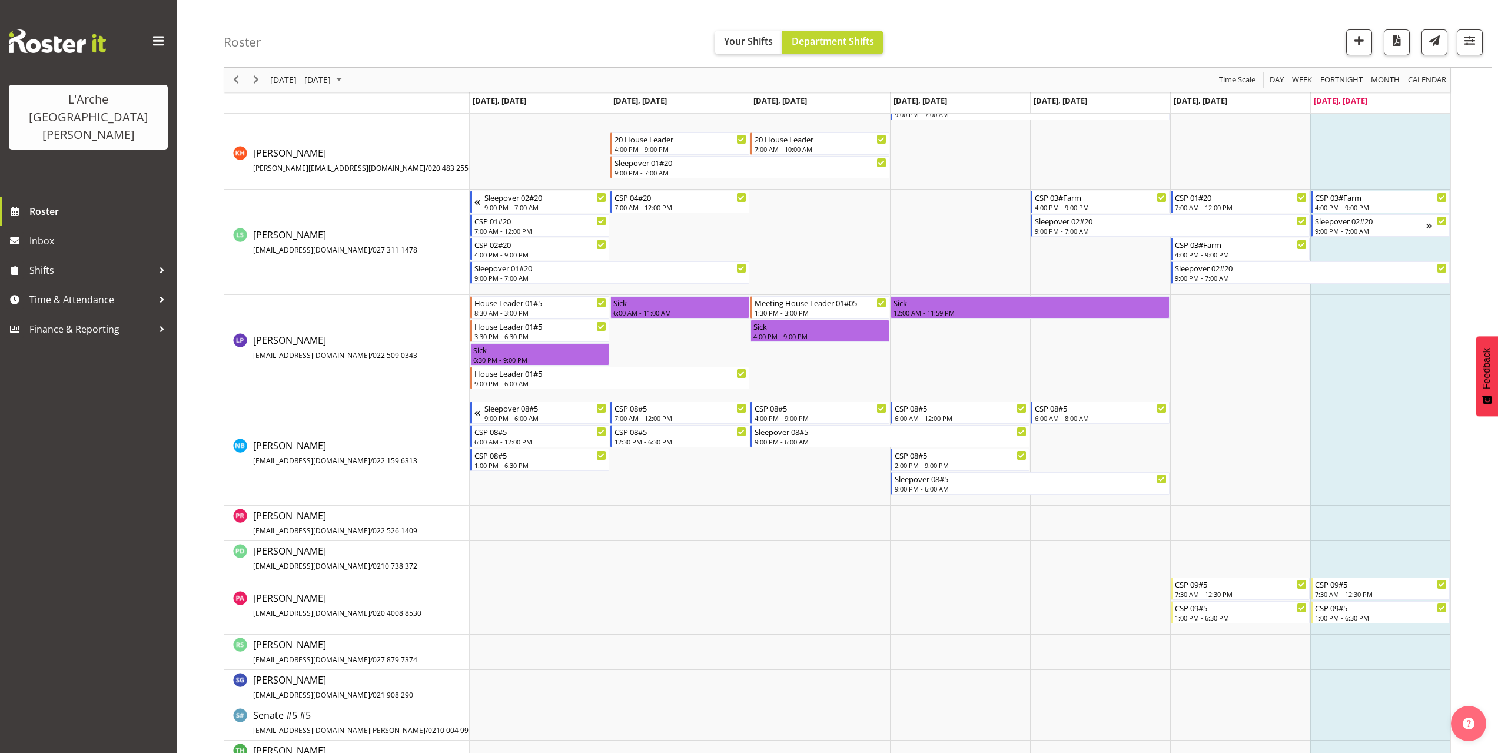
scroll to position [883, 0]
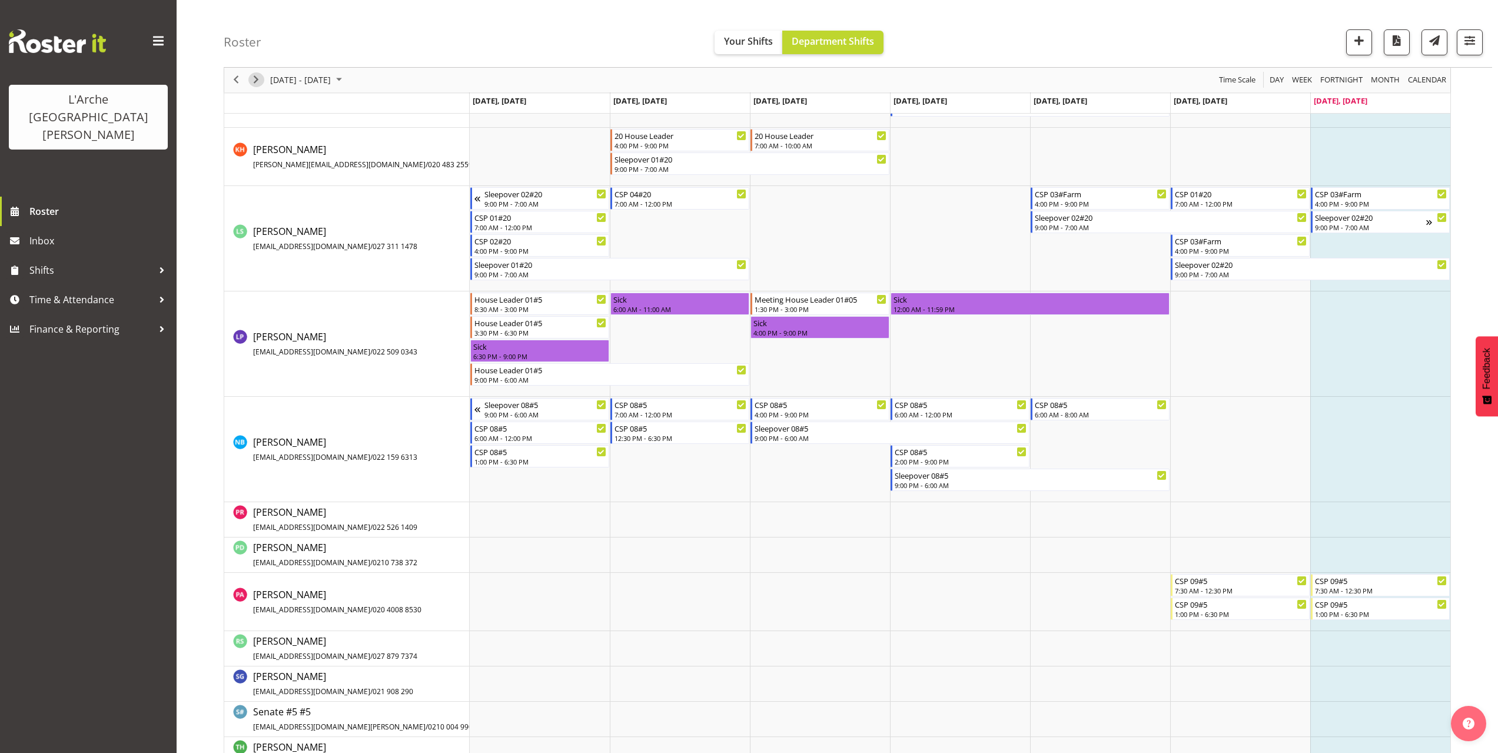
click at [259, 81] on span "Next" at bounding box center [256, 80] width 14 height 15
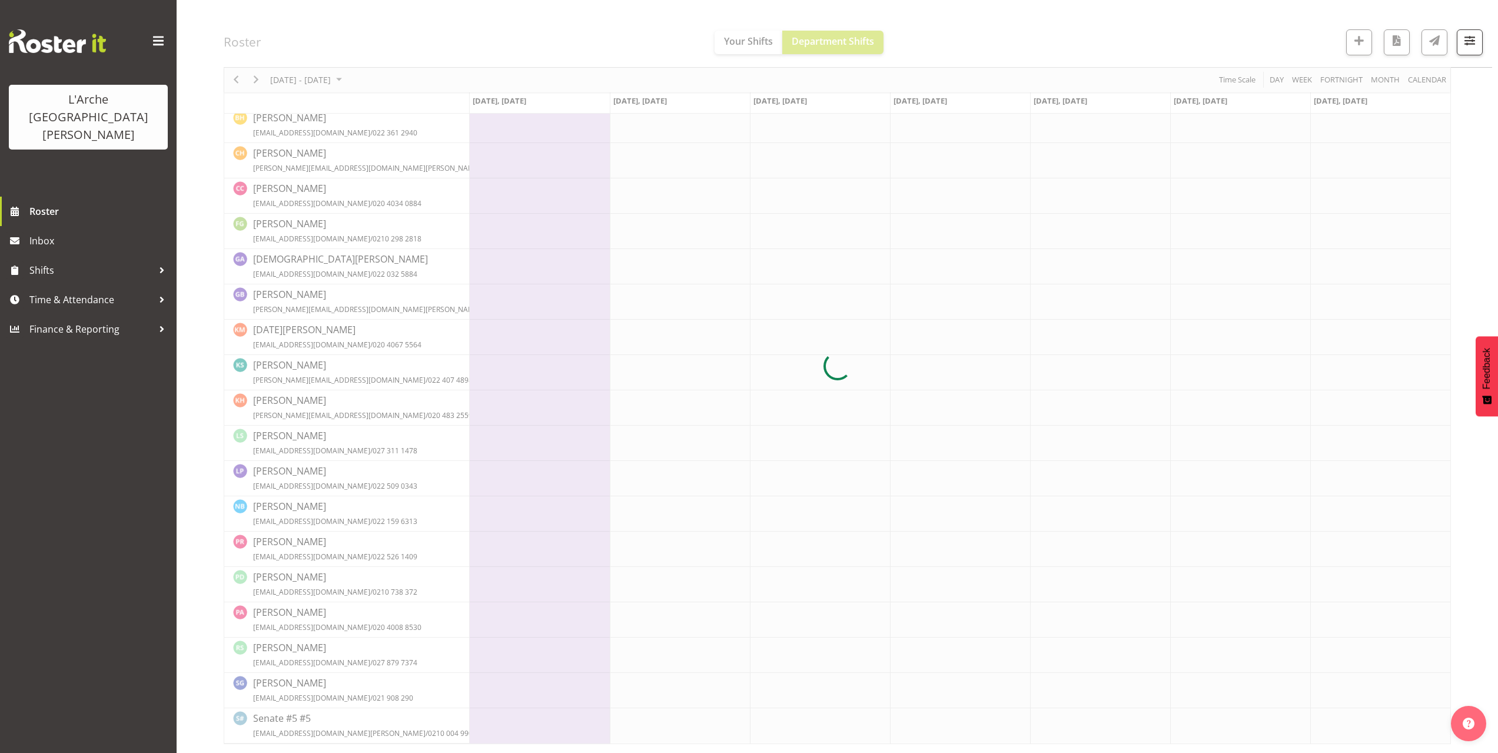
scroll to position [0, 0]
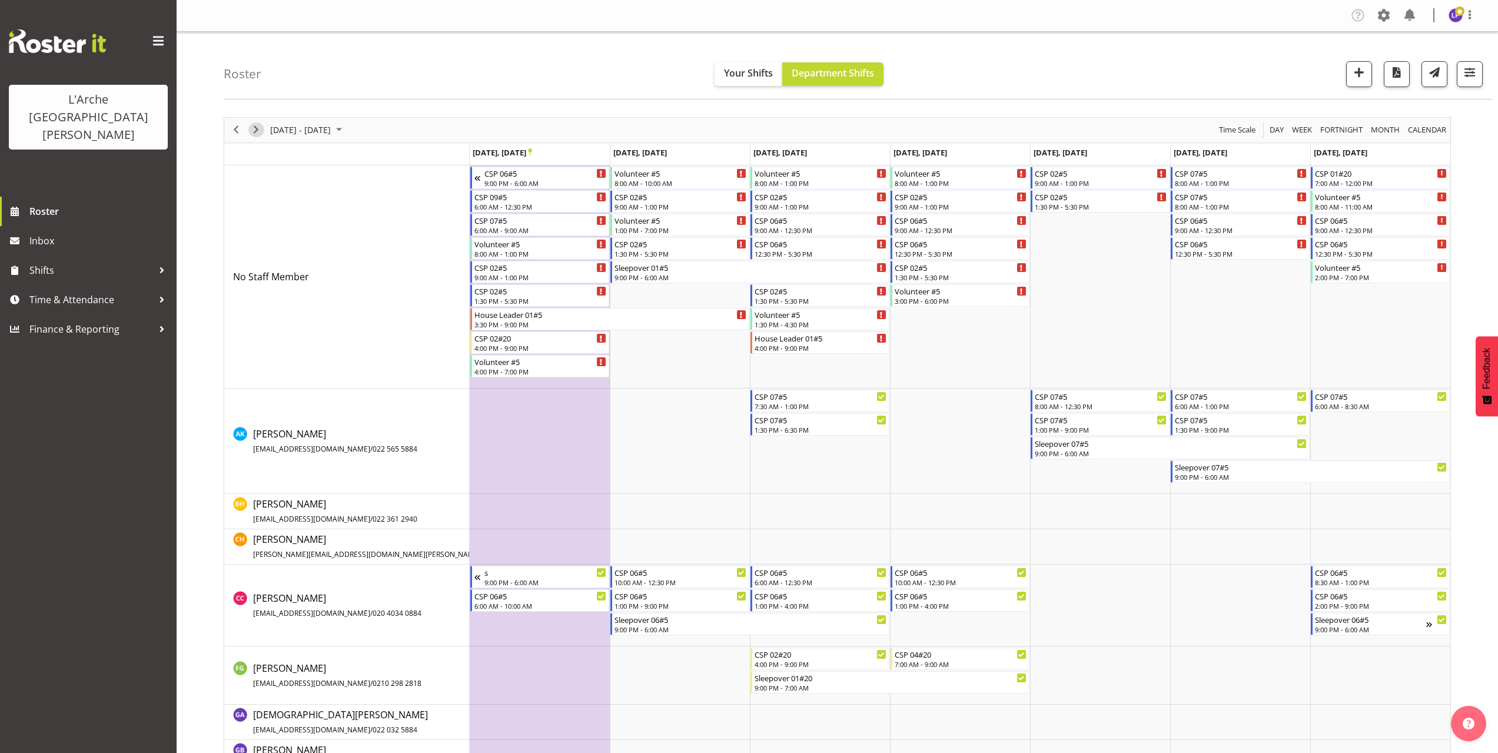
click at [254, 131] on span "Next" at bounding box center [256, 129] width 14 height 15
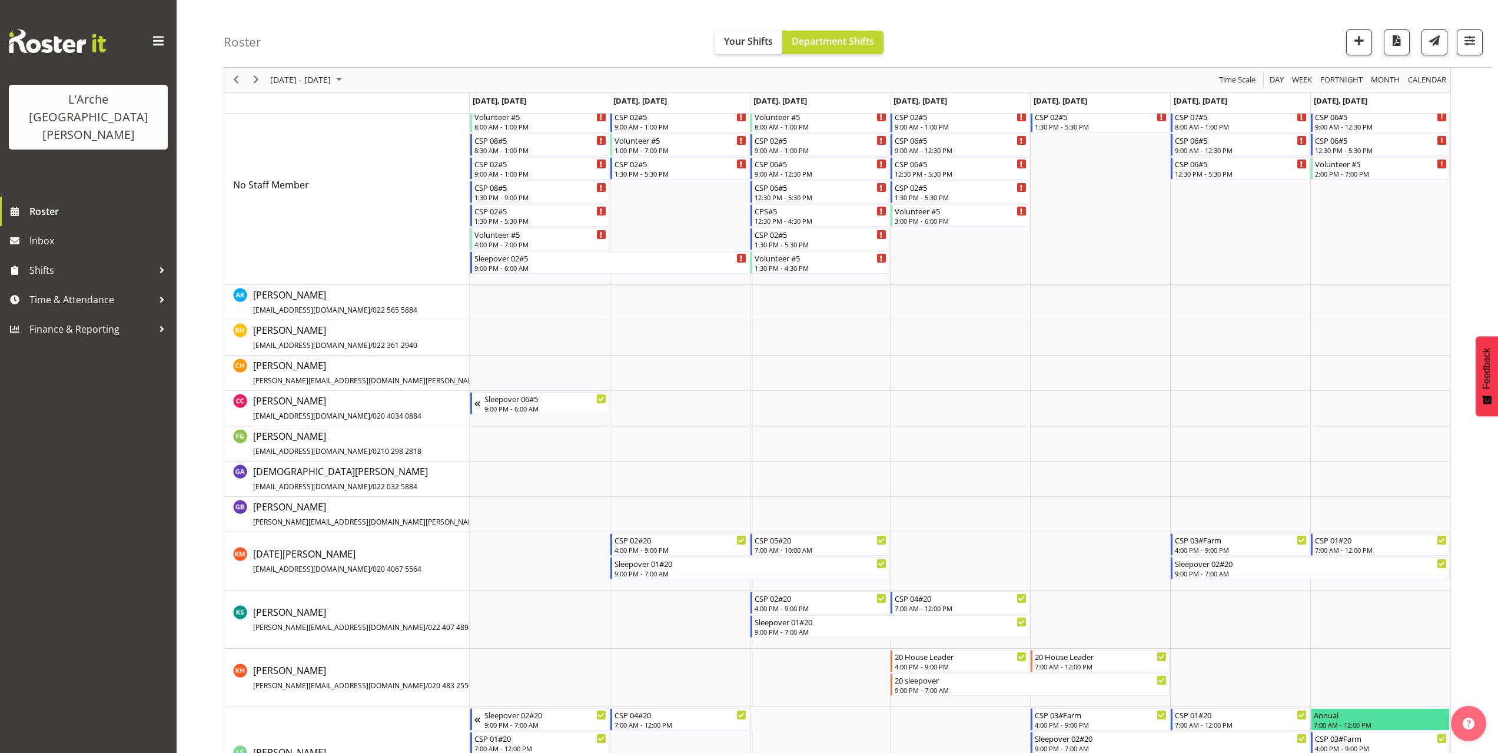
scroll to position [118, 0]
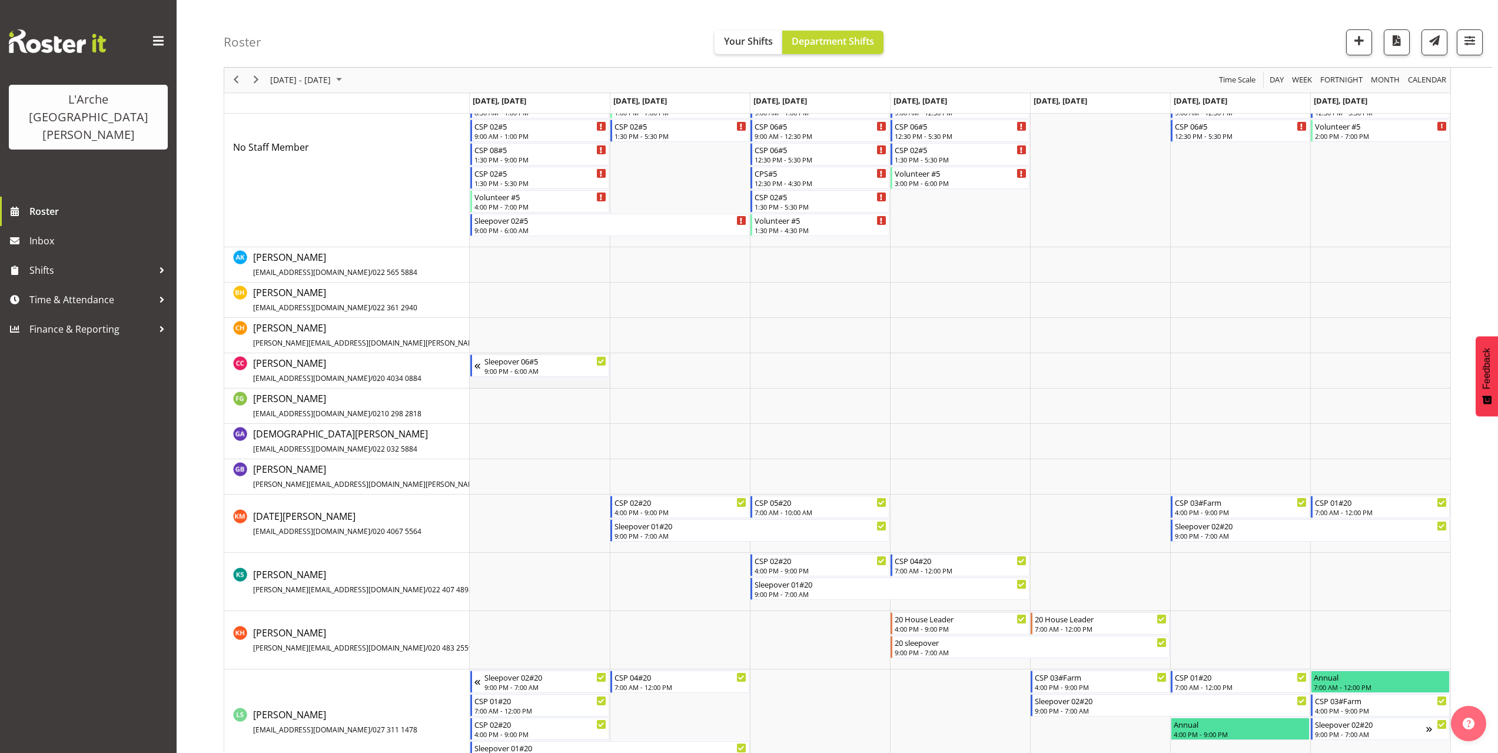
click at [494, 385] on td "Timeline Week of October 5, 2025" at bounding box center [540, 370] width 140 height 35
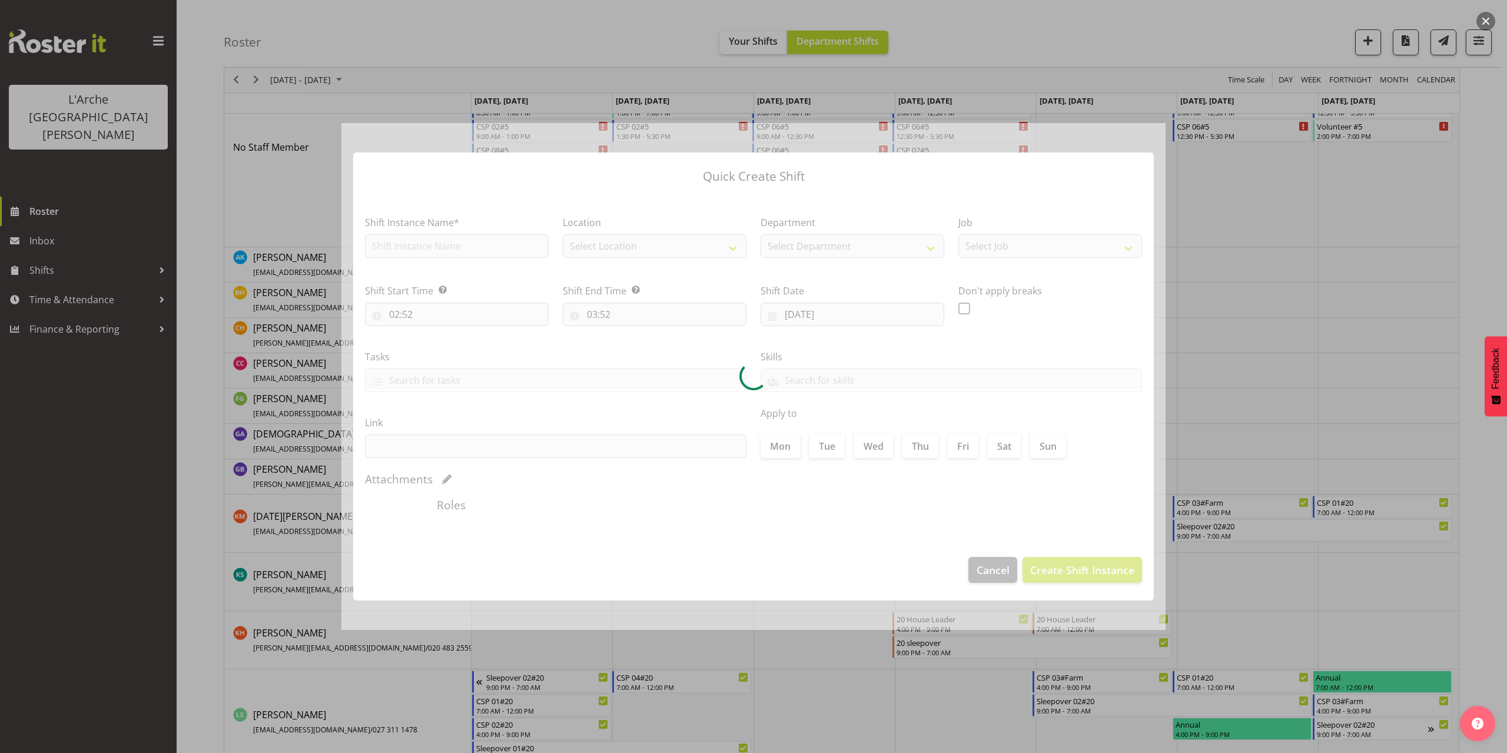
type input "[DATE]"
checkbox input "true"
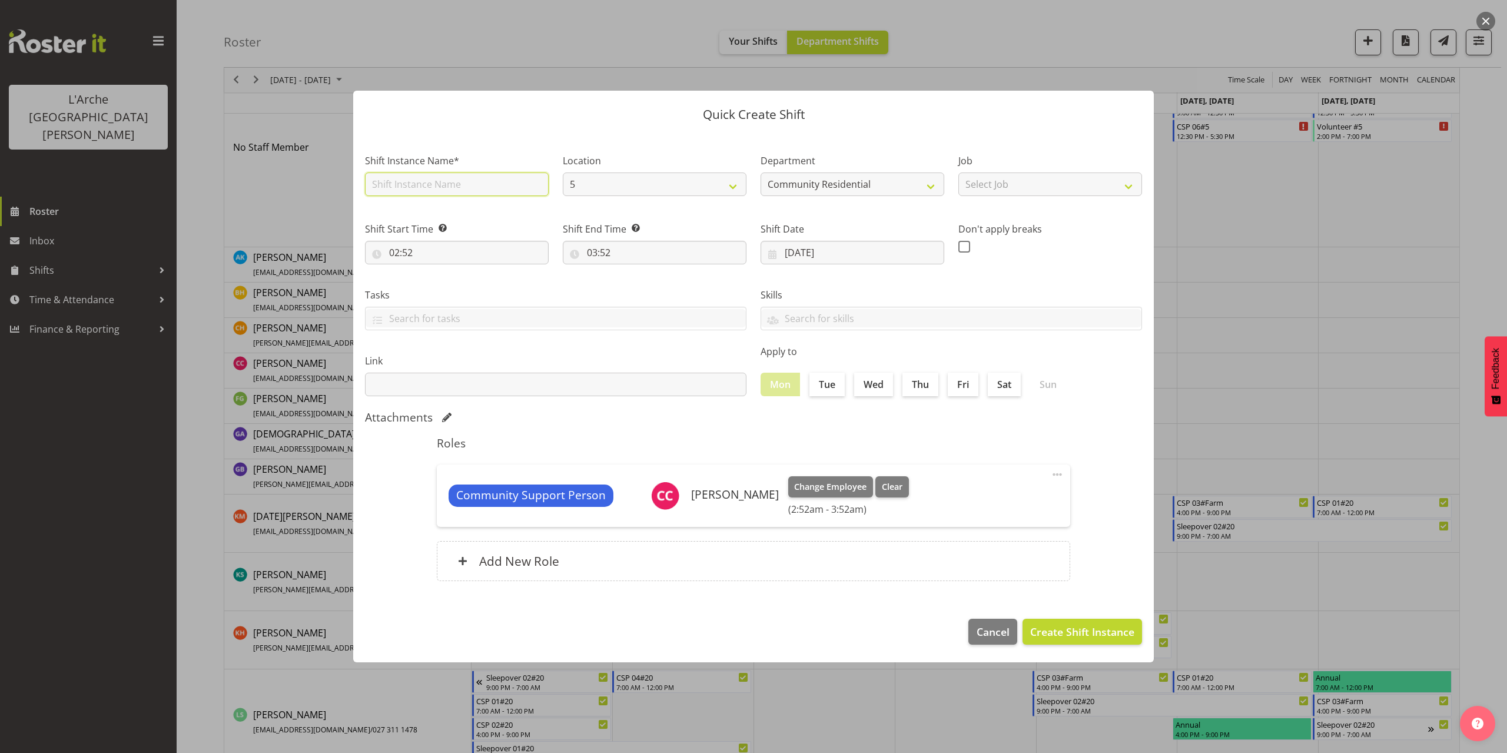
click at [422, 187] on input "text" at bounding box center [457, 184] width 184 height 24
type input "CSP 06#5"
click at [986, 189] on select "Select Job Accounts Admin Art Coordinator Community Leader Community Support Pe…" at bounding box center [1050, 184] width 184 height 24
select select "2"
click at [958, 172] on select "Select Job Accounts Admin Art Coordinator Community Leader Community Support Pe…" at bounding box center [1050, 184] width 184 height 24
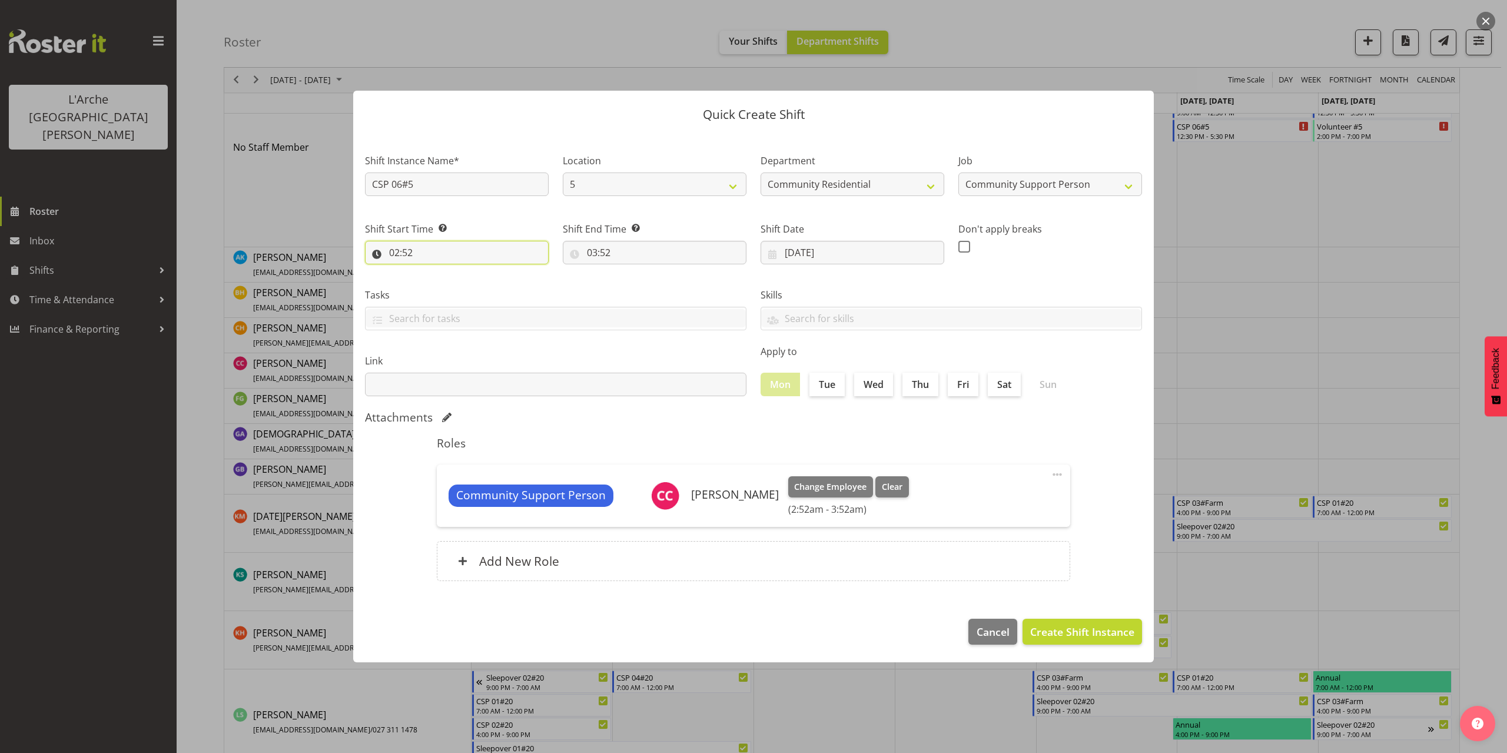
click at [403, 255] on input "02:52" at bounding box center [457, 253] width 184 height 24
click at [444, 288] on select "00 01 02 03 04 05 06 07 08 09 10 11 12 13 14 15 16 17 18 19 20 21 22 23" at bounding box center [445, 283] width 26 height 24
select select "6"
click at [432, 271] on select "00 01 02 03 04 05 06 07 08 09 10 11 12 13 14 15 16 17 18 19 20 21 22 23" at bounding box center [445, 283] width 26 height 24
type input "06:52"
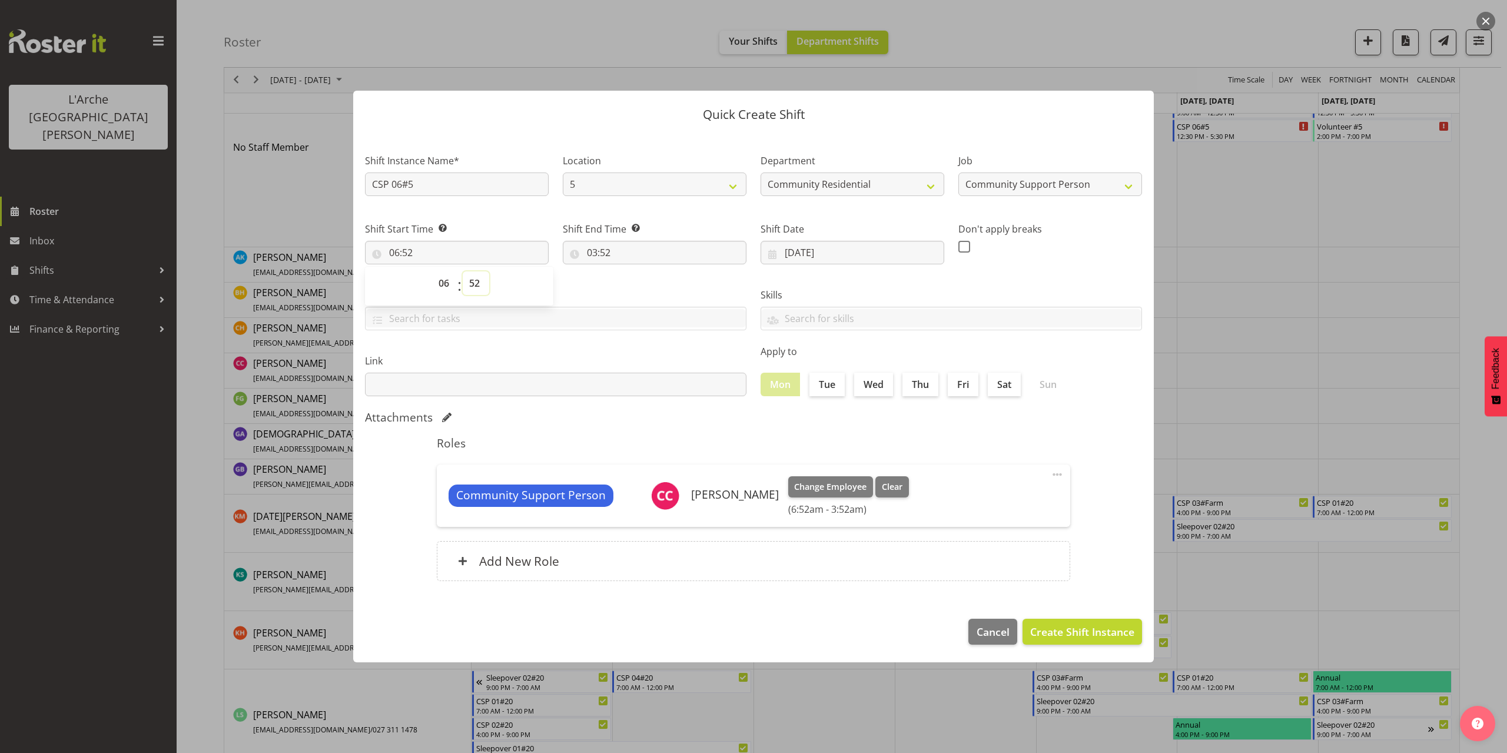
click at [476, 284] on select "00 01 02 03 04 05 06 07 08 09 10 11 12 13 14 15 16 17 18 19 20 21 22 23 24 25 2…" at bounding box center [476, 283] width 26 height 24
select select "0"
click at [463, 271] on select "00 01 02 03 04 05 06 07 08 09 10 11 12 13 14 15 16 17 18 19 20 21 22 23 24 25 2…" at bounding box center [476, 283] width 26 height 24
type input "06:00"
click at [606, 255] on input "03:52" at bounding box center [655, 253] width 184 height 24
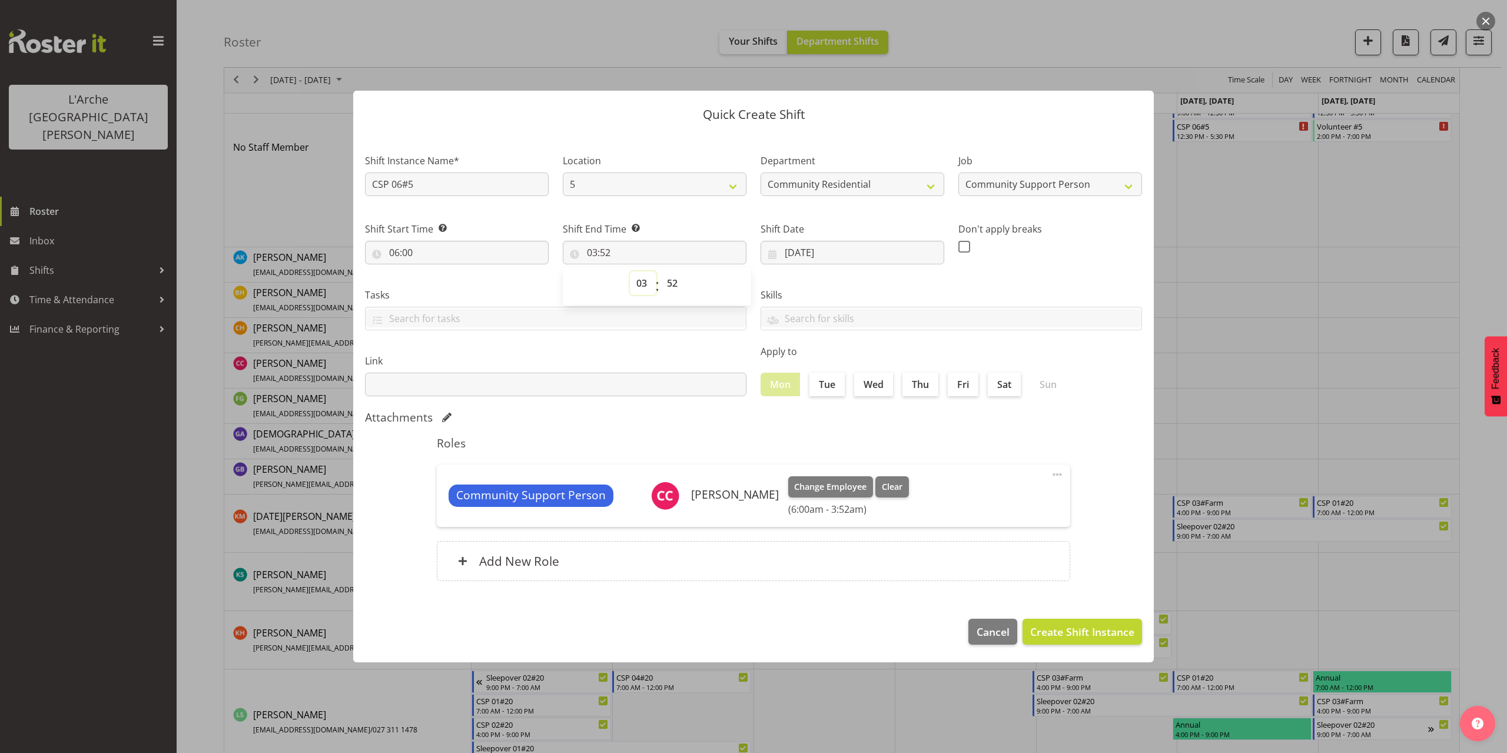
click at [642, 284] on select "00 01 02 03 04 05 06 07 08 09 10 11 12 13 14 15 16 17 18 19 20 21 22 23" at bounding box center [643, 283] width 26 height 24
select select "10"
click at [630, 271] on select "00 01 02 03 04 05 06 07 08 09 10 11 12 13 14 15 16 17 18 19 20 21 22 23" at bounding box center [643, 283] width 26 height 24
type input "10:52"
click at [666, 281] on select "00 01 02 03 04 05 06 07 08 09 10 11 12 13 14 15 16 17 18 19 20 21 22 23 24 25 2…" at bounding box center [673, 283] width 26 height 24
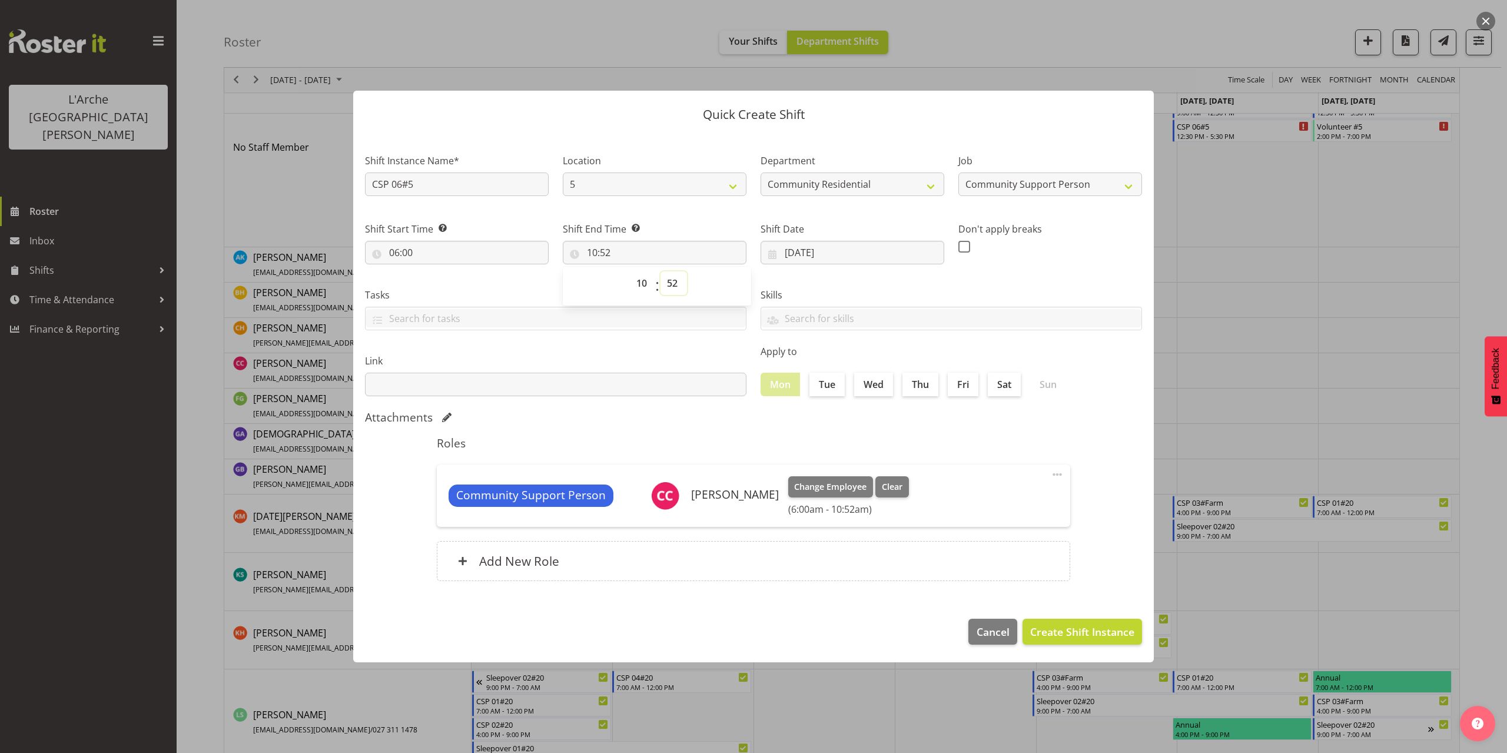
select select "0"
click at [660, 271] on select "00 01 02 03 04 05 06 07 08 09 10 11 12 13 14 15 16 17 18 19 20 21 22 23 24 25 2…" at bounding box center [673, 283] width 26 height 24
type input "10:00"
click at [1078, 627] on span "Create Shift Instance" at bounding box center [1082, 631] width 104 height 15
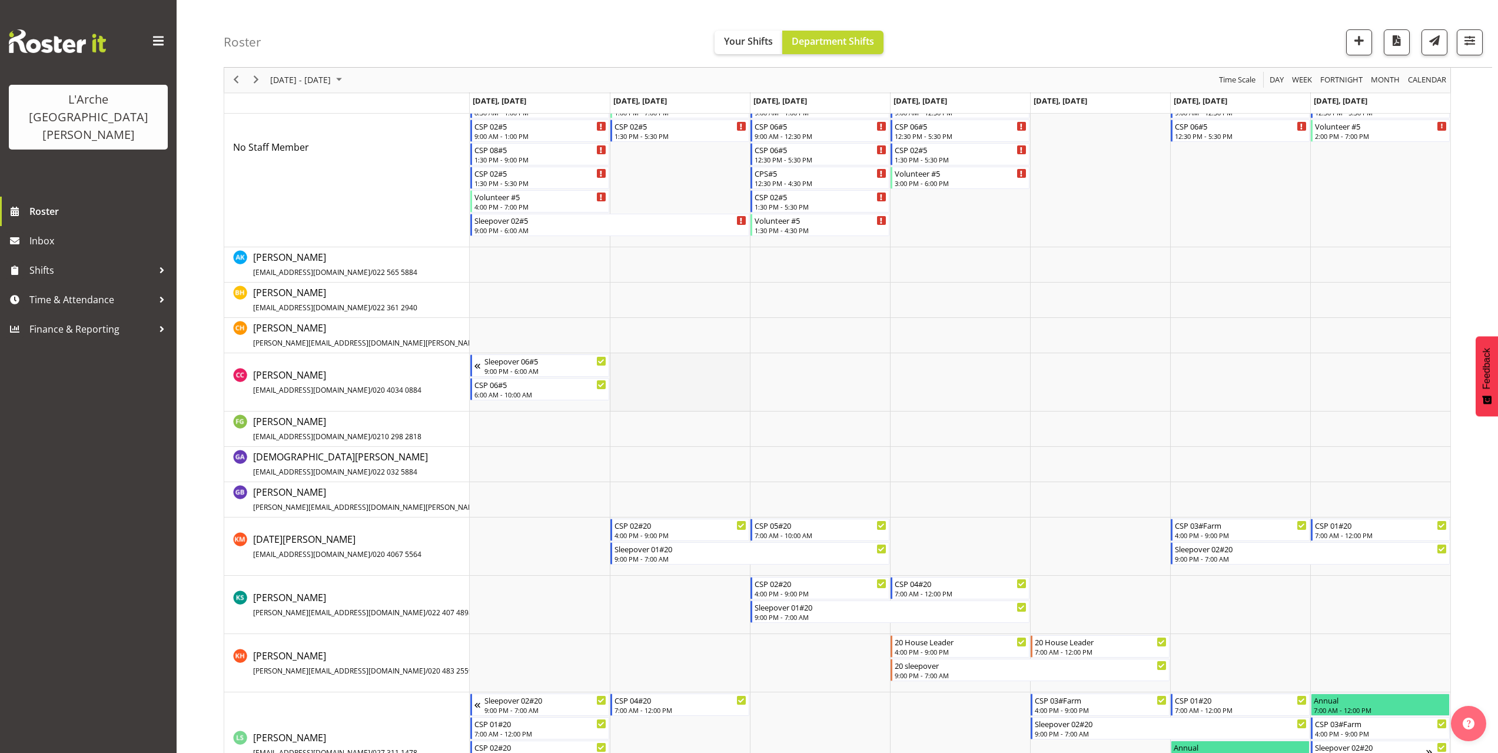
click at [630, 366] on td "Timeline Week of October 5, 2025" at bounding box center [680, 382] width 140 height 58
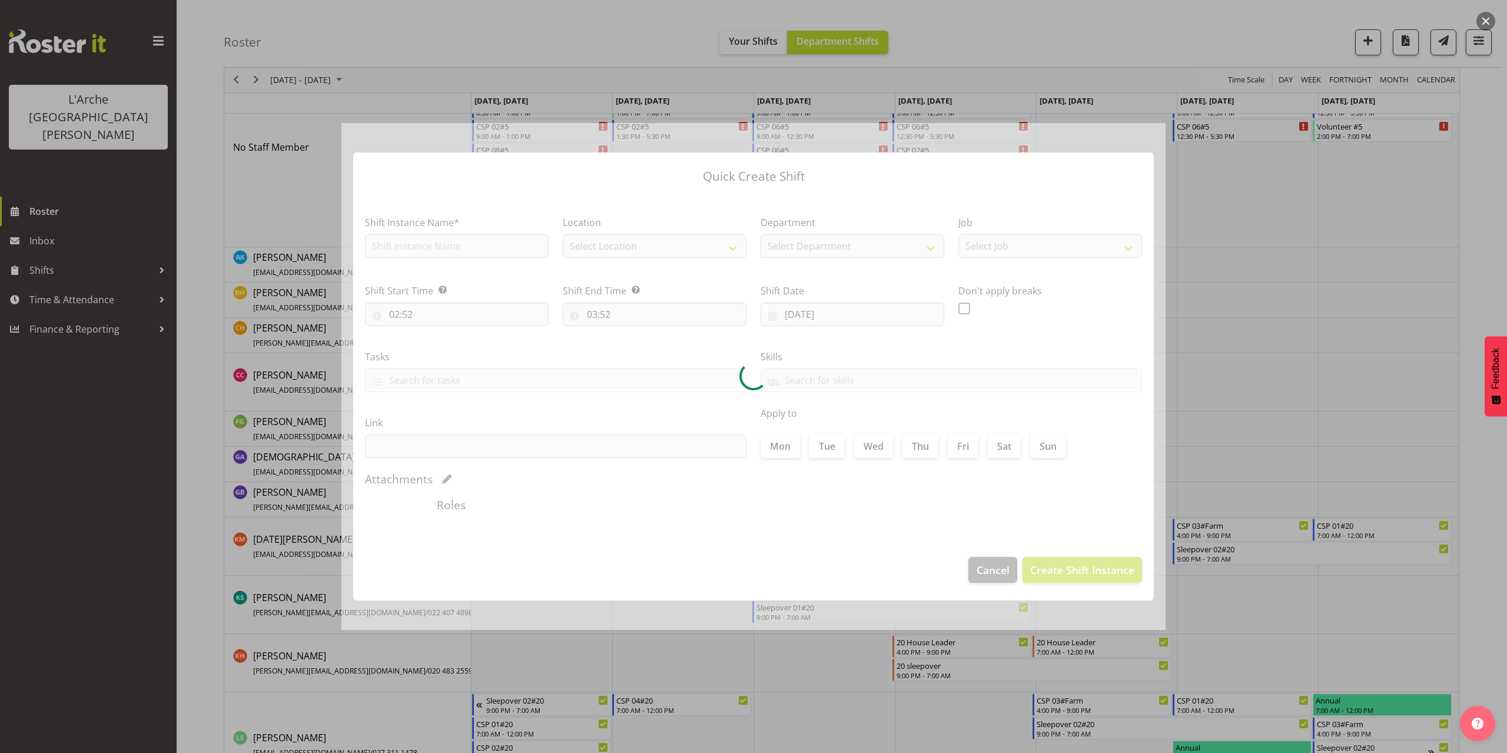
type input "[DATE]"
checkbox input "true"
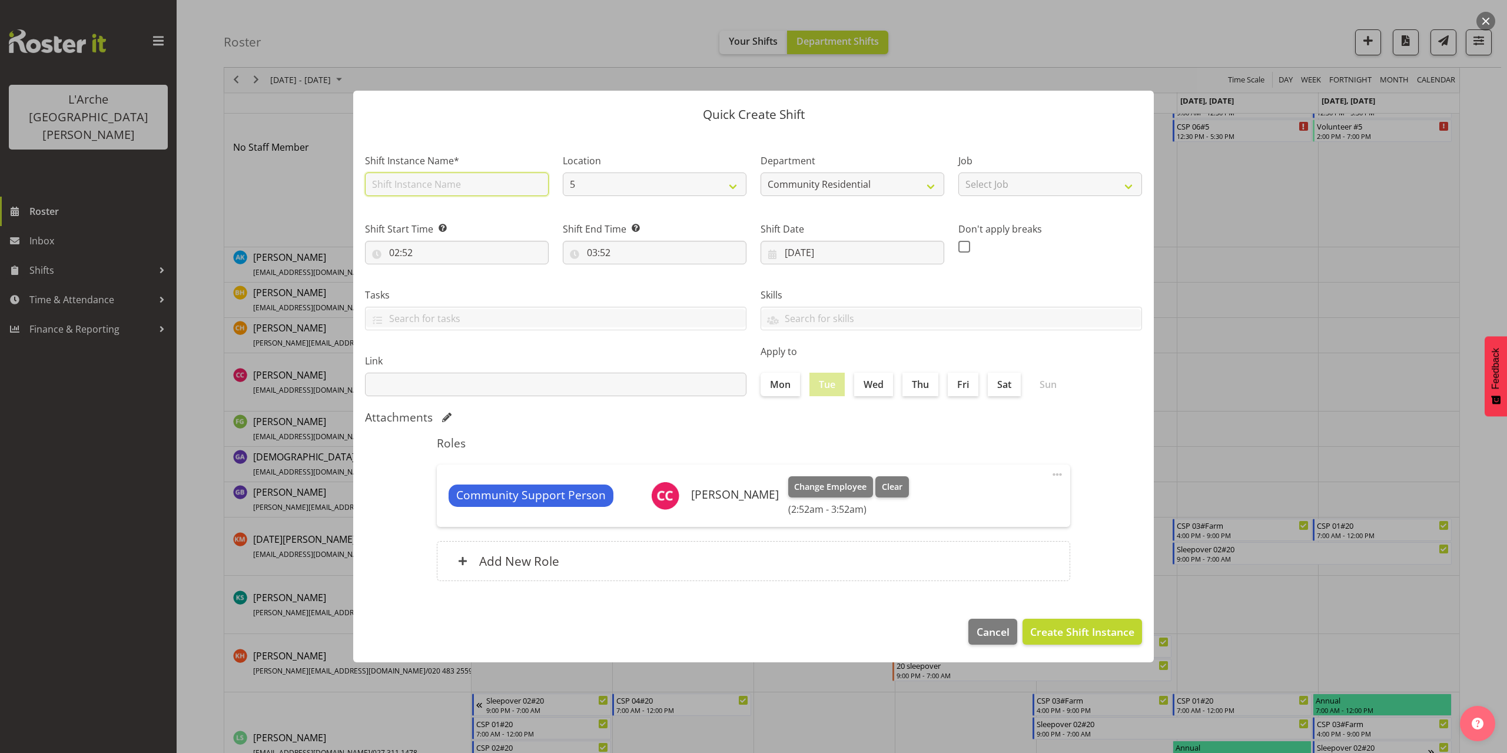
click at [396, 187] on input "text" at bounding box center [457, 184] width 184 height 24
type input "CSP 06#5"
click at [996, 186] on select "Select Job Accounts Admin Art Coordinator Community Leader Community Support Pe…" at bounding box center [1050, 184] width 184 height 24
select select "2"
click at [958, 172] on select "Select Job Accounts Admin Art Coordinator Community Leader Community Support Pe…" at bounding box center [1050, 184] width 184 height 24
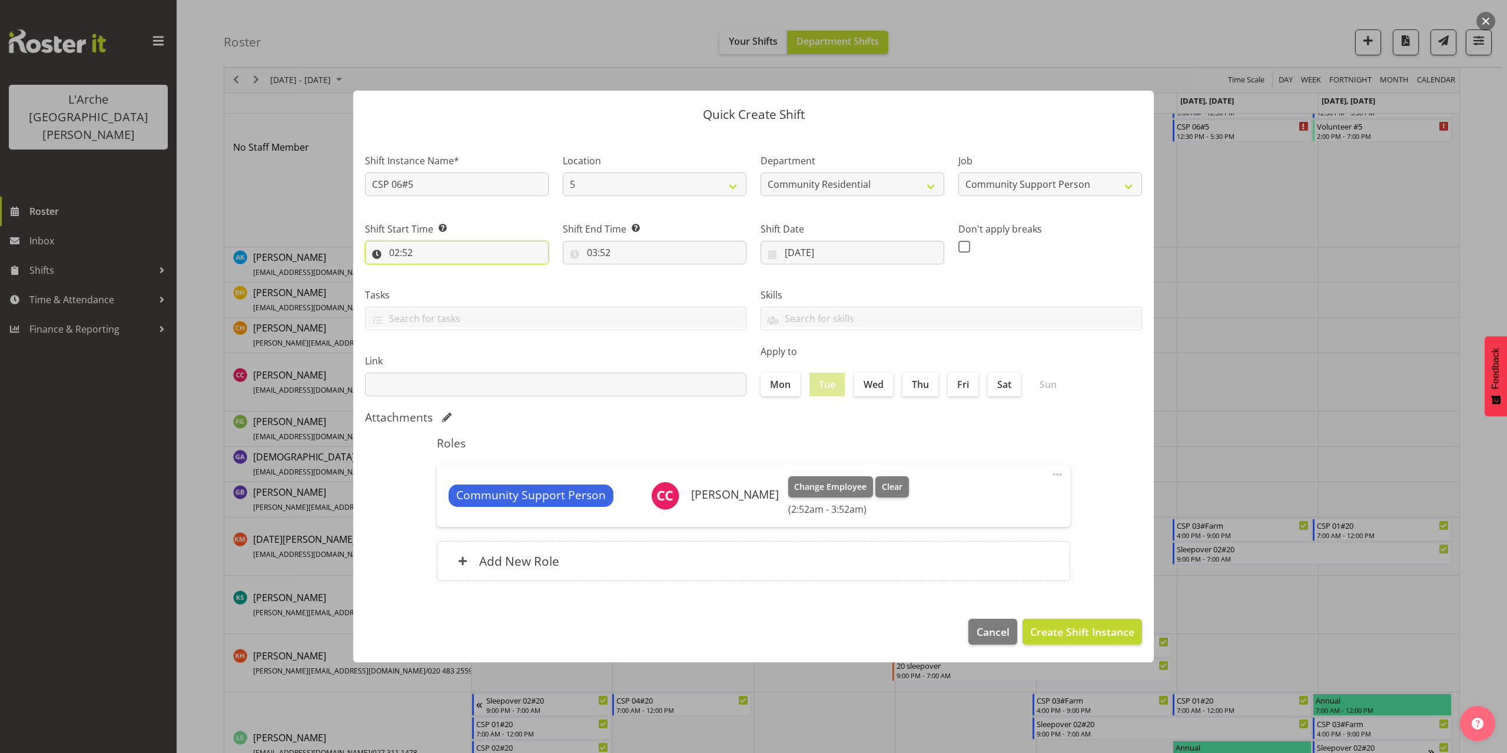
click at [404, 248] on input "02:52" at bounding box center [457, 253] width 184 height 24
click at [440, 284] on select "00 01 02 03 04 05 06 07 08 09 10 11 12 13 14 15 16 17 18 19 20 21 22 23" at bounding box center [445, 283] width 26 height 24
select select "10"
click at [432, 271] on select "00 01 02 03 04 05 06 07 08 09 10 11 12 13 14 15 16 17 18 19 20 21 22 23" at bounding box center [445, 283] width 26 height 24
type input "10:52"
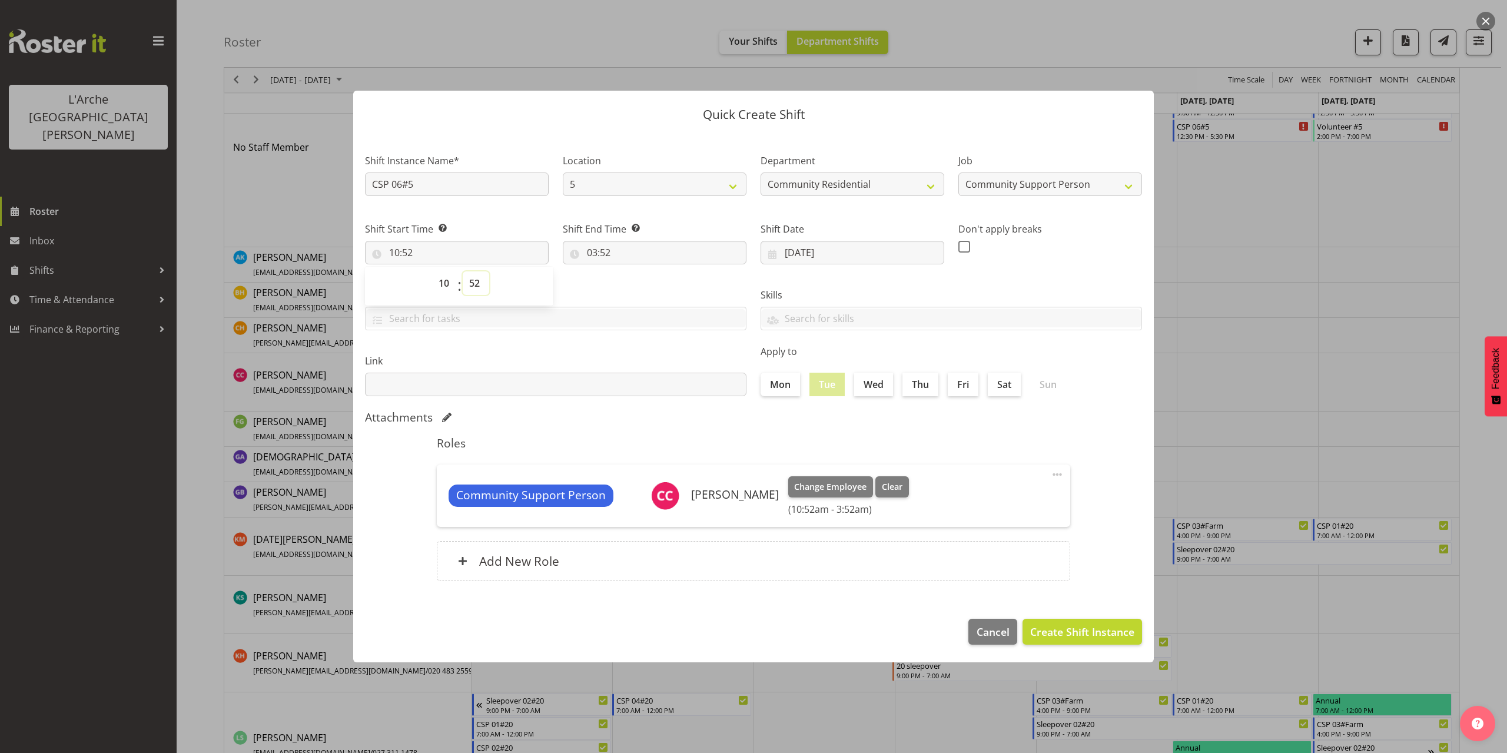
click at [474, 282] on select "00 01 02 03 04 05 06 07 08 09 10 11 12 13 14 15 16 17 18 19 20 21 22 23 24 25 2…" at bounding box center [476, 283] width 26 height 24
select select "0"
click at [463, 271] on select "00 01 02 03 04 05 06 07 08 09 10 11 12 13 14 15 16 17 18 19 20 21 22 23 24 25 2…" at bounding box center [476, 283] width 26 height 24
type input "10:00"
click at [603, 254] on input "03:52" at bounding box center [655, 253] width 184 height 24
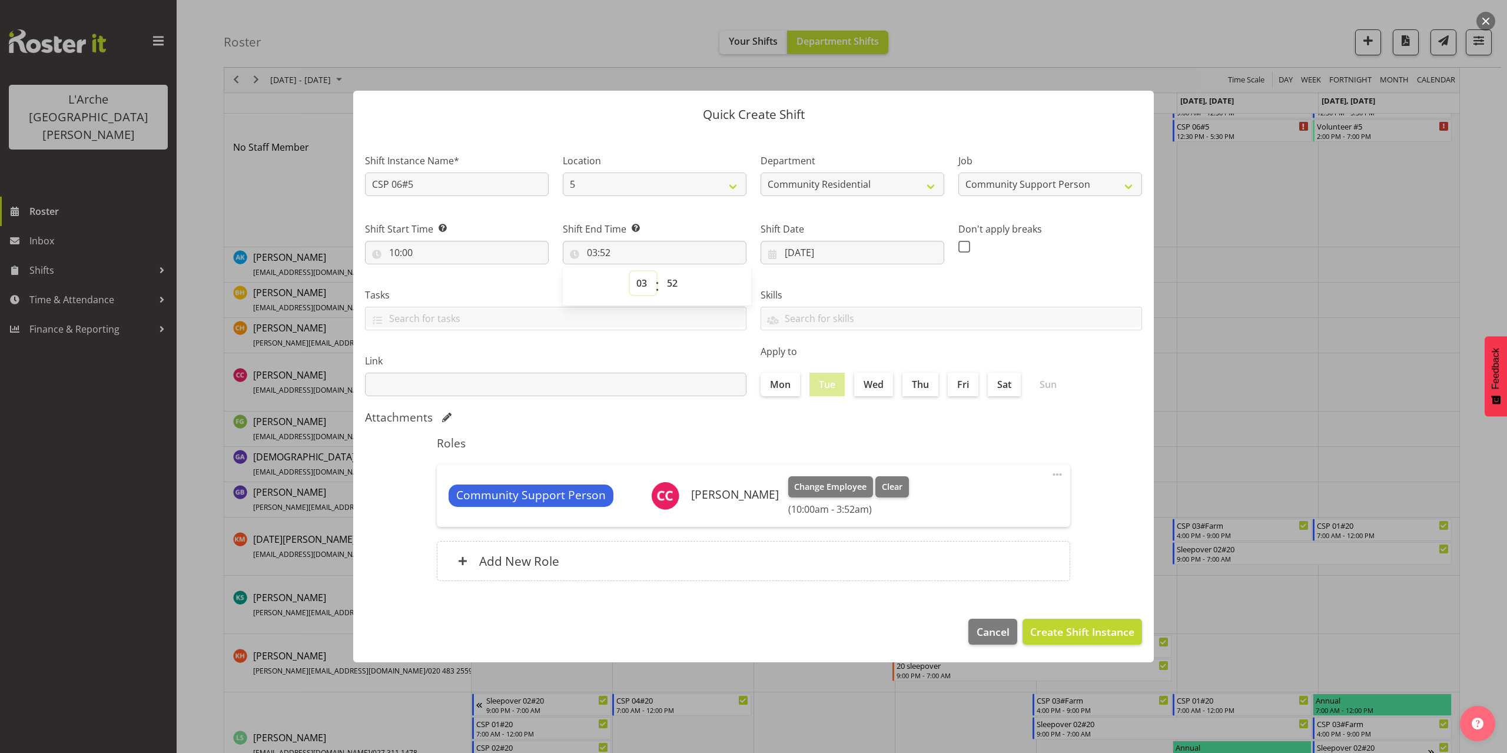
click at [640, 285] on select "00 01 02 03 04 05 06 07 08 09 10 11 12 13 14 15 16 17 18 19 20 21 22 23" at bounding box center [643, 283] width 26 height 24
select select "12"
click at [630, 271] on select "00 01 02 03 04 05 06 07 08 09 10 11 12 13 14 15 16 17 18 19 20 21 22 23" at bounding box center [643, 283] width 26 height 24
type input "12:52"
click at [673, 278] on select "00 01 02 03 04 05 06 07 08 09 10 11 12 13 14 15 16 17 18 19 20 21 22 23 24 25 2…" at bounding box center [673, 283] width 26 height 24
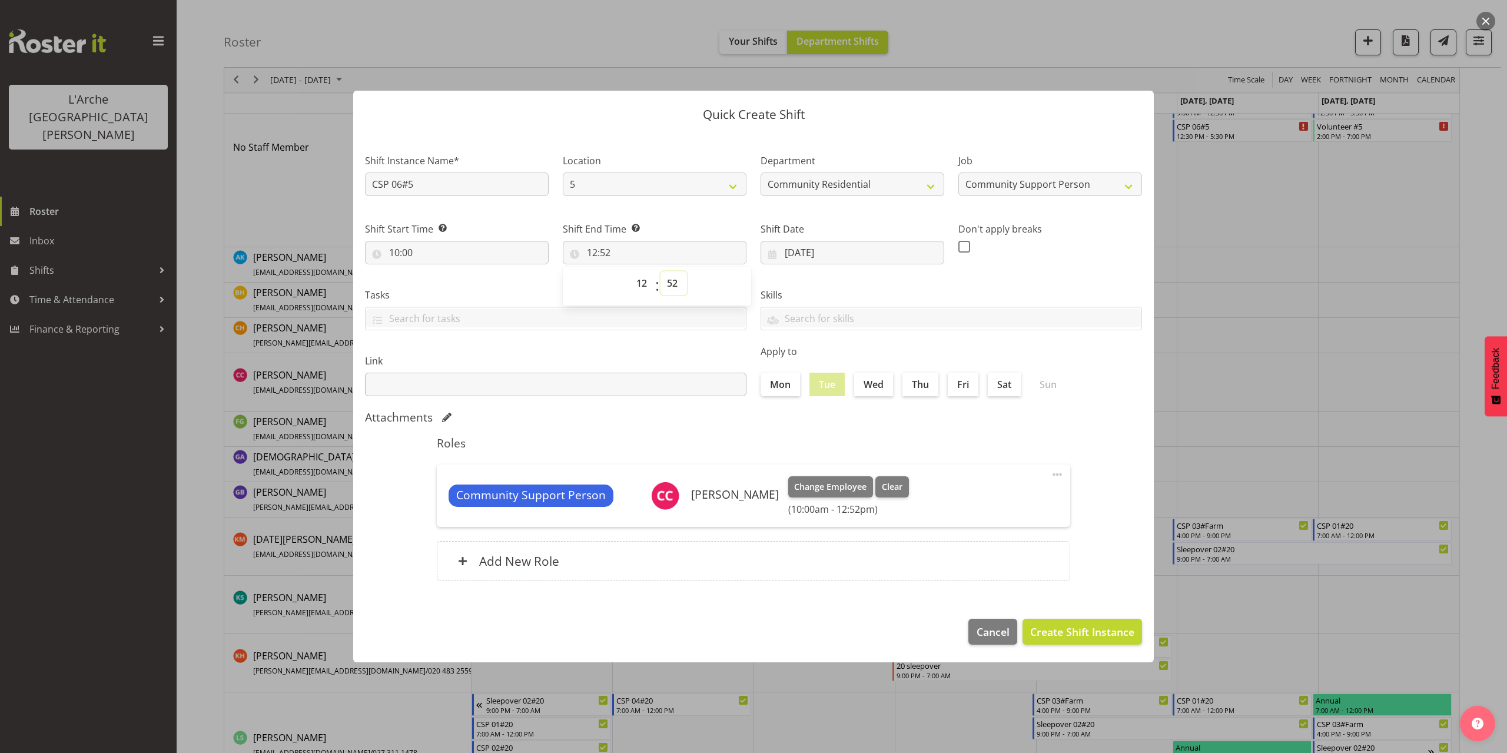
select select "30"
click at [660, 271] on select "00 01 02 03 04 05 06 07 08 09 10 11 12 13 14 15 16 17 18 19 20 21 22 23 24 25 2…" at bounding box center [673, 283] width 26 height 24
type input "12:30"
click at [1104, 627] on span "Create Shift Instance" at bounding box center [1082, 631] width 104 height 15
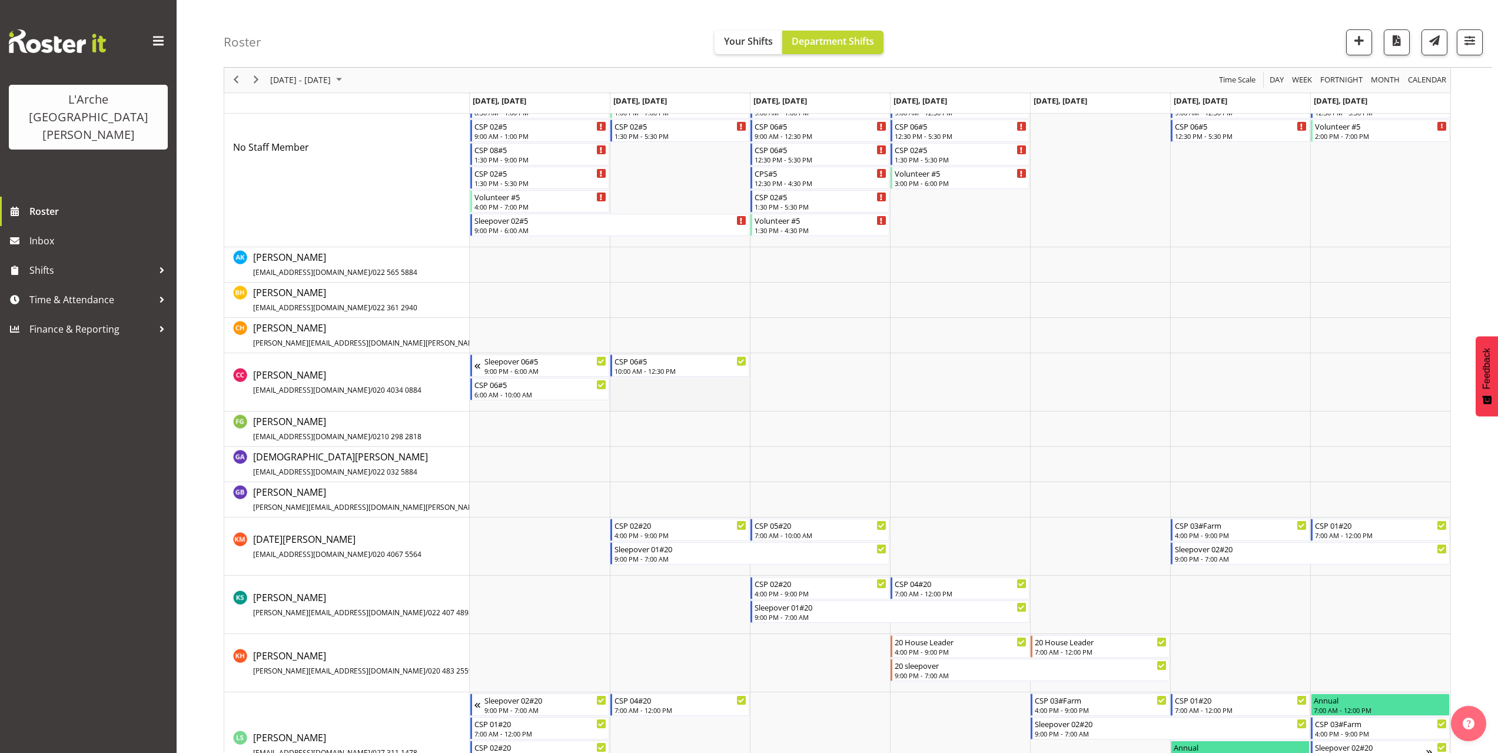
click at [643, 381] on td "Timeline Week of October 5, 2025" at bounding box center [680, 382] width 140 height 58
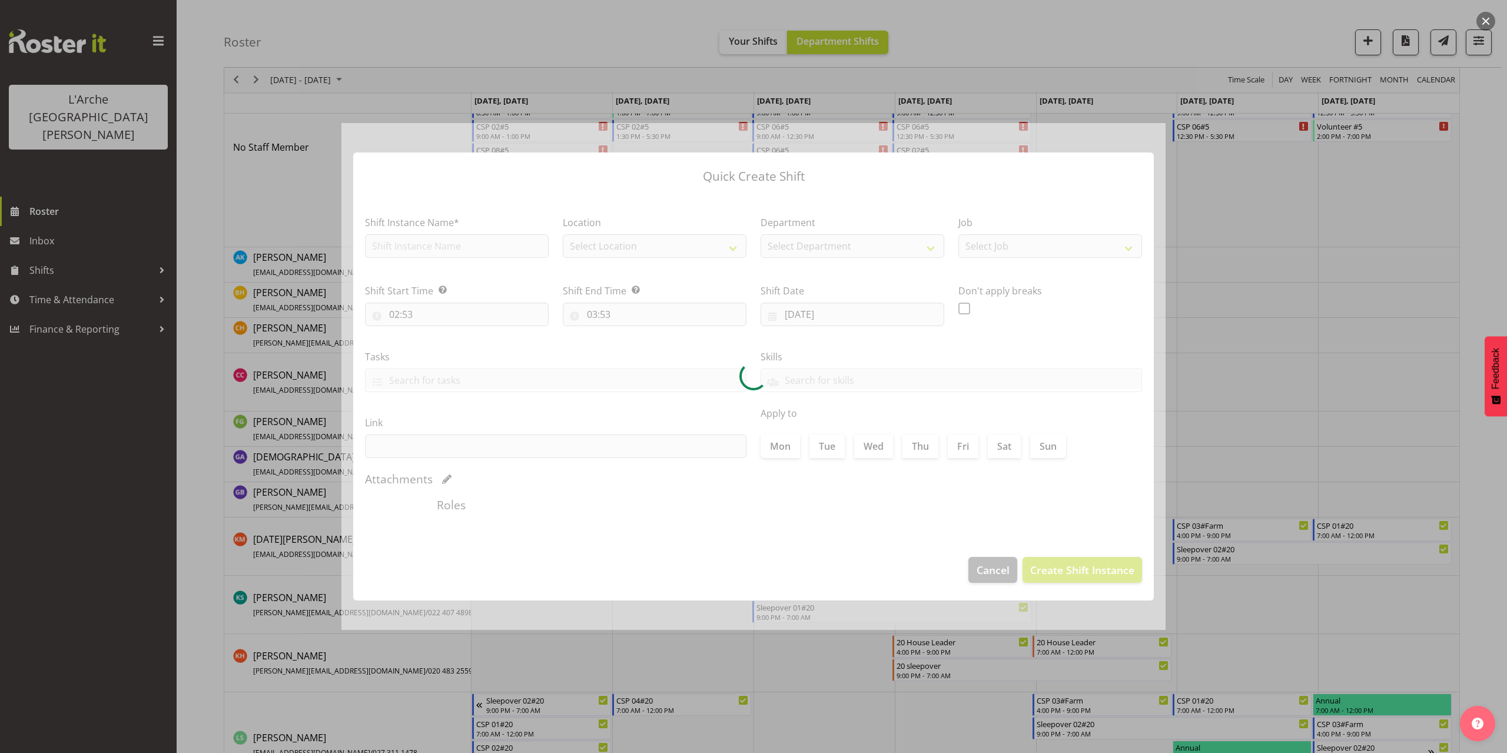
type input "[DATE]"
checkbox input "true"
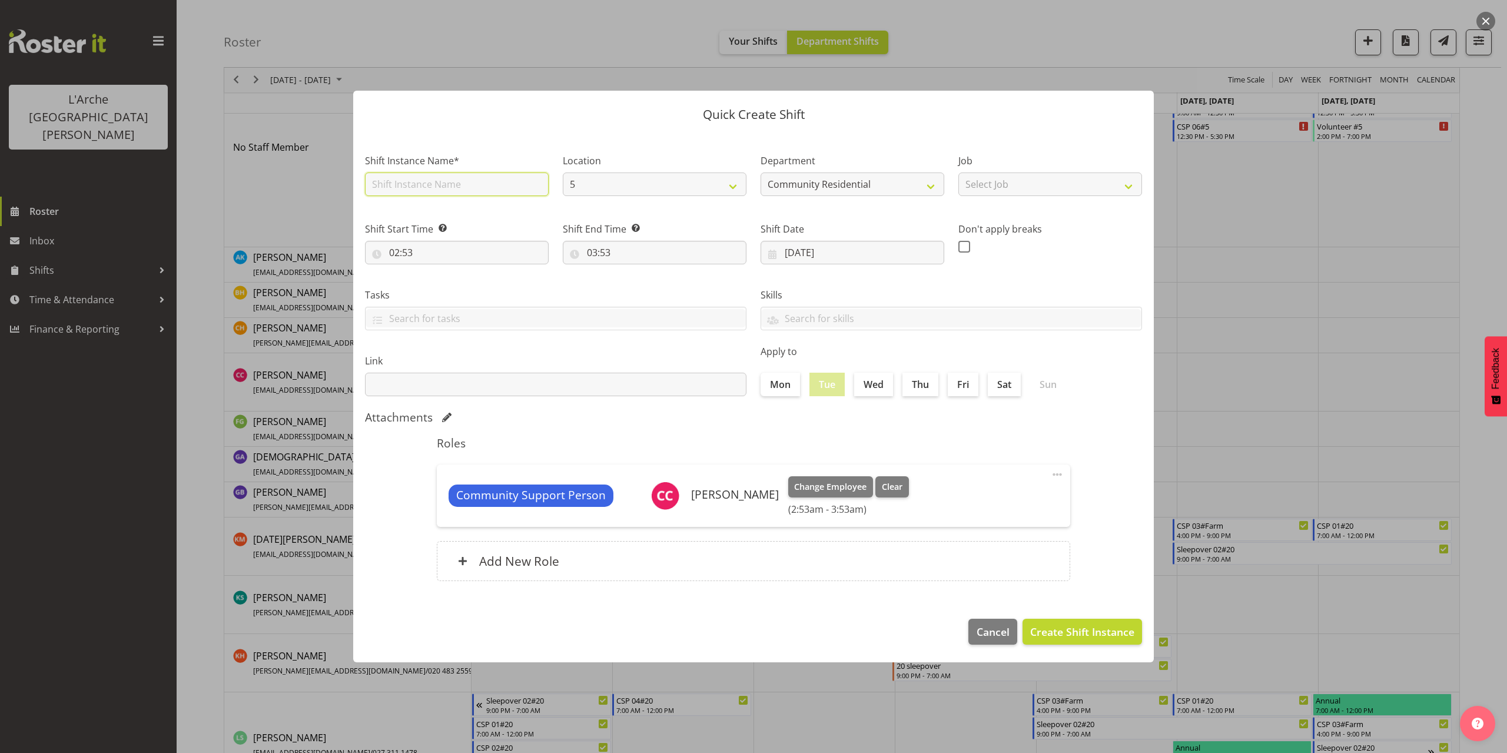
click at [417, 183] on input "text" at bounding box center [457, 184] width 184 height 24
type input "CSP 06#5"
click at [988, 188] on select "Select Job Accounts Admin Art Coordinator Community Leader Community Support Pe…" at bounding box center [1050, 184] width 184 height 24
select select "2"
click at [958, 172] on select "Select Job Accounts Admin Art Coordinator Community Leader Community Support Pe…" at bounding box center [1050, 184] width 184 height 24
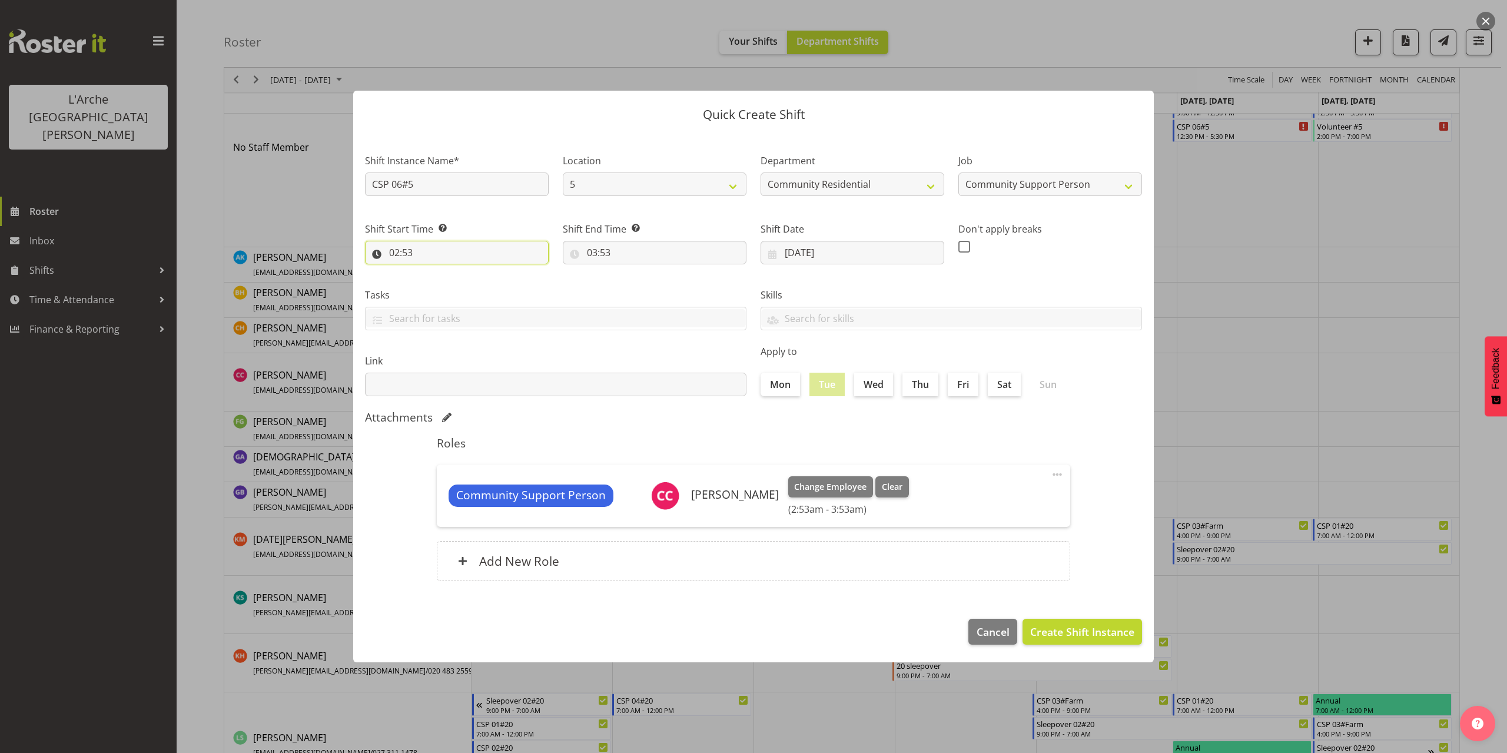
click at [403, 255] on input "02:53" at bounding box center [457, 253] width 184 height 24
click at [443, 285] on select "00 01 02 03 04 05 06 07 08 09 10 11 12 13 14 15 16 17 18 19 20 21 22 23" at bounding box center [445, 283] width 26 height 24
select select "13"
click at [432, 271] on select "00 01 02 03 04 05 06 07 08 09 10 11 12 13 14 15 16 17 18 19 20 21 22 23" at bounding box center [445, 283] width 26 height 24
type input "13:53"
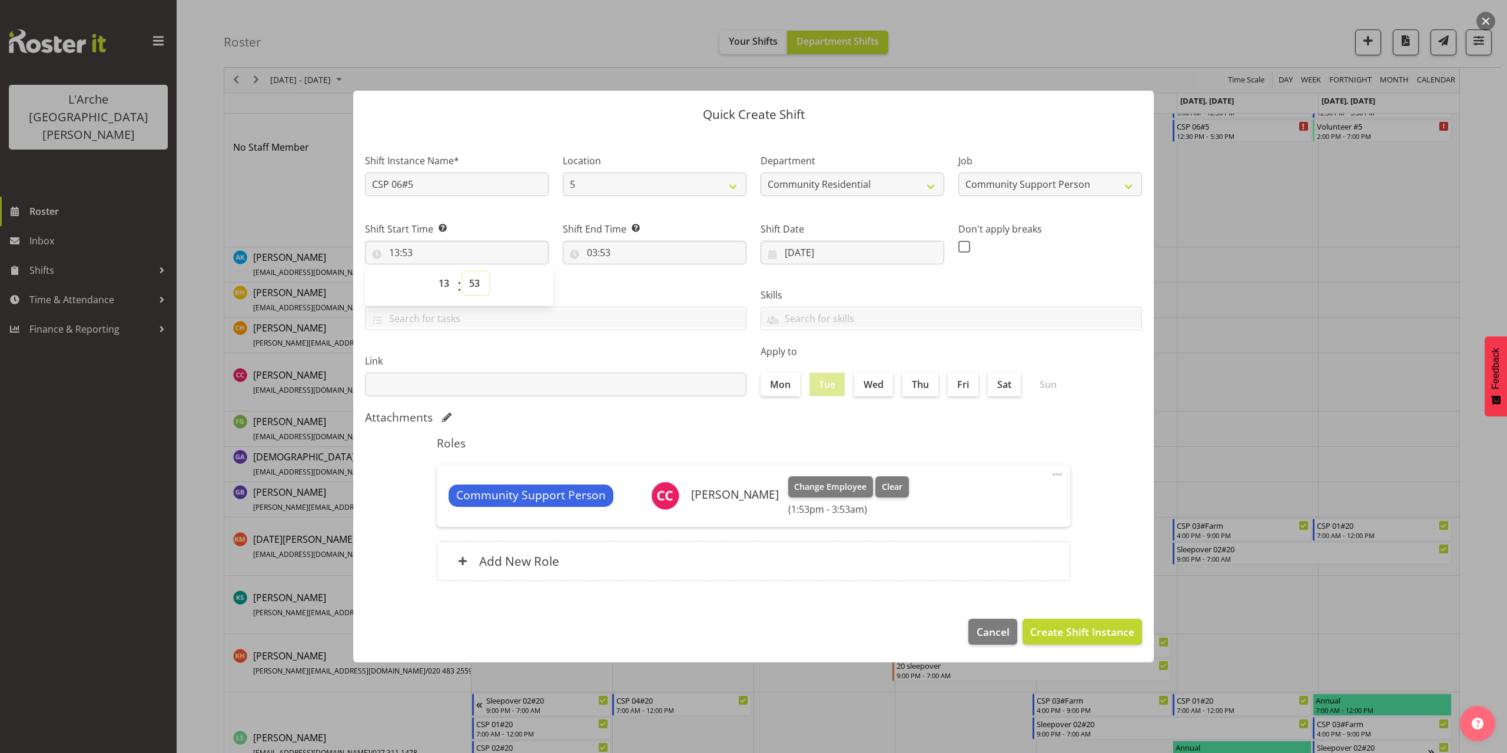
click at [474, 281] on select "00 01 02 03 04 05 06 07 08 09 10 11 12 13 14 15 16 17 18 19 20 21 22 23 24 25 2…" at bounding box center [476, 283] width 26 height 24
select select "0"
click at [463, 271] on select "00 01 02 03 04 05 06 07 08 09 10 11 12 13 14 15 16 17 18 19 20 21 22 23 24 25 2…" at bounding box center [476, 283] width 26 height 24
type input "13:00"
click at [597, 254] on input "03:53" at bounding box center [655, 253] width 184 height 24
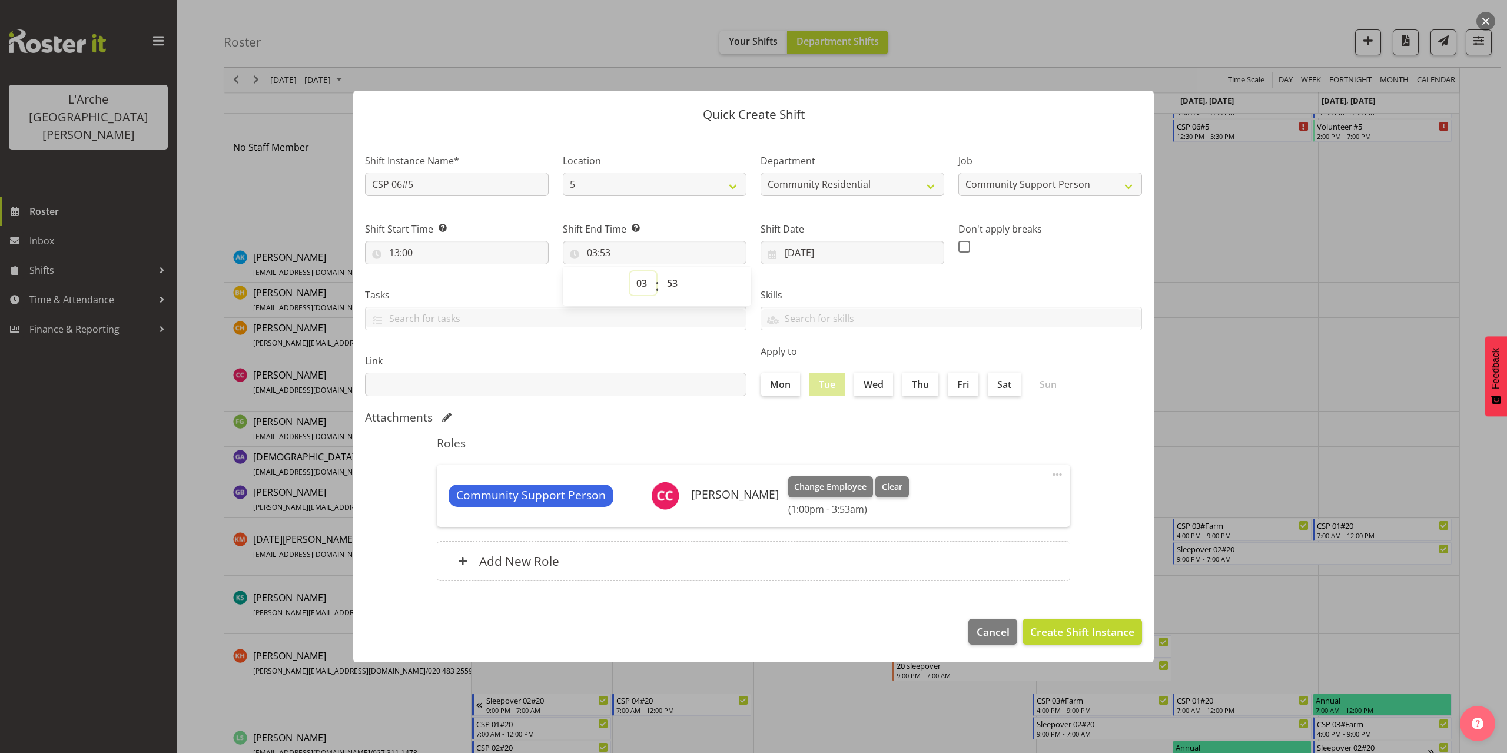
click at [637, 285] on select "00 01 02 03 04 05 06 07 08 09 10 11 12 13 14 15 16 17 18 19 20 21 22 23" at bounding box center [643, 283] width 26 height 24
select select "21"
click at [630, 271] on select "00 01 02 03 04 05 06 07 08 09 10 11 12 13 14 15 16 17 18 19 20 21 22 23" at bounding box center [643, 283] width 26 height 24
type input "21:53"
click at [674, 287] on select "00 01 02 03 04 05 06 07 08 09 10 11 12 13 14 15 16 17 18 19 20 21 22 23 24 25 2…" at bounding box center [673, 283] width 26 height 24
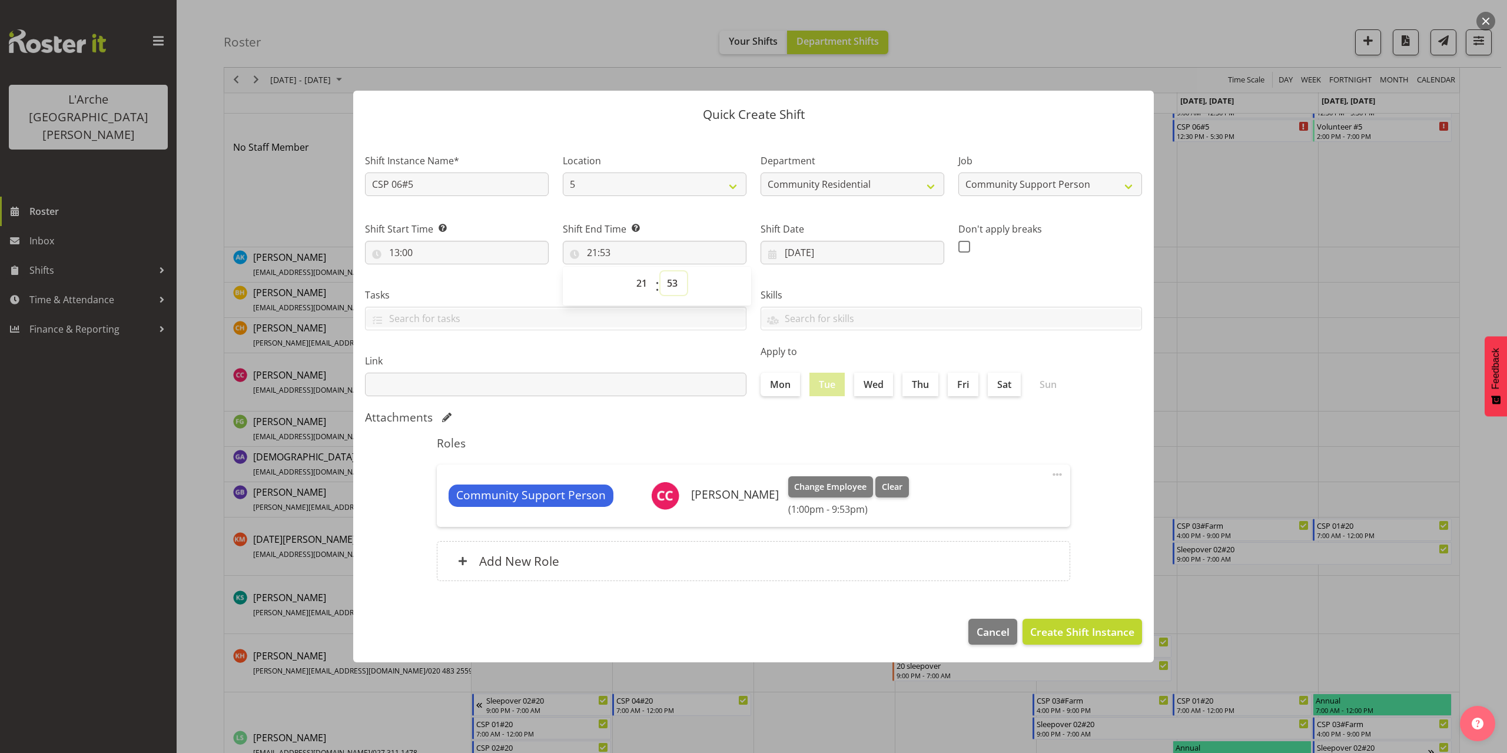
select select "0"
click at [660, 271] on select "00 01 02 03 04 05 06 07 08 09 10 11 12 13 14 15 16 17 18 19 20 21 22 23 24 25 2…" at bounding box center [673, 283] width 26 height 24
type input "21:00"
click at [1081, 630] on span "Create Shift Instance" at bounding box center [1082, 631] width 104 height 15
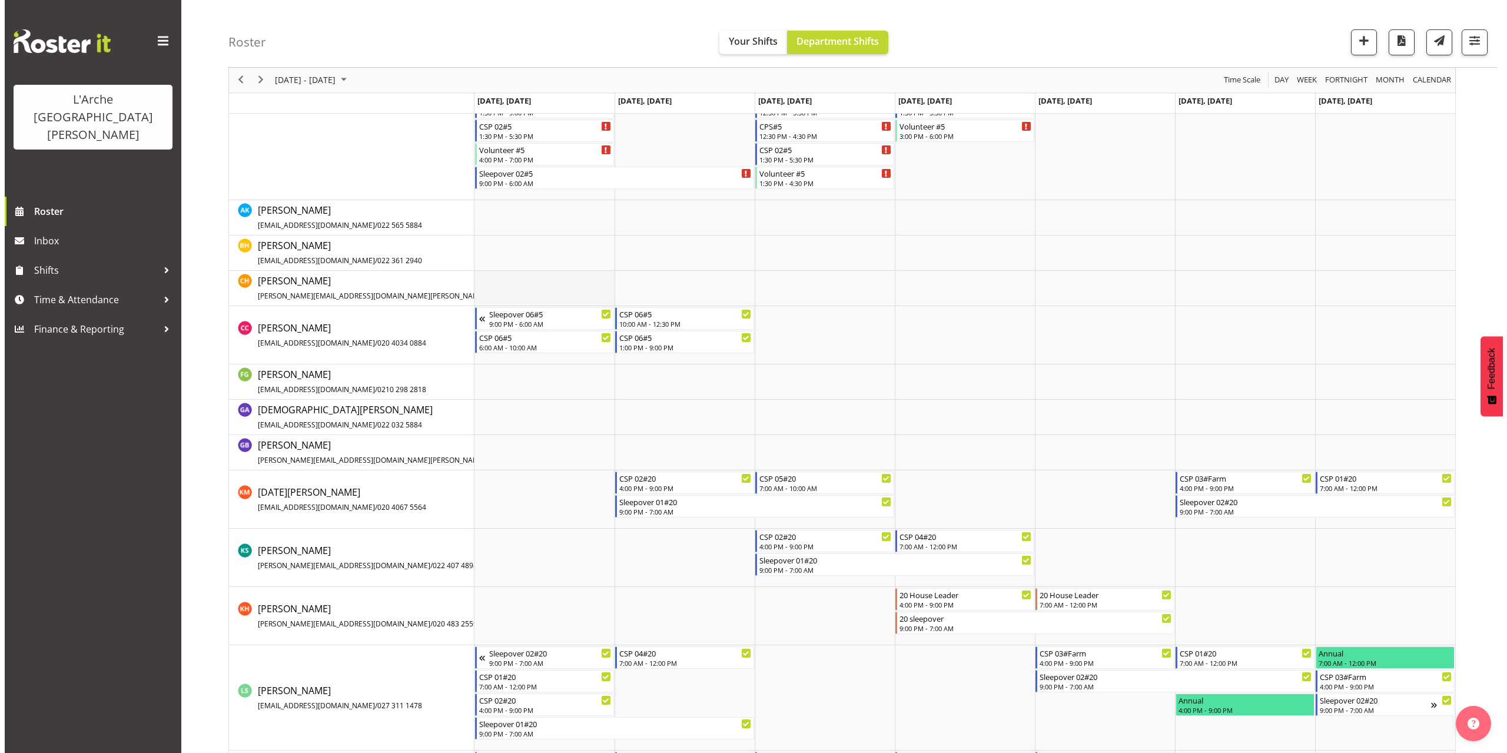
scroll to position [235, 0]
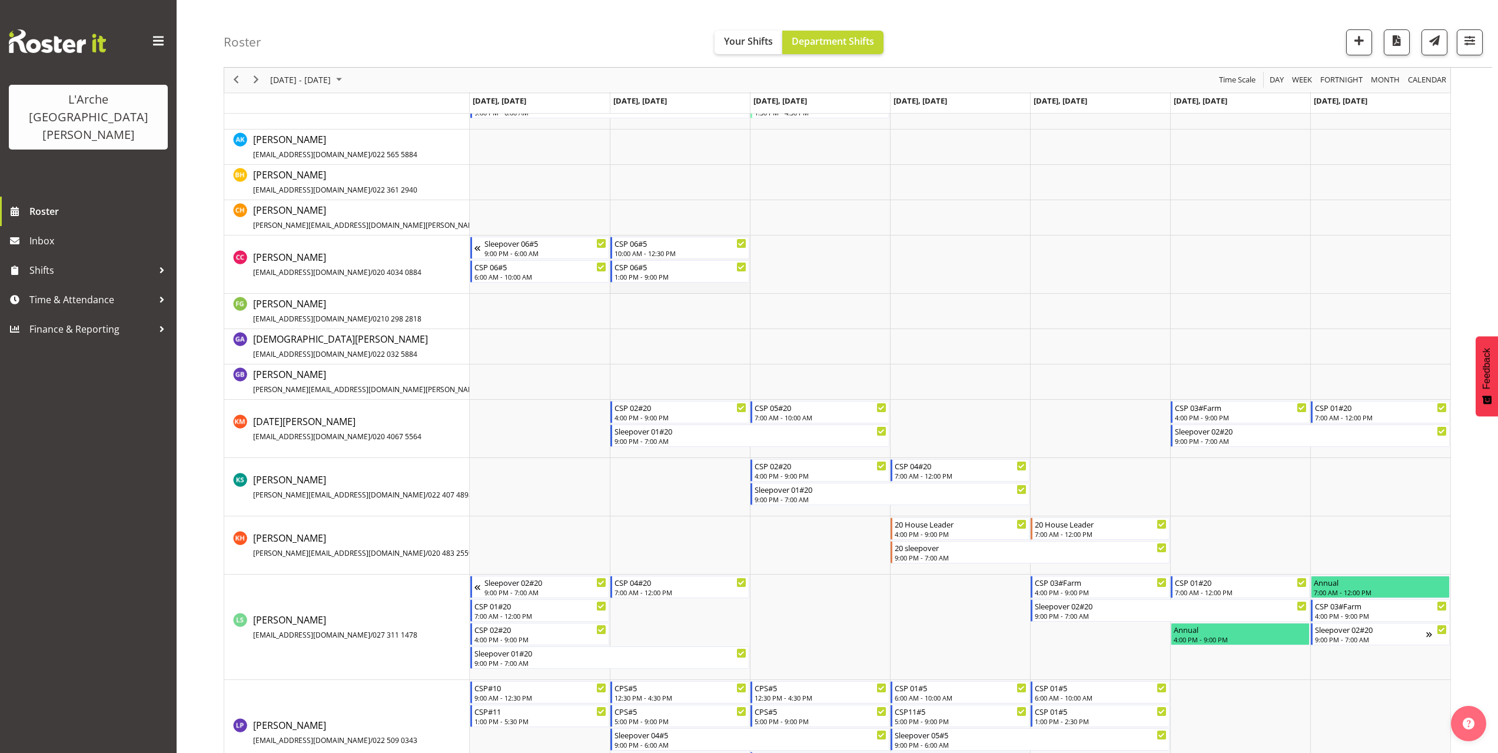
click at [635, 288] on td "Timeline Week of October 5, 2025" at bounding box center [680, 264] width 140 height 58
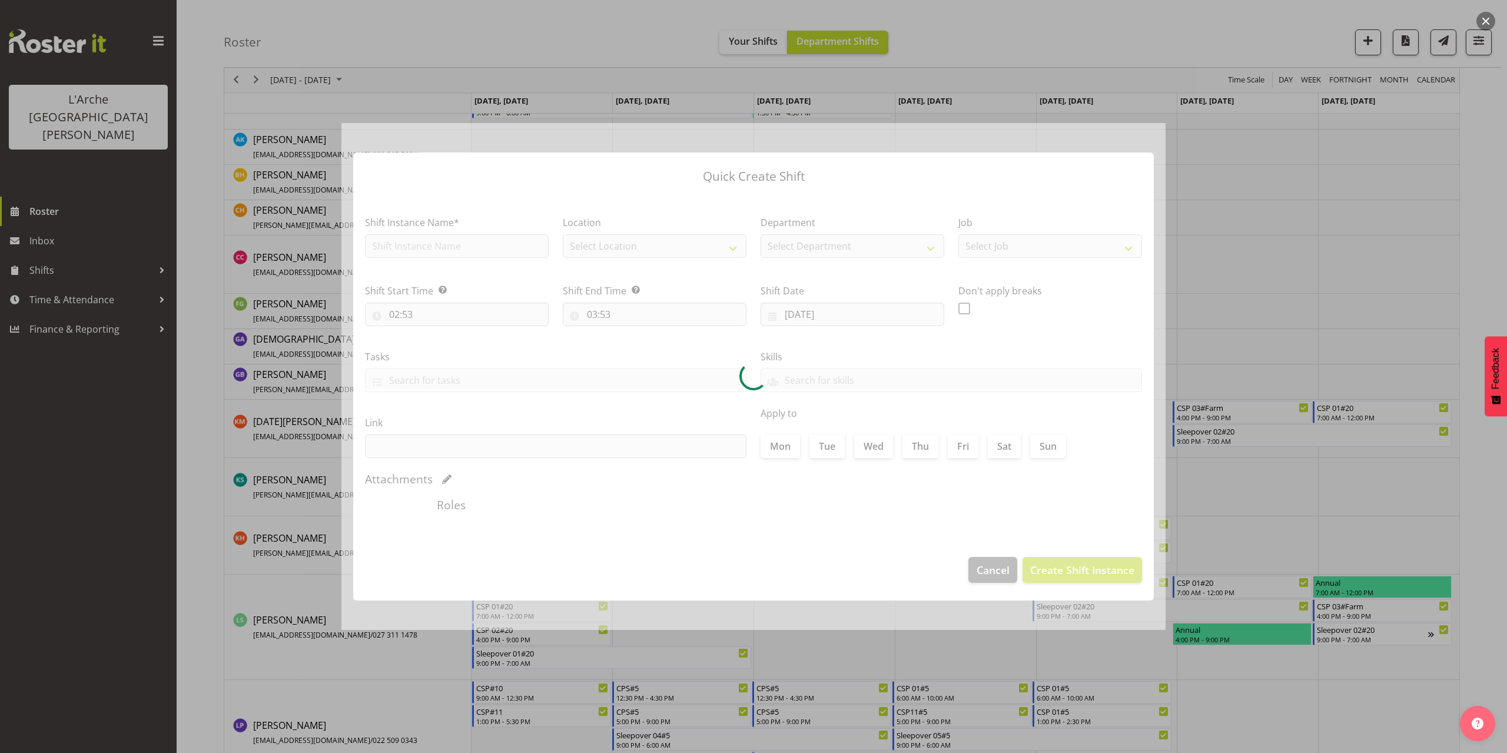
type input "[DATE]"
checkbox input "true"
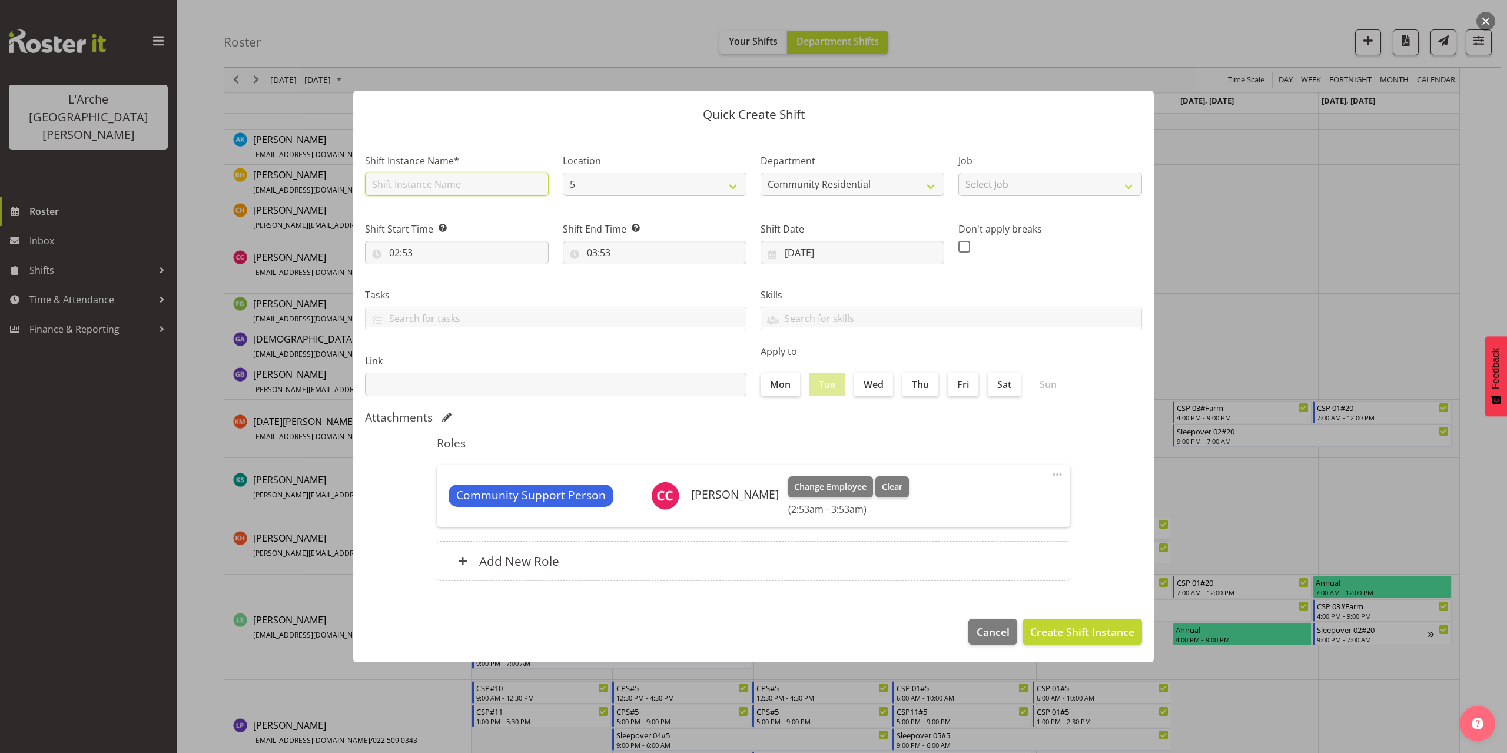
click at [407, 192] on input "text" at bounding box center [457, 184] width 184 height 24
type input "Sleepover 06#5"
click at [990, 182] on select "Select Job Accounts Admin Art Coordinator Community Leader Community Support Pe…" at bounding box center [1050, 184] width 184 height 24
select select "2"
click at [958, 172] on select "Select Job Accounts Admin Art Coordinator Community Leader Community Support Pe…" at bounding box center [1050, 184] width 184 height 24
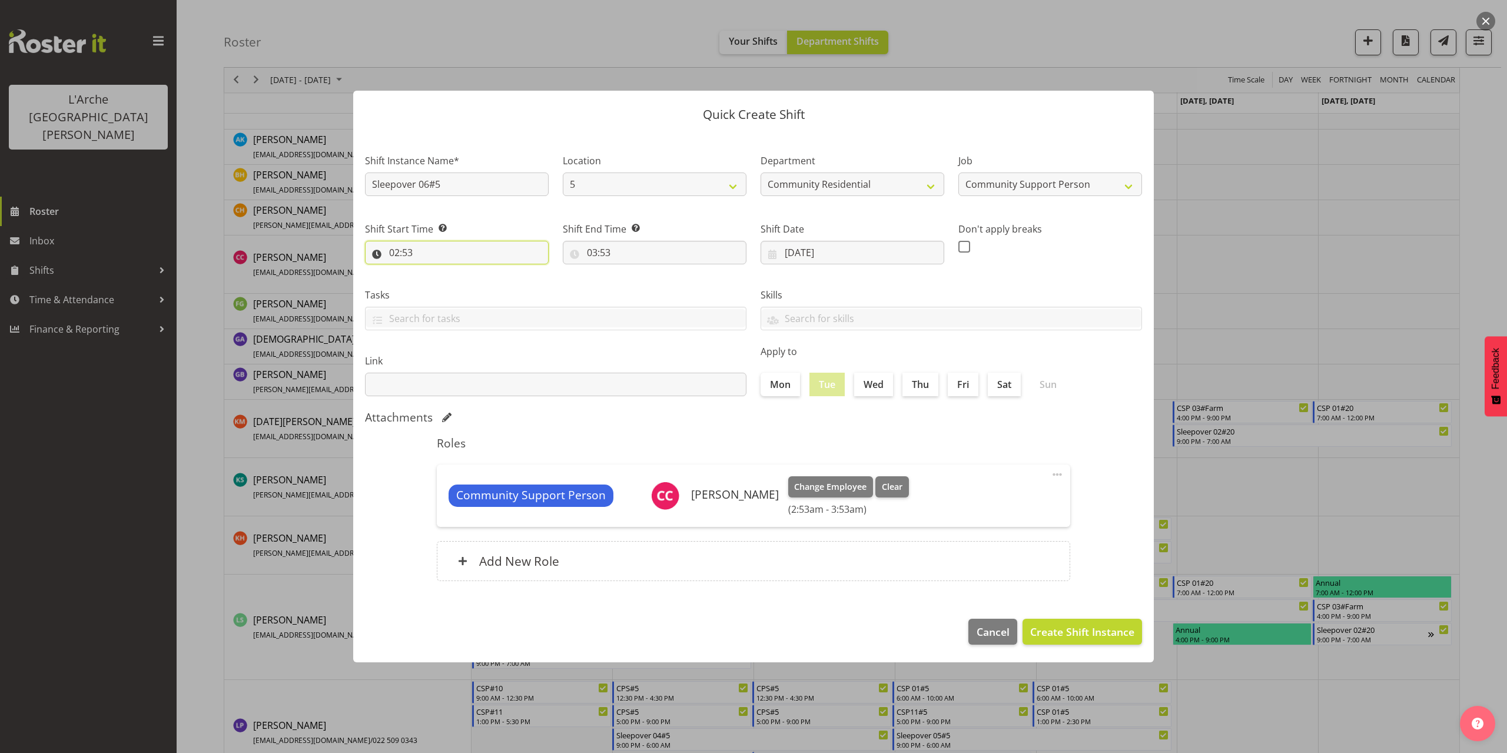
click at [411, 254] on input "02:53" at bounding box center [457, 253] width 184 height 24
click at [444, 285] on select "00 01 02 03 04 05 06 07 08 09 10 11 12 13 14 15 16 17 18 19 20 21 22 23" at bounding box center [445, 283] width 26 height 24
select select "21"
click at [432, 271] on select "00 01 02 03 04 05 06 07 08 09 10 11 12 13 14 15 16 17 18 19 20 21 22 23" at bounding box center [445, 283] width 26 height 24
type input "21:53"
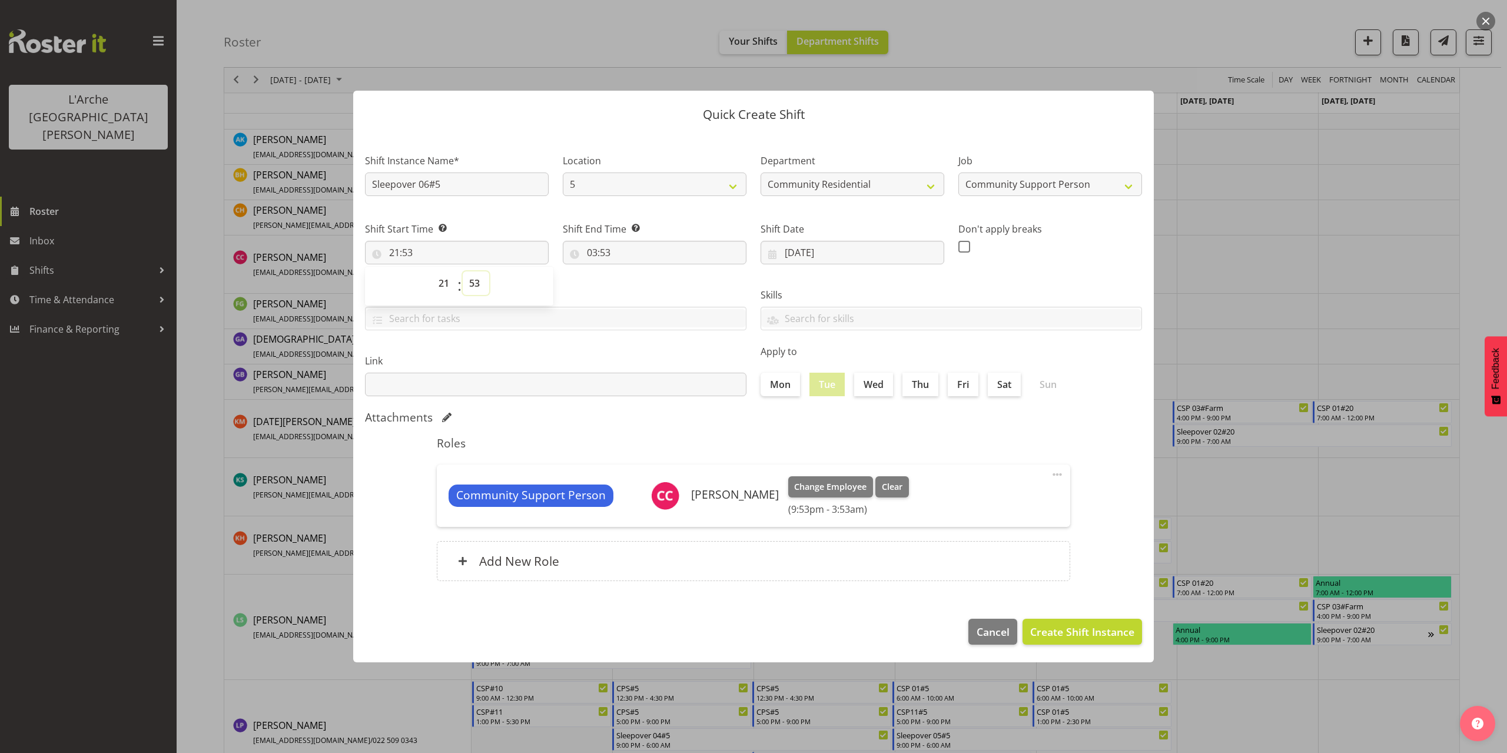
click at [474, 285] on select "00 01 02 03 04 05 06 07 08 09 10 11 12 13 14 15 16 17 18 19 20 21 22 23 24 25 2…" at bounding box center [476, 283] width 26 height 24
select select "0"
click at [463, 271] on select "00 01 02 03 04 05 06 07 08 09 10 11 12 13 14 15 16 17 18 19 20 21 22 23 24 25 2…" at bounding box center [476, 283] width 26 height 24
type input "21:00"
click at [603, 251] on input "03:53" at bounding box center [655, 253] width 184 height 24
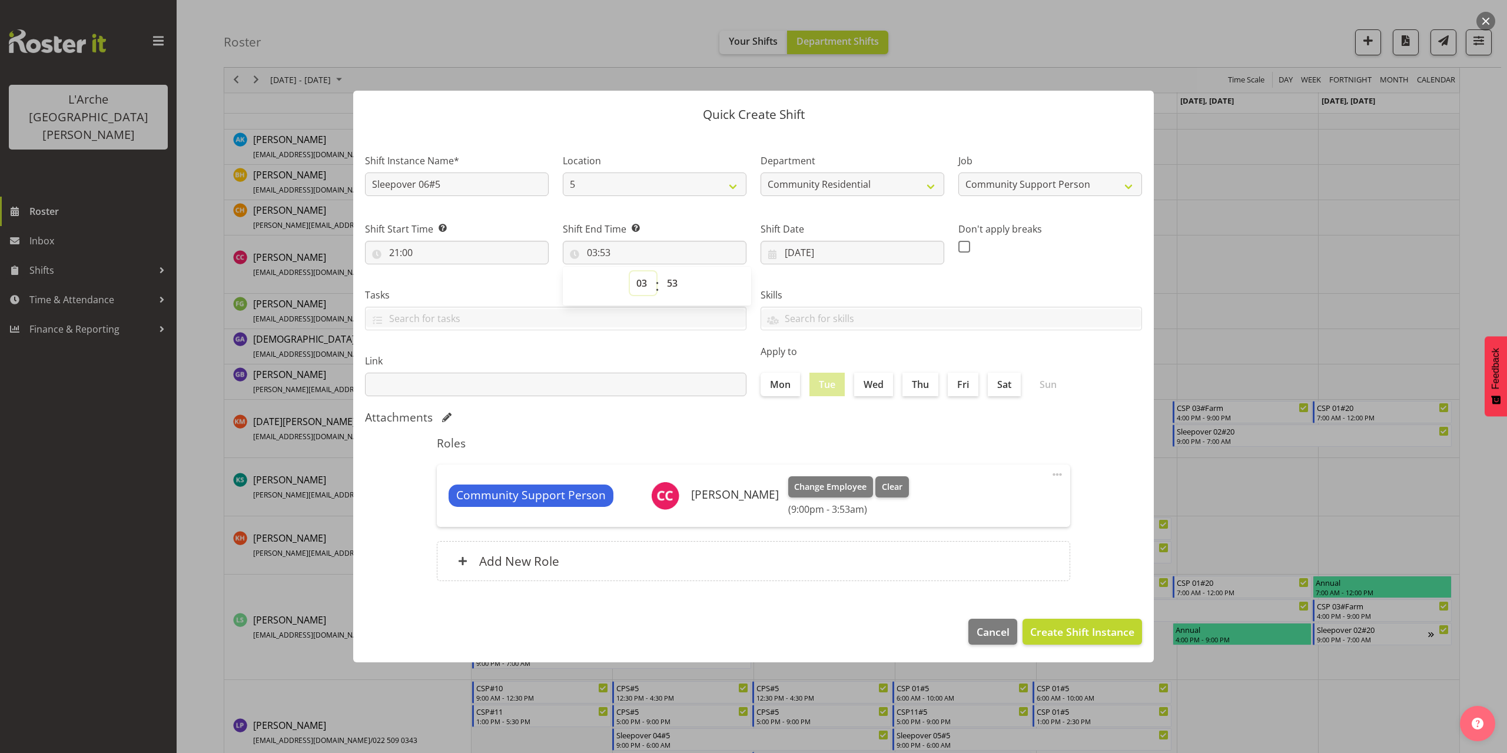
click at [639, 282] on select "00 01 02 03 04 05 06 07 08 09 10 11 12 13 14 15 16 17 18 19 20 21 22 23" at bounding box center [643, 283] width 26 height 24
select select "6"
click at [630, 271] on select "00 01 02 03 04 05 06 07 08 09 10 11 12 13 14 15 16 17 18 19 20 21 22 23" at bounding box center [643, 283] width 26 height 24
type input "06:53"
click at [674, 282] on select "00 01 02 03 04 05 06 07 08 09 10 11 12 13 14 15 16 17 18 19 20 21 22 23 24 25 2…" at bounding box center [673, 283] width 26 height 24
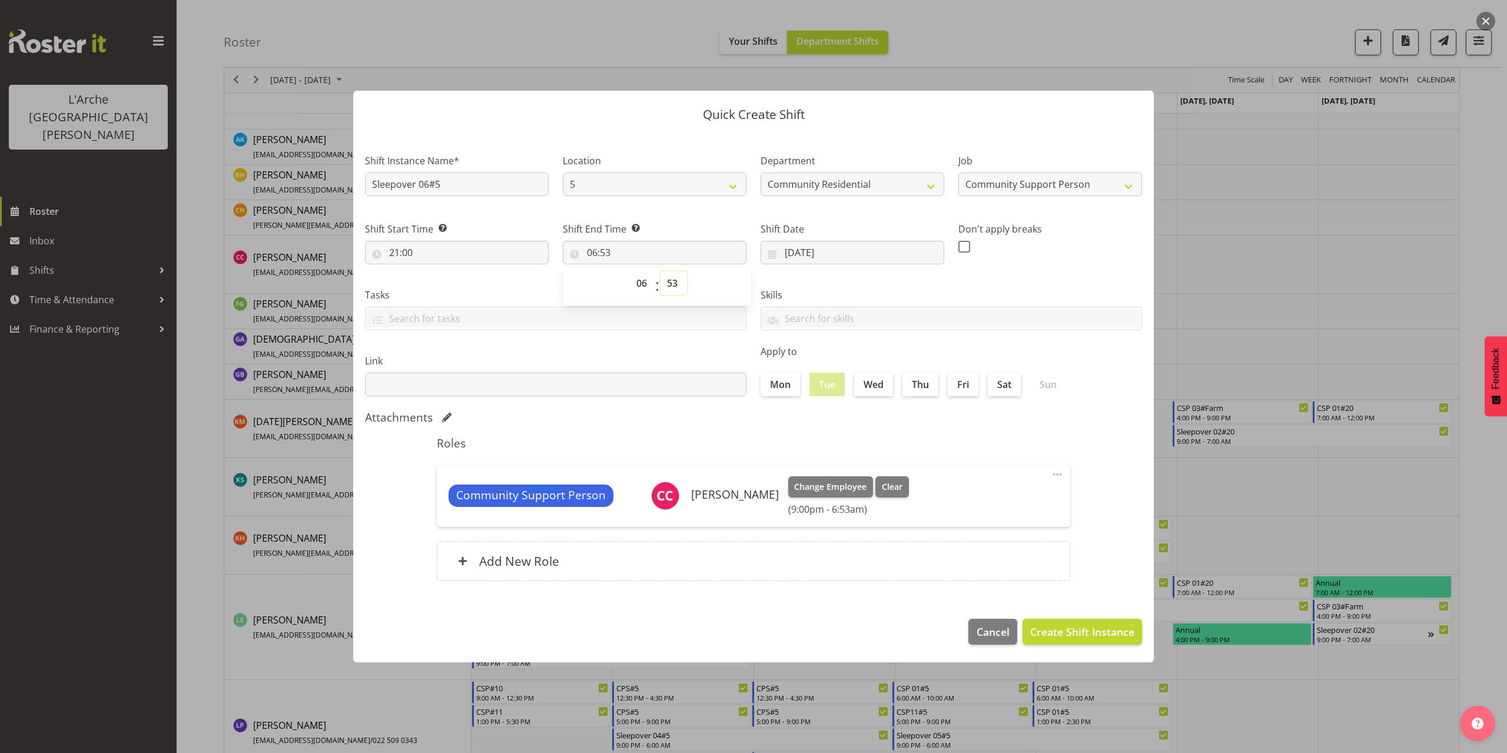
select select "0"
click at [660, 271] on select "00 01 02 03 04 05 06 07 08 09 10 11 12 13 14 15 16 17 18 19 20 21 22 23 24 25 2…" at bounding box center [673, 283] width 26 height 24
type input "06:00"
click at [1074, 631] on span "Create Shift Instance" at bounding box center [1082, 631] width 104 height 15
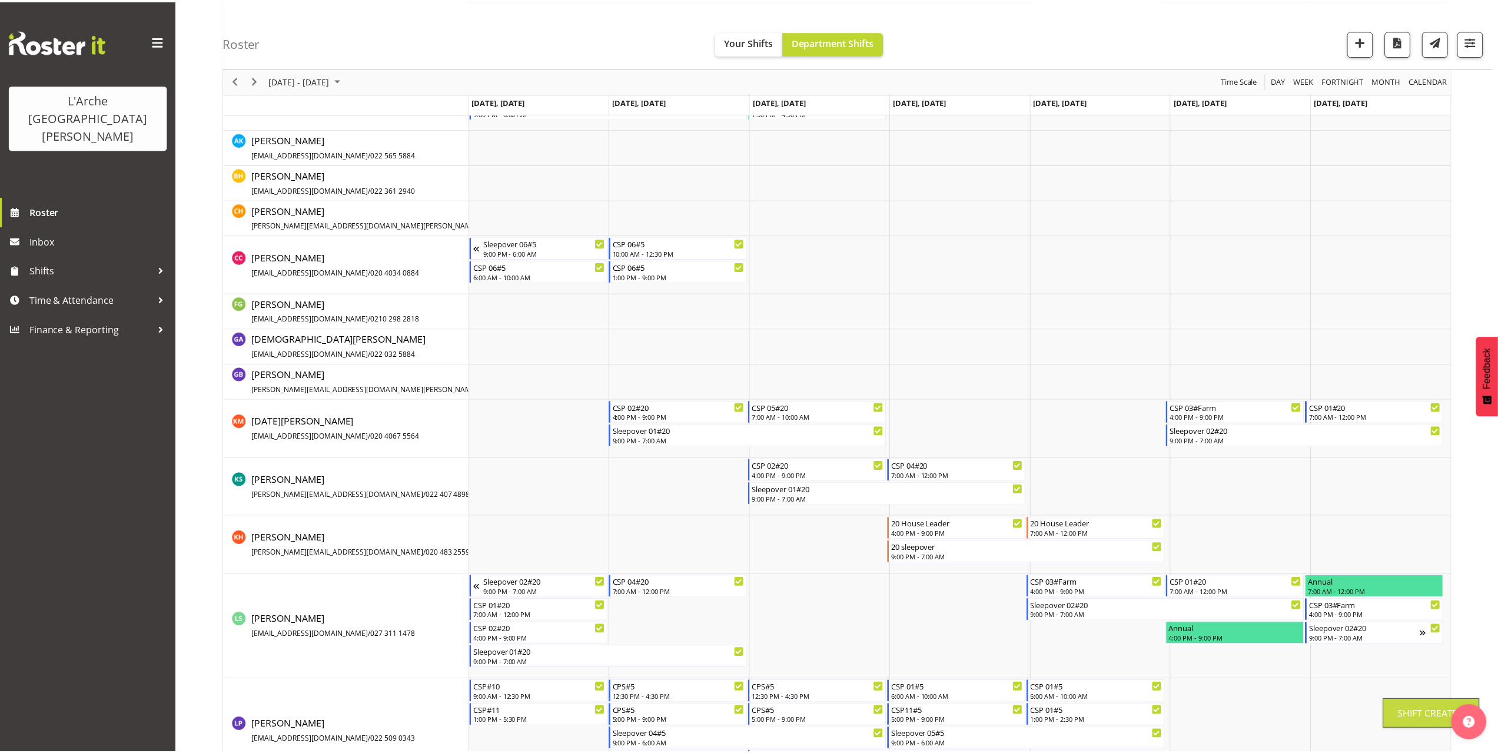
scroll to position [128, 0]
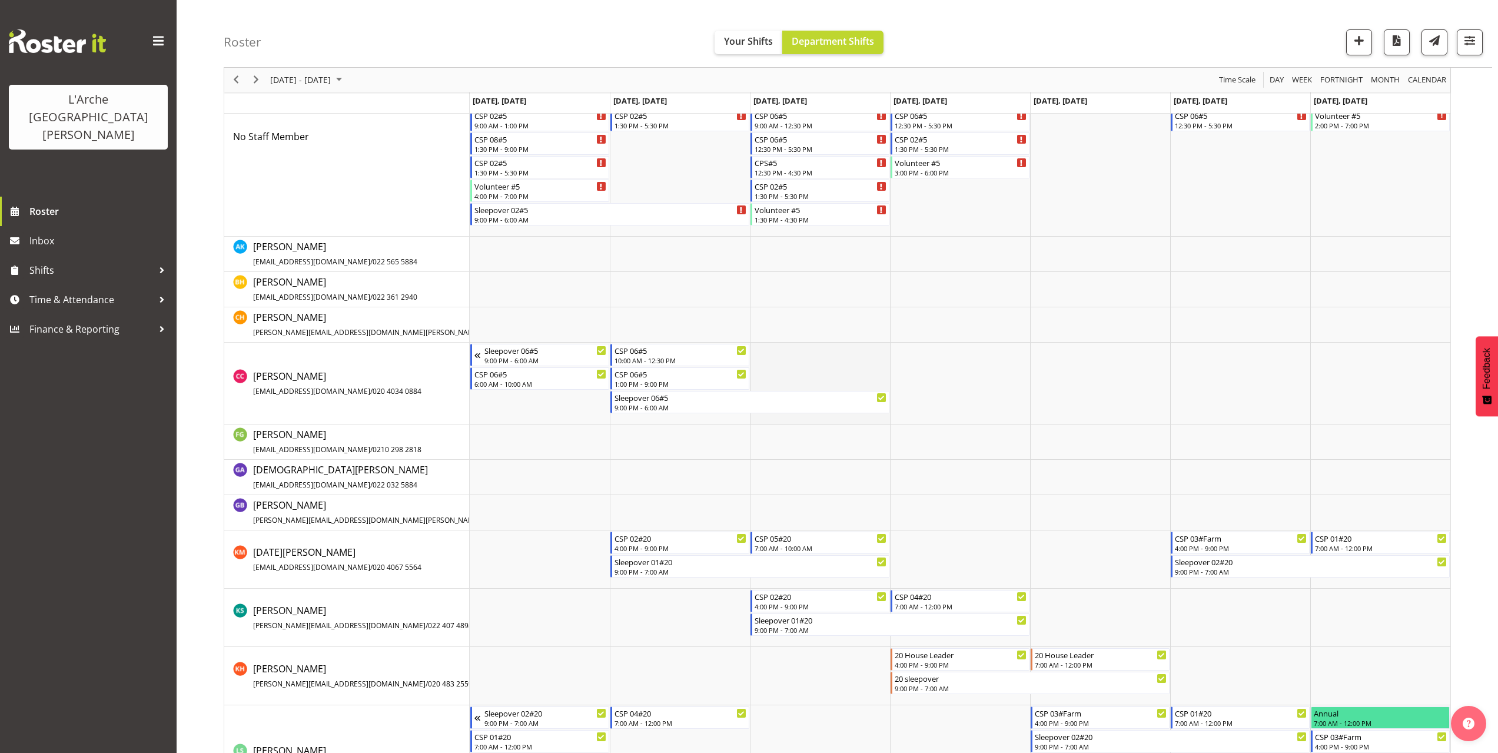
click at [758, 346] on td "Timeline Week of October 5, 2025" at bounding box center [820, 384] width 140 height 82
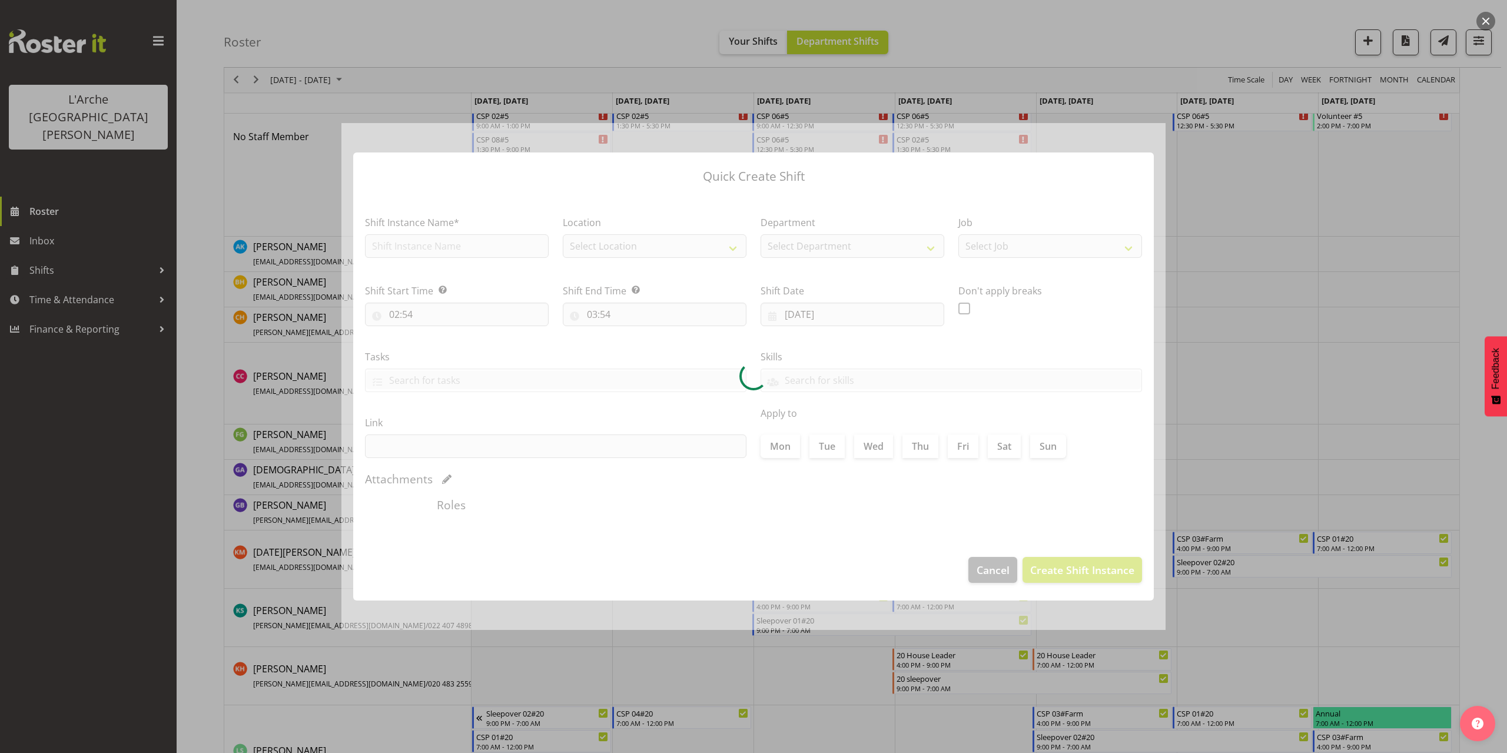
type input "[DATE]"
checkbox input "true"
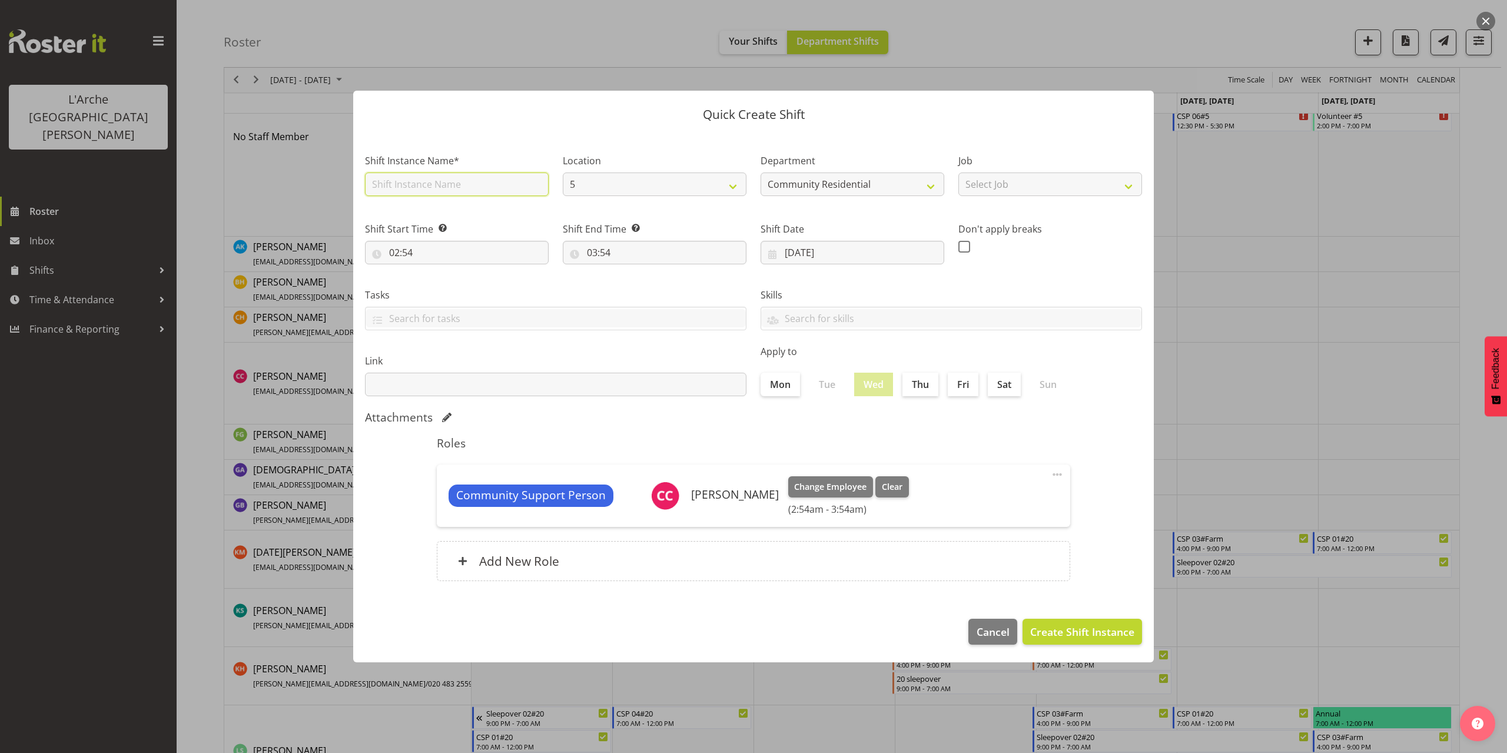
click at [426, 187] on input "text" at bounding box center [457, 184] width 184 height 24
type input "CSP 06#5"
click at [1001, 185] on select "Select Job Accounts Admin Art Coordinator Community Leader Community Support Pe…" at bounding box center [1050, 184] width 184 height 24
select select "2"
click at [958, 172] on select "Select Job Accounts Admin Art Coordinator Community Leader Community Support Pe…" at bounding box center [1050, 184] width 184 height 24
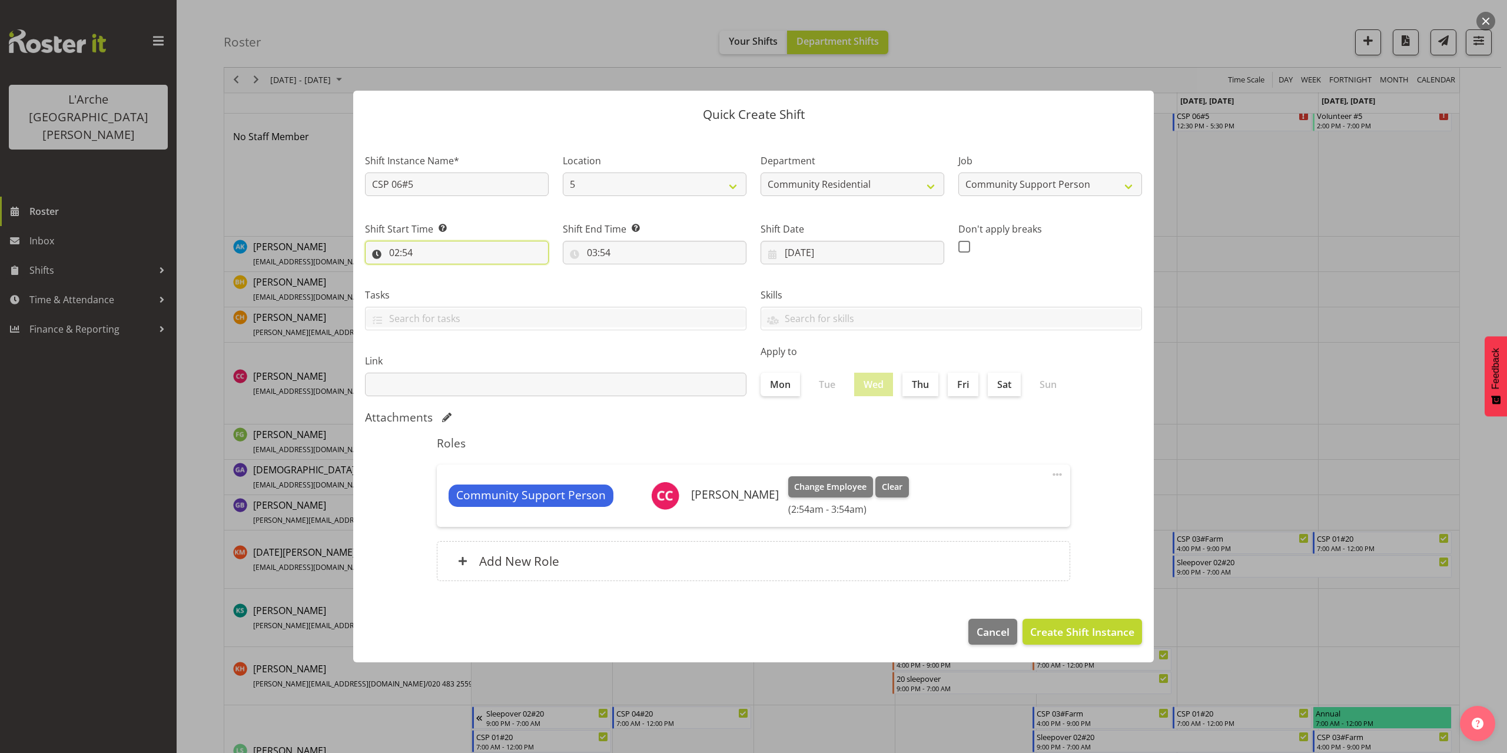
click at [402, 252] on input "02:54" at bounding box center [457, 253] width 184 height 24
click at [442, 284] on select "00 01 02 03 04 05 06 07 08 09 10 11 12 13 14 15 16 17 18 19 20 21 22 23" at bounding box center [445, 283] width 26 height 24
select select "6"
click at [432, 271] on select "00 01 02 03 04 05 06 07 08 09 10 11 12 13 14 15 16 17 18 19 20 21 22 23" at bounding box center [445, 283] width 26 height 24
type input "06:54"
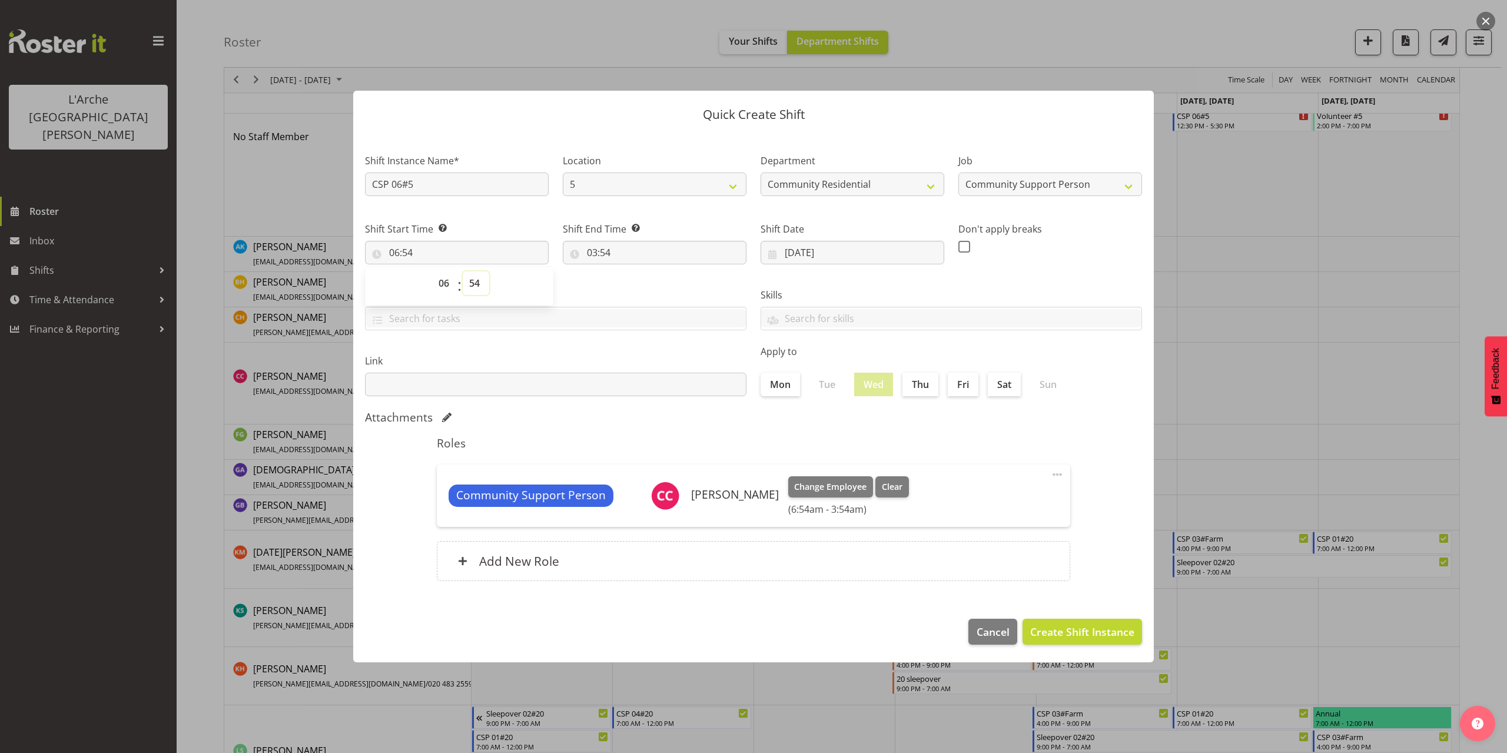
click at [477, 284] on select "00 01 02 03 04 05 06 07 08 09 10 11 12 13 14 15 16 17 18 19 20 21 22 23 24 25 2…" at bounding box center [476, 283] width 26 height 24
select select "0"
click at [463, 271] on select "00 01 02 03 04 05 06 07 08 09 10 11 12 13 14 15 16 17 18 19 20 21 22 23 24 25 2…" at bounding box center [476, 283] width 26 height 24
type input "06:00"
click at [599, 254] on input "03:54" at bounding box center [655, 253] width 184 height 24
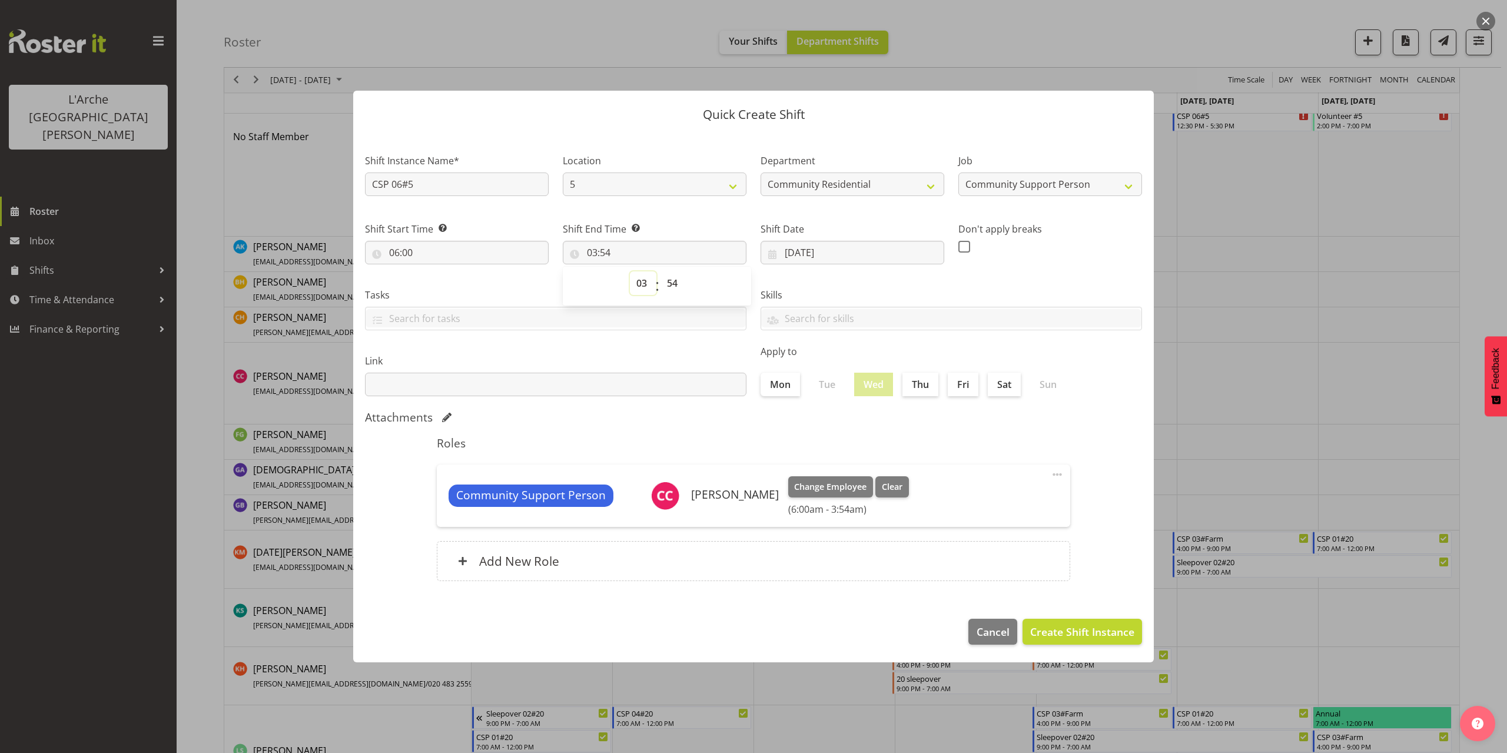
click at [641, 284] on select "00 01 02 03 04 05 06 07 08 09 10 11 12 13 14 15 16 17 18 19 20 21 22 23" at bounding box center [643, 283] width 26 height 24
select select "12"
click at [630, 271] on select "00 01 02 03 04 05 06 07 08 09 10 11 12 13 14 15 16 17 18 19 20 21 22 23" at bounding box center [643, 283] width 26 height 24
type input "12:54"
click at [673, 286] on select "00 01 02 03 04 05 06 07 08 09 10 11 12 13 14 15 16 17 18 19 20 21 22 23 24 25 2…" at bounding box center [673, 283] width 26 height 24
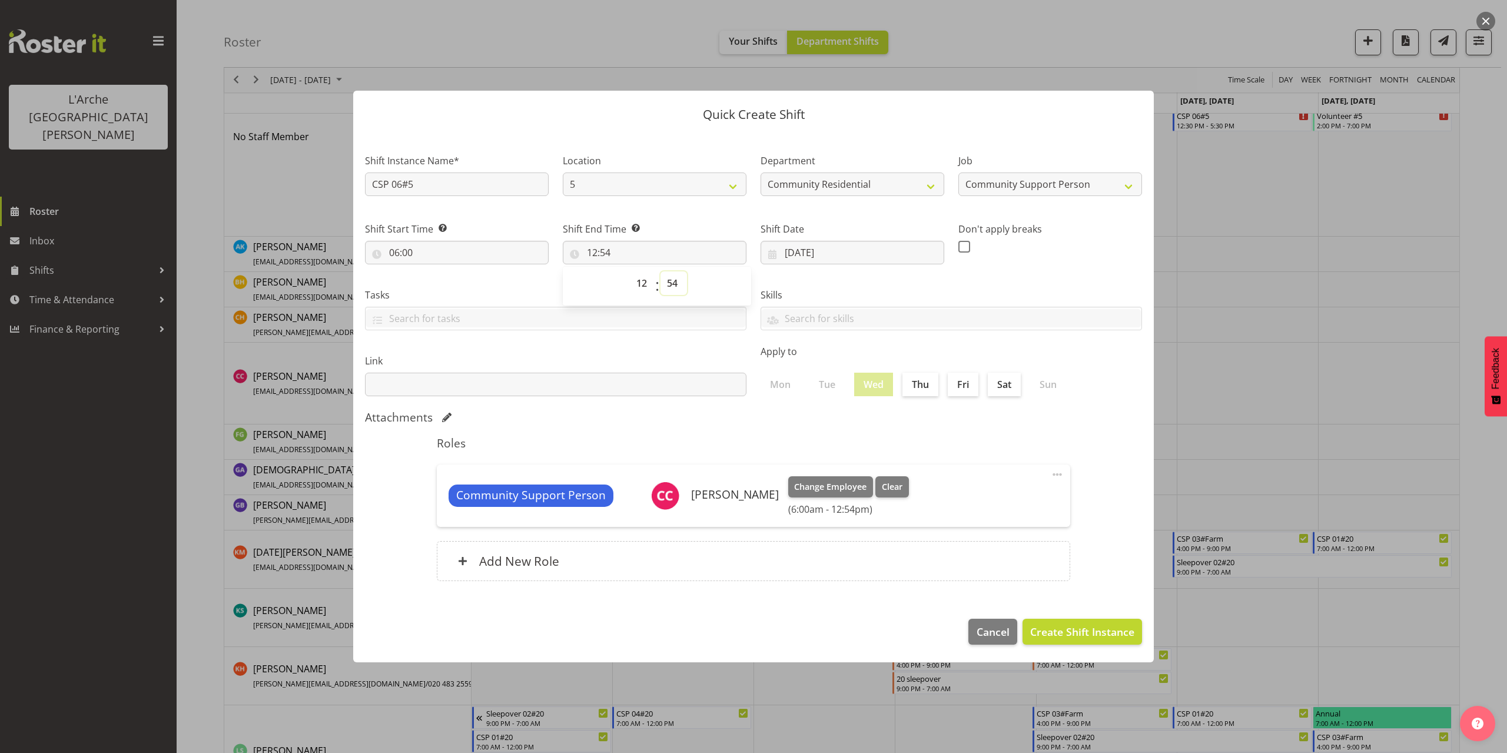
select select "30"
click at [660, 271] on select "00 01 02 03 04 05 06 07 08 09 10 11 12 13 14 15 16 17 18 19 20 21 22 23 24 25 2…" at bounding box center [673, 283] width 26 height 24
type input "12:30"
click at [1115, 634] on span "Create Shift Instance" at bounding box center [1082, 631] width 104 height 15
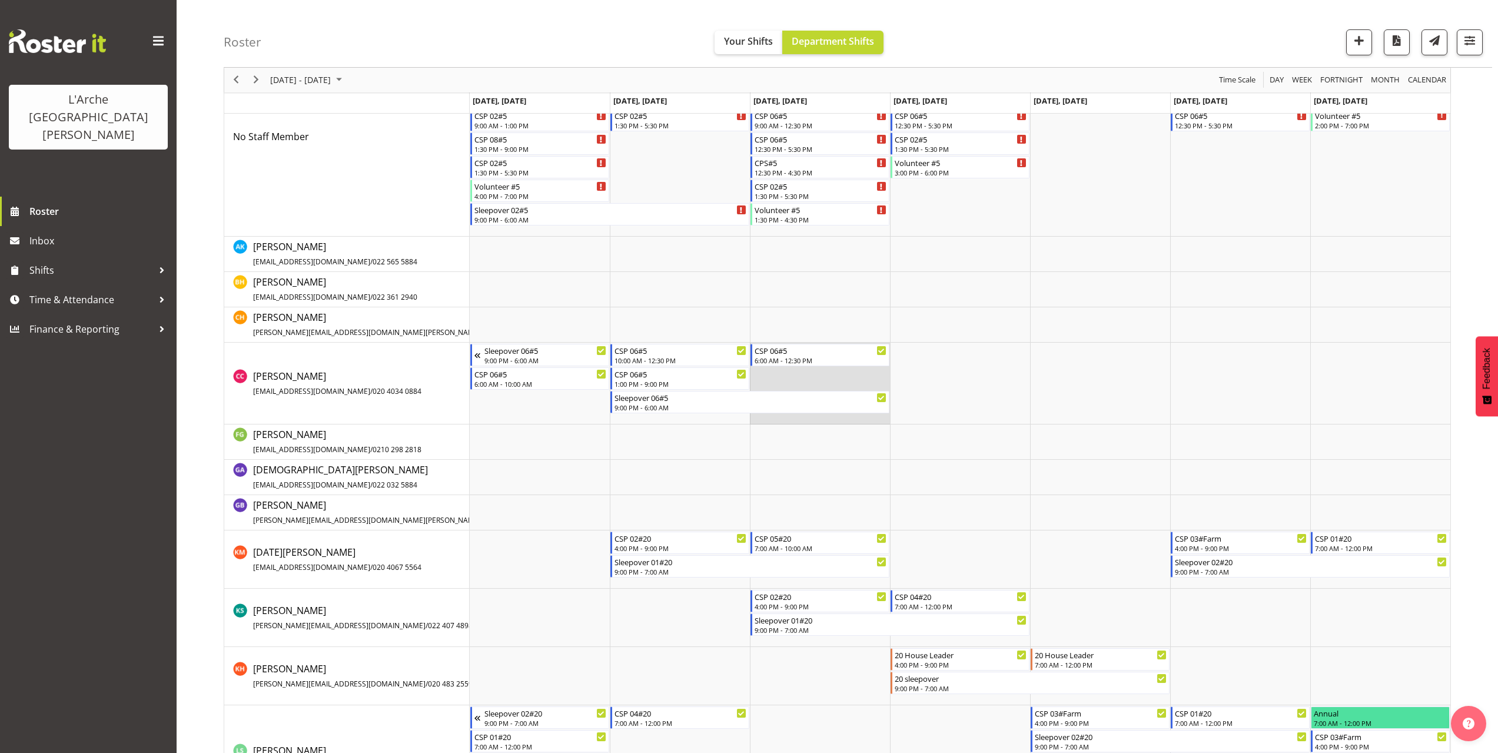
click at [761, 378] on td "Timeline Week of October 5, 2025" at bounding box center [820, 384] width 140 height 82
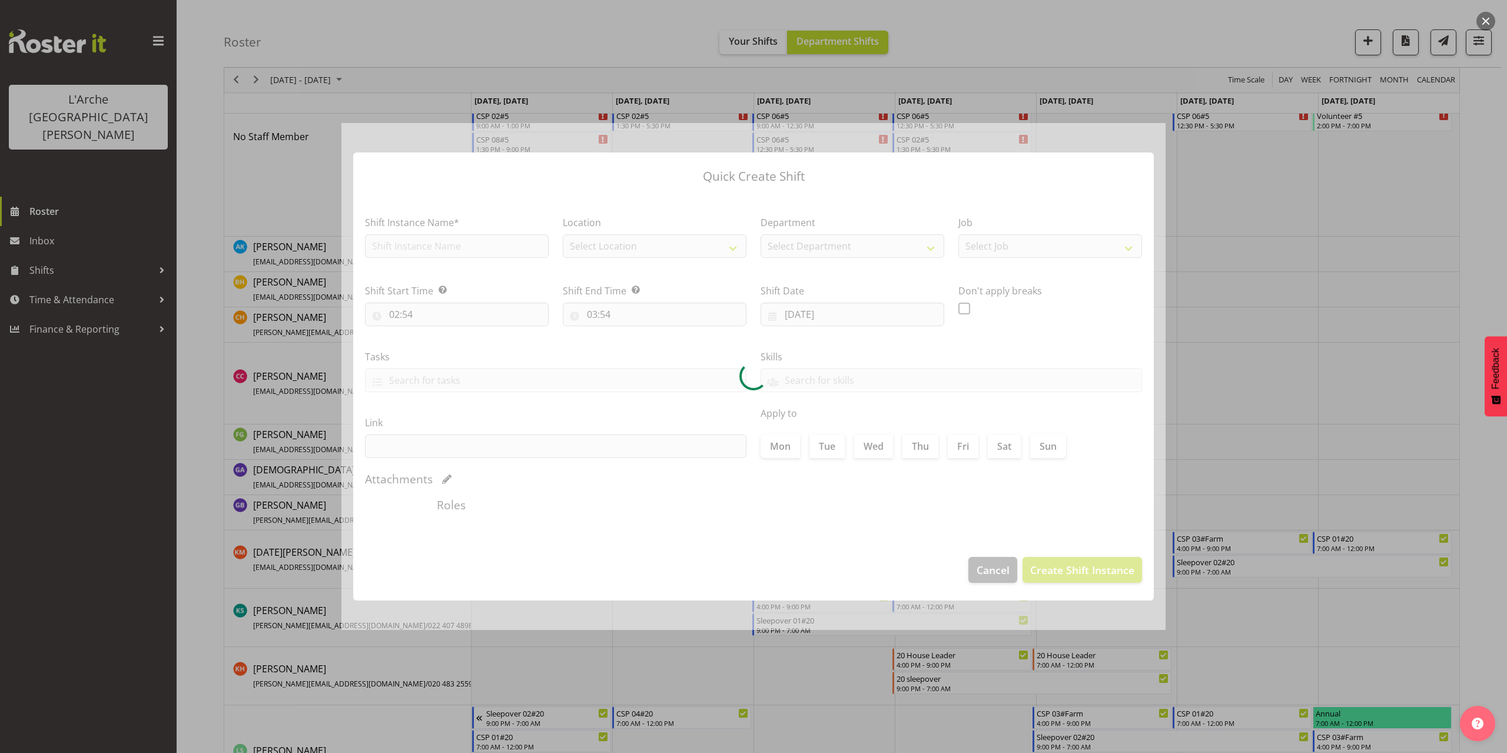
type input "[DATE]"
checkbox input "true"
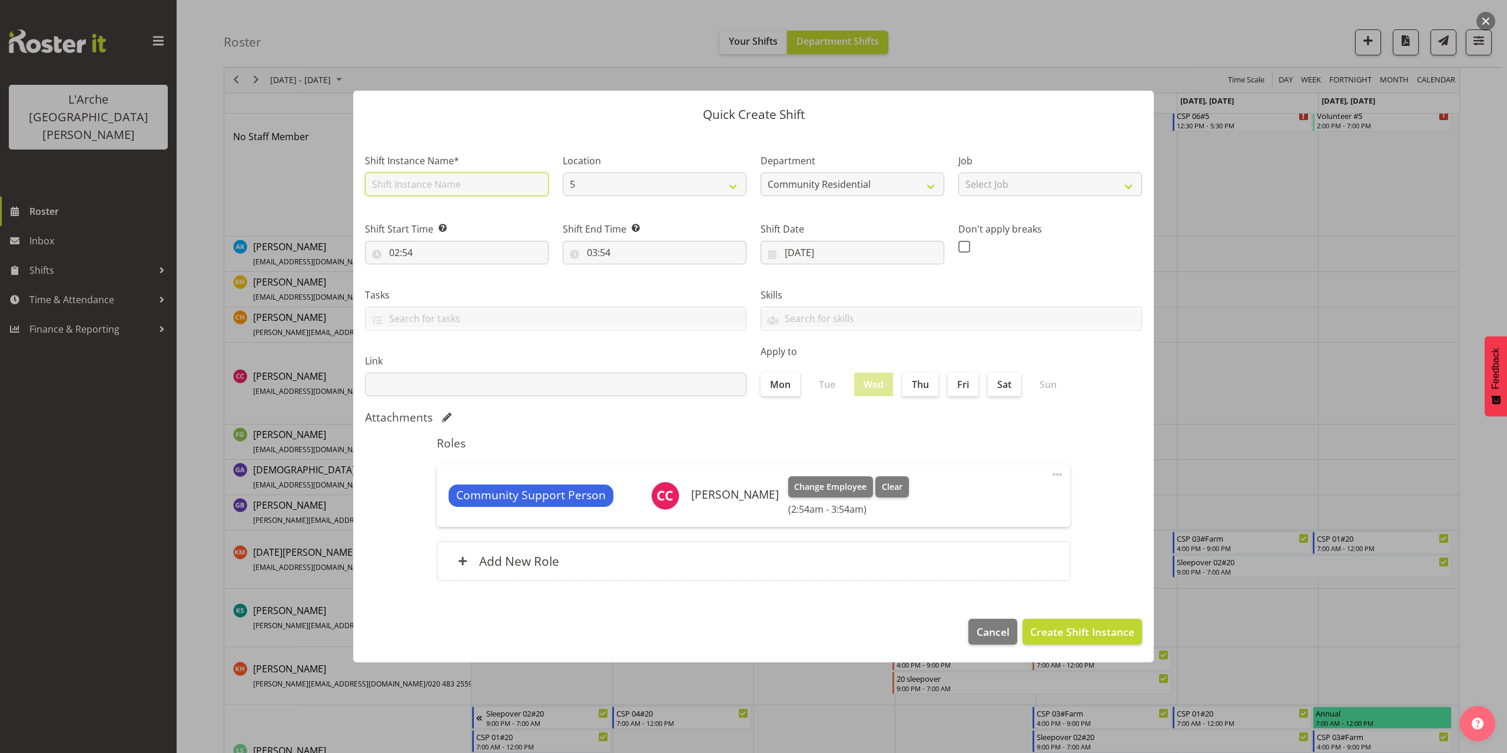
click at [403, 187] on input "text" at bounding box center [457, 184] width 184 height 24
type input "CSP 06#5"
click at [1101, 190] on select "Select Job Accounts Admin Art Coordinator Community Leader Community Support Pe…" at bounding box center [1050, 184] width 184 height 24
select select "2"
click at [958, 172] on select "Select Job Accounts Admin Art Coordinator Community Leader Community Support Pe…" at bounding box center [1050, 184] width 184 height 24
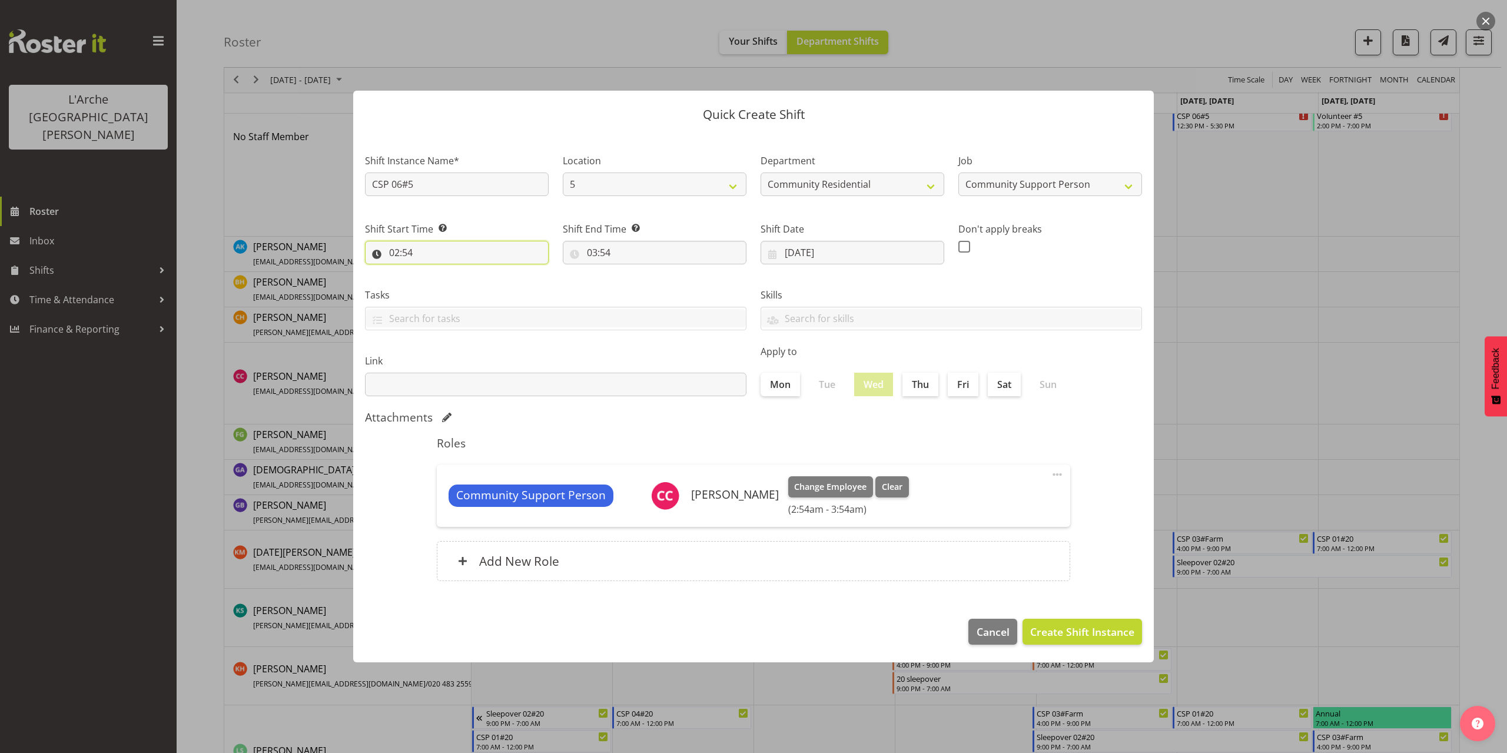
click at [411, 254] on input "02:54" at bounding box center [457, 253] width 184 height 24
click at [444, 285] on select "00 01 02 03 04 05 06 07 08 09 10 11 12 13 14 15 16 17 18 19 20 21 22 23" at bounding box center [445, 283] width 26 height 24
select select "13"
click at [432, 271] on select "00 01 02 03 04 05 06 07 08 09 10 11 12 13 14 15 16 17 18 19 20 21 22 23" at bounding box center [445, 283] width 26 height 24
type input "13:54"
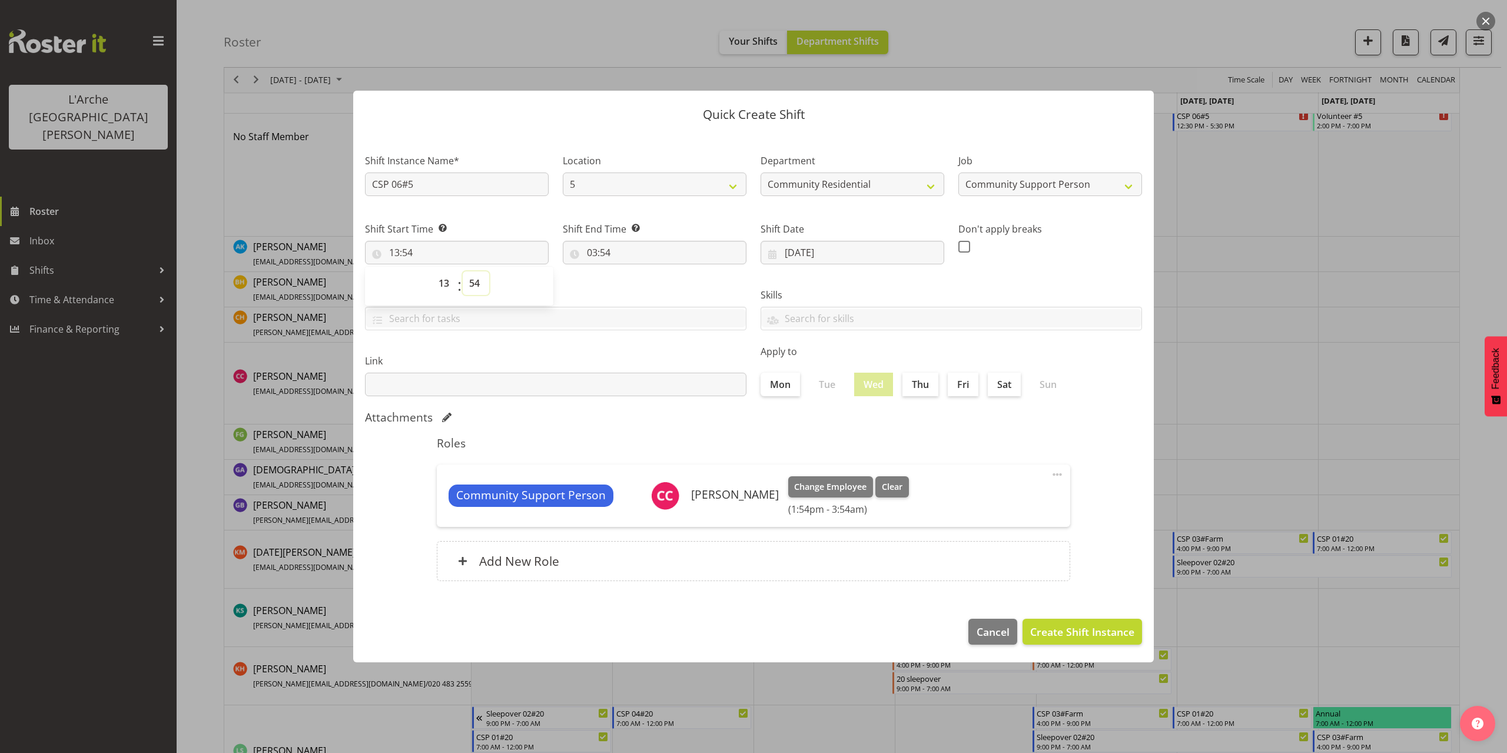
click at [474, 283] on select "00 01 02 03 04 05 06 07 08 09 10 11 12 13 14 15 16 17 18 19 20 21 22 23 24 25 2…" at bounding box center [476, 283] width 26 height 24
select select "0"
click at [463, 271] on select "00 01 02 03 04 05 06 07 08 09 10 11 12 13 14 15 16 17 18 19 20 21 22 23 24 25 2…" at bounding box center [476, 283] width 26 height 24
type input "13:00"
click at [604, 251] on input "03:54" at bounding box center [655, 253] width 184 height 24
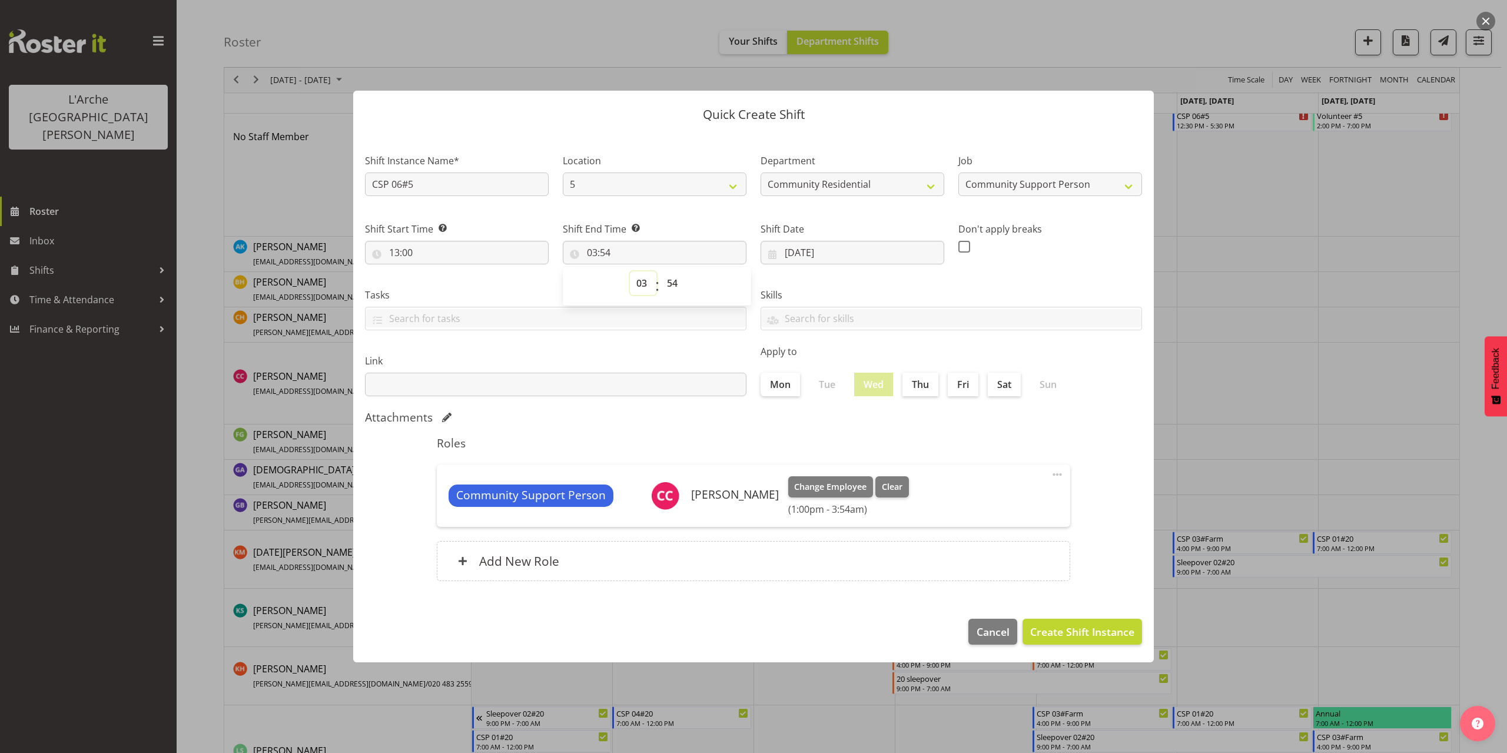
click at [639, 281] on select "00 01 02 03 04 05 06 07 08 09 10 11 12 13 14 15 16 17 18 19 20 21 22 23" at bounding box center [643, 283] width 26 height 24
select select "16"
click at [630, 271] on select "00 01 02 03 04 05 06 07 08 09 10 11 12 13 14 15 16 17 18 19 20 21 22 23" at bounding box center [643, 283] width 26 height 24
type input "16:54"
click at [676, 280] on select "00 01 02 03 04 05 06 07 08 09 10 11 12 13 14 15 16 17 18 19 20 21 22 23 24 25 2…" at bounding box center [673, 283] width 26 height 24
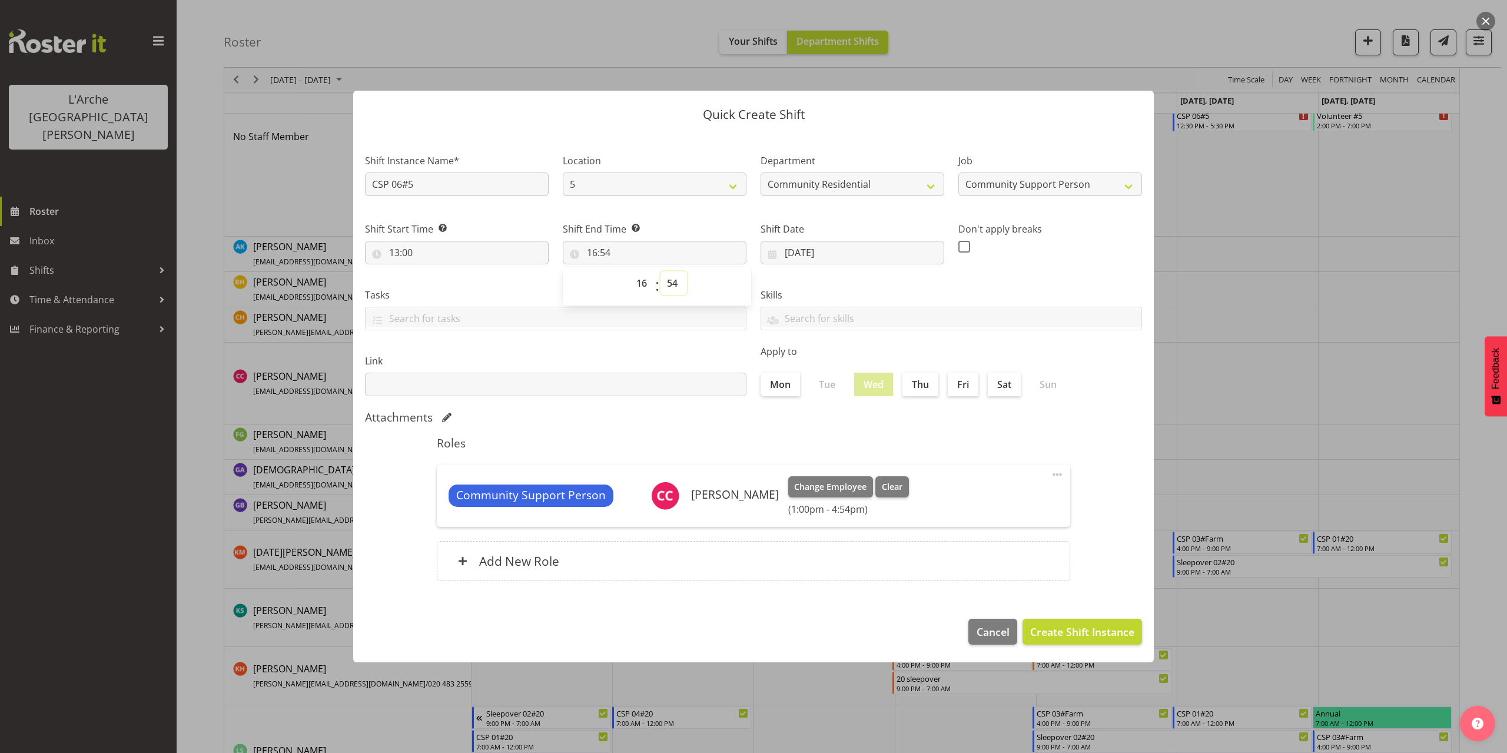
select select "0"
click at [660, 271] on select "00 01 02 03 04 05 06 07 08 09 10 11 12 13 14 15 16 17 18 19 20 21 22 23 24 25 2…" at bounding box center [673, 283] width 26 height 24
type input "16:00"
click at [1095, 631] on span "Create Shift Instance" at bounding box center [1082, 631] width 104 height 15
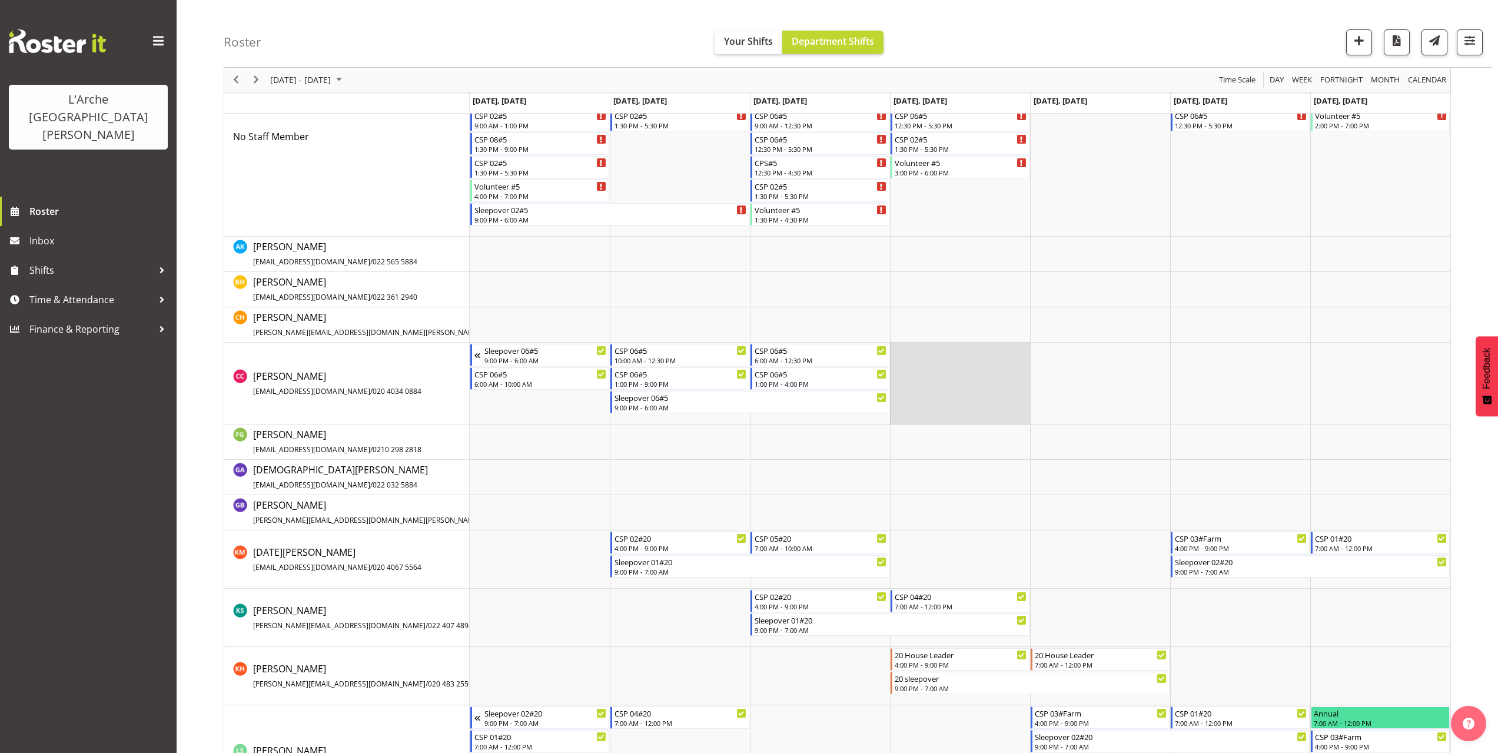
click at [913, 352] on td "Timeline Week of October 5, 2025" at bounding box center [960, 384] width 140 height 82
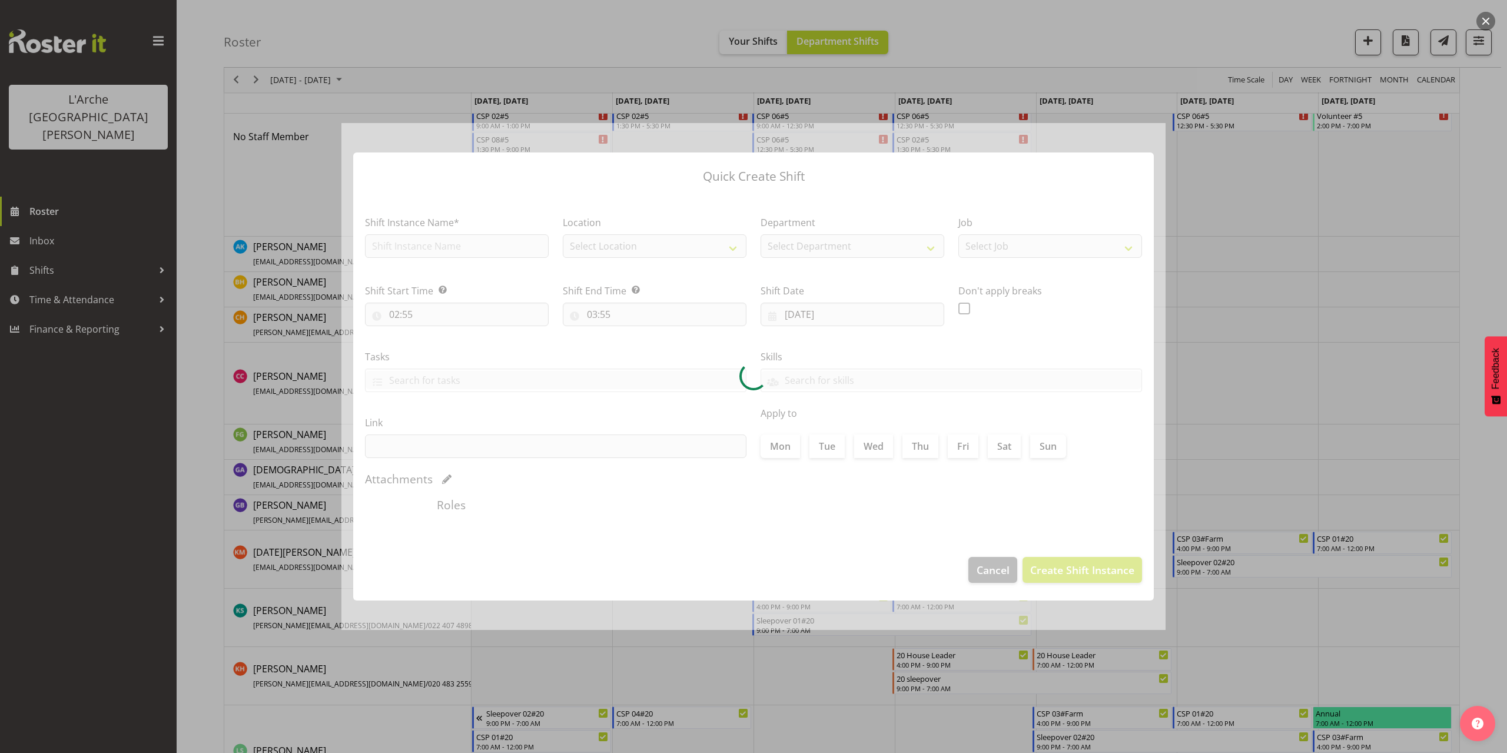
type input "[DATE]"
checkbox input "true"
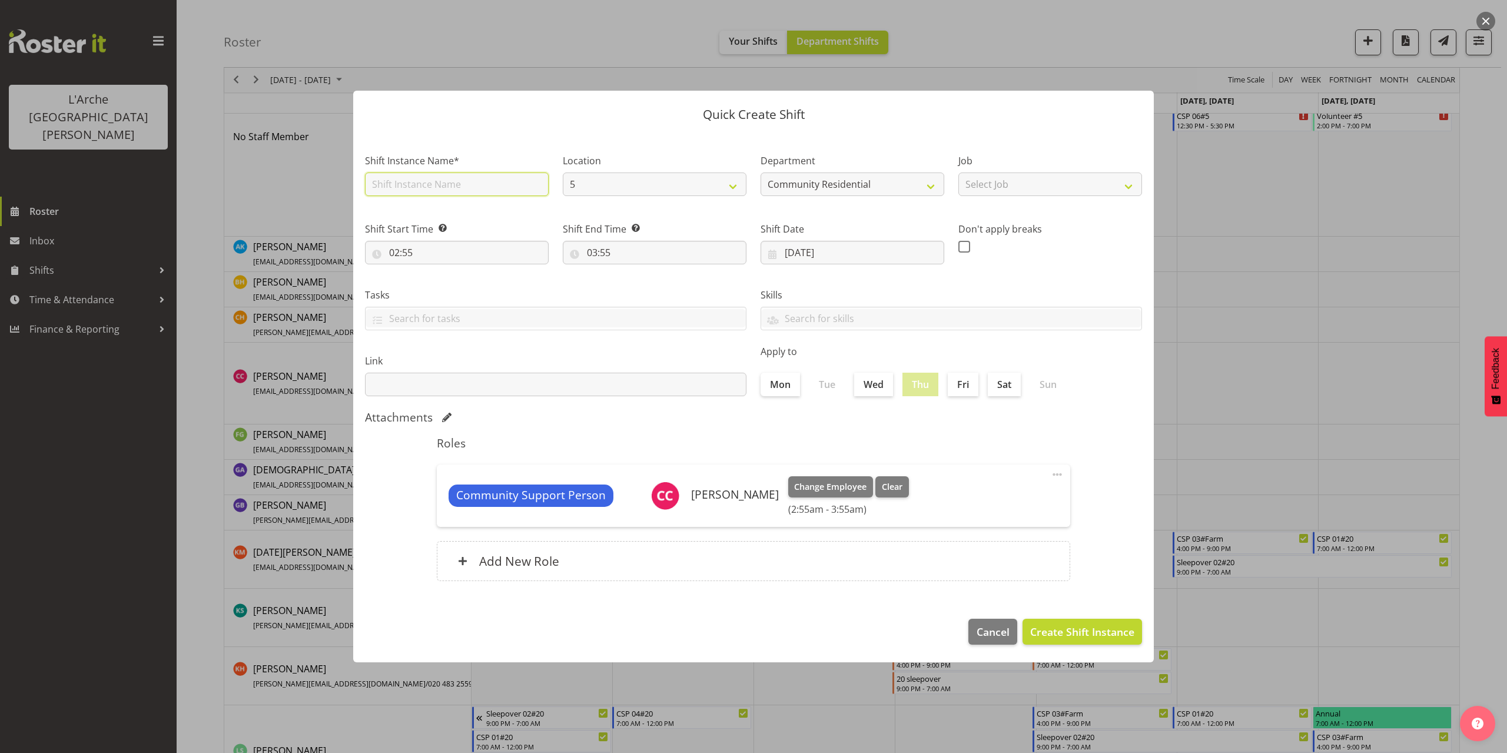
click at [434, 188] on input "text" at bounding box center [457, 184] width 184 height 24
type input "CSP 06#5"
click at [996, 193] on select "Select Job Accounts Admin Art Coordinator Community Leader Community Support Pe…" at bounding box center [1050, 184] width 184 height 24
select select "2"
click at [958, 172] on select "Select Job Accounts Admin Art Coordinator Community Leader Community Support Pe…" at bounding box center [1050, 184] width 184 height 24
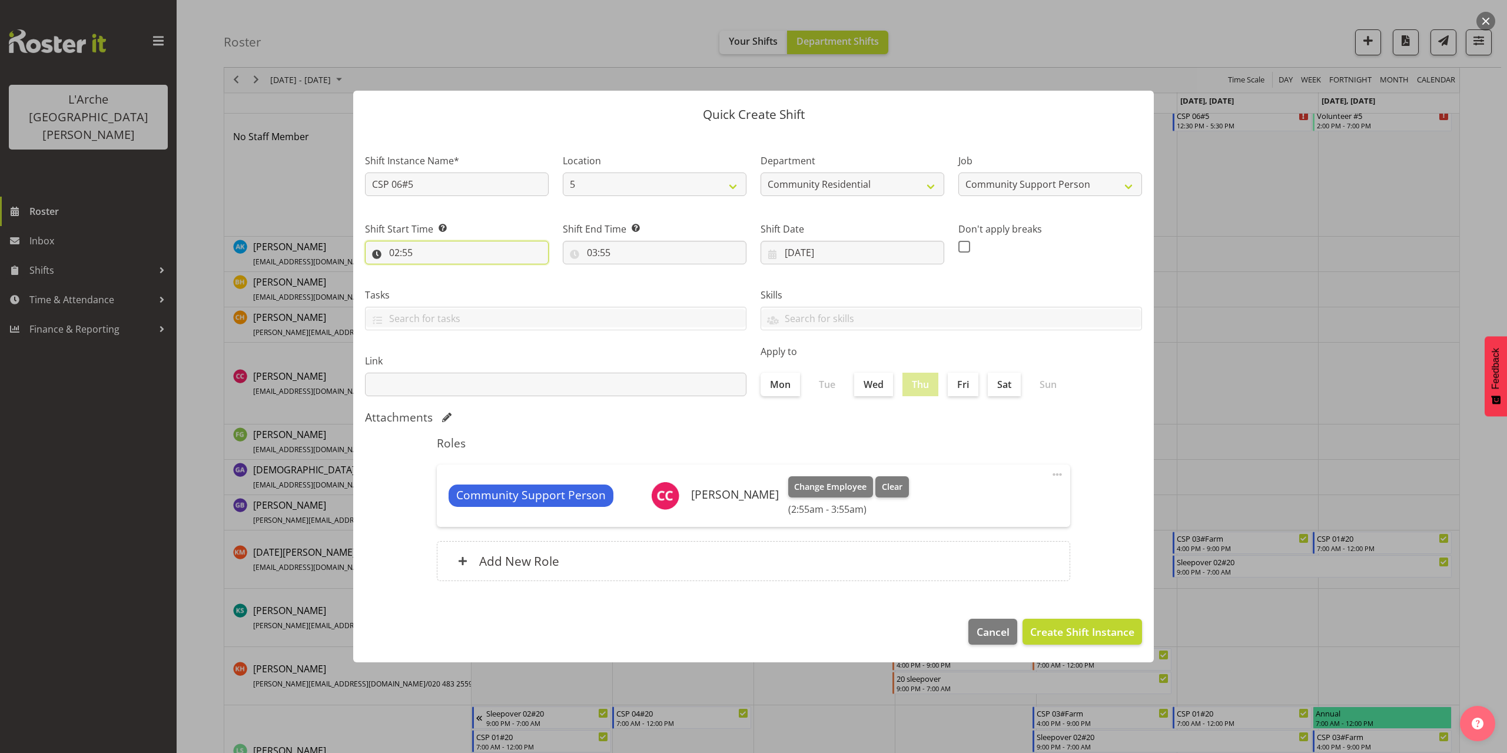
click at [406, 251] on input "02:55" at bounding box center [457, 253] width 184 height 24
click at [444, 284] on select "00 01 02 03 04 05 06 07 08 09 10 11 12 13 14 15 16 17 18 19 20 21 22 23" at bounding box center [445, 283] width 26 height 24
select select "10"
click at [432, 271] on select "00 01 02 03 04 05 06 07 08 09 10 11 12 13 14 15 16 17 18 19 20 21 22 23" at bounding box center [445, 283] width 26 height 24
type input "10:55"
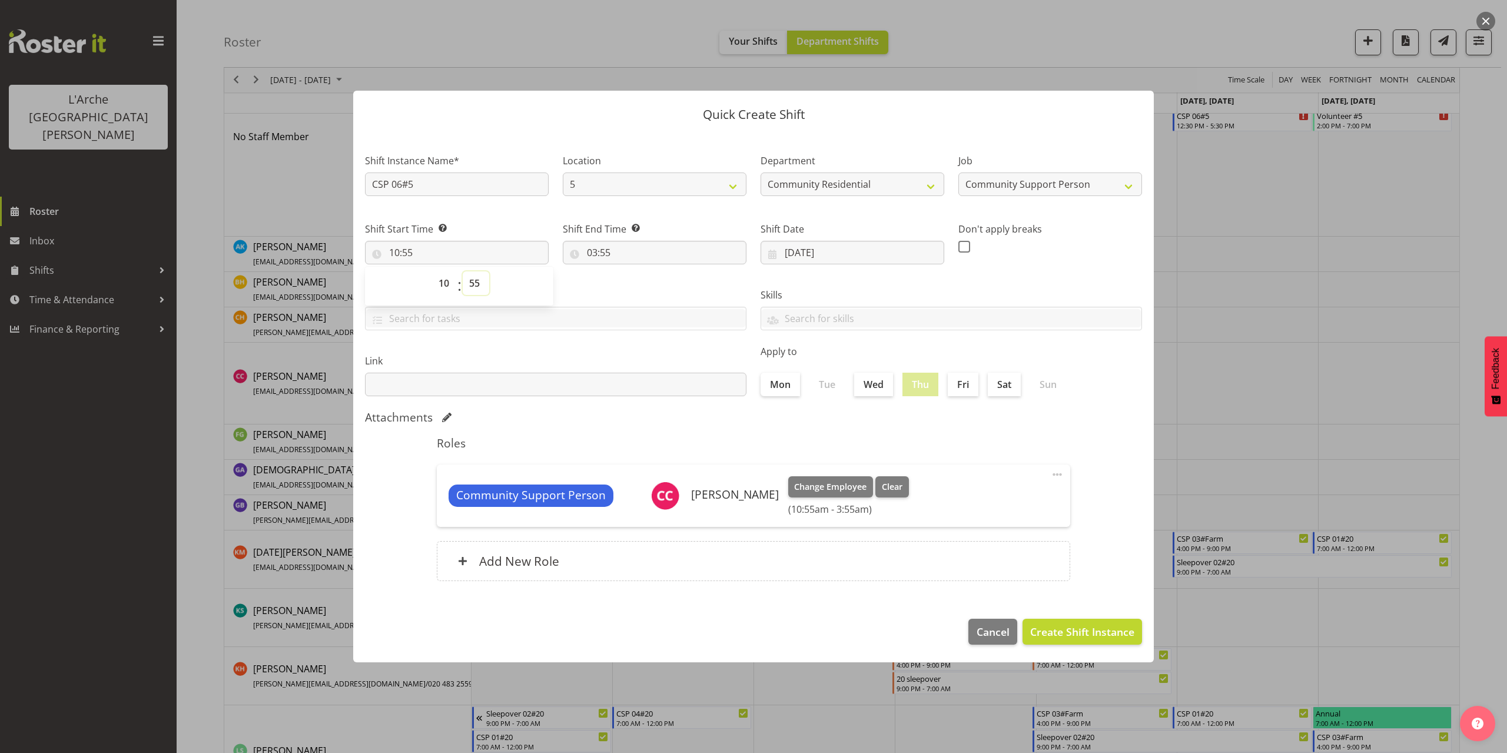
click at [470, 285] on select "00 01 02 03 04 05 06 07 08 09 10 11 12 13 14 15 16 17 18 19 20 21 22 23 24 25 2…" at bounding box center [476, 283] width 26 height 24
select select "0"
click at [463, 271] on select "00 01 02 03 04 05 06 07 08 09 10 11 12 13 14 15 16 17 18 19 20 21 22 23 24 25 2…" at bounding box center [476, 283] width 26 height 24
type input "10:00"
click at [597, 251] on input "03:55" at bounding box center [655, 253] width 184 height 24
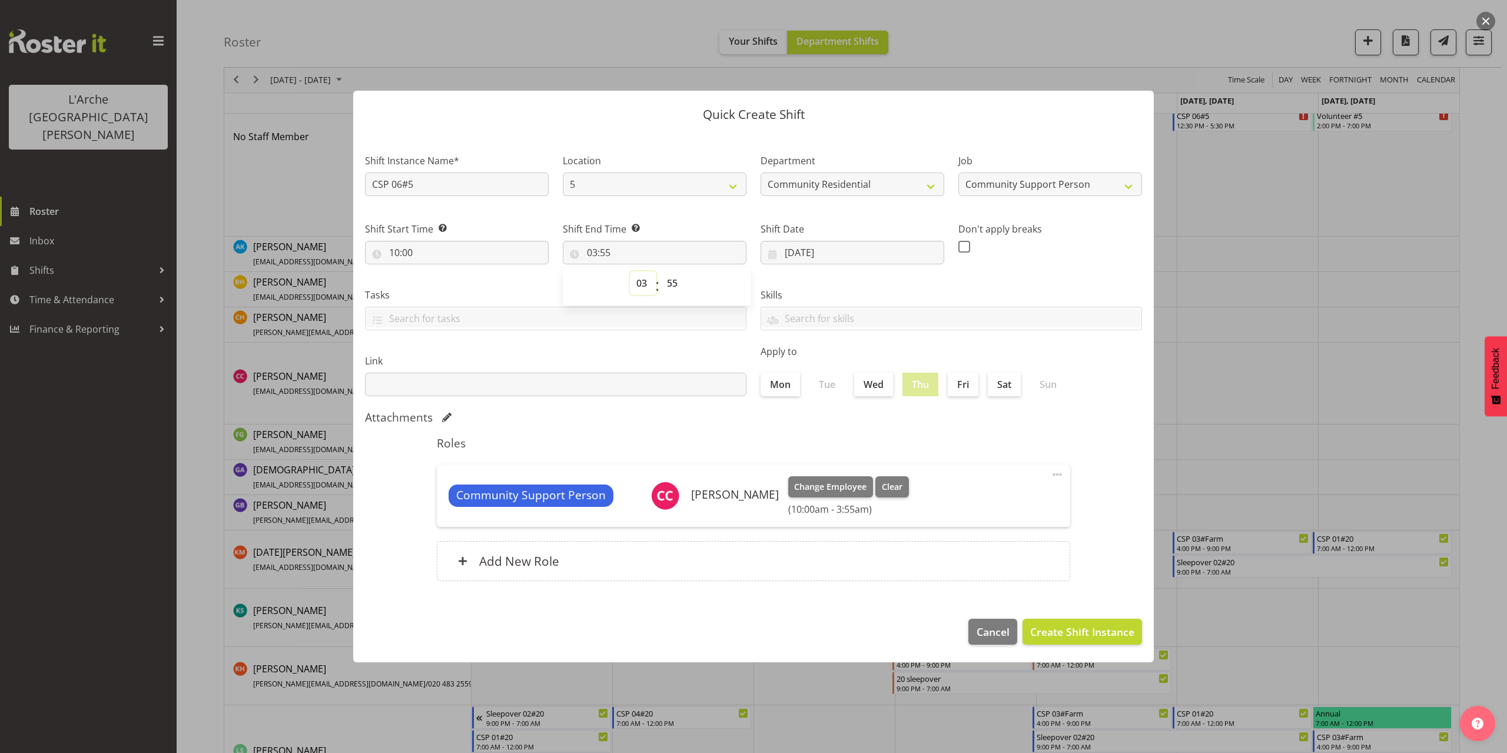
click at [641, 285] on select "00 01 02 03 04 05 06 07 08 09 10 11 12 13 14 15 16 17 18 19 20 21 22 23" at bounding box center [643, 283] width 26 height 24
select select "12"
click at [630, 271] on select "00 01 02 03 04 05 06 07 08 09 10 11 12 13 14 15 16 17 18 19 20 21 22 23" at bounding box center [643, 283] width 26 height 24
type input "12:55"
click at [644, 286] on select "00 01 02 03 04 05 06 07 08 09 10 11 12 13 14 15 16 17 18 19 20 21 22 23" at bounding box center [643, 283] width 26 height 24
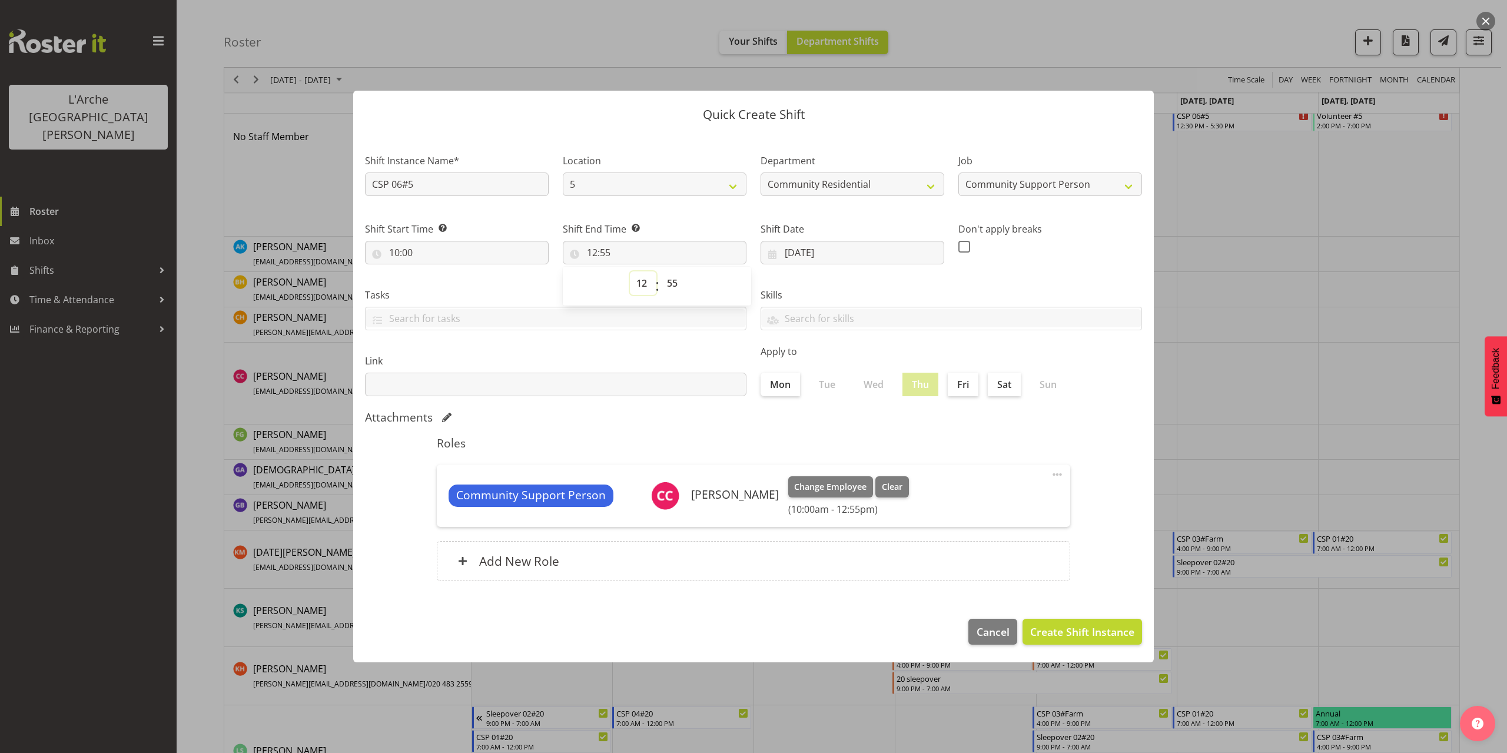
select select "13"
click at [630, 271] on select "00 01 02 03 04 05 06 07 08 09 10 11 12 13 14 15 16 17 18 19 20 21 22 23" at bounding box center [643, 283] width 26 height 24
type input "13:55"
click at [642, 284] on select "00 01 02 03 04 05 06 07 08 09 10 11 12 13 14 15 16 17 18 19 20 21 22 23" at bounding box center [643, 283] width 26 height 24
select select "12"
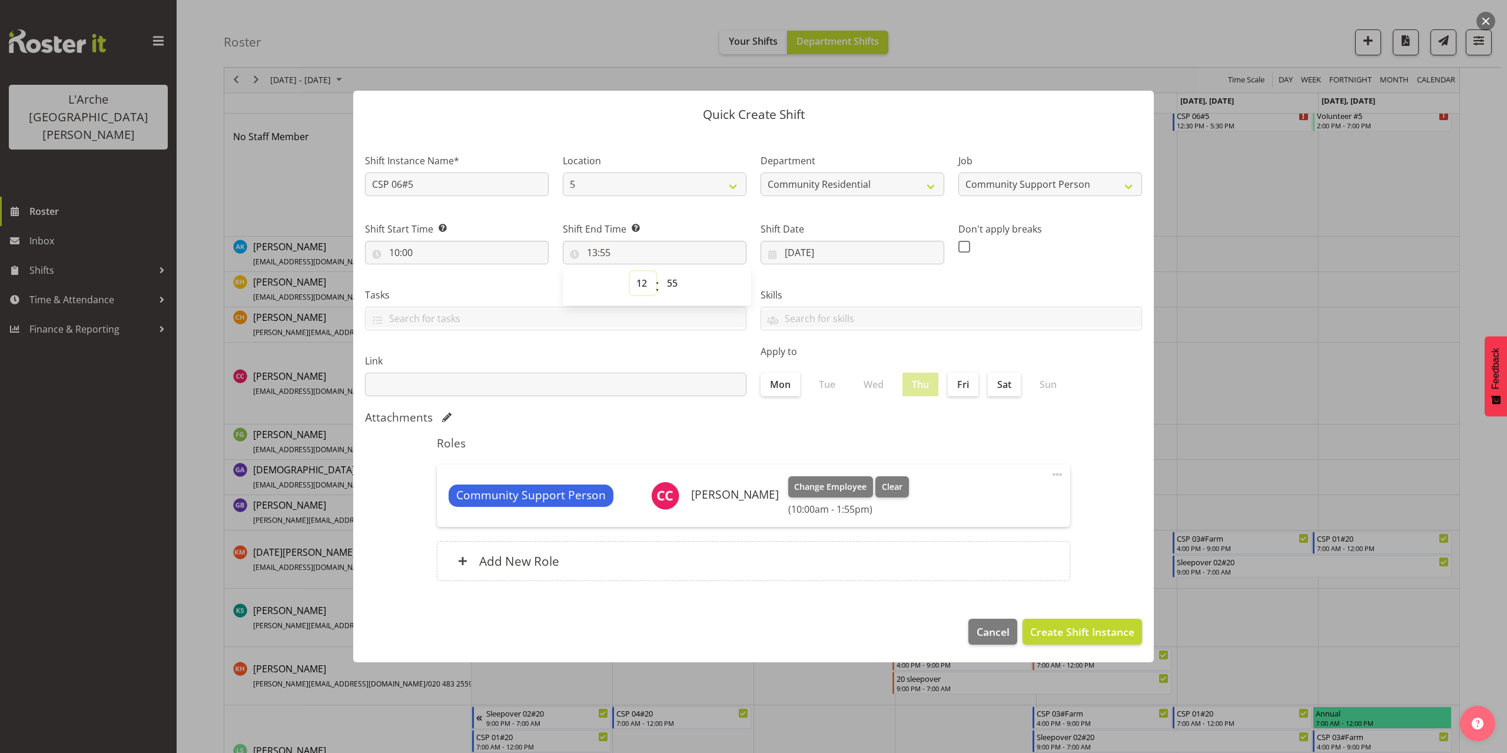
click at [630, 271] on select "00 01 02 03 04 05 06 07 08 09 10 11 12 13 14 15 16 17 18 19 20 21 22 23" at bounding box center [643, 283] width 26 height 24
type input "12:55"
click at [672, 284] on select "00 01 02 03 04 05 06 07 08 09 10 11 12 13 14 15 16 17 18 19 20 21 22 23 24 25 2…" at bounding box center [673, 283] width 26 height 24
select select "30"
click at [660, 271] on select "00 01 02 03 04 05 06 07 08 09 10 11 12 13 14 15 16 17 18 19 20 21 22 23 24 25 2…" at bounding box center [673, 283] width 26 height 24
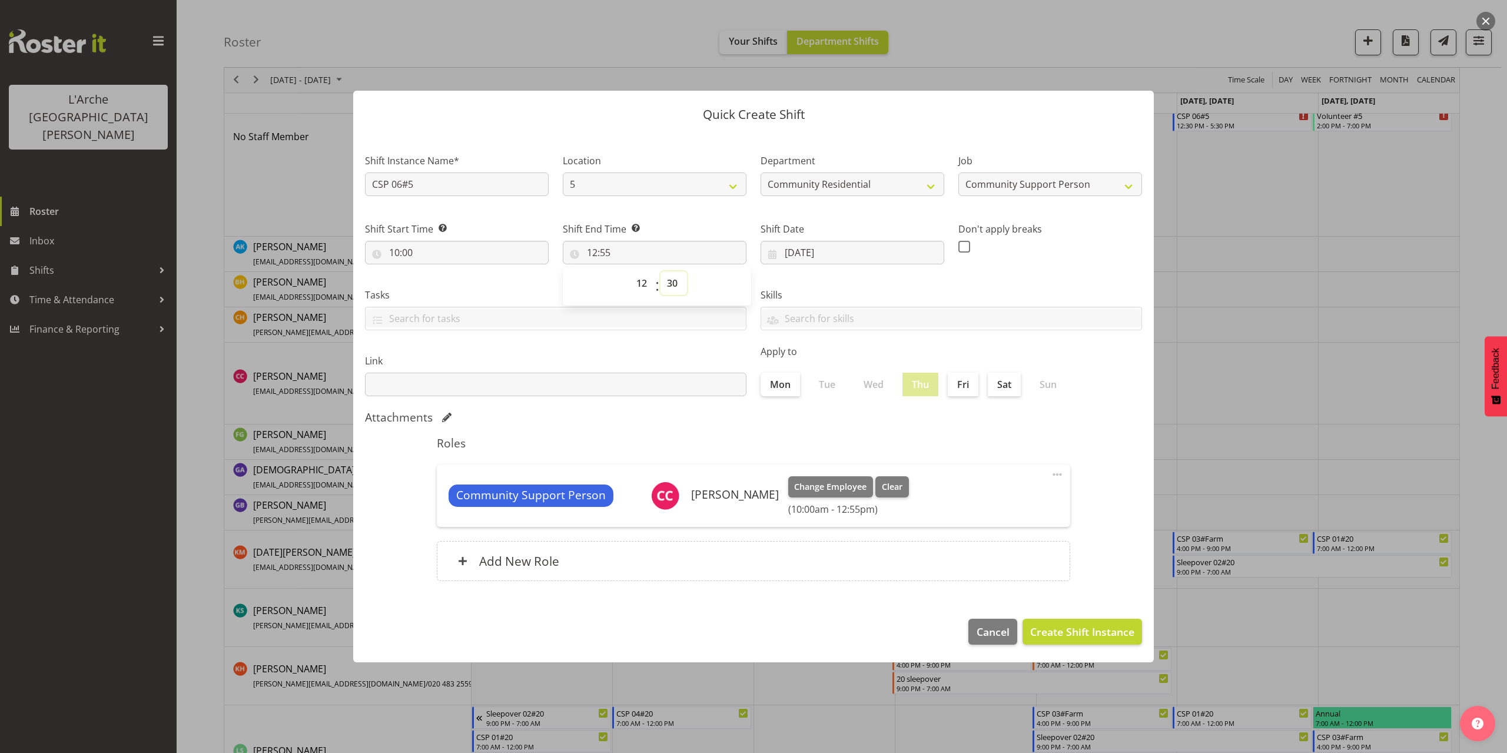
type input "12:30"
click at [1091, 632] on span "Create Shift Instance" at bounding box center [1082, 631] width 104 height 15
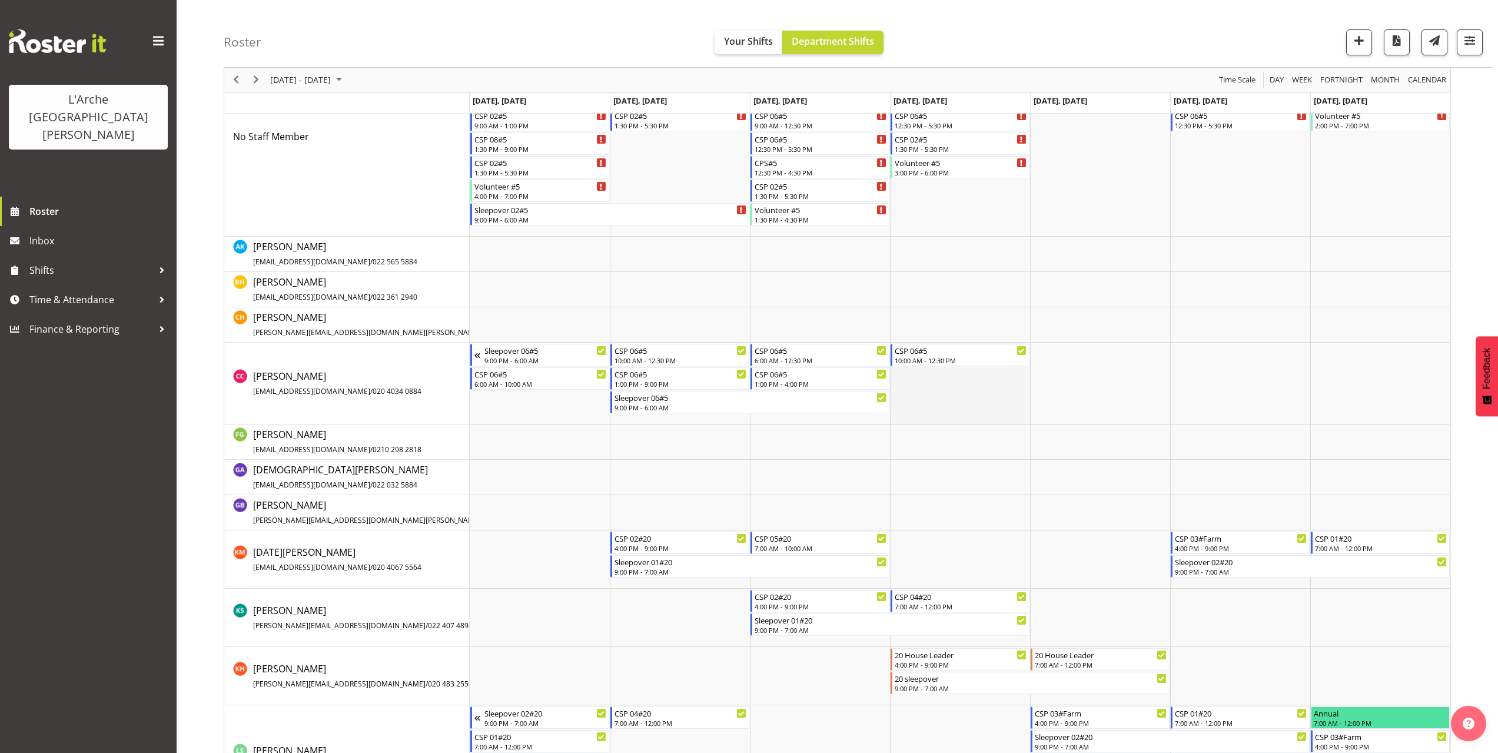
click at [906, 378] on td "Timeline Week of October 5, 2025" at bounding box center [960, 384] width 140 height 82
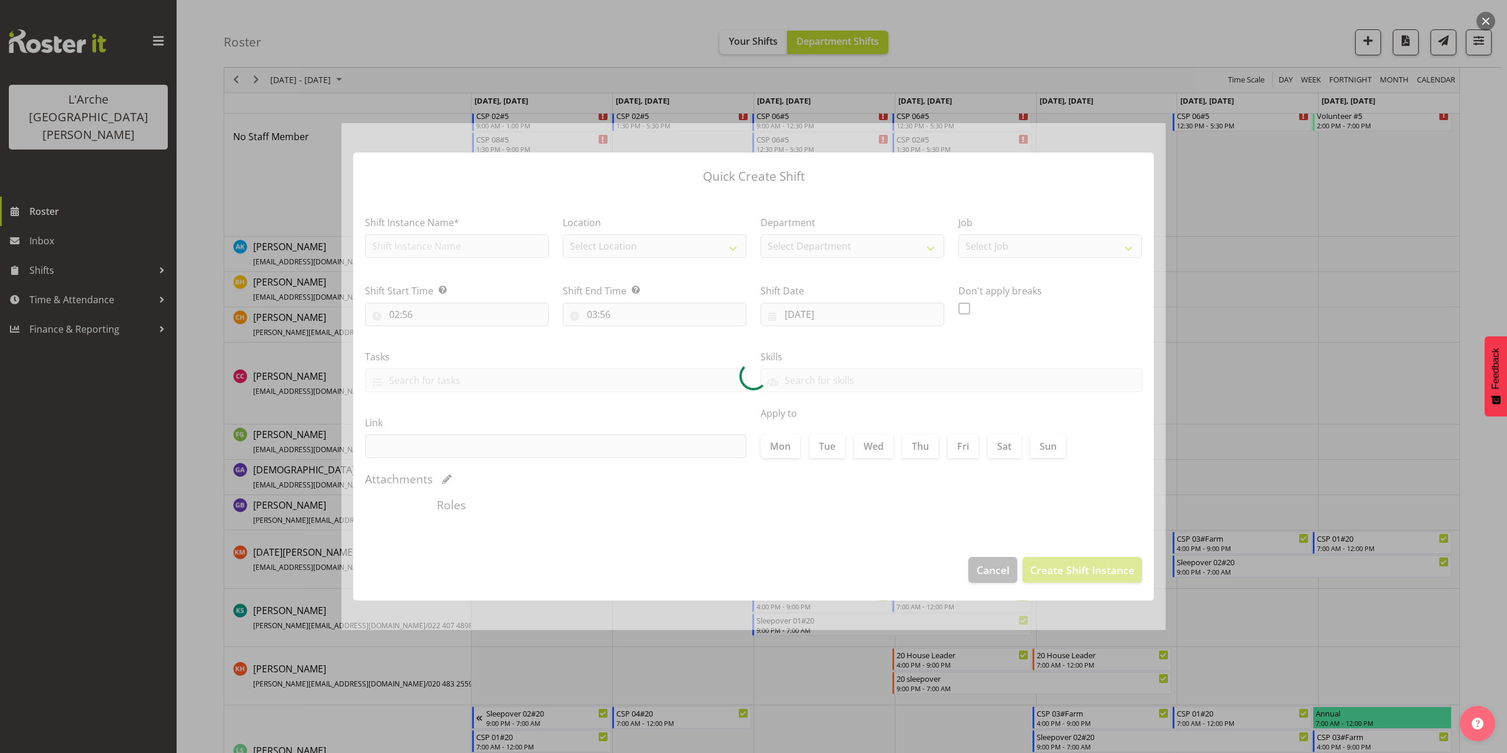
type input "[DATE]"
checkbox input "true"
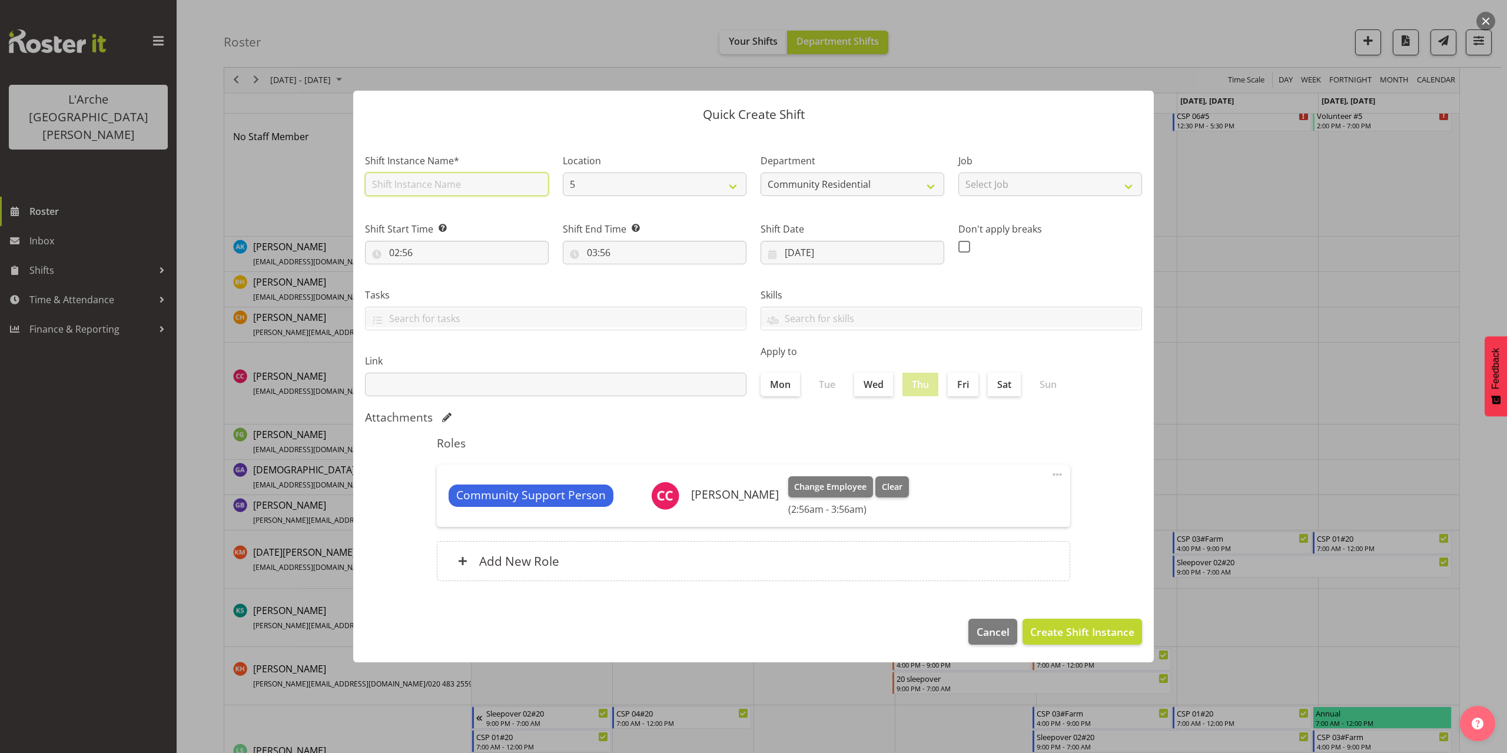
click at [417, 188] on input "text" at bounding box center [457, 184] width 184 height 24
type input "CSP 06#5"
click at [1026, 187] on select "Select Job Accounts Admin Art Coordinator Community Leader Community Support Pe…" at bounding box center [1050, 184] width 184 height 24
select select "2"
click at [958, 172] on select "Select Job Accounts Admin Art Coordinator Community Leader Community Support Pe…" at bounding box center [1050, 184] width 184 height 24
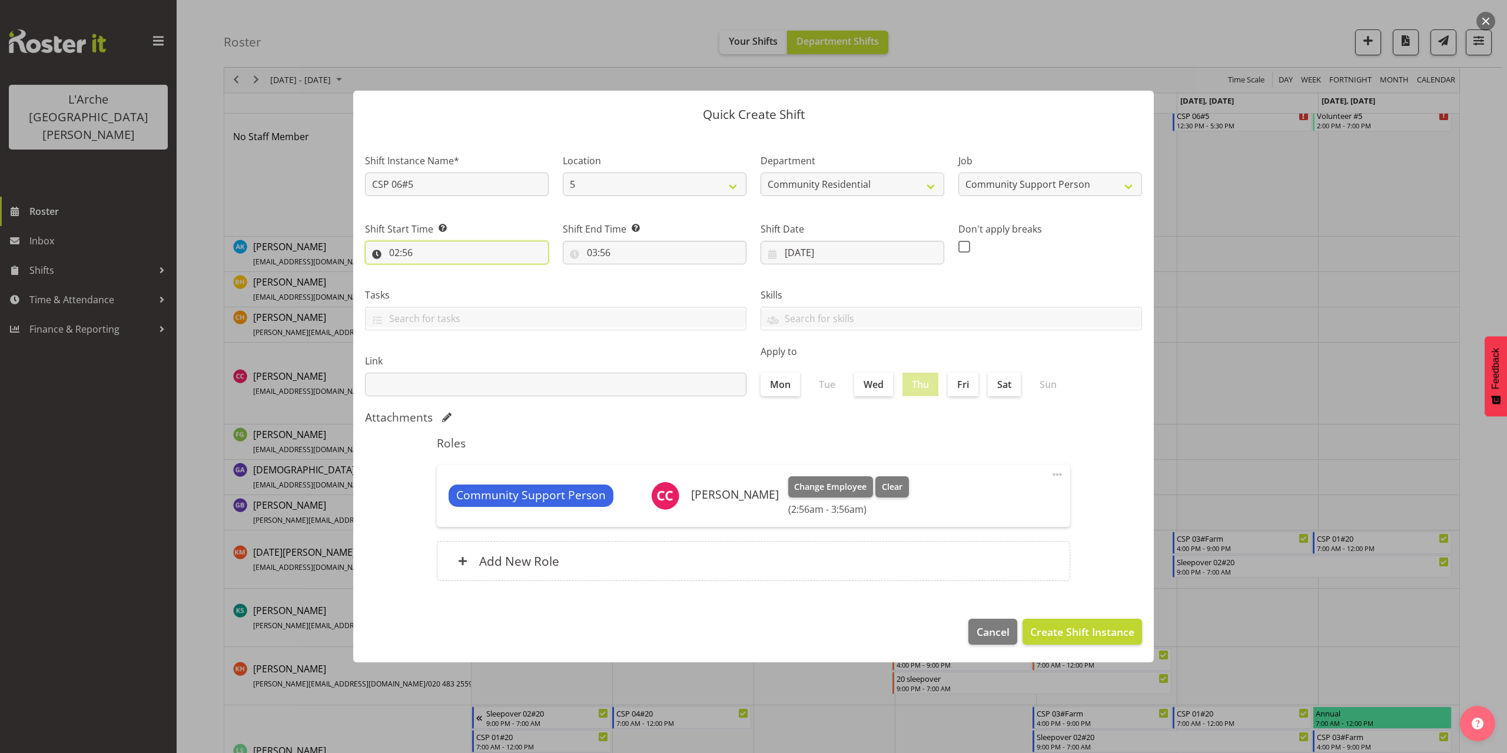
click at [401, 254] on input "02:56" at bounding box center [457, 253] width 184 height 24
click at [443, 288] on select "00 01 02 03 04 05 06 07 08 09 10 11 12 13 14 15 16 17 18 19 20 21 22 23" at bounding box center [445, 283] width 26 height 24
select select "13"
click at [432, 271] on select "00 01 02 03 04 05 06 07 08 09 10 11 12 13 14 15 16 17 18 19 20 21 22 23" at bounding box center [445, 283] width 26 height 24
type input "13:56"
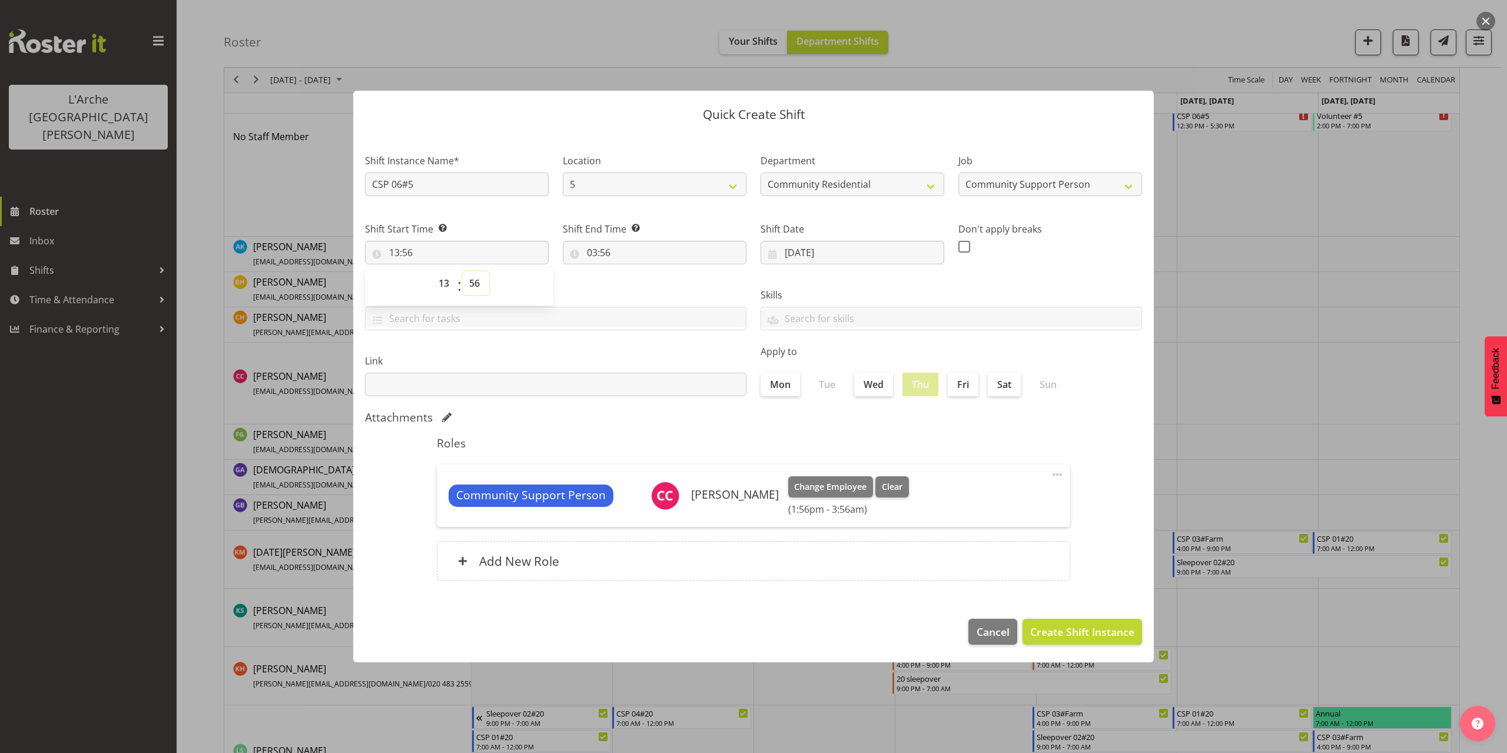
click at [476, 283] on select "00 01 02 03 04 05 06 07 08 09 10 11 12 13 14 15 16 17 18 19 20 21 22 23 24 25 2…" at bounding box center [476, 283] width 26 height 24
select select "0"
click at [463, 271] on select "00 01 02 03 04 05 06 07 08 09 10 11 12 13 14 15 16 17 18 19 20 21 22 23 24 25 2…" at bounding box center [476, 283] width 26 height 24
type input "13:00"
click at [599, 252] on input "03:56" at bounding box center [655, 253] width 184 height 24
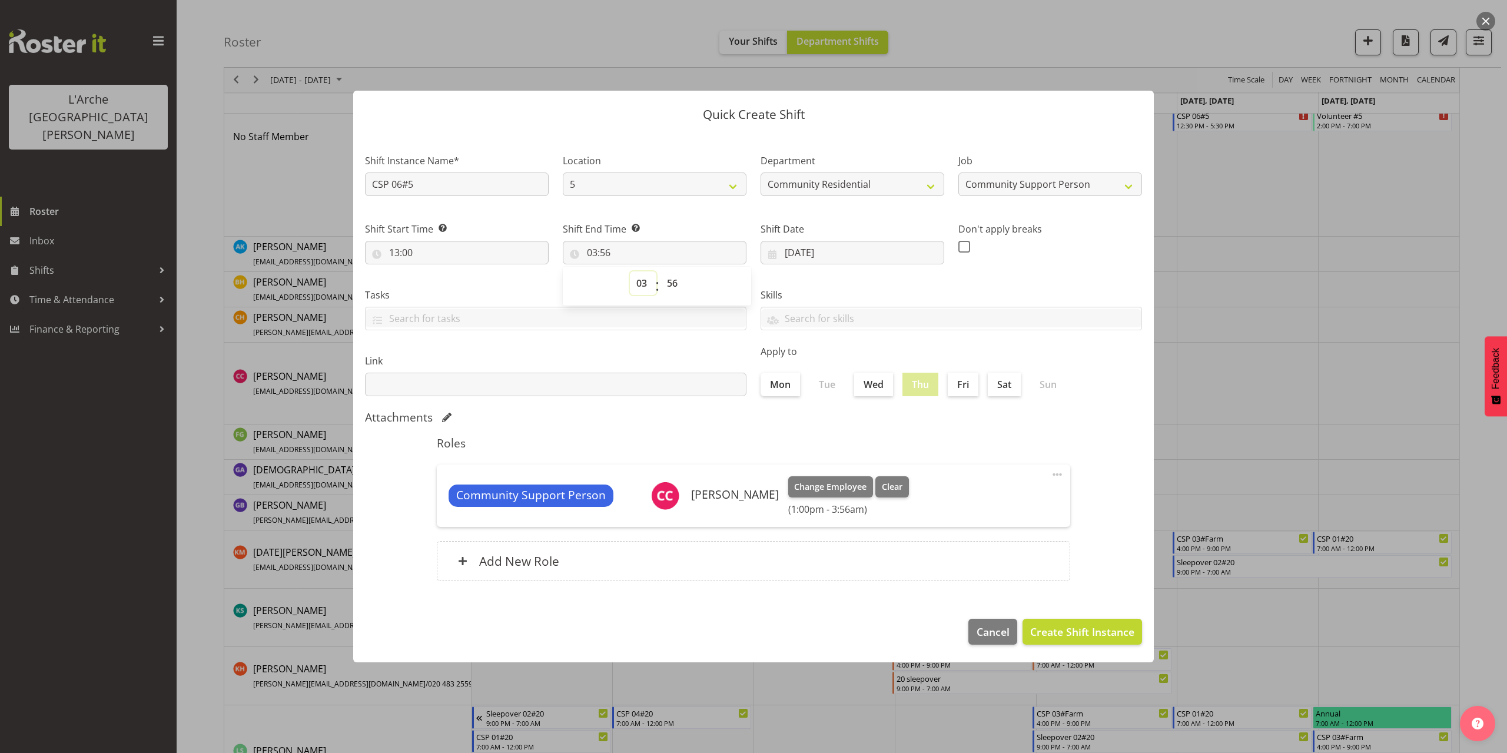
click at [640, 283] on select "00 01 02 03 04 05 06 07 08 09 10 11 12 13 14 15 16 17 18 19 20 21 22 23" at bounding box center [643, 283] width 26 height 24
select select "16"
click at [630, 271] on select "00 01 02 03 04 05 06 07 08 09 10 11 12 13 14 15 16 17 18 19 20 21 22 23" at bounding box center [643, 283] width 26 height 24
type input "16:56"
click at [676, 280] on select "00 01 02 03 04 05 06 07 08 09 10 11 12 13 14 15 16 17 18 19 20 21 22 23 24 25 2…" at bounding box center [673, 283] width 26 height 24
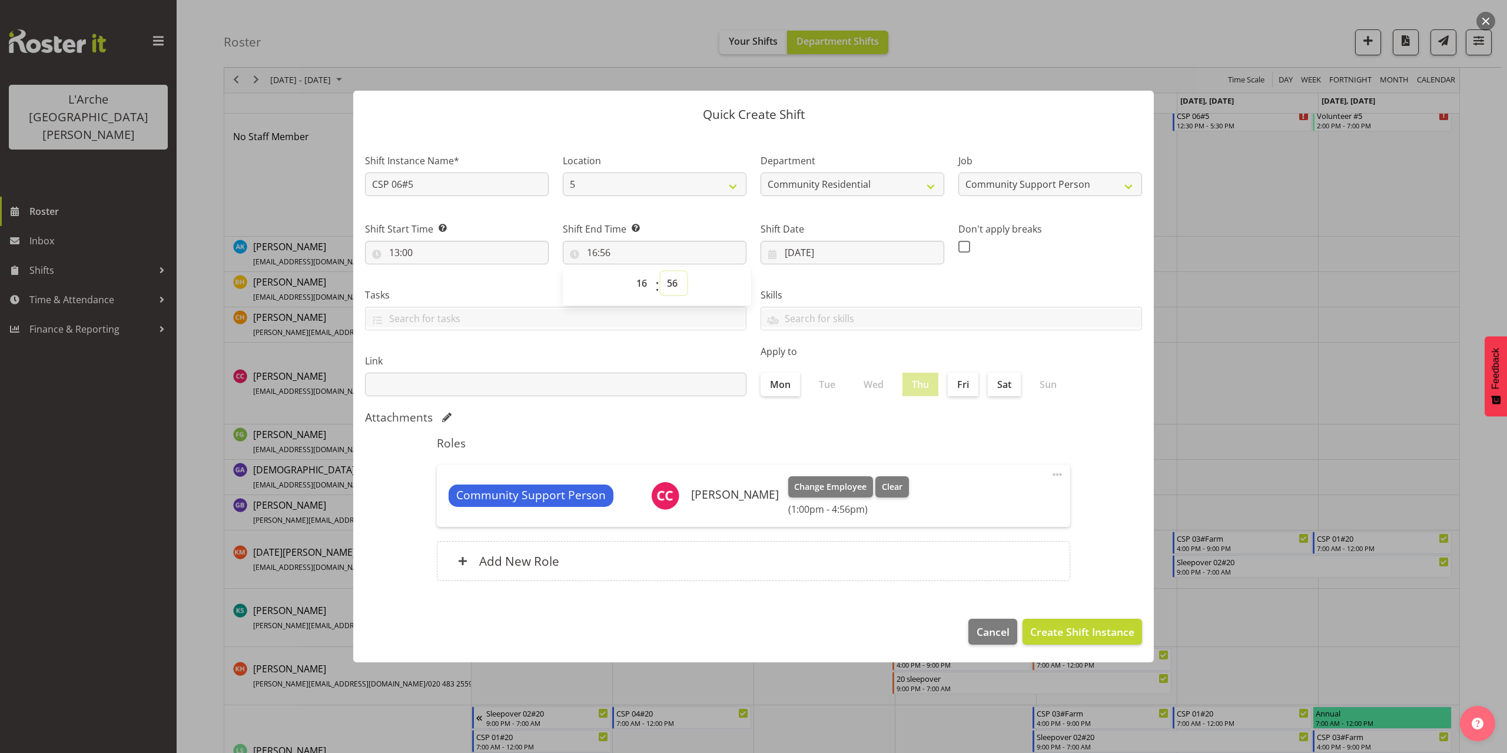
select select "0"
click at [660, 271] on select "00 01 02 03 04 05 06 07 08 09 10 11 12 13 14 15 16 17 18 19 20 21 22 23 24 25 2…" at bounding box center [673, 283] width 26 height 24
type input "16:00"
click at [1064, 626] on span "Create Shift Instance" at bounding box center [1082, 631] width 104 height 15
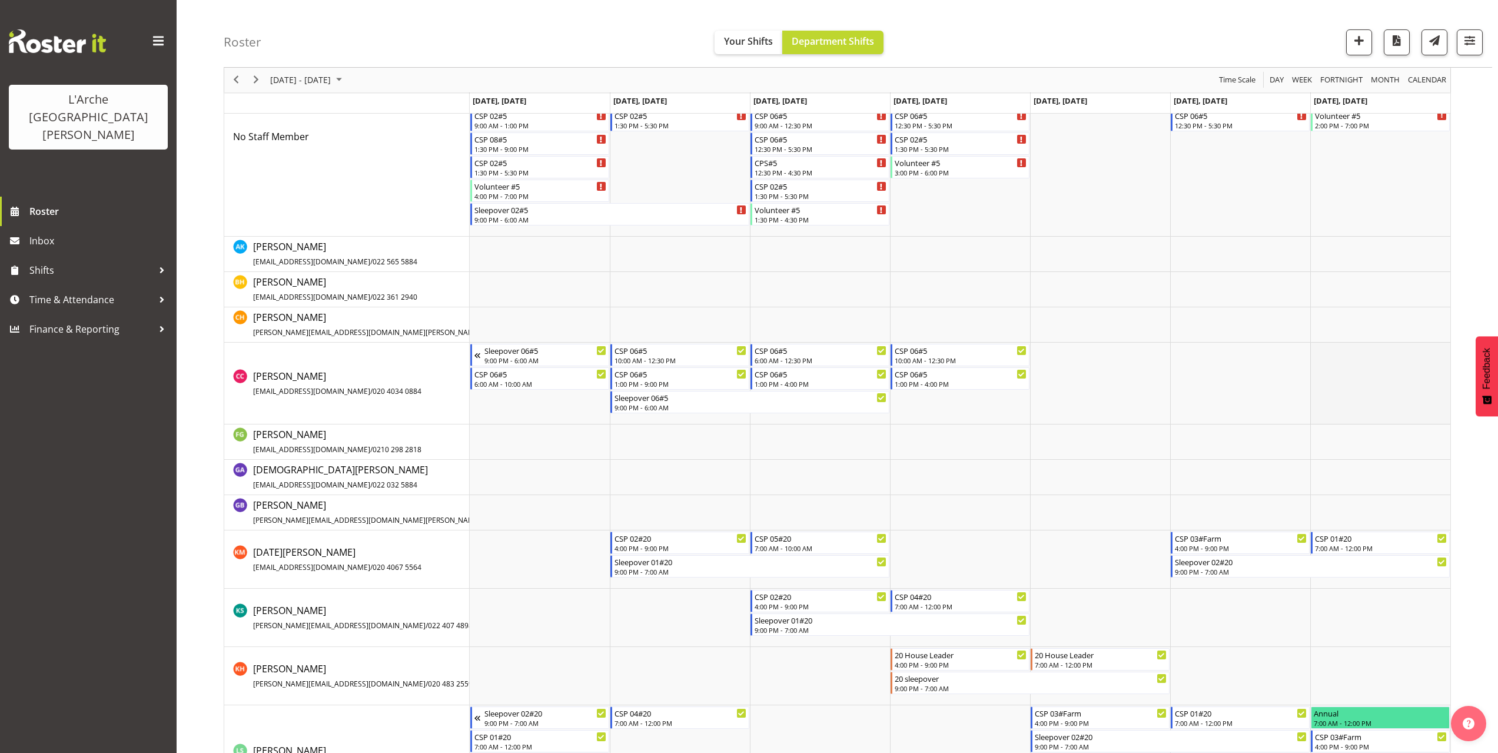
click at [1333, 354] on td "Timeline Week of October 5, 2025" at bounding box center [1380, 384] width 140 height 82
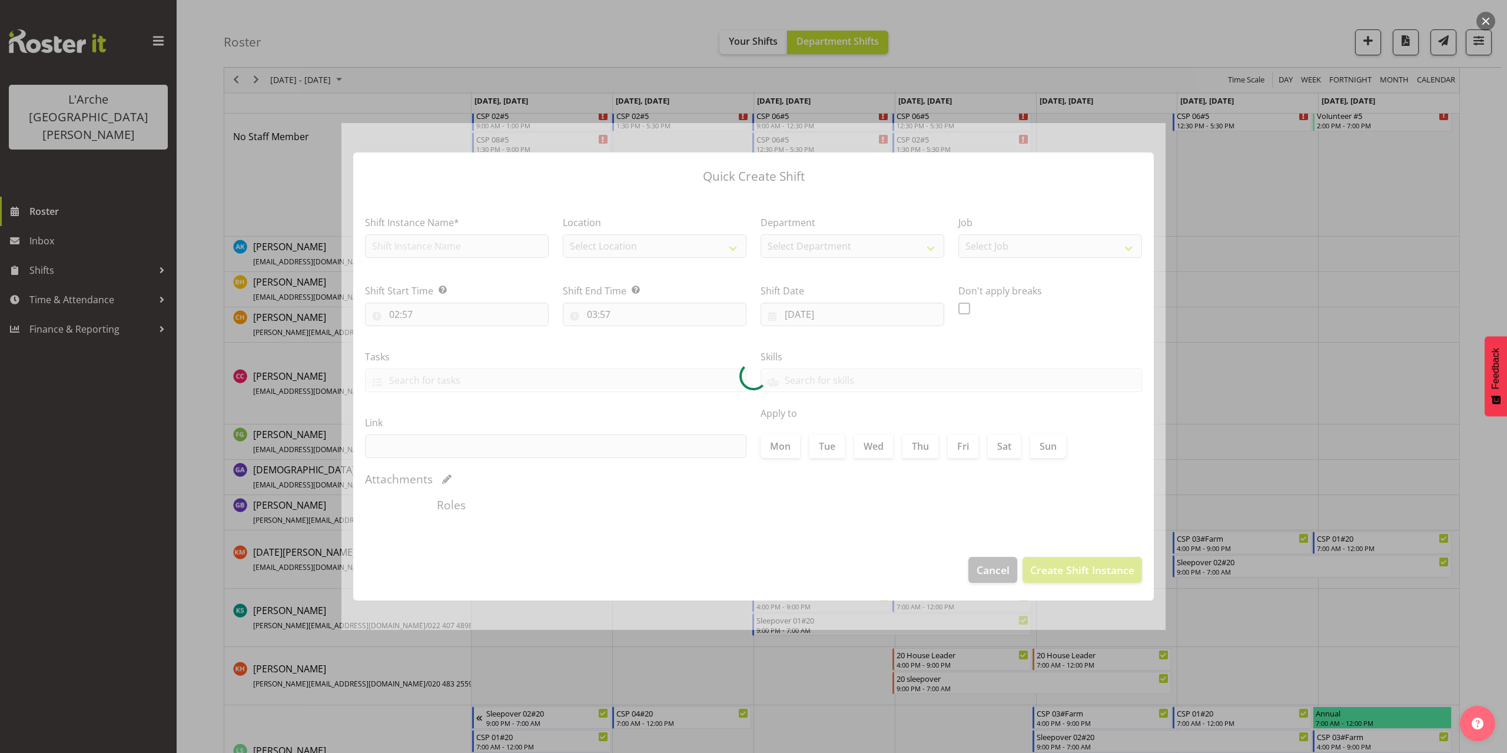
type input "[DATE]"
checkbox input "true"
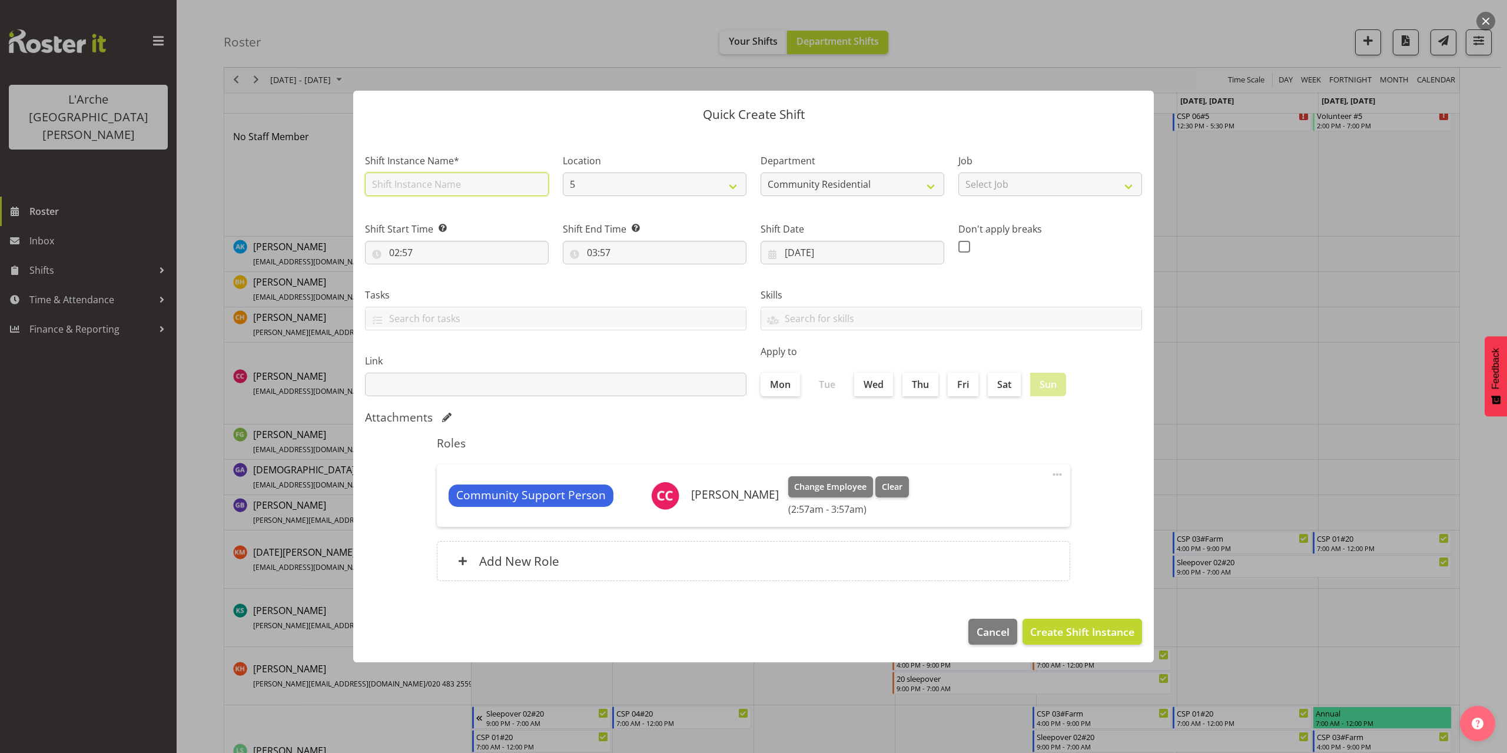
click at [409, 182] on input "text" at bounding box center [457, 184] width 184 height 24
type input "CSP 06#5"
click at [1017, 190] on select "Select Job Accounts Admin Art Coordinator Community Leader Community Support Pe…" at bounding box center [1050, 184] width 184 height 24
select select "2"
click at [958, 172] on select "Select Job Accounts Admin Art Coordinator Community Leader Community Support Pe…" at bounding box center [1050, 184] width 184 height 24
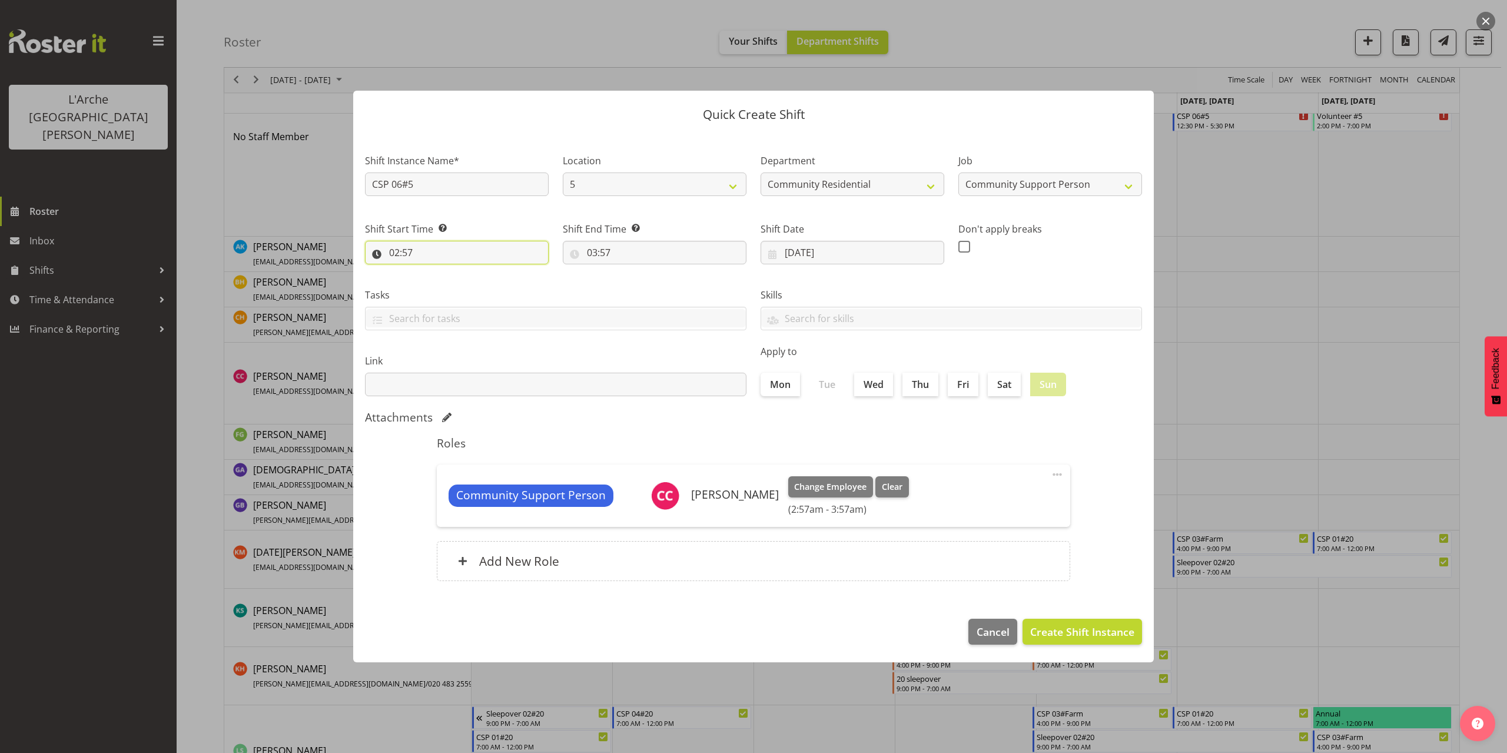
click at [400, 252] on input "02:57" at bounding box center [457, 253] width 184 height 24
click at [441, 284] on select "00 01 02 03 04 05 06 07 08 09 10 11 12 13 14 15 16 17 18 19 20 21 22 23" at bounding box center [445, 283] width 26 height 24
select select "8"
click at [432, 271] on select "00 01 02 03 04 05 06 07 08 09 10 11 12 13 14 15 16 17 18 19 20 21 22 23" at bounding box center [445, 283] width 26 height 24
type input "08:57"
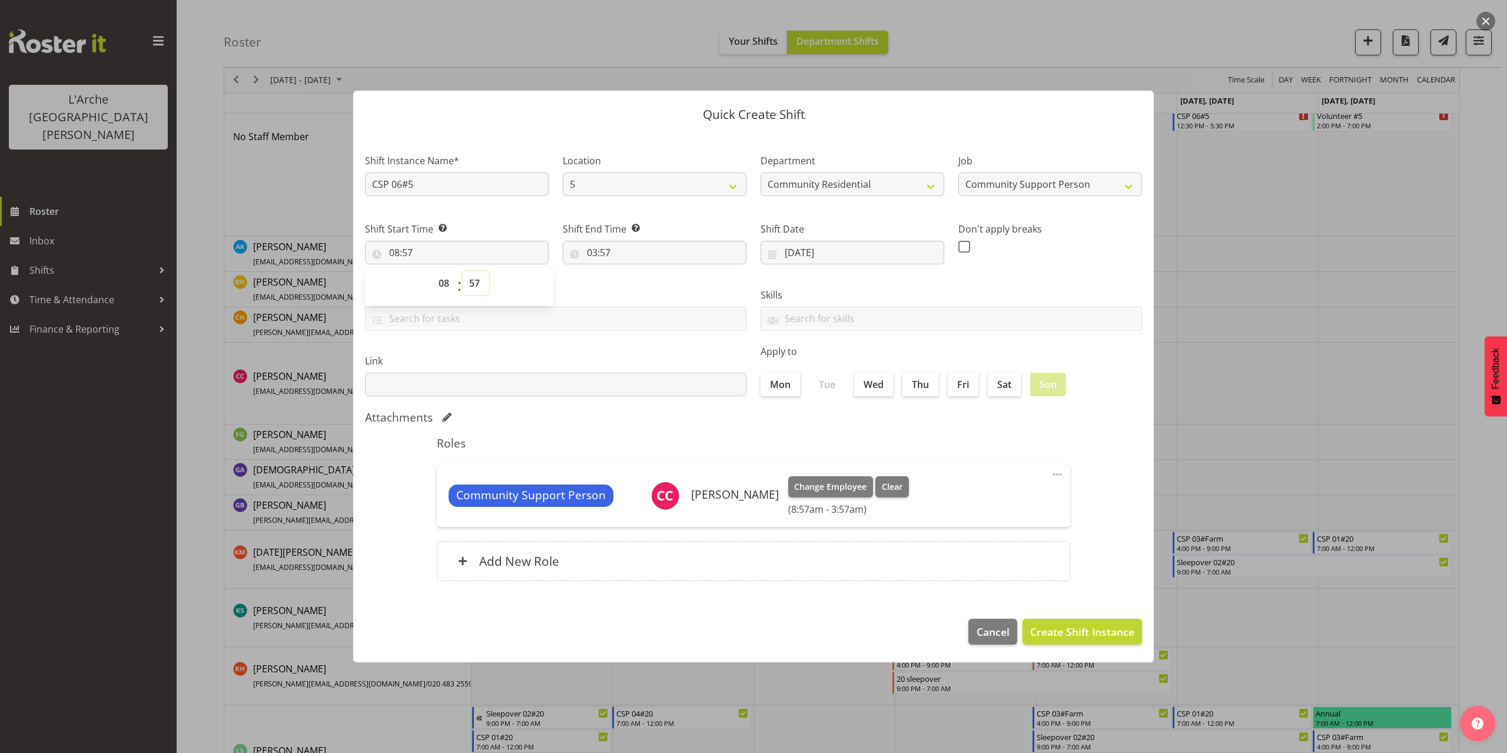
click at [468, 283] on select "00 01 02 03 04 05 06 07 08 09 10 11 12 13 14 15 16 17 18 19 20 21 22 23 24 25 2…" at bounding box center [476, 283] width 26 height 24
select select "30"
click at [463, 271] on select "00 01 02 03 04 05 06 07 08 09 10 11 12 13 14 15 16 17 18 19 20 21 22 23 24 25 2…" at bounding box center [476, 283] width 26 height 24
type input "08:30"
click at [604, 254] on input "03:57" at bounding box center [655, 253] width 184 height 24
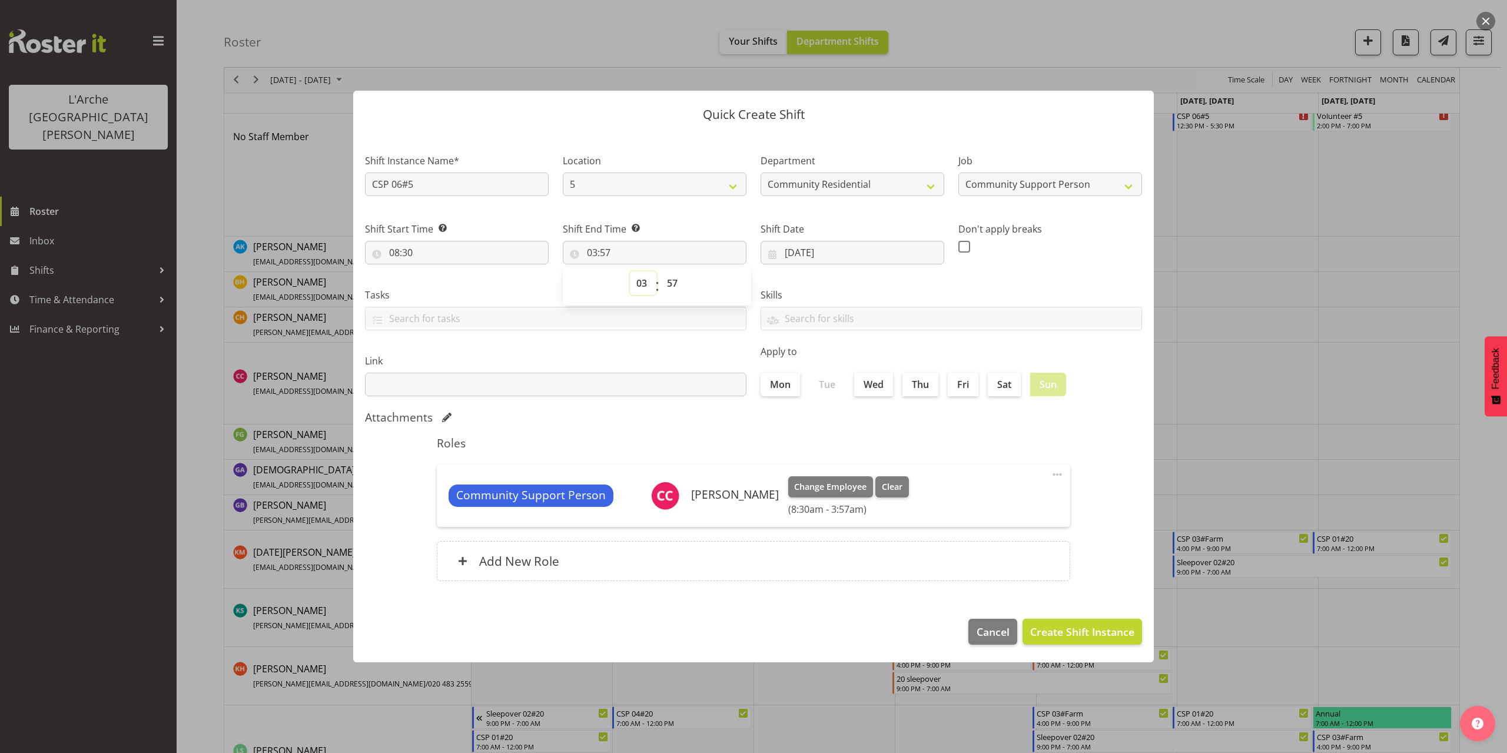
click at [640, 284] on select "00 01 02 03 04 05 06 07 08 09 10 11 12 13 14 15 16 17 18 19 20 21 22 23" at bounding box center [643, 283] width 26 height 24
select select "13"
click at [630, 271] on select "00 01 02 03 04 05 06 07 08 09 10 11 12 13 14 15 16 17 18 19 20 21 22 23" at bounding box center [643, 283] width 26 height 24
type input "13:57"
click at [670, 284] on select "00 01 02 03 04 05 06 07 08 09 10 11 12 13 14 15 16 17 18 19 20 21 22 23 24 25 2…" at bounding box center [673, 283] width 26 height 24
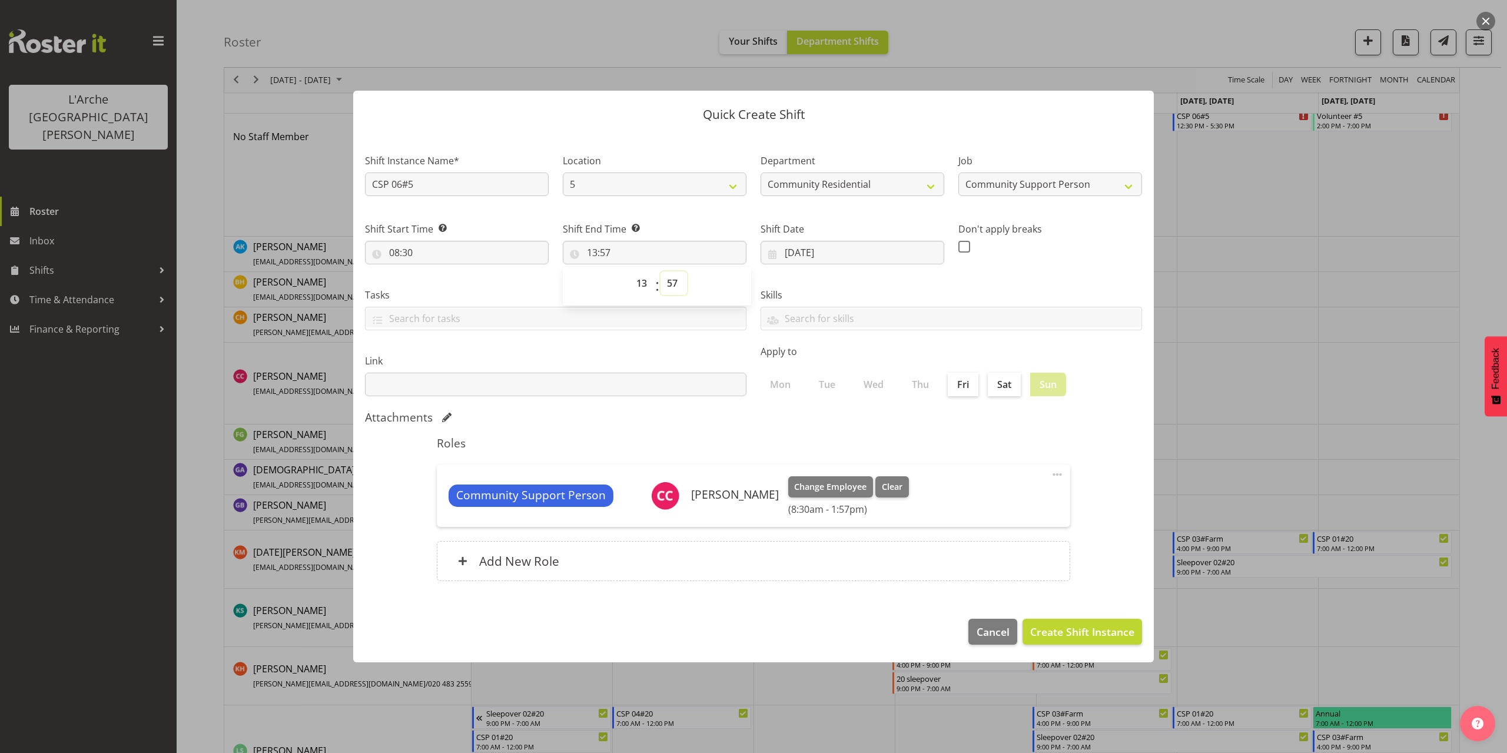
select select "0"
click at [660, 271] on select "00 01 02 03 04 05 06 07 08 09 10 11 12 13 14 15 16 17 18 19 20 21 22 23 24 25 2…" at bounding box center [673, 283] width 26 height 24
type input "13:00"
click at [1103, 627] on span "Create Shift Instance" at bounding box center [1082, 631] width 104 height 15
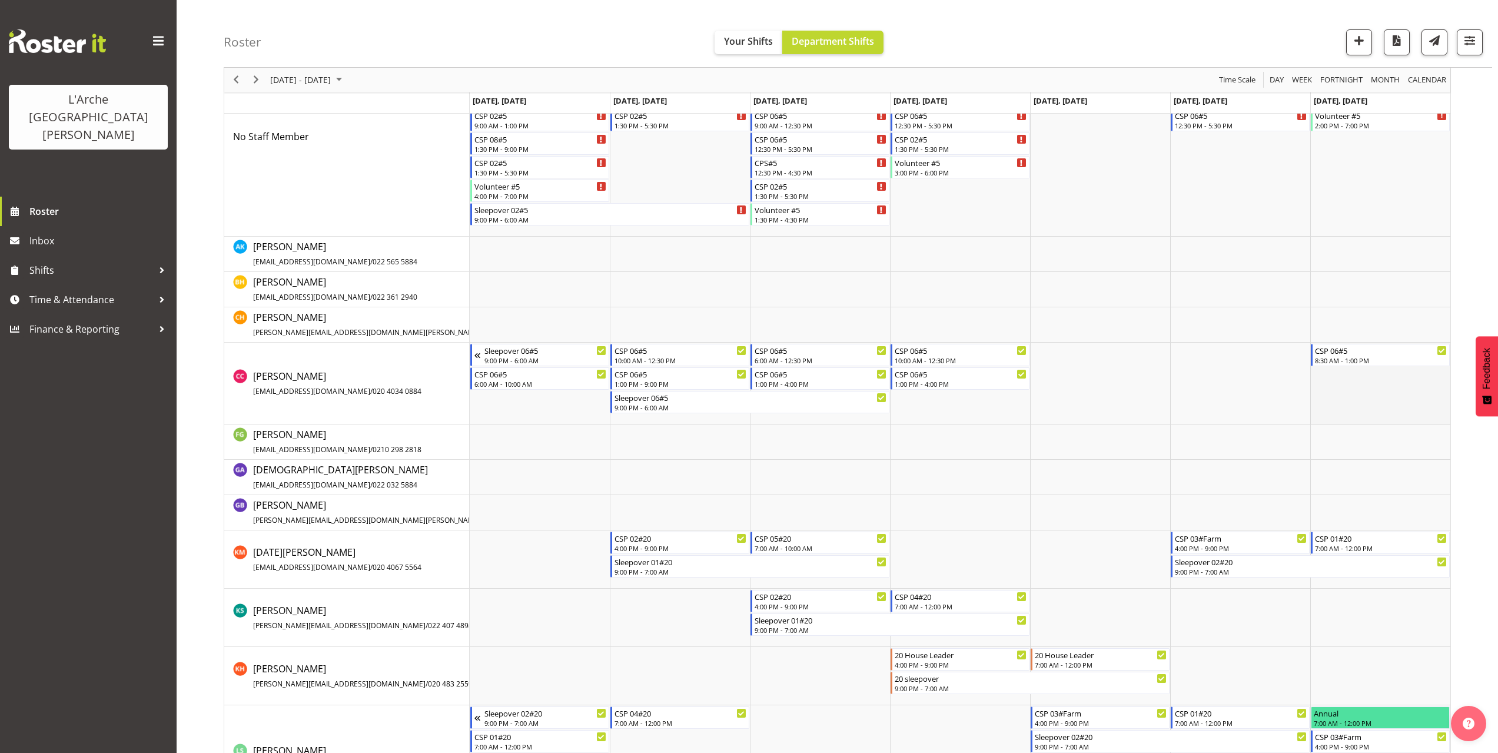
click at [1324, 374] on td "Timeline Week of October 5, 2025" at bounding box center [1380, 384] width 140 height 82
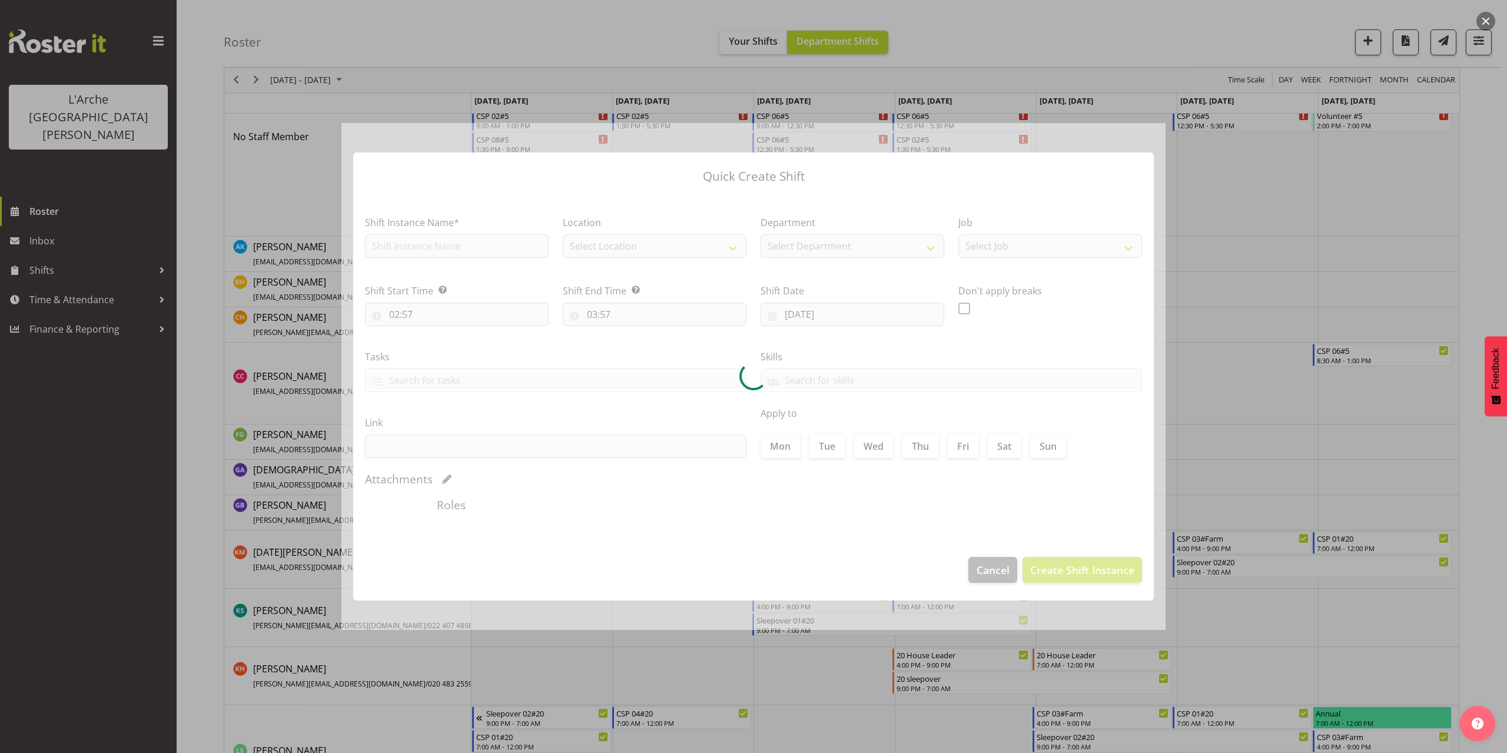
type input "[DATE]"
checkbox input "true"
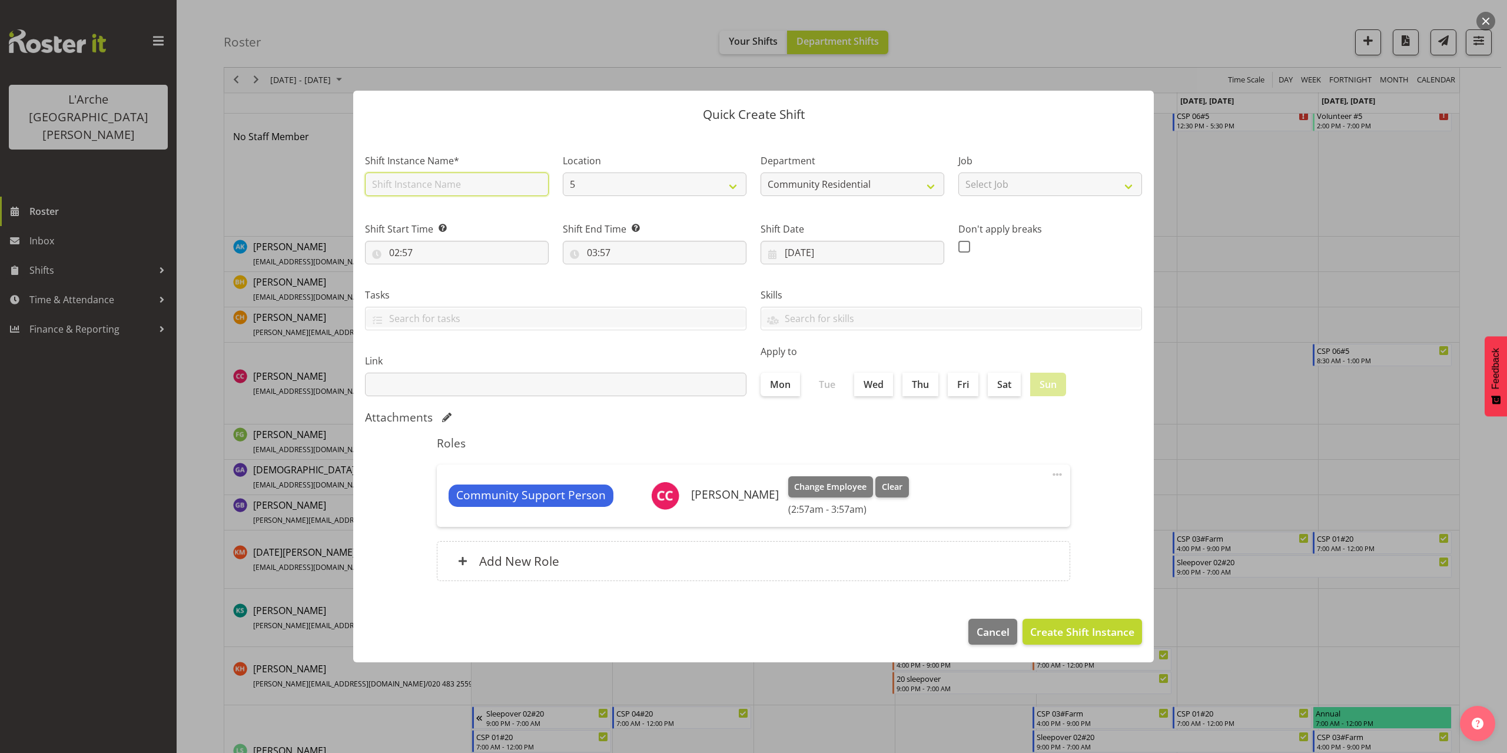
click at [453, 190] on input "text" at bounding box center [457, 184] width 184 height 24
type input "CSP 06#5"
click at [1008, 192] on select "Select Job Accounts Admin Art Coordinator Community Leader Community Support Pe…" at bounding box center [1050, 184] width 184 height 24
select select "2"
click at [958, 172] on select "Select Job Accounts Admin Art Coordinator Community Leader Community Support Pe…" at bounding box center [1050, 184] width 184 height 24
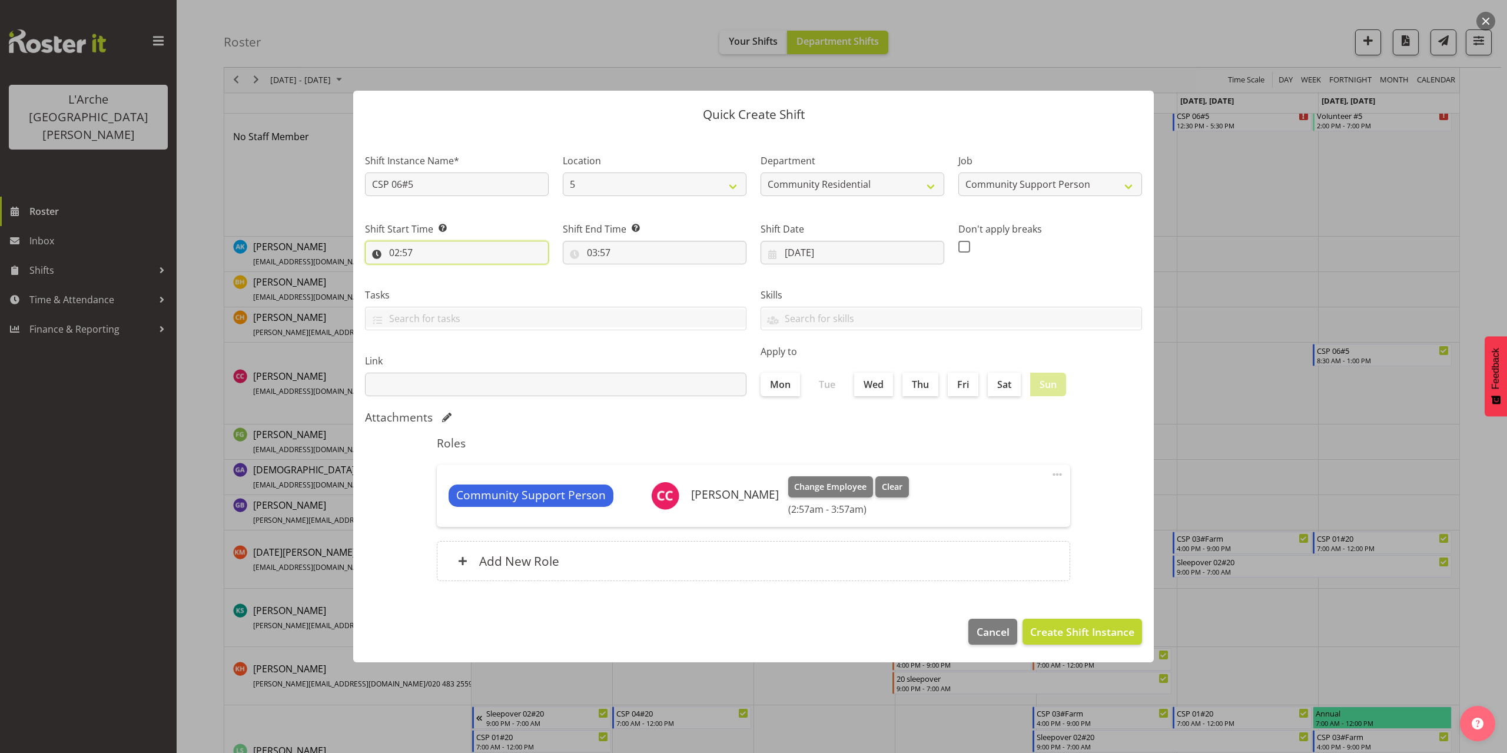
click at [401, 256] on input "02:57" at bounding box center [457, 253] width 184 height 24
click at [444, 287] on select "00 01 02 03 04 05 06 07 08 09 10 11 12 13 14 15 16 17 18 19 20 21 22 23" at bounding box center [445, 283] width 26 height 24
select select "14"
click at [432, 271] on select "00 01 02 03 04 05 06 07 08 09 10 11 12 13 14 15 16 17 18 19 20 21 22 23" at bounding box center [445, 283] width 26 height 24
type input "14:57"
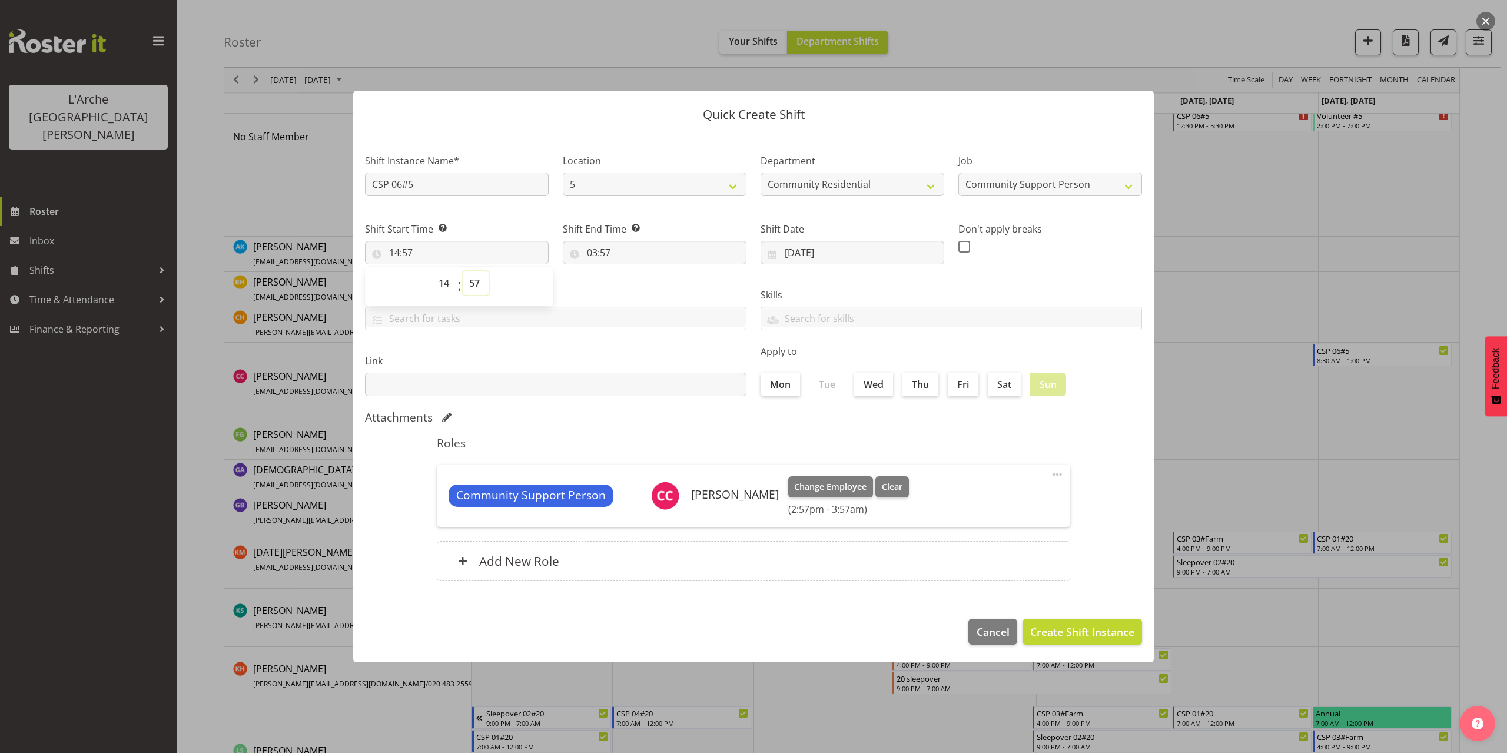
click at [472, 286] on select "00 01 02 03 04 05 06 07 08 09 10 11 12 13 14 15 16 17 18 19 20 21 22 23 24 25 2…" at bounding box center [476, 283] width 26 height 24
select select "0"
click at [463, 271] on select "00 01 02 03 04 05 06 07 08 09 10 11 12 13 14 15 16 17 18 19 20 21 22 23 24 25 2…" at bounding box center [476, 283] width 26 height 24
type input "14:00"
click at [595, 255] on input "03:57" at bounding box center [655, 253] width 184 height 24
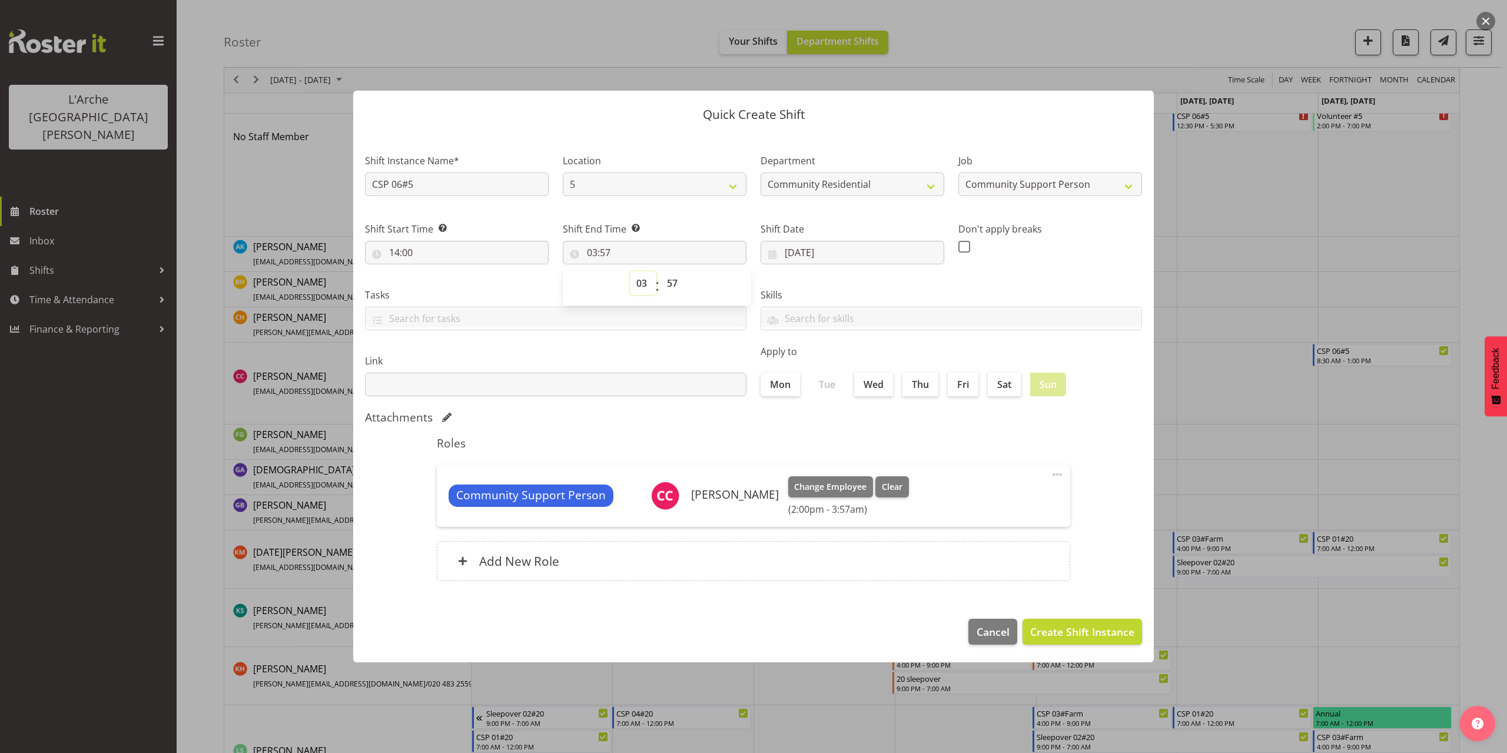
click at [636, 287] on select "00 01 02 03 04 05 06 07 08 09 10 11 12 13 14 15 16 17 18 19 20 21 22 23" at bounding box center [643, 283] width 26 height 24
select select "21"
click at [630, 271] on select "00 01 02 03 04 05 06 07 08 09 10 11 12 13 14 15 16 17 18 19 20 21 22 23" at bounding box center [643, 283] width 26 height 24
type input "21:57"
click at [673, 283] on select "00 01 02 03 04 05 06 07 08 09 10 11 12 13 14 15 16 17 18 19 20 21 22 23 24 25 2…" at bounding box center [673, 283] width 26 height 24
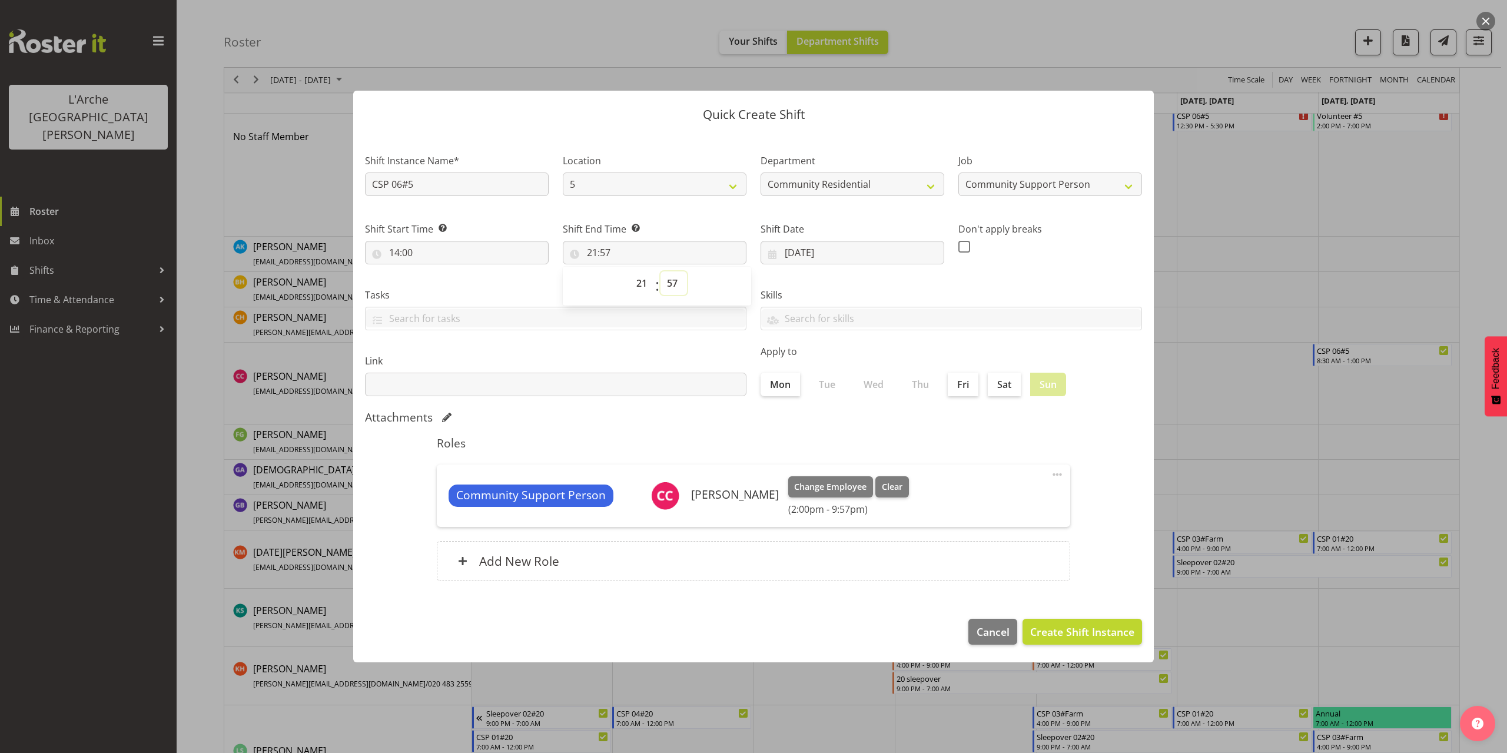
select select "0"
click at [660, 271] on select "00 01 02 03 04 05 06 07 08 09 10 11 12 13 14 15 16 17 18 19 20 21 22 23 24 25 2…" at bounding box center [673, 283] width 26 height 24
type input "21:00"
click at [1114, 637] on span "Create Shift Instance" at bounding box center [1082, 631] width 104 height 15
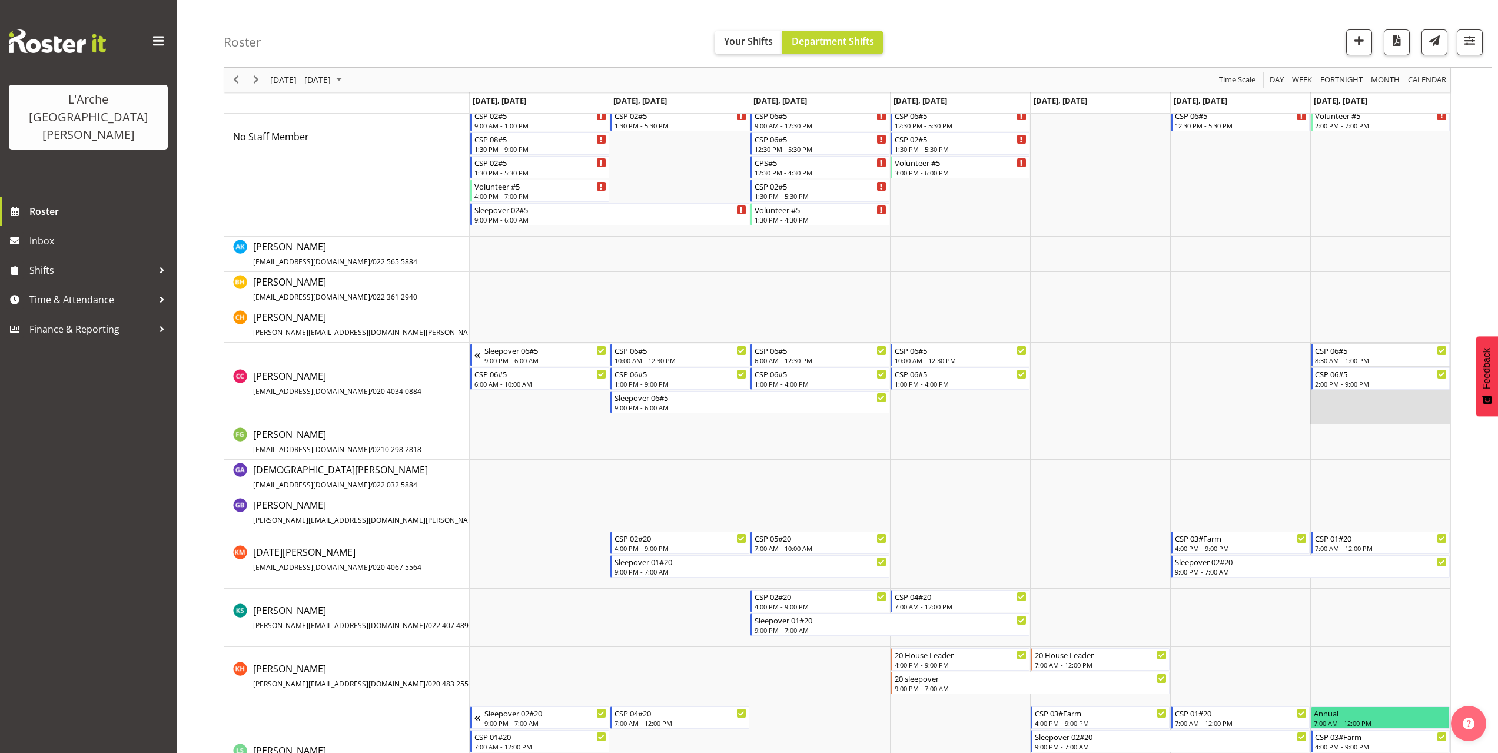
click at [1325, 401] on td "Timeline Week of October 5, 2025" at bounding box center [1380, 384] width 140 height 82
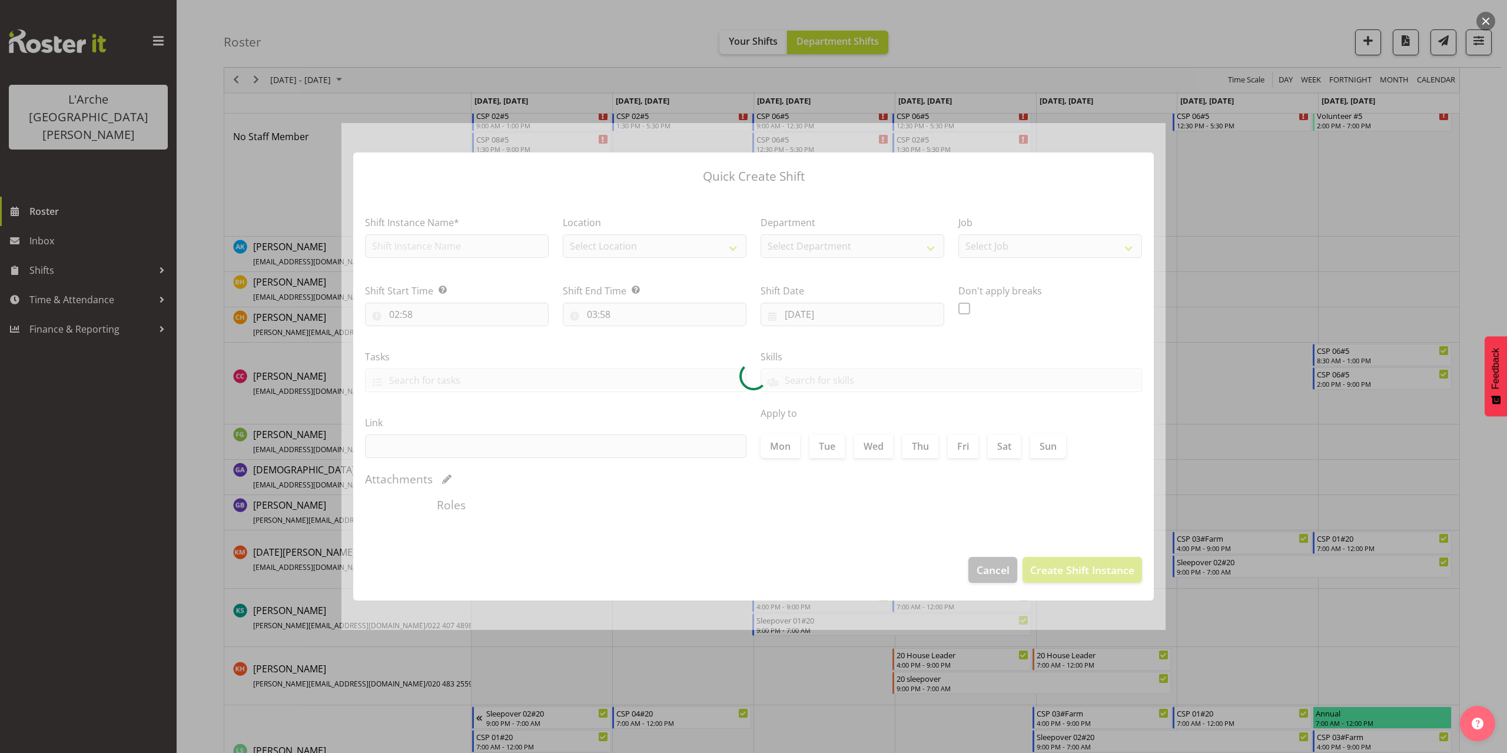
type input "[DATE]"
checkbox input "true"
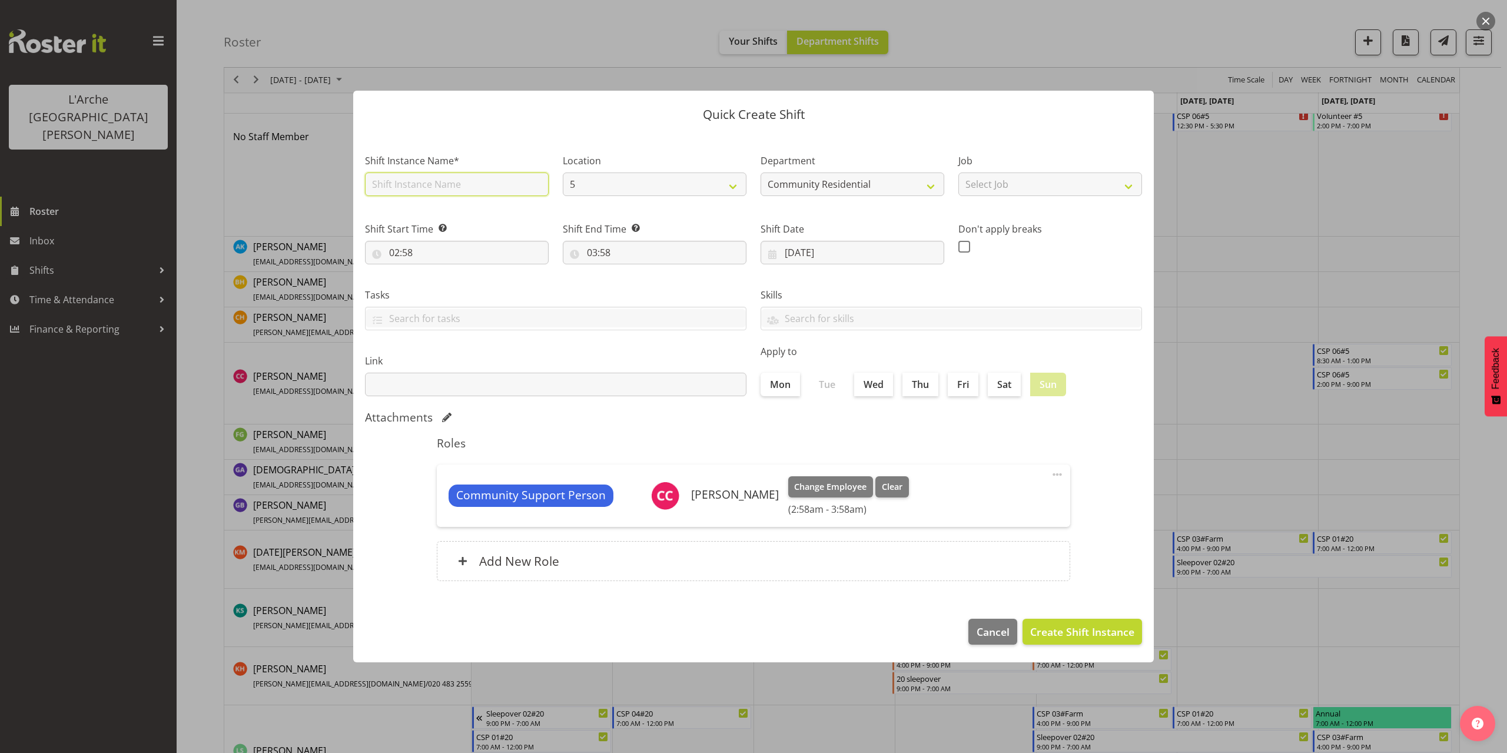
click at [441, 187] on input "text" at bounding box center [457, 184] width 184 height 24
type input "Sleepover 06#5"
click at [986, 187] on select "Select Job Accounts Admin Art Coordinator Community Leader Community Support Pe…" at bounding box center [1050, 184] width 184 height 24
select select "2"
click at [958, 172] on select "Select Job Accounts Admin Art Coordinator Community Leader Community Support Pe…" at bounding box center [1050, 184] width 184 height 24
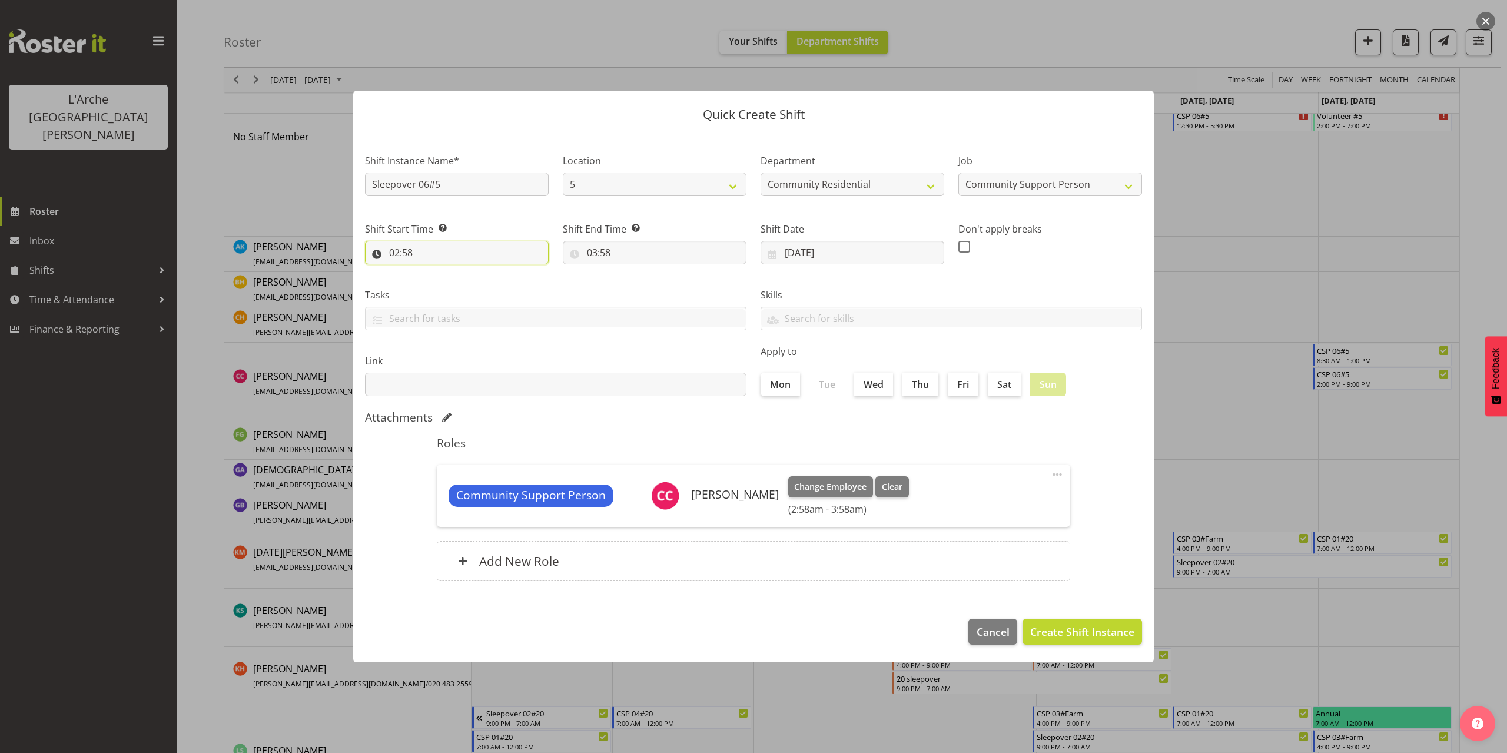
click at [410, 254] on input "02:58" at bounding box center [457, 253] width 184 height 24
click at [438, 280] on select "00 01 02 03 04 05 06 07 08 09 10 11 12 13 14 15 16 17 18 19 20 21 22 23" at bounding box center [445, 283] width 26 height 24
select select "21"
click at [432, 271] on select "00 01 02 03 04 05 06 07 08 09 10 11 12 13 14 15 16 17 18 19 20 21 22 23" at bounding box center [445, 283] width 26 height 24
type input "21:58"
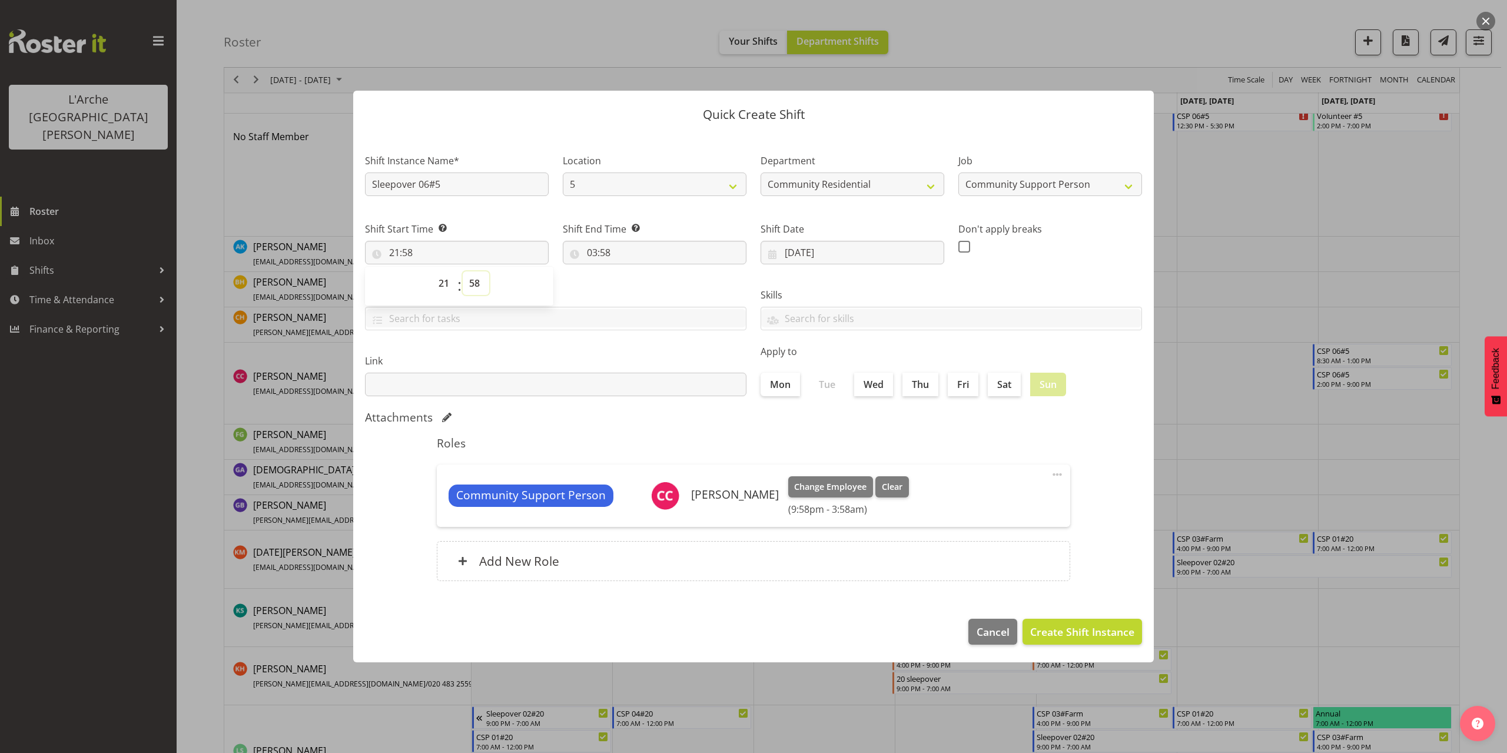
click at [479, 283] on select "00 01 02 03 04 05 06 07 08 09 10 11 12 13 14 15 16 17 18 19 20 21 22 23 24 25 2…" at bounding box center [476, 283] width 26 height 24
select select "0"
click at [463, 271] on select "00 01 02 03 04 05 06 07 08 09 10 11 12 13 14 15 16 17 18 19 20 21 22 23 24 25 2…" at bounding box center [476, 283] width 26 height 24
type input "21:00"
click at [606, 251] on input "03:58" at bounding box center [655, 253] width 184 height 24
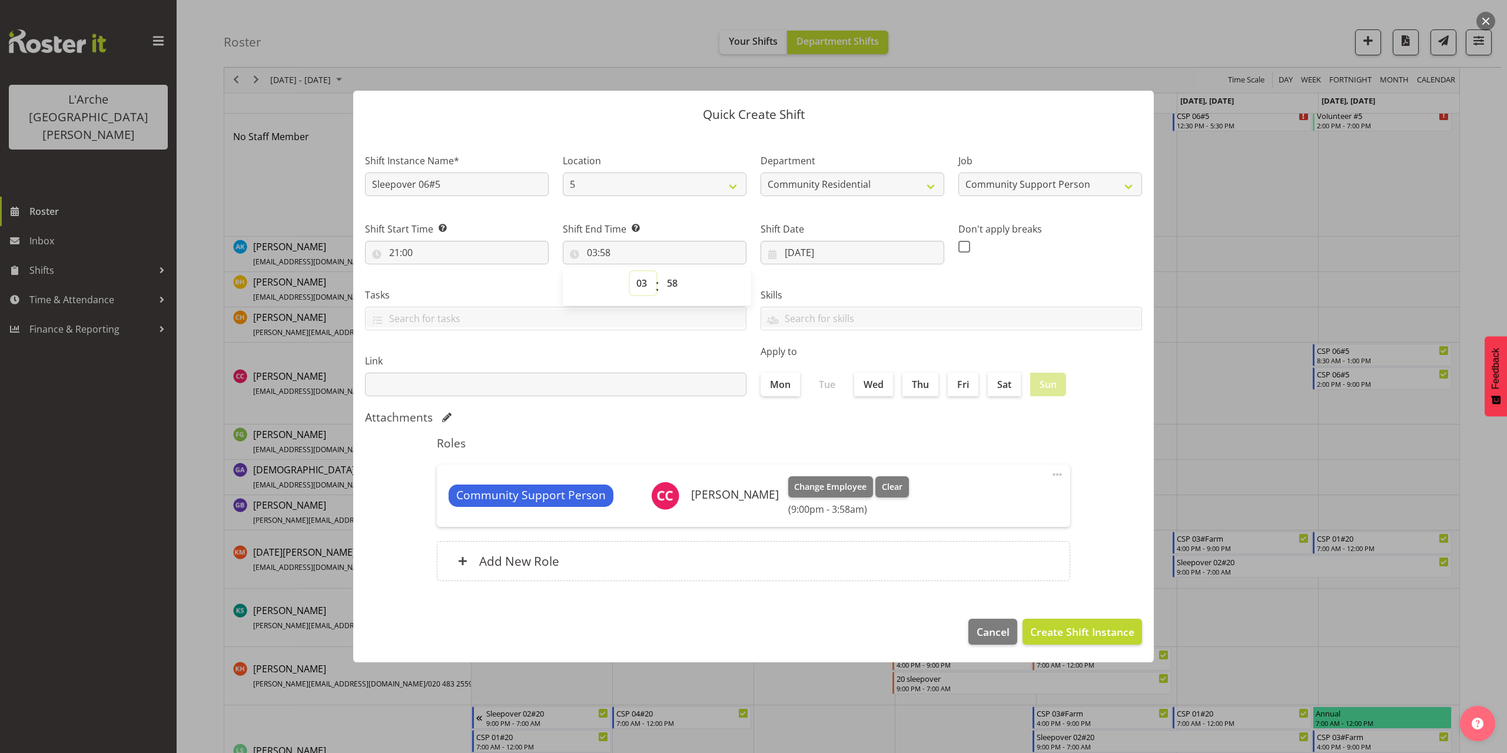
click at [637, 287] on select "00 01 02 03 04 05 06 07 08 09 10 11 12 13 14 15 16 17 18 19 20 21 22 23" at bounding box center [643, 283] width 26 height 24
select select "6"
click at [630, 271] on select "00 01 02 03 04 05 06 07 08 09 10 11 12 13 14 15 16 17 18 19 20 21 22 23" at bounding box center [643, 283] width 26 height 24
type input "06:58"
click at [672, 286] on select "00 01 02 03 04 05 06 07 08 09 10 11 12 13 14 15 16 17 18 19 20 21 22 23 24 25 2…" at bounding box center [673, 283] width 26 height 24
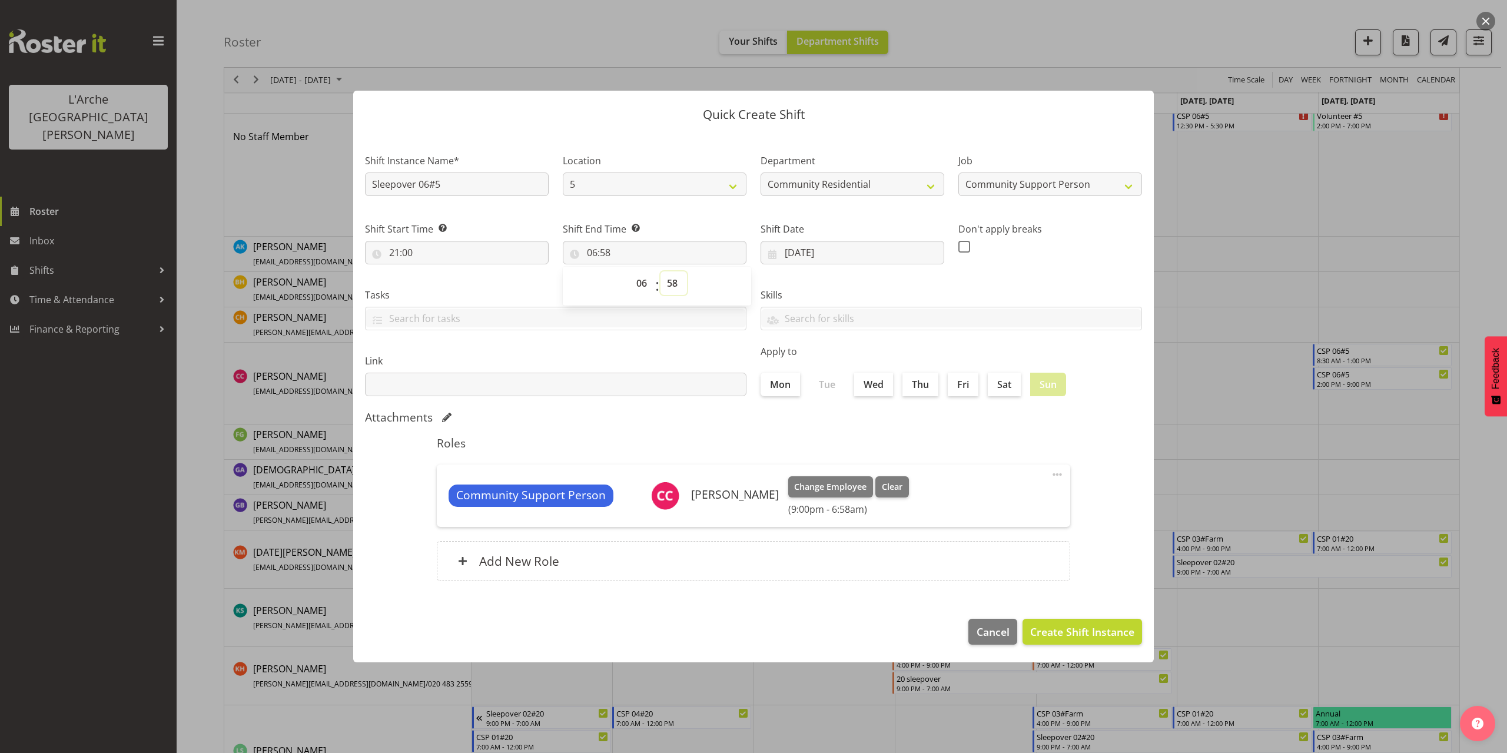
select select "0"
click at [660, 271] on select "00 01 02 03 04 05 06 07 08 09 10 11 12 13 14 15 16 17 18 19 20 21 22 23 24 25 2…" at bounding box center [673, 283] width 26 height 24
type input "06:00"
click at [1082, 624] on span "Create Shift Instance" at bounding box center [1082, 631] width 104 height 15
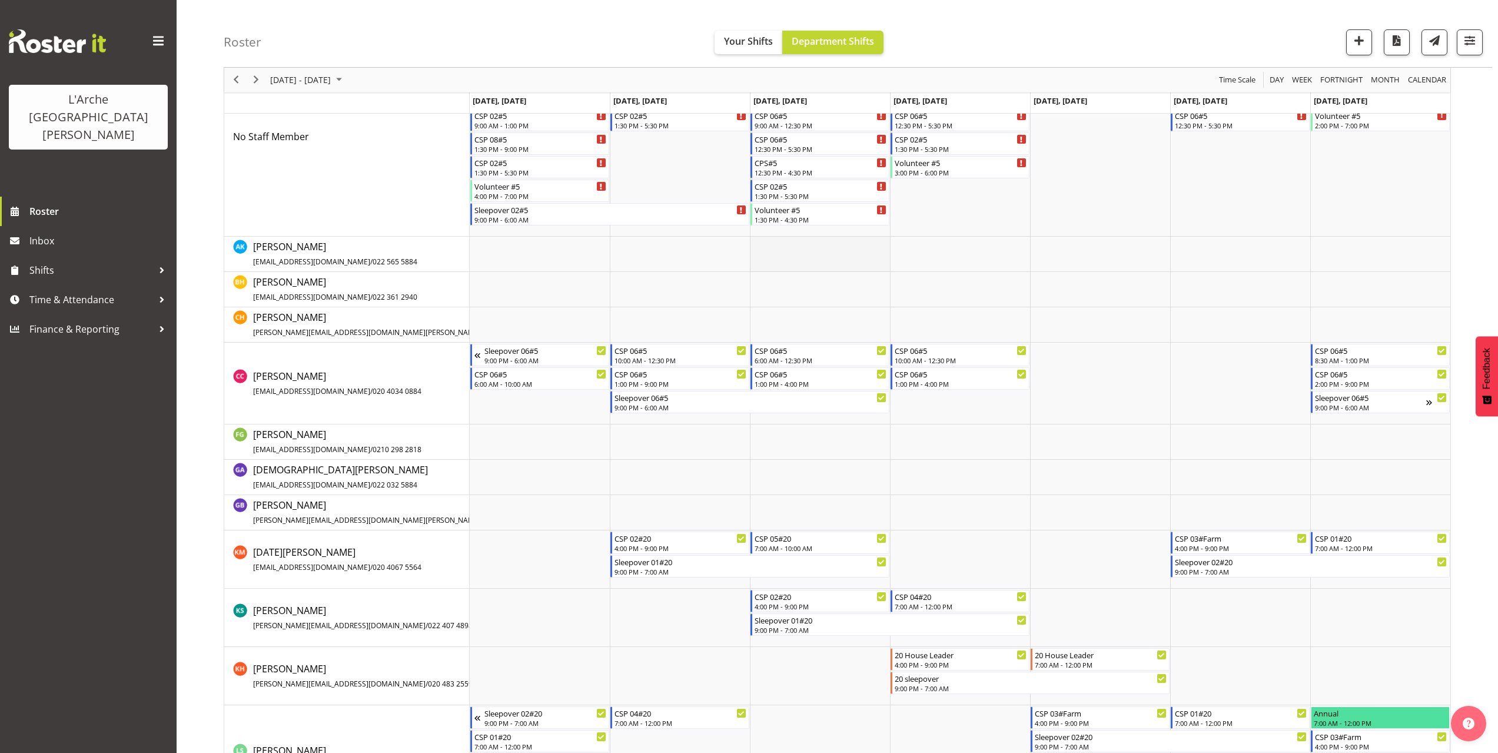
click at [759, 242] on td "Timeline Week of October 5, 2025" at bounding box center [820, 254] width 140 height 35
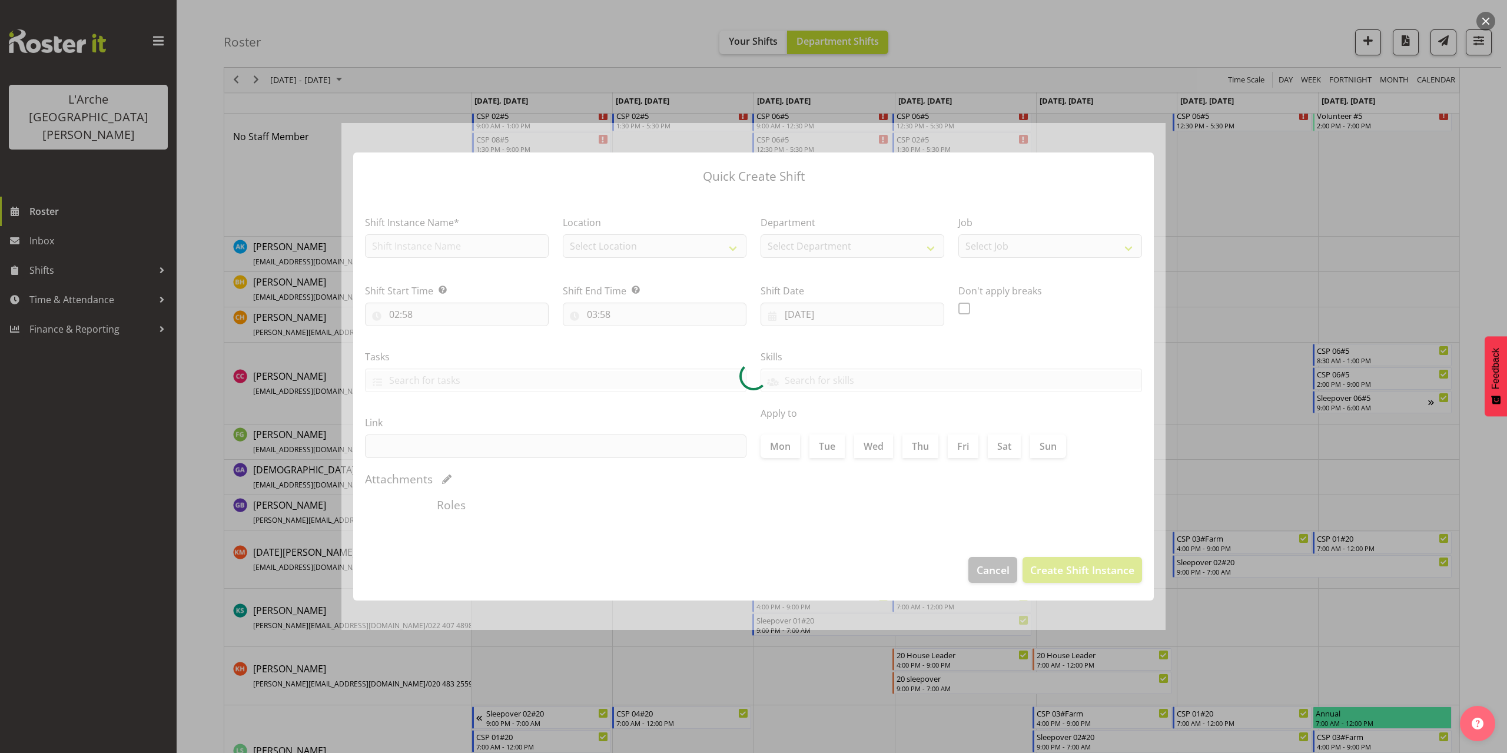
type input "[DATE]"
checkbox input "true"
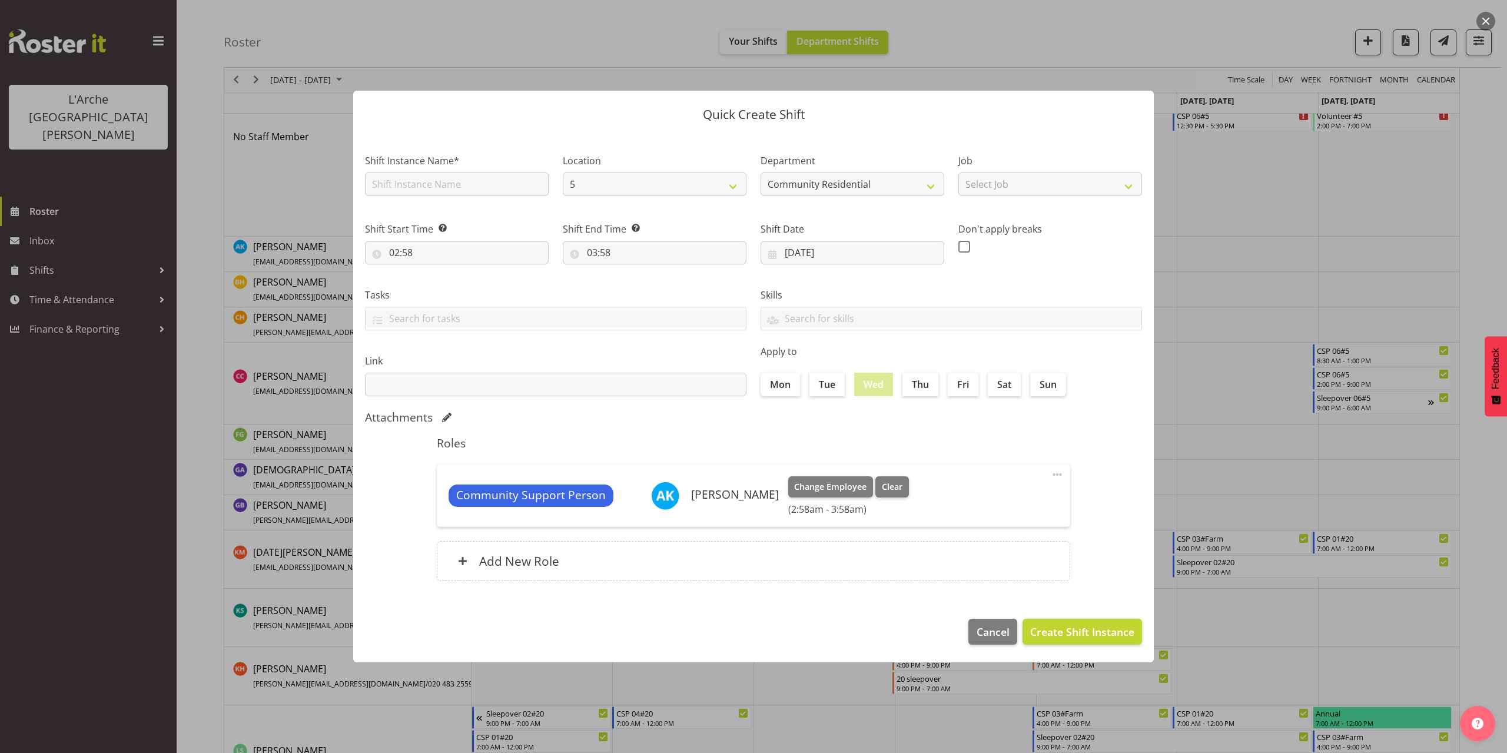
click at [1479, 22] on button "button" at bounding box center [1485, 21] width 19 height 19
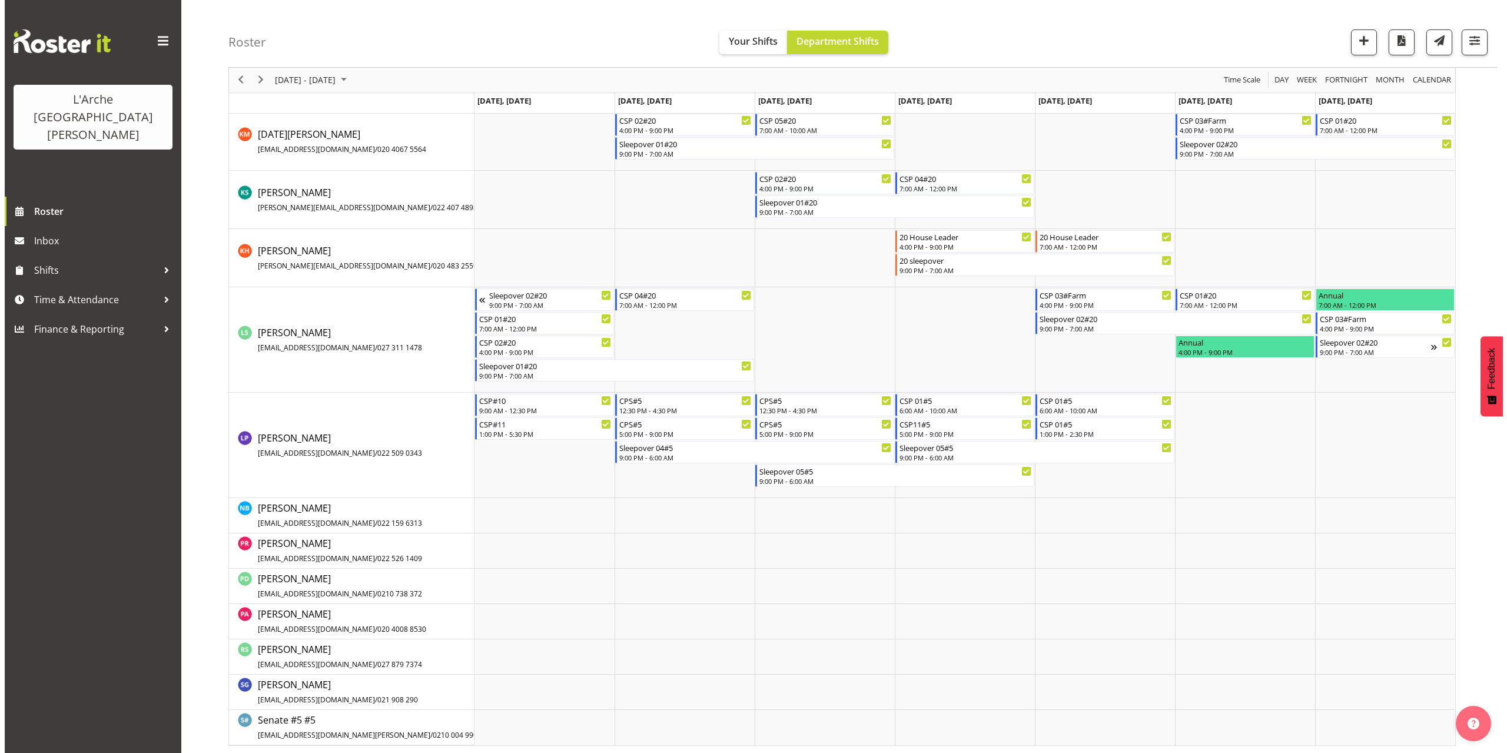
scroll to position [548, 0]
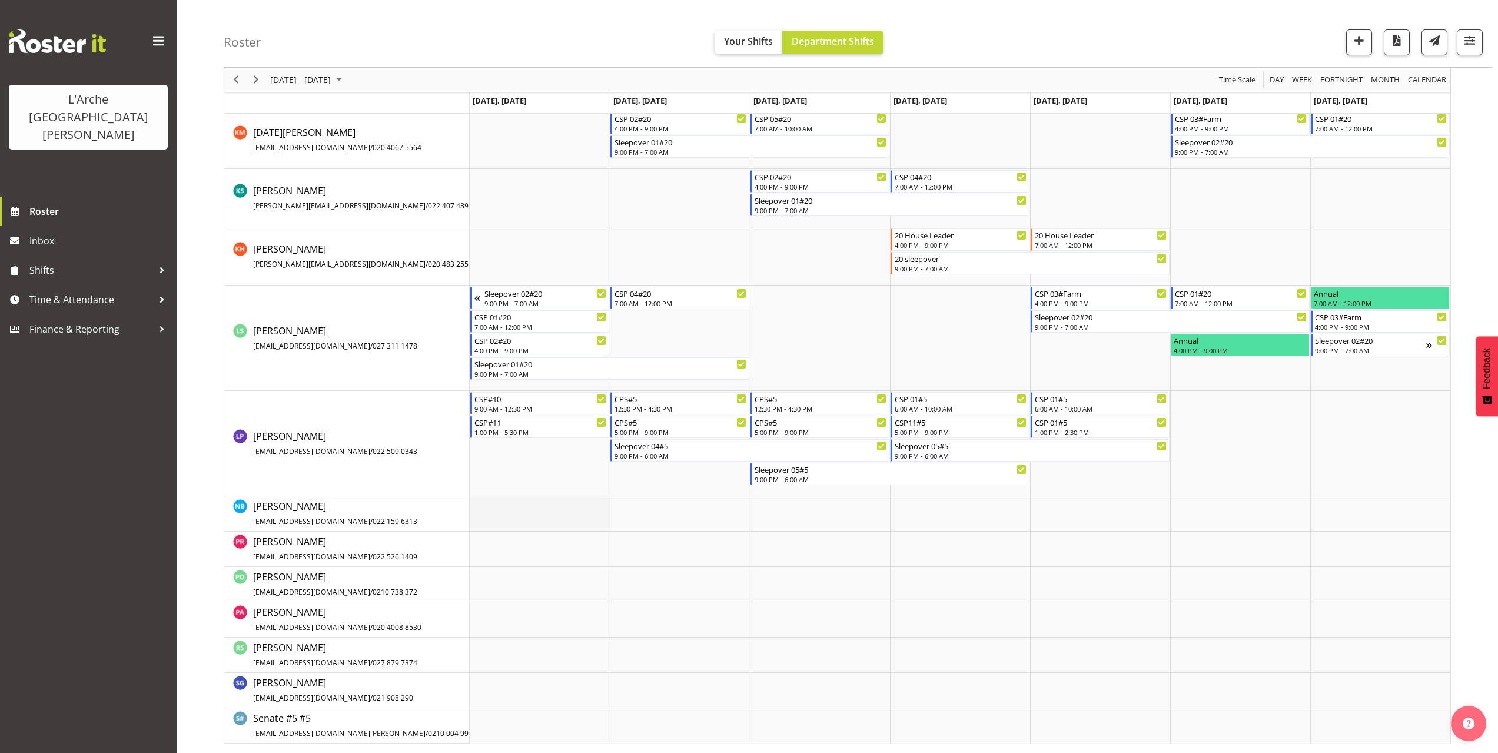
click at [480, 504] on td "Timeline Week of October 5, 2025" at bounding box center [540, 513] width 140 height 35
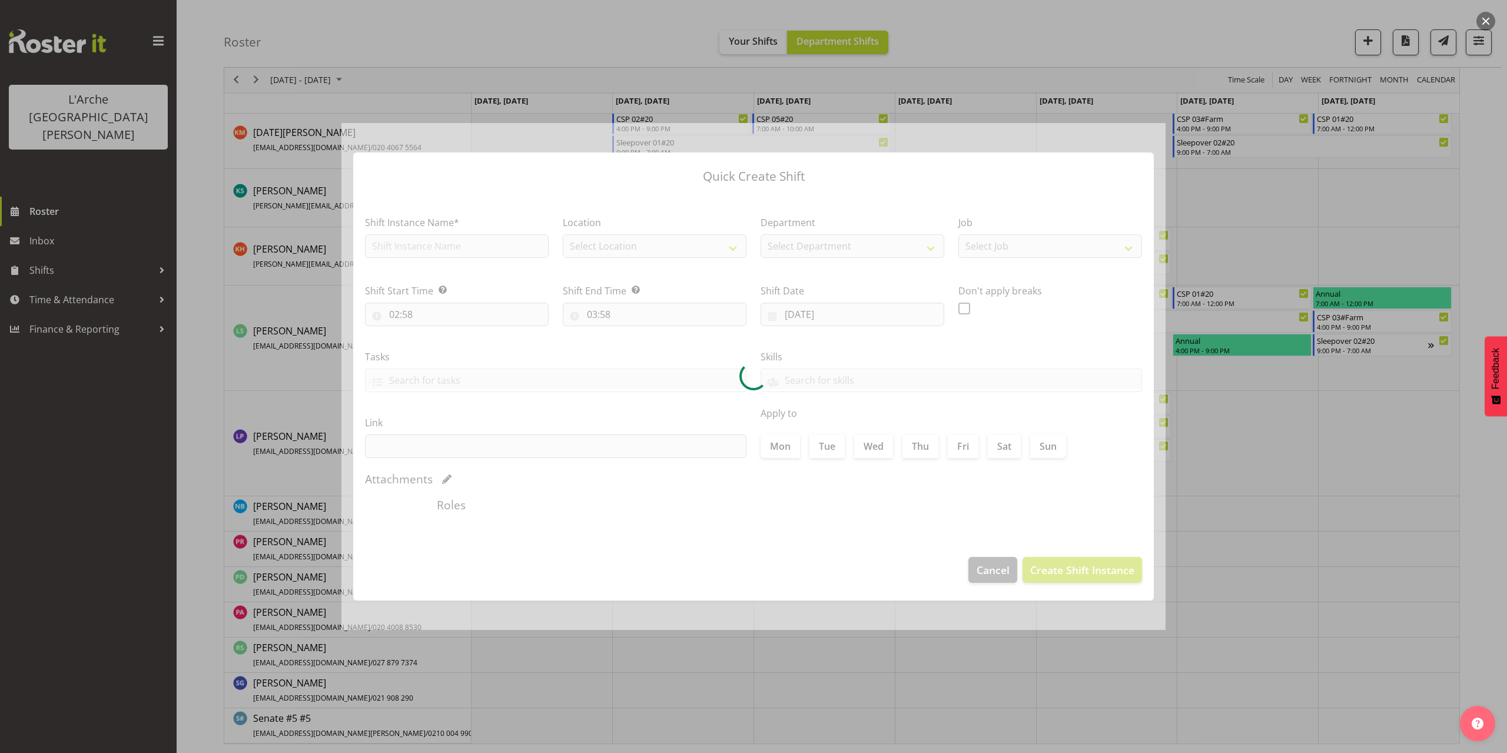
type input "[DATE]"
checkbox input "true"
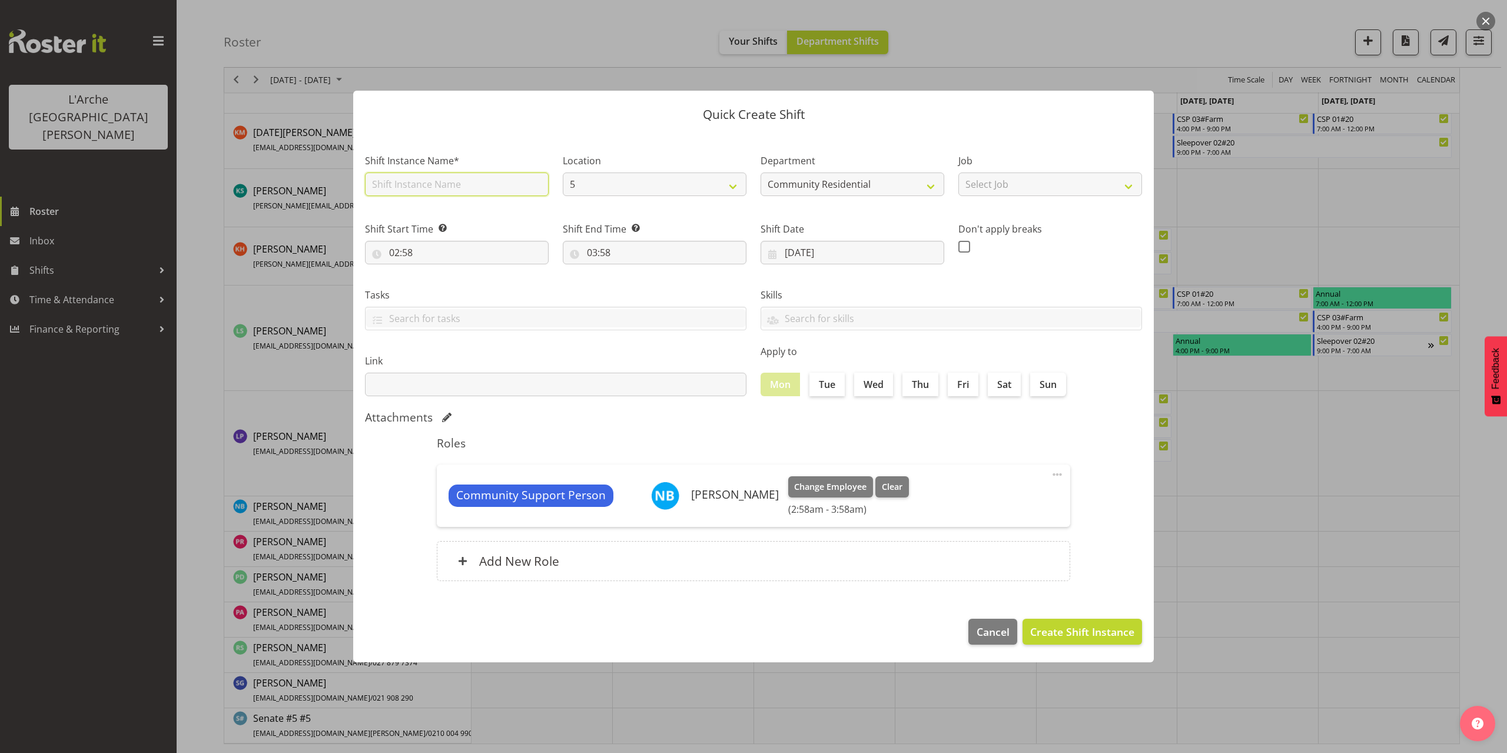
click at [422, 188] on input "text" at bounding box center [457, 184] width 184 height 24
type input "CSP 08#5"
click at [1039, 191] on select "Select Job Accounts Admin Art Coordinator Community Leader Community Support Pe…" at bounding box center [1050, 184] width 184 height 24
select select "2"
click at [958, 172] on select "Select Job Accounts Admin Art Coordinator Community Leader Community Support Pe…" at bounding box center [1050, 184] width 184 height 24
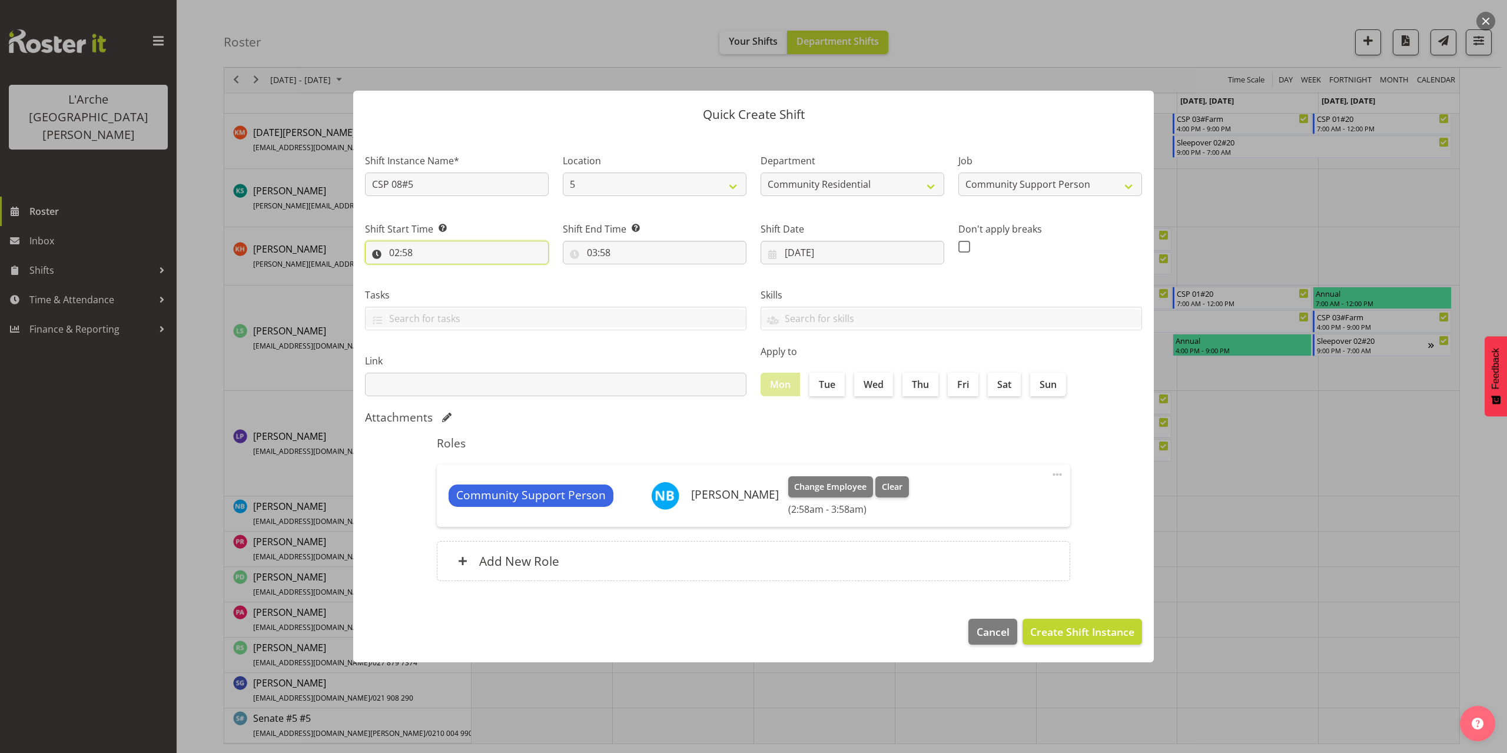
click at [413, 250] on input "02:58" at bounding box center [457, 253] width 184 height 24
click at [445, 285] on select "00 01 02 03 04 05 06 07 08 09 10 11 12 13 14 15 16 17 18 19 20 21 22 23" at bounding box center [445, 283] width 26 height 24
select select "7"
click at [432, 271] on select "00 01 02 03 04 05 06 07 08 09 10 11 12 13 14 15 16 17 18 19 20 21 22 23" at bounding box center [445, 283] width 26 height 24
type input "07:58"
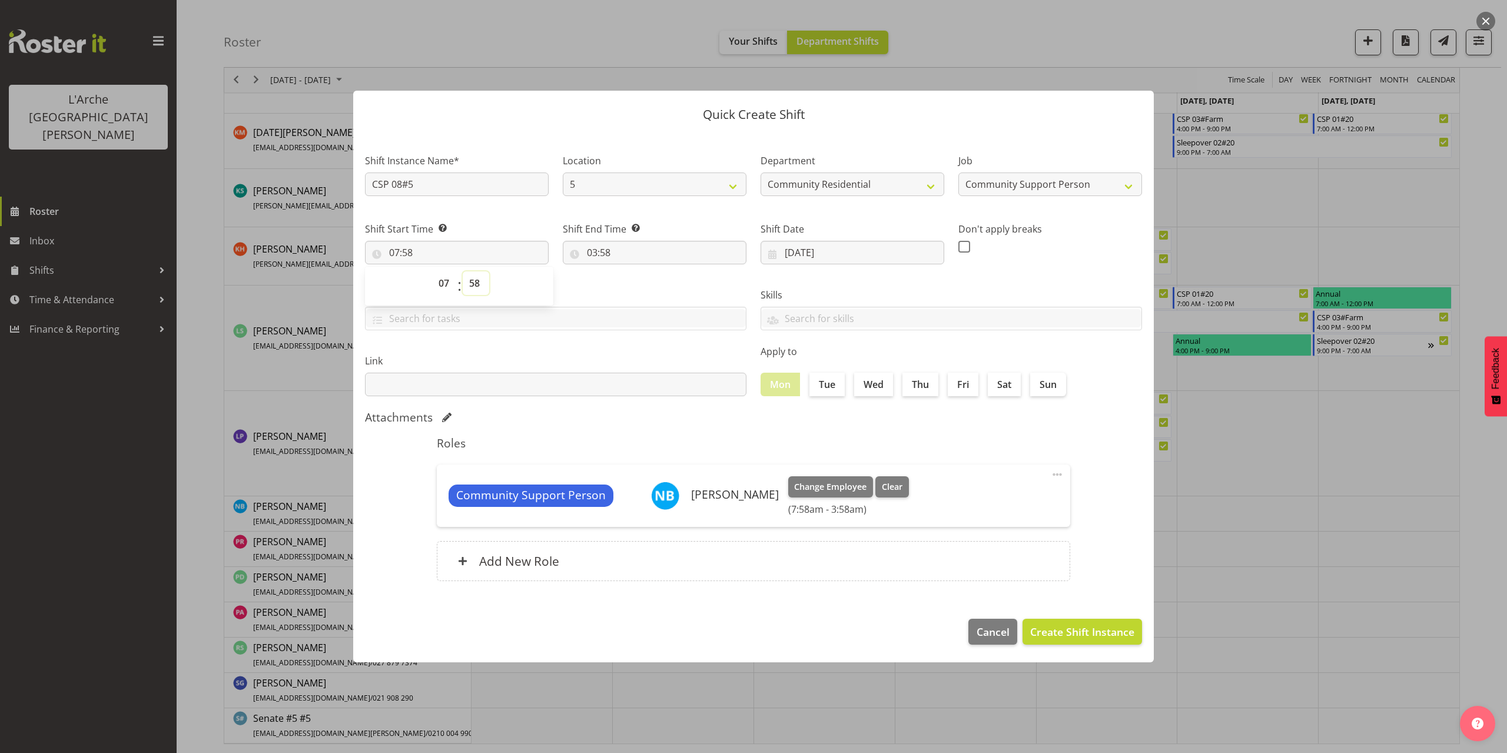
click at [474, 279] on select "00 01 02 03 04 05 06 07 08 09 10 11 12 13 14 15 16 17 18 19 20 21 22 23 24 25 2…" at bounding box center [476, 283] width 26 height 24
select select "30"
click at [463, 271] on select "00 01 02 03 04 05 06 07 08 09 10 11 12 13 14 15 16 17 18 19 20 21 22 23 24 25 2…" at bounding box center [476, 283] width 26 height 24
type input "07:30"
click at [608, 256] on input "03:58" at bounding box center [655, 253] width 184 height 24
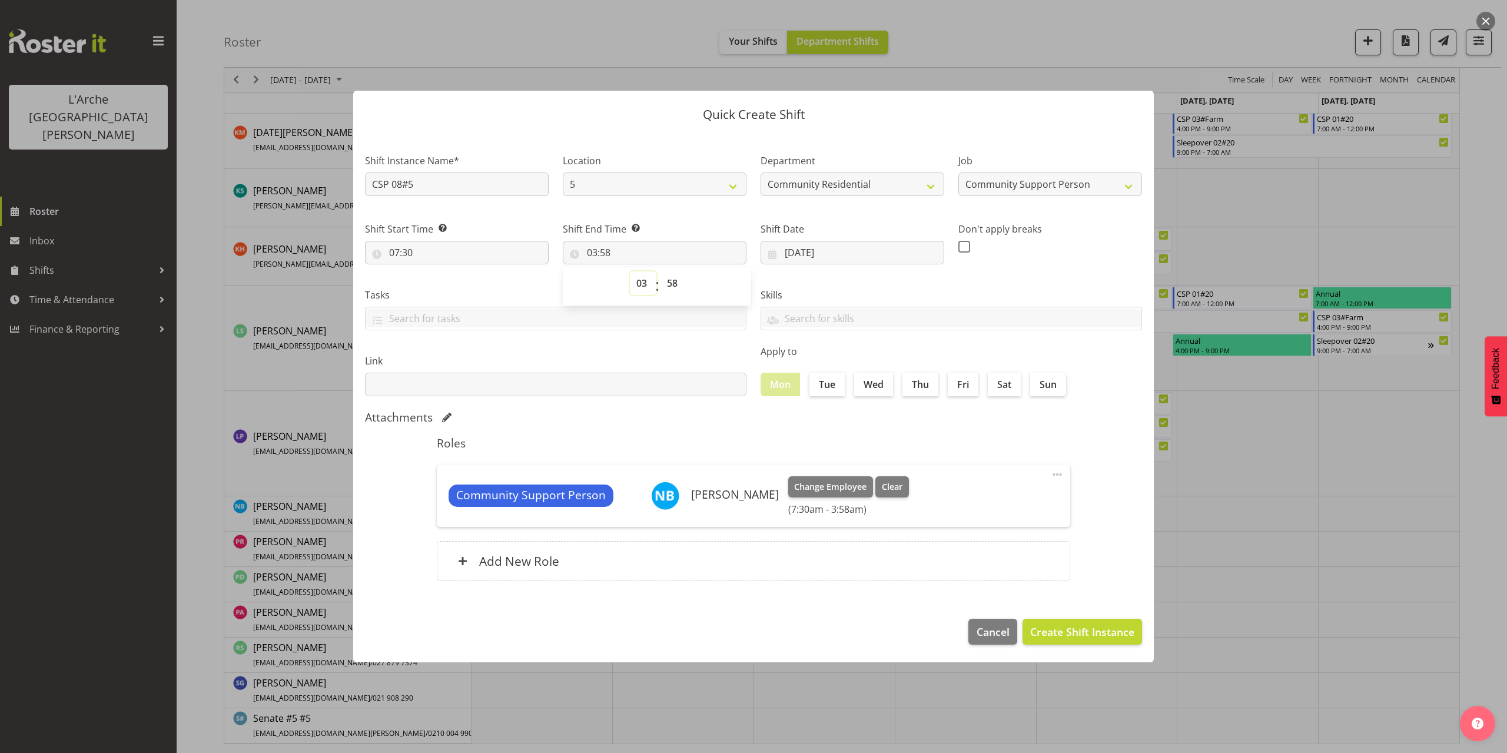
click at [638, 282] on select "00 01 02 03 04 05 06 07 08 09 10 11 12 13 14 15 16 17 18 19 20 21 22 23" at bounding box center [643, 283] width 26 height 24
select select "12"
click at [630, 271] on select "00 01 02 03 04 05 06 07 08 09 10 11 12 13 14 15 16 17 18 19 20 21 22 23" at bounding box center [643, 283] width 26 height 24
type input "12:58"
click at [666, 285] on select "00 01 02 03 04 05 06 07 08 09 10 11 12 13 14 15 16 17 18 19 20 21 22 23 24 25 2…" at bounding box center [673, 283] width 26 height 24
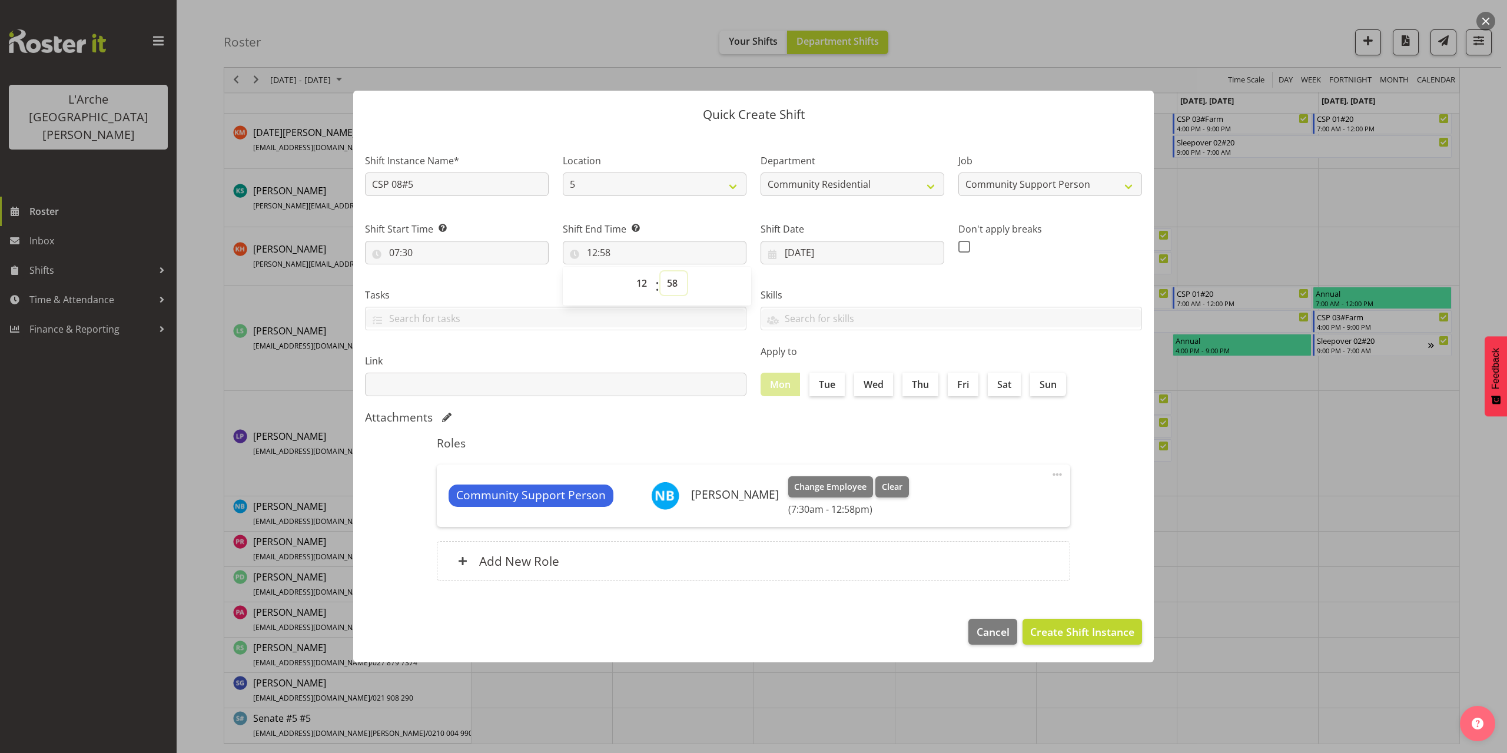
select select "0"
click at [660, 271] on select "00 01 02 03 04 05 06 07 08 09 10 11 12 13 14 15 16 17 18 19 20 21 22 23 24 25 2…" at bounding box center [673, 283] width 26 height 24
type input "12:00"
click at [1089, 641] on button "Create Shift Instance" at bounding box center [1081, 632] width 119 height 26
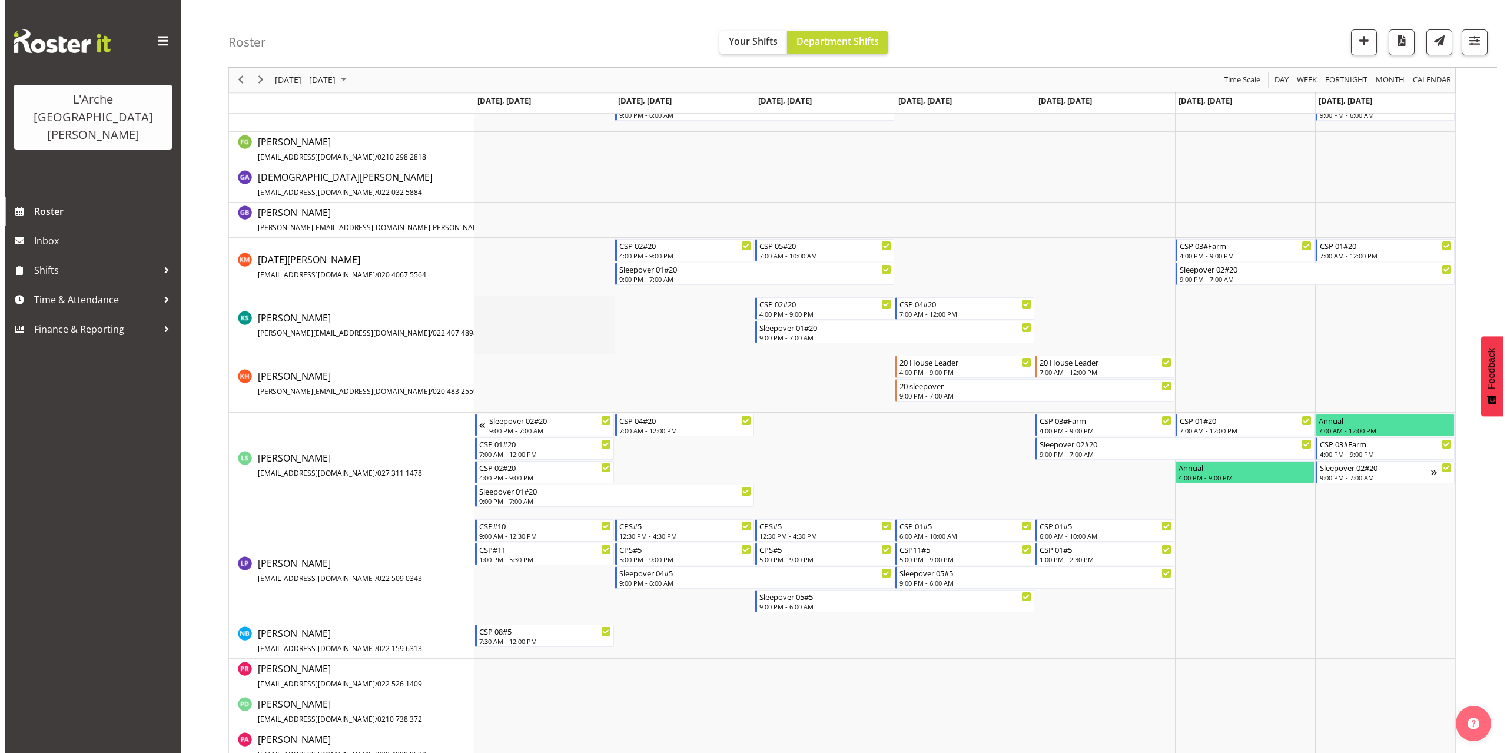
scroll to position [423, 0]
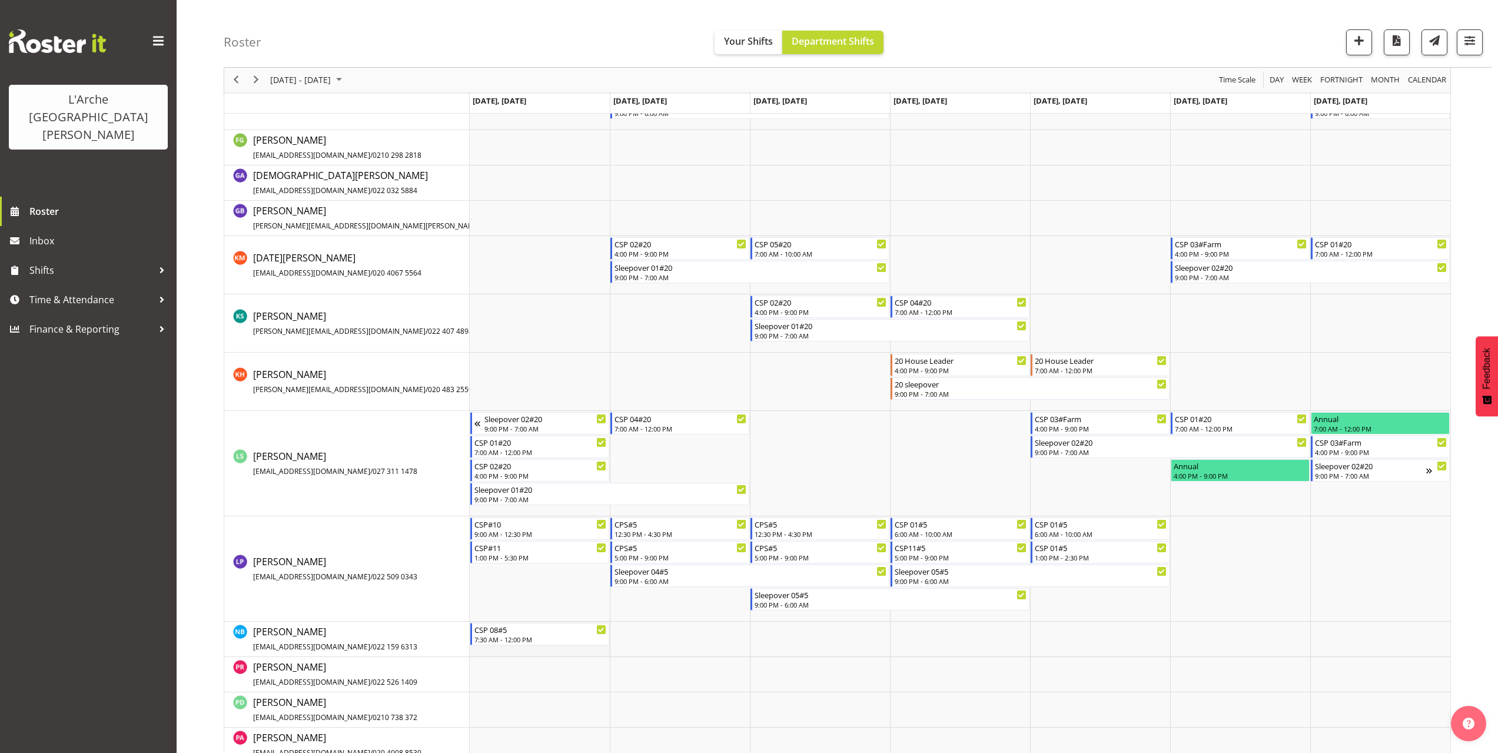
click at [520, 650] on td "Timeline Week of October 5, 2025" at bounding box center [540, 639] width 140 height 35
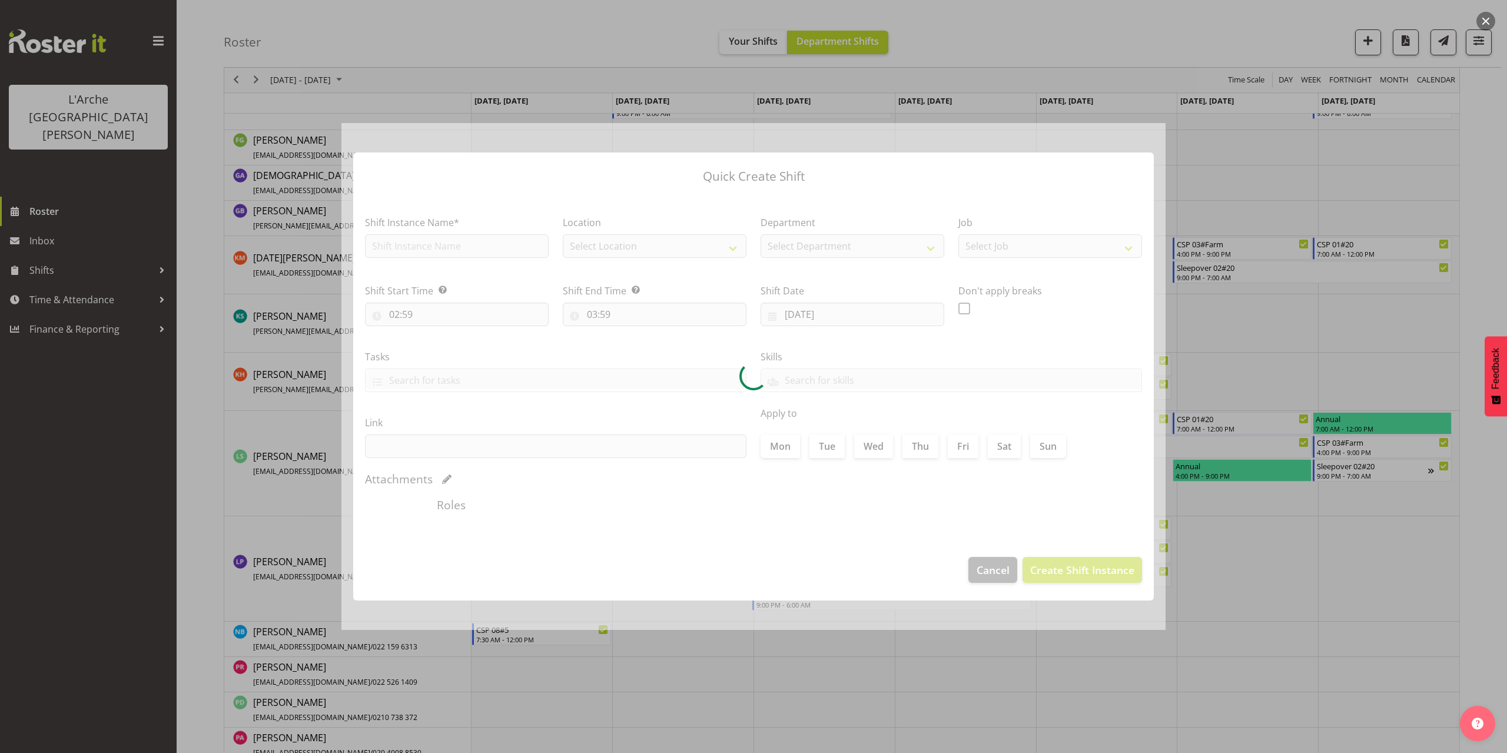
type input "[DATE]"
checkbox input "true"
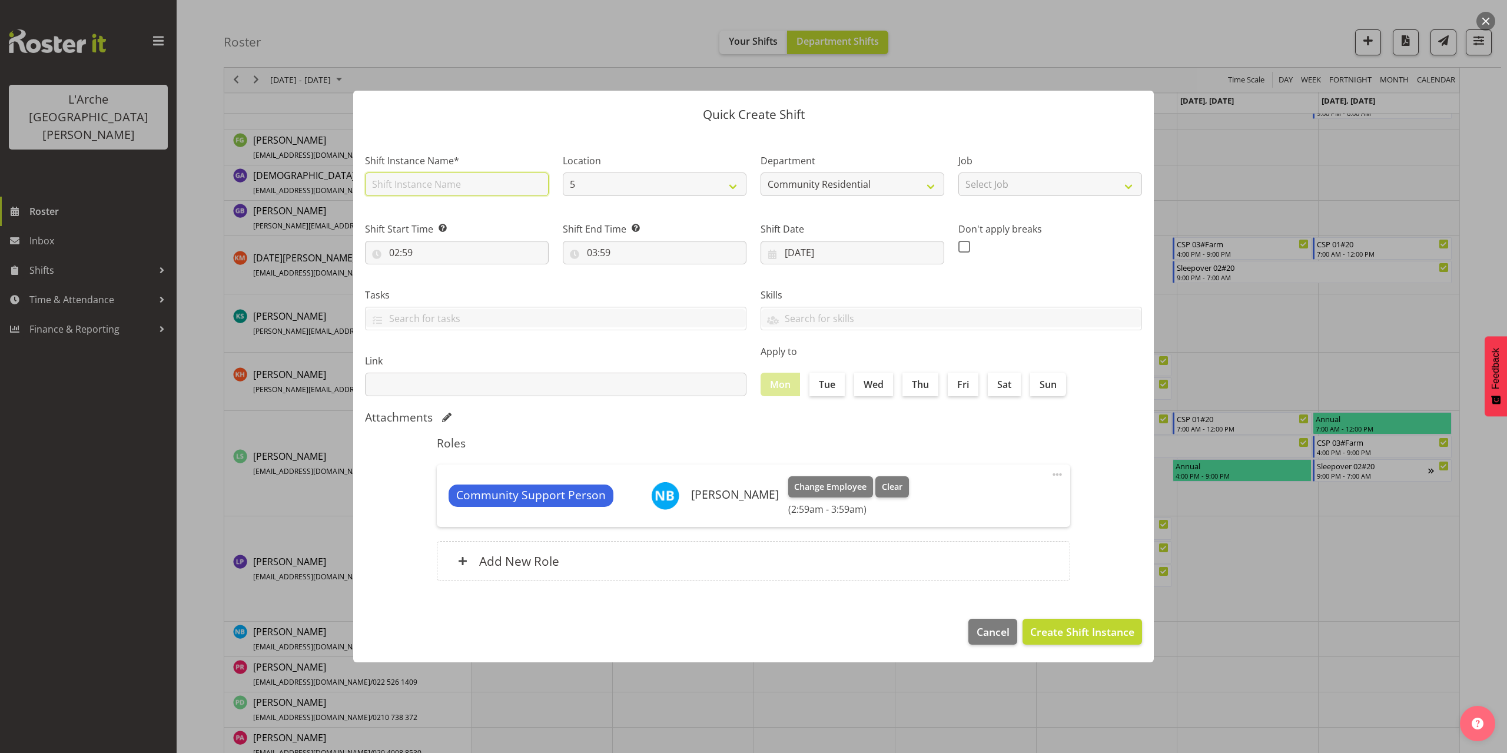
click at [410, 190] on input "text" at bounding box center [457, 184] width 184 height 24
type input "CSP 08#5"
click at [988, 187] on select "Select Job Accounts Admin Art Coordinator Community Leader Community Support Pe…" at bounding box center [1050, 184] width 184 height 24
select select "2"
click at [958, 172] on select "Select Job Accounts Admin Art Coordinator Community Leader Community Support Pe…" at bounding box center [1050, 184] width 184 height 24
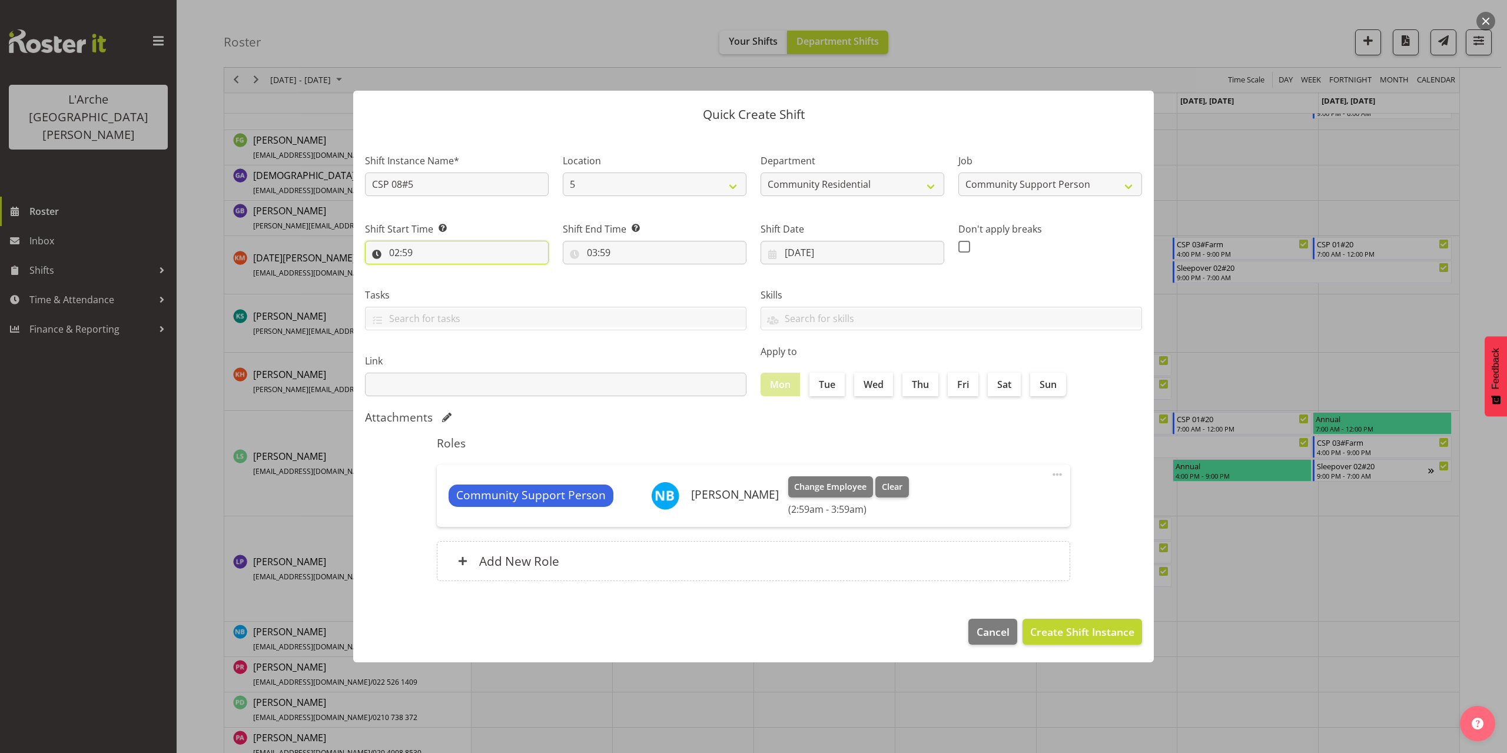
click at [403, 255] on input "02:59" at bounding box center [457, 253] width 184 height 24
click at [441, 287] on select "00 01 02 03 04 05 06 07 08 09 10 11 12 13 14 15 16 17 18 19 20 21 22 23" at bounding box center [445, 283] width 26 height 24
select select "13"
click at [432, 271] on select "00 01 02 03 04 05 06 07 08 09 10 11 12 13 14 15 16 17 18 19 20 21 22 23" at bounding box center [445, 283] width 26 height 24
type input "13:59"
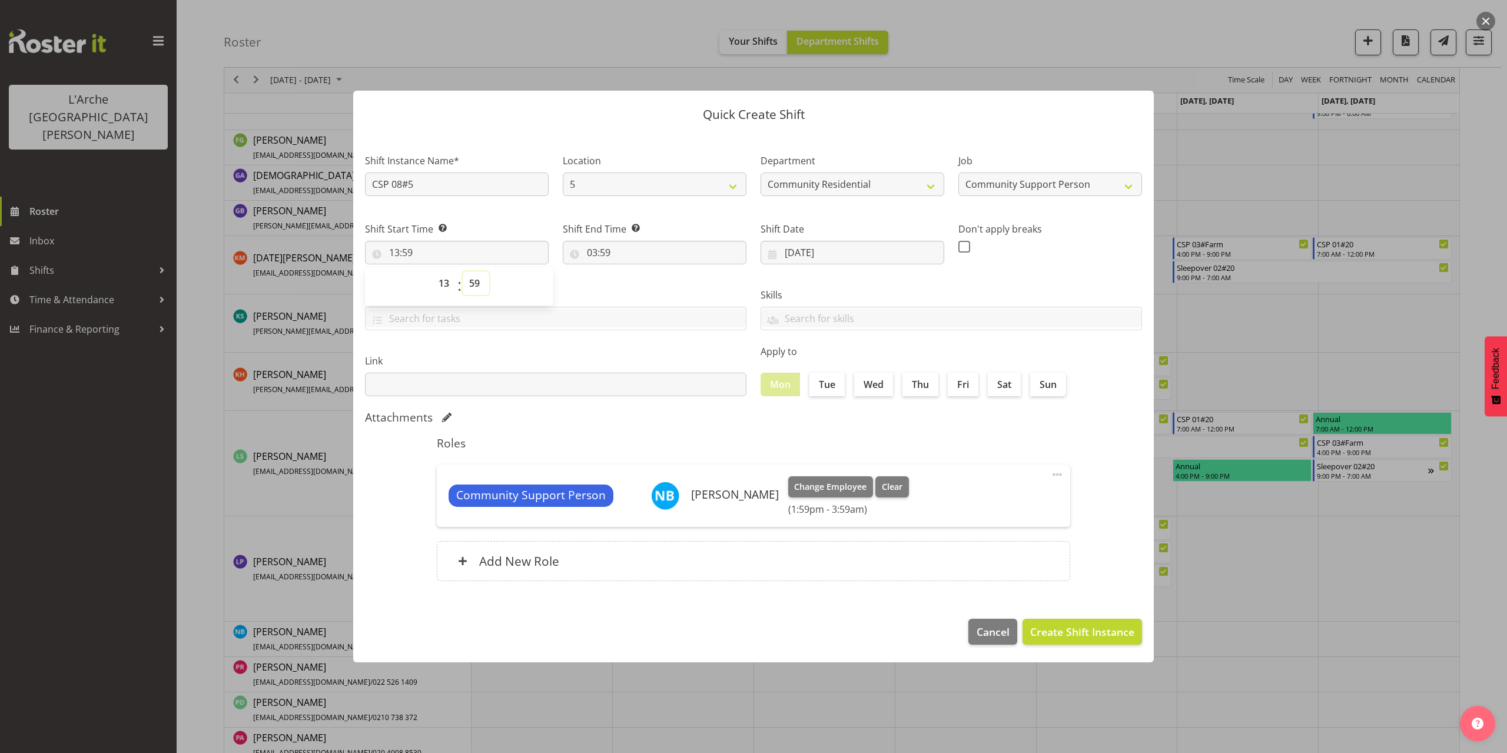
click at [474, 285] on select "00 01 02 03 04 05 06 07 08 09 10 11 12 13 14 15 16 17 18 19 20 21 22 23 24 25 2…" at bounding box center [476, 283] width 26 height 24
select select "0"
click at [463, 271] on select "00 01 02 03 04 05 06 07 08 09 10 11 12 13 14 15 16 17 18 19 20 21 22 23 24 25 2…" at bounding box center [476, 283] width 26 height 24
type input "13:00"
click at [596, 254] on input "03:59" at bounding box center [655, 253] width 184 height 24
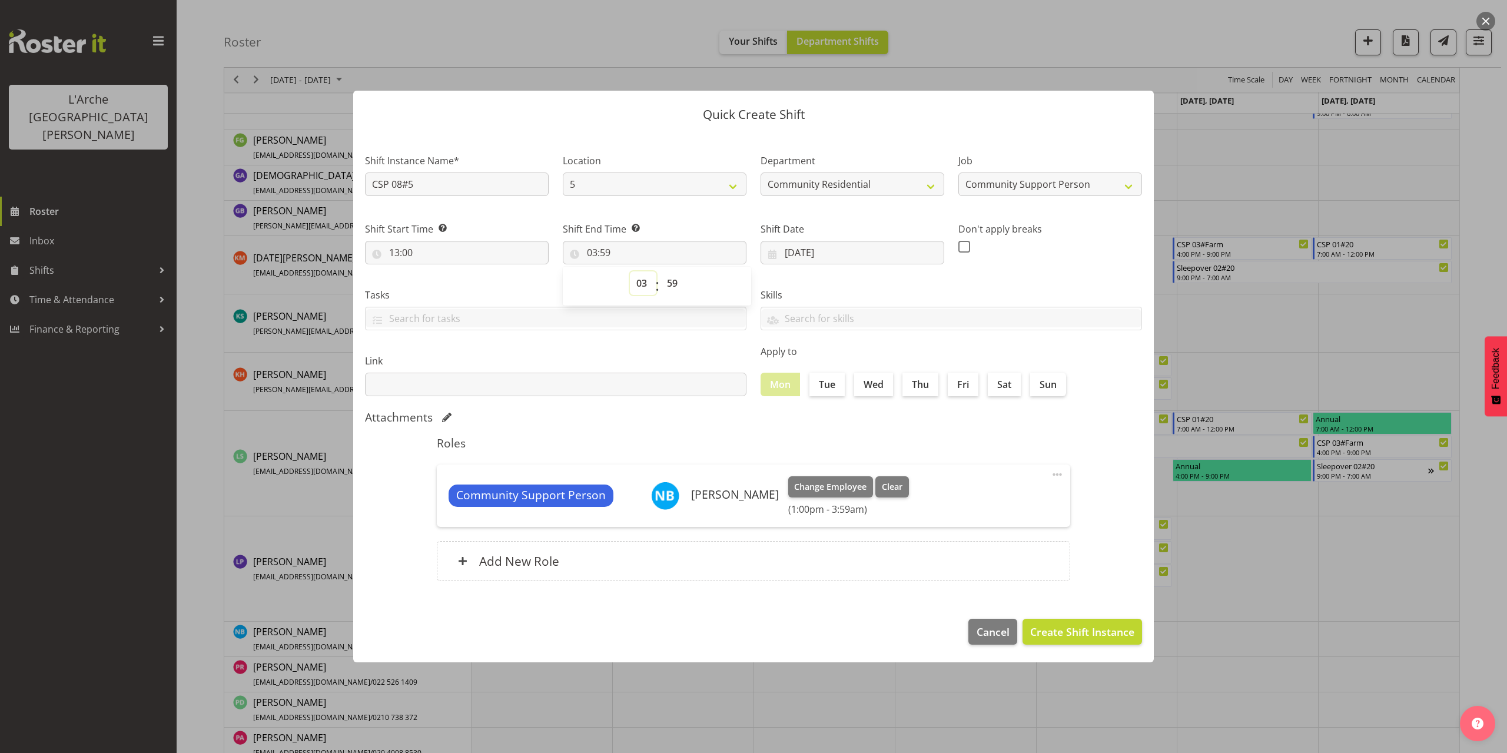
click at [640, 285] on select "00 01 02 03 04 05 06 07 08 09 10 11 12 13 14 15 16 17 18 19 20 21 22 23" at bounding box center [643, 283] width 26 height 24
select select "18"
click at [630, 271] on select "00 01 02 03 04 05 06 07 08 09 10 11 12 13 14 15 16 17 18 19 20 21 22 23" at bounding box center [643, 283] width 26 height 24
type input "18:59"
click at [673, 285] on select "00 01 02 03 04 05 06 07 08 09 10 11 12 13 14 15 16 17 18 19 20 21 22 23 24 25 2…" at bounding box center [673, 283] width 26 height 24
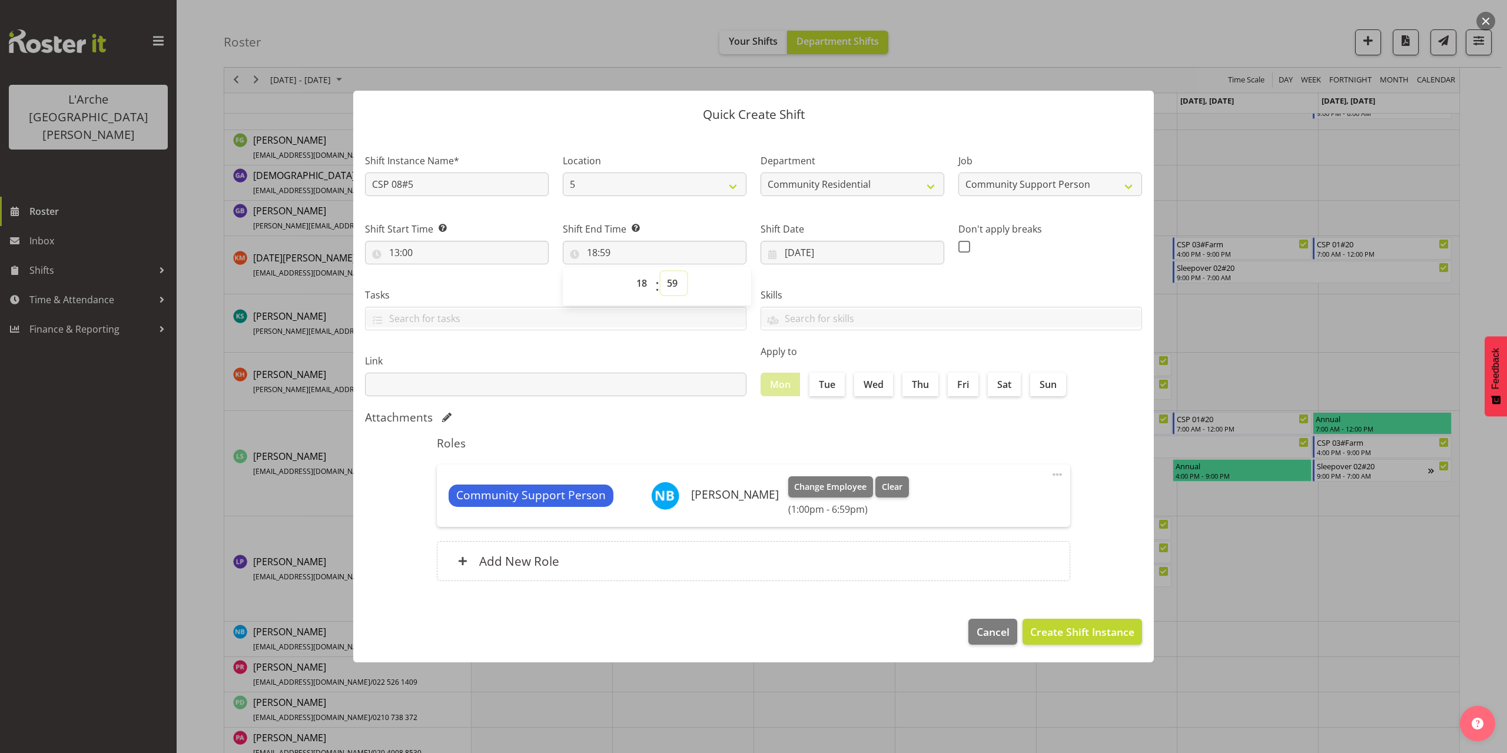
select select "30"
click at [660, 271] on select "00 01 02 03 04 05 06 07 08 09 10 11 12 13 14 15 16 17 18 19 20 21 22 23 24 25 2…" at bounding box center [673, 283] width 26 height 24
type input "18:30"
click at [1095, 628] on span "Create Shift Instance" at bounding box center [1082, 631] width 104 height 15
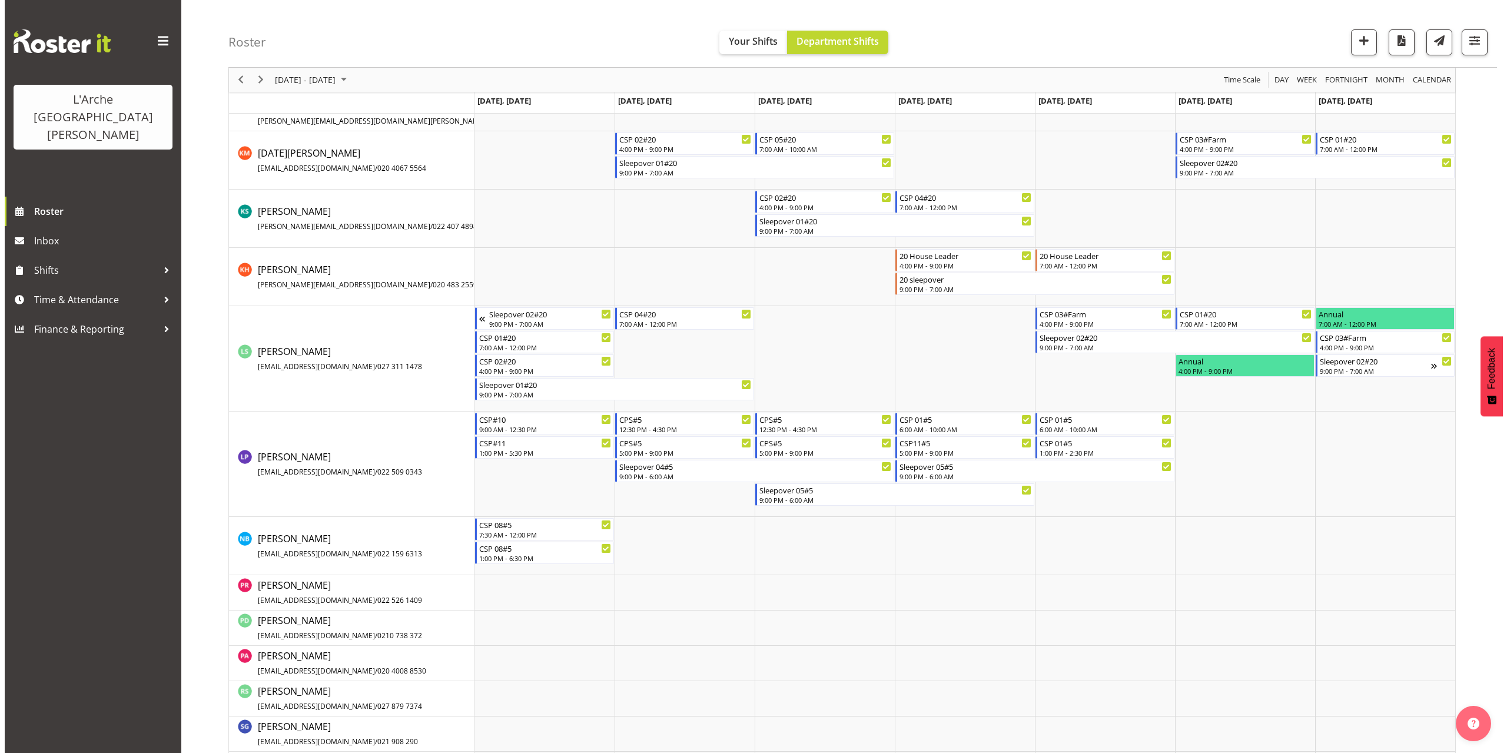
scroll to position [571, 0]
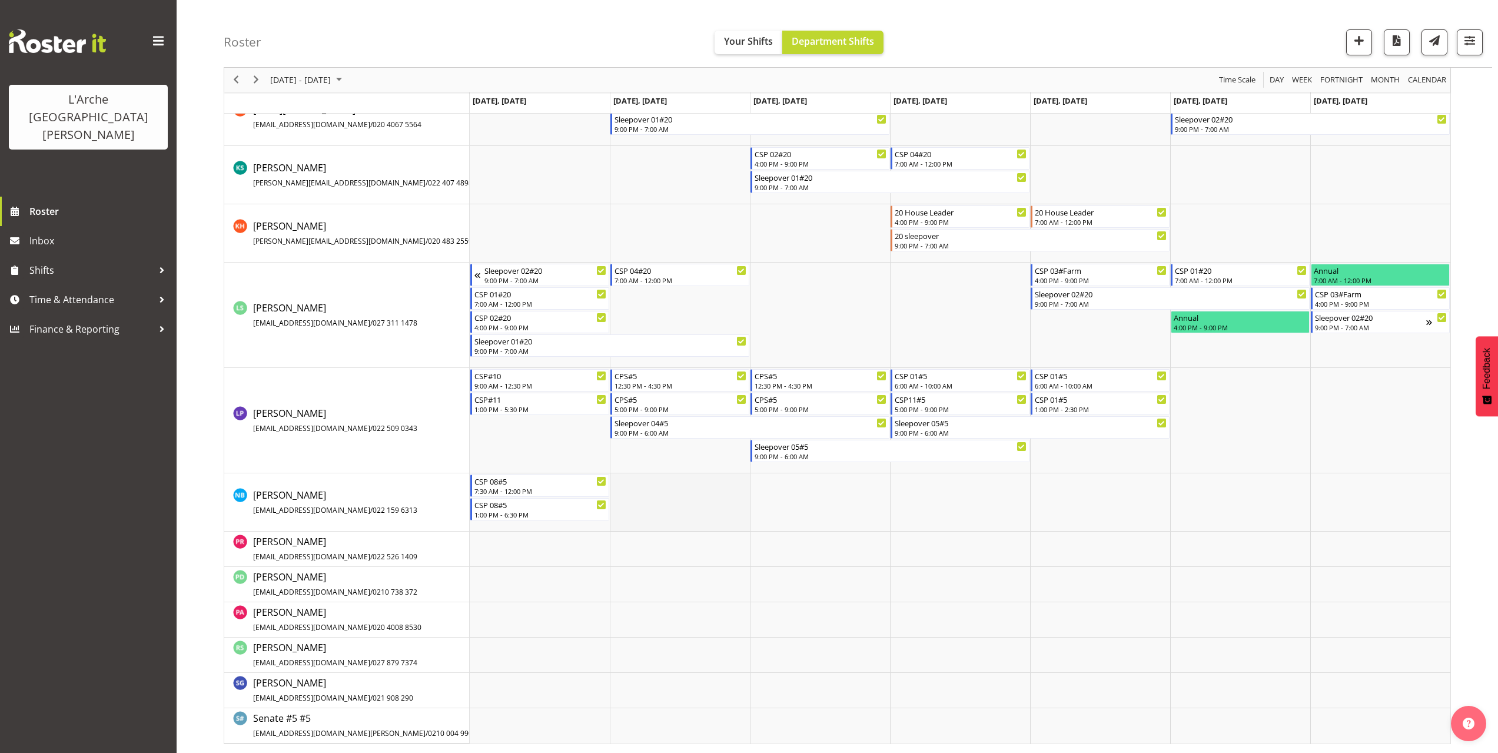
click at [616, 486] on td "Timeline Week of October 5, 2025" at bounding box center [680, 502] width 140 height 58
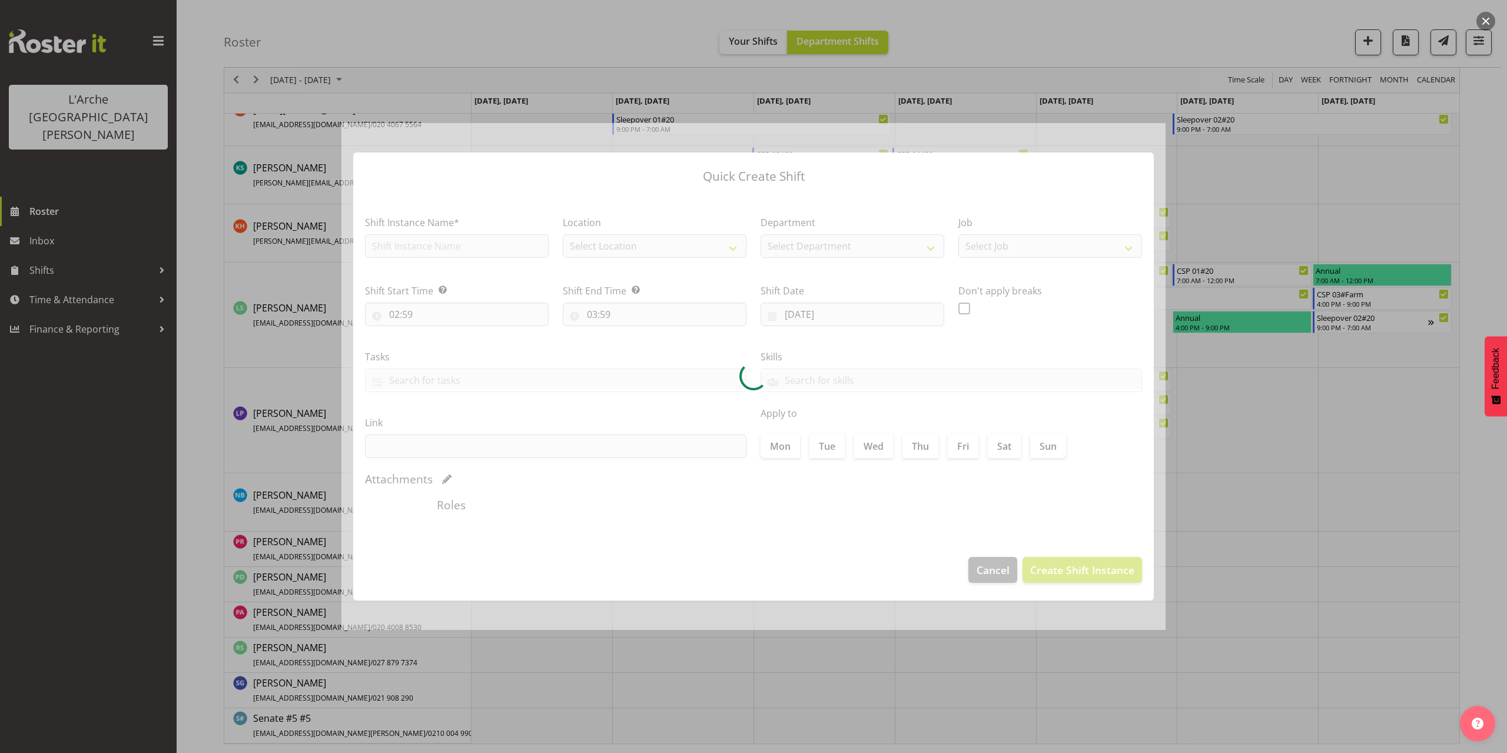
type input "[DATE]"
checkbox input "true"
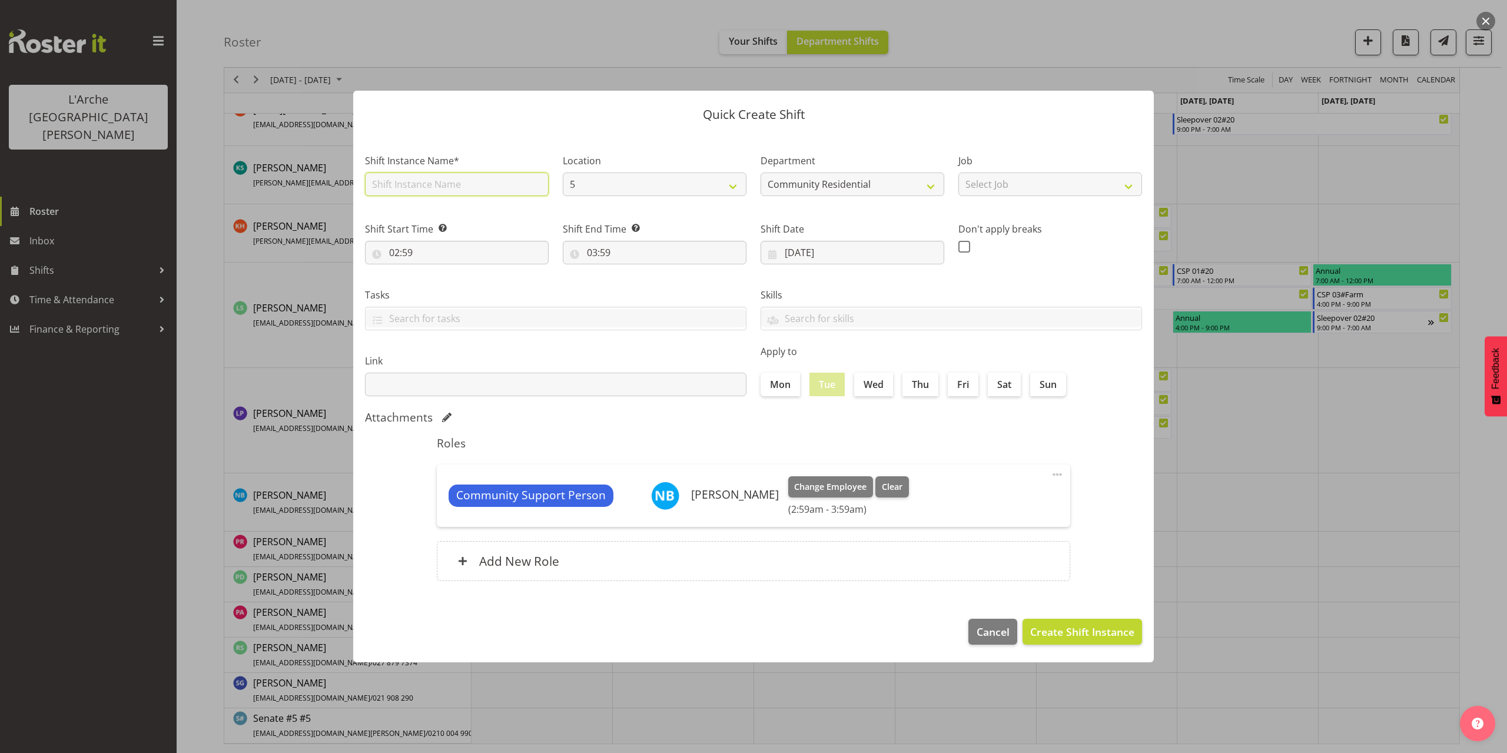
click at [407, 185] on input "text" at bounding box center [457, 184] width 184 height 24
type input "CSP 08#5"
click at [979, 191] on select "Select Job Accounts Admin Art Coordinator Community Leader Community Support Pe…" at bounding box center [1050, 184] width 184 height 24
select select "2"
click at [958, 172] on select "Select Job Accounts Admin Art Coordinator Community Leader Community Support Pe…" at bounding box center [1050, 184] width 184 height 24
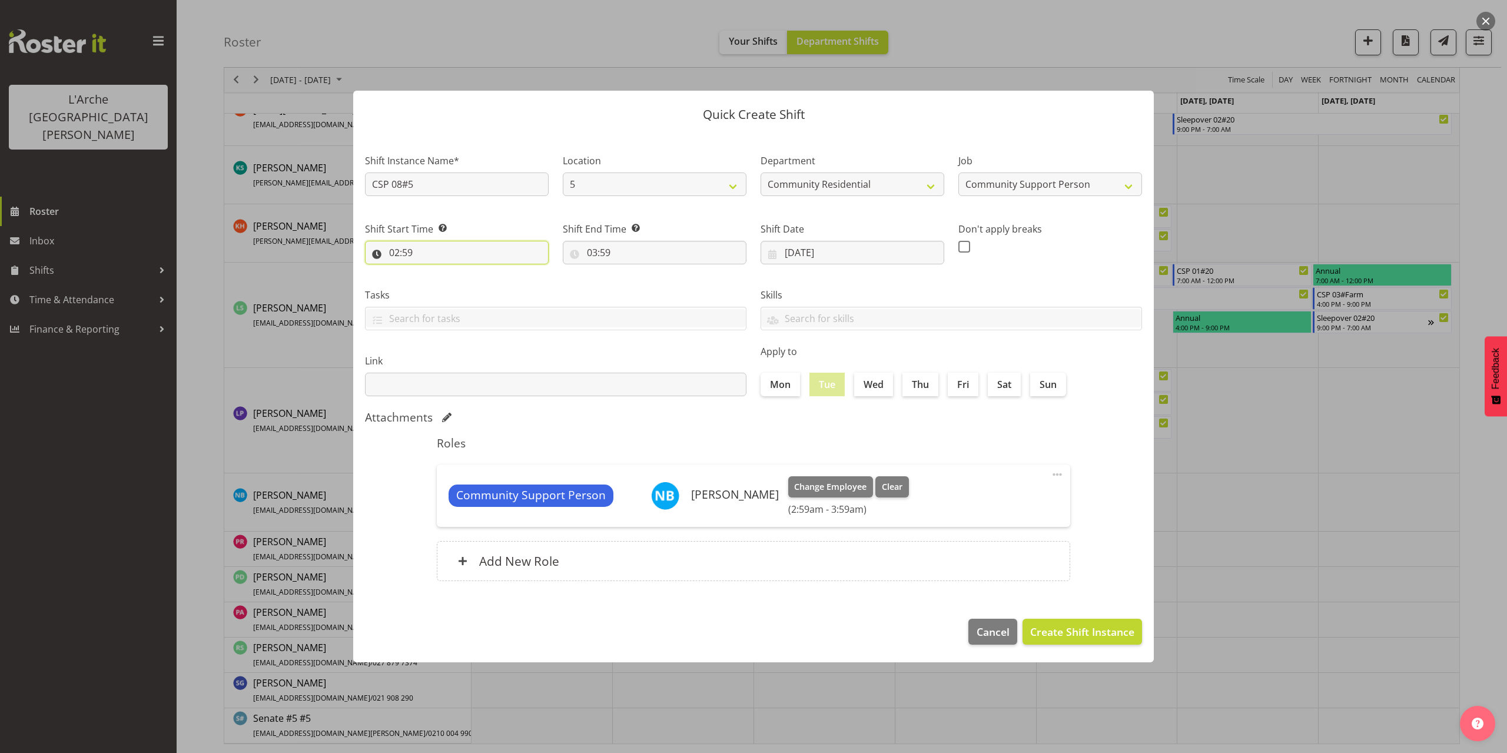
click at [426, 254] on input "02:59" at bounding box center [457, 253] width 184 height 24
click at [444, 287] on select "00 01 02 03 04 05 06 07 08 09 10 11 12 13 14 15 16 17 18 19 20 21 22 23" at bounding box center [445, 283] width 26 height 24
select select "7"
click at [432, 271] on select "00 01 02 03 04 05 06 07 08 09 10 11 12 13 14 15 16 17 18 19 20 21 22 23" at bounding box center [445, 283] width 26 height 24
type input "07:59"
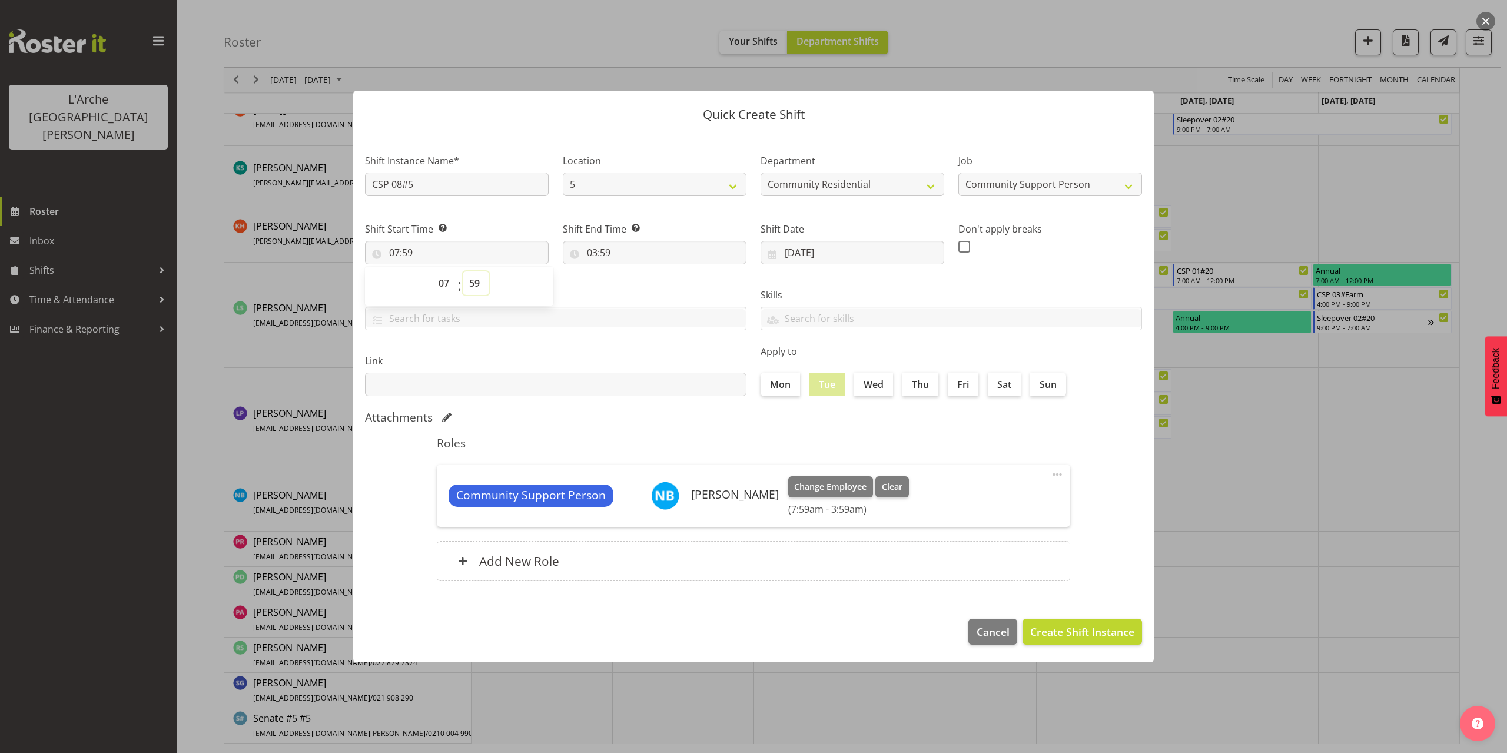
click at [473, 284] on select "00 01 02 03 04 05 06 07 08 09 10 11 12 13 14 15 16 17 18 19 20 21 22 23 24 25 2…" at bounding box center [476, 283] width 26 height 24
select select "0"
click at [463, 271] on select "00 01 02 03 04 05 06 07 08 09 10 11 12 13 14 15 16 17 18 19 20 21 22 23 24 25 2…" at bounding box center [476, 283] width 26 height 24
type input "07:00"
click at [590, 254] on input "03:59" at bounding box center [655, 253] width 184 height 24
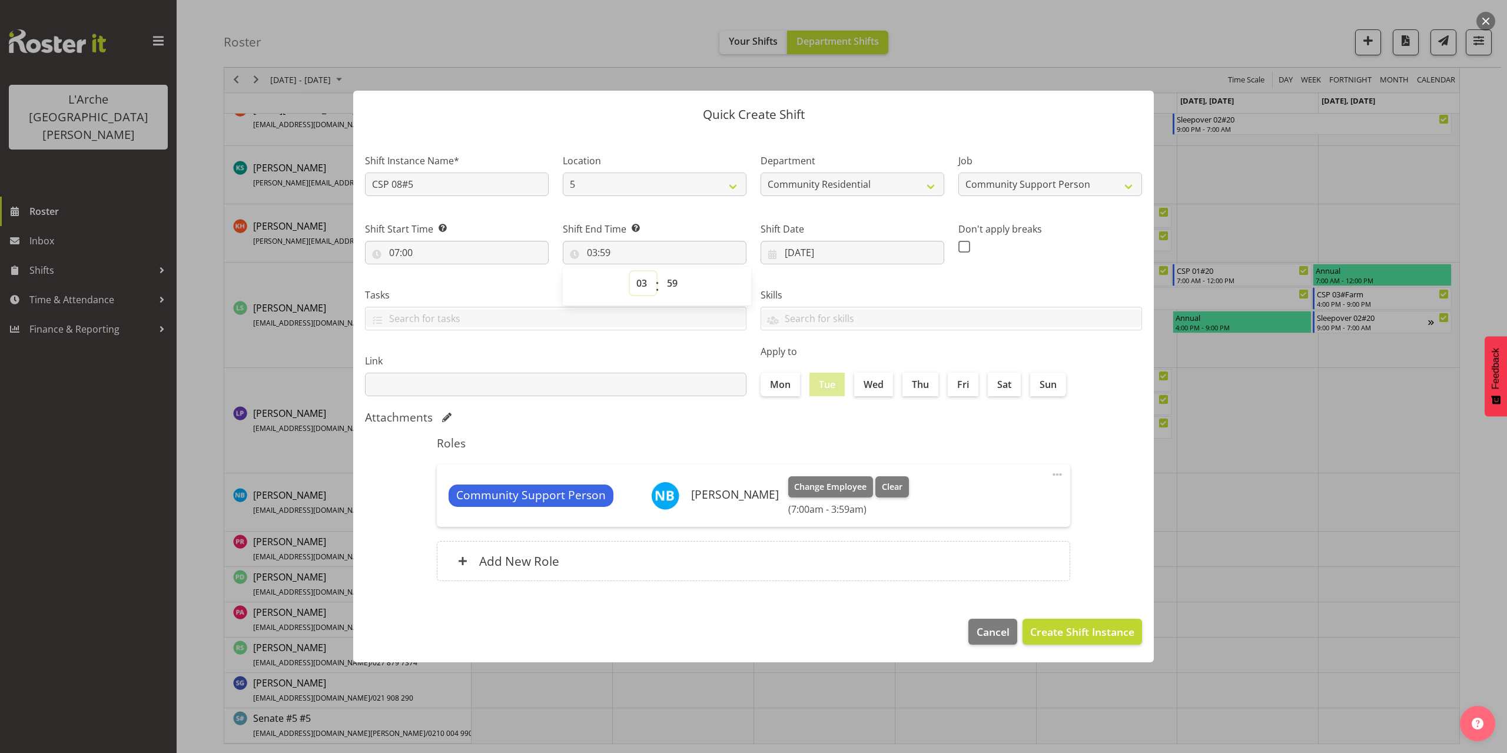
click at [639, 285] on select "00 01 02 03 04 05 06 07 08 09 10 11 12 13 14 15 16 17 18 19 20 21 22 23" at bounding box center [643, 283] width 26 height 24
select select "12"
click at [630, 271] on select "00 01 02 03 04 05 06 07 08 09 10 11 12 13 14 15 16 17 18 19 20 21 22 23" at bounding box center [643, 283] width 26 height 24
type input "12:59"
click at [665, 285] on select "00 01 02 03 04 05 06 07 08 09 10 11 12 13 14 15 16 17 18 19 20 21 22 23 24 25 2…" at bounding box center [673, 283] width 26 height 24
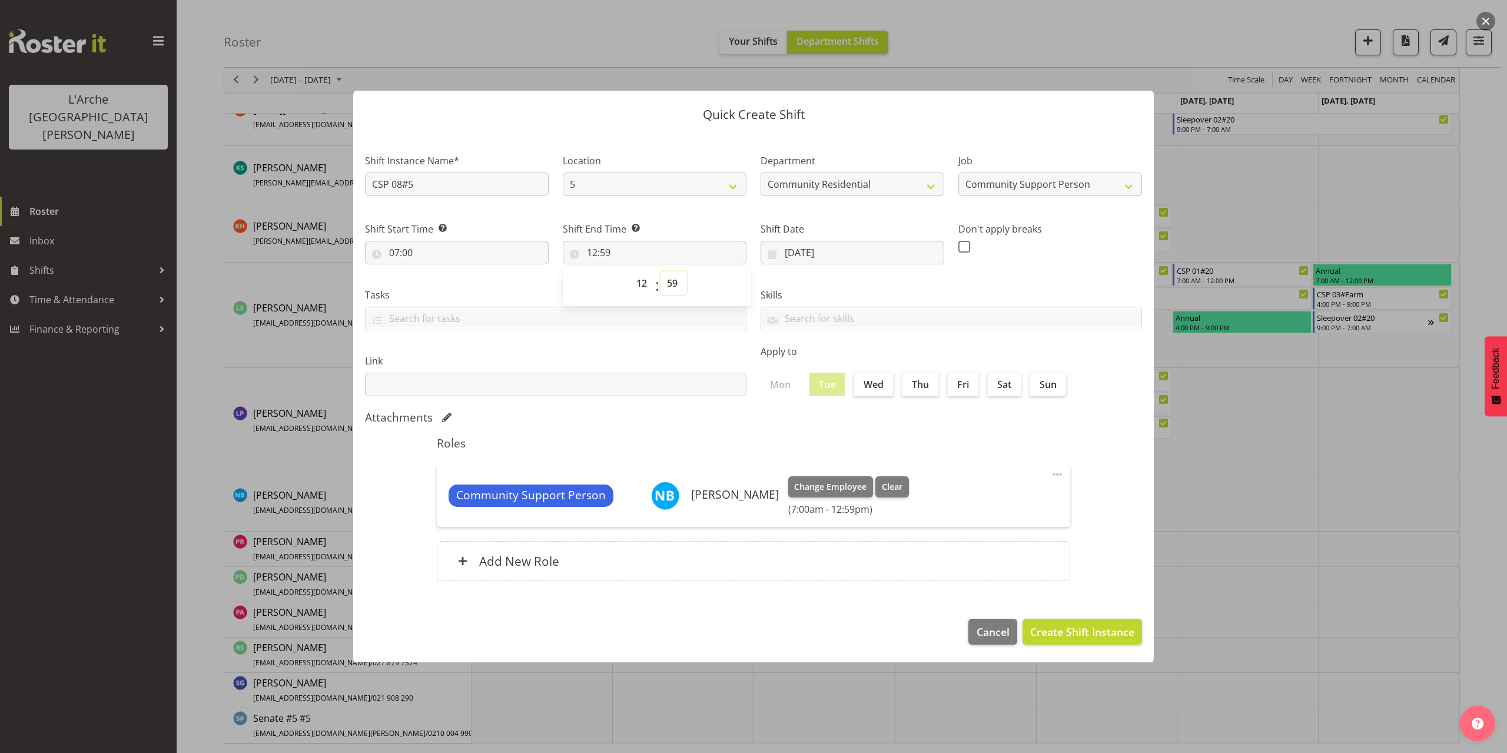
select select "0"
click at [660, 271] on select "00 01 02 03 04 05 06 07 08 09 10 11 12 13 14 15 16 17 18 19 20 21 22 23 24 25 2…" at bounding box center [673, 283] width 26 height 24
type input "12:00"
click at [1068, 623] on button "Create Shift Instance" at bounding box center [1081, 632] width 119 height 26
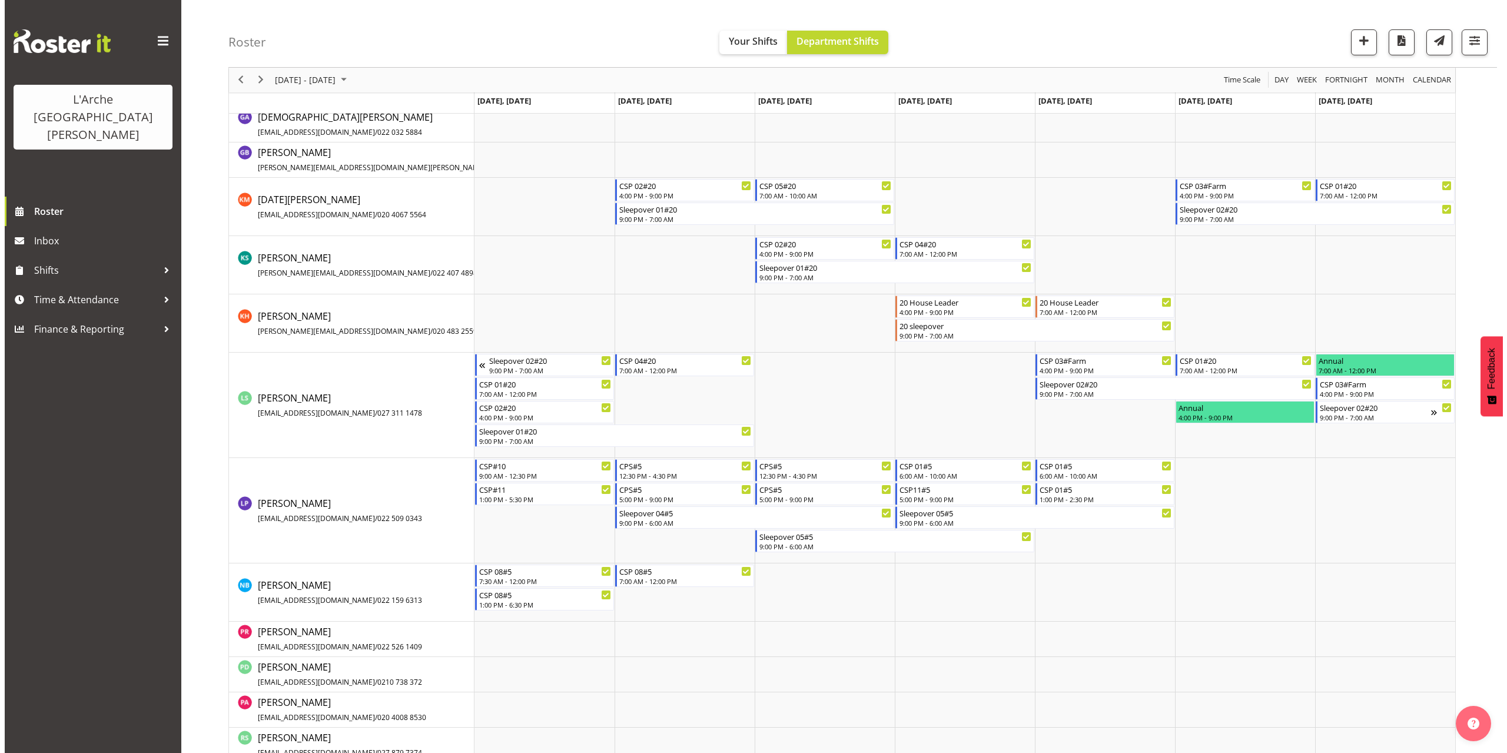
scroll to position [481, 0]
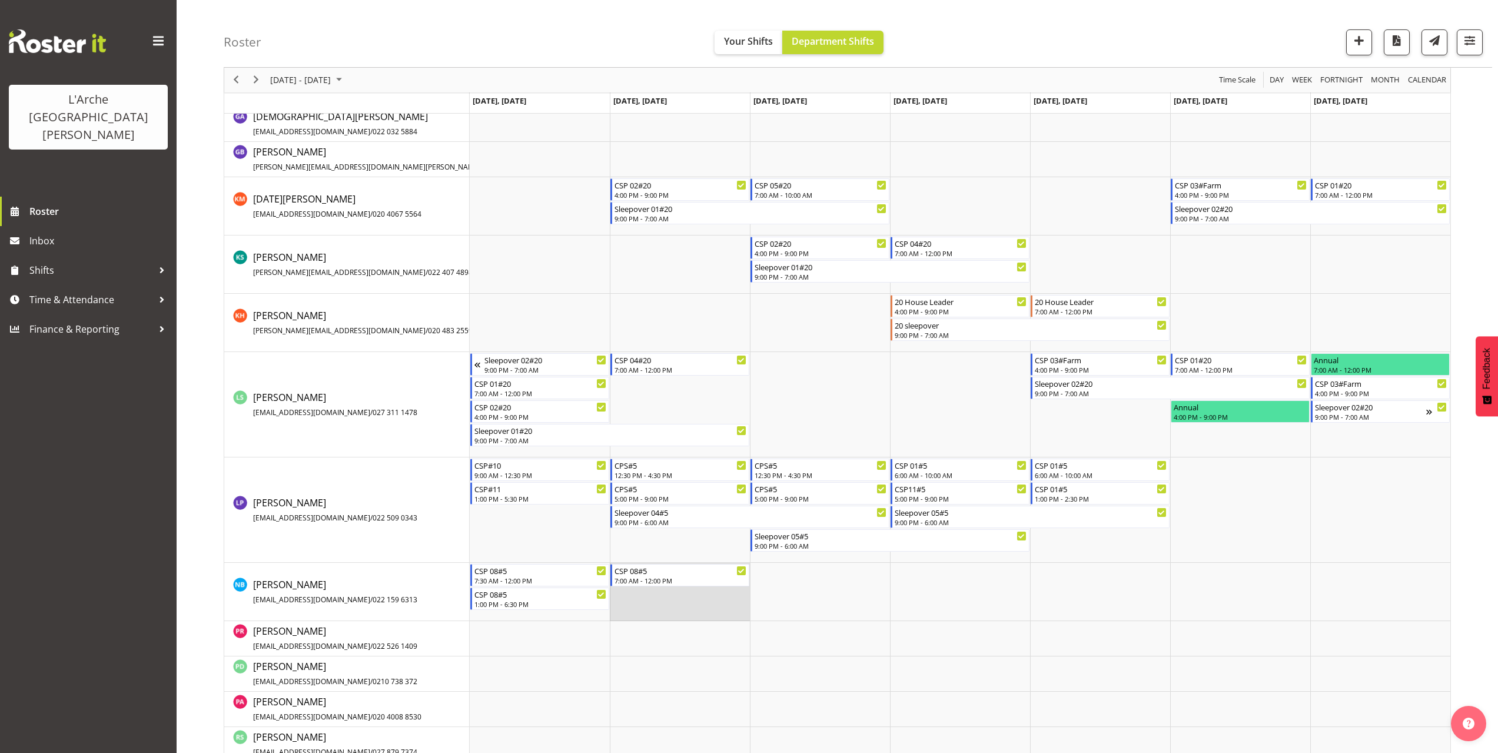
click at [635, 596] on td "Timeline Week of October 5, 2025" at bounding box center [680, 592] width 140 height 58
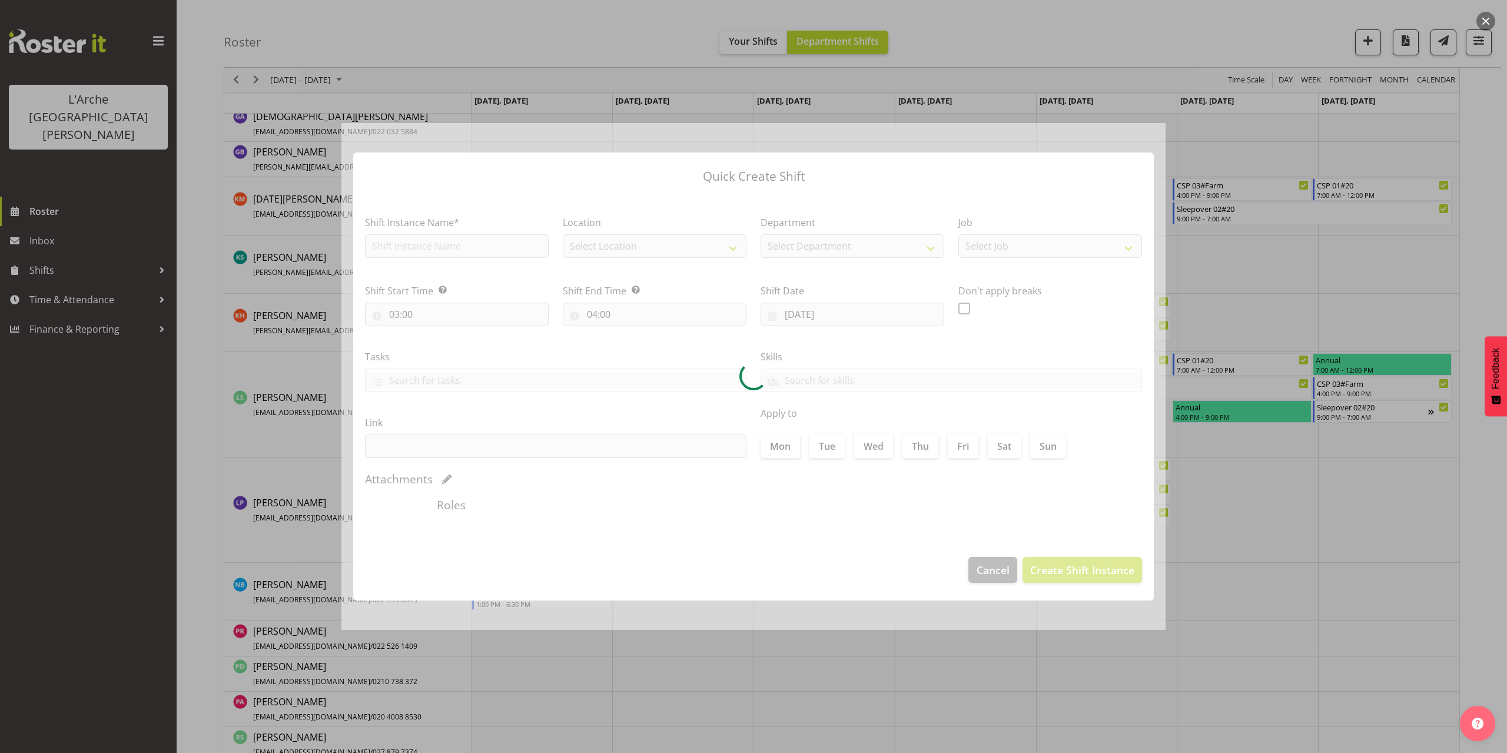
type input "[DATE]"
checkbox input "true"
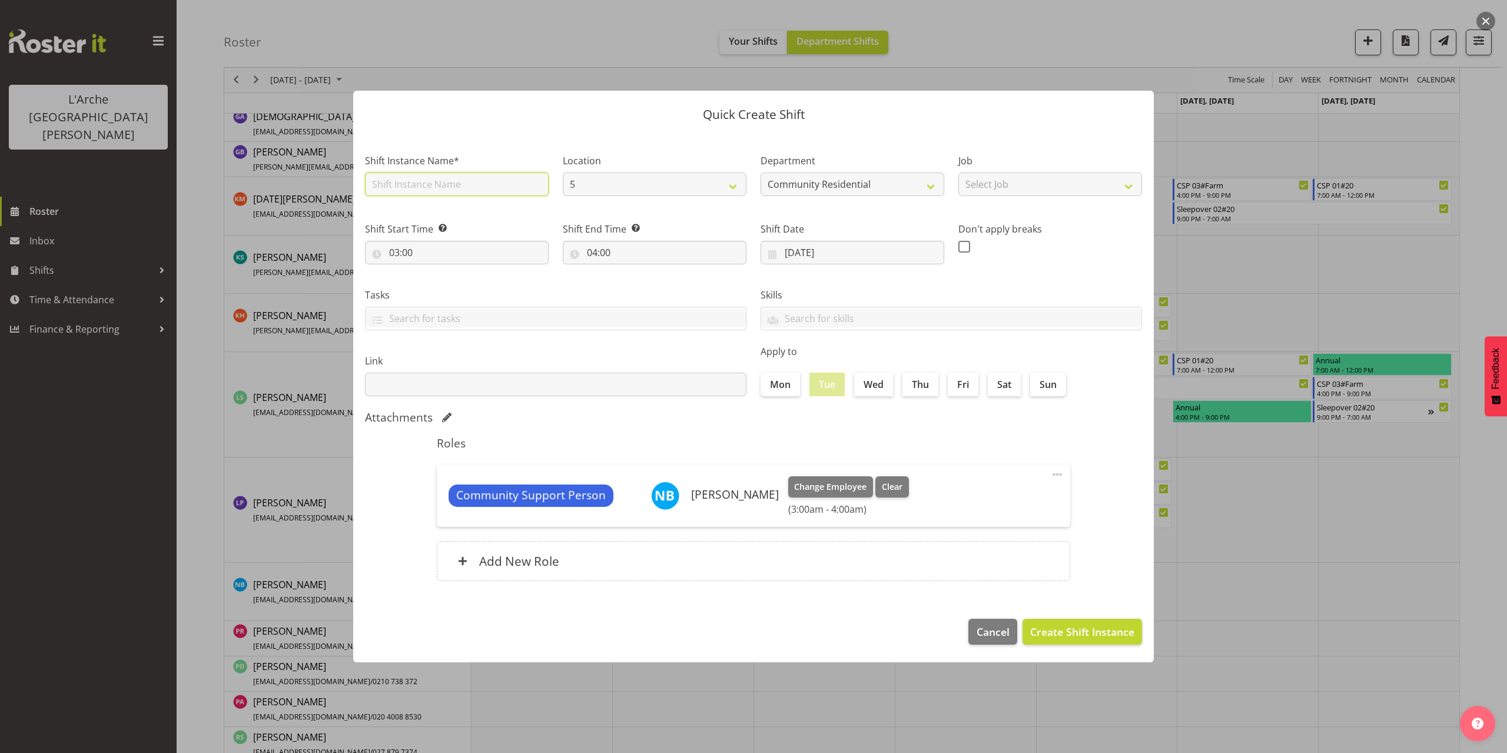
click at [397, 184] on input "text" at bounding box center [457, 184] width 184 height 24
type input "CSP 06#5"
click at [976, 181] on select "Select Job Accounts Admin Art Coordinator Community Leader Community Support Pe…" at bounding box center [1050, 184] width 184 height 24
select select "2"
click at [958, 172] on select "Select Job Accounts Admin Art Coordinator Community Leader Community Support Pe…" at bounding box center [1050, 184] width 184 height 24
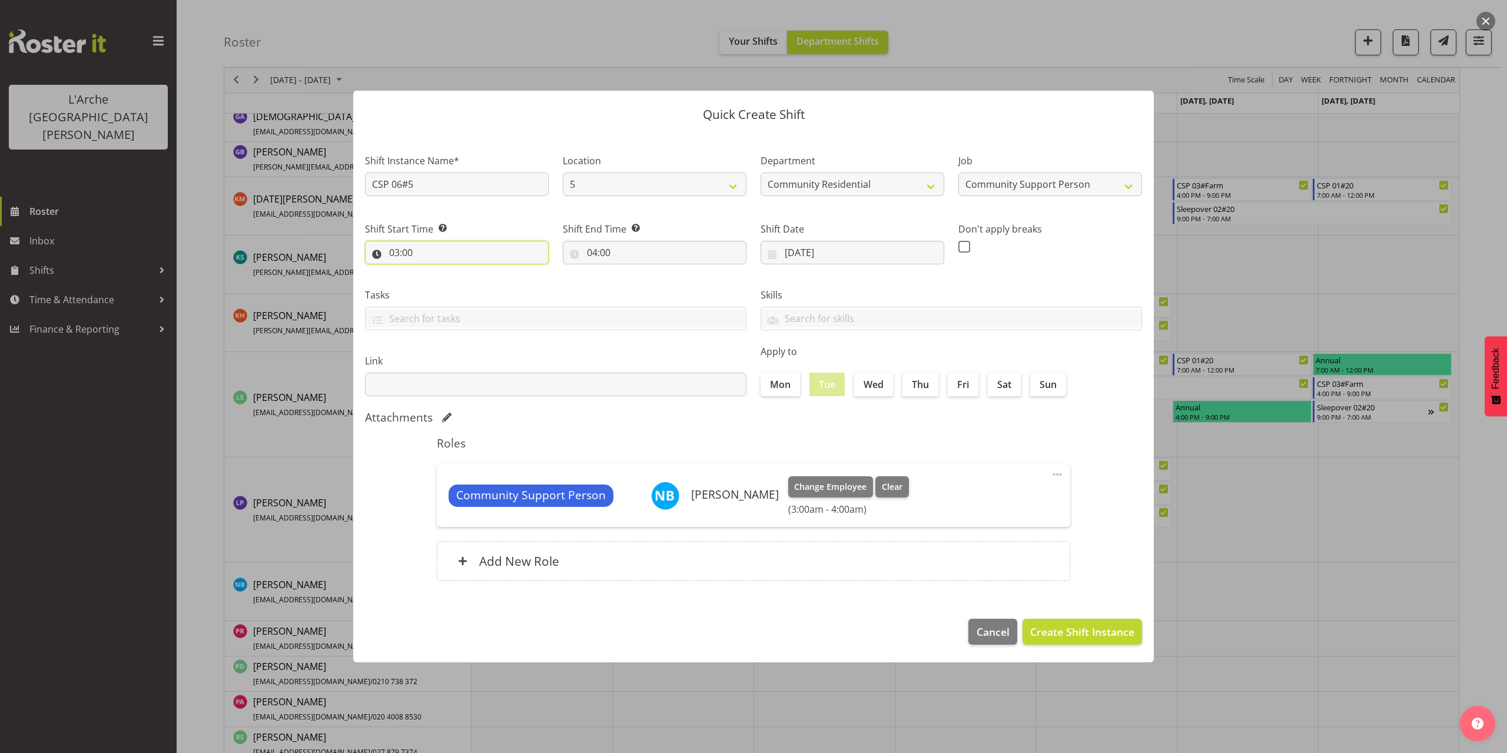
click at [408, 251] on input "03:00" at bounding box center [457, 253] width 184 height 24
click at [441, 285] on select "00 01 02 03 04 05 06 07 08 09 10 11 12 13 14 15 16 17 18 19 20 21 22 23" at bounding box center [445, 283] width 26 height 24
select select "13"
click at [432, 271] on select "00 01 02 03 04 05 06 07 08 09 10 11 12 13 14 15 16 17 18 19 20 21 22 23" at bounding box center [445, 283] width 26 height 24
type input "13:00"
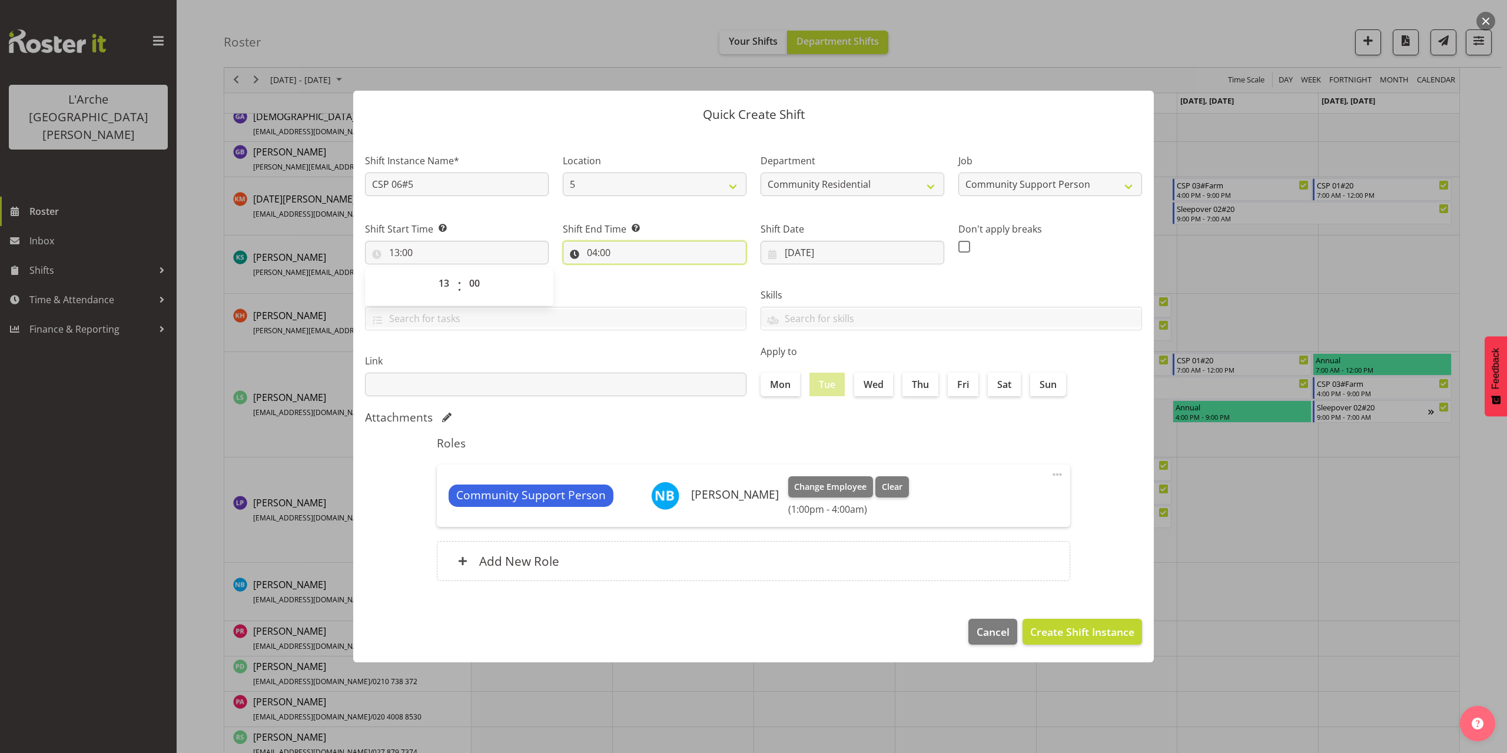
click at [615, 254] on input "04:00" at bounding box center [655, 253] width 184 height 24
click at [641, 280] on select "00 01 02 03 04 05 06 07 08 09 10 11 12 13 14 15 16 17 18 19 20 21 22 23" at bounding box center [643, 283] width 26 height 24
select select "18"
click at [630, 271] on select "00 01 02 03 04 05 06 07 08 09 10 11 12 13 14 15 16 17 18 19 20 21 22 23" at bounding box center [643, 283] width 26 height 24
type input "18:00"
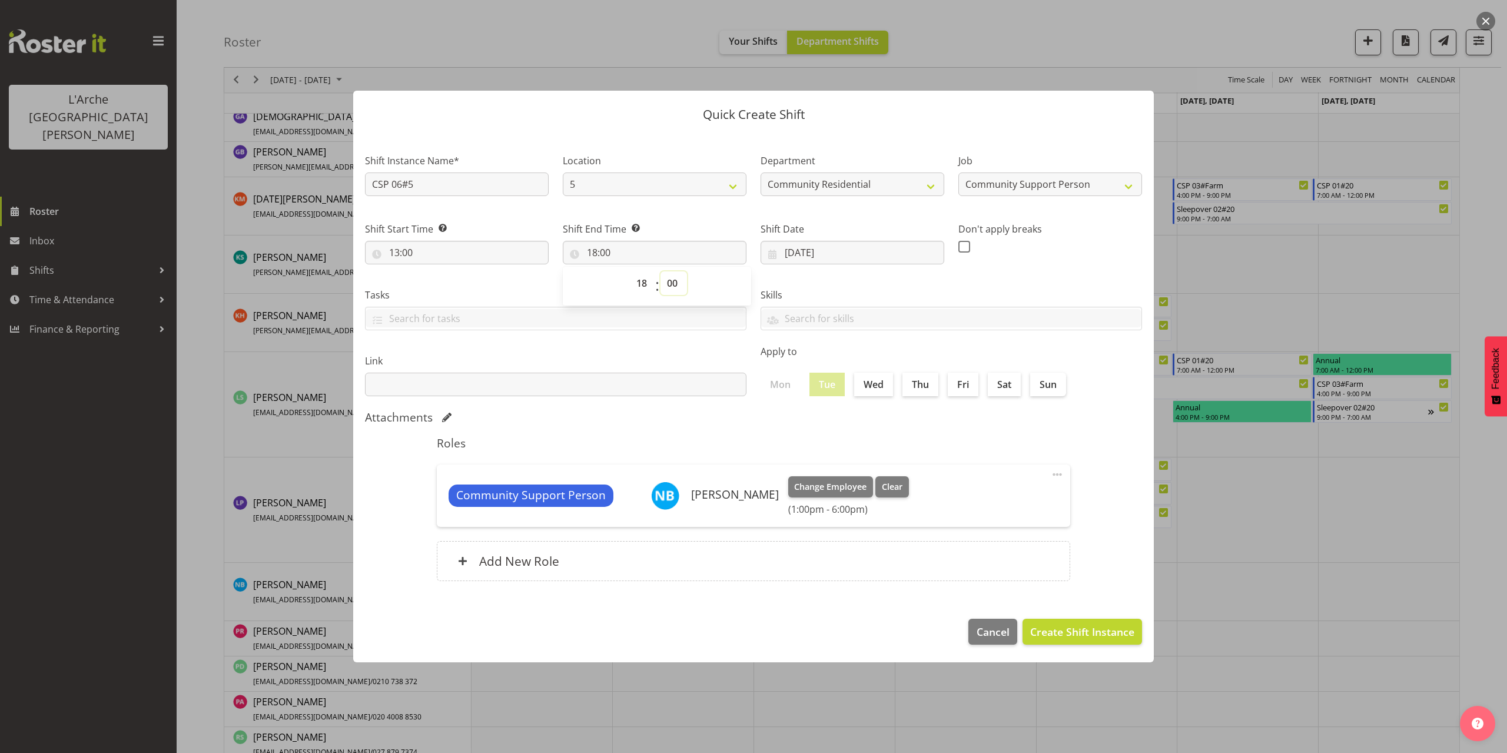
click at [672, 285] on select "00 01 02 03 04 05 06 07 08 09 10 11 12 13 14 15 16 17 18 19 20 21 22 23 24 25 2…" at bounding box center [673, 283] width 26 height 24
select select "30"
click at [660, 271] on select "00 01 02 03 04 05 06 07 08 09 10 11 12 13 14 15 16 17 18 19 20 21 22 23 24 25 2…" at bounding box center [673, 283] width 26 height 24
type input "18:30"
click at [1114, 634] on span "Create Shift Instance" at bounding box center [1082, 631] width 104 height 15
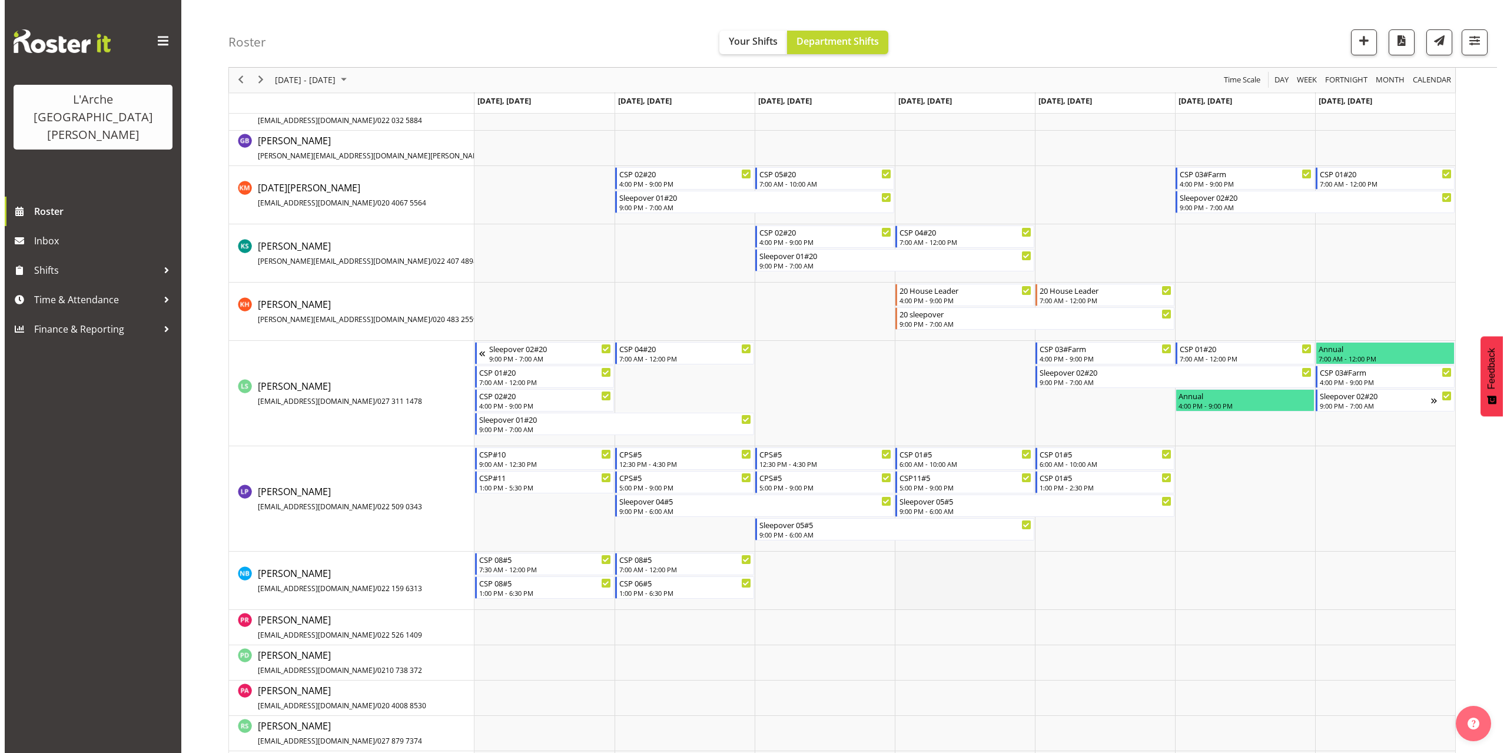
scroll to position [540, 0]
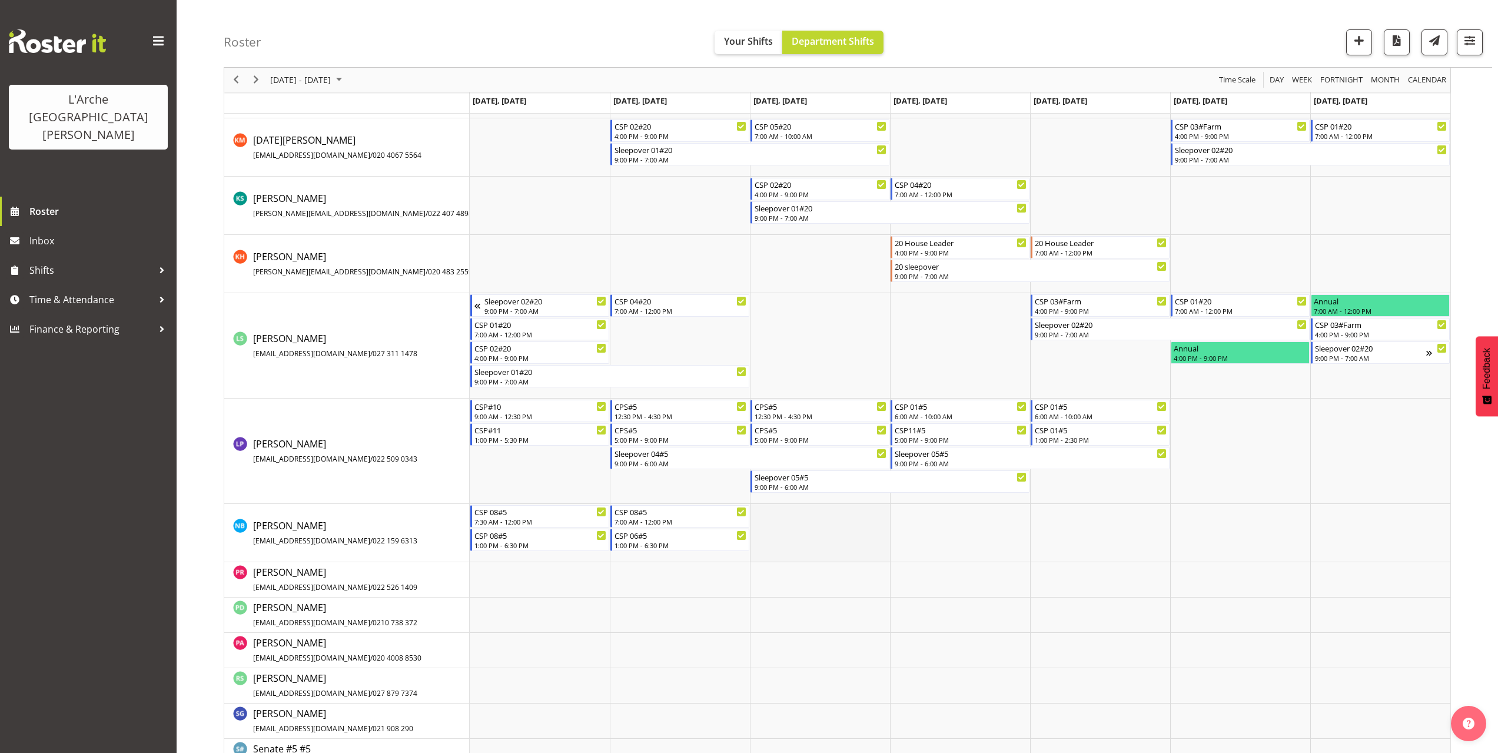
click at [756, 515] on td "Timeline Week of October 5, 2025" at bounding box center [820, 533] width 140 height 58
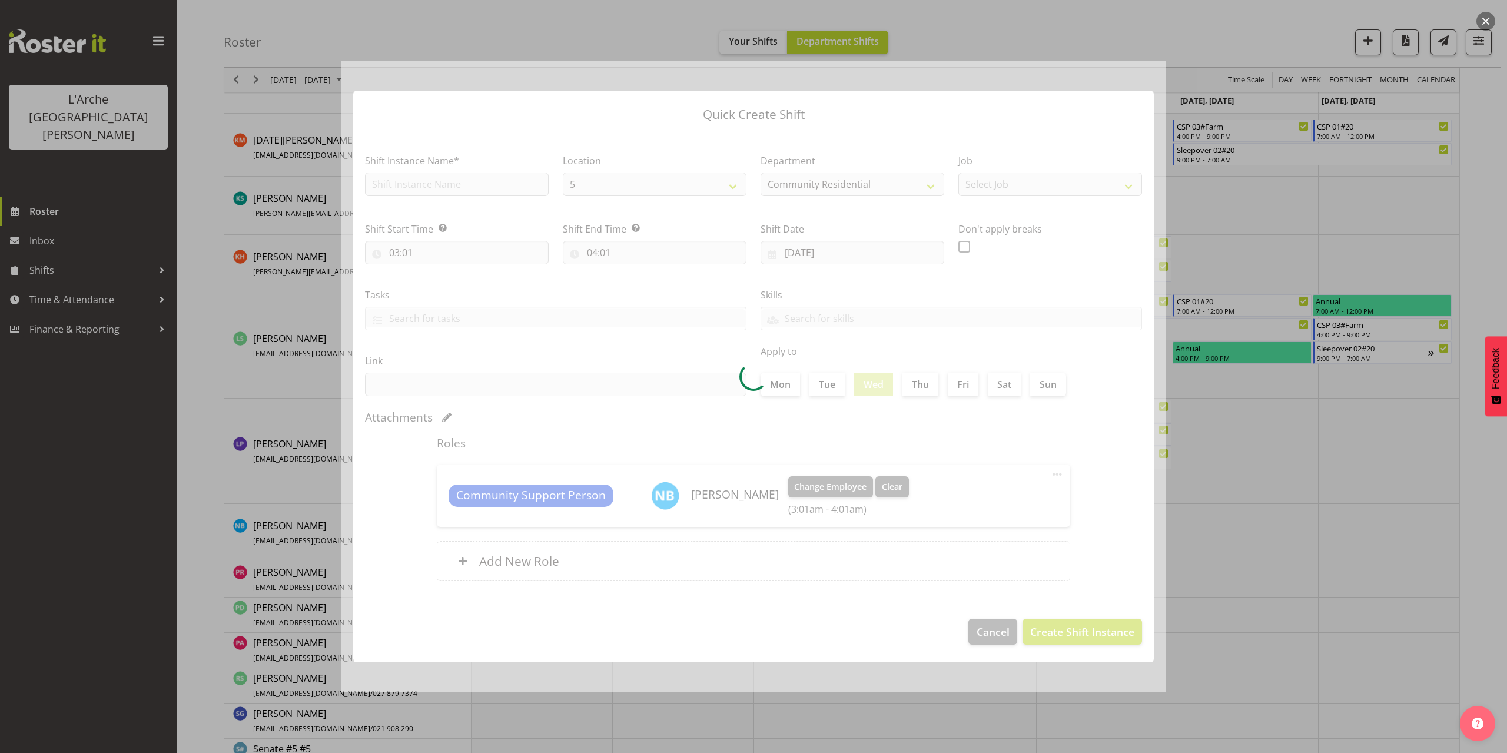
type input "[DATE]"
checkbox input "true"
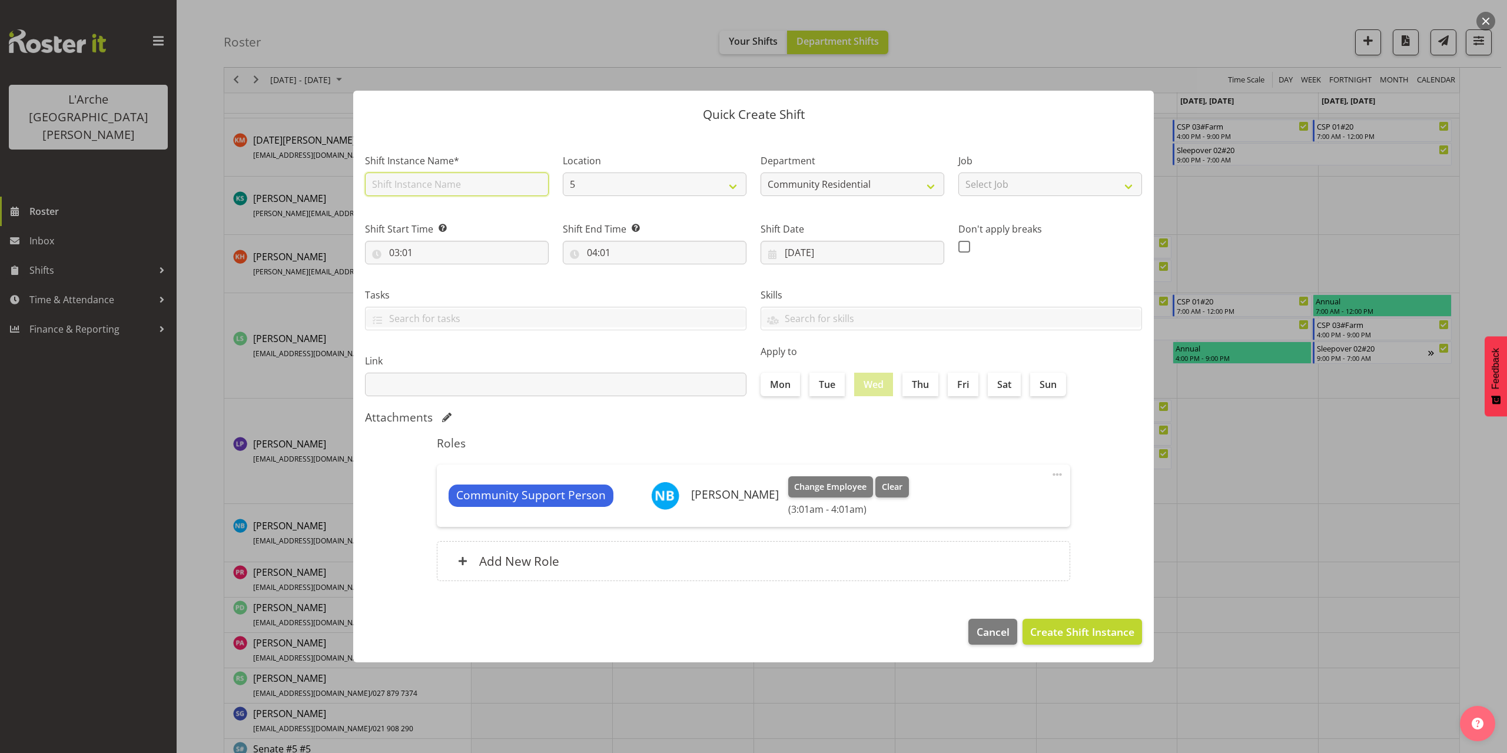
click at [435, 180] on input "text" at bounding box center [457, 184] width 184 height 24
type input "CSP 08#5"
click at [985, 187] on select "Select Job Accounts Admin Art Coordinator Community Leader Community Support Pe…" at bounding box center [1050, 184] width 184 height 24
select select "2"
click at [958, 172] on select "Select Job Accounts Admin Art Coordinator Community Leader Community Support Pe…" at bounding box center [1050, 184] width 184 height 24
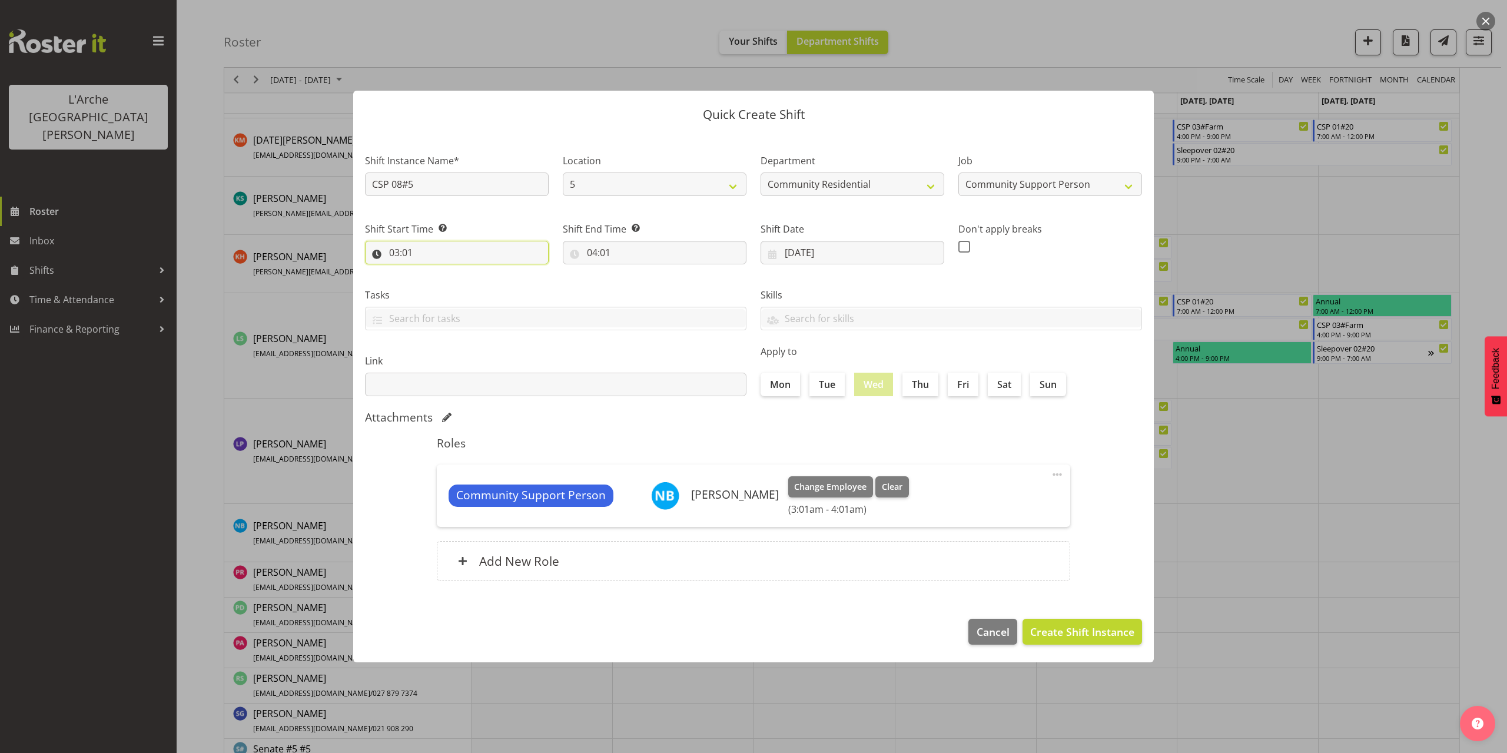
click at [404, 257] on input "03:01" at bounding box center [457, 253] width 184 height 24
click at [442, 284] on select "00 01 02 03 04 05 06 07 08 09 10 11 12 13 14 15 16 17 18 19 20 21 22 23" at bounding box center [445, 283] width 26 height 24
select select "7"
click at [432, 271] on select "00 01 02 03 04 05 06 07 08 09 10 11 12 13 14 15 16 17 18 19 20 21 22 23" at bounding box center [445, 283] width 26 height 24
type input "07:01"
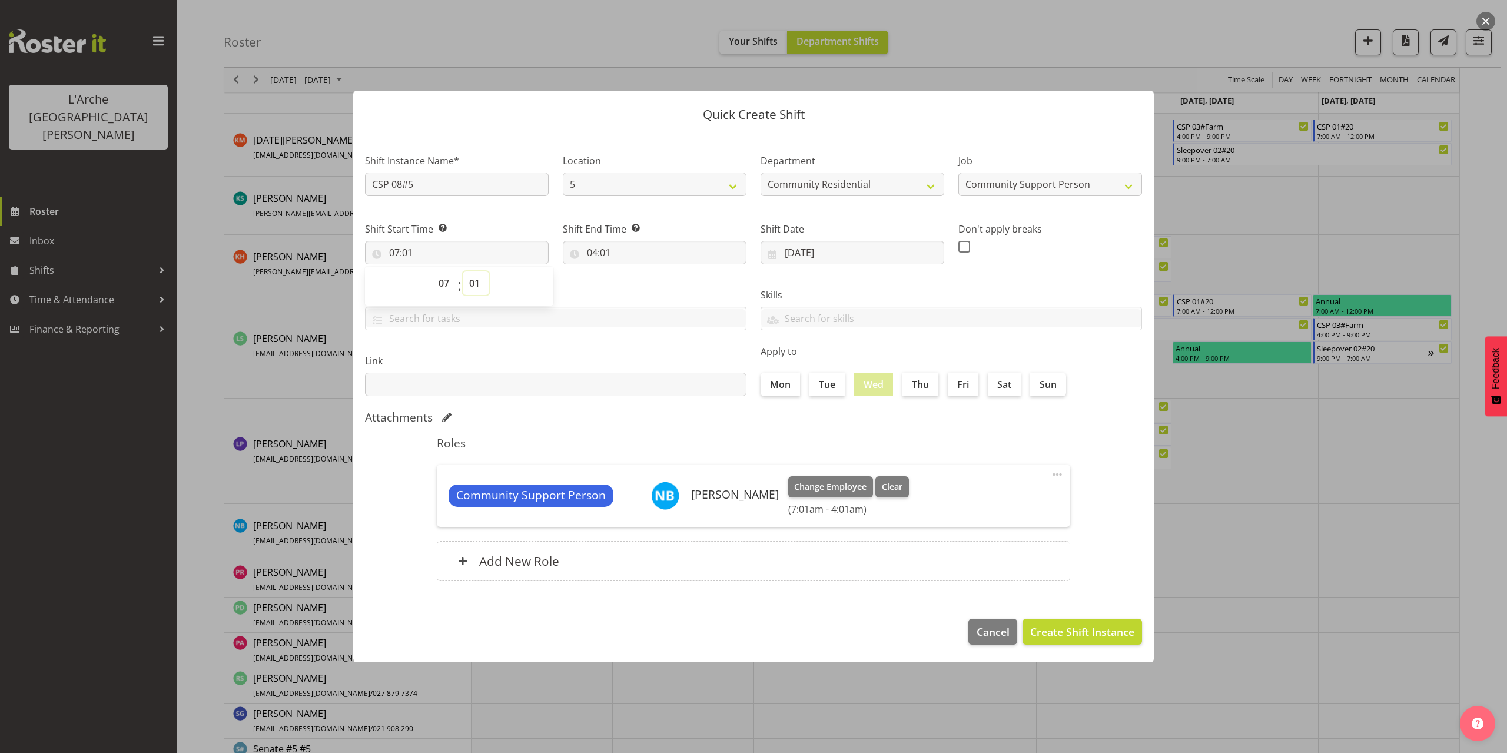
click at [473, 287] on select "00 01 02 03 04 05 06 07 08 09 10 11 12 13 14 15 16 17 18 19 20 21 22 23 24 25 2…" at bounding box center [476, 283] width 26 height 24
select select "30"
click at [463, 271] on select "00 01 02 03 04 05 06 07 08 09 10 11 12 13 14 15 16 17 18 19 20 21 22 23 24 25 2…" at bounding box center [476, 283] width 26 height 24
type input "07:30"
click at [604, 255] on input "04:01" at bounding box center [655, 253] width 184 height 24
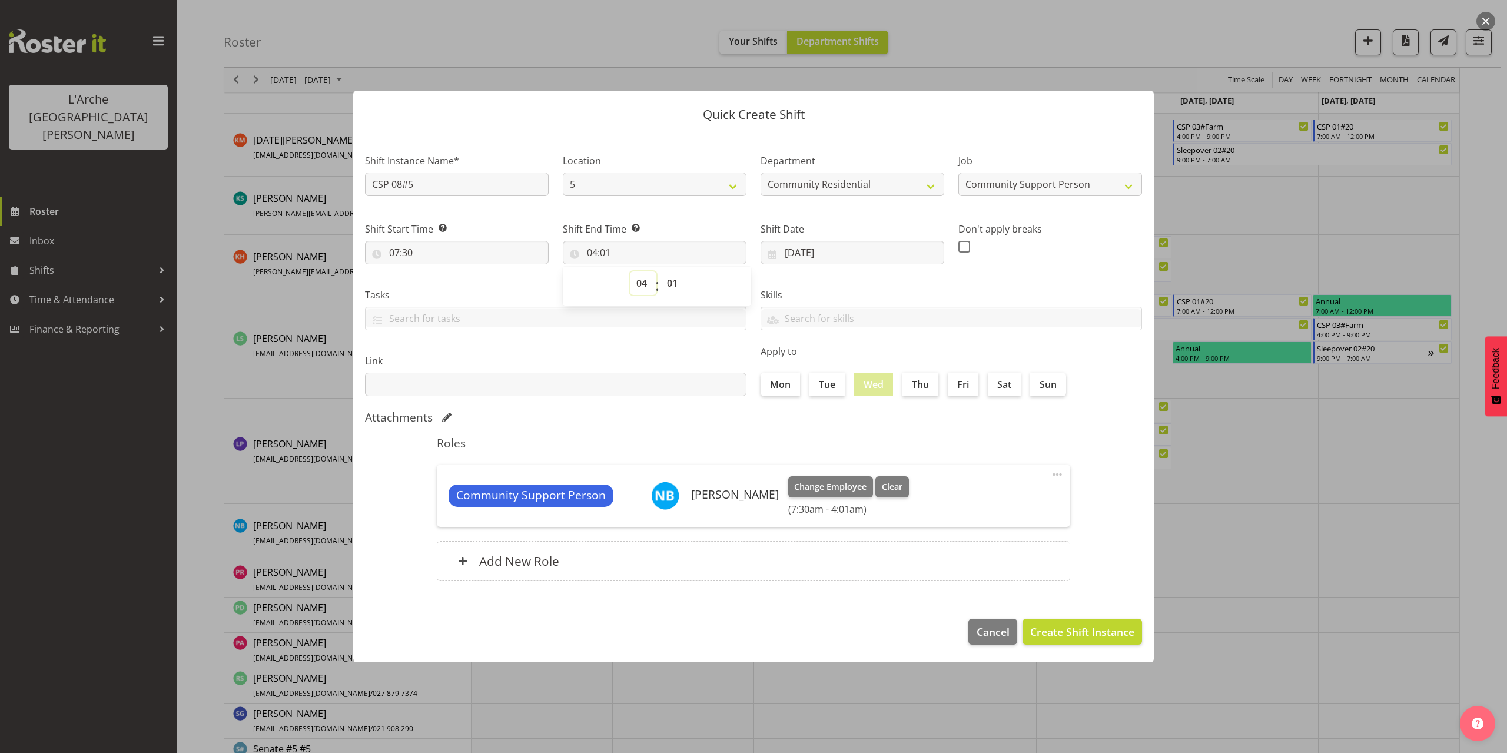
click at [639, 286] on select "00 01 02 03 04 05 06 07 08 09 10 11 12 13 14 15 16 17 18 19 20 21 22 23" at bounding box center [643, 283] width 26 height 24
select select "12"
click at [630, 271] on select "00 01 02 03 04 05 06 07 08 09 10 11 12 13 14 15 16 17 18 19 20 21 22 23" at bounding box center [643, 283] width 26 height 24
type input "12:01"
click at [672, 284] on select "00 01 02 03 04 05 06 07 08 09 10 11 12 13 14 15 16 17 18 19 20 21 22 23 24 25 2…" at bounding box center [673, 283] width 26 height 24
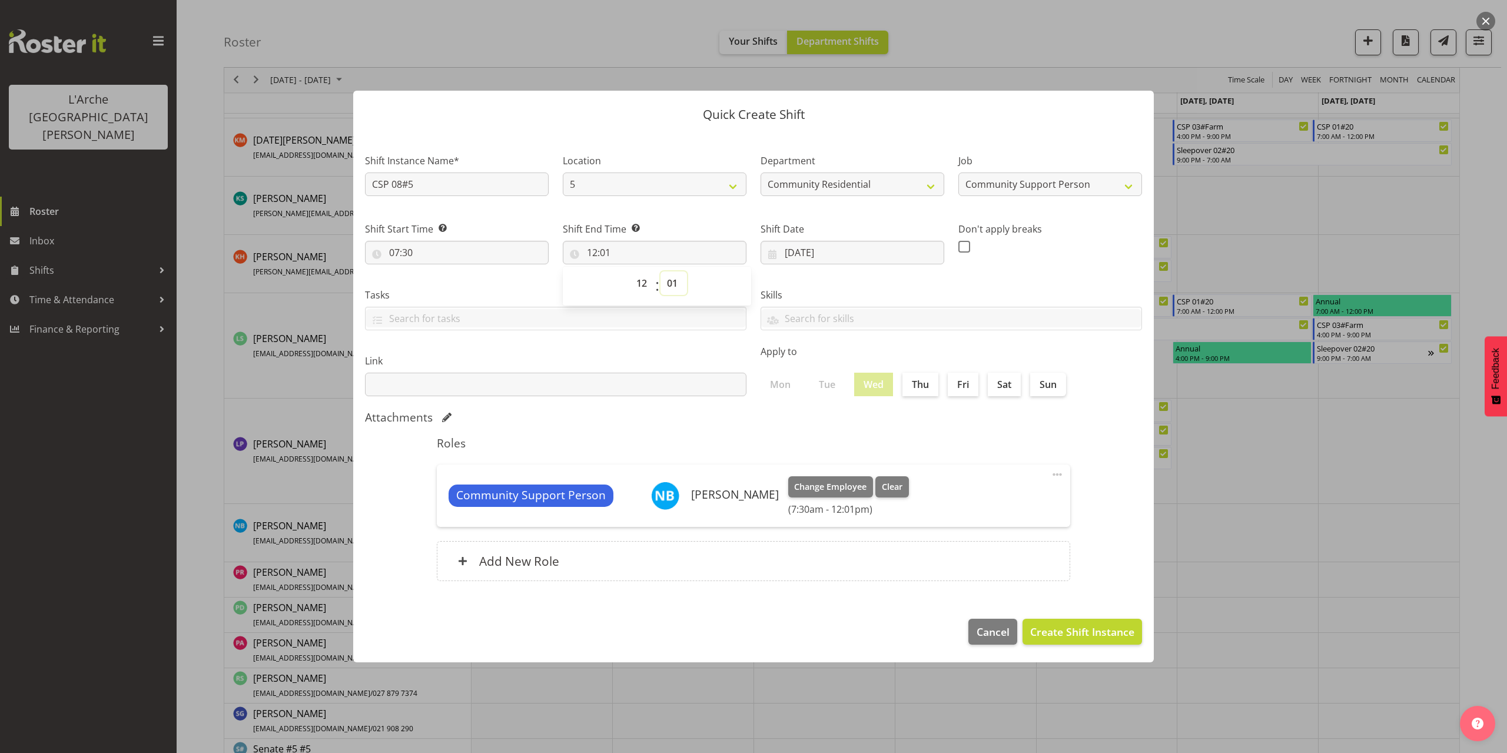
select select "0"
click at [660, 271] on select "00 01 02 03 04 05 06 07 08 09 10 11 12 13 14 15 16 17 18 19 20 21 22 23 24 25 2…" at bounding box center [673, 283] width 26 height 24
type input "12:00"
click at [1059, 634] on span "Create Shift Instance" at bounding box center [1082, 631] width 104 height 15
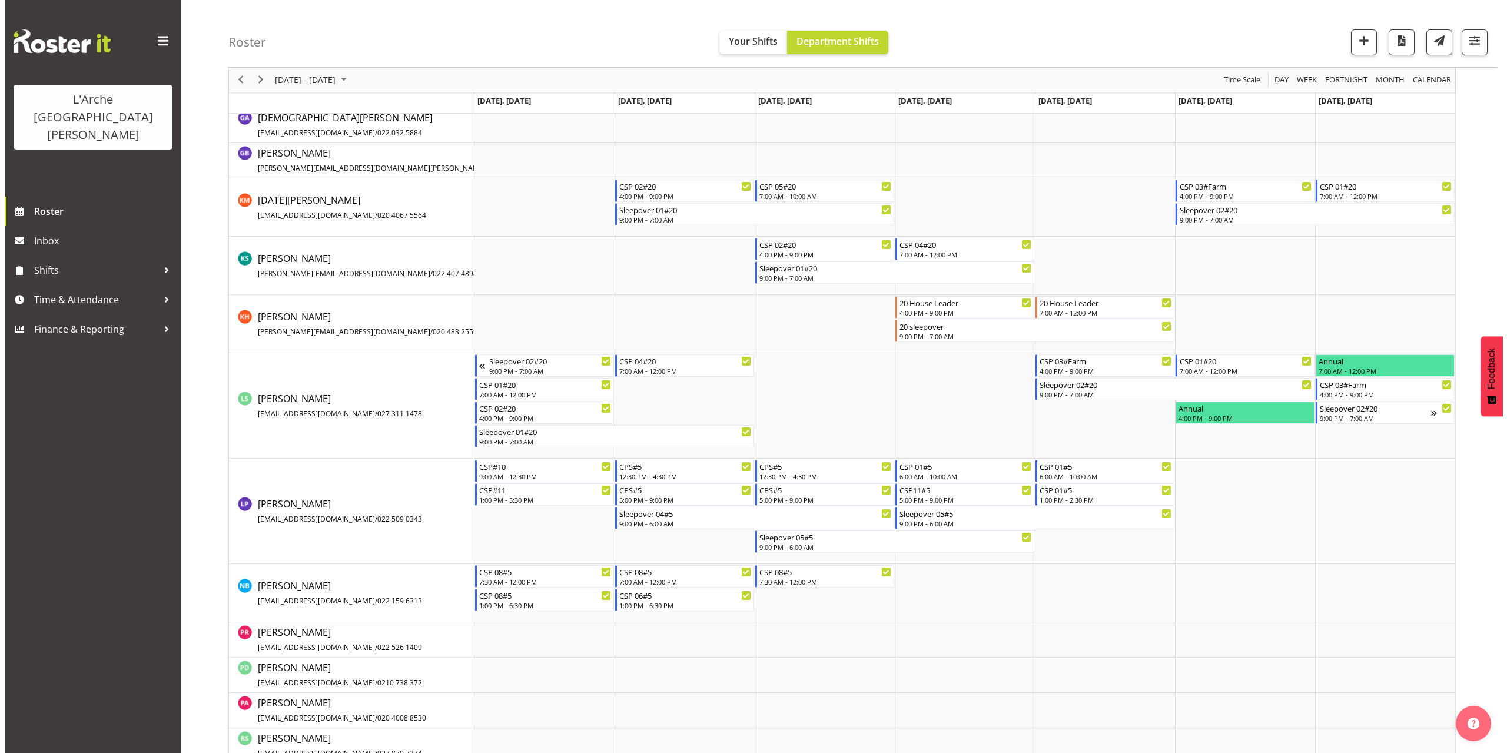
scroll to position [481, 0]
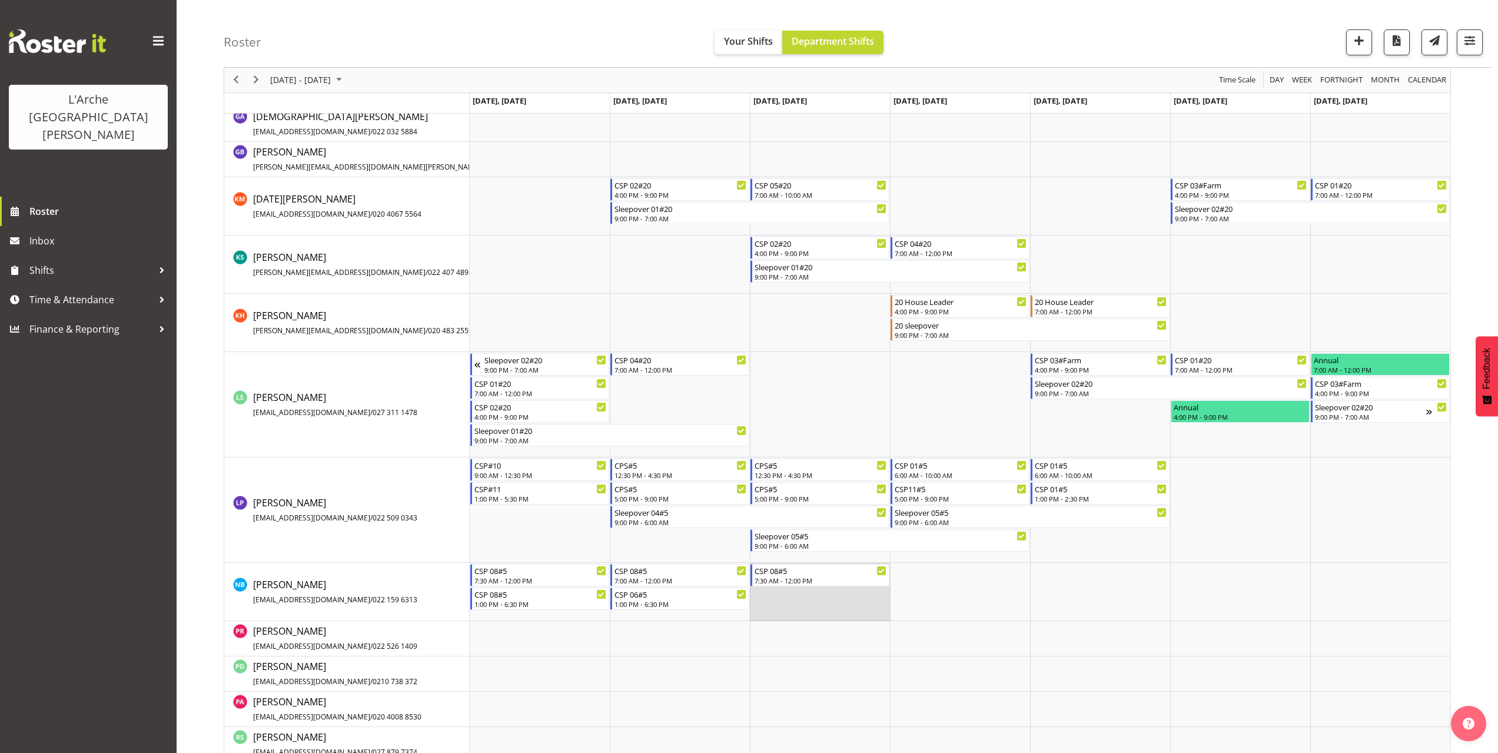
click at [762, 597] on td "Timeline Week of October 5, 2025" at bounding box center [820, 592] width 140 height 58
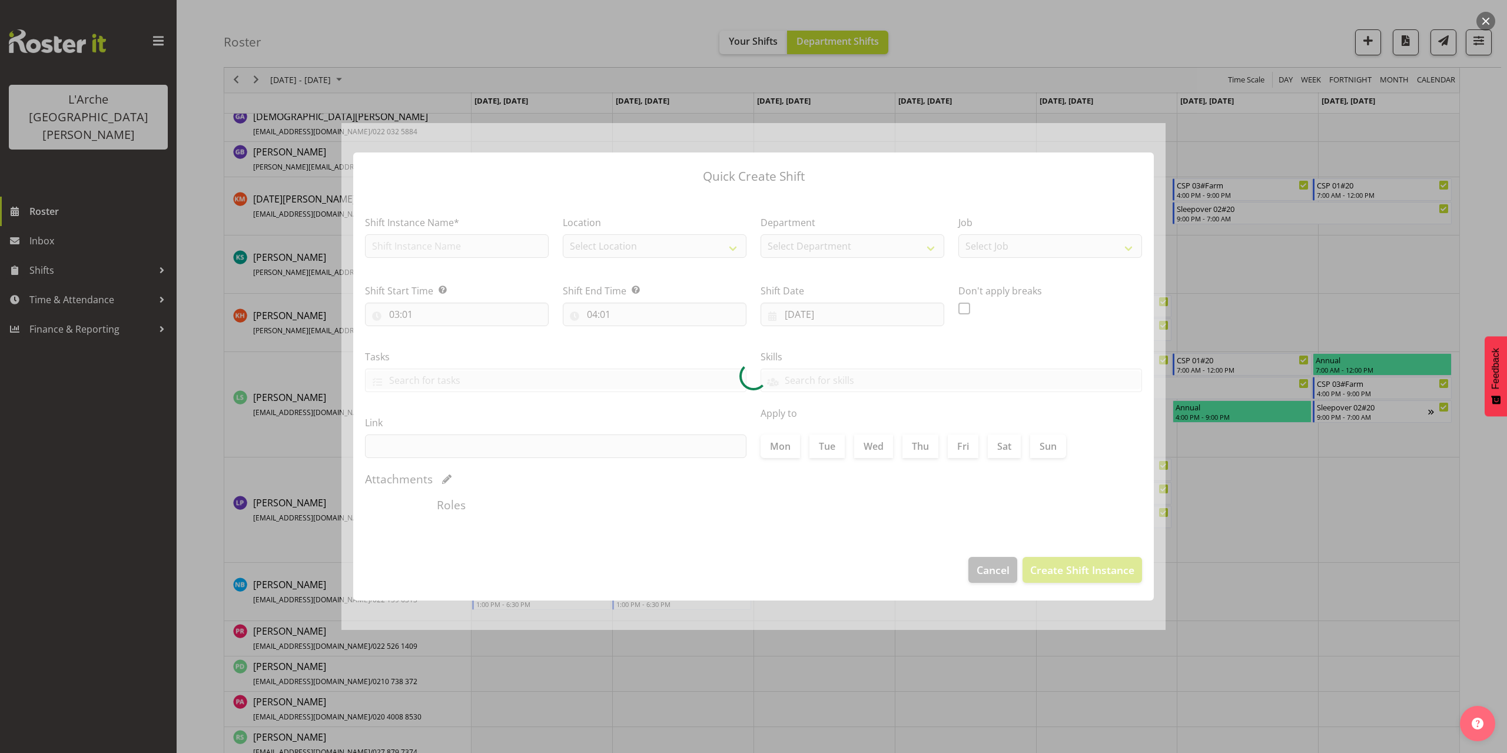
type input "[DATE]"
checkbox input "true"
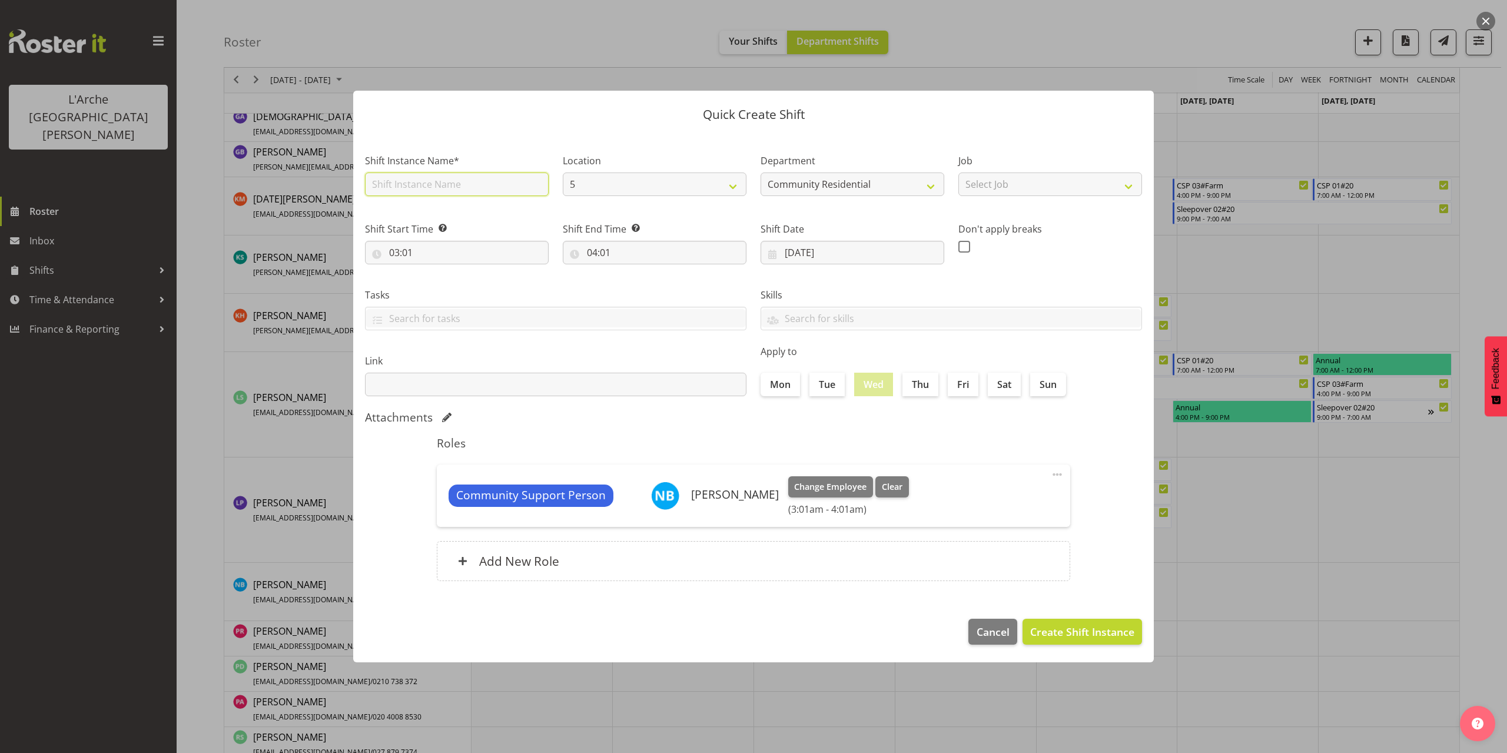
click at [417, 187] on input "text" at bounding box center [457, 184] width 184 height 24
type input "CSP 06#5"
click at [1006, 189] on select "Select Job Accounts Admin Art Coordinator Community Leader Community Support Pe…" at bounding box center [1050, 184] width 184 height 24
select select "2"
click at [958, 172] on select "Select Job Accounts Admin Art Coordinator Community Leader Community Support Pe…" at bounding box center [1050, 184] width 184 height 24
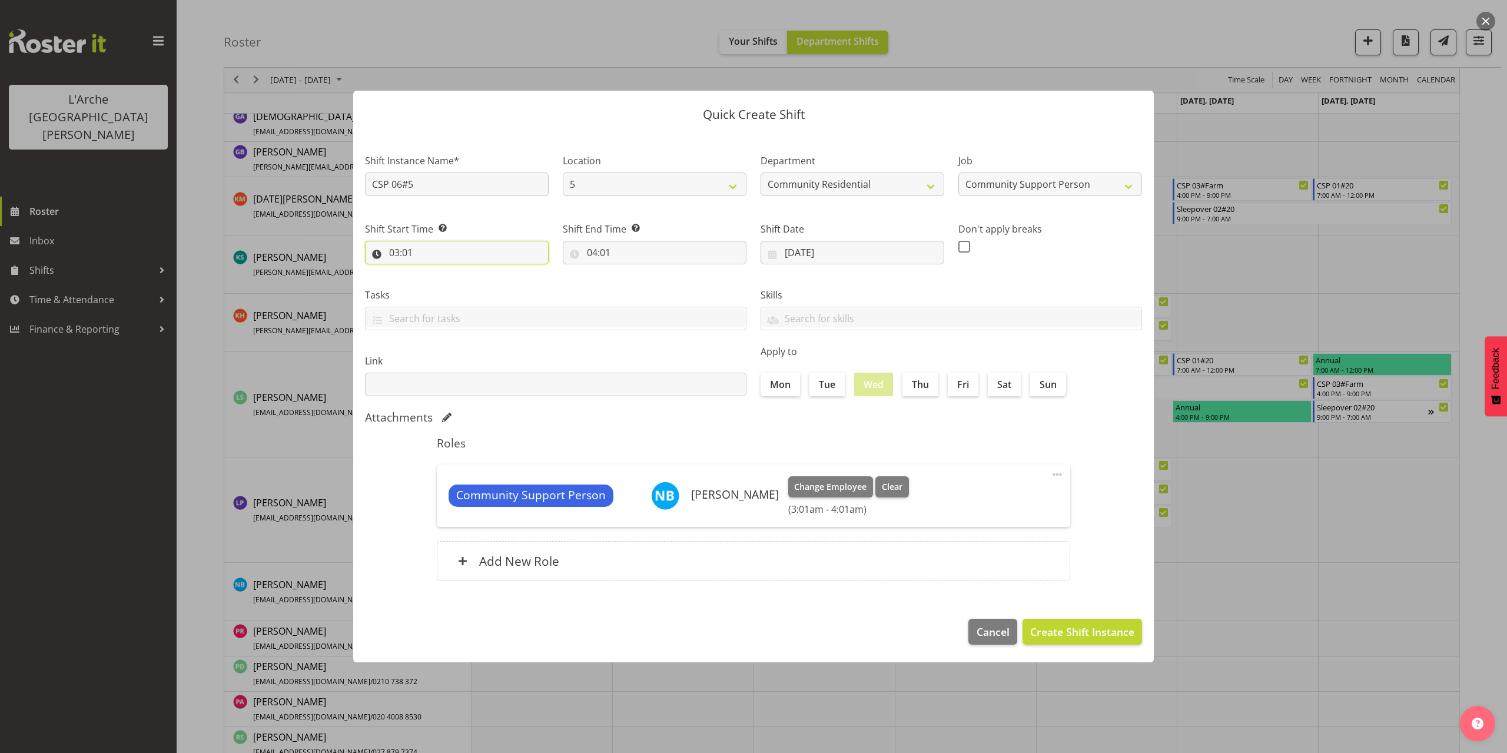
click at [410, 252] on input "03:01" at bounding box center [457, 253] width 184 height 24
click at [439, 283] on select "00 01 02 03 04 05 06 07 08 09 10 11 12 13 14 15 16 17 18 19 20 21 22 23" at bounding box center [445, 283] width 26 height 24
click at [432, 271] on select "00 01 02 03 04 05 06 07 08 09 10 11 12 13 14 15 16 17 18 19 20 21 22 23" at bounding box center [445, 283] width 26 height 24
click at [474, 287] on select "00 01 02 03 04 05 06 07 08 09 10 11 12 13 14 15 16 17 18 19 20 21 22 23 24 25 2…" at bounding box center [476, 283] width 26 height 24
click at [463, 271] on select "00 01 02 03 04 05 06 07 08 09 10 11 12 13 14 15 16 17 18 19 20 21 22 23 24 25 2…" at bounding box center [476, 283] width 26 height 24
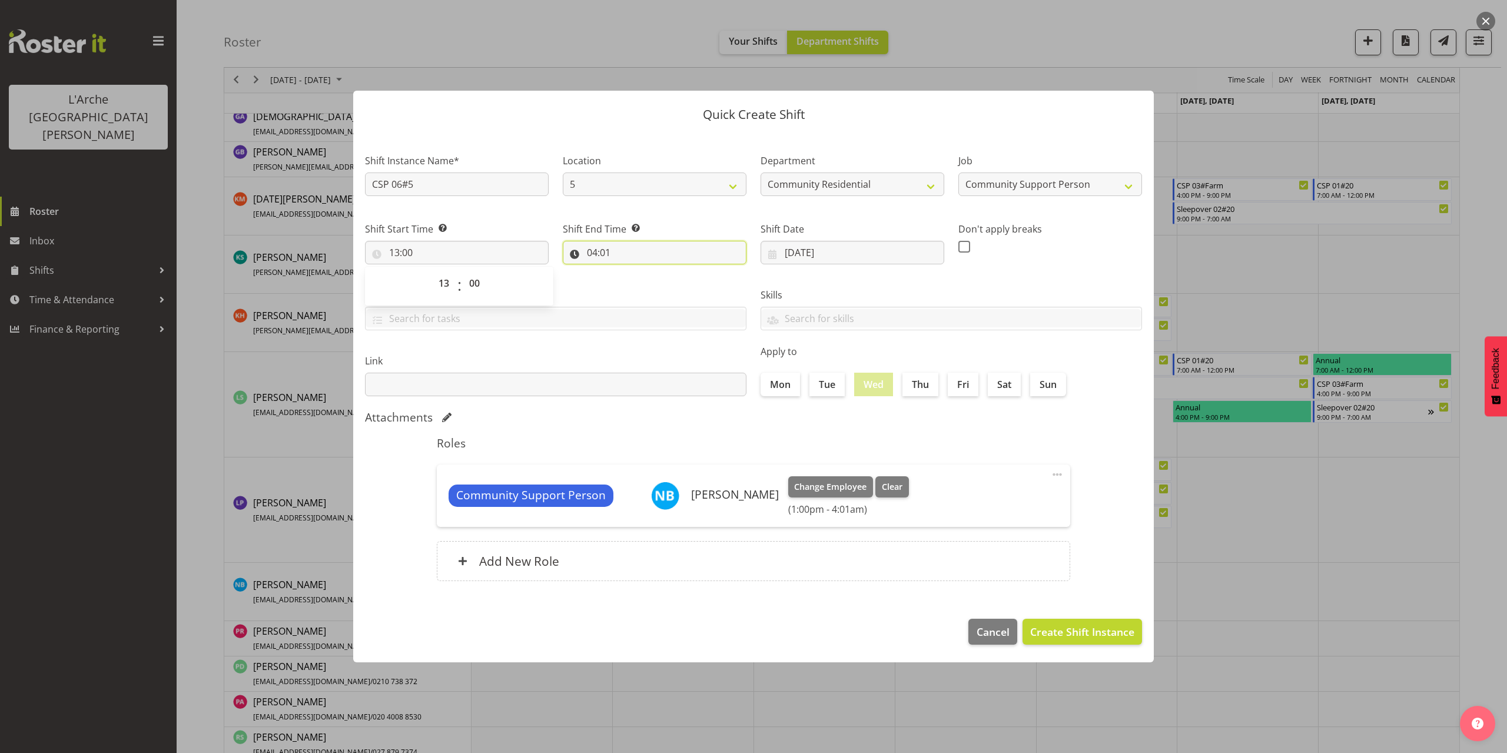
click at [609, 254] on input "04:01" at bounding box center [655, 253] width 184 height 24
click at [639, 287] on select "00 01 02 03 04 05 06 07 08 09 10 11 12 13 14 15 16 17 18 19 20 21 22 23" at bounding box center [643, 283] width 26 height 24
click at [630, 271] on select "00 01 02 03 04 05 06 07 08 09 10 11 12 13 14 15 16 17 18 19 20 21 22 23" at bounding box center [643, 283] width 26 height 24
click at [670, 284] on select "00 01 02 03 04 05 06 07 08 09 10 11 12 13 14 15 16 17 18 19 20 21 22 23 24 25 2…" at bounding box center [673, 283] width 26 height 24
click at [660, 271] on select "00 01 02 03 04 05 06 07 08 09 10 11 12 13 14 15 16 17 18 19 20 21 22 23 24 25 2…" at bounding box center [673, 283] width 26 height 24
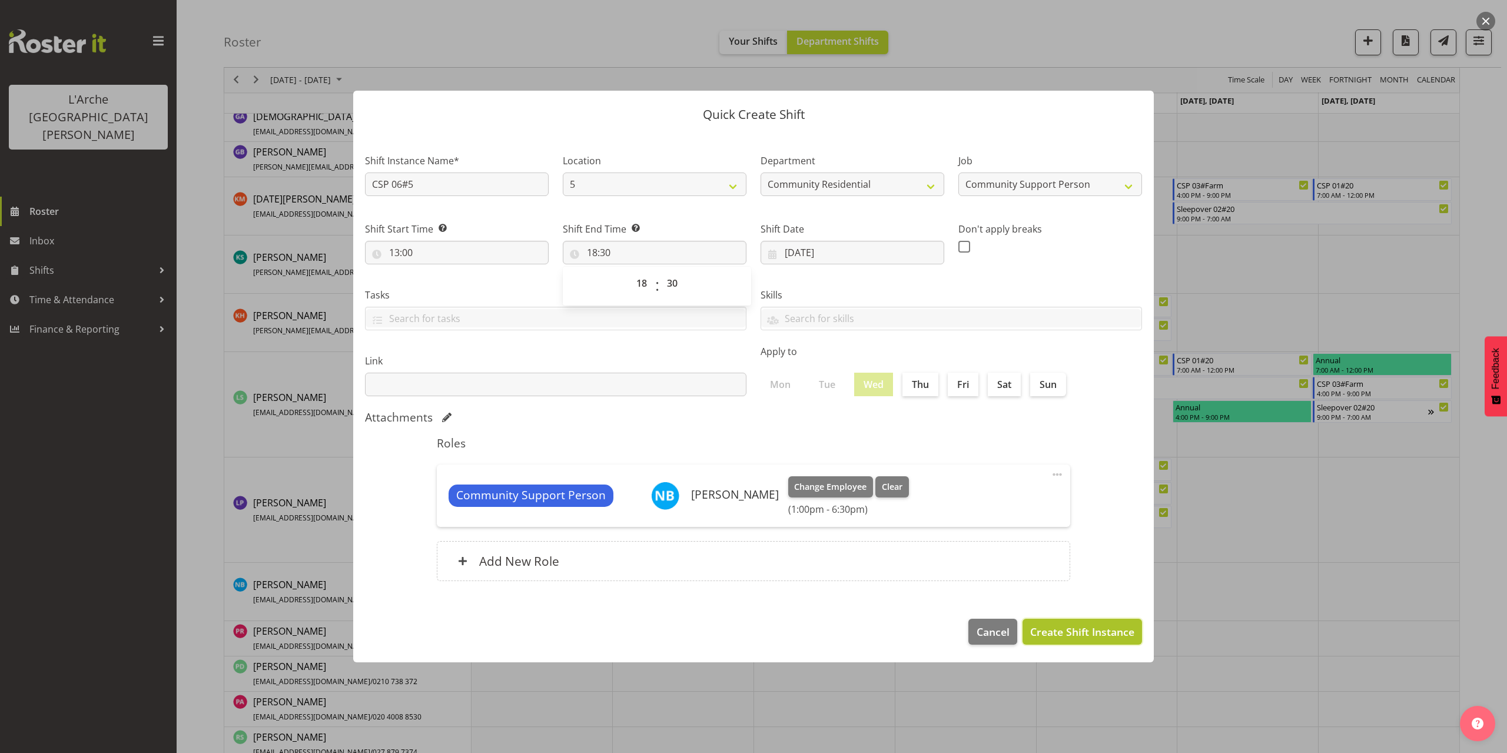
click at [1107, 636] on span "Create Shift Instance" at bounding box center [1082, 631] width 104 height 15
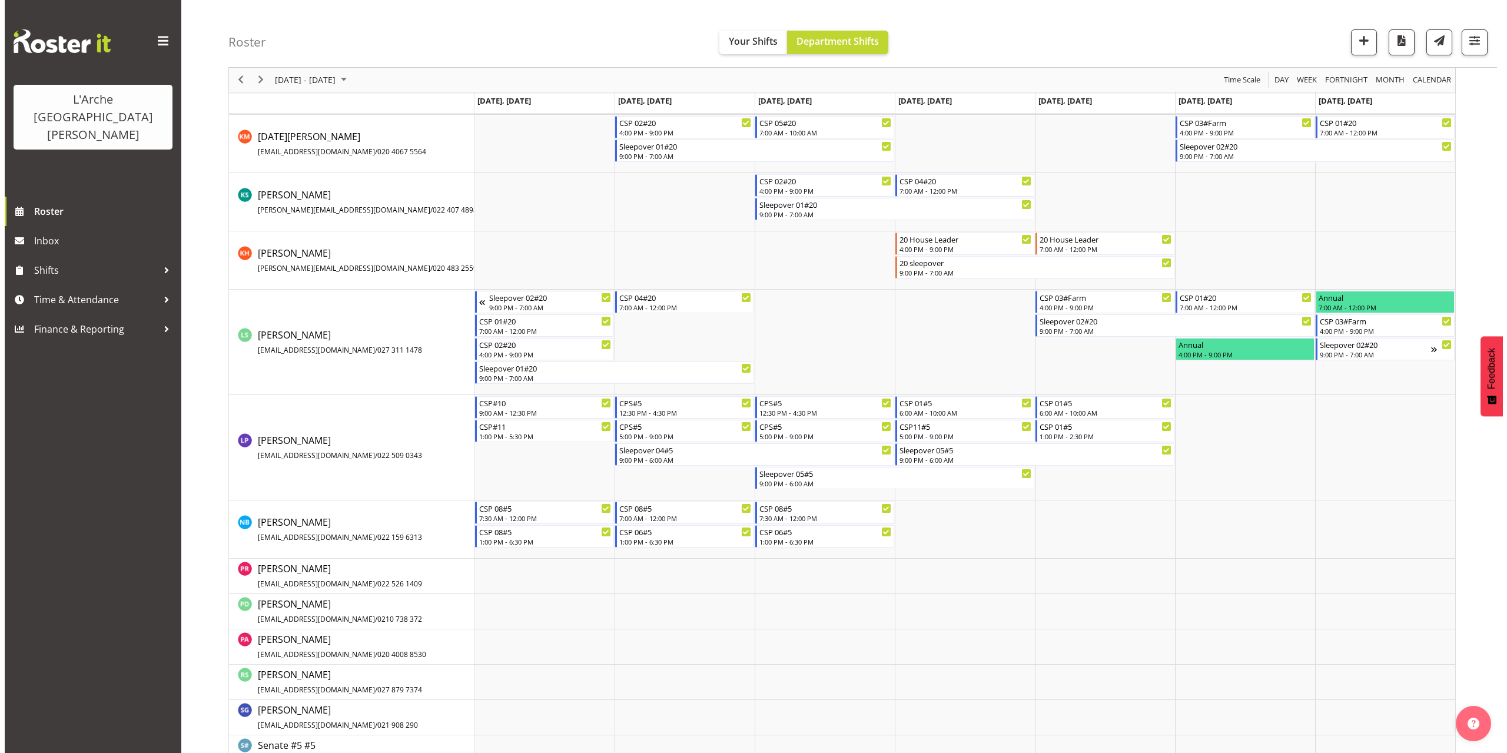
scroll to position [571, 0]
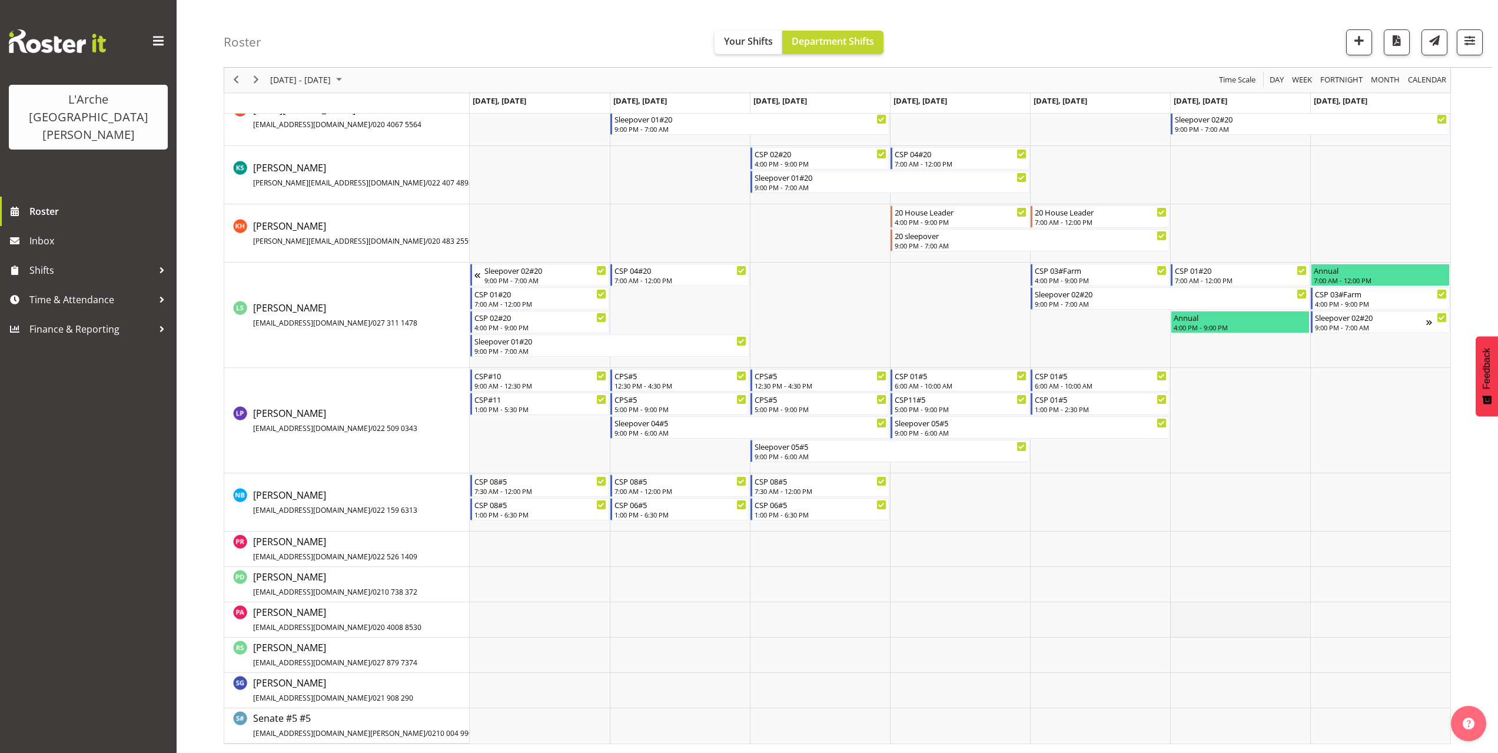
click at [1178, 608] on td "Timeline Week of October 5, 2025" at bounding box center [1240, 619] width 140 height 35
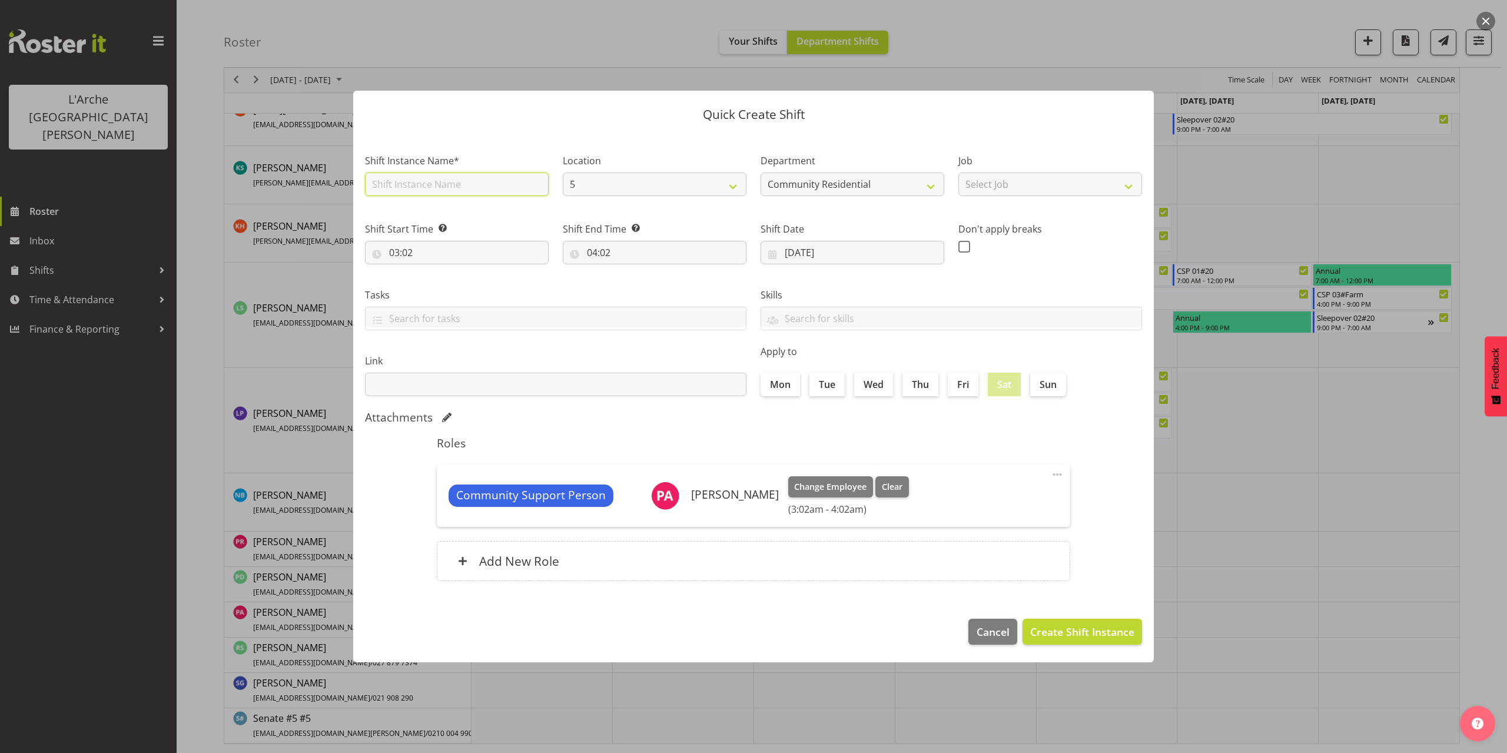
click at [413, 187] on input "text" at bounding box center [457, 184] width 184 height 24
click at [970, 186] on select "Select Job Accounts Admin Art Coordinator Community Leader Community Support Pe…" at bounding box center [1050, 184] width 184 height 24
click at [958, 172] on select "Select Job Accounts Admin Art Coordinator Community Leader Community Support Pe…" at bounding box center [1050, 184] width 184 height 24
click at [400, 251] on input "03:02" at bounding box center [457, 253] width 184 height 24
click at [445, 284] on select "00 01 02 03 04 05 06 07 08 09 10 11 12 13 14 15 16 17 18 19 20 21 22 23" at bounding box center [445, 283] width 26 height 24
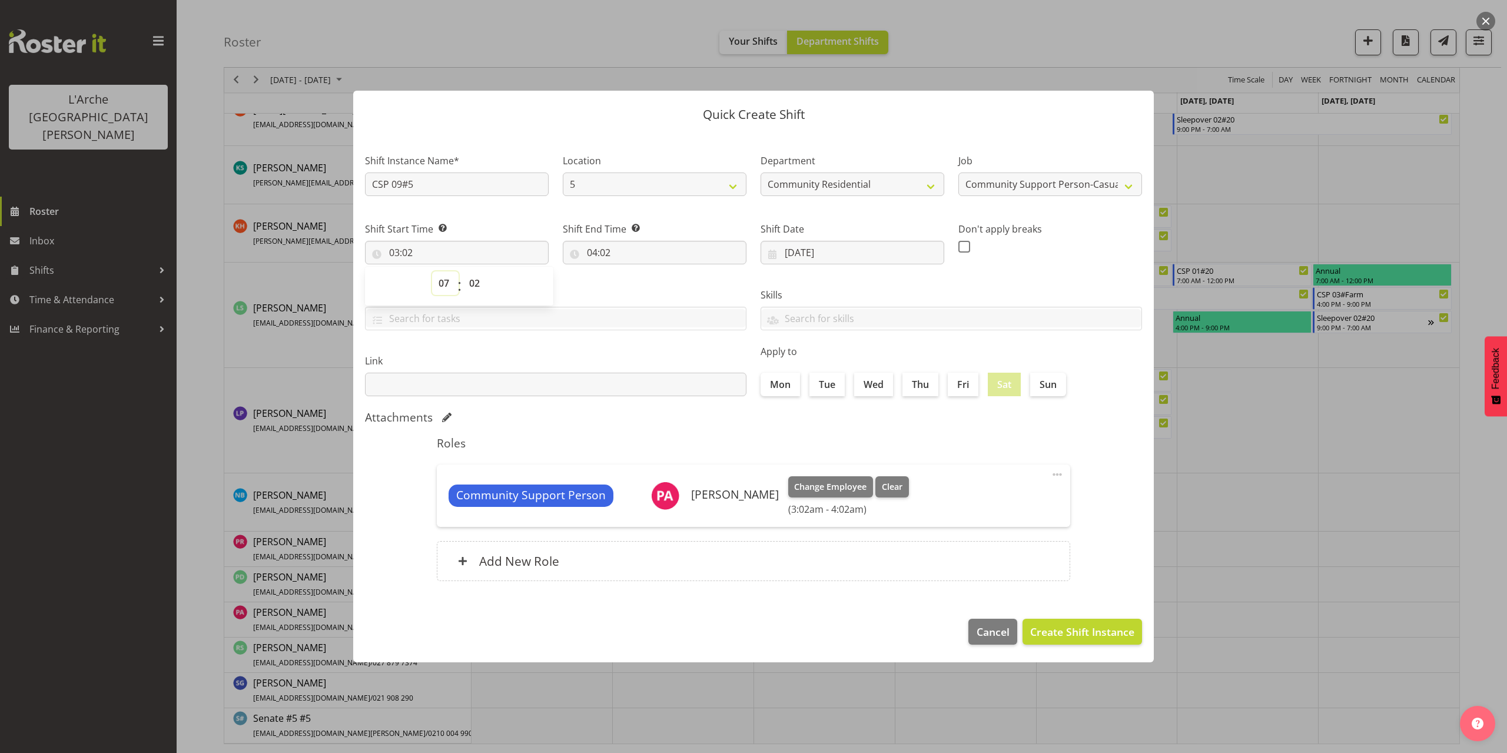
click at [432, 271] on select "00 01 02 03 04 05 06 07 08 09 10 11 12 13 14 15 16 17 18 19 20 21 22 23" at bounding box center [445, 283] width 26 height 24
click at [476, 281] on select "00 01 02 03 04 05 06 07 08 09 10 11 12 13 14 15 16 17 18 19 20 21 22 23 24 25 2…" at bounding box center [476, 283] width 26 height 24
click at [463, 271] on select "00 01 02 03 04 05 06 07 08 09 10 11 12 13 14 15 16 17 18 19 20 21 22 23 24 25 2…" at bounding box center [476, 283] width 26 height 24
click at [594, 253] on input "04:02" at bounding box center [655, 253] width 184 height 24
click at [640, 283] on select "00 01 02 03 04 05 06 07 08 09 10 11 12 13 14 15 16 17 18 19 20 21 22 23" at bounding box center [643, 283] width 26 height 24
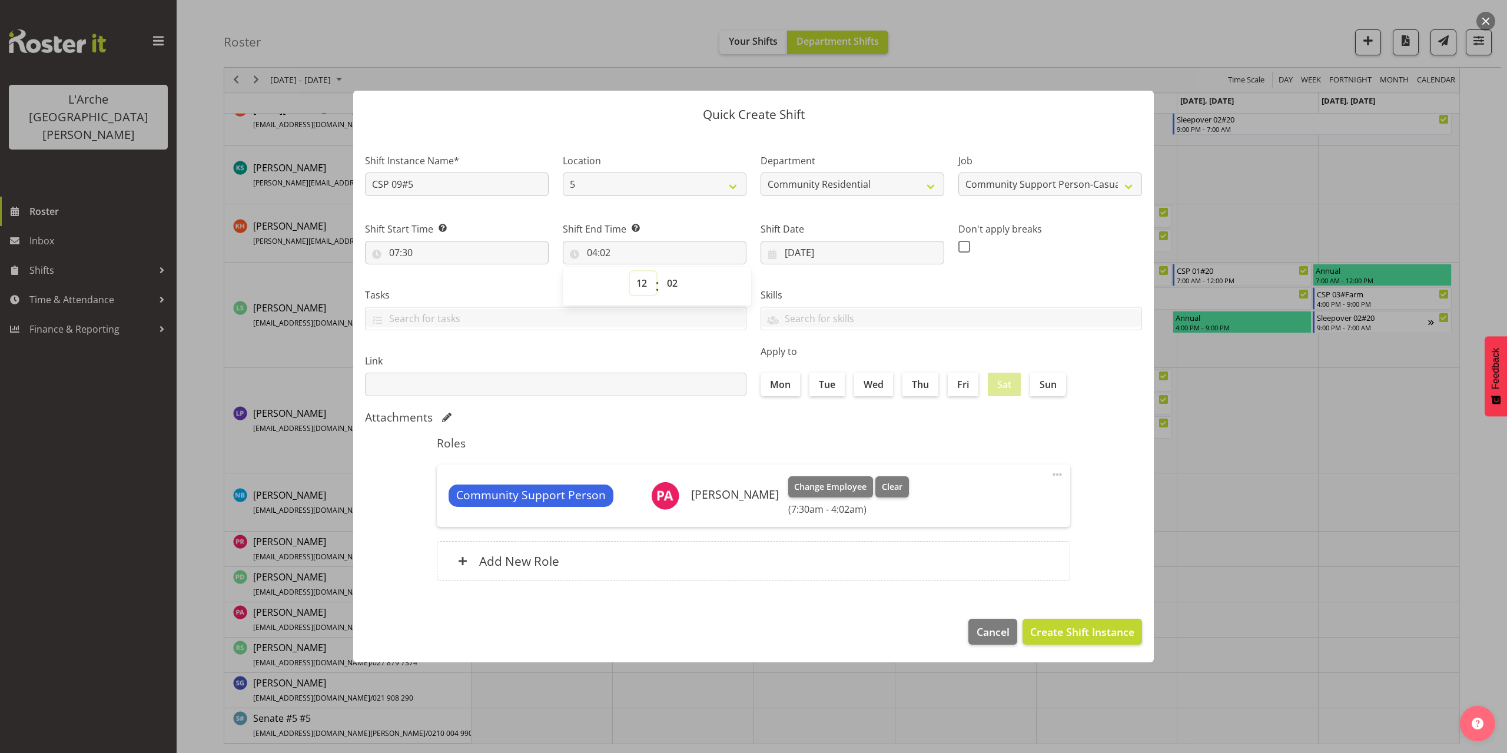
click at [630, 271] on select "00 01 02 03 04 05 06 07 08 09 10 11 12 13 14 15 16 17 18 19 20 21 22 23" at bounding box center [643, 283] width 26 height 24
click at [673, 285] on select "00 01 02 03 04 05 06 07 08 09 10 11 12 13 14 15 16 17 18 19 20 21 22 23 24 25 2…" at bounding box center [673, 283] width 26 height 24
click at [660, 271] on select "00 01 02 03 04 05 06 07 08 09 10 11 12 13 14 15 16 17 18 19 20 21 22 23 24 25 2…" at bounding box center [673, 283] width 26 height 24
click at [1106, 645] on footer "Cancel Create Shift Instance" at bounding box center [753, 634] width 800 height 55
click at [1103, 634] on span "Create Shift Instance" at bounding box center [1082, 631] width 104 height 15
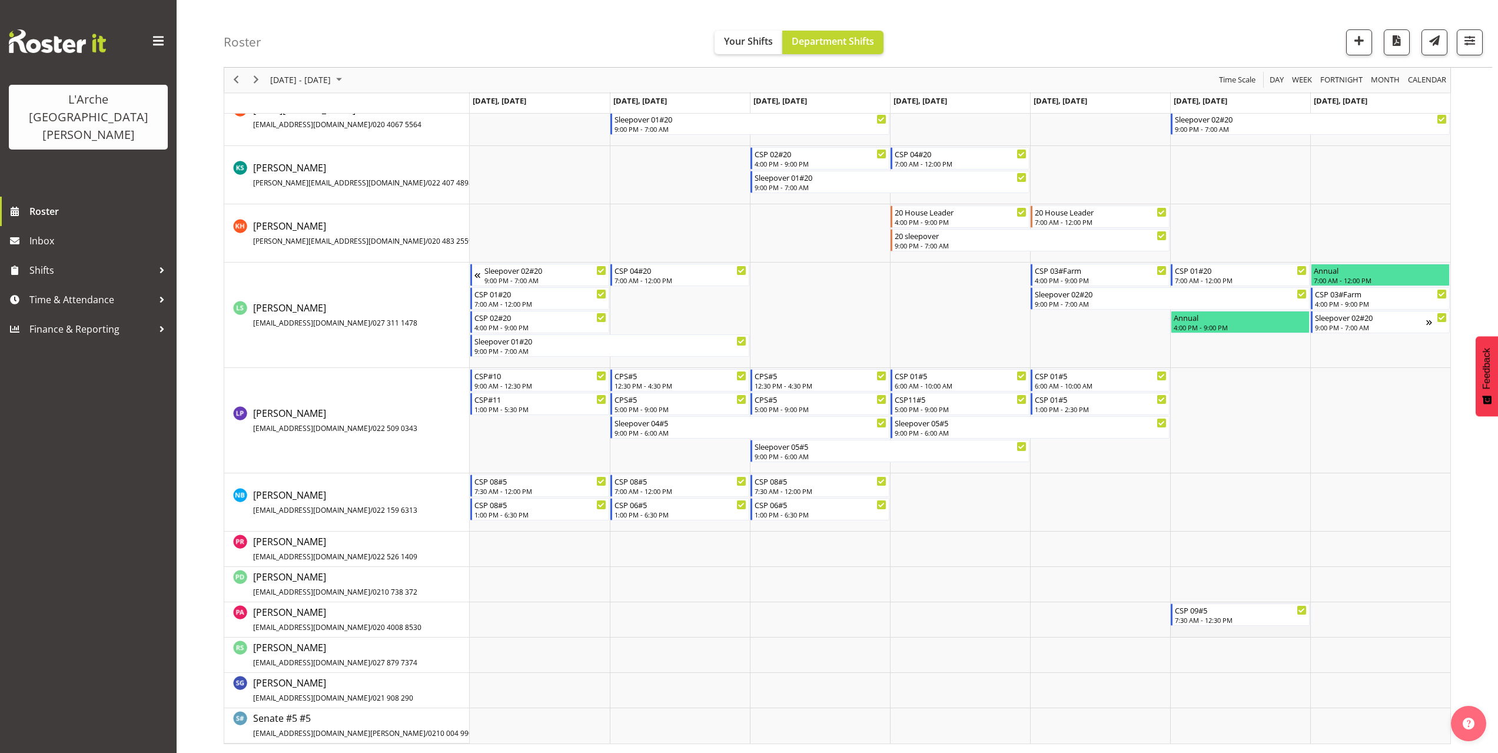
click at [1182, 633] on td "Timeline Week of October 5, 2025" at bounding box center [1240, 619] width 140 height 35
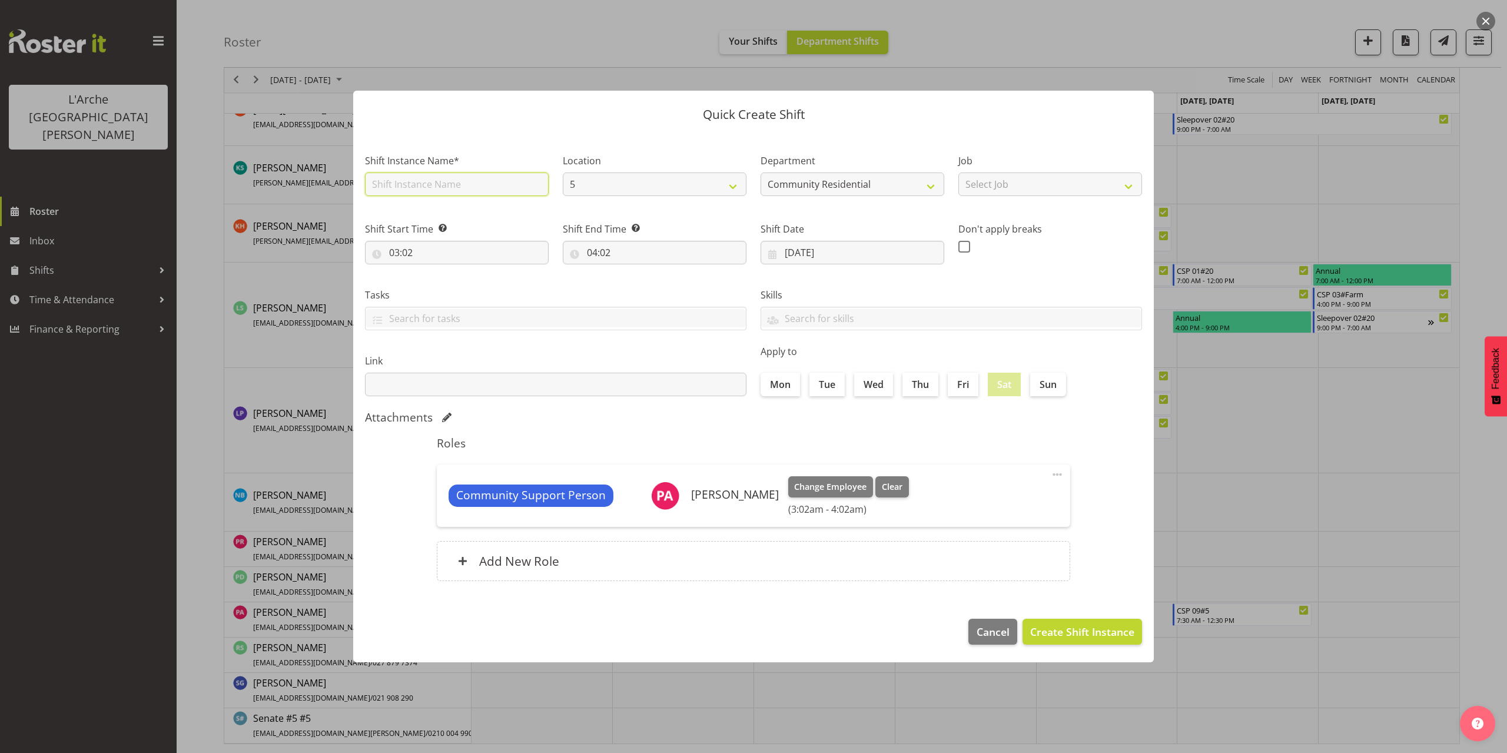
click at [433, 189] on input "text" at bounding box center [457, 184] width 184 height 24
click at [987, 190] on select "Select Job Accounts Admin Art Coordinator Community Leader Community Support Pe…" at bounding box center [1050, 184] width 184 height 24
click at [958, 172] on select "Select Job Accounts Admin Art Coordinator Community Leader Community Support Pe…" at bounding box center [1050, 184] width 184 height 24
click at [416, 255] on input "03:02" at bounding box center [457, 253] width 184 height 24
click at [440, 283] on select "00 01 02 03 04 05 06 07 08 09 10 11 12 13 14 15 16 17 18 19 20 21 22 23" at bounding box center [445, 283] width 26 height 24
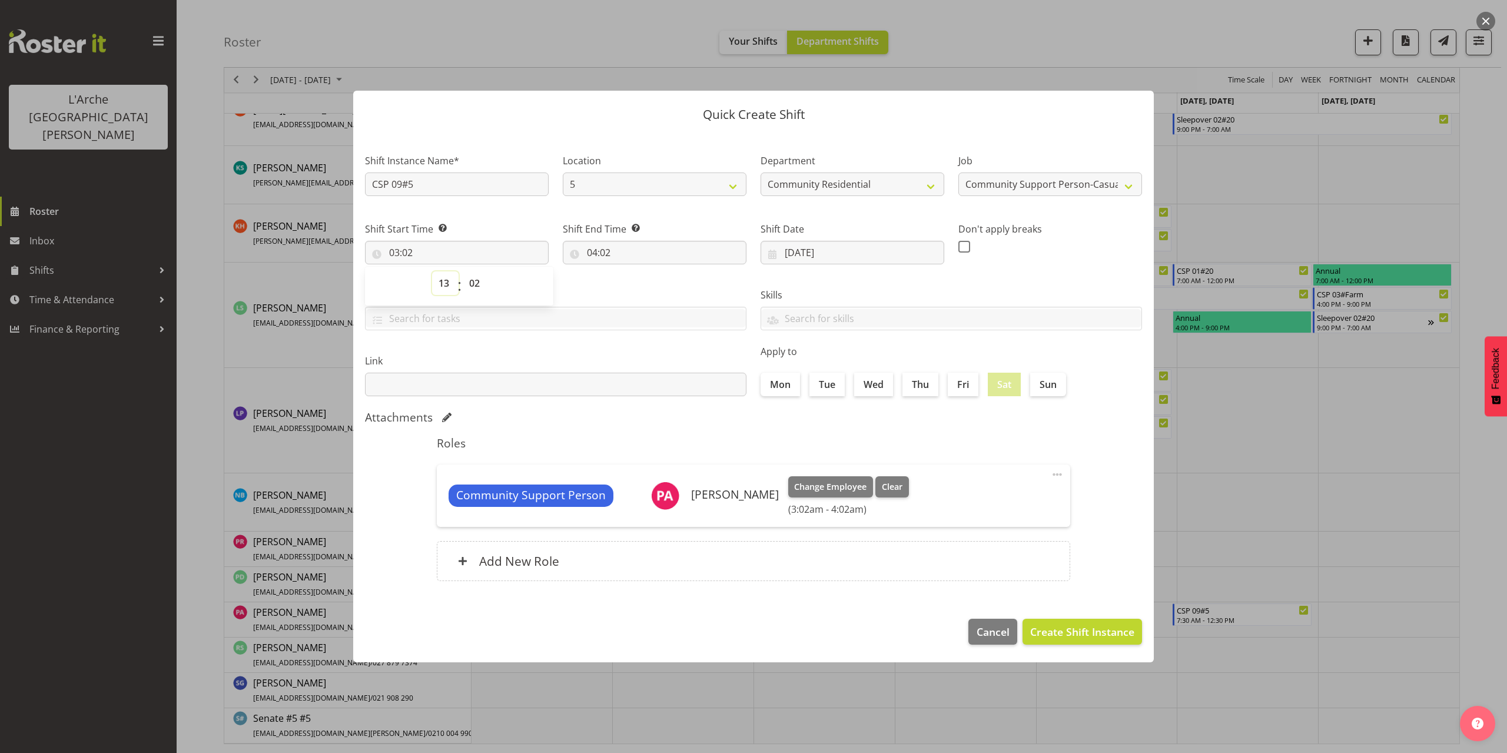
click at [432, 271] on select "00 01 02 03 04 05 06 07 08 09 10 11 12 13 14 15 16 17 18 19 20 21 22 23" at bounding box center [445, 283] width 26 height 24
click at [476, 287] on select "00 01 02 03 04 05 06 07 08 09 10 11 12 13 14 15 16 17 18 19 20 21 22 23 24 25 2…" at bounding box center [476, 283] width 26 height 24
click at [463, 271] on select "00 01 02 03 04 05 06 07 08 09 10 11 12 13 14 15 16 17 18 19 20 21 22 23 24 25 2…" at bounding box center [476, 283] width 26 height 24
click at [604, 250] on input "04:02" at bounding box center [655, 253] width 184 height 24
click at [644, 290] on select "00 01 02 03 04 05 06 07 08 09 10 11 12 13 14 15 16 17 18 19 20 21 22 23" at bounding box center [643, 283] width 26 height 24
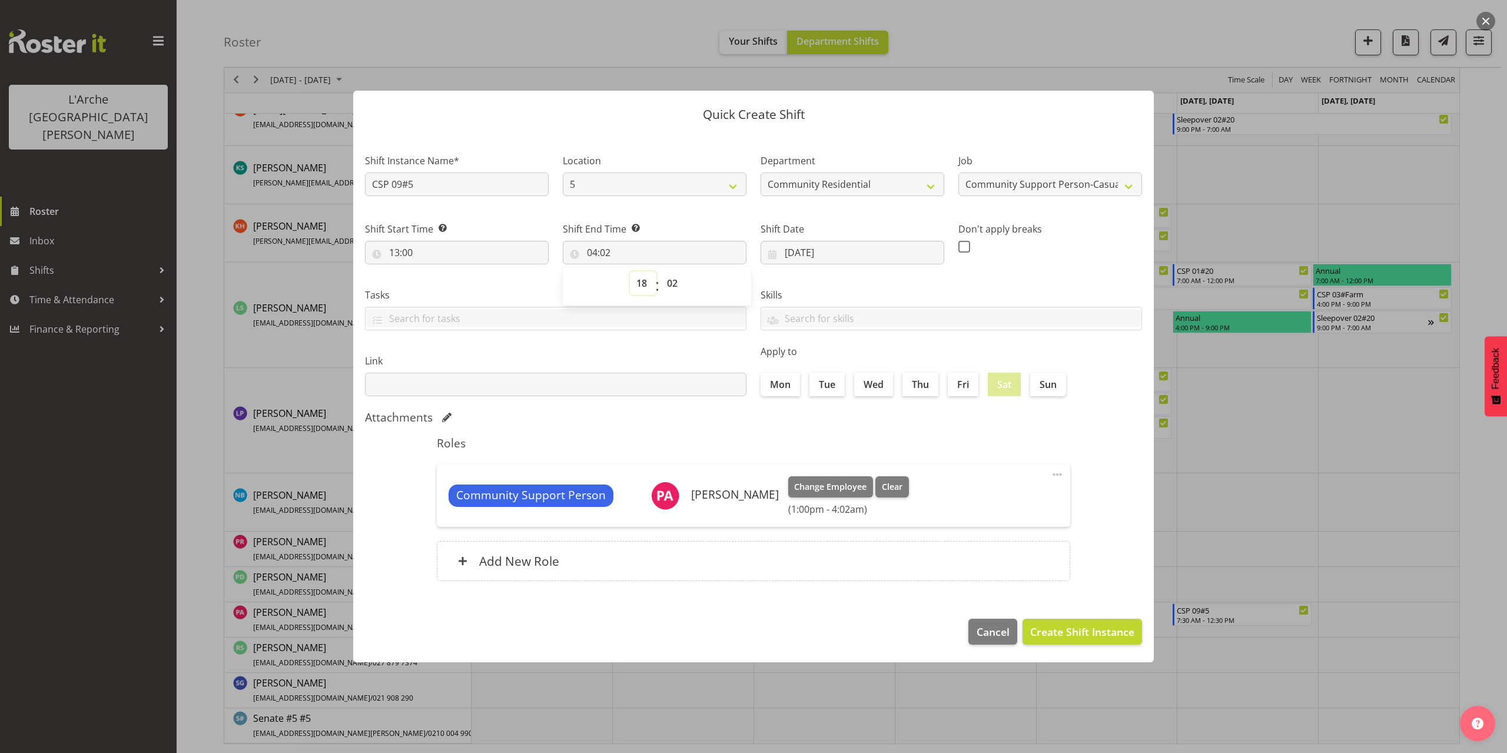
click at [630, 271] on select "00 01 02 03 04 05 06 07 08 09 10 11 12 13 14 15 16 17 18 19 20 21 22 23" at bounding box center [643, 283] width 26 height 24
click at [674, 287] on select "00 01 02 03 04 05 06 07 08 09 10 11 12 13 14 15 16 17 18 19 20 21 22 23 24 25 2…" at bounding box center [673, 283] width 26 height 24
click at [660, 271] on select "00 01 02 03 04 05 06 07 08 09 10 11 12 13 14 15 16 17 18 19 20 21 22 23 24 25 2…" at bounding box center [673, 283] width 26 height 24
click at [1084, 646] on footer "Cancel Create Shift Instance" at bounding box center [753, 634] width 800 height 55
click at [1081, 632] on span "Create Shift Instance" at bounding box center [1082, 631] width 104 height 15
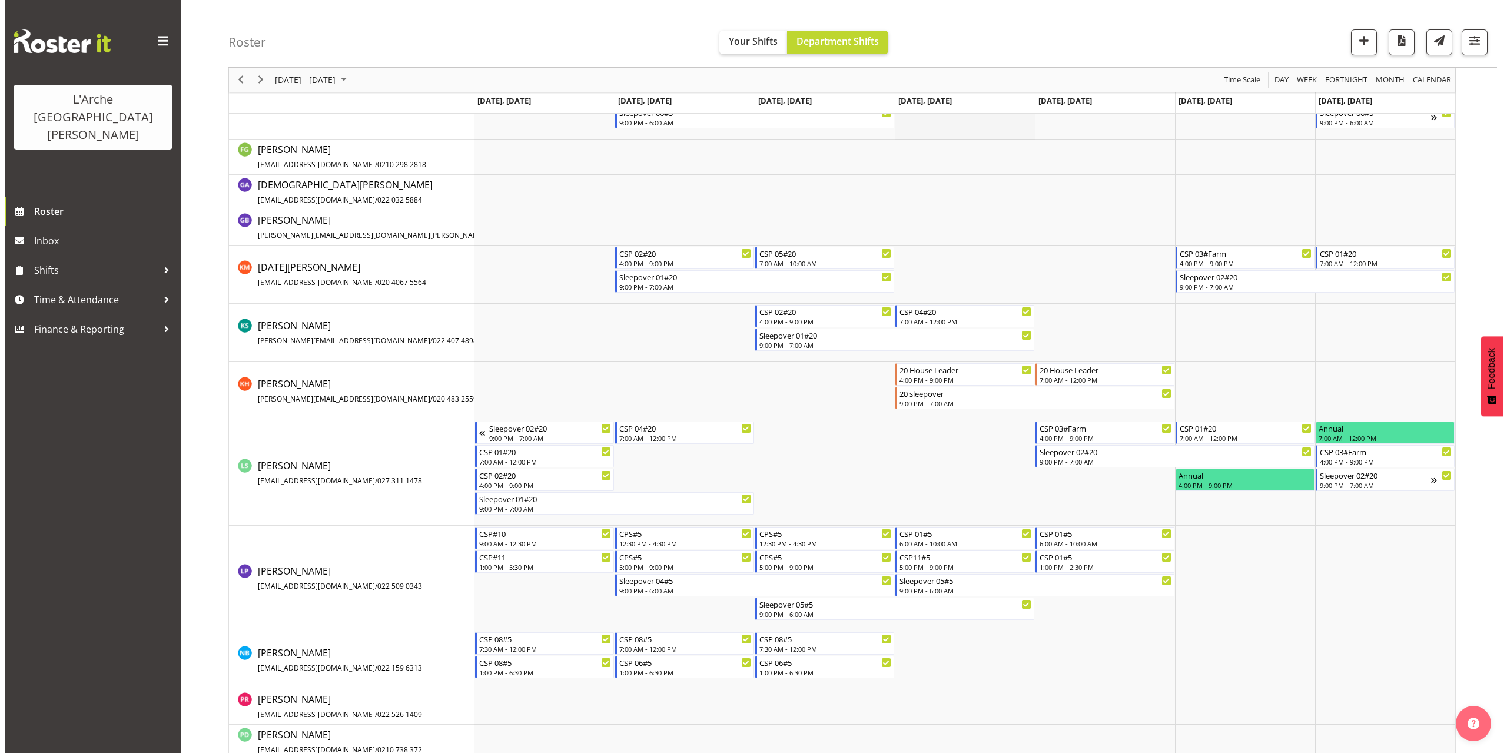
scroll to position [540, 0]
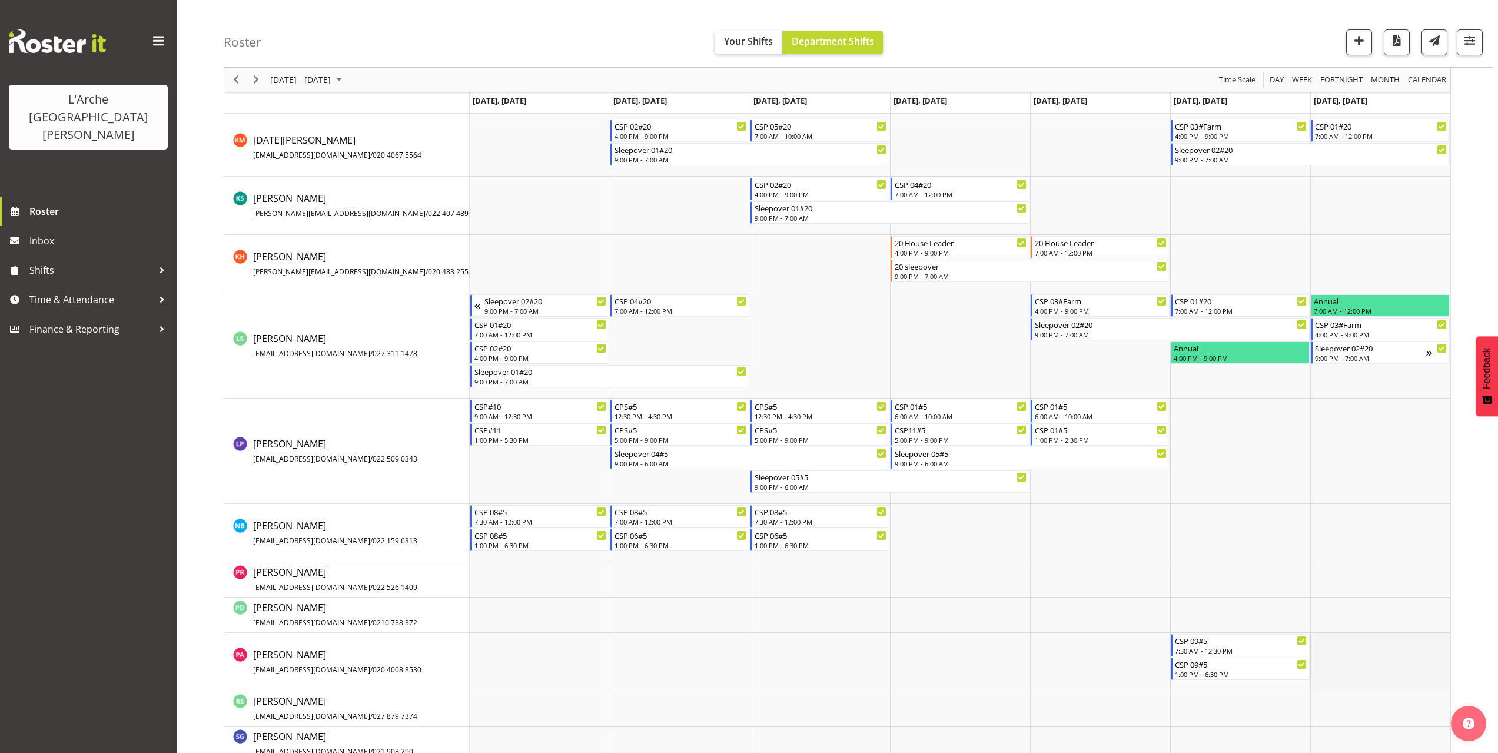
click at [1326, 644] on td "Timeline Week of October 5, 2025" at bounding box center [1380, 662] width 140 height 58
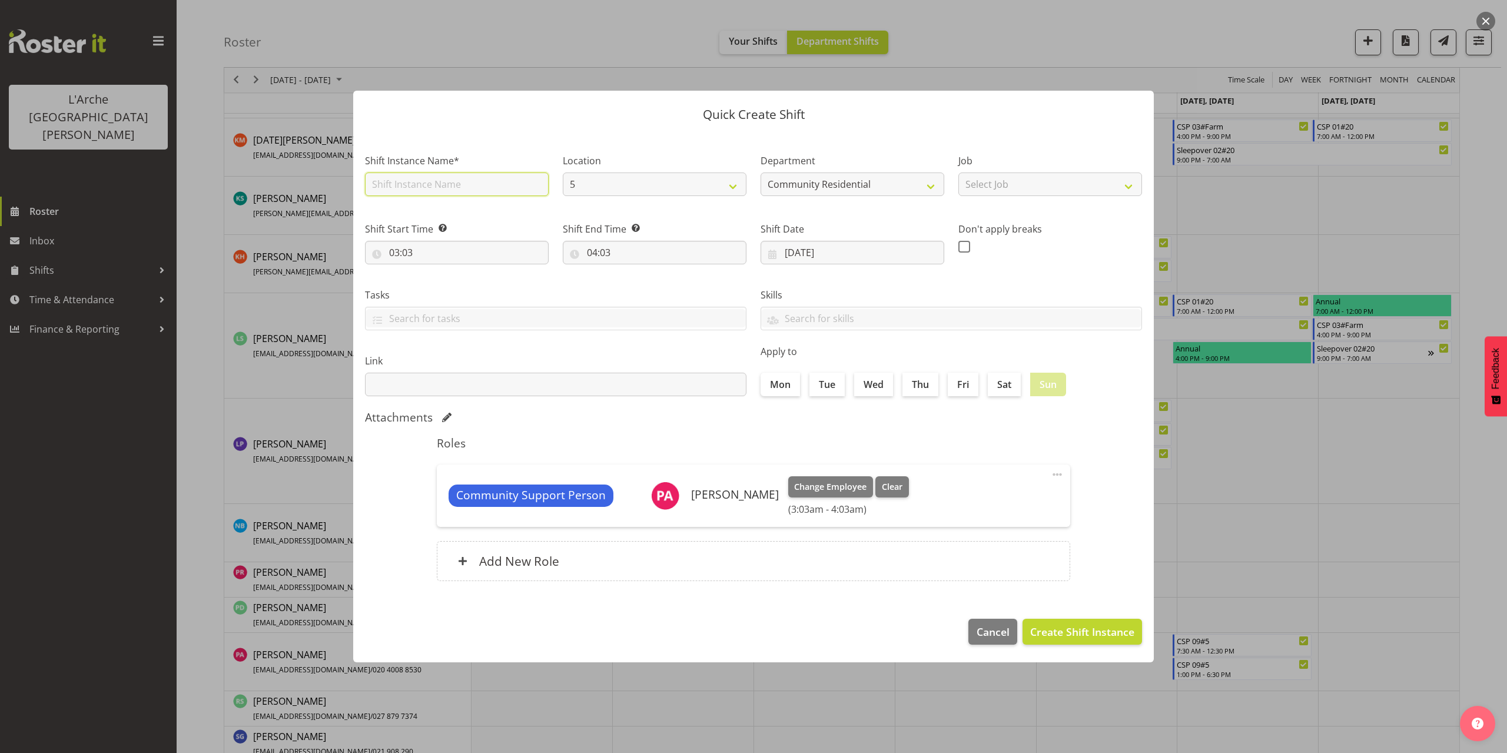
click at [411, 184] on input "text" at bounding box center [457, 184] width 184 height 24
click at [1026, 190] on select "Select Job Accounts Admin Art Coordinator Community Leader Community Support Pe…" at bounding box center [1050, 184] width 184 height 24
click at [958, 172] on select "Select Job Accounts Admin Art Coordinator Community Leader Community Support Pe…" at bounding box center [1050, 184] width 184 height 24
click at [401, 255] on input "03:03" at bounding box center [457, 253] width 184 height 24
click at [440, 284] on select "00 01 02 03 04 05 06 07 08 09 10 11 12 13 14 15 16 17 18 19 20 21 22 23" at bounding box center [445, 283] width 26 height 24
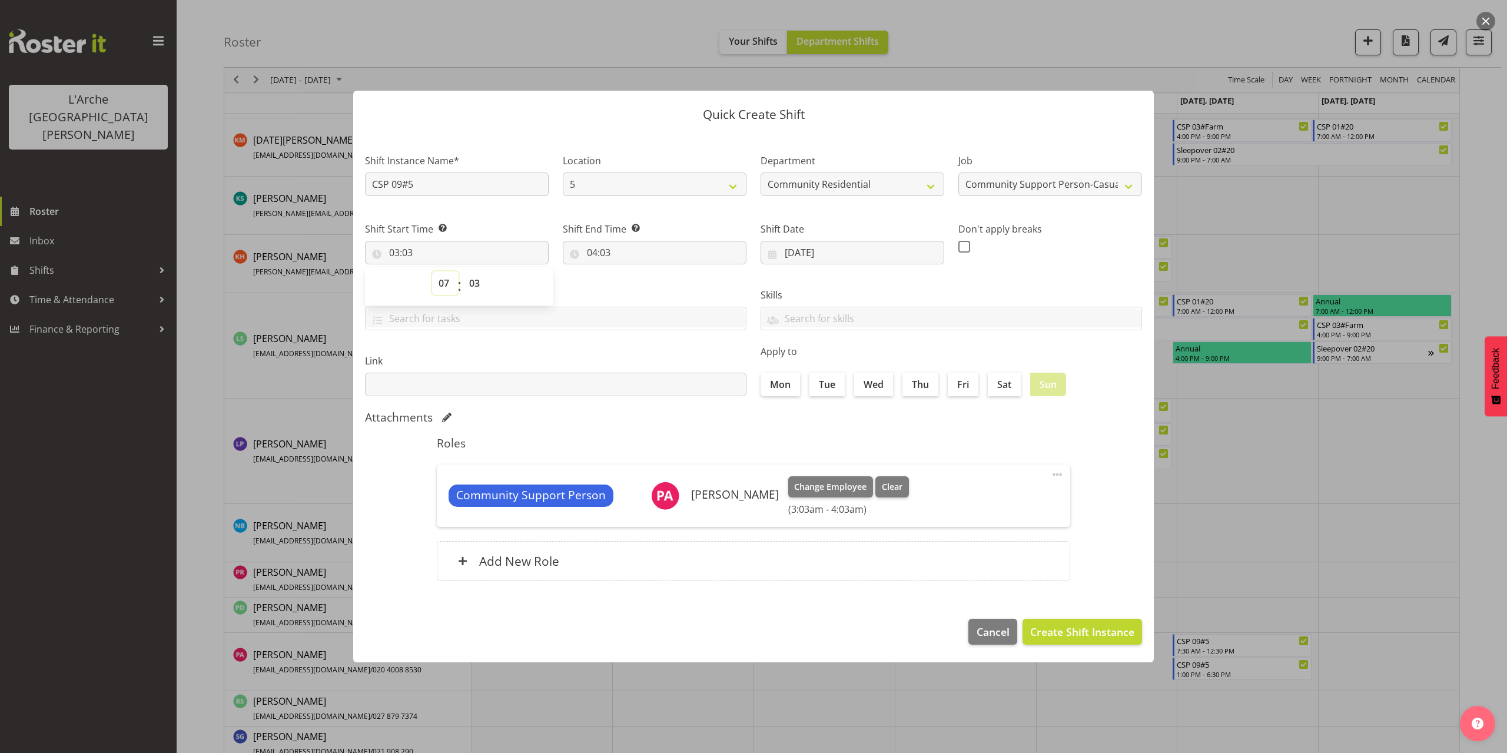
click at [432, 271] on select "00 01 02 03 04 05 06 07 08 09 10 11 12 13 14 15 16 17 18 19 20 21 22 23" at bounding box center [445, 283] width 26 height 24
click at [473, 287] on select "00 01 02 03 04 05 06 07 08 09 10 11 12 13 14 15 16 17 18 19 20 21 22 23 24 25 2…" at bounding box center [476, 283] width 26 height 24
click at [463, 271] on select "00 01 02 03 04 05 06 07 08 09 10 11 12 13 14 15 16 17 18 19 20 21 22 23 24 25 2…" at bounding box center [476, 283] width 26 height 24
click at [613, 253] on input "04:03" at bounding box center [655, 253] width 184 height 24
click at [640, 287] on select "00 01 02 03 04 05 06 07 08 09 10 11 12 13 14 15 16 17 18 19 20 21 22 23" at bounding box center [643, 283] width 26 height 24
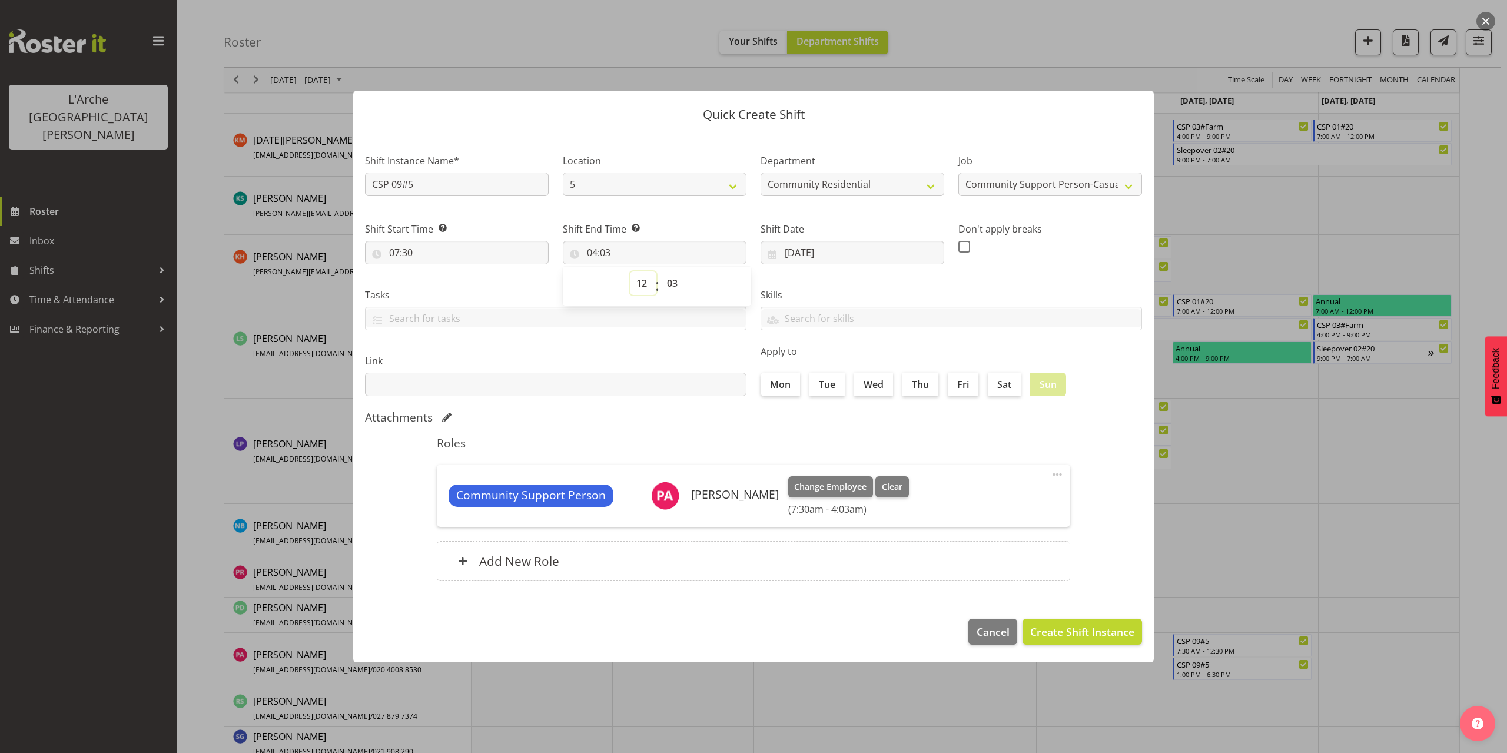
click at [630, 271] on select "00 01 02 03 04 05 06 07 08 09 10 11 12 13 14 15 16 17 18 19 20 21 22 23" at bounding box center [643, 283] width 26 height 24
click at [674, 287] on select "00 01 02 03 04 05 06 07 08 09 10 11 12 13 14 15 16 17 18 19 20 21 22 23 24 25 2…" at bounding box center [673, 283] width 26 height 24
click at [660, 271] on select "00 01 02 03 04 05 06 07 08 09 10 11 12 13 14 15 16 17 18 19 20 21 22 23 24 25 2…" at bounding box center [673, 283] width 26 height 24
click at [1110, 629] on span "Create Shift Instance" at bounding box center [1082, 631] width 104 height 15
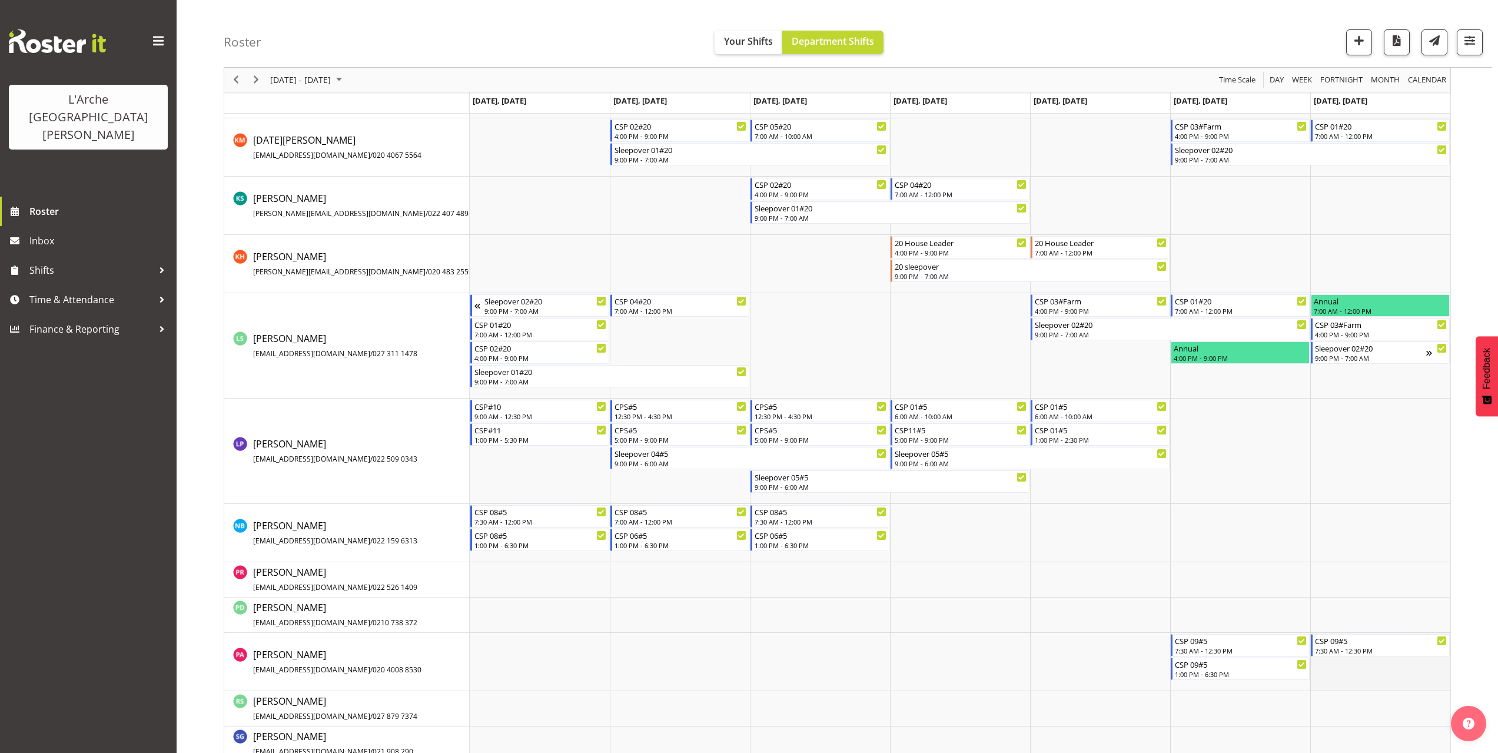
click at [1330, 670] on td "Timeline Week of October 5, 2025" at bounding box center [1380, 662] width 140 height 58
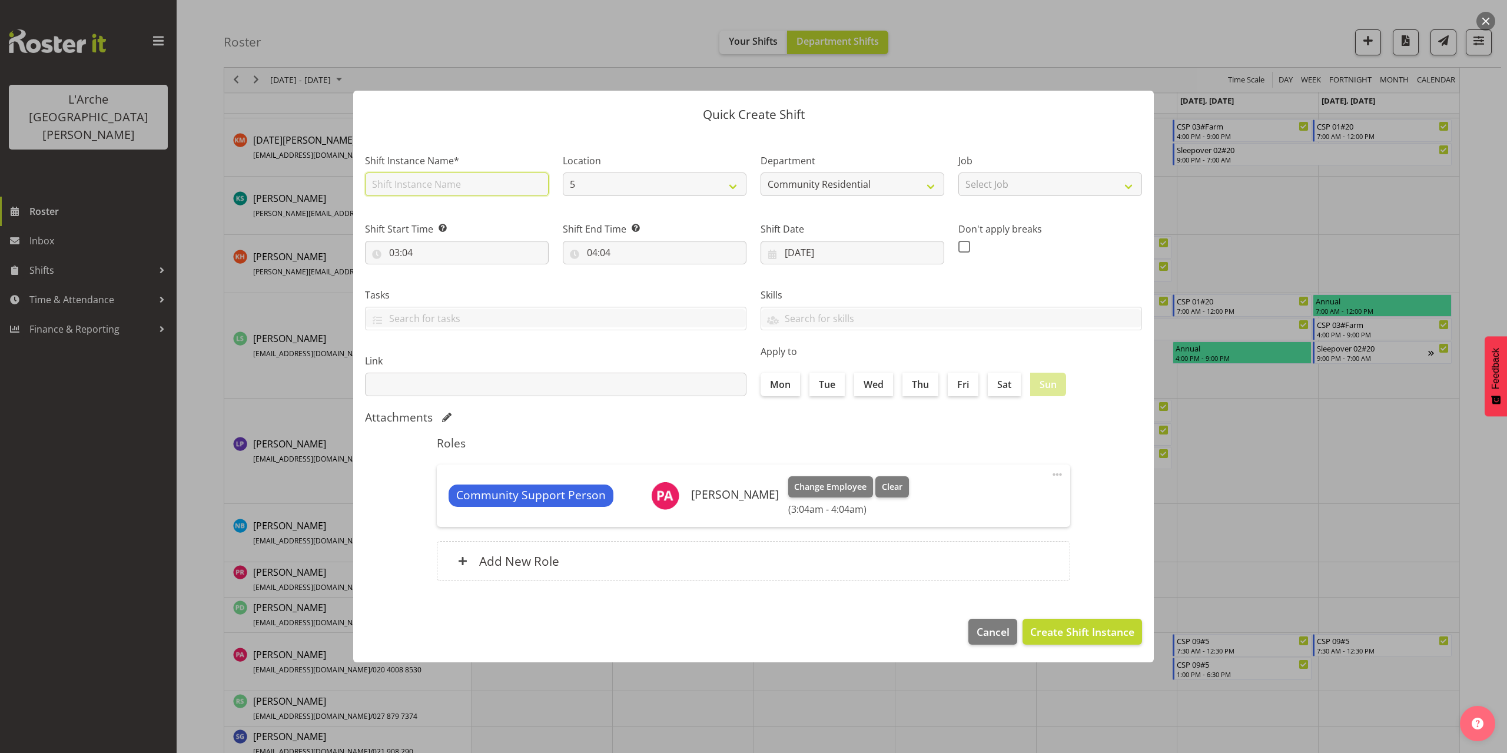
click at [415, 187] on input "text" at bounding box center [457, 184] width 184 height 24
click at [996, 188] on select "Select Job Accounts Admin Art Coordinator Community Leader Community Support Pe…" at bounding box center [1050, 184] width 184 height 24
click at [958, 172] on select "Select Job Accounts Admin Art Coordinator Community Leader Community Support Pe…" at bounding box center [1050, 184] width 184 height 24
click at [404, 251] on input "03:04" at bounding box center [457, 253] width 184 height 24
click at [445, 284] on select "00 01 02 03 04 05 06 07 08 09 10 11 12 13 14 15 16 17 18 19 20 21 22 23" at bounding box center [445, 283] width 26 height 24
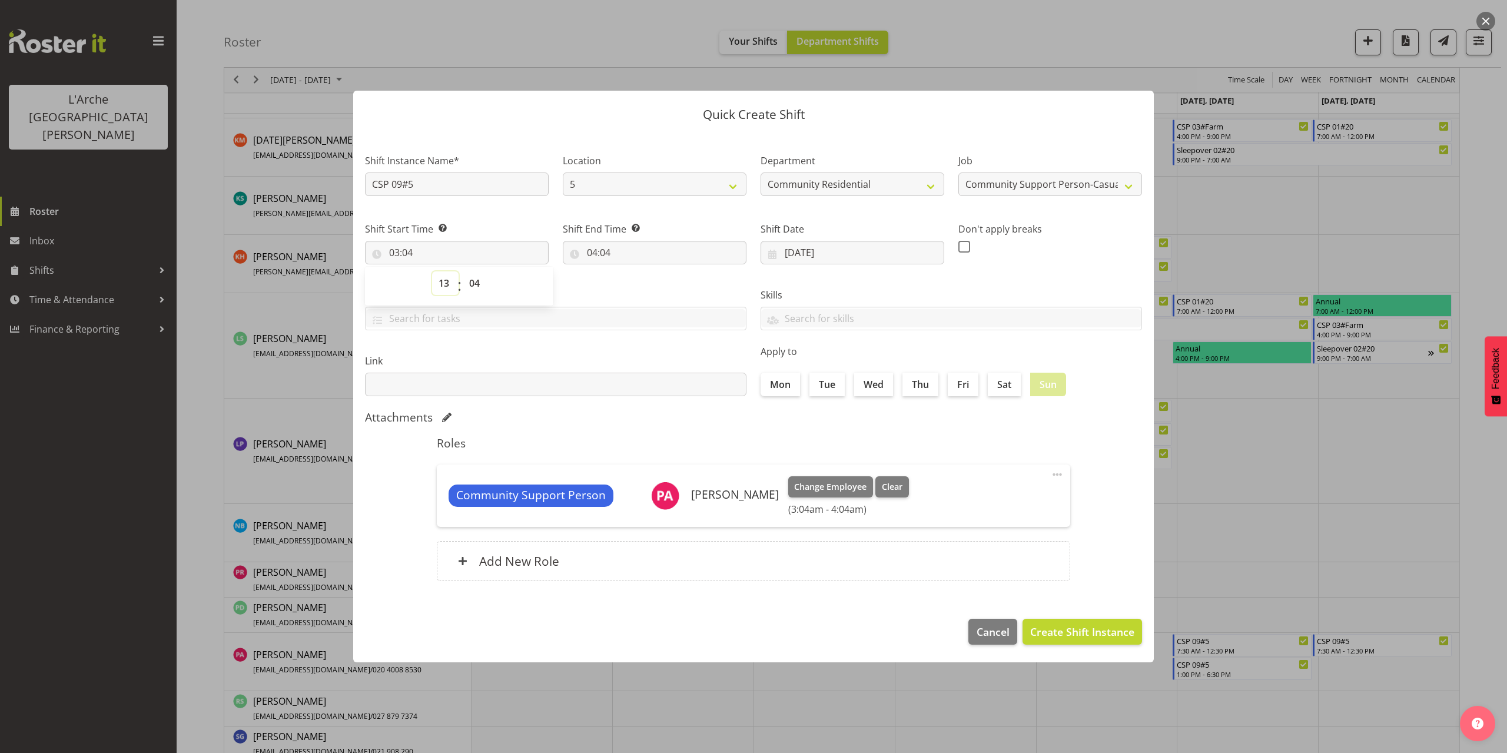
click at [432, 271] on select "00 01 02 03 04 05 06 07 08 09 10 11 12 13 14 15 16 17 18 19 20 21 22 23" at bounding box center [445, 283] width 26 height 24
click at [477, 281] on select "00 01 02 03 04 05 06 07 08 09 10 11 12 13 14 15 16 17 18 19 20 21 22 23 24 25 2…" at bounding box center [476, 283] width 26 height 24
click at [463, 271] on select "00 01 02 03 04 05 06 07 08 09 10 11 12 13 14 15 16 17 18 19 20 21 22 23 24 25 2…" at bounding box center [476, 283] width 26 height 24
click at [600, 248] on input "04:04" at bounding box center [655, 253] width 184 height 24
click at [643, 282] on select "00 01 02 03 04 05 06 07 08 09 10 11 12 13 14 15 16 17 18 19 20 21 22 23" at bounding box center [643, 283] width 26 height 24
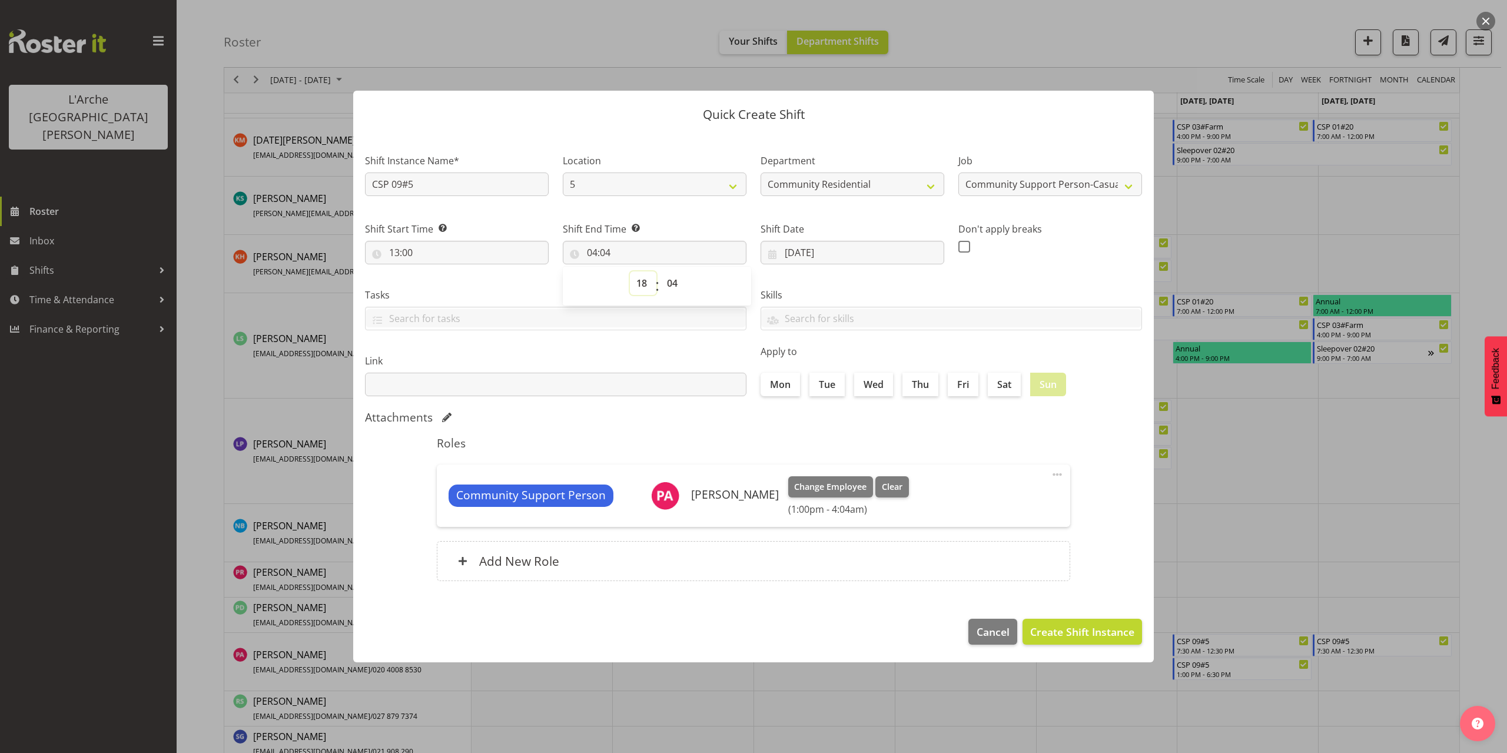
click at [630, 271] on select "00 01 02 03 04 05 06 07 08 09 10 11 12 13 14 15 16 17 18 19 20 21 22 23" at bounding box center [643, 283] width 26 height 24
click at [670, 280] on select "00 01 02 03 04 05 06 07 08 09 10 11 12 13 14 15 16 17 18 19 20 21 22 23 24 25 2…" at bounding box center [673, 283] width 26 height 24
click at [660, 271] on select "00 01 02 03 04 05 06 07 08 09 10 11 12 13 14 15 16 17 18 19 20 21 22 23 24 25 2…" at bounding box center [673, 283] width 26 height 24
click at [1103, 624] on span "Create Shift Instance" at bounding box center [1082, 631] width 104 height 15
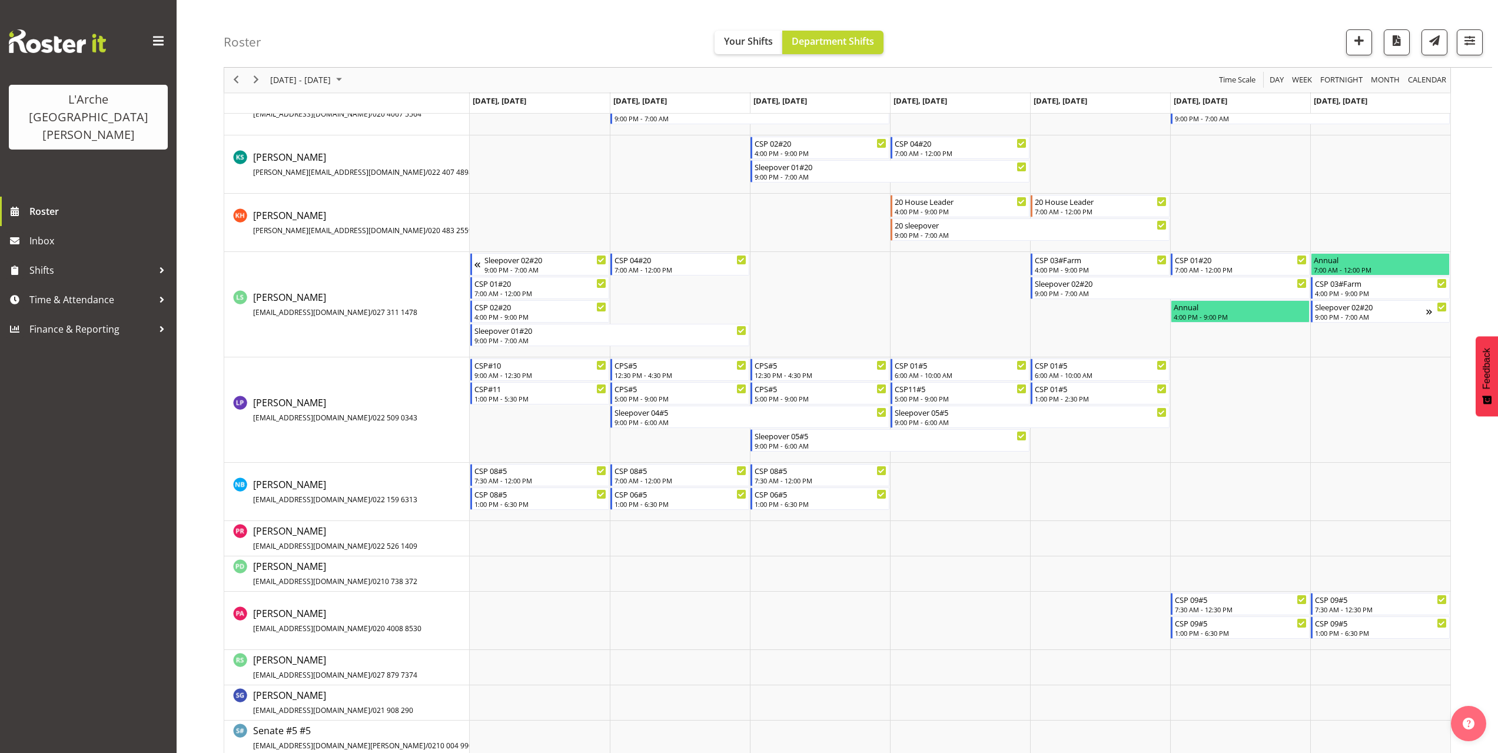
scroll to position [594, 0]
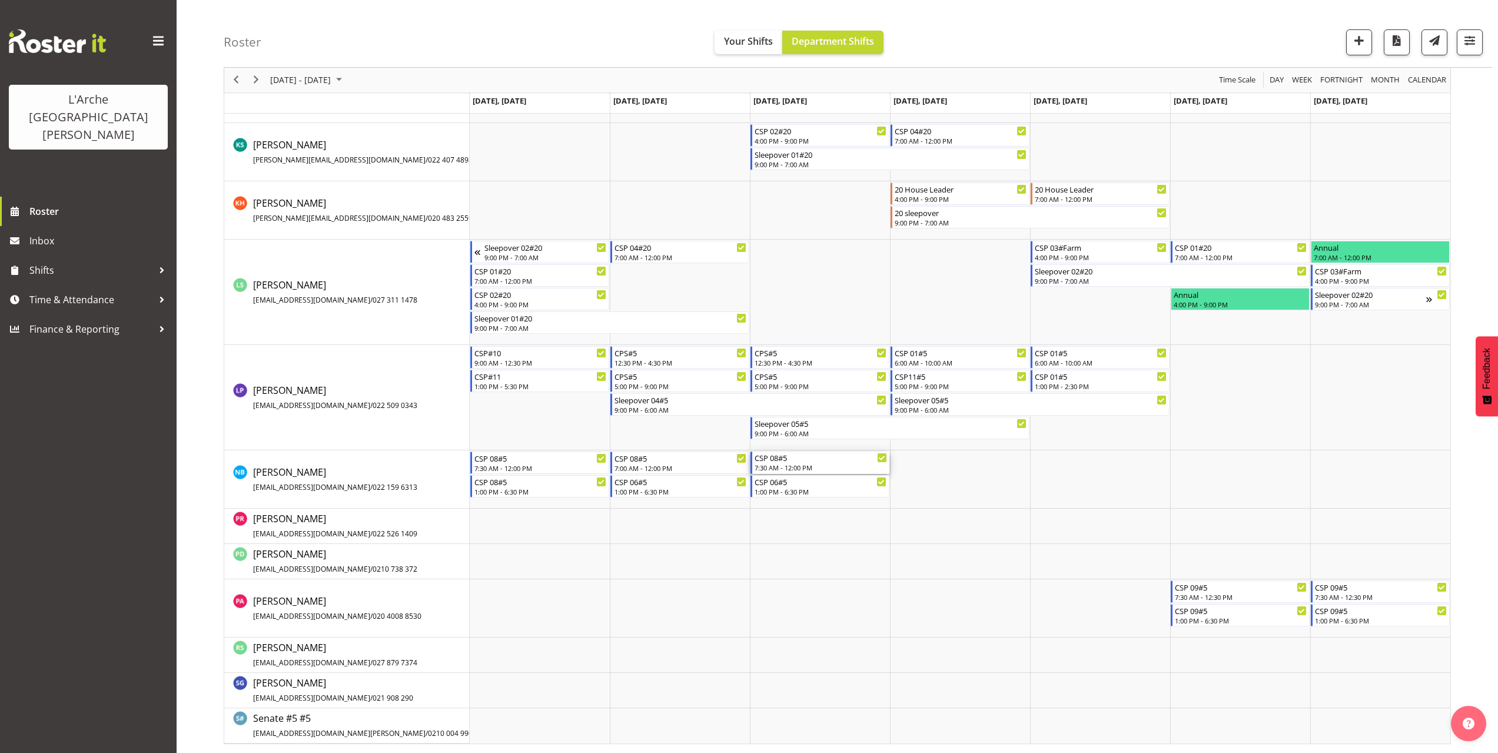
click at [827, 458] on div "CSP 08#5" at bounding box center [821, 457] width 132 height 12
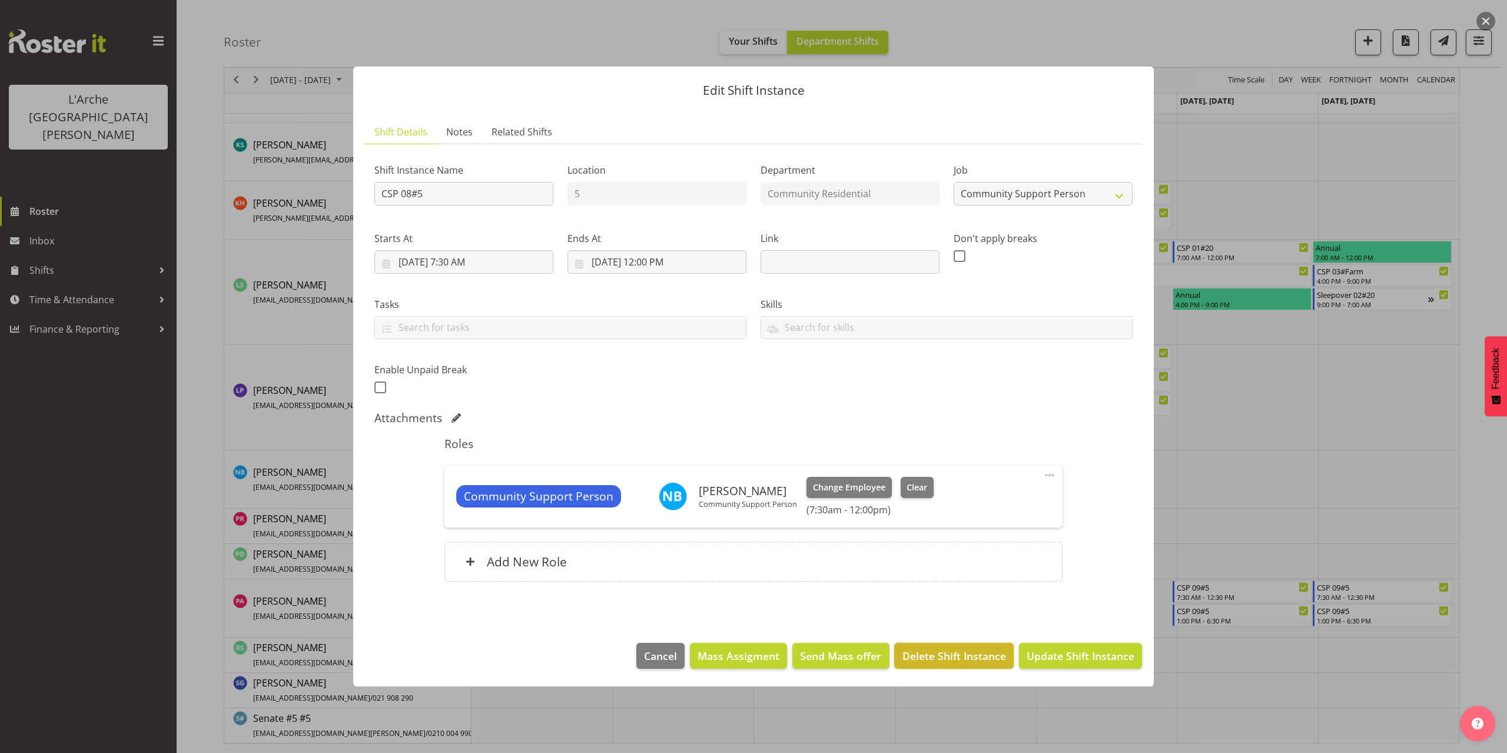
click at [982, 649] on span "Delete Shift Instance" at bounding box center [954, 655] width 104 height 15
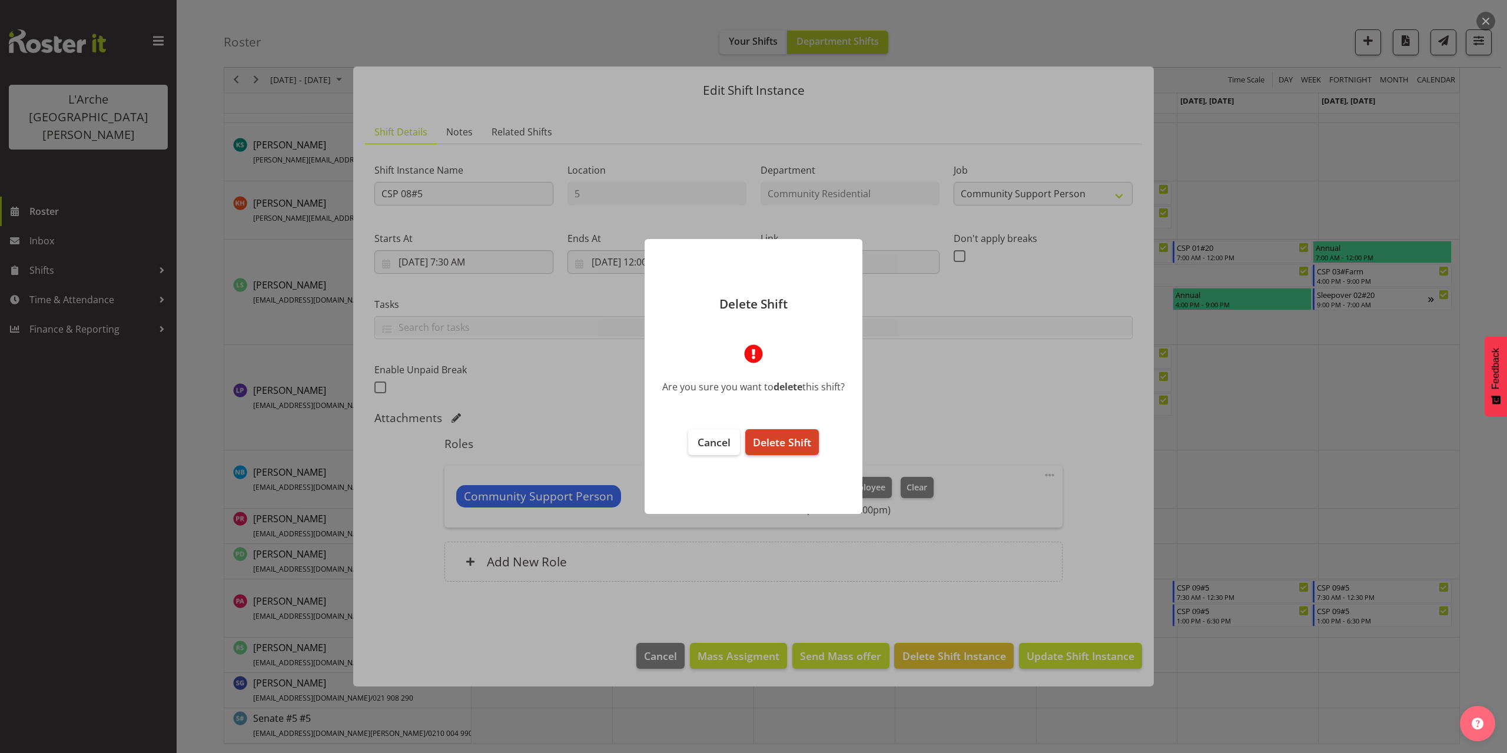
click at [805, 439] on span "Delete Shift" at bounding box center [782, 442] width 58 height 14
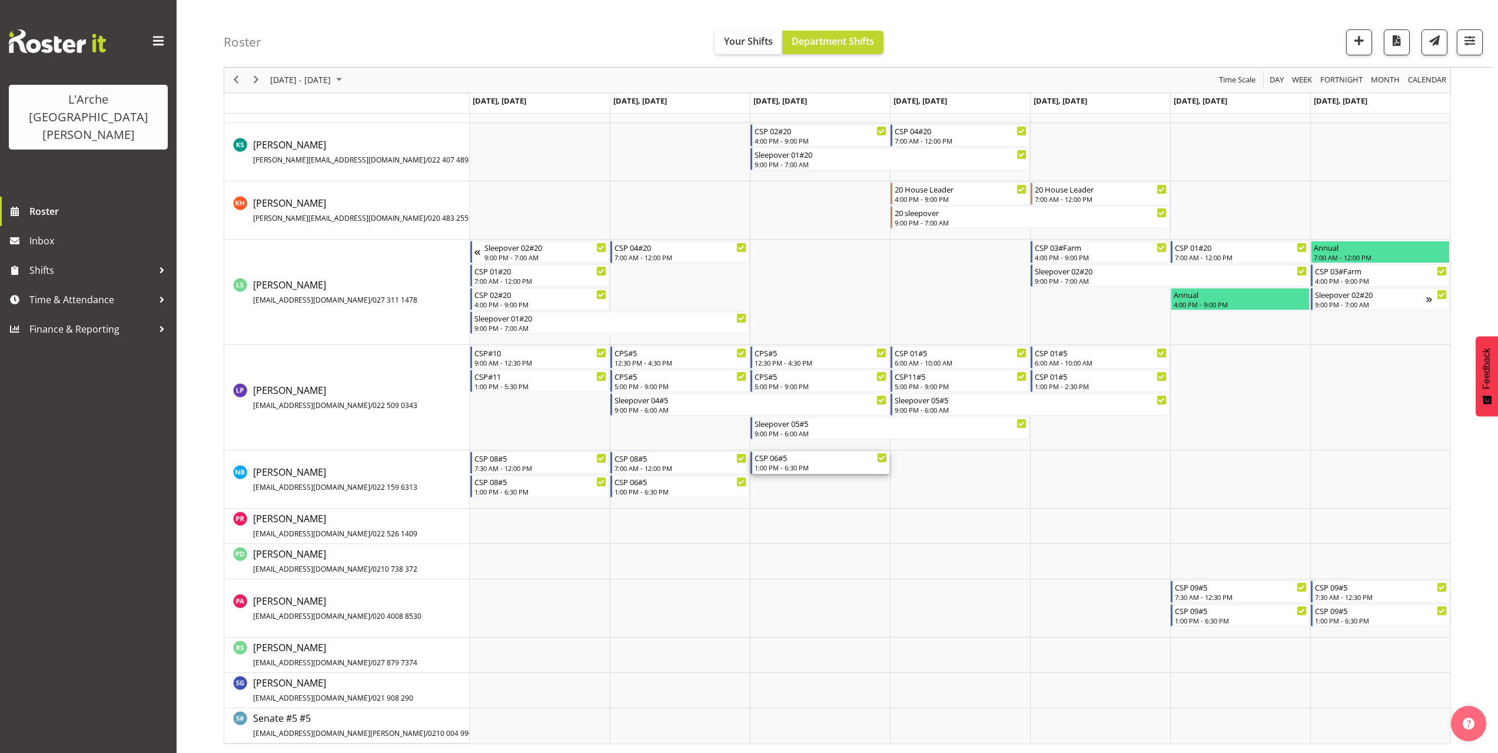
click at [806, 463] on div "CSP 06#5 1:00 PM - 6:30 PM" at bounding box center [821, 462] width 132 height 22
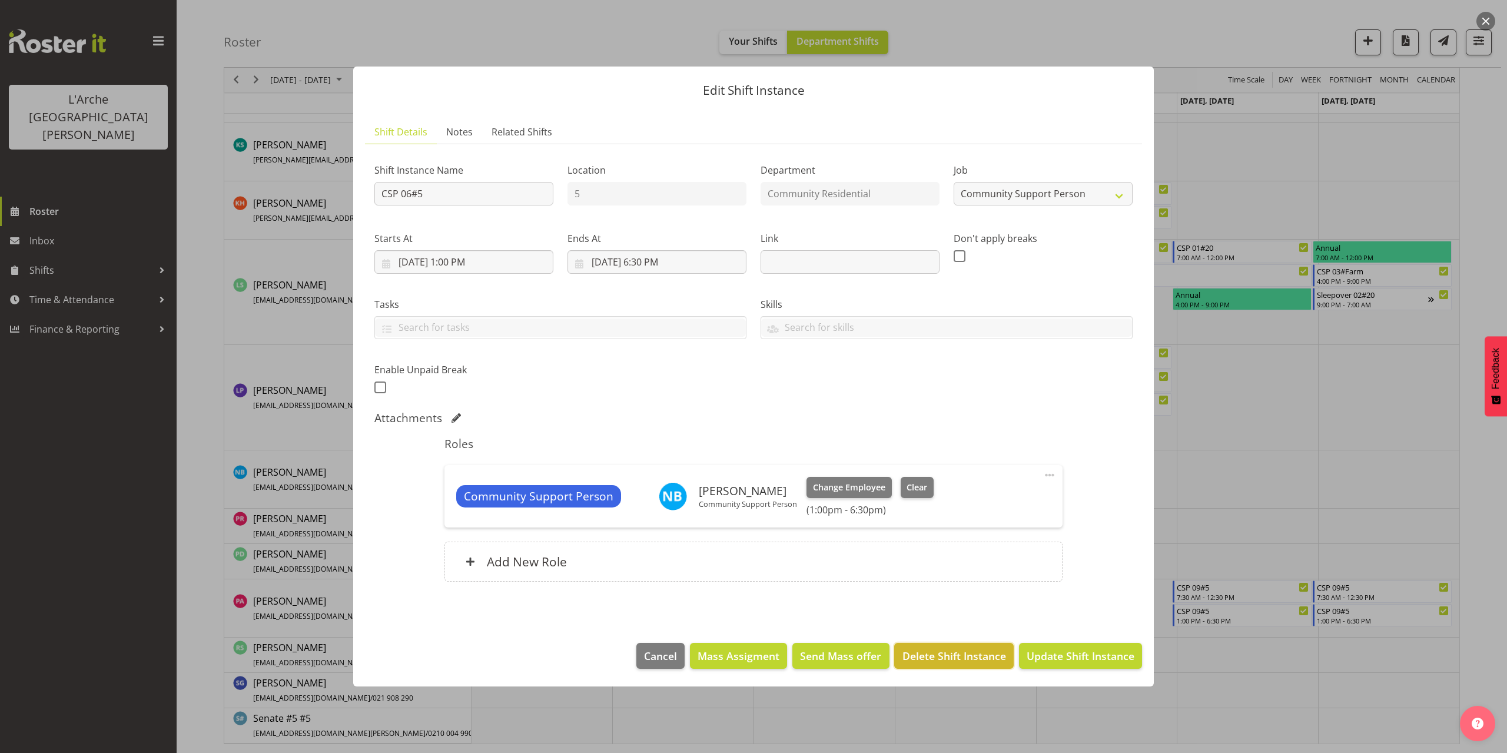
click at [982, 656] on span "Delete Shift Instance" at bounding box center [954, 655] width 104 height 15
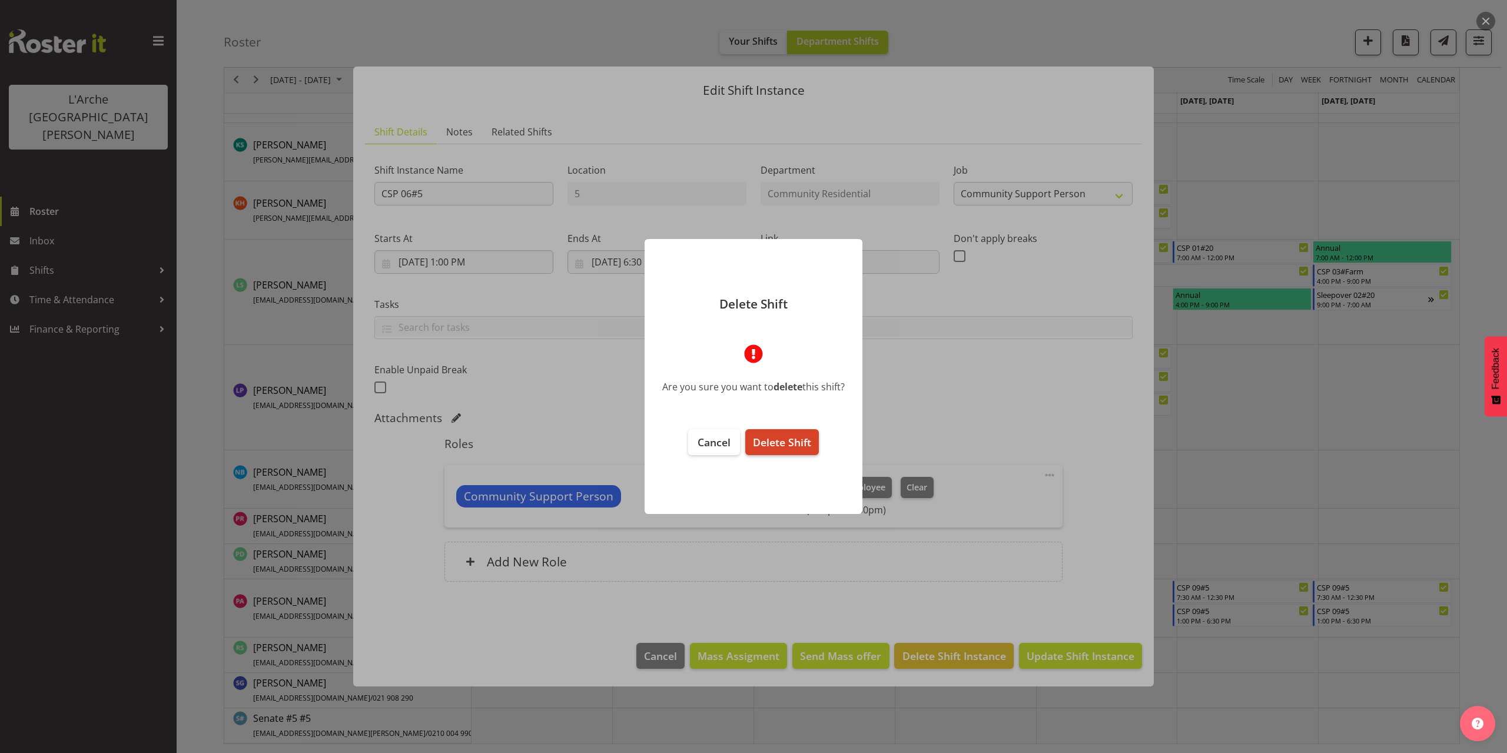
click at [805, 441] on span "Delete Shift" at bounding box center [782, 442] width 58 height 14
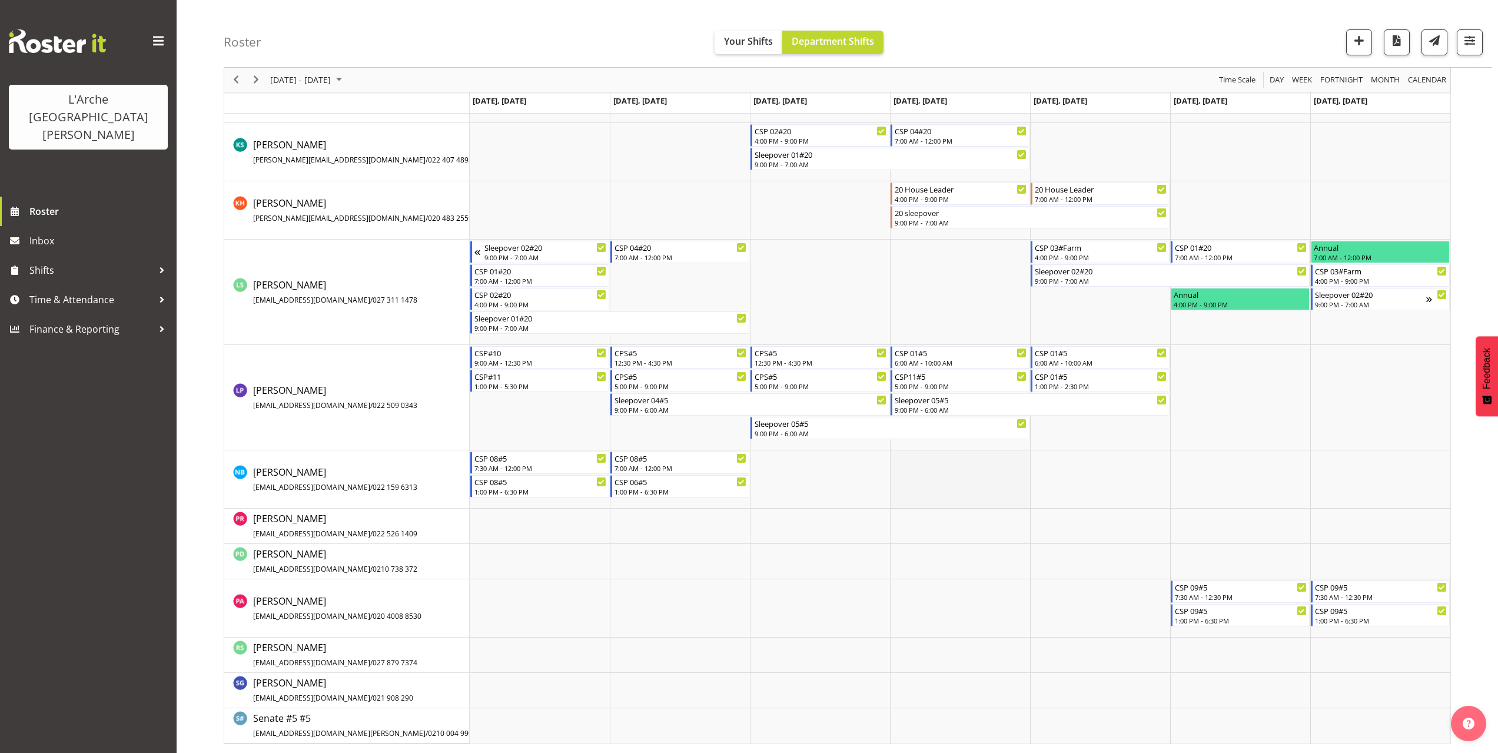
click at [907, 461] on td "Timeline Week of October 5, 2025" at bounding box center [960, 479] width 140 height 58
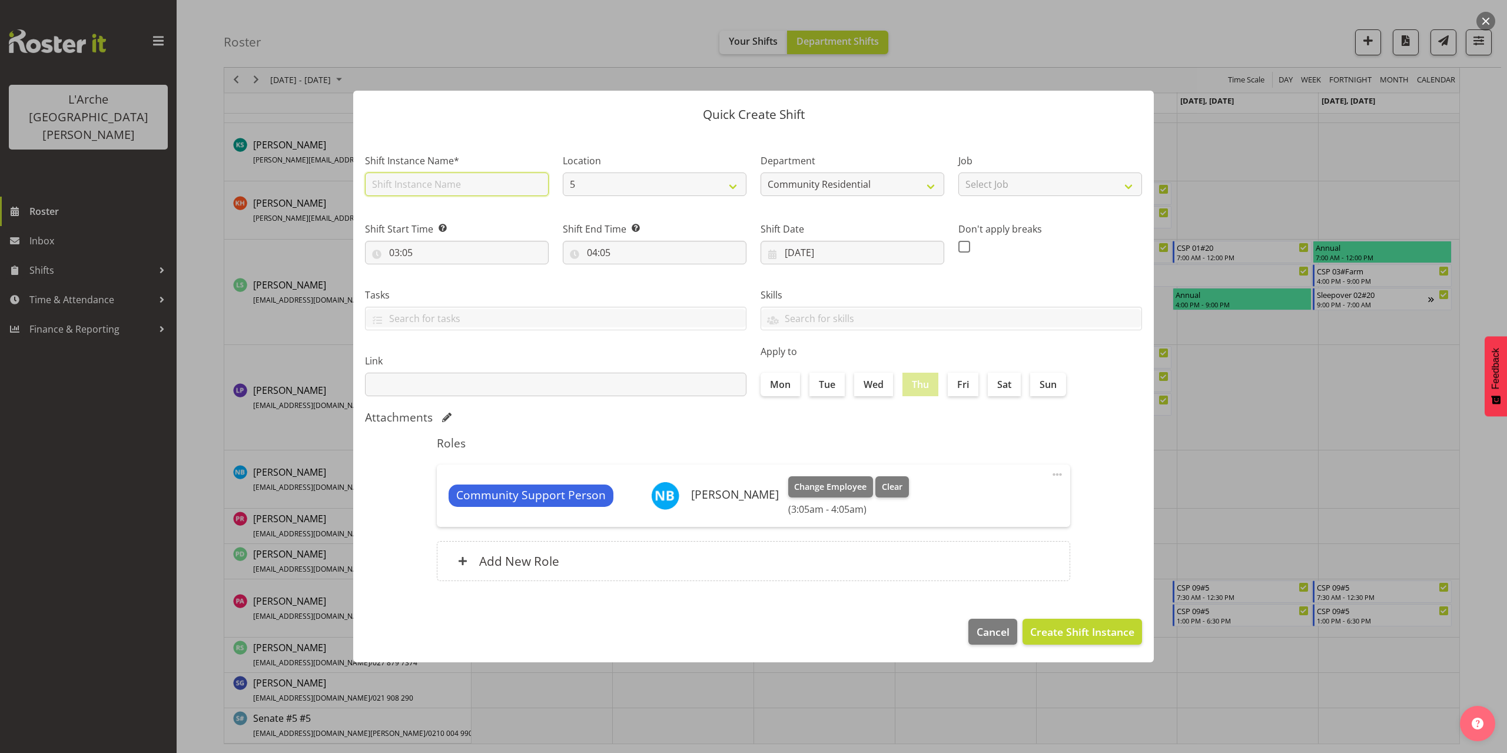
click at [420, 190] on input "text" at bounding box center [457, 184] width 184 height 24
click at [1021, 192] on select "Select Job Accounts Admin Art Coordinator Community Leader Community Support Pe…" at bounding box center [1050, 184] width 184 height 24
click at [958, 172] on select "Select Job Accounts Admin Art Coordinator Community Leader Community Support Pe…" at bounding box center [1050, 184] width 184 height 24
click at [408, 256] on input "03:05" at bounding box center [457, 253] width 184 height 24
click at [444, 284] on select "00 01 02 03 04 05 06 07 08 09 10 11 12 13 14 15 16 17 18 19 20 21 22 23" at bounding box center [445, 283] width 26 height 24
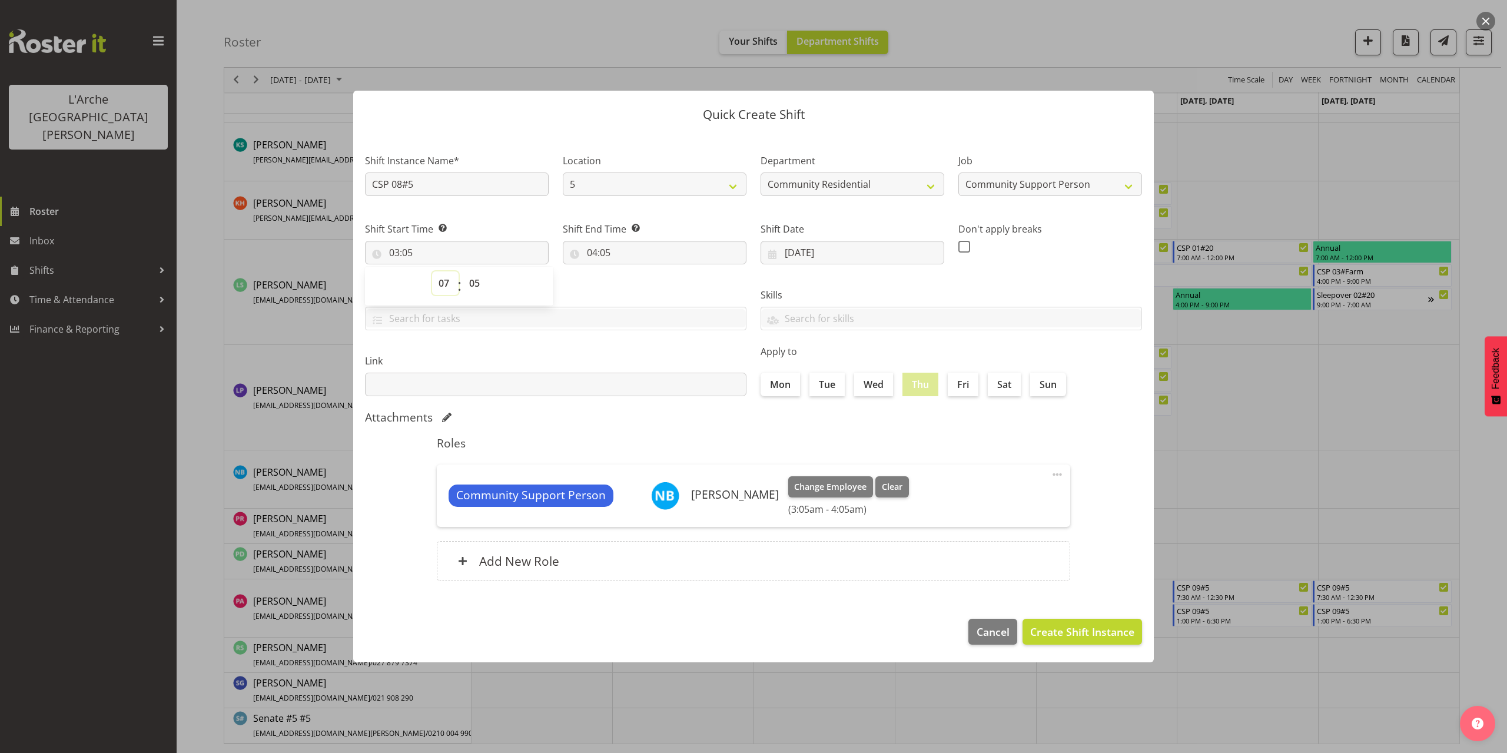
click at [432, 271] on select "00 01 02 03 04 05 06 07 08 09 10 11 12 13 14 15 16 17 18 19 20 21 22 23" at bounding box center [445, 283] width 26 height 24
click at [474, 289] on select "00 01 02 03 04 05 06 07 08 09 10 11 12 13 14 15 16 17 18 19 20 21 22 23 24 25 2…" at bounding box center [476, 283] width 26 height 24
click at [463, 271] on select "00 01 02 03 04 05 06 07 08 09 10 11 12 13 14 15 16 17 18 19 20 21 22 23 24 25 2…" at bounding box center [476, 283] width 26 height 24
click at [604, 254] on input "04:05" at bounding box center [655, 253] width 184 height 24
click at [646, 284] on select "00 01 02 03 04 05 06 07 08 09 10 11 12 13 14 15 16 17 18 19 20 21 22 23" at bounding box center [643, 283] width 26 height 24
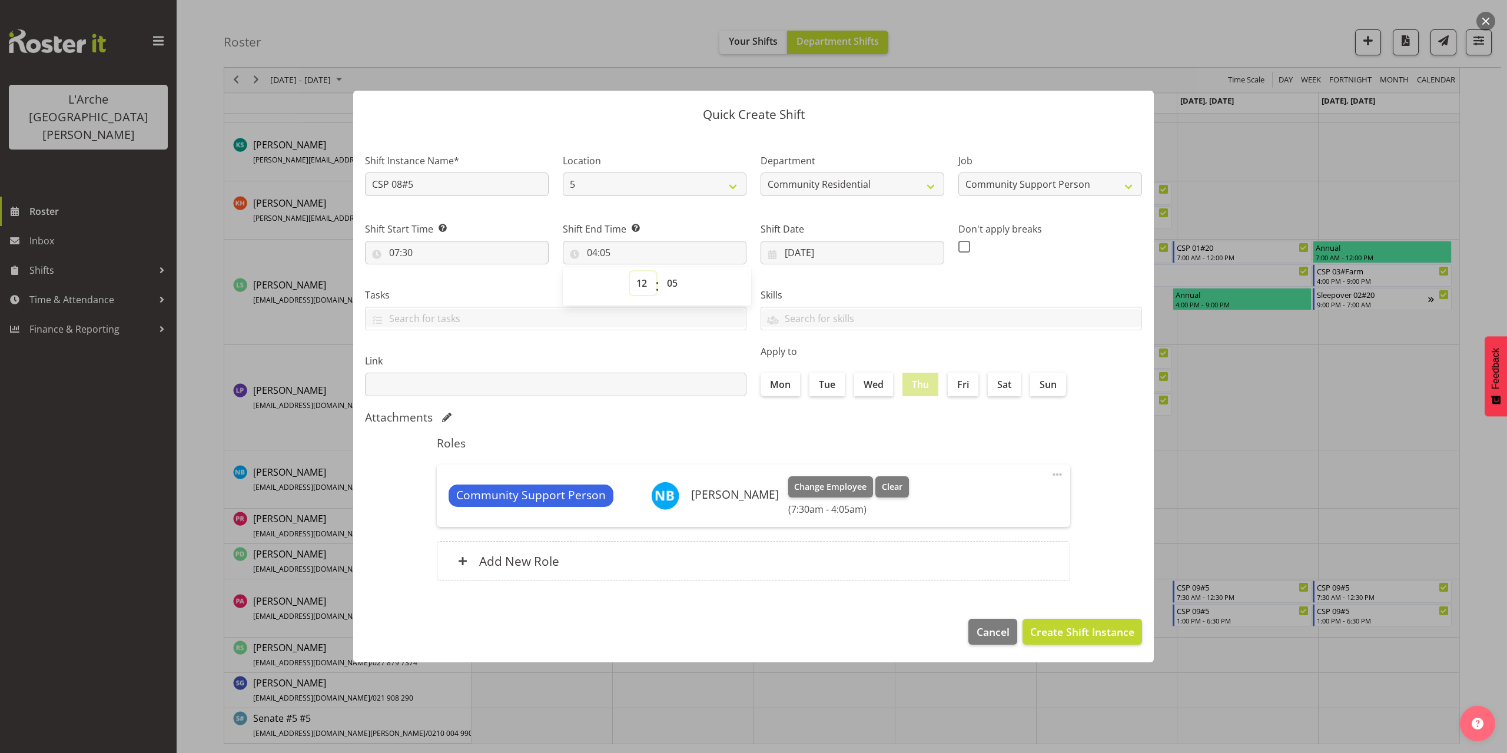
click at [630, 271] on select "00 01 02 03 04 05 06 07 08 09 10 11 12 13 14 15 16 17 18 19 20 21 22 23" at bounding box center [643, 283] width 26 height 24
click at [674, 283] on select "00 01 02 03 04 05 06 07 08 09 10 11 12 13 14 15 16 17 18 19 20 21 22 23 24 25 2…" at bounding box center [673, 283] width 26 height 24
click at [660, 271] on select "00 01 02 03 04 05 06 07 08 09 10 11 12 13 14 15 16 17 18 19 20 21 22 23 24 25 2…" at bounding box center [673, 283] width 26 height 24
click at [1091, 634] on span "Create Shift Instance" at bounding box center [1082, 631] width 104 height 15
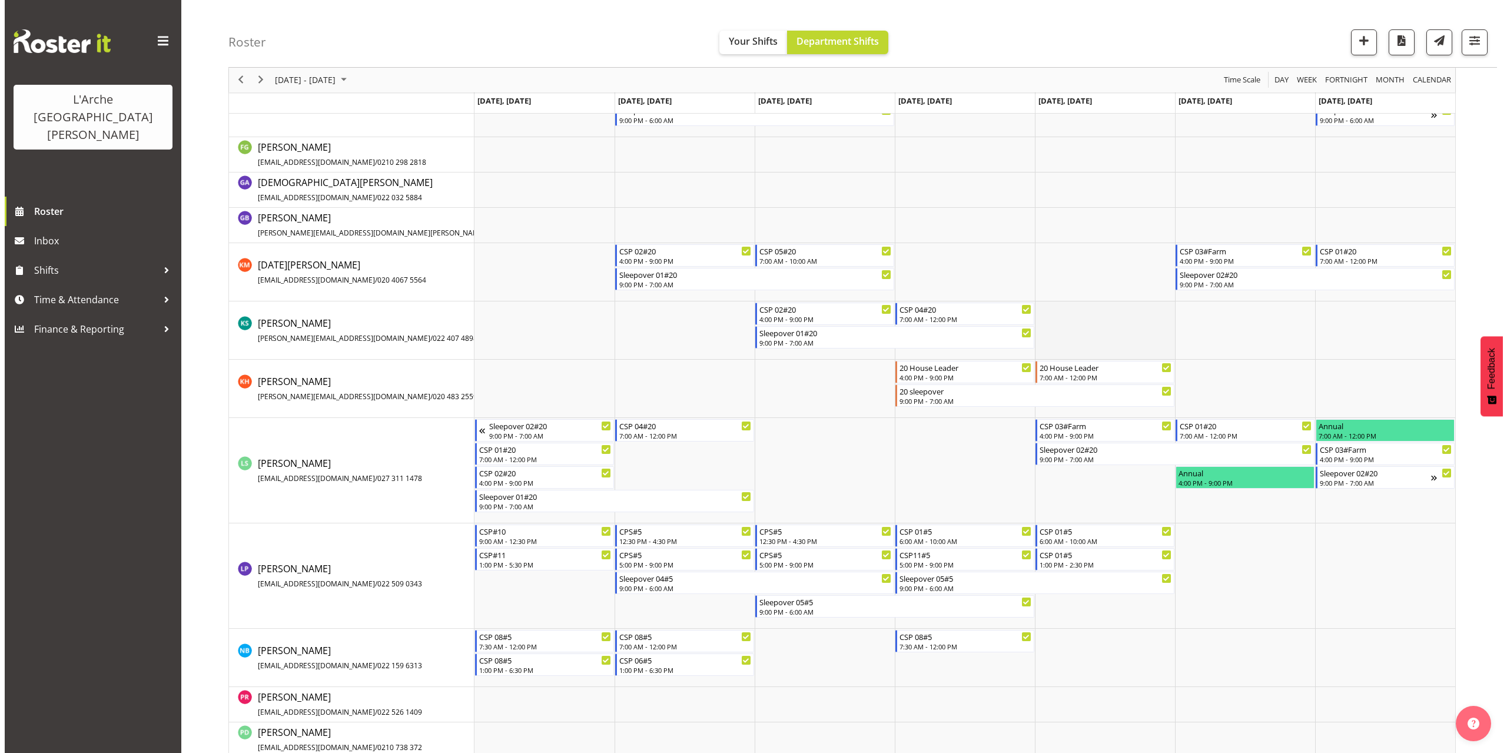
scroll to position [423, 0]
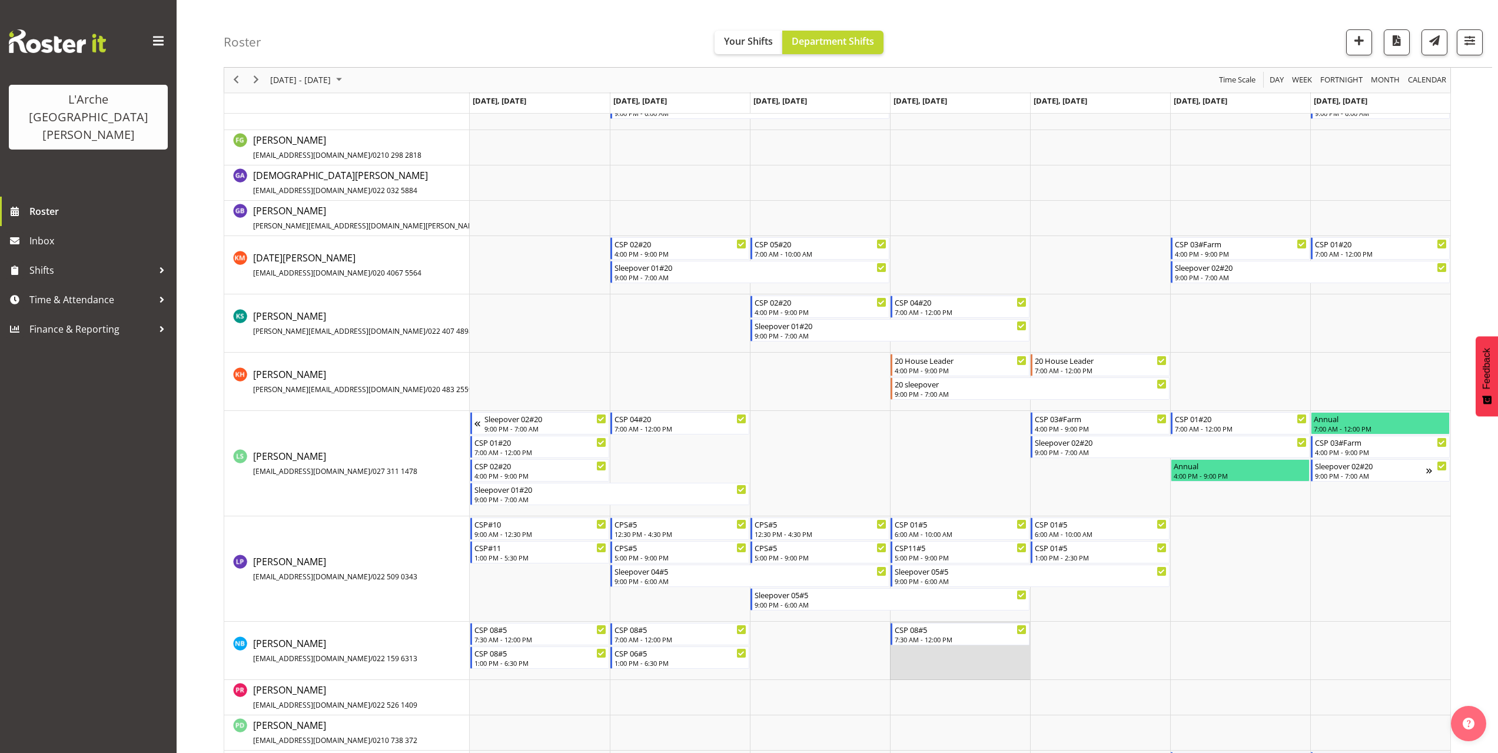
click at [894, 658] on td "Timeline Week of October 5, 2025" at bounding box center [960, 651] width 140 height 58
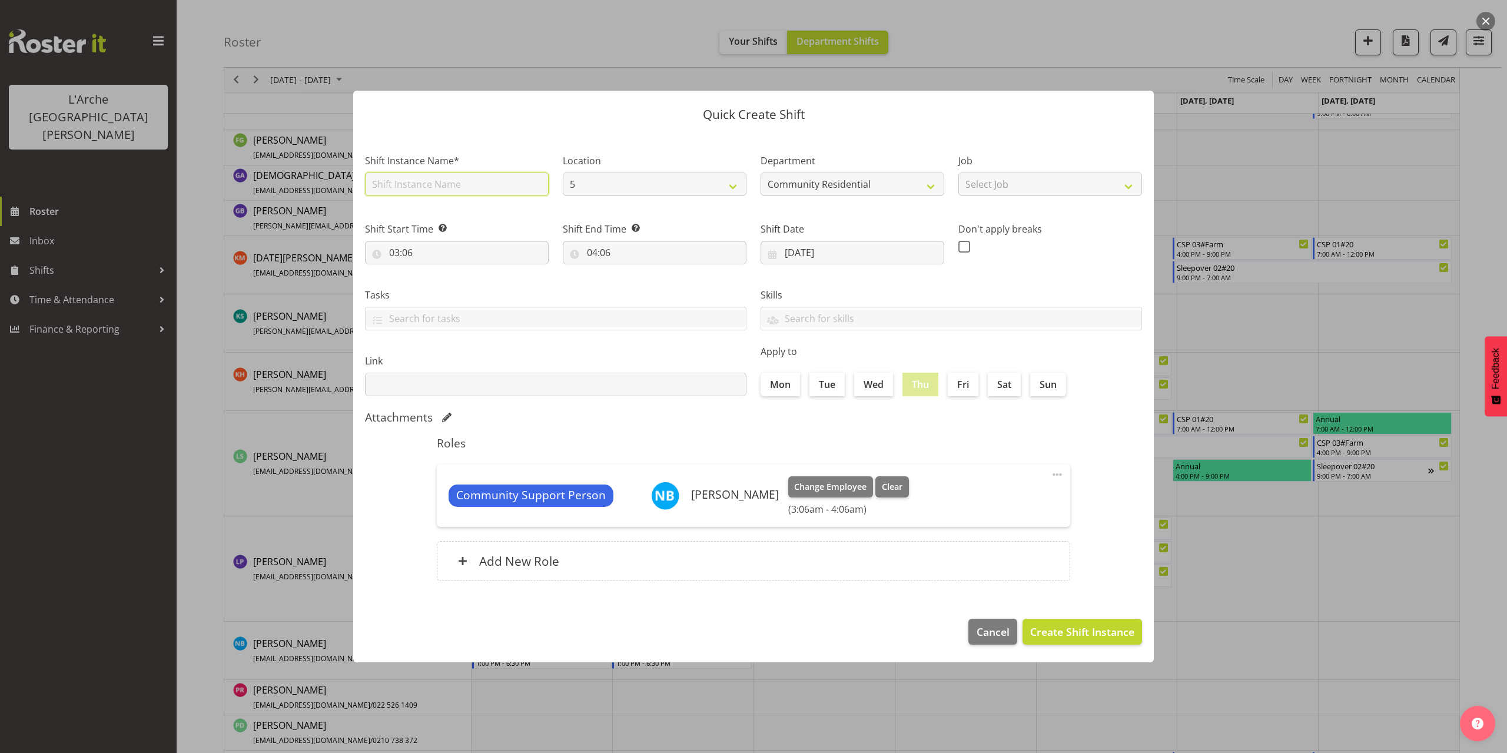
click at [405, 191] on input "text" at bounding box center [457, 184] width 184 height 24
click at [1071, 188] on select "Select Job Accounts Admin Art Coordinator Community Leader Community Support Pe…" at bounding box center [1050, 184] width 184 height 24
click at [958, 172] on select "Select Job Accounts Admin Art Coordinator Community Leader Community Support Pe…" at bounding box center [1050, 184] width 184 height 24
click at [403, 252] on input "03:06" at bounding box center [457, 253] width 184 height 24
click at [437, 281] on select "00 01 02 03 04 05 06 07 08 09 10 11 12 13 14 15 16 17 18 19 20 21 22 23" at bounding box center [445, 283] width 26 height 24
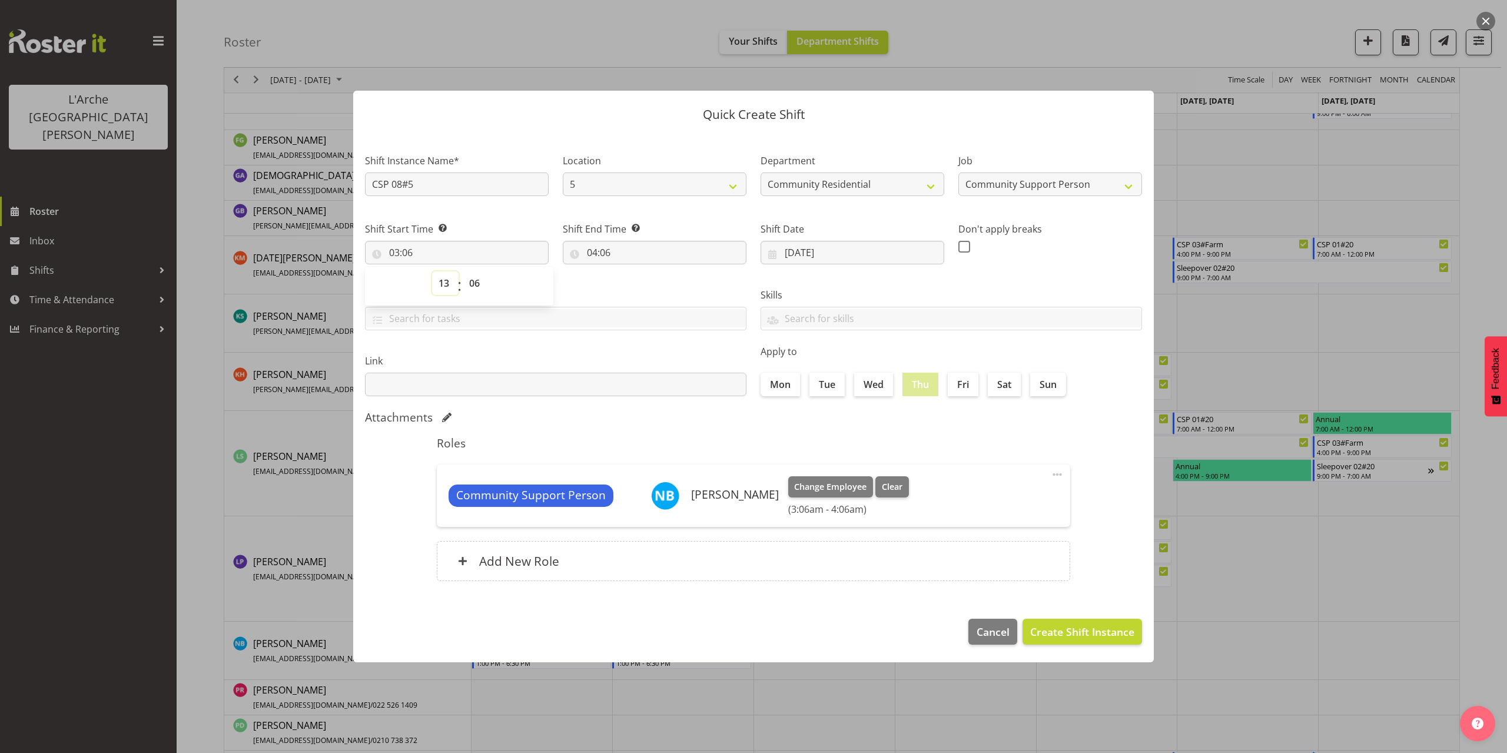
click at [432, 271] on select "00 01 02 03 04 05 06 07 08 09 10 11 12 13 14 15 16 17 18 19 20 21 22 23" at bounding box center [445, 283] width 26 height 24
click at [475, 284] on select "00 01 02 03 04 05 06 07 08 09 10 11 12 13 14 15 16 17 18 19 20 21 22 23 24 25 2…" at bounding box center [476, 283] width 26 height 24
click at [463, 271] on select "00 01 02 03 04 05 06 07 08 09 10 11 12 13 14 15 16 17 18 19 20 21 22 23 24 25 2…" at bounding box center [476, 283] width 26 height 24
click at [600, 256] on input "04:06" at bounding box center [655, 253] width 184 height 24
click at [642, 285] on select "00 01 02 03 04 05 06 07 08 09 10 11 12 13 14 15 16 17 18 19 20 21 22 23" at bounding box center [643, 283] width 26 height 24
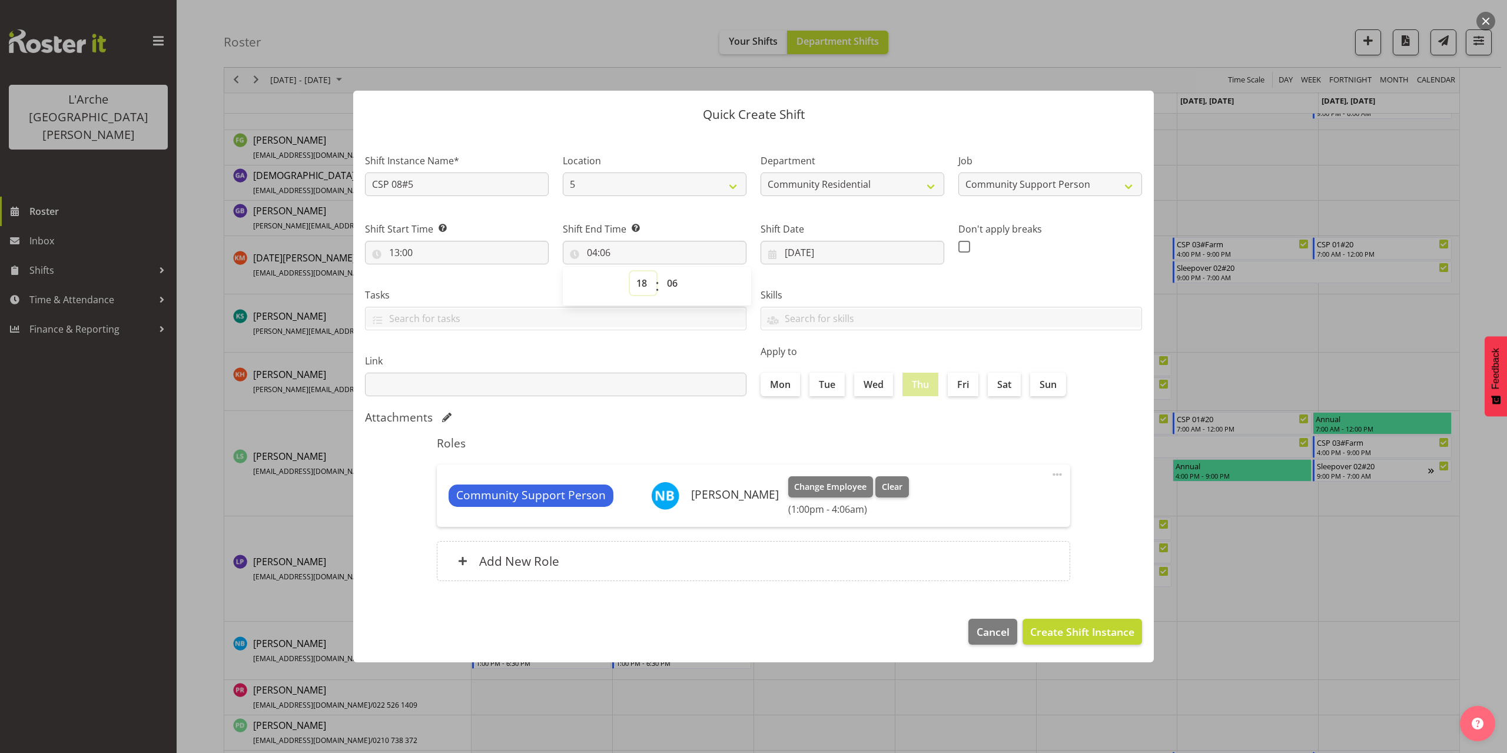
click at [630, 271] on select "00 01 02 03 04 05 06 07 08 09 10 11 12 13 14 15 16 17 18 19 20 21 22 23" at bounding box center [643, 283] width 26 height 24
click at [671, 285] on select "00 01 02 03 04 05 06 07 08 09 10 11 12 13 14 15 16 17 18 19 20 21 22 23 24 25 2…" at bounding box center [673, 283] width 26 height 24
click at [660, 271] on select "00 01 02 03 04 05 06 07 08 09 10 11 12 13 14 15 16 17 18 19 20 21 22 23 24 25 2…" at bounding box center [673, 283] width 26 height 24
click at [1110, 629] on span "Create Shift Instance" at bounding box center [1082, 631] width 104 height 15
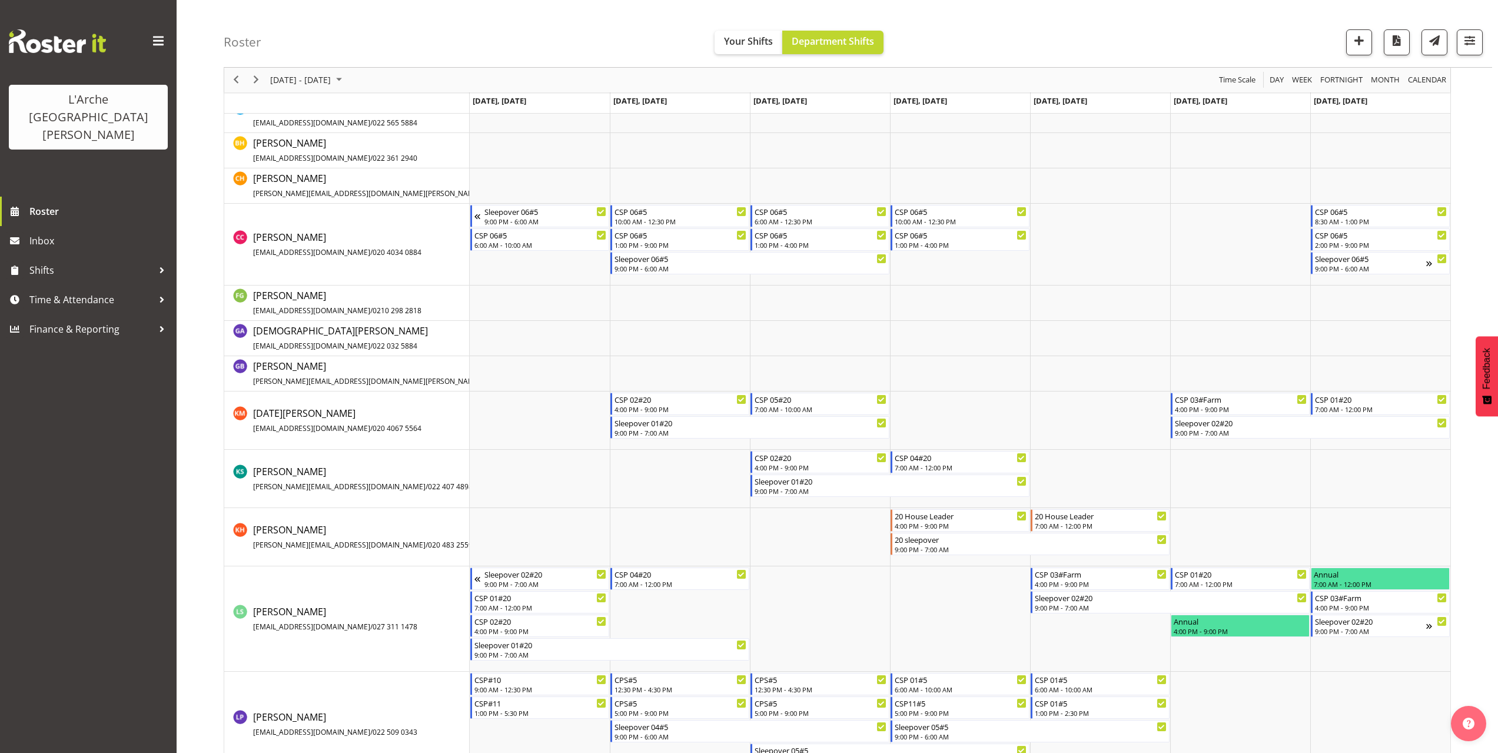
scroll to position [246, 0]
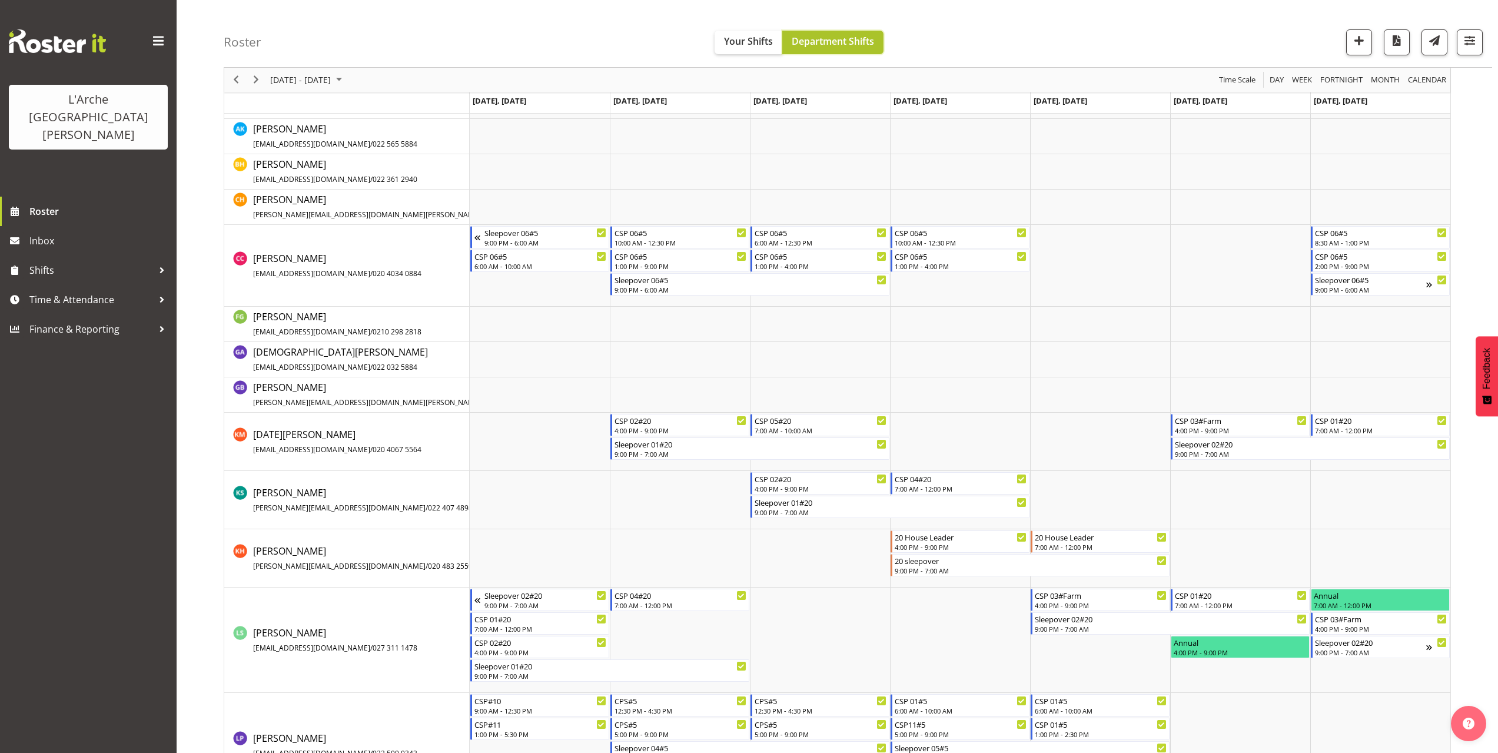
click at [845, 34] on button "Department Shifts" at bounding box center [832, 43] width 101 height 24
click at [843, 41] on span "Department Shifts" at bounding box center [833, 41] width 82 height 13
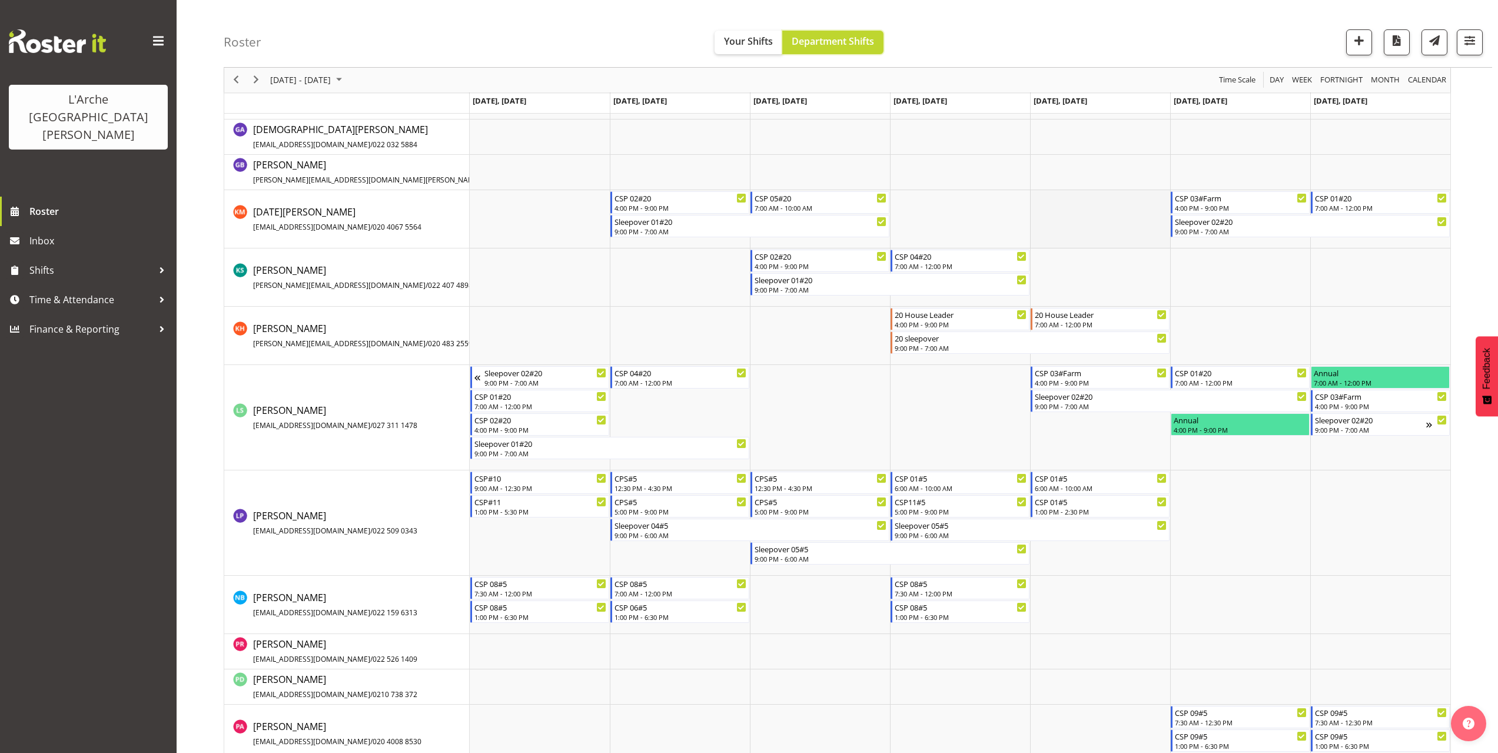
scroll to position [540, 0]
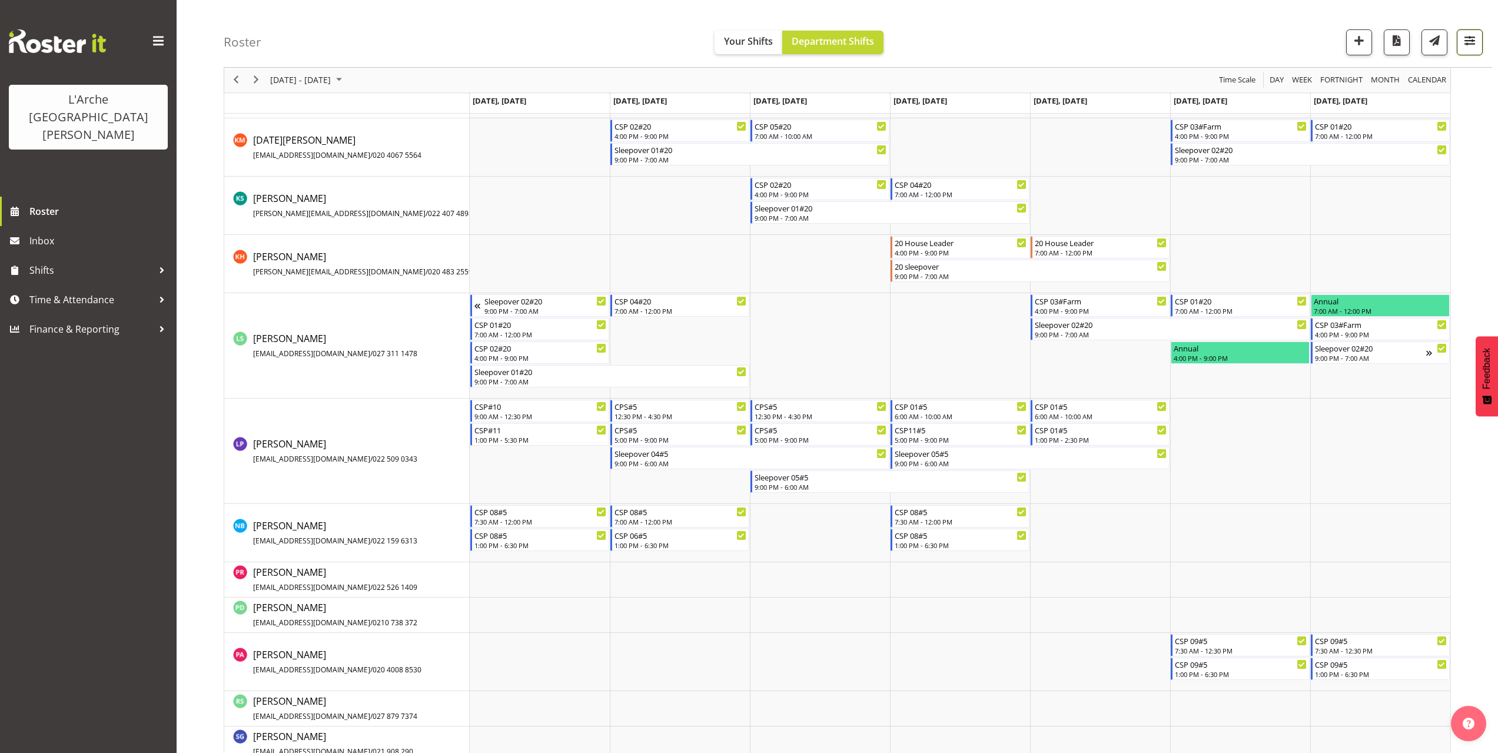
click at [1474, 44] on span "button" at bounding box center [1469, 40] width 15 height 15
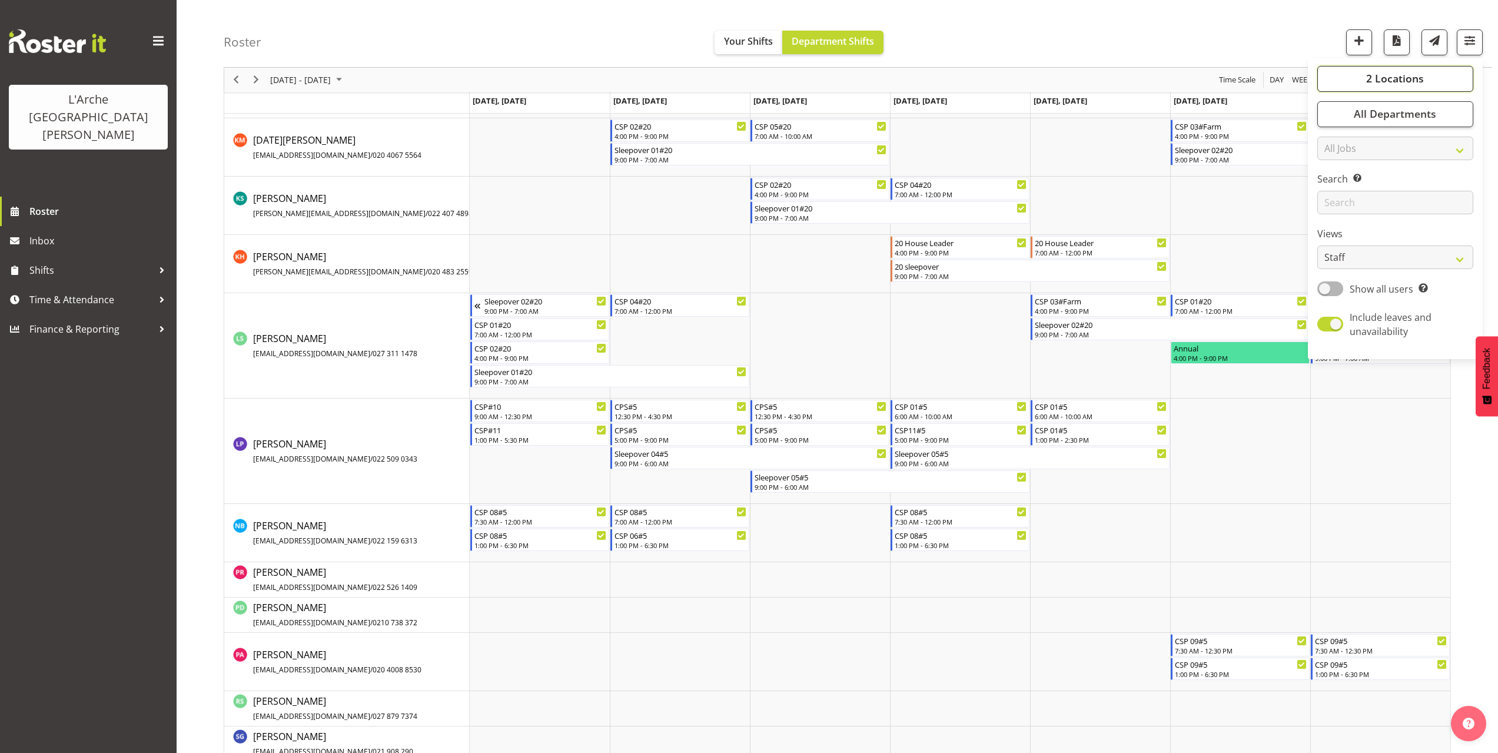
click at [1392, 81] on span "2 Locations" at bounding box center [1395, 79] width 58 height 14
click at [1334, 138] on span at bounding box center [1331, 136] width 9 height 9
click at [1334, 138] on input "20" at bounding box center [1331, 137] width 8 height 8
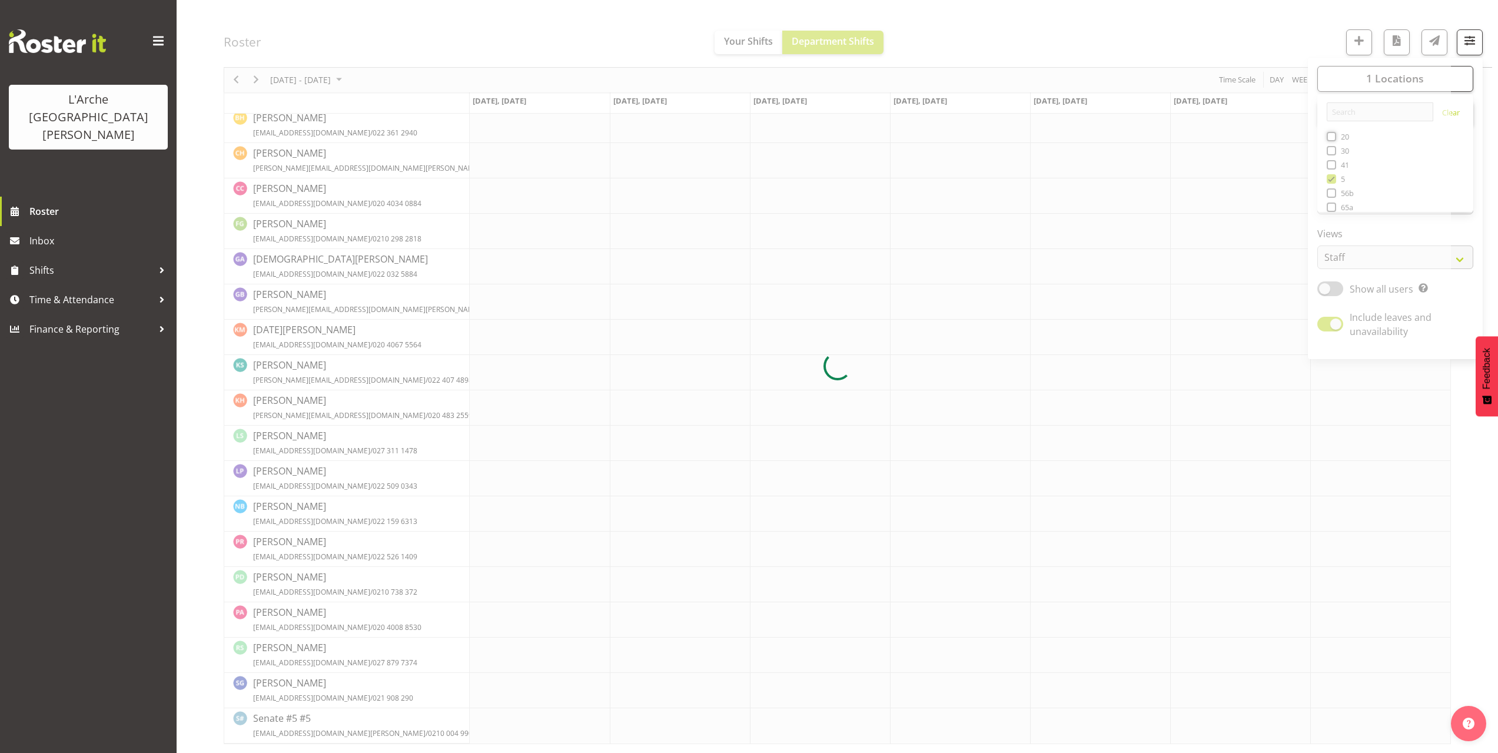
scroll to position [0, 0]
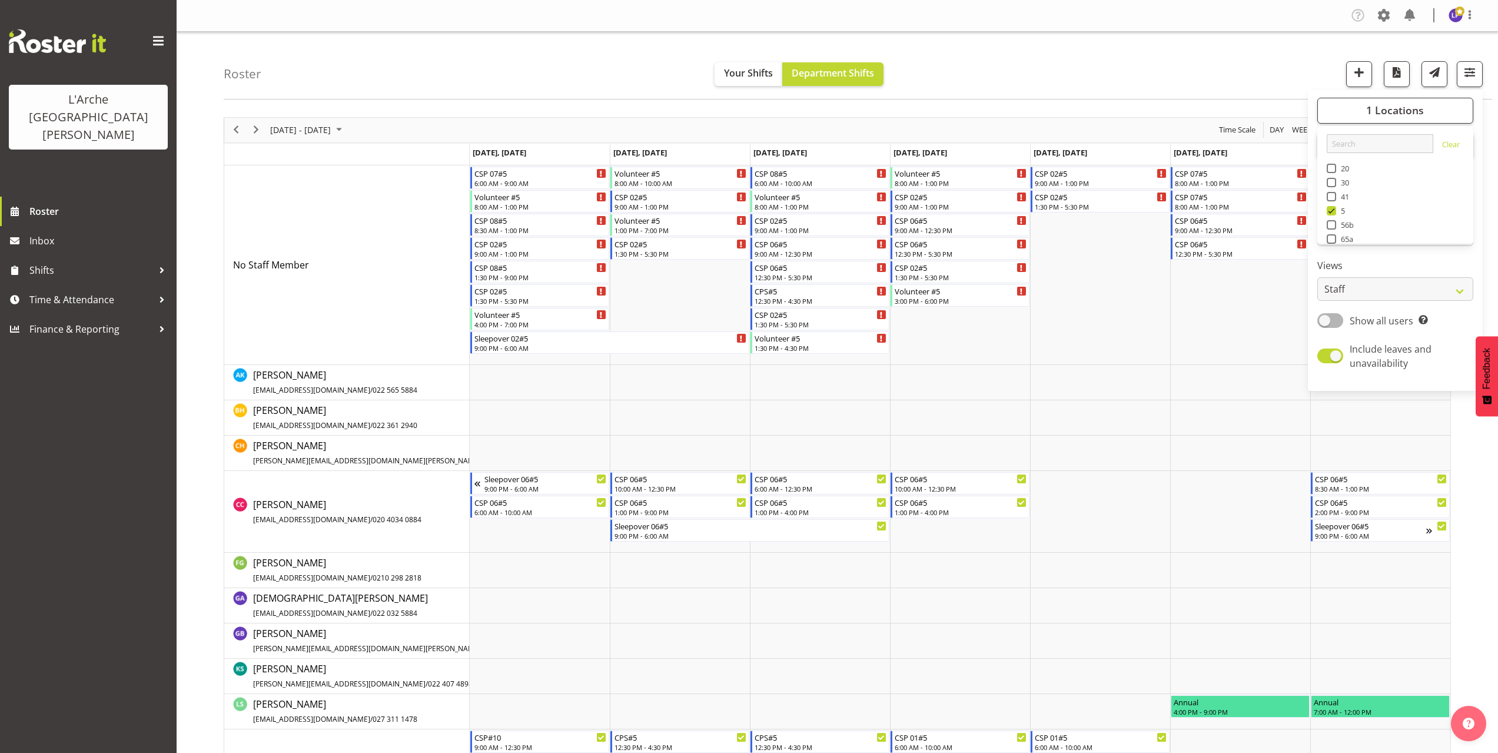
click at [971, 78] on div "Roster Your Shifts Department Shifts 1 Locations Clear 20 30 41 5 56b 65a 73 Ar…" at bounding box center [858, 66] width 1268 height 68
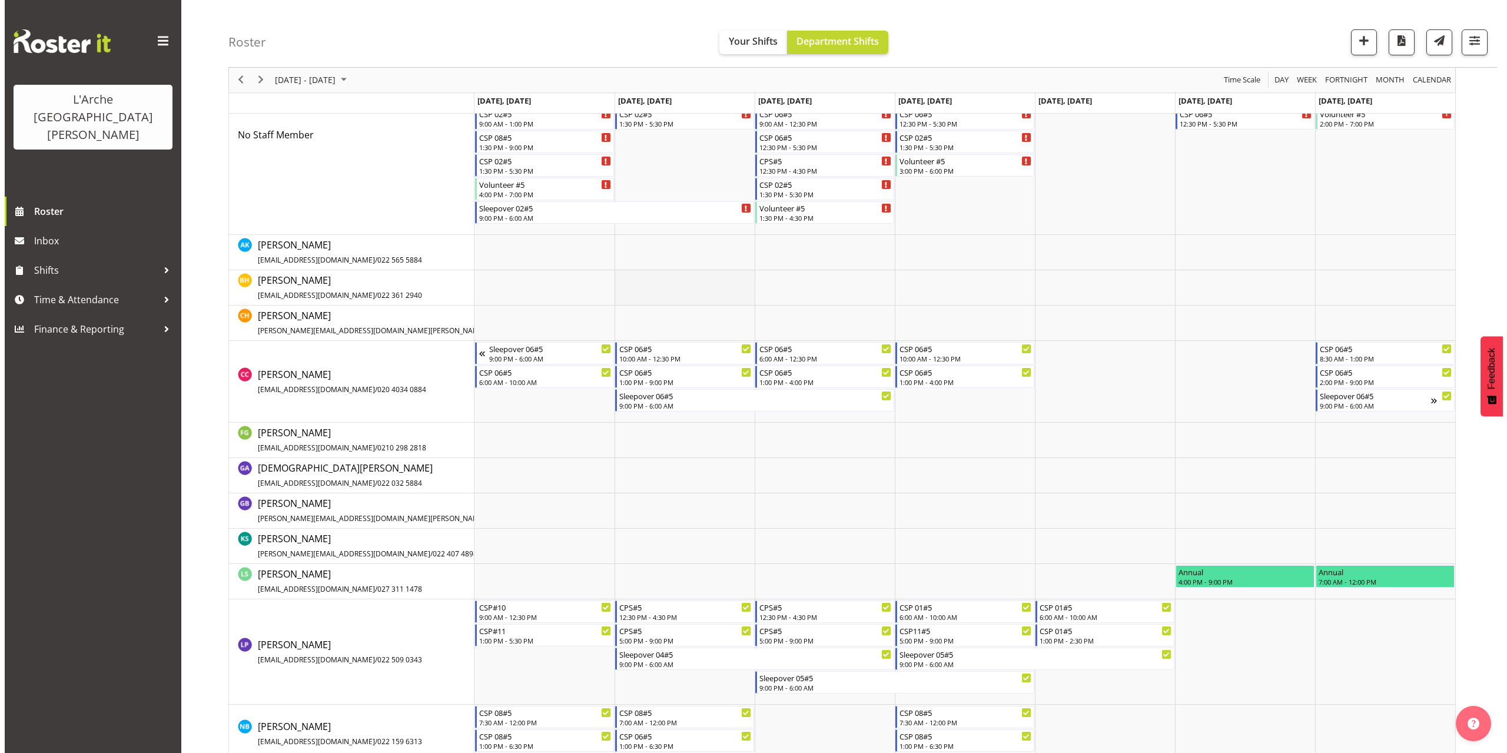
scroll to position [118, 0]
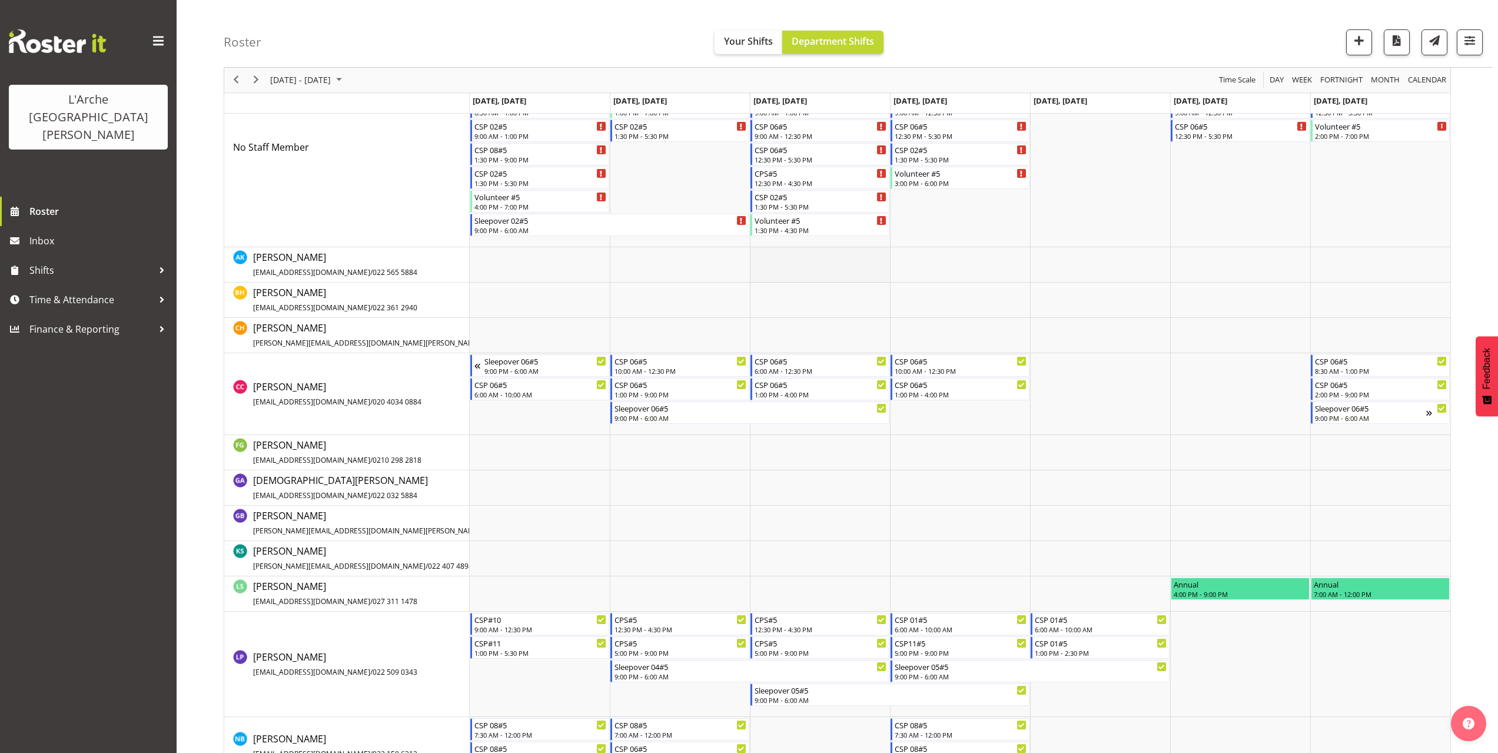
click at [760, 254] on td "Timeline Week of October 5, 2025" at bounding box center [820, 264] width 140 height 35
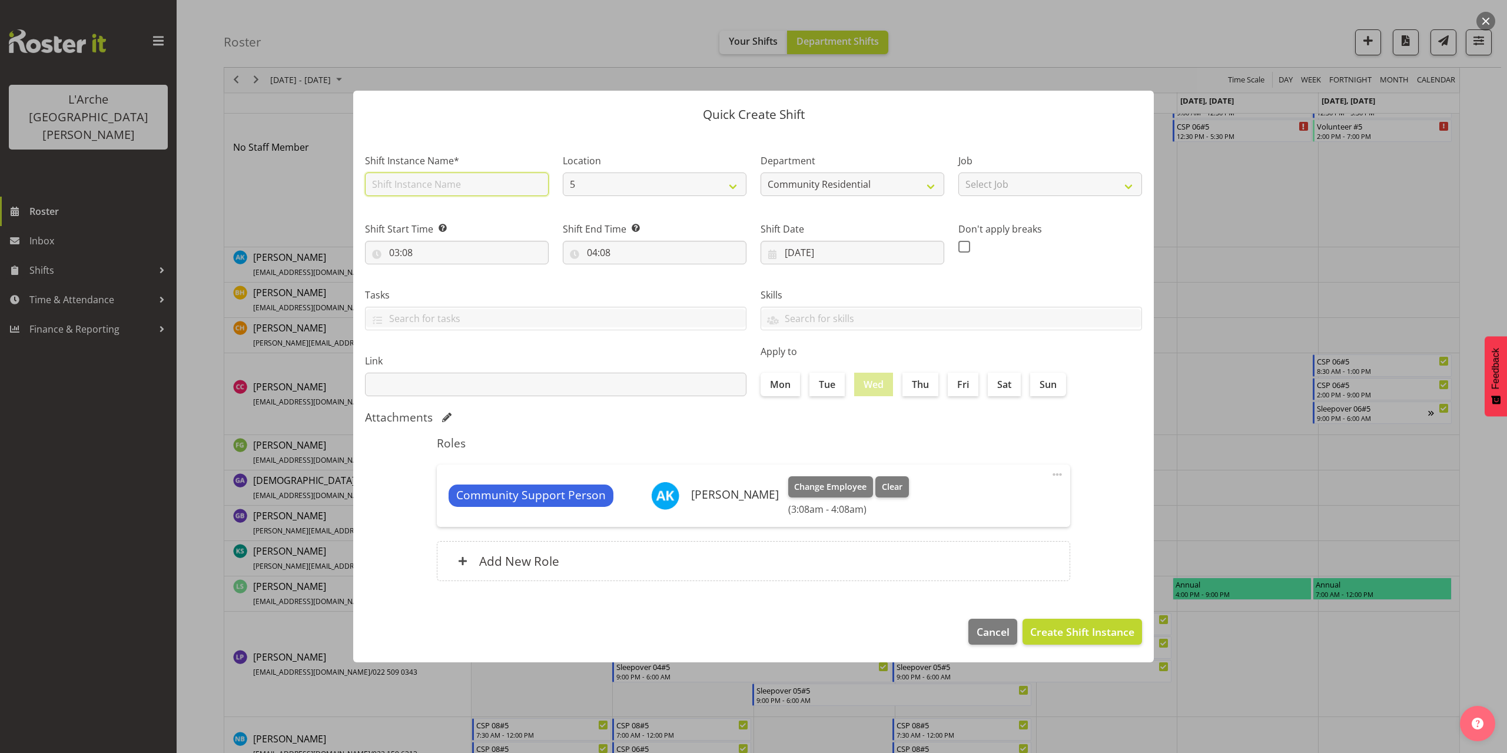
click at [427, 188] on input "text" at bounding box center [457, 184] width 184 height 24
click at [1031, 182] on select "Select Job Accounts Admin Art Coordinator Community Leader Community Support Pe…" at bounding box center [1050, 184] width 184 height 24
click at [958, 172] on select "Select Job Accounts Admin Art Coordinator Community Leader Community Support Pe…" at bounding box center [1050, 184] width 184 height 24
click at [403, 254] on input "03:08" at bounding box center [457, 253] width 184 height 24
click at [444, 282] on select "00 01 02 03 04 05 06 07 08 09 10 11 12 13 14 15 16 17 18 19 20 21 22 23" at bounding box center [445, 283] width 26 height 24
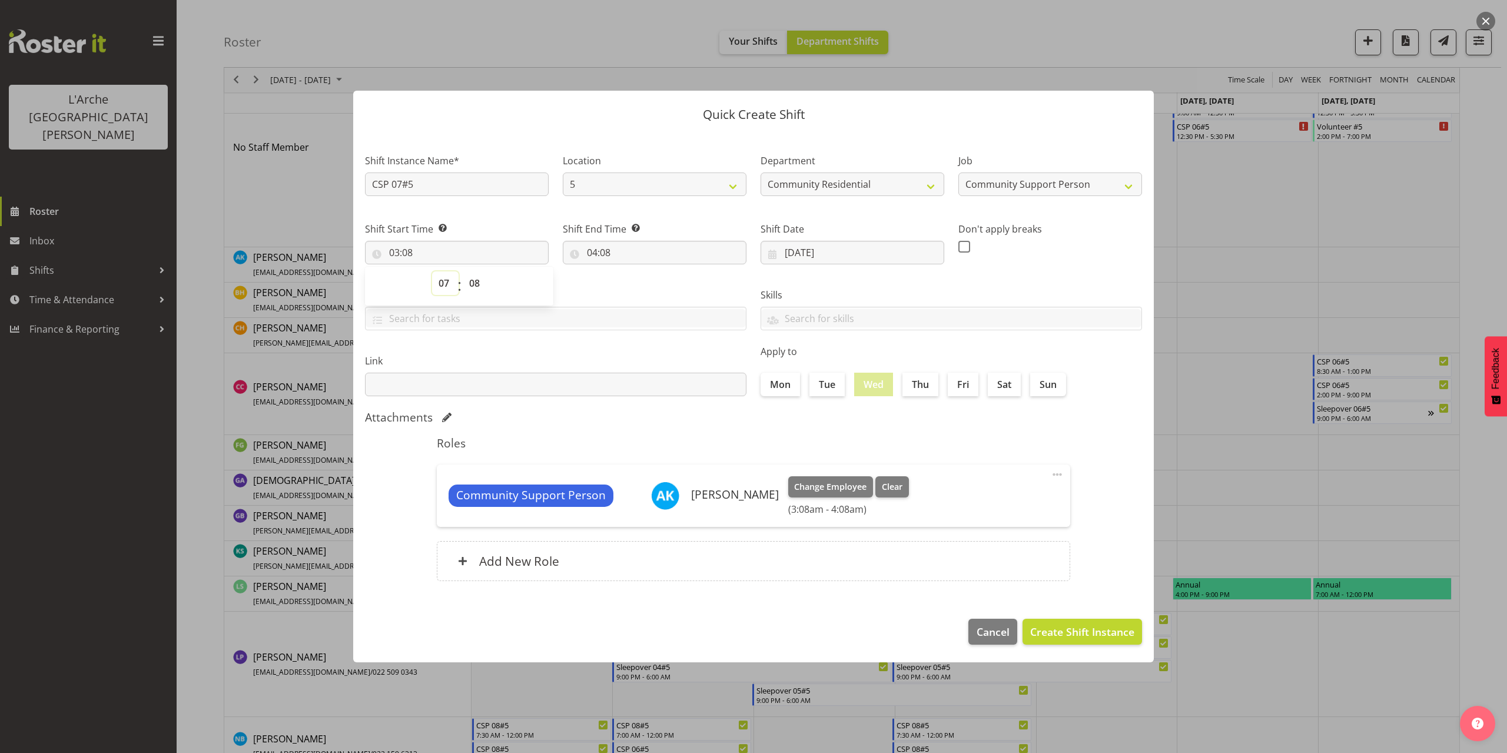
click at [432, 271] on select "00 01 02 03 04 05 06 07 08 09 10 11 12 13 14 15 16 17 18 19 20 21 22 23" at bounding box center [445, 283] width 26 height 24
click at [477, 279] on select "00 01 02 03 04 05 06 07 08 09 10 11 12 13 14 15 16 17 18 19 20 21 22 23 24 25 2…" at bounding box center [476, 283] width 26 height 24
click at [463, 271] on select "00 01 02 03 04 05 06 07 08 09 10 11 12 13 14 15 16 17 18 19 20 21 22 23 24 25 2…" at bounding box center [476, 283] width 26 height 24
click at [597, 254] on input "04:08" at bounding box center [655, 253] width 184 height 24
click at [643, 284] on select "00 01 02 03 04 05 06 07 08 09 10 11 12 13 14 15 16 17 18 19 20 21 22 23" at bounding box center [643, 283] width 26 height 24
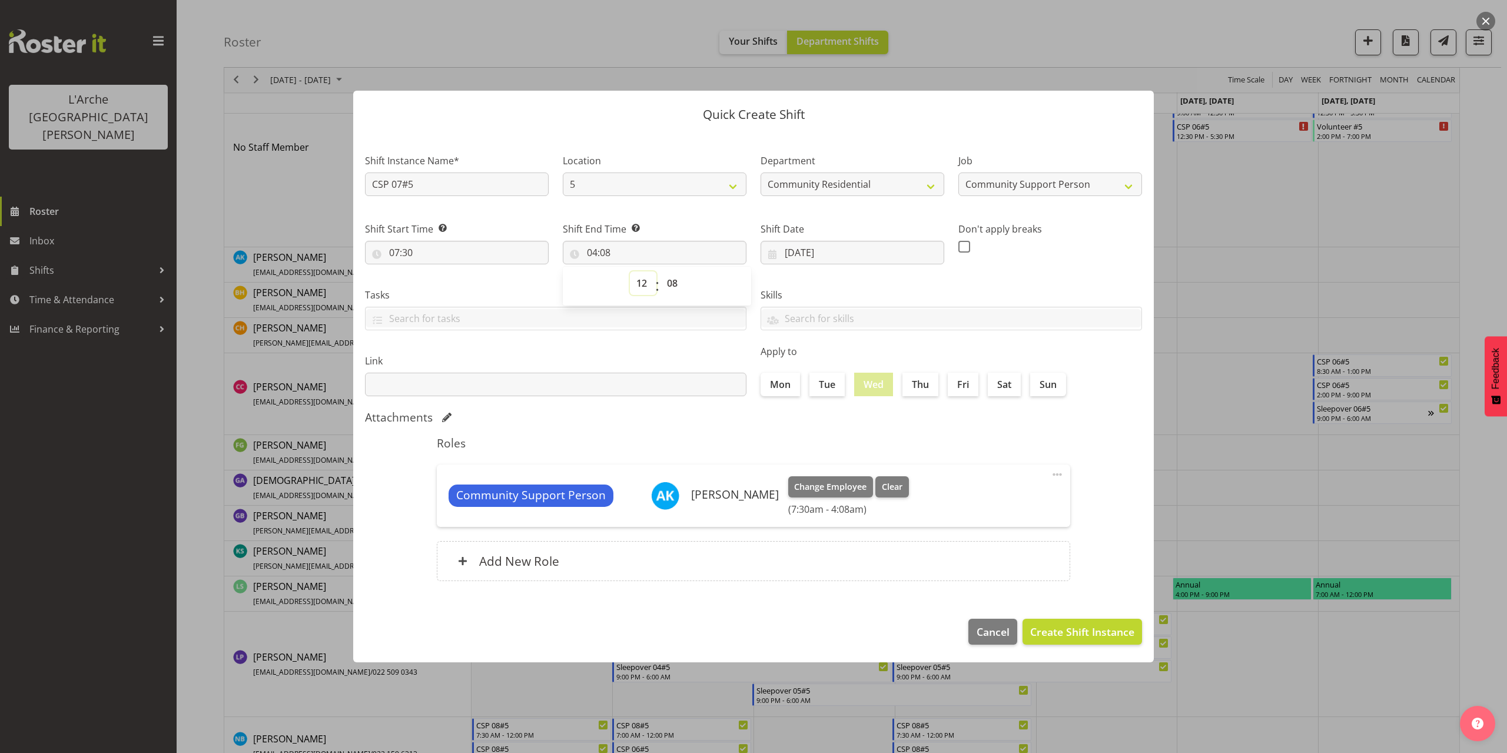
click at [630, 271] on select "00 01 02 03 04 05 06 07 08 09 10 11 12 13 14 15 16 17 18 19 20 21 22 23" at bounding box center [643, 283] width 26 height 24
click at [673, 283] on select "00 01 02 03 04 05 06 07 08 09 10 11 12 13 14 15 16 17 18 19 20 21 22 23 24 25 2…" at bounding box center [673, 283] width 26 height 24
click at [642, 280] on select "00 01 02 03 04 05 06 07 08 09 10 11 12 13 14 15 16 17 18 19 20 21 22 23" at bounding box center [643, 283] width 26 height 24
click at [630, 271] on select "00 01 02 03 04 05 06 07 08 09 10 11 12 13 14 15 16 17 18 19 20 21 22 23" at bounding box center [643, 283] width 26 height 24
click at [673, 284] on select "00 01 02 03 04 05 06 07 08 09 10 11 12 13 14 15 16 17 18 19 20 21 22 23 24 25 2…" at bounding box center [673, 283] width 26 height 24
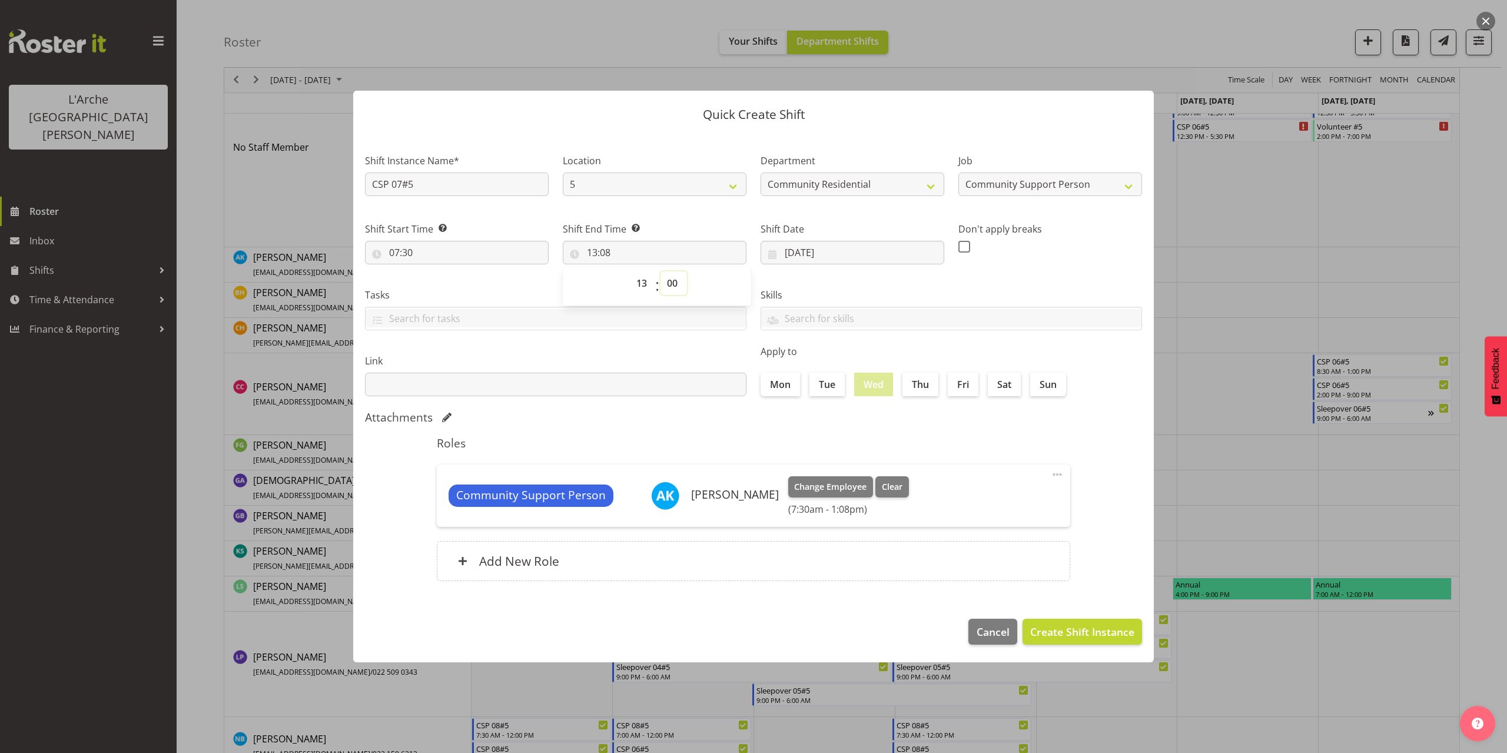
click at [660, 271] on select "00 01 02 03 04 05 06 07 08 09 10 11 12 13 14 15 16 17 18 19 20 21 22 23 24 25 2…" at bounding box center [673, 283] width 26 height 24
click at [1091, 627] on span "Create Shift Instance" at bounding box center [1082, 631] width 104 height 15
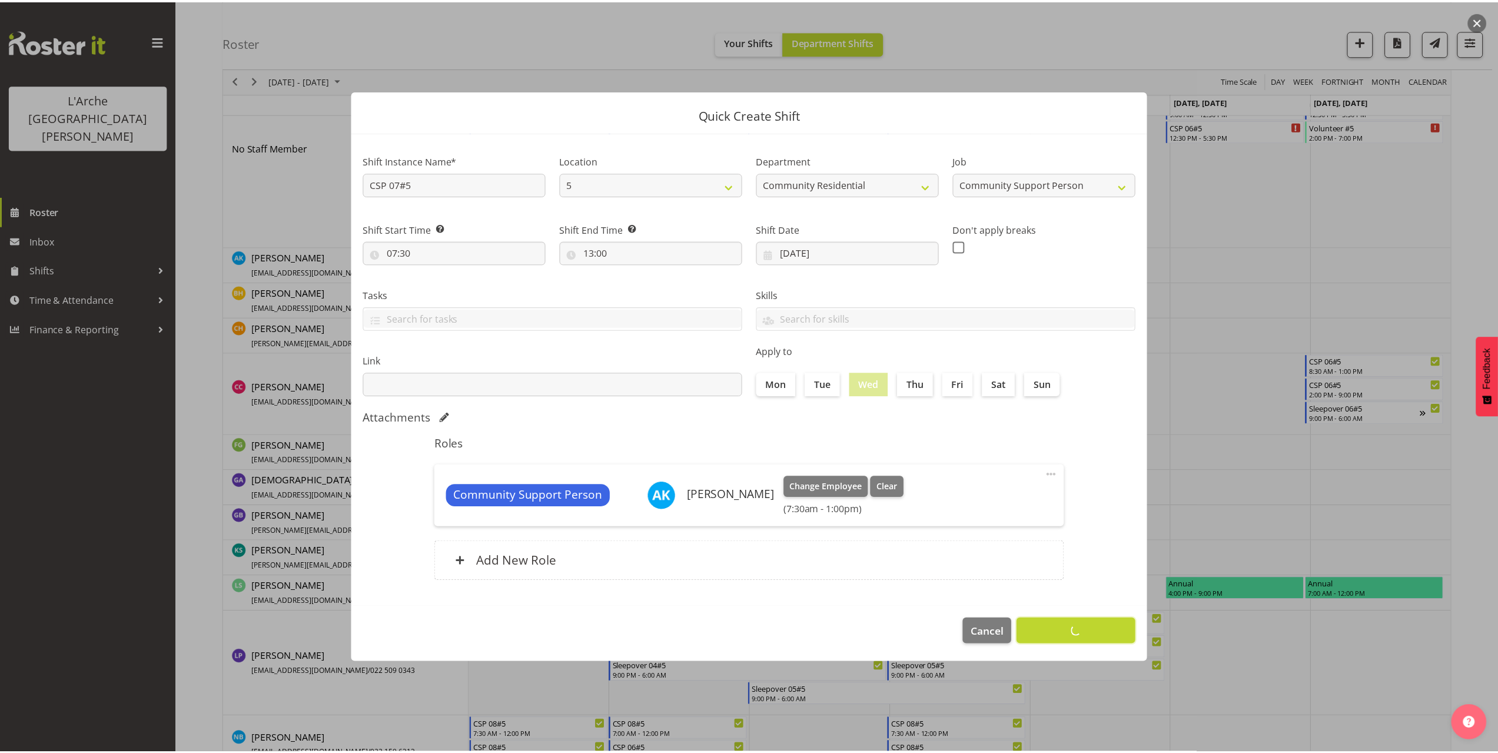
scroll to position [58, 0]
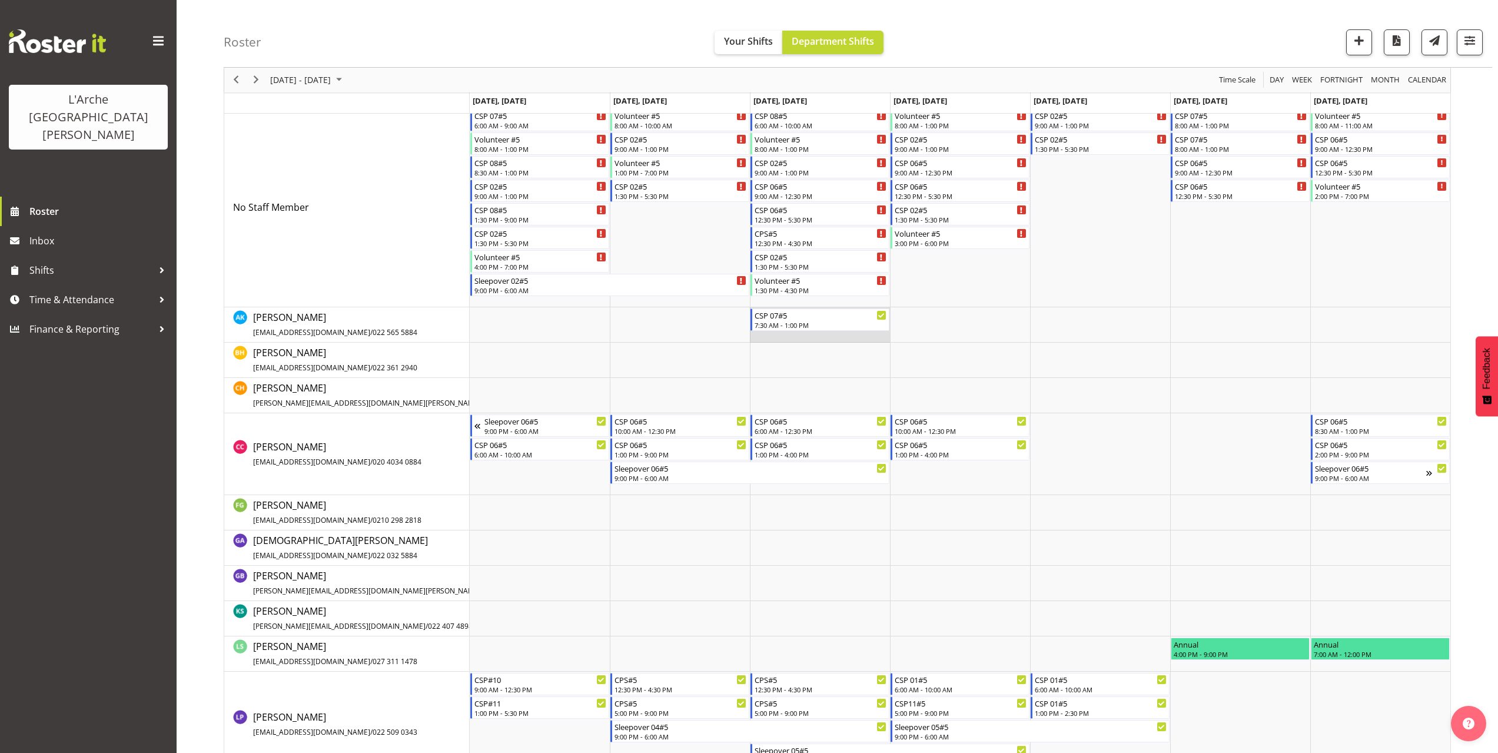
click at [777, 336] on td "Timeline Week of October 5, 2025" at bounding box center [820, 324] width 140 height 35
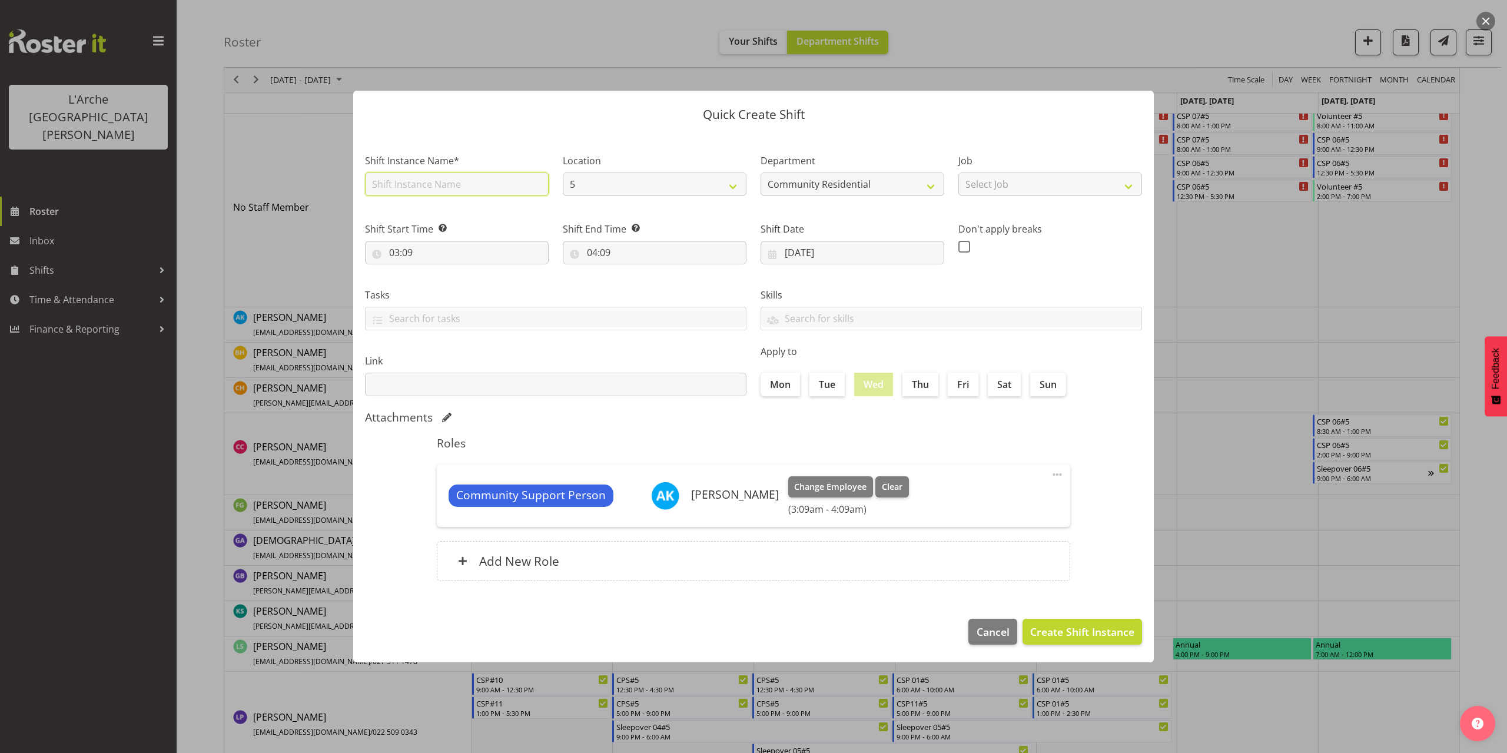
click at [403, 186] on input "text" at bounding box center [457, 184] width 184 height 24
click at [997, 184] on select "Select Job Accounts Admin Art Coordinator Community Leader Community Support Pe…" at bounding box center [1050, 184] width 184 height 24
click at [958, 172] on select "Select Job Accounts Admin Art Coordinator Community Leader Community Support Pe…" at bounding box center [1050, 184] width 184 height 24
click at [403, 256] on input "03:09" at bounding box center [457, 253] width 184 height 24
click at [441, 285] on select "00 01 02 03 04 05 06 07 08 09 10 11 12 13 14 15 16 17 18 19 20 21 22 23" at bounding box center [445, 283] width 26 height 24
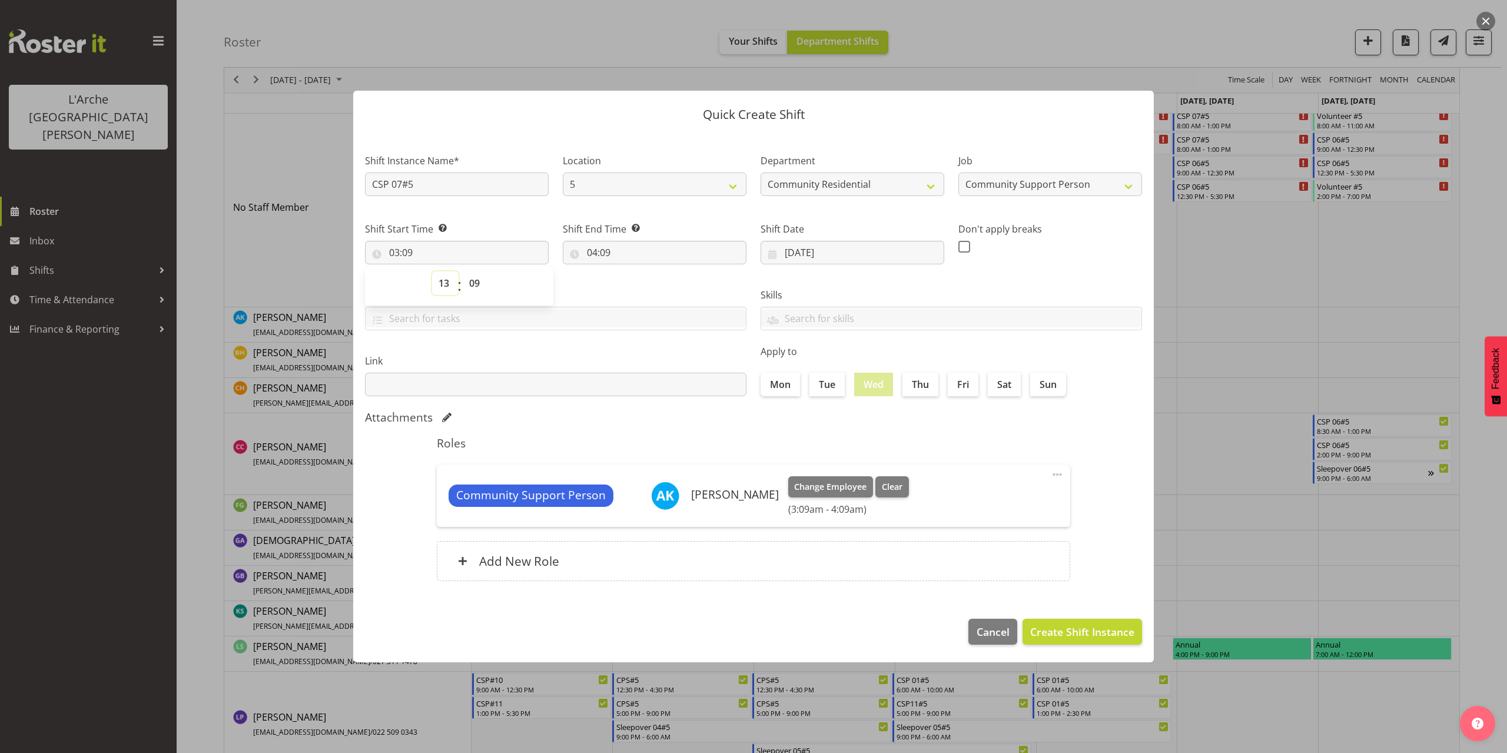
click at [432, 271] on select "00 01 02 03 04 05 06 07 08 09 10 11 12 13 14 15 16 17 18 19 20 21 22 23" at bounding box center [445, 283] width 26 height 24
click at [477, 288] on select "00 01 02 03 04 05 06 07 08 09 10 11 12 13 14 15 16 17 18 19 20 21 22 23 24 25 2…" at bounding box center [476, 283] width 26 height 24
click at [463, 271] on select "00 01 02 03 04 05 06 07 08 09 10 11 12 13 14 15 16 17 18 19 20 21 22 23 24 25 2…" at bounding box center [476, 283] width 26 height 24
click at [603, 255] on input "04:09" at bounding box center [655, 253] width 184 height 24
click at [643, 286] on select "00 01 02 03 04 05 06 07 08 09 10 11 12 13 14 15 16 17 18 19 20 21 22 23" at bounding box center [643, 283] width 26 height 24
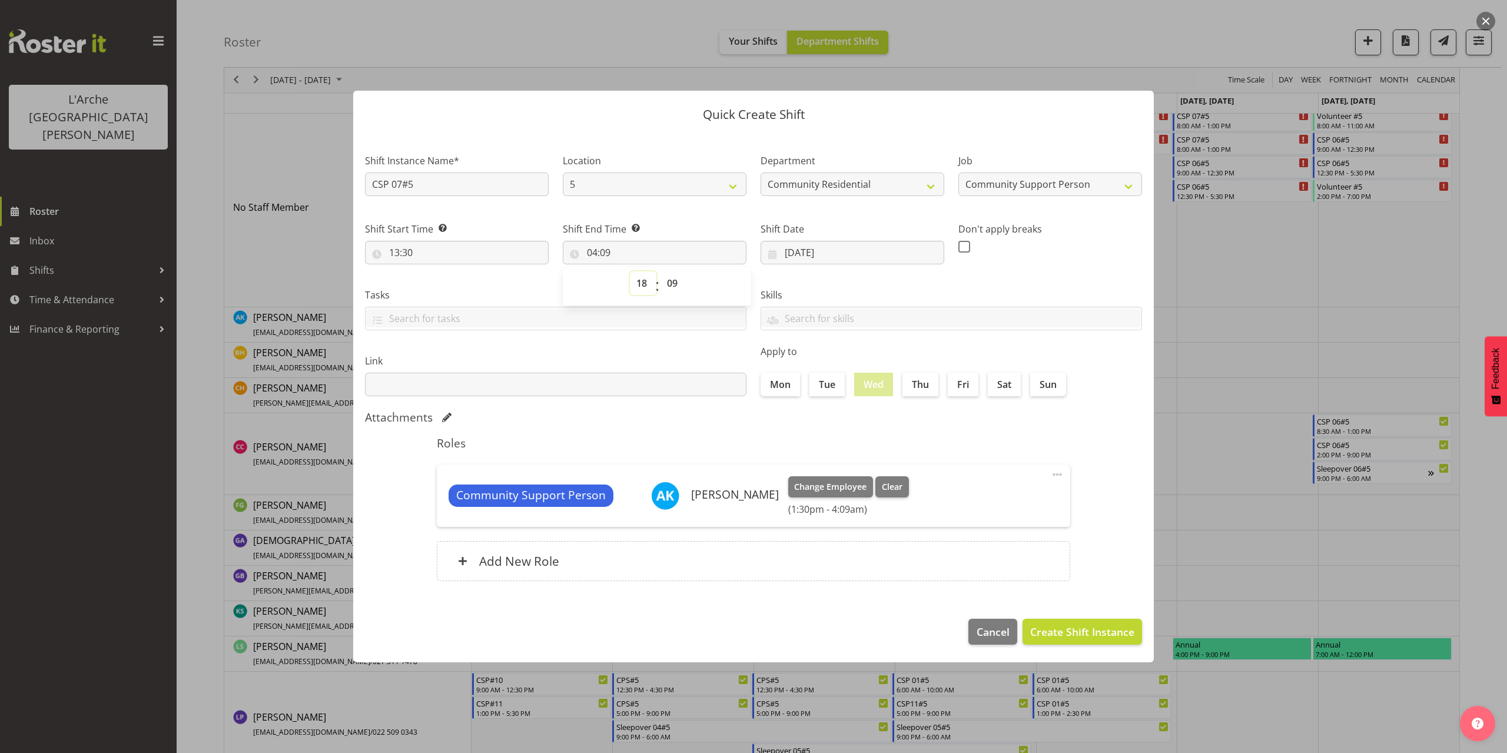
click at [630, 271] on select "00 01 02 03 04 05 06 07 08 09 10 11 12 13 14 15 16 17 18 19 20 21 22 23" at bounding box center [643, 283] width 26 height 24
click at [672, 282] on select "00 01 02 03 04 05 06 07 08 09 10 11 12 13 14 15 16 17 18 19 20 21 22 23 24 25 2…" at bounding box center [673, 283] width 26 height 24
click at [660, 271] on select "00 01 02 03 04 05 06 07 08 09 10 11 12 13 14 15 16 17 18 19 20 21 22 23 24 25 2…" at bounding box center [673, 283] width 26 height 24
click at [1060, 638] on span "Create Shift Instance" at bounding box center [1082, 631] width 104 height 15
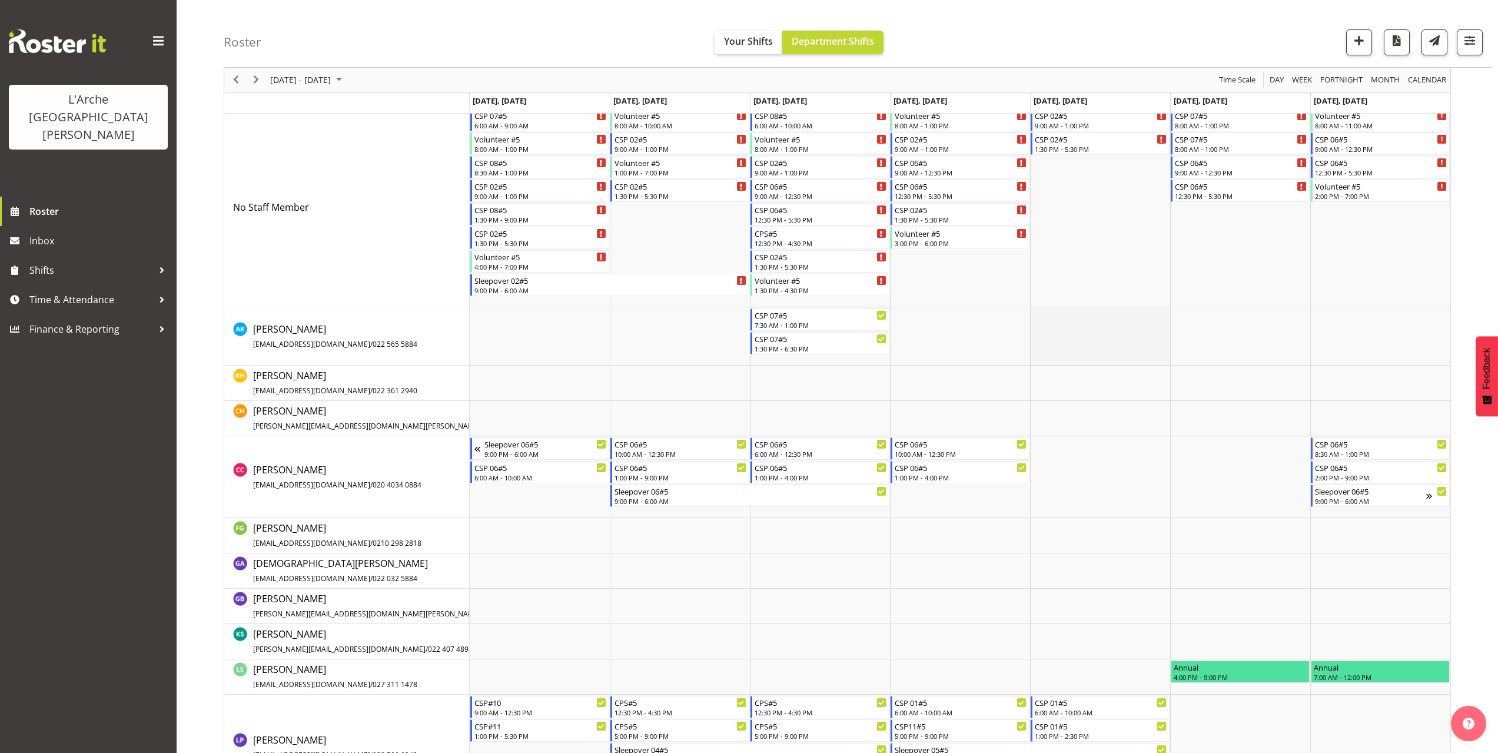
click at [1047, 315] on td "Timeline Week of October 5, 2025" at bounding box center [1100, 336] width 140 height 58
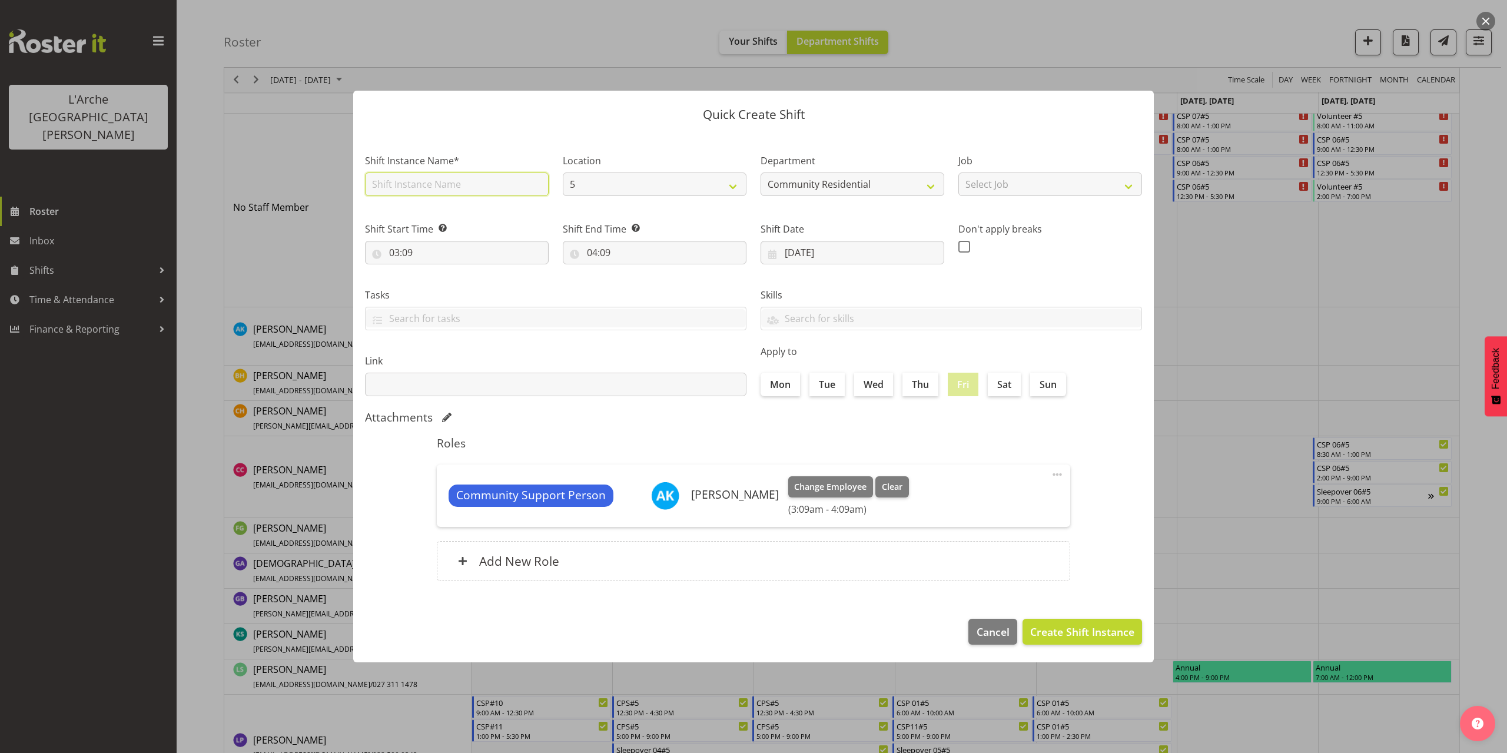
click at [410, 184] on input "text" at bounding box center [457, 184] width 184 height 24
click at [1011, 185] on select "Select Job Accounts Admin Art Coordinator Community Leader Community Support Pe…" at bounding box center [1050, 184] width 184 height 24
click at [958, 172] on select "Select Job Accounts Admin Art Coordinator Community Leader Community Support Pe…" at bounding box center [1050, 184] width 184 height 24
click at [402, 253] on input "03:09" at bounding box center [457, 253] width 184 height 24
click at [443, 287] on select "00 01 02 03 04 05 06 07 08 09 10 11 12 13 14 15 16 17 18 19 20 21 22 23" at bounding box center [445, 283] width 26 height 24
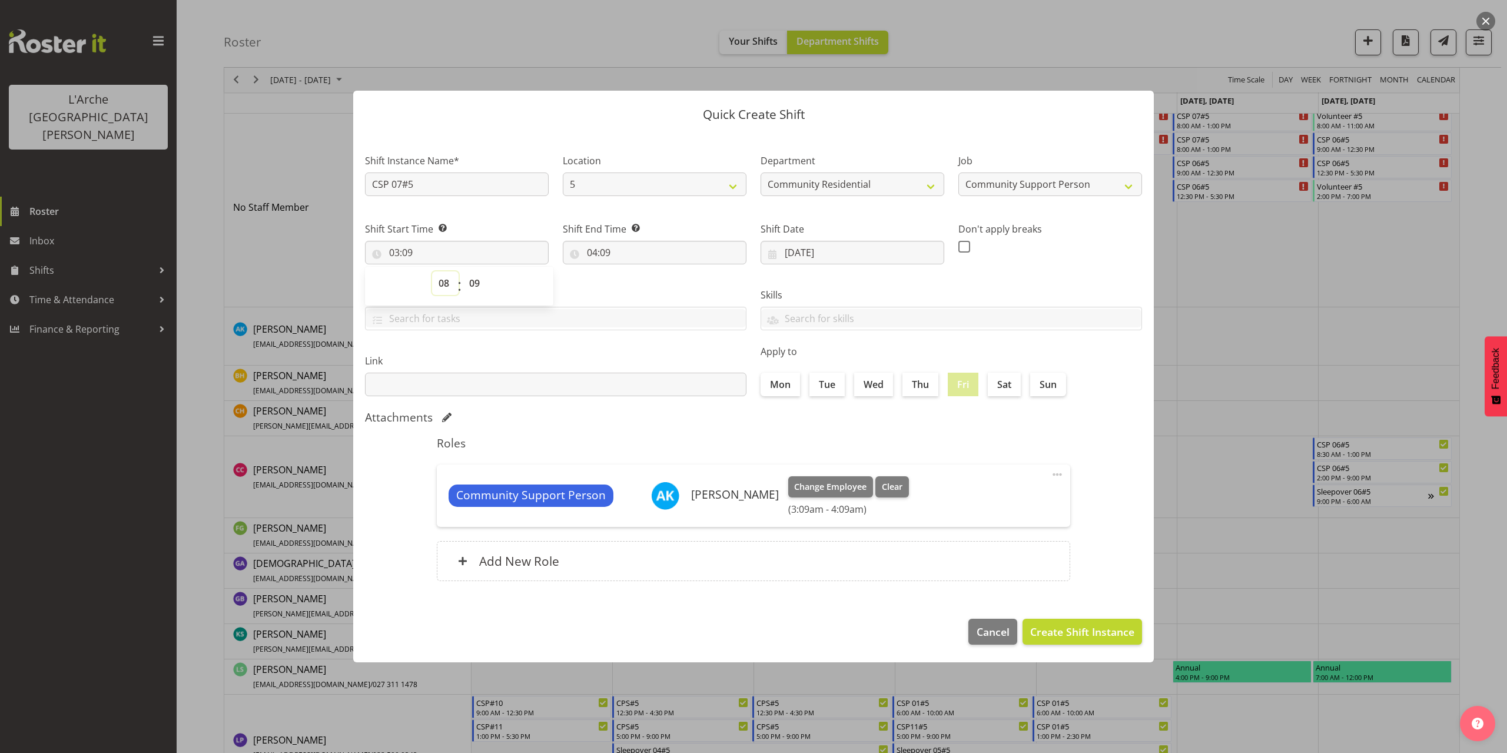
click at [432, 271] on select "00 01 02 03 04 05 06 07 08 09 10 11 12 13 14 15 16 17 18 19 20 21 22 23" at bounding box center [445, 283] width 26 height 24
click at [476, 285] on select "00 01 02 03 04 05 06 07 08 09 10 11 12 13 14 15 16 17 18 19 20 21 22 23 24 25 2…" at bounding box center [476, 283] width 26 height 24
click at [463, 271] on select "00 01 02 03 04 05 06 07 08 09 10 11 12 13 14 15 16 17 18 19 20 21 22 23 24 25 2…" at bounding box center [476, 283] width 26 height 24
click at [610, 254] on input "04:09" at bounding box center [655, 253] width 184 height 24
click at [634, 279] on select "00 01 02 03 04 05 06 07 08 09 10 11 12 13 14 15 16 17 18 19 20 21 22 23" at bounding box center [643, 283] width 26 height 24
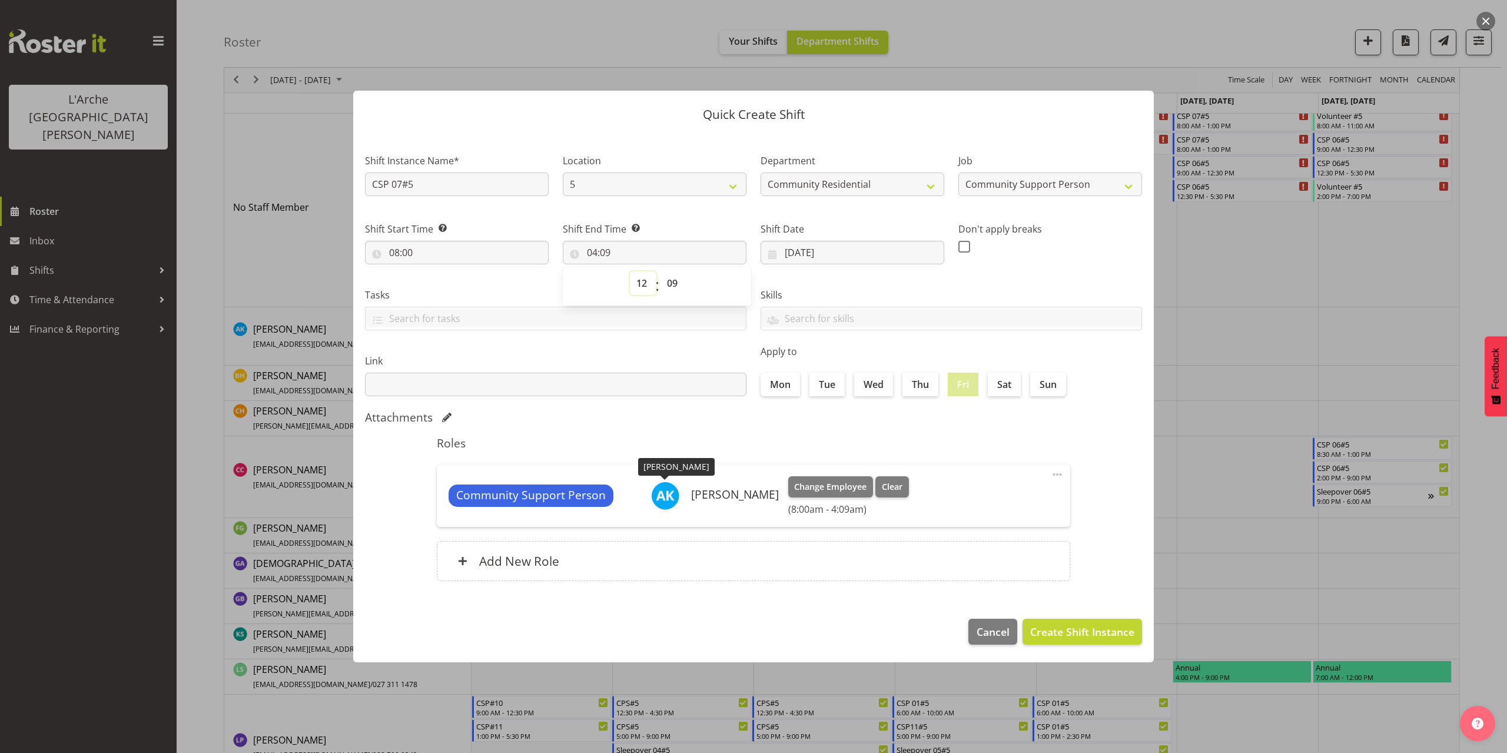
click at [630, 271] on select "00 01 02 03 04 05 06 07 08 09 10 11 12 13 14 15 16 17 18 19 20 21 22 23" at bounding box center [643, 283] width 26 height 24
click at [672, 282] on select "00 01 02 03 04 05 06 07 08 09 10 11 12 13 14 15 16 17 18 19 20 21 22 23 24 25 2…" at bounding box center [673, 283] width 26 height 24
click at [660, 271] on select "00 01 02 03 04 05 06 07 08 09 10 11 12 13 14 15 16 17 18 19 20 21 22 23 24 25 2…" at bounding box center [673, 283] width 26 height 24
click at [1100, 640] on button "Create Shift Instance" at bounding box center [1081, 632] width 119 height 26
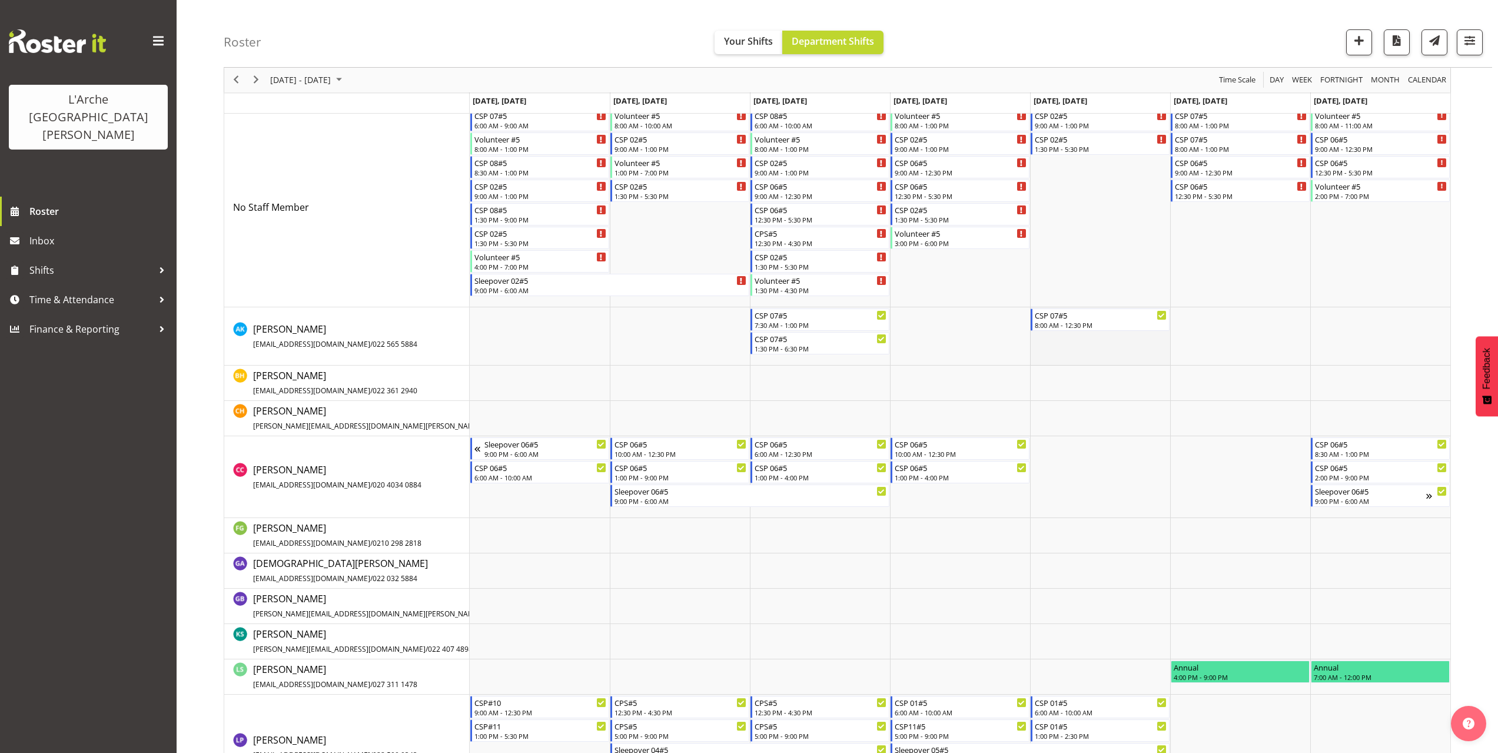
click at [1035, 341] on td "Timeline Week of October 5, 2025" at bounding box center [1100, 336] width 140 height 58
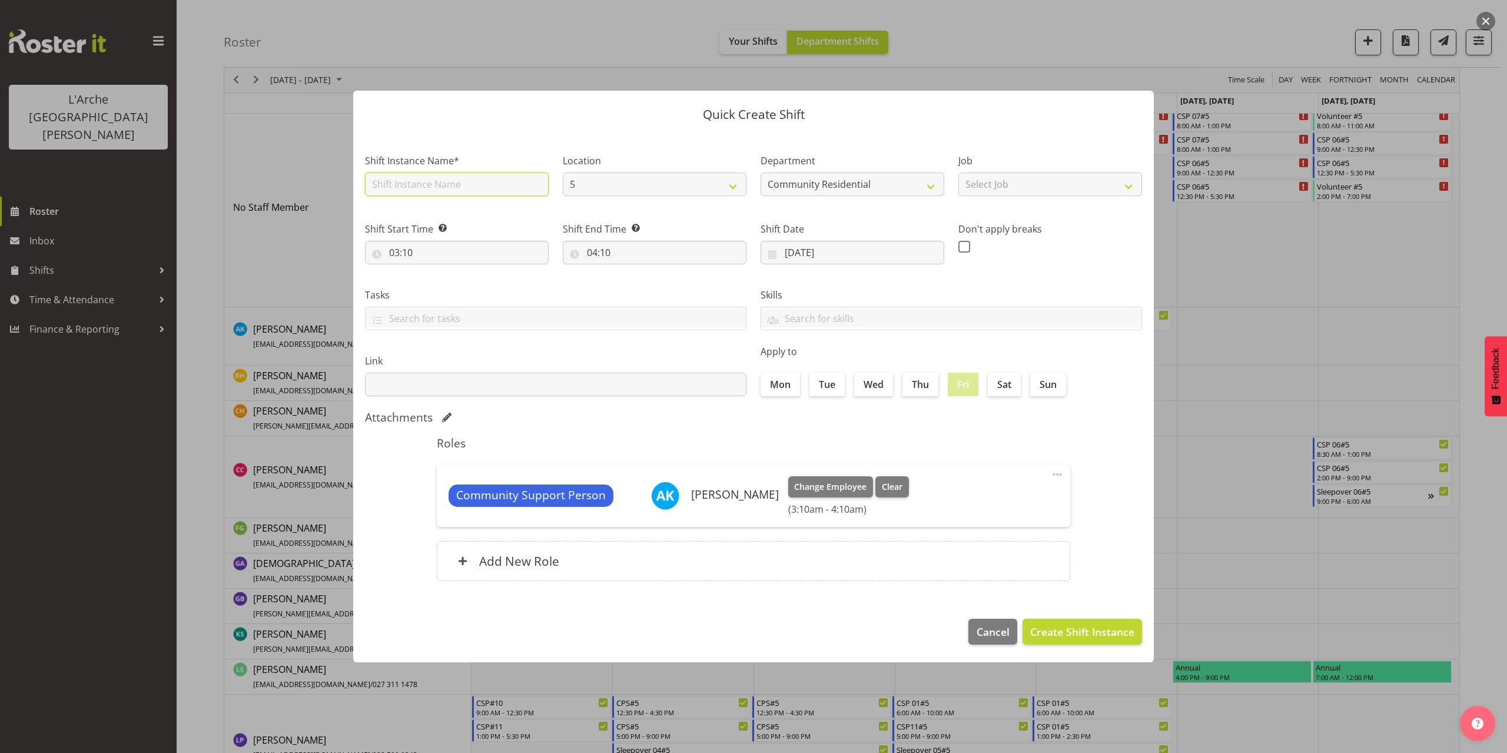
click at [424, 185] on input "text" at bounding box center [457, 184] width 184 height 24
click at [996, 184] on select "Select Job Accounts Admin Art Coordinator Community Leader Community Support Pe…" at bounding box center [1050, 184] width 184 height 24
click at [958, 172] on select "Select Job Accounts Admin Art Coordinator Community Leader Community Support Pe…" at bounding box center [1050, 184] width 184 height 24
click at [397, 254] on input "03:10" at bounding box center [457, 253] width 184 height 24
click at [443, 286] on select "00 01 02 03 04 05 06 07 08 09 10 11 12 13 14 15 16 17 18 19 20 21 22 23" at bounding box center [445, 283] width 26 height 24
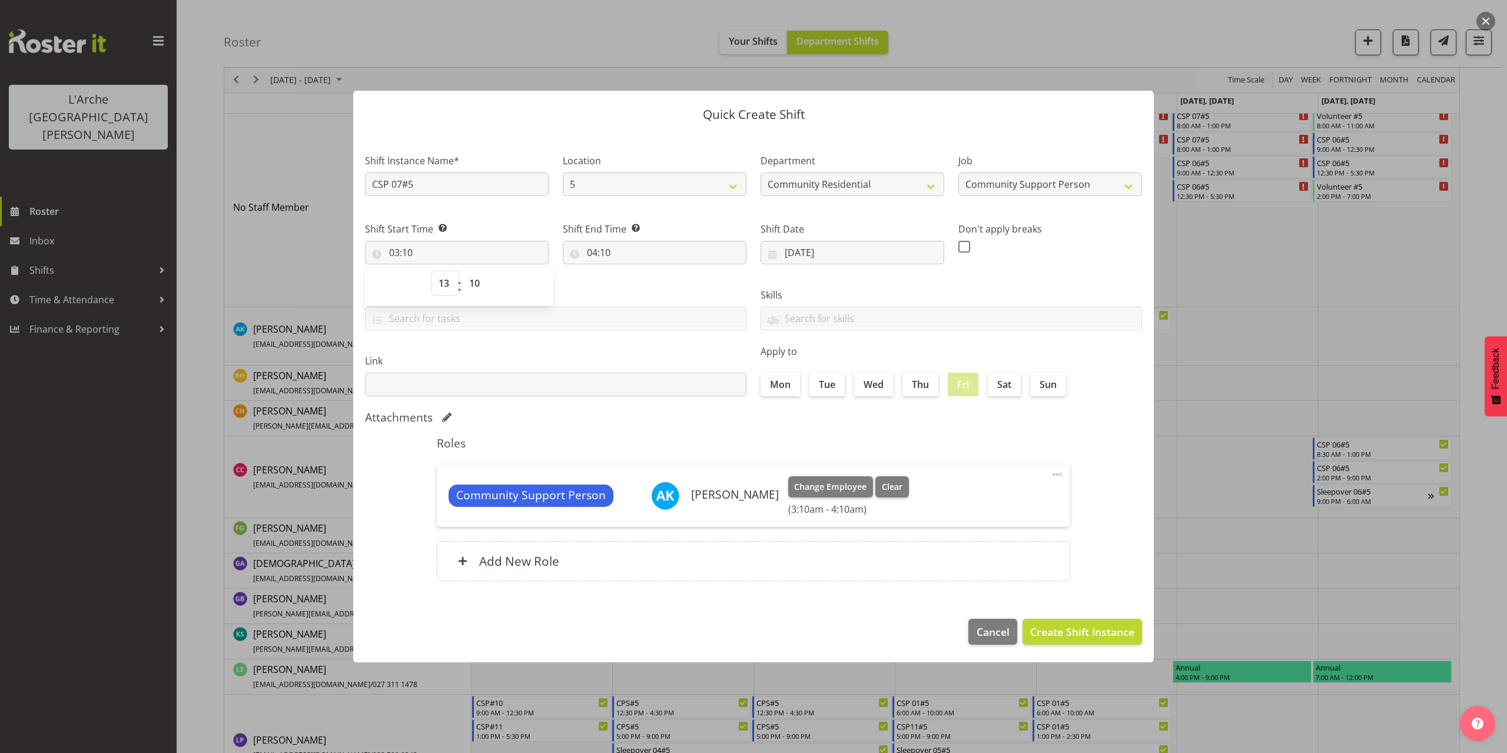
click at [432, 271] on select "00 01 02 03 04 05 06 07 08 09 10 11 12 13 14 15 16 17 18 19 20 21 22 23" at bounding box center [445, 283] width 26 height 24
click at [471, 287] on select "00 01 02 03 04 05 06 07 08 09 10 11 12 13 14 15 16 17 18 19 20 21 22 23 24 25 2…" at bounding box center [476, 283] width 26 height 24
click at [463, 271] on select "00 01 02 03 04 05 06 07 08 09 10 11 12 13 14 15 16 17 18 19 20 21 22 23 24 25 2…" at bounding box center [476, 283] width 26 height 24
click at [605, 254] on input "04:10" at bounding box center [655, 253] width 184 height 24
click at [637, 279] on select "00 01 02 03 04 05 06 07 08 09 10 11 12 13 14 15 16 17 18 19 20 21 22 23" at bounding box center [643, 283] width 26 height 24
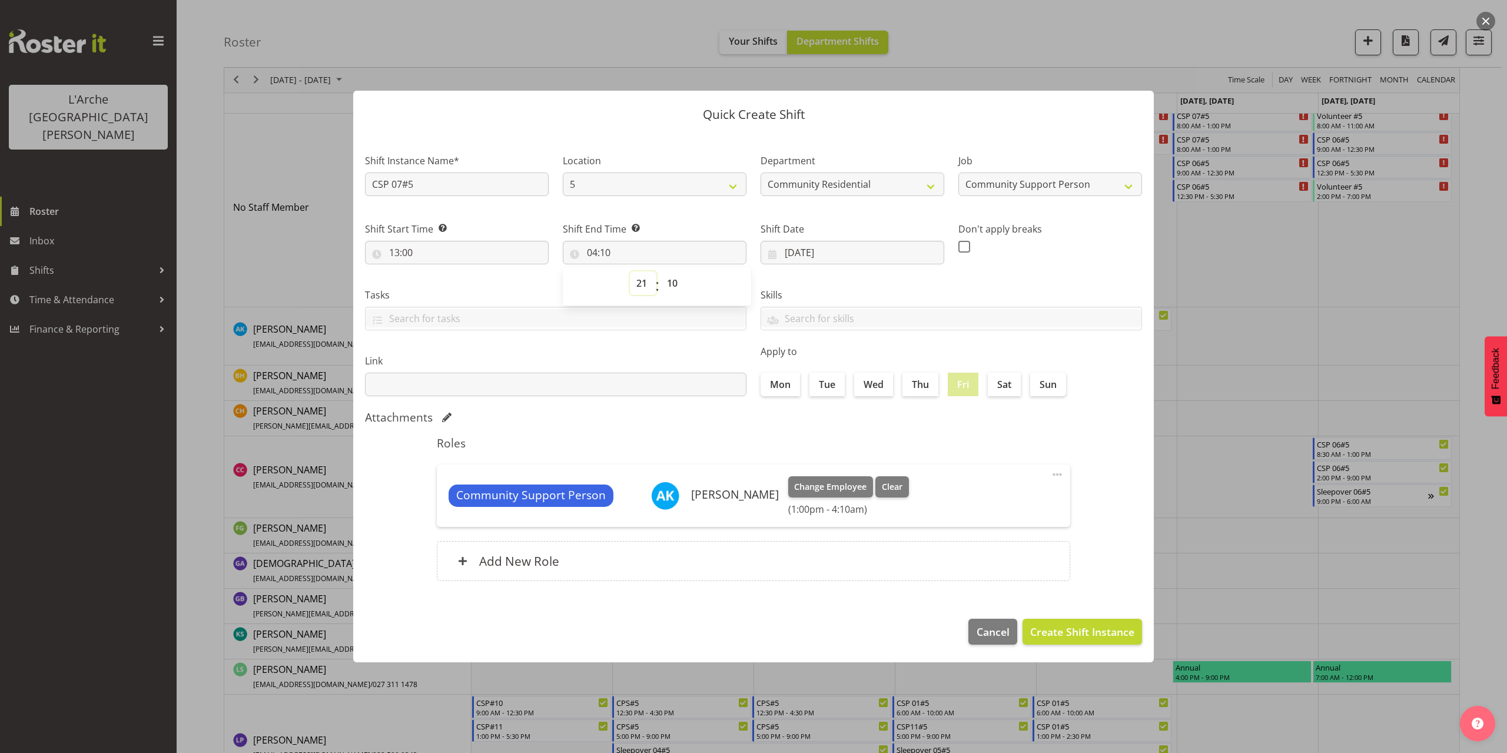
click at [630, 271] on select "00 01 02 03 04 05 06 07 08 09 10 11 12 13 14 15 16 17 18 19 20 21 22 23" at bounding box center [643, 283] width 26 height 24
click at [670, 282] on select "00 01 02 03 04 05 06 07 08 09 10 11 12 13 14 15 16 17 18 19 20 21 22 23 24 25 2…" at bounding box center [673, 283] width 26 height 24
click at [660, 271] on select "00 01 02 03 04 05 06 07 08 09 10 11 12 13 14 15 16 17 18 19 20 21 22 23 24 25 2…" at bounding box center [673, 283] width 26 height 24
click at [1064, 627] on span "Create Shift Instance" at bounding box center [1082, 631] width 104 height 15
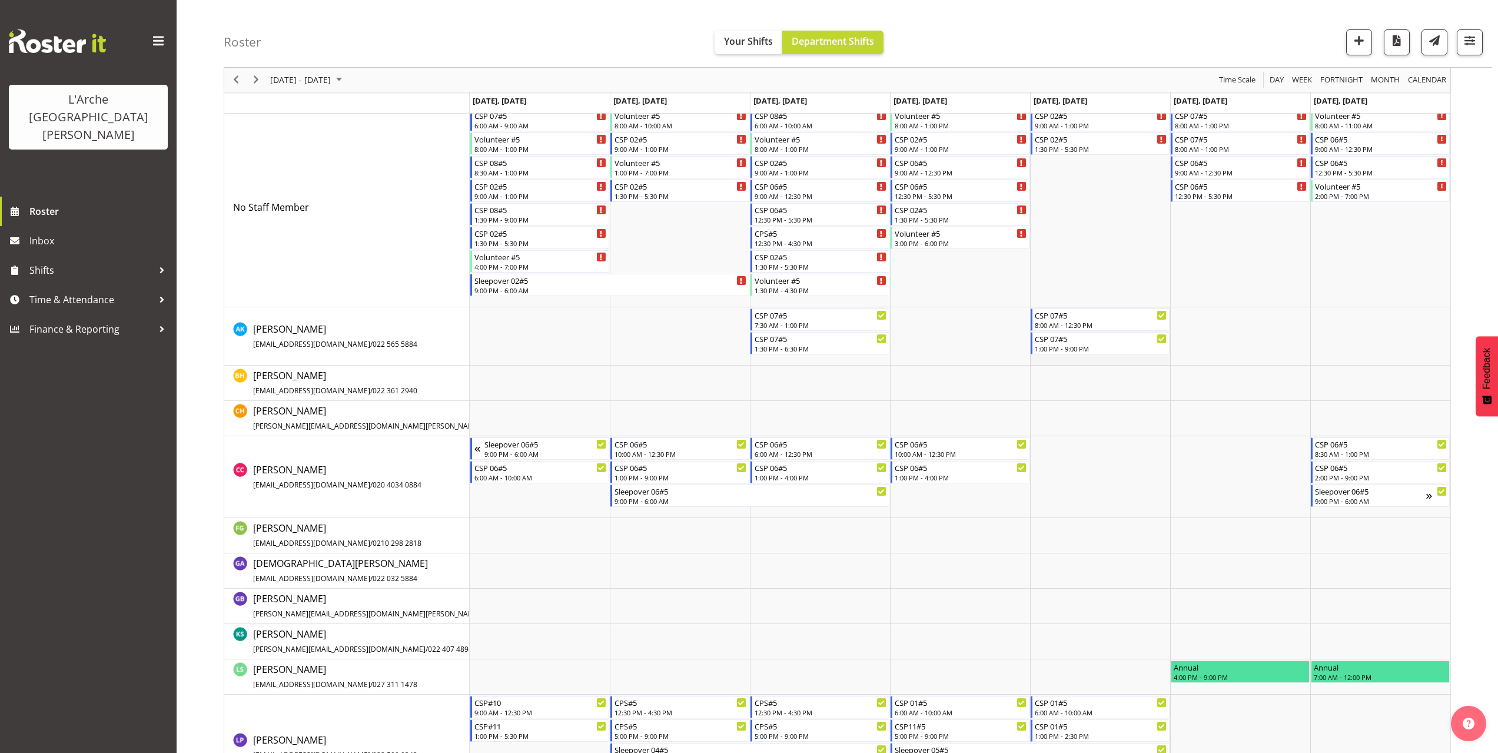
click at [1060, 357] on td "Timeline Week of October 5, 2025" at bounding box center [1100, 336] width 140 height 58
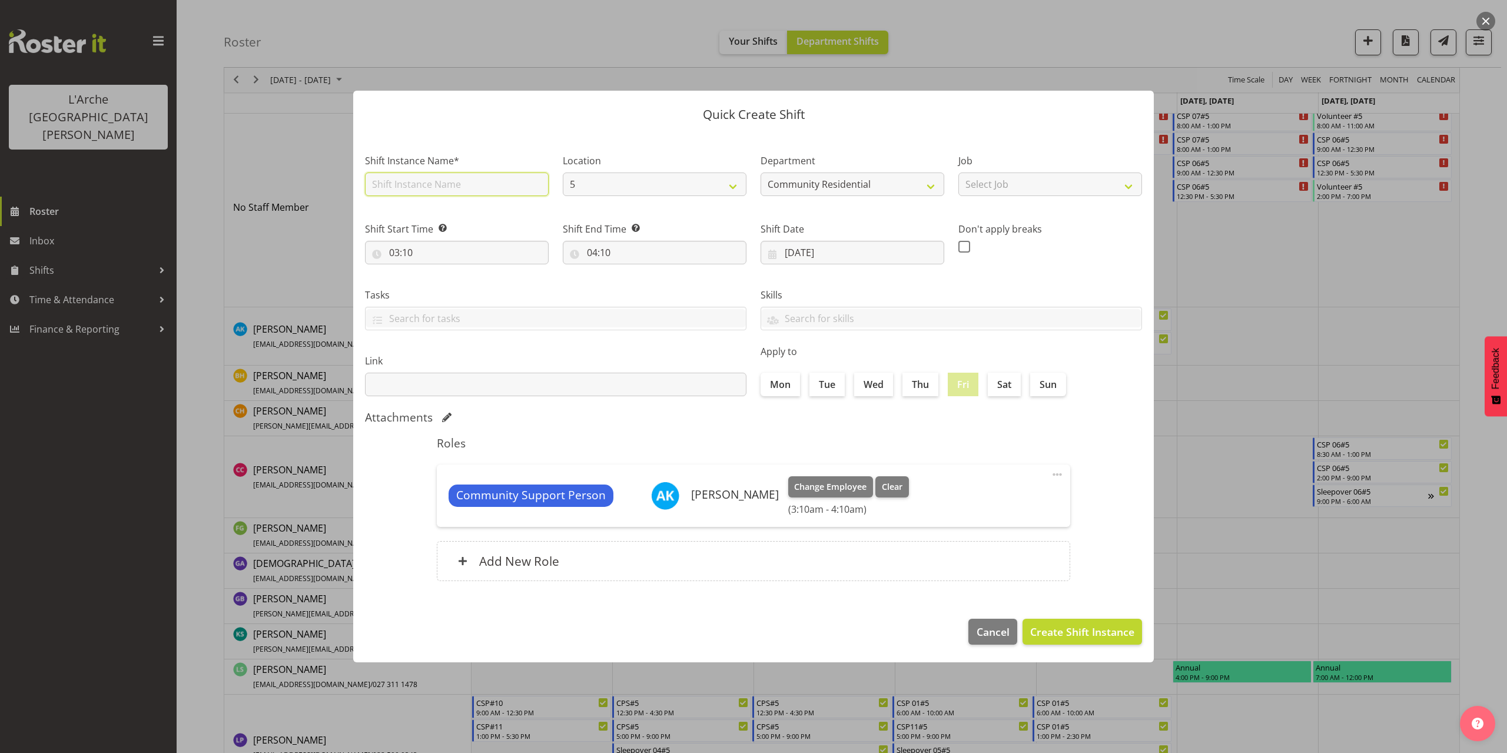
click at [427, 190] on input "text" at bounding box center [457, 184] width 184 height 24
click at [989, 188] on select "Select Job Accounts Admin Art Coordinator Community Leader Community Support Pe…" at bounding box center [1050, 184] width 184 height 24
click at [958, 172] on select "Select Job Accounts Admin Art Coordinator Community Leader Community Support Pe…" at bounding box center [1050, 184] width 184 height 24
click at [411, 251] on input "03:10" at bounding box center [457, 253] width 184 height 24
click at [447, 283] on select "00 01 02 03 04 05 06 07 08 09 10 11 12 13 14 15 16 17 18 19 20 21 22 23" at bounding box center [445, 283] width 26 height 24
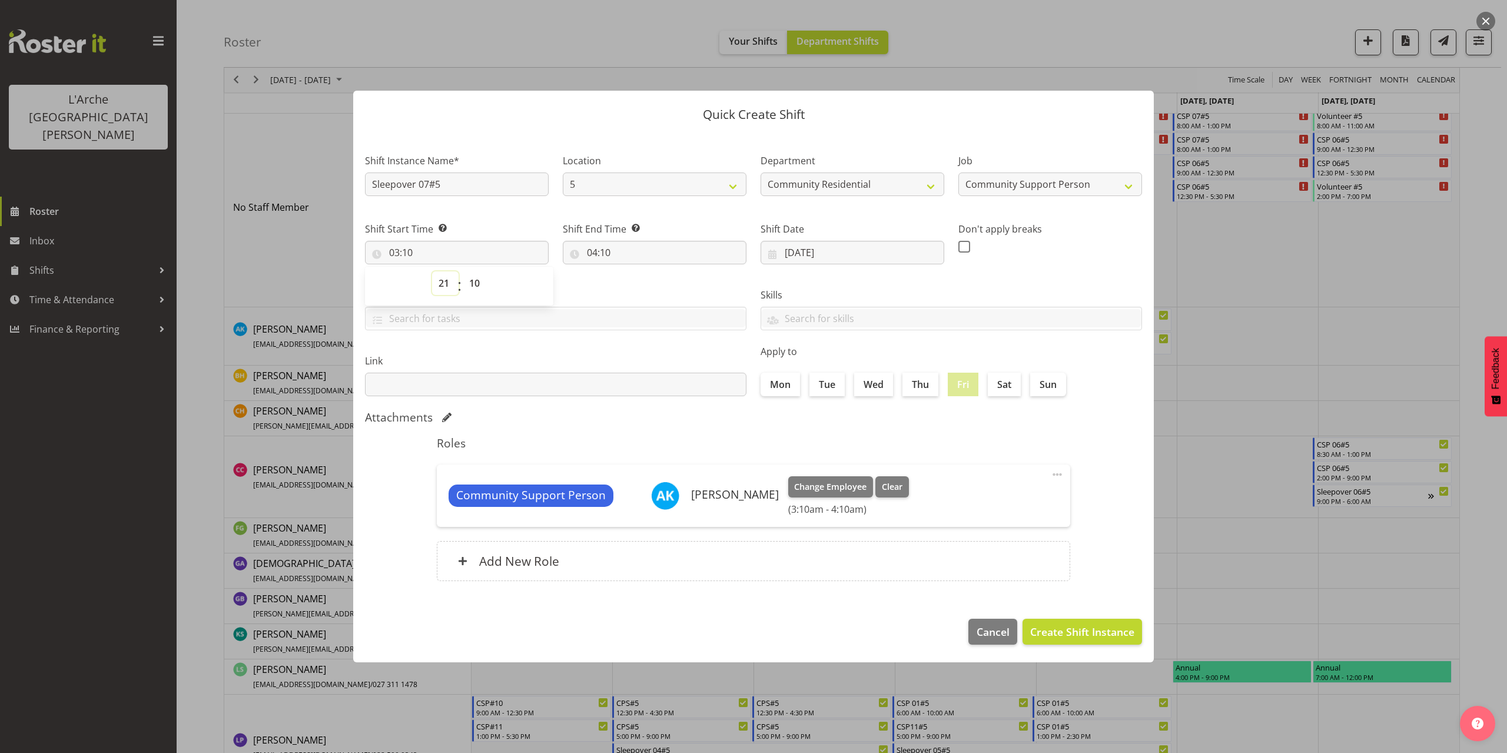
click at [432, 271] on select "00 01 02 03 04 05 06 07 08 09 10 11 12 13 14 15 16 17 18 19 20 21 22 23" at bounding box center [445, 283] width 26 height 24
click at [473, 281] on select "00 01 02 03 04 05 06 07 08 09 10 11 12 13 14 15 16 17 18 19 20 21 22 23 24 25 2…" at bounding box center [476, 283] width 26 height 24
click at [463, 271] on select "00 01 02 03 04 05 06 07 08 09 10 11 12 13 14 15 16 17 18 19 20 21 22 23 24 25 2…" at bounding box center [476, 283] width 26 height 24
click at [605, 252] on input "04:10" at bounding box center [655, 253] width 184 height 24
click at [640, 281] on select "00 01 02 03 04 05 06 07 08 09 10 11 12 13 14 15 16 17 18 19 20 21 22 23" at bounding box center [643, 283] width 26 height 24
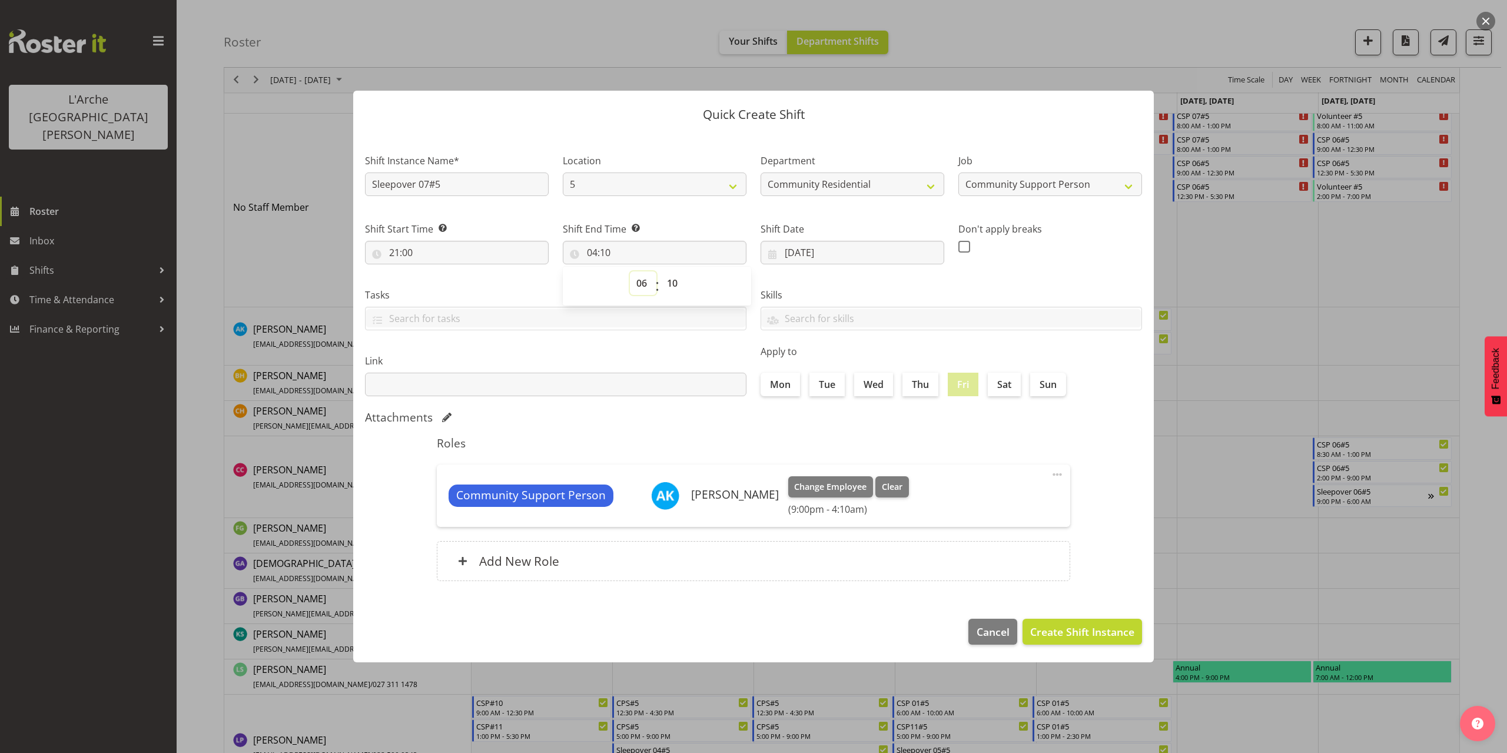
click at [630, 271] on select "00 01 02 03 04 05 06 07 08 09 10 11 12 13 14 15 16 17 18 19 20 21 22 23" at bounding box center [643, 283] width 26 height 24
click at [672, 285] on select "00 01 02 03 04 05 06 07 08 09 10 11 12 13 14 15 16 17 18 19 20 21 22 23 24 25 2…" at bounding box center [673, 283] width 26 height 24
click at [660, 271] on select "00 01 02 03 04 05 06 07 08 09 10 11 12 13 14 15 16 17 18 19 20 21 22 23 24 25 2…" at bounding box center [673, 283] width 26 height 24
click at [1036, 624] on span "Create Shift Instance" at bounding box center [1082, 631] width 104 height 15
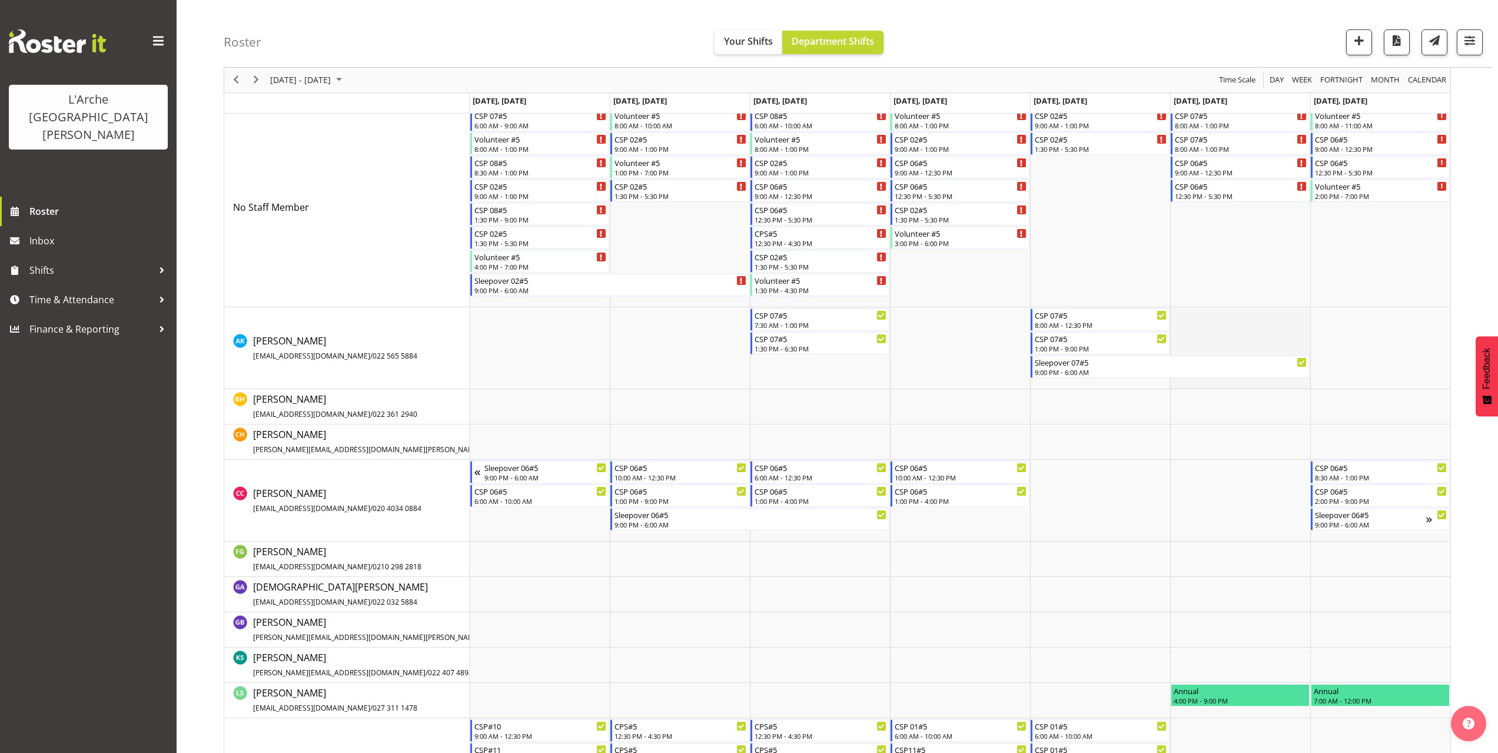
click at [1178, 313] on td "Timeline Week of October 5, 2025" at bounding box center [1240, 348] width 140 height 82
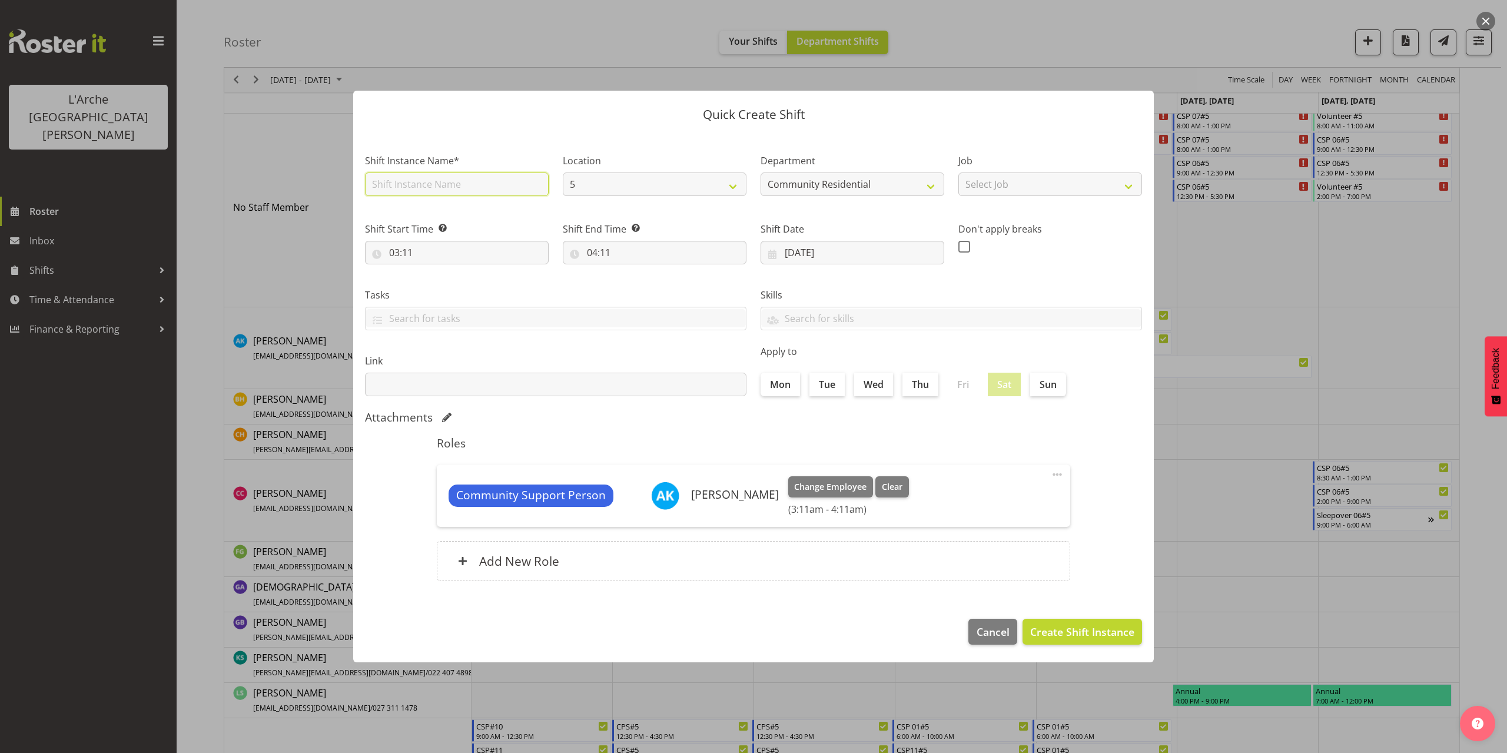
click at [416, 185] on input "text" at bounding box center [457, 184] width 184 height 24
click at [973, 182] on select "Select Job Accounts Admin Art Coordinator Community Leader Community Support Pe…" at bounding box center [1050, 184] width 184 height 24
click at [958, 172] on select "Select Job Accounts Admin Art Coordinator Community Leader Community Support Pe…" at bounding box center [1050, 184] width 184 height 24
click at [410, 256] on input "03:11" at bounding box center [457, 253] width 184 height 24
click at [440, 284] on select "00 01 02 03 04 05 06 07 08 09 10 11 12 13 14 15 16 17 18 19 20 21 22 23" at bounding box center [445, 283] width 26 height 24
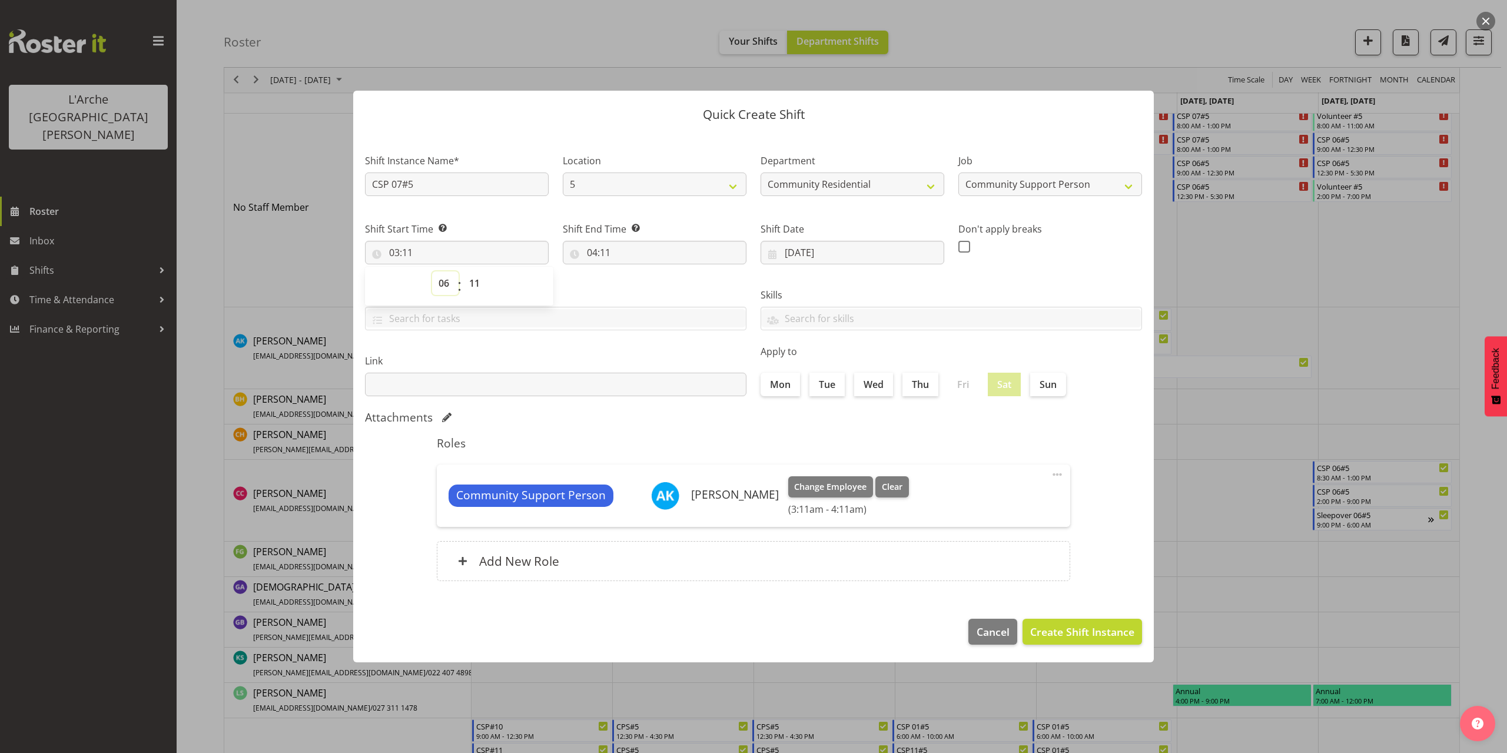
click at [432, 271] on select "00 01 02 03 04 05 06 07 08 09 10 11 12 13 14 15 16 17 18 19 20 21 22 23" at bounding box center [445, 283] width 26 height 24
click at [476, 287] on select "00 01 02 03 04 05 06 07 08 09 10 11 12 13 14 15 16 17 18 19 20 21 22 23 24 25 2…" at bounding box center [476, 283] width 26 height 24
click at [463, 271] on select "00 01 02 03 04 05 06 07 08 09 10 11 12 13 14 15 16 17 18 19 20 21 22 23 24 25 2…" at bounding box center [476, 283] width 26 height 24
click at [604, 252] on input "04:11" at bounding box center [655, 253] width 184 height 24
click at [642, 284] on select "00 01 02 03 04 05 06 07 08 09 10 11 12 13 14 15 16 17 18 19 20 21 22 23" at bounding box center [643, 283] width 26 height 24
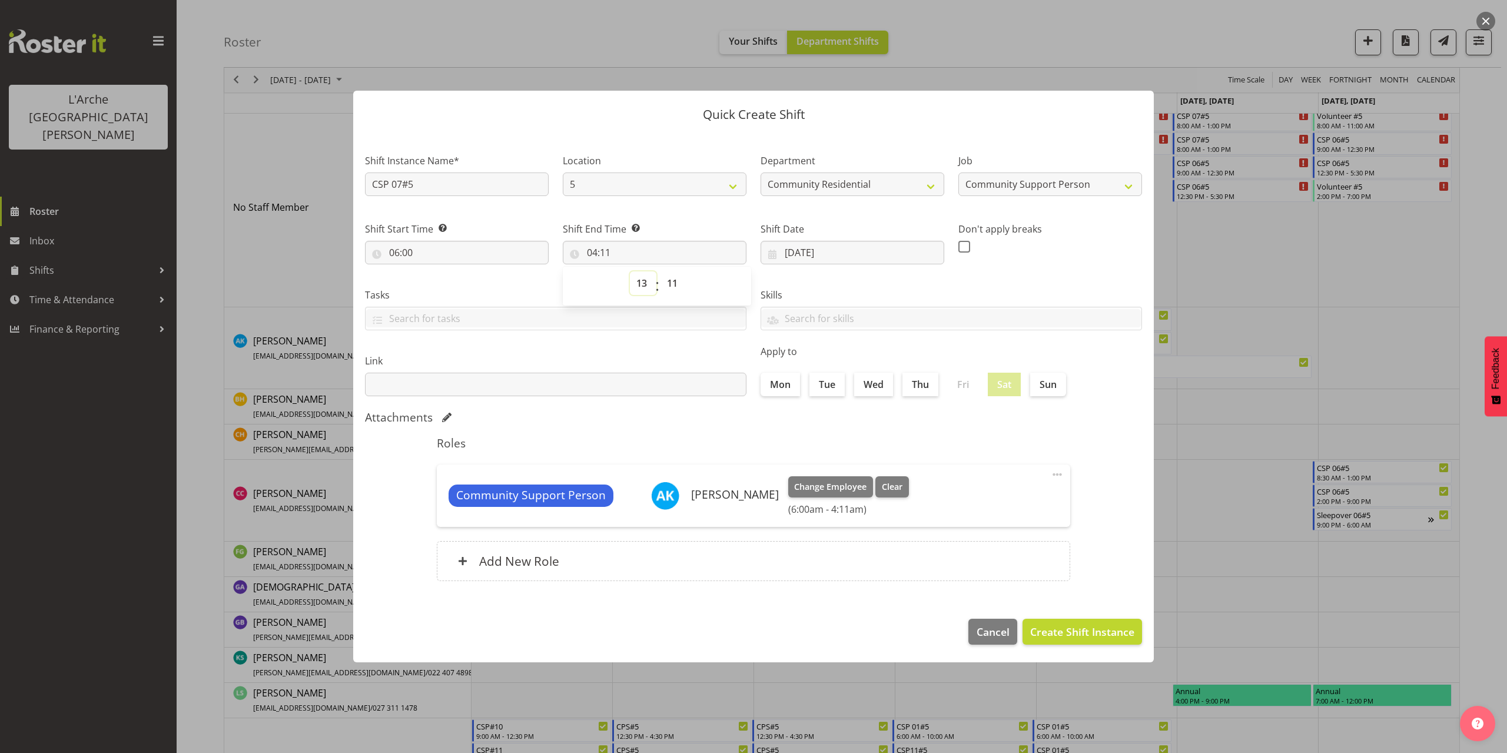
click at [630, 271] on select "00 01 02 03 04 05 06 07 08 09 10 11 12 13 14 15 16 17 18 19 20 21 22 23" at bounding box center [643, 283] width 26 height 24
click at [673, 287] on select "00 01 02 03 04 05 06 07 08 09 10 11 12 13 14 15 16 17 18 19 20 21 22 23 24 25 2…" at bounding box center [673, 283] width 26 height 24
click at [660, 271] on select "00 01 02 03 04 05 06 07 08 09 10 11 12 13 14 15 16 17 18 19 20 21 22 23 24 25 2…" at bounding box center [673, 283] width 26 height 24
click at [1046, 637] on span "Create Shift Instance" at bounding box center [1082, 631] width 104 height 15
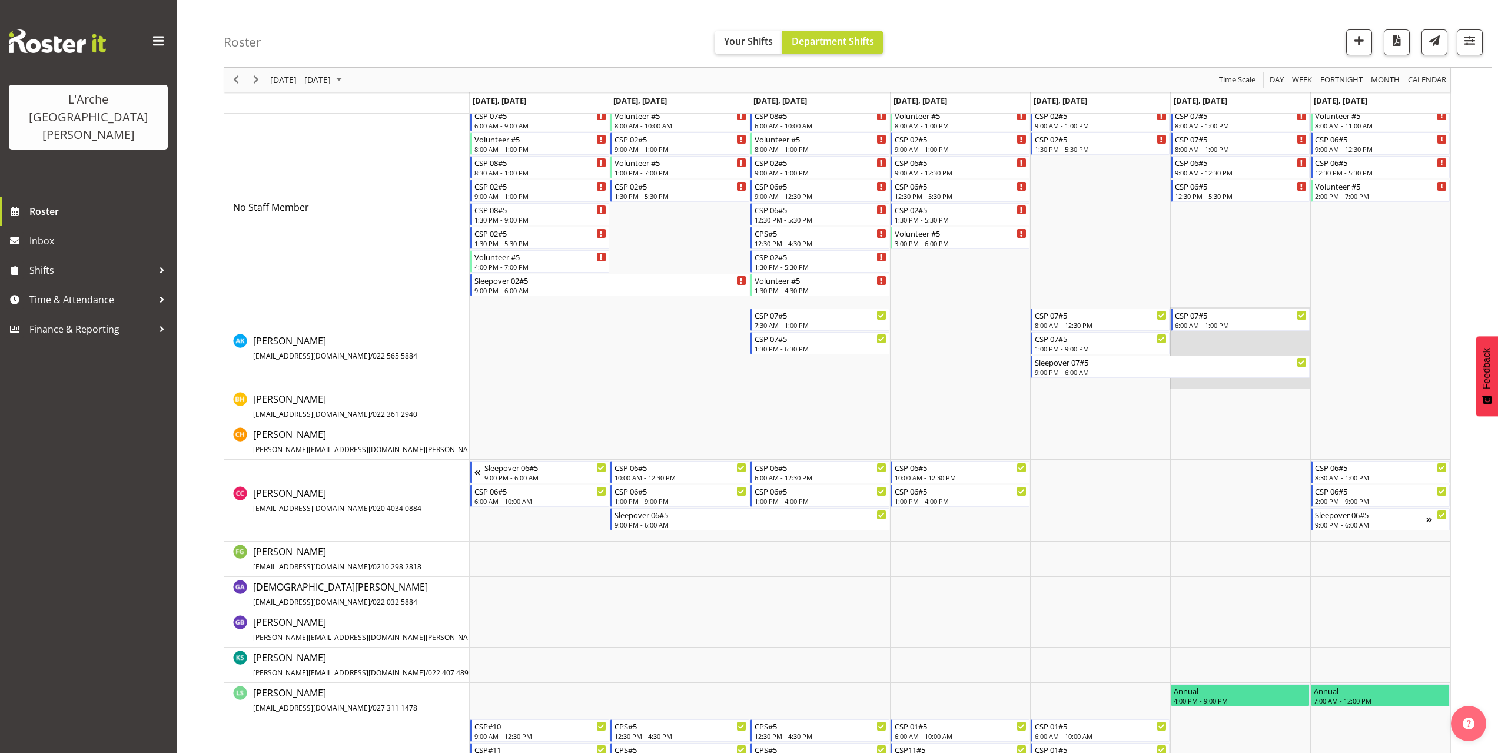
click at [1178, 338] on td "Timeline Week of October 5, 2025" at bounding box center [1240, 348] width 140 height 82
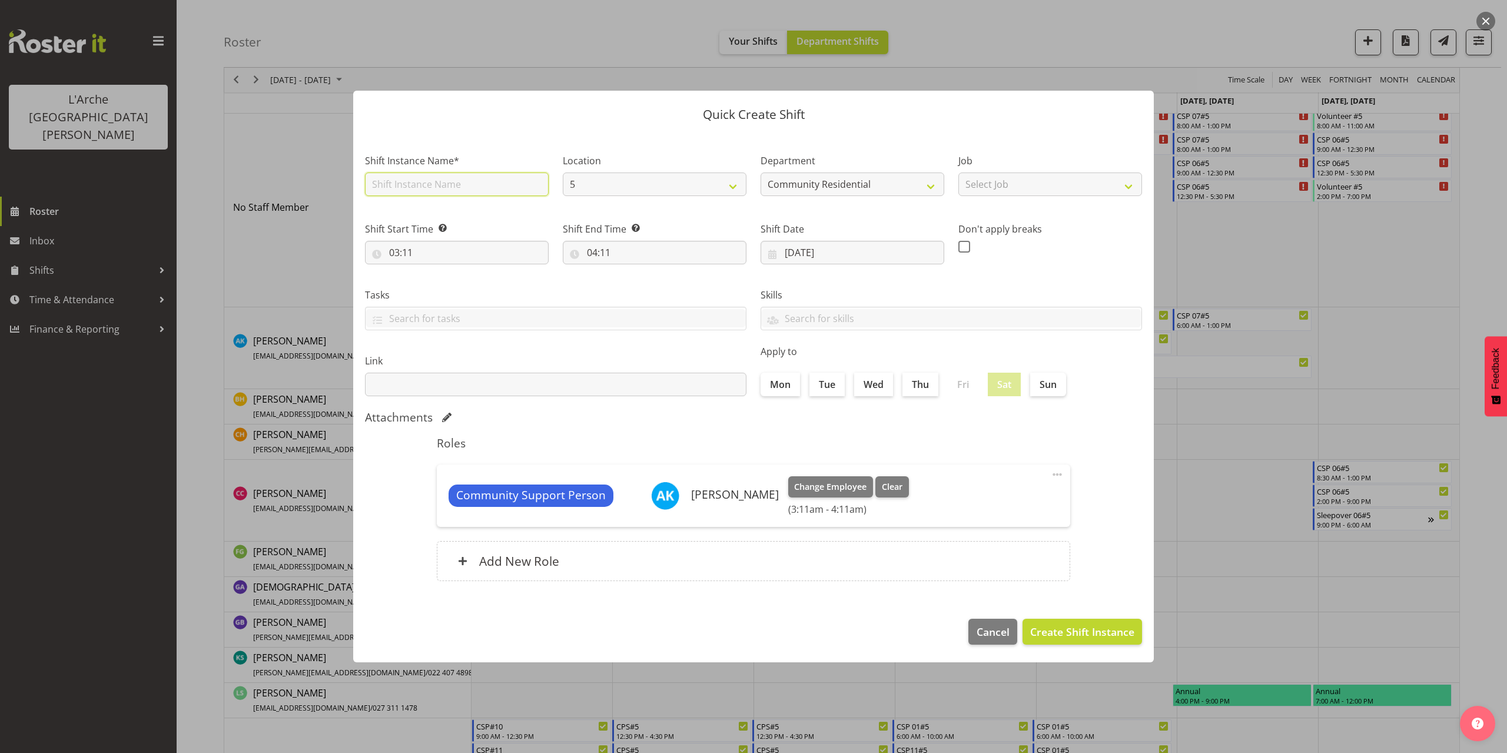
click at [430, 187] on input "text" at bounding box center [457, 184] width 184 height 24
click at [962, 184] on select "Select Job Accounts Admin Art Coordinator Community Leader Community Support Pe…" at bounding box center [1050, 184] width 184 height 24
click at [958, 172] on select "Select Job Accounts Admin Art Coordinator Community Leader Community Support Pe…" at bounding box center [1050, 184] width 184 height 24
click at [403, 252] on input "03:11" at bounding box center [457, 253] width 184 height 24
click at [438, 283] on select "00 01 02 03 04 05 06 07 08 09 10 11 12 13 14 15 16 17 18 19 20 21 22 23" at bounding box center [445, 283] width 26 height 24
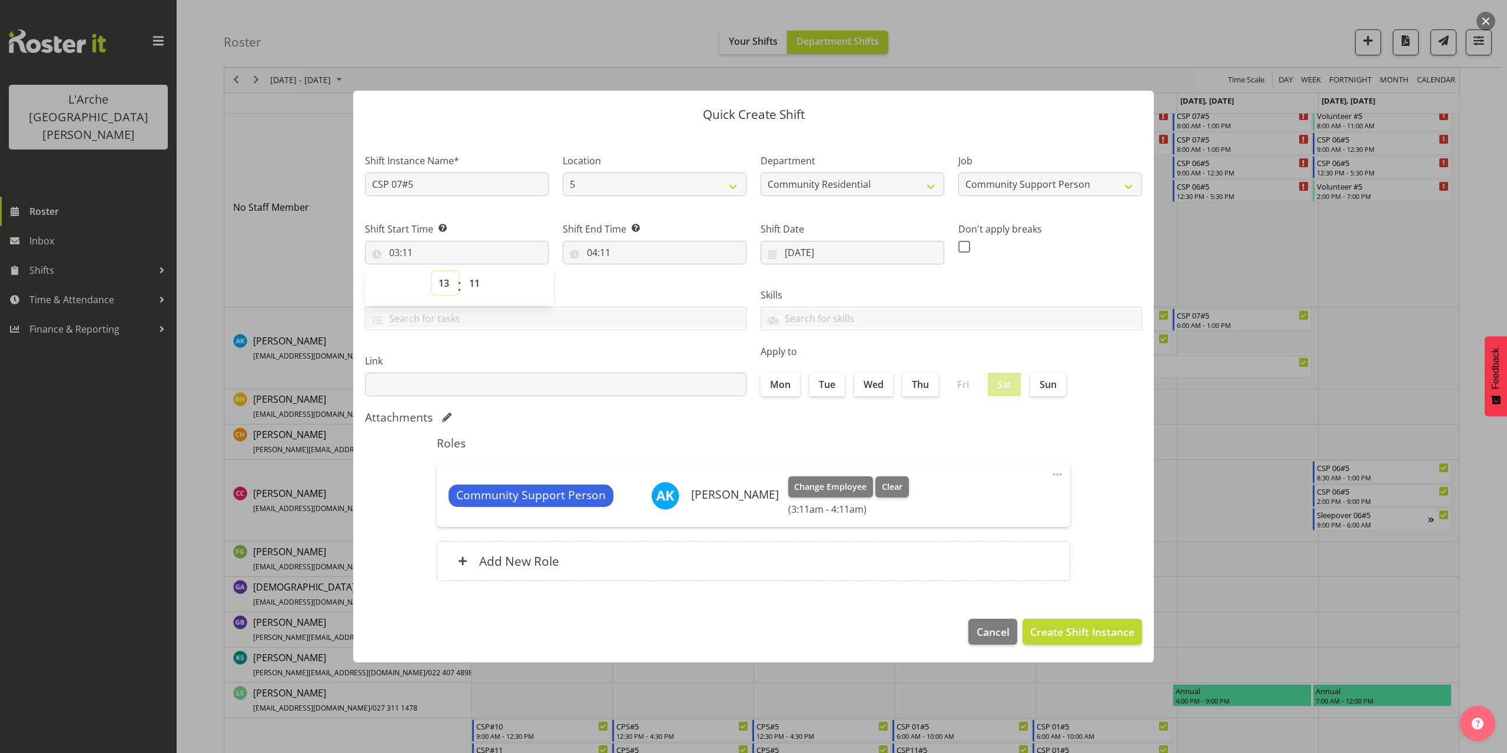
click at [432, 271] on select "00 01 02 03 04 05 06 07 08 09 10 11 12 13 14 15 16 17 18 19 20 21 22 23" at bounding box center [445, 283] width 26 height 24
click at [477, 284] on select "00 01 02 03 04 05 06 07 08 09 10 11 12 13 14 15 16 17 18 19 20 21 22 23 24 25 2…" at bounding box center [476, 283] width 26 height 24
click at [463, 271] on select "00 01 02 03 04 05 06 07 08 09 10 11 12 13 14 15 16 17 18 19 20 21 22 23 24 25 2…" at bounding box center [476, 283] width 26 height 24
click at [604, 250] on input "04:11" at bounding box center [655, 253] width 184 height 24
click at [640, 281] on select "00 01 02 03 04 05 06 07 08 09 10 11 12 13 14 15 16 17 18 19 20 21 22 23" at bounding box center [643, 283] width 26 height 24
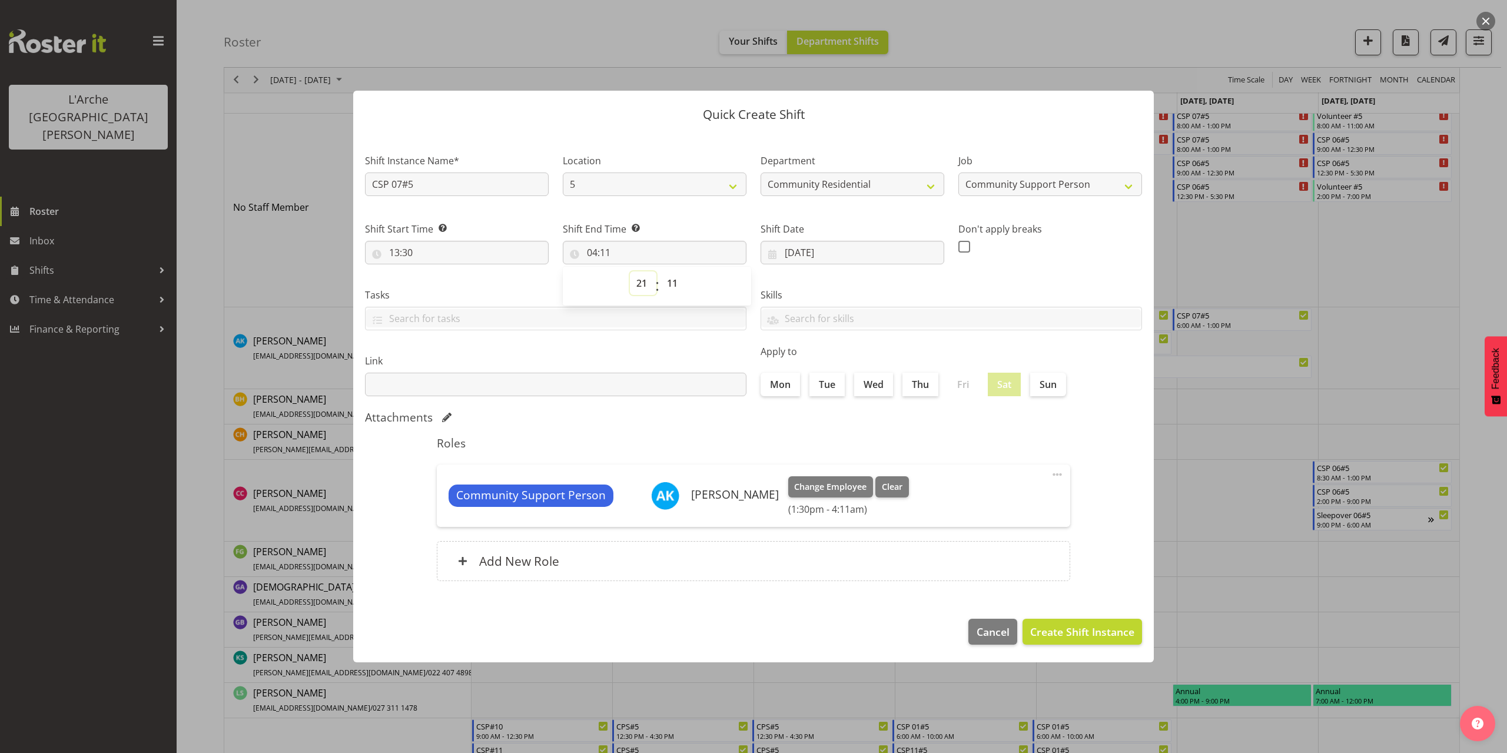
click at [630, 271] on select "00 01 02 03 04 05 06 07 08 09 10 11 12 13 14 15 16 17 18 19 20 21 22 23" at bounding box center [643, 283] width 26 height 24
click at [671, 282] on select "00 01 02 03 04 05 06 07 08 09 10 11 12 13 14 15 16 17 18 19 20 21 22 23 24 25 2…" at bounding box center [673, 283] width 26 height 24
click at [660, 271] on select "00 01 02 03 04 05 06 07 08 09 10 11 12 13 14 15 16 17 18 19 20 21 22 23 24 25 2…" at bounding box center [673, 283] width 26 height 24
click at [1076, 627] on span "Create Shift Instance" at bounding box center [1082, 631] width 104 height 15
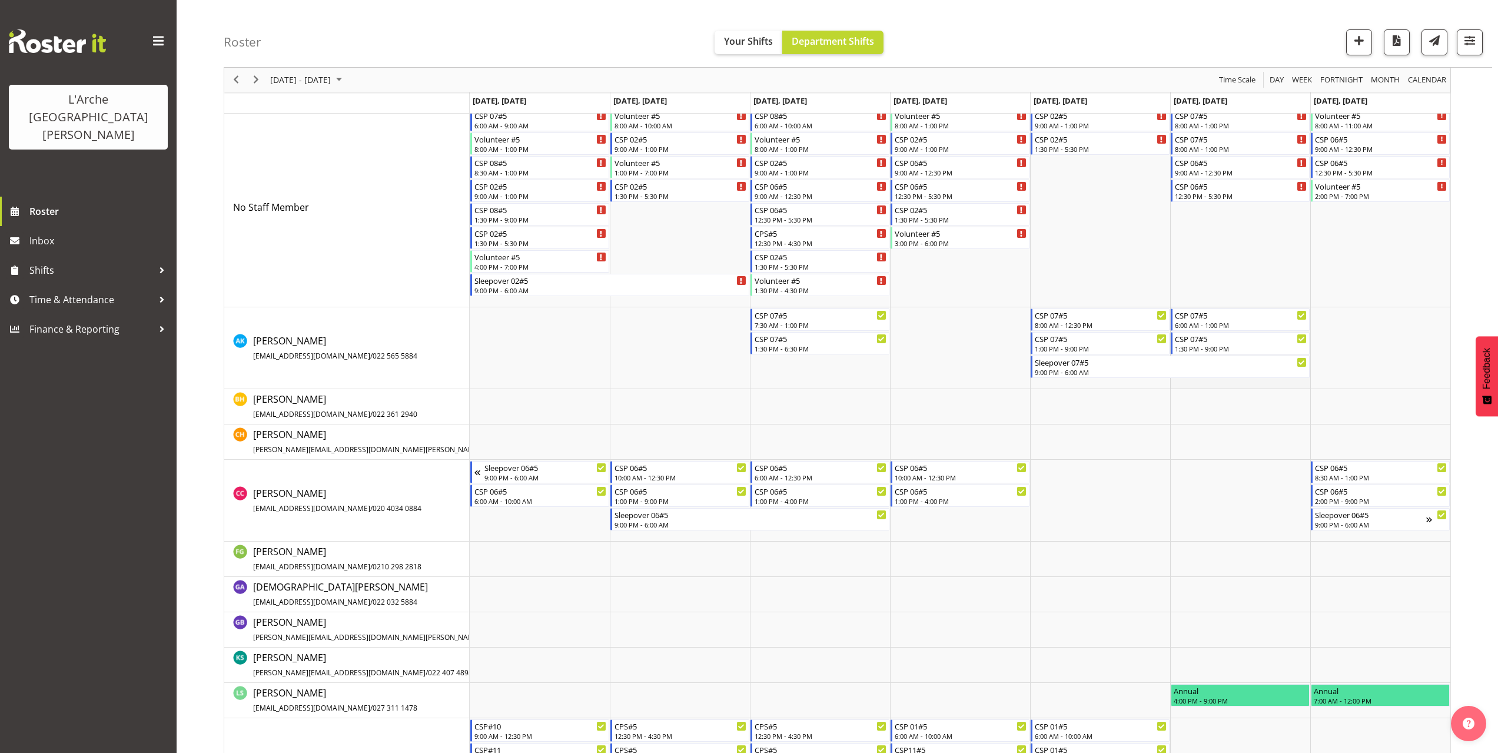
click at [1188, 384] on td "Timeline Week of October 5, 2025" at bounding box center [1240, 348] width 140 height 82
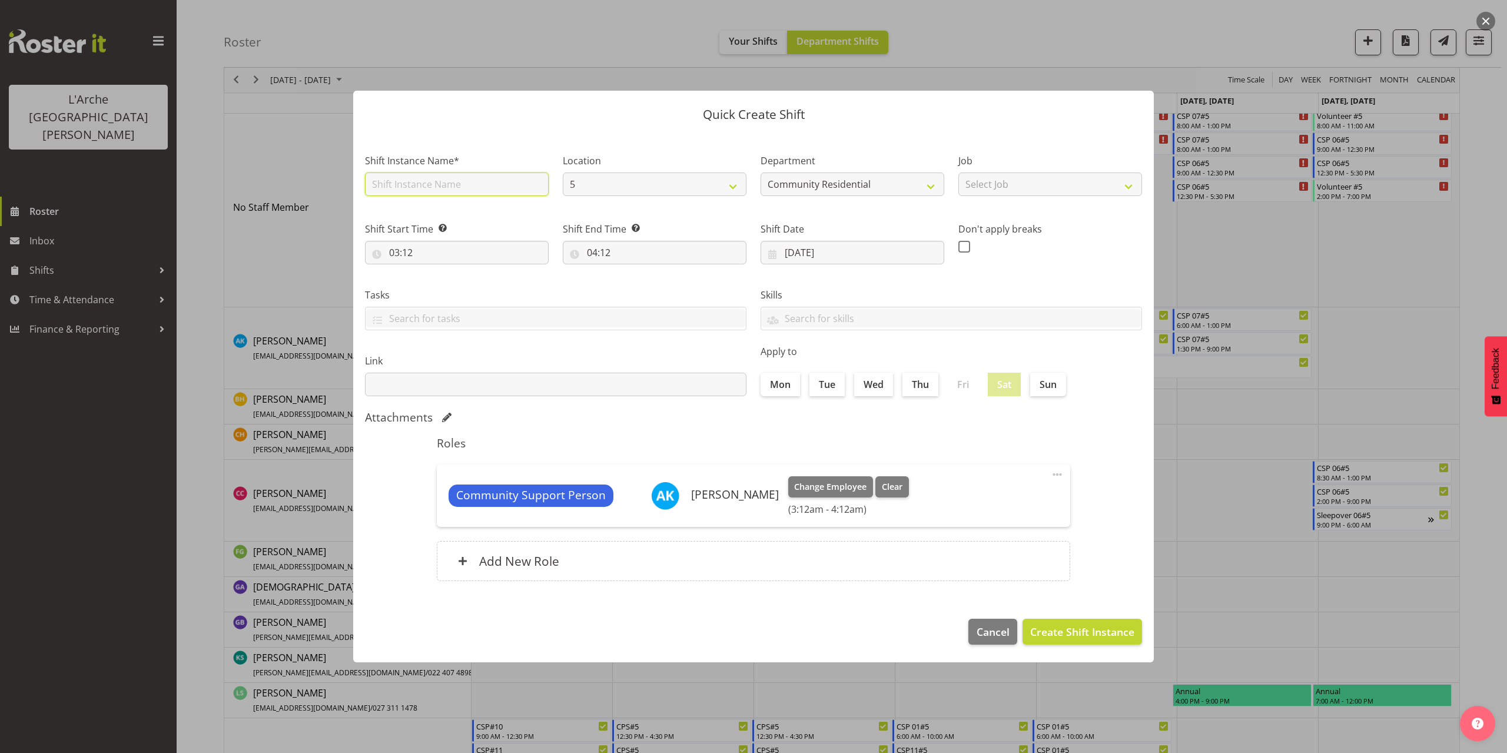
click at [402, 186] on input "text" at bounding box center [457, 184] width 184 height 24
click at [984, 188] on select "Select Job Accounts Admin Art Coordinator Community Leader Community Support Pe…" at bounding box center [1050, 184] width 184 height 24
click at [958, 172] on select "Select Job Accounts Admin Art Coordinator Community Leader Community Support Pe…" at bounding box center [1050, 184] width 184 height 24
click at [404, 253] on input "03:12" at bounding box center [457, 253] width 184 height 24
click at [438, 284] on select "00 01 02 03 04 05 06 07 08 09 10 11 12 13 14 15 16 17 18 19 20 21 22 23" at bounding box center [445, 283] width 26 height 24
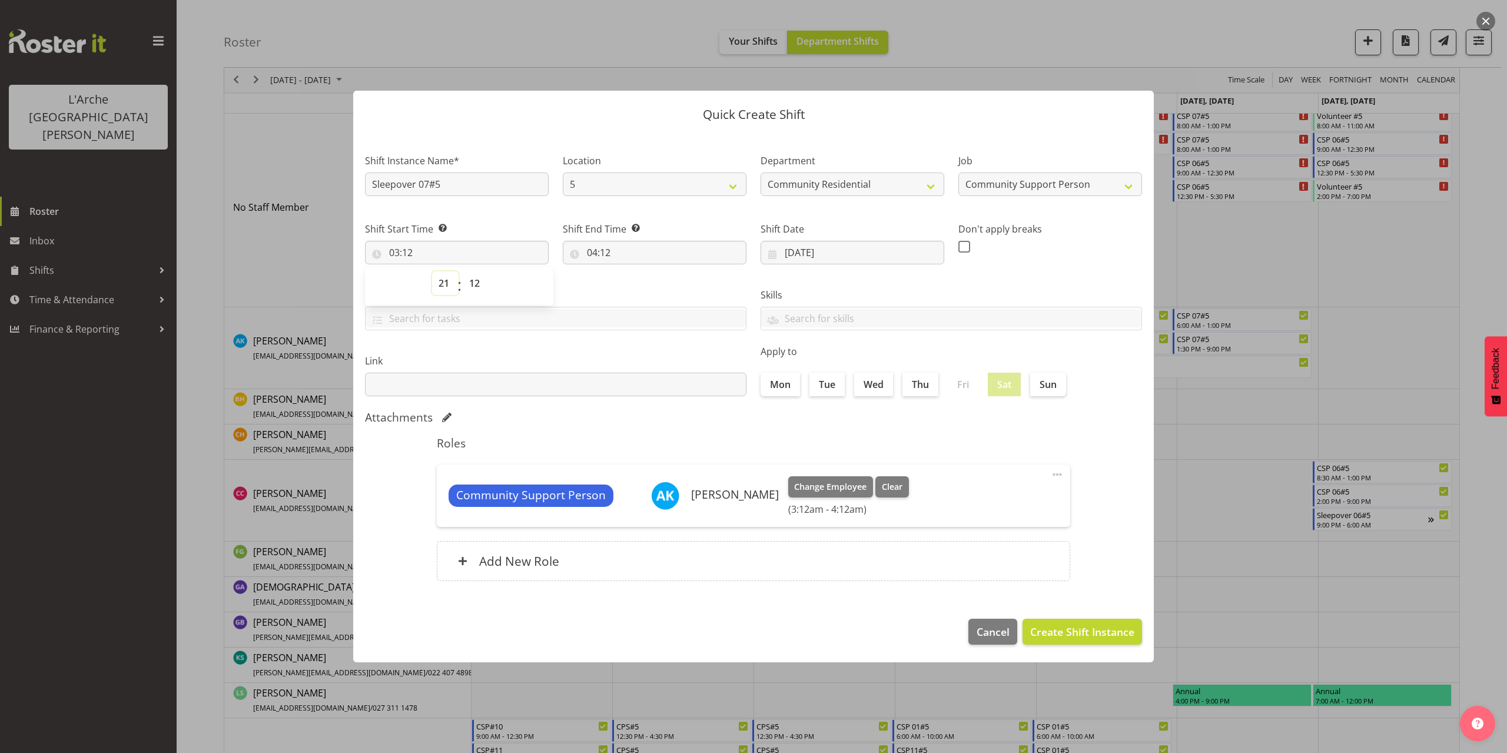
click at [432, 271] on select "00 01 02 03 04 05 06 07 08 09 10 11 12 13 14 15 16 17 18 19 20 21 22 23" at bounding box center [445, 283] width 26 height 24
click at [473, 284] on select "00 01 02 03 04 05 06 07 08 09 10 11 12 13 14 15 16 17 18 19 20 21 22 23 24 25 2…" at bounding box center [476, 283] width 26 height 24
click at [463, 271] on select "00 01 02 03 04 05 06 07 08 09 10 11 12 13 14 15 16 17 18 19 20 21 22 23 24 25 2…" at bounding box center [476, 283] width 26 height 24
click at [606, 251] on input "04:12" at bounding box center [655, 253] width 184 height 24
click at [640, 283] on select "00 01 02 03 04 05 06 07 08 09 10 11 12 13 14 15 16 17 18 19 20 21 22 23" at bounding box center [643, 283] width 26 height 24
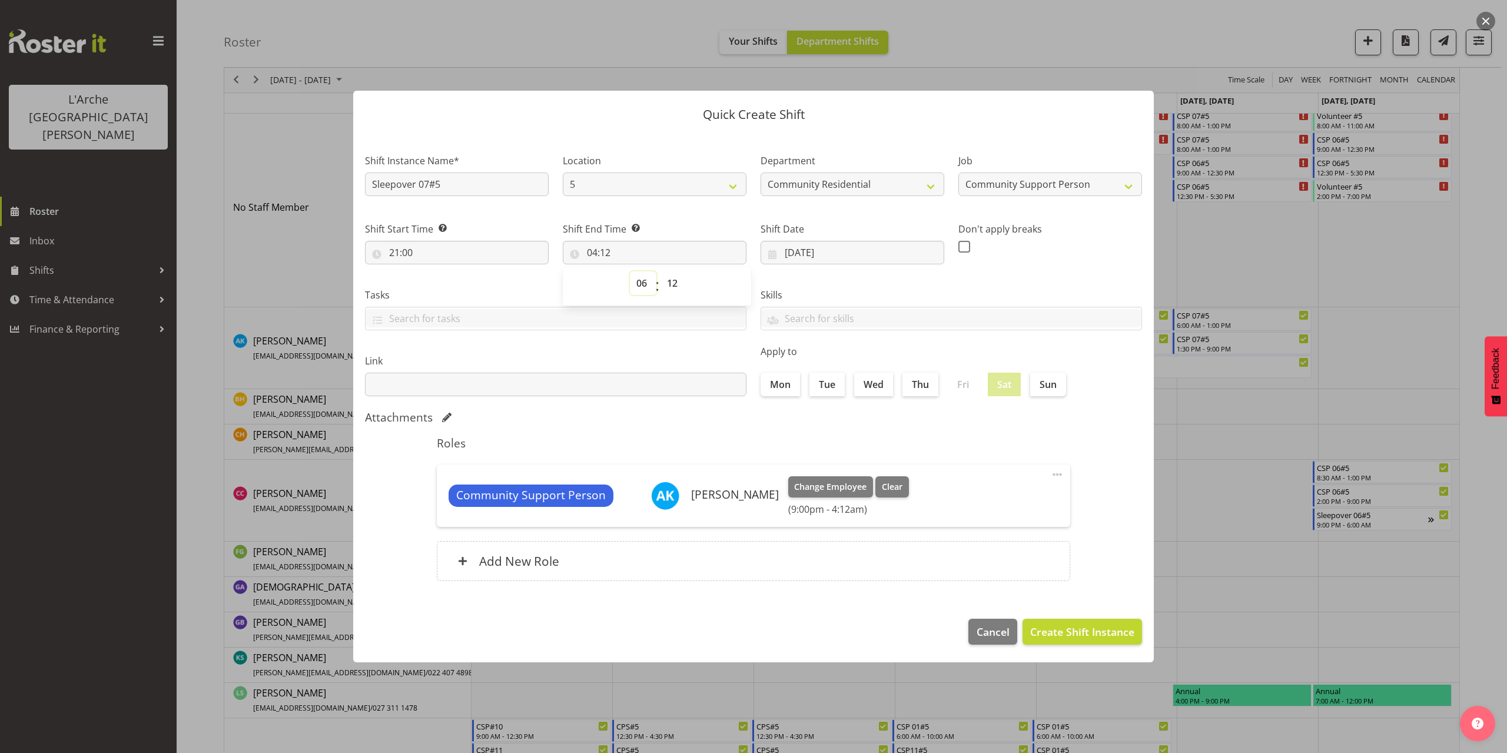
click at [630, 271] on select "00 01 02 03 04 05 06 07 08 09 10 11 12 13 14 15 16 17 18 19 20 21 22 23" at bounding box center [643, 283] width 26 height 24
click at [668, 285] on select "00 01 02 03 04 05 06 07 08 09 10 11 12 13 14 15 16 17 18 19 20 21 22 23 24 25 2…" at bounding box center [673, 283] width 26 height 24
click at [660, 271] on select "00 01 02 03 04 05 06 07 08 09 10 11 12 13 14 15 16 17 18 19 20 21 22 23 24 25 2…" at bounding box center [673, 283] width 26 height 24
click at [1041, 628] on span "Create Shift Instance" at bounding box center [1082, 631] width 104 height 15
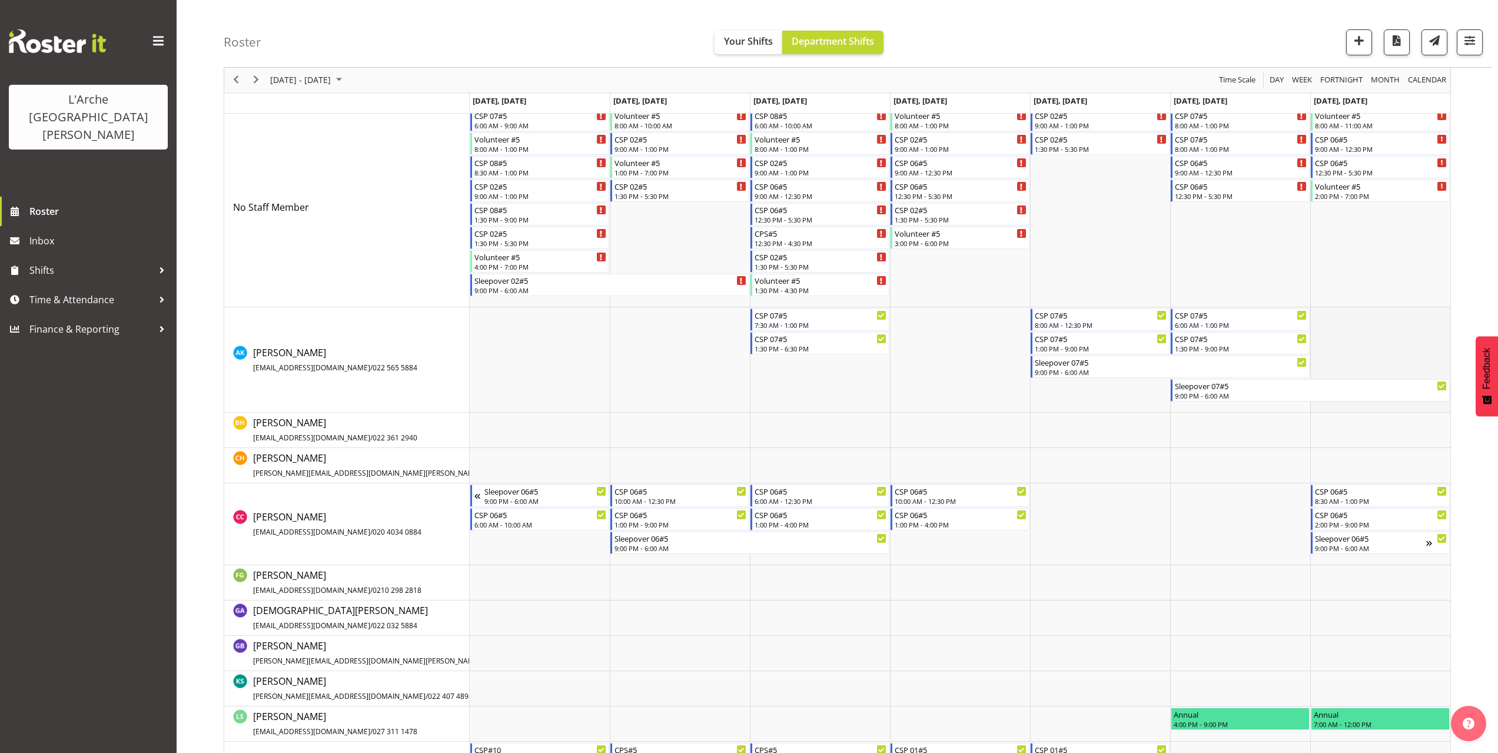
click at [1324, 318] on td "Timeline Week of October 5, 2025" at bounding box center [1380, 359] width 140 height 105
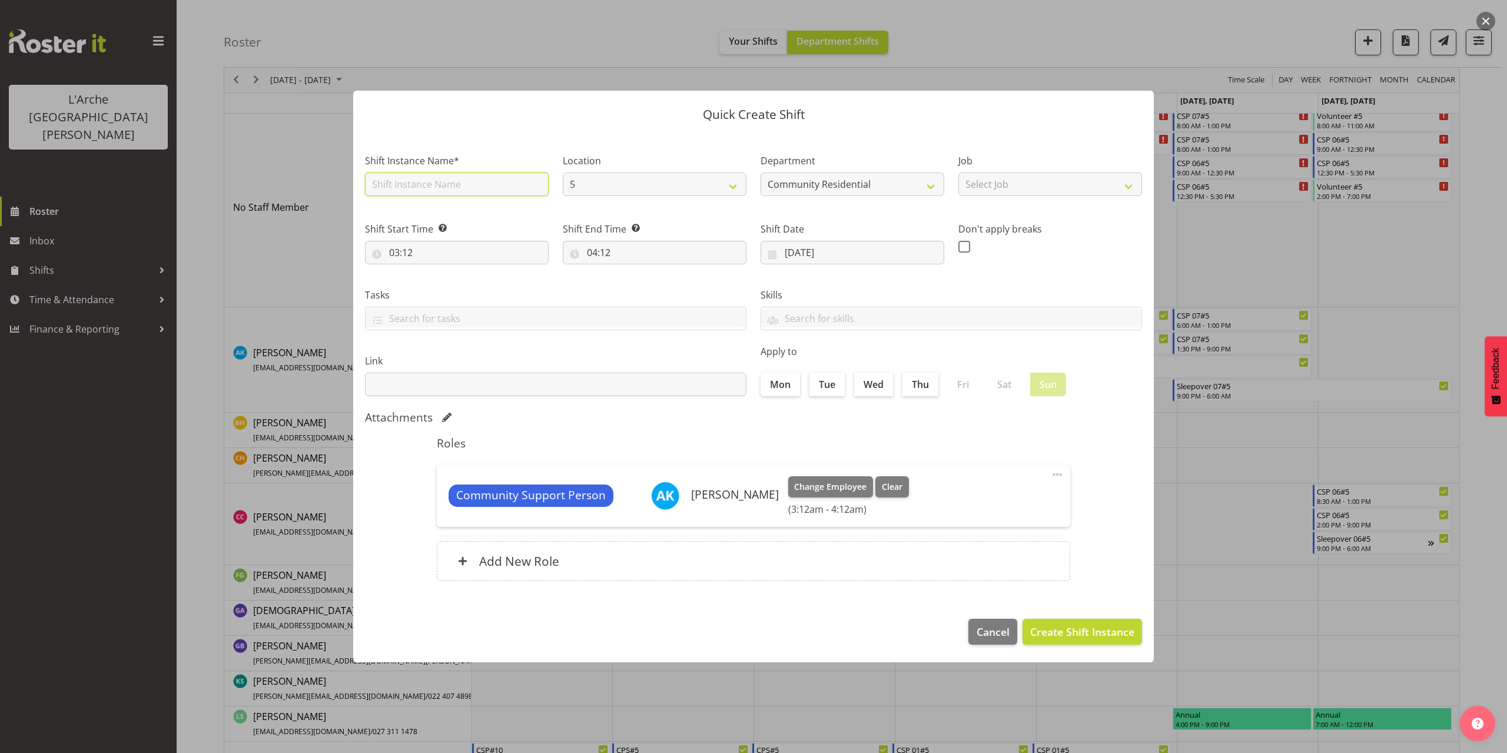
click at [438, 185] on input "text" at bounding box center [457, 184] width 184 height 24
click at [1006, 190] on select "Select Job Accounts Admin Art Coordinator Community Leader Community Support Pe…" at bounding box center [1050, 184] width 184 height 24
click at [958, 172] on select "Select Job Accounts Admin Art Coordinator Community Leader Community Support Pe…" at bounding box center [1050, 184] width 184 height 24
click at [406, 255] on input "03:12" at bounding box center [457, 253] width 184 height 24
click at [446, 283] on select "00 01 02 03 04 05 06 07 08 09 10 11 12 13 14 15 16 17 18 19 20 21 22 23" at bounding box center [445, 283] width 26 height 24
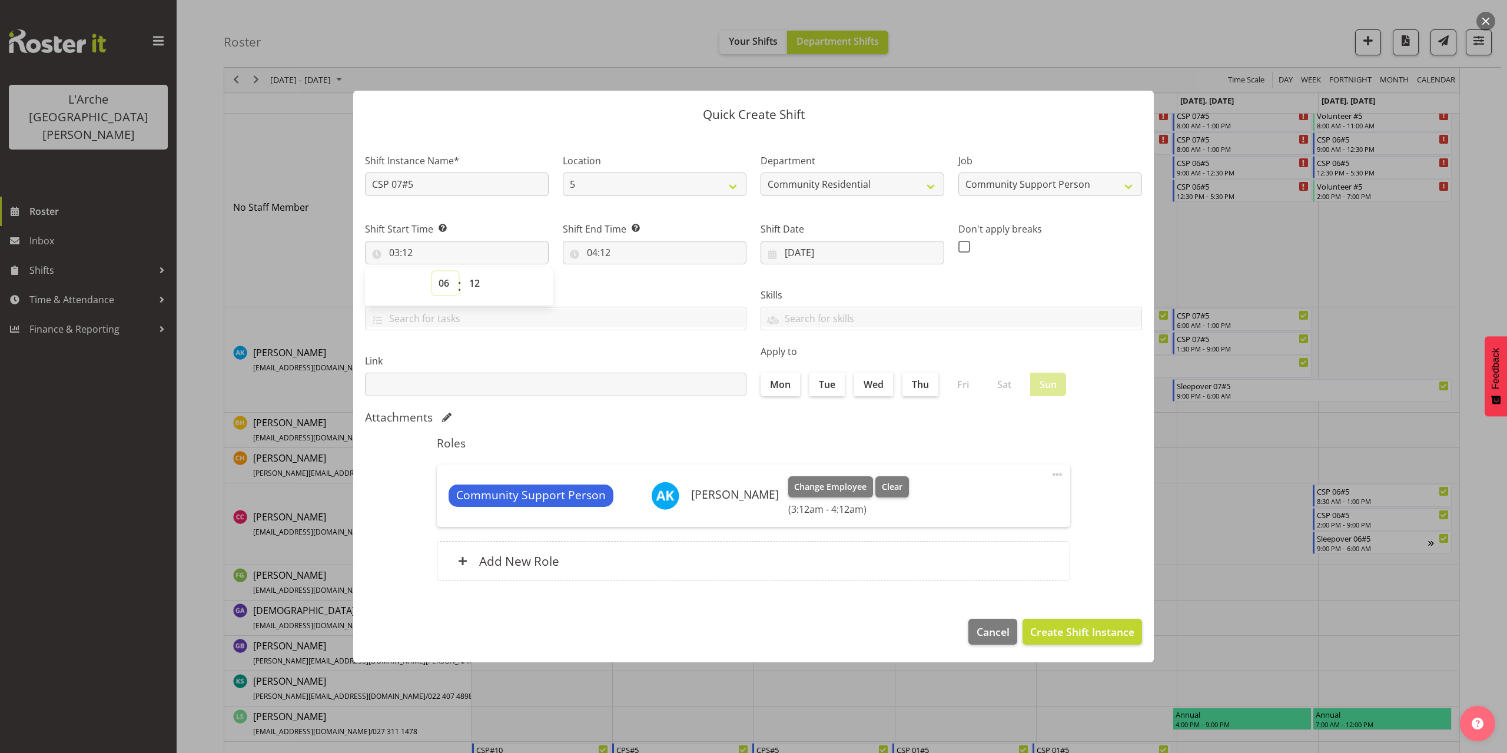
click at [432, 271] on select "00 01 02 03 04 05 06 07 08 09 10 11 12 13 14 15 16 17 18 19 20 21 22 23" at bounding box center [445, 283] width 26 height 24
click at [476, 282] on select "00 01 02 03 04 05 06 07 08 09 10 11 12 13 14 15 16 17 18 19 20 21 22 23 24 25 2…" at bounding box center [476, 283] width 26 height 24
click at [463, 271] on select "00 01 02 03 04 05 06 07 08 09 10 11 12 13 14 15 16 17 18 19 20 21 22 23 24 25 2…" at bounding box center [476, 283] width 26 height 24
click at [597, 252] on input "04:12" at bounding box center [655, 253] width 184 height 24
click at [639, 280] on select "00 01 02 03 04 05 06 07 08 09 10 11 12 13 14 15 16 17 18 19 20 21 22 23" at bounding box center [643, 283] width 26 height 24
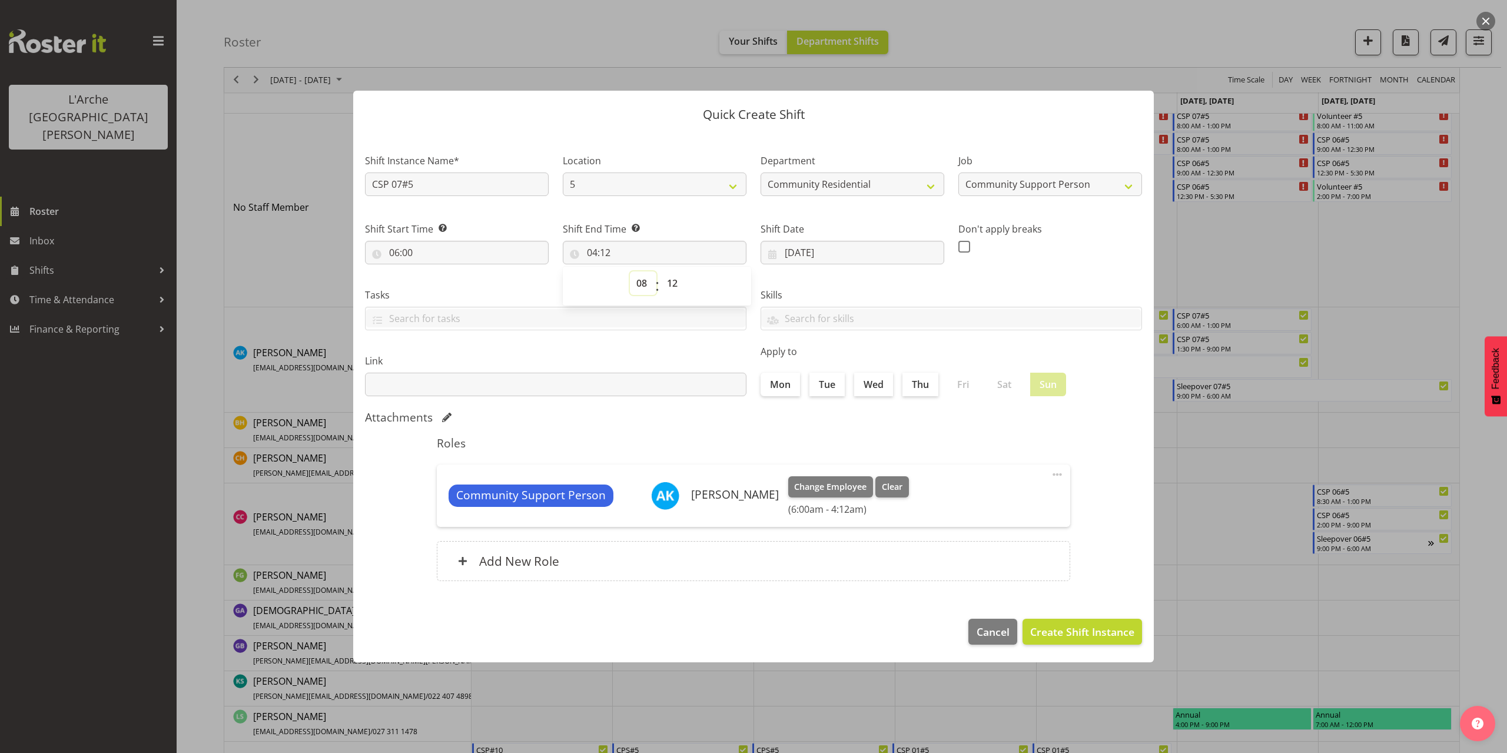
click at [630, 271] on select "00 01 02 03 04 05 06 07 08 09 10 11 12 13 14 15 16 17 18 19 20 21 22 23" at bounding box center [643, 283] width 26 height 24
click at [669, 284] on select "00 01 02 03 04 05 06 07 08 09 10 11 12 13 14 15 16 17 18 19 20 21 22 23 24 25 2…" at bounding box center [673, 283] width 26 height 24
click at [660, 271] on select "00 01 02 03 04 05 06 07 08 09 10 11 12 13 14 15 16 17 18 19 20 21 22 23 24 25 2…" at bounding box center [673, 283] width 26 height 24
click at [1079, 627] on span "Create Shift Instance" at bounding box center [1082, 631] width 104 height 15
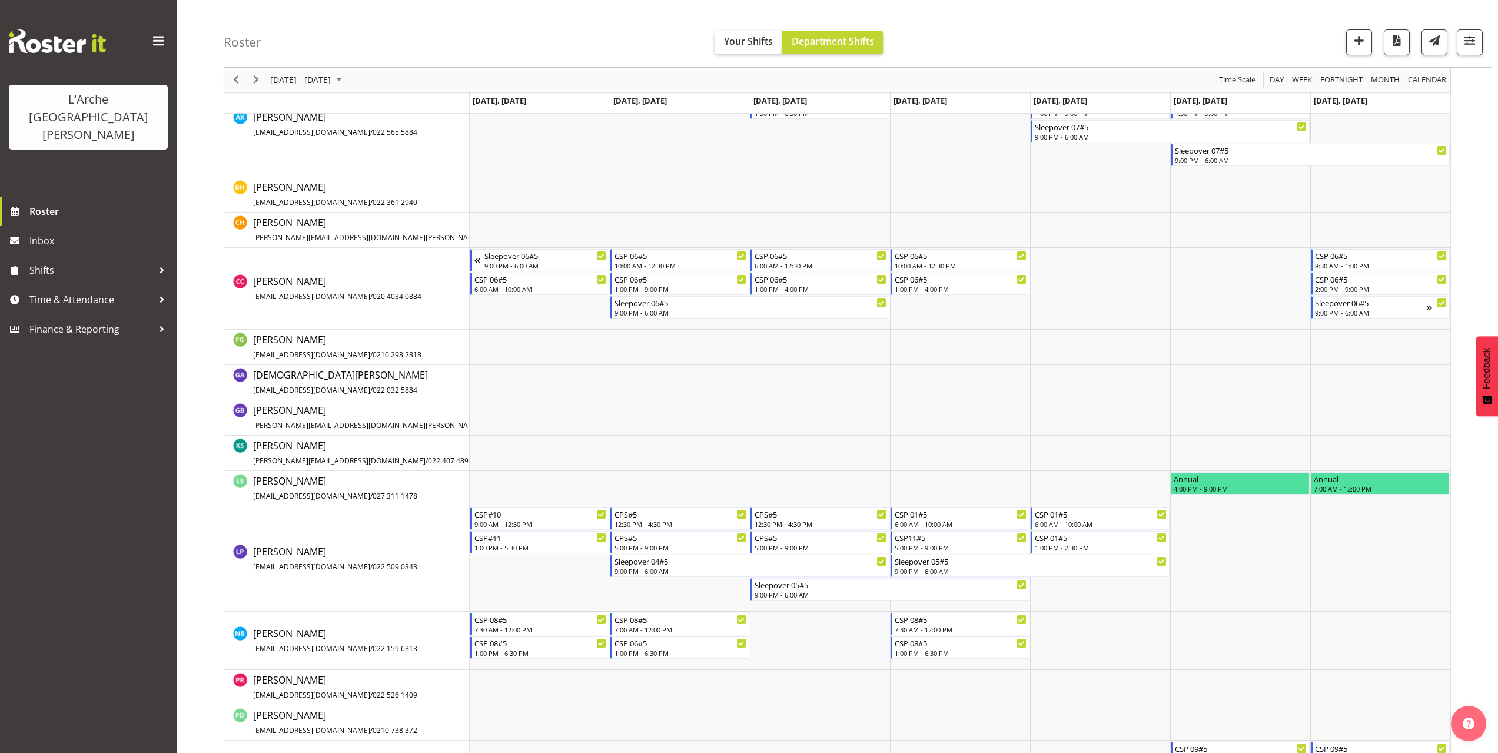
scroll to position [352, 0]
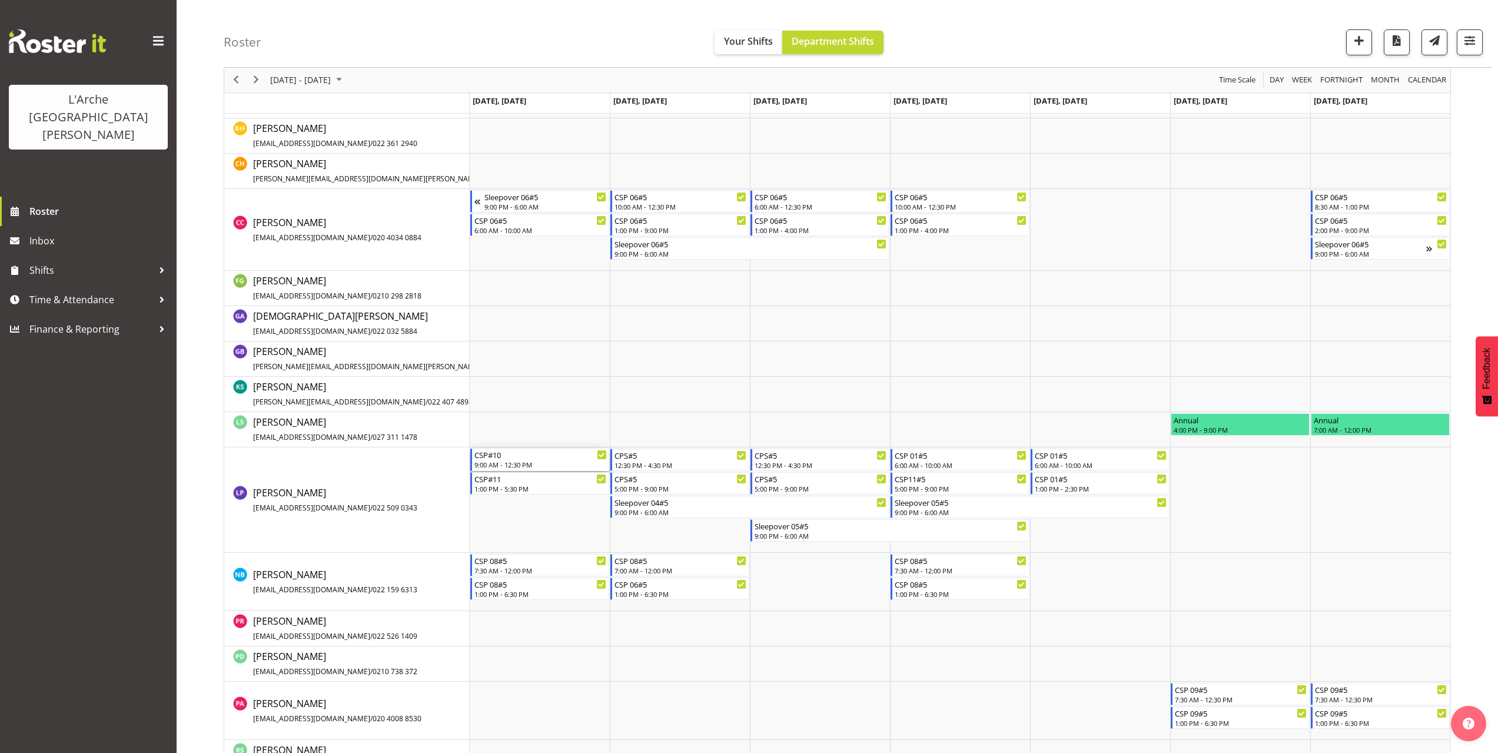
click at [490, 457] on div "CSP#10" at bounding box center [540, 454] width 132 height 12
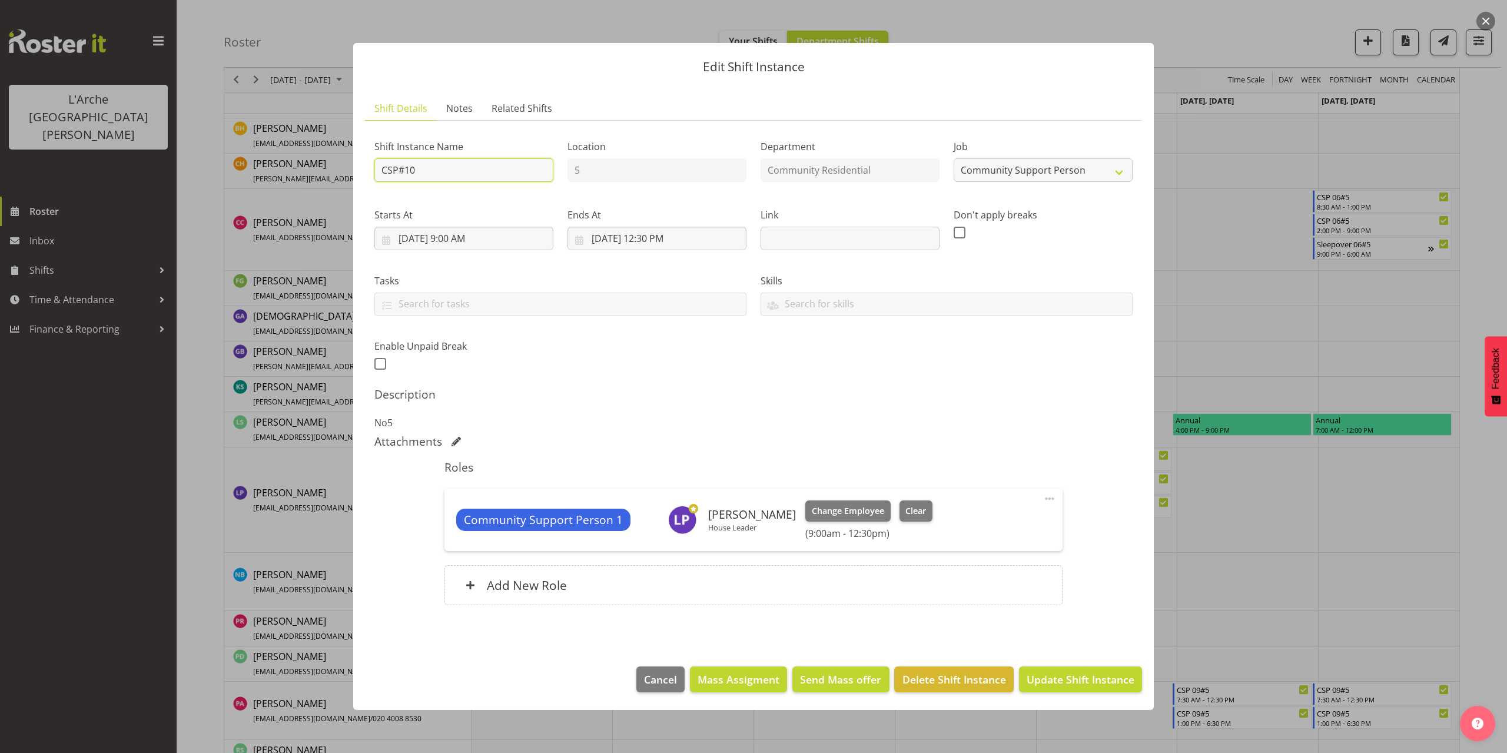
drag, startPoint x: 425, startPoint y: 165, endPoint x: 343, endPoint y: 165, distance: 82.4
click at [343, 165] on div "Edit Shift Instance Shift Details Notes Related Shifts Shift Instance Name CSP#…" at bounding box center [753, 377] width 824 height 726
click at [1066, 167] on select "Create new job Accounts Admin Art Coordinator Community Leader Community Suppor…" at bounding box center [1042, 170] width 179 height 24
click at [953, 158] on select "Create new job Accounts Admin Art Coordinator Community Leader Community Suppor…" at bounding box center [1042, 170] width 179 height 24
click at [466, 242] on input "[DATE] 9:00 AM" at bounding box center [463, 239] width 179 height 24
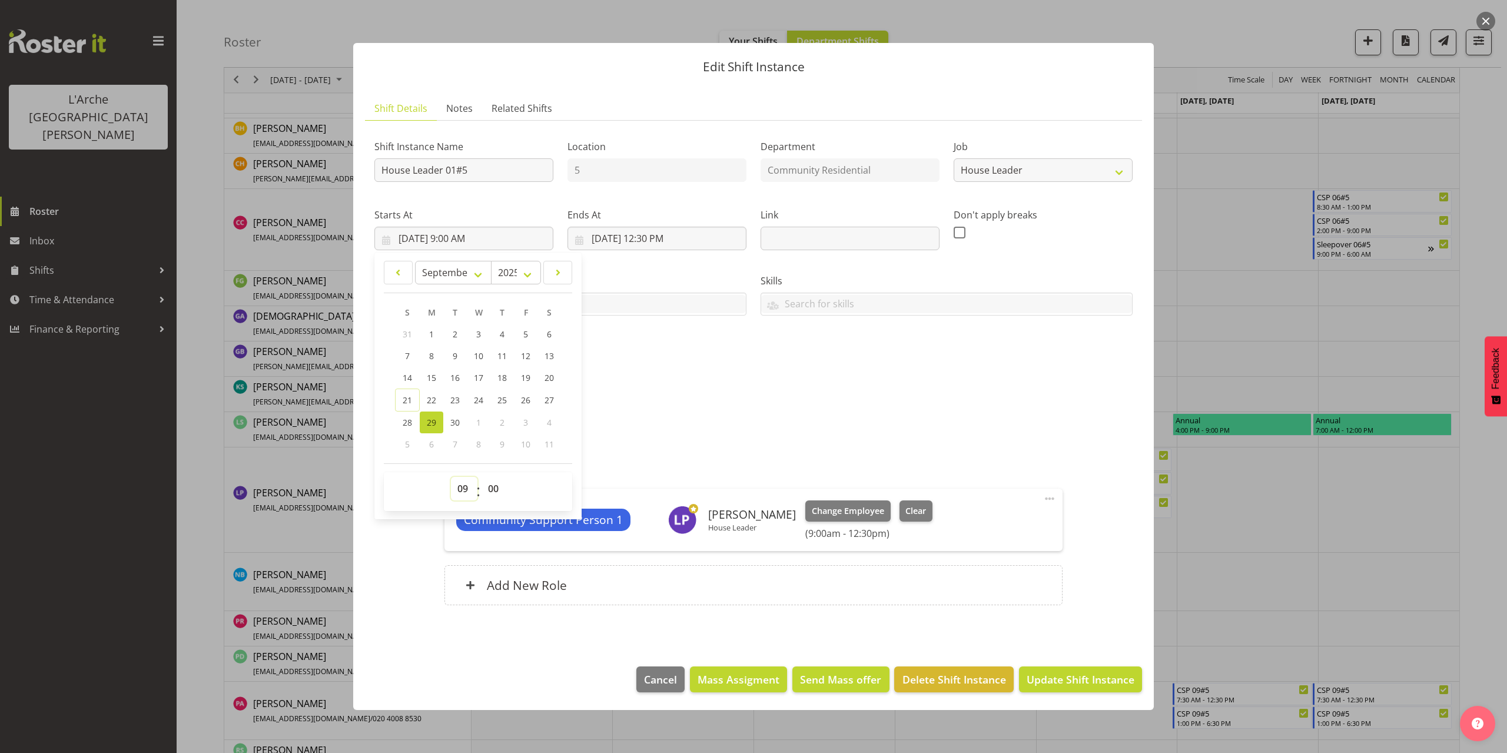
drag, startPoint x: 461, startPoint y: 487, endPoint x: 460, endPoint y: 477, distance: 9.4
click at [461, 487] on select "00 01 02 03 04 05 06 07 08 09 10 11 12 13 14 15 16 17 18 19 20 21 22 23" at bounding box center [464, 489] width 26 height 24
click at [451, 477] on select "00 01 02 03 04 05 06 07 08 09 10 11 12 13 14 15 16 17 18 19 20 21 22 23" at bounding box center [464, 489] width 26 height 24
click at [670, 237] on input "[DATE] 12:30 PM" at bounding box center [656, 239] width 179 height 24
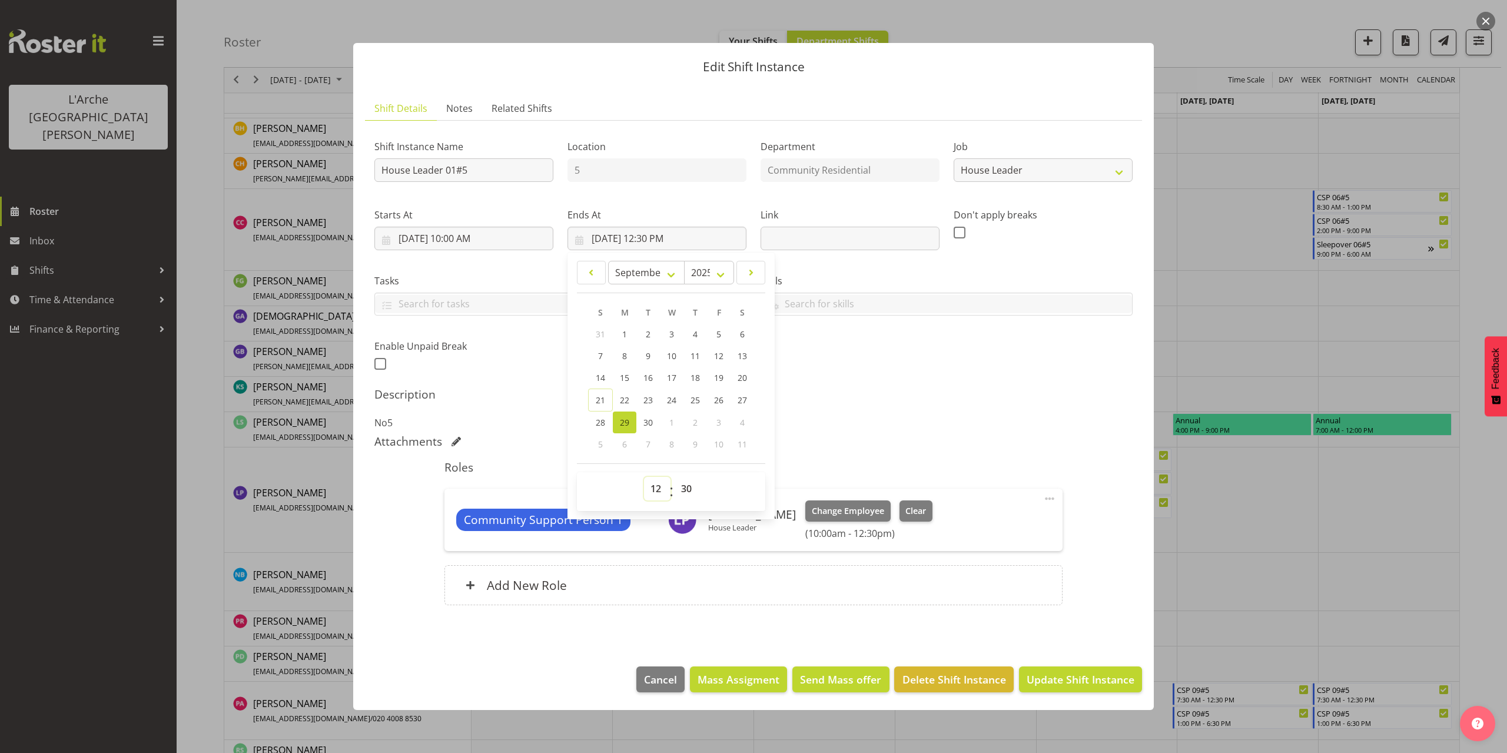
click at [656, 487] on select "00 01 02 03 04 05 06 07 08 09 10 11 12 13 14 15 16 17 18 19 20 21 22 23" at bounding box center [657, 489] width 26 height 24
click at [644, 477] on select "00 01 02 03 04 05 06 07 08 09 10 11 12 13 14 15 16 17 18 19 20 21 22 23" at bounding box center [657, 489] width 26 height 24
click at [687, 484] on select "00 01 02 03 04 05 06 07 08 09 10 11 12 13 14 15 16 17 18 19 20 21 22 23 24 25 2…" at bounding box center [687, 489] width 26 height 24
click at [674, 477] on select "00 01 02 03 04 05 06 07 08 09 10 11 12 13 14 15 16 17 18 19 20 21 22 23 24 25 2…" at bounding box center [687, 489] width 26 height 24
click at [1046, 500] on span at bounding box center [1049, 498] width 14 height 14
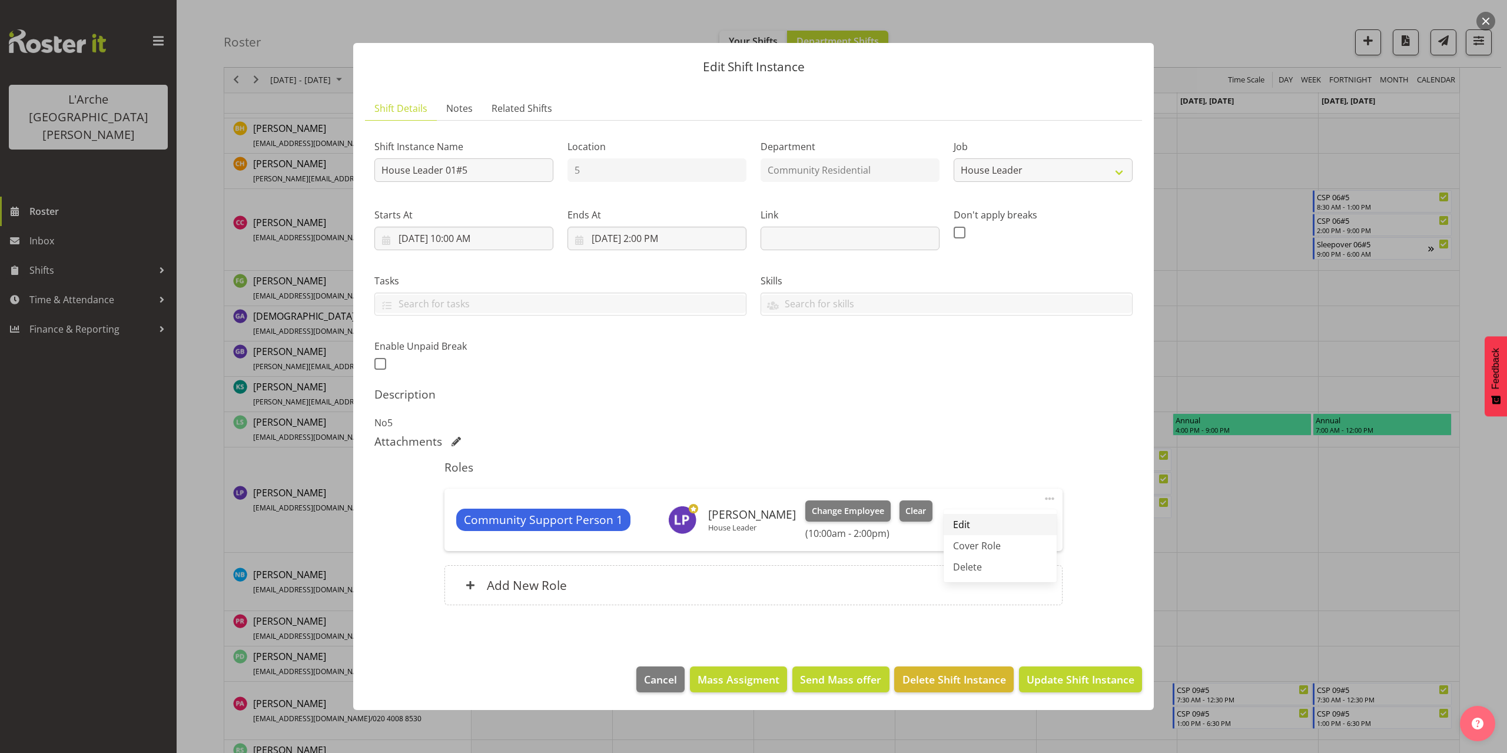
click at [991, 522] on link "Edit" at bounding box center [999, 524] width 113 height 21
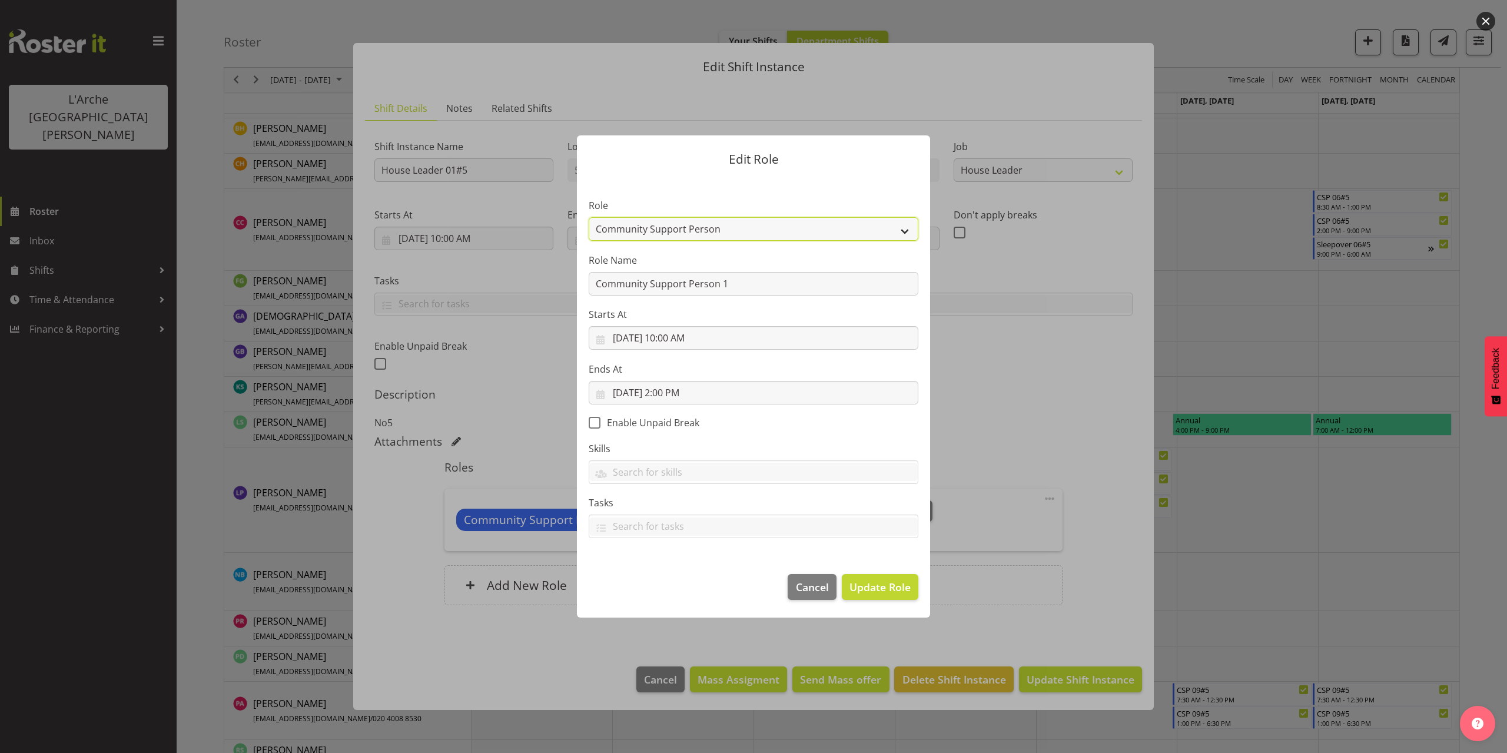
click at [647, 227] on select "Area Manager Art Coordination Community - SIL Community Leader Community Suppor…" at bounding box center [754, 229] width 330 height 24
click at [589, 217] on select "Area Manager Art Coordination Community - SIL Community Leader Community Suppor…" at bounding box center [754, 229] width 330 height 24
drag, startPoint x: 733, startPoint y: 287, endPoint x: 589, endPoint y: 296, distance: 145.1
click at [589, 296] on section "Role Area Manager Art Coordination Community - SIL Community Leader Community S…" at bounding box center [753, 369] width 353 height 385
click at [868, 589] on span "Update Role" at bounding box center [879, 586] width 61 height 15
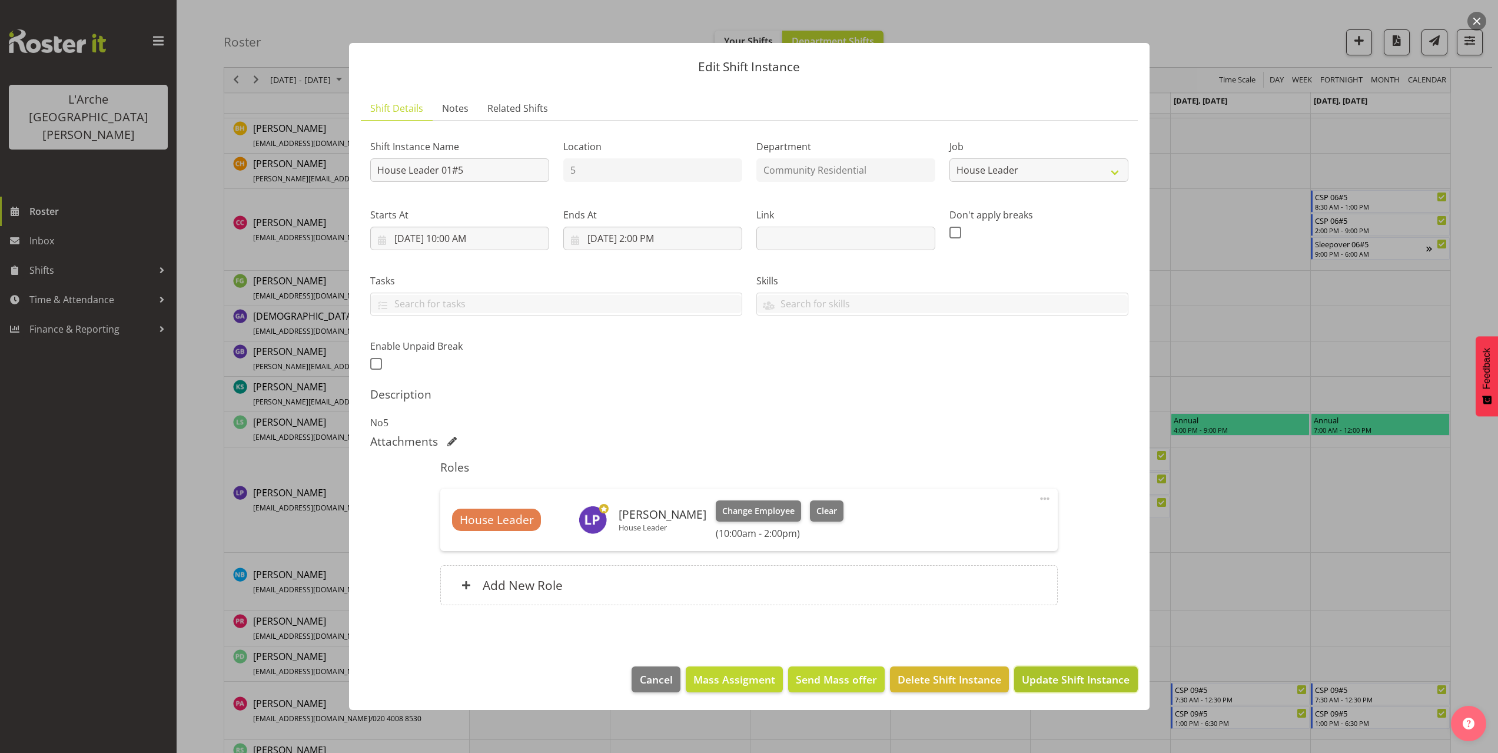
click at [1046, 682] on span "Update Shift Instance" at bounding box center [1076, 679] width 108 height 15
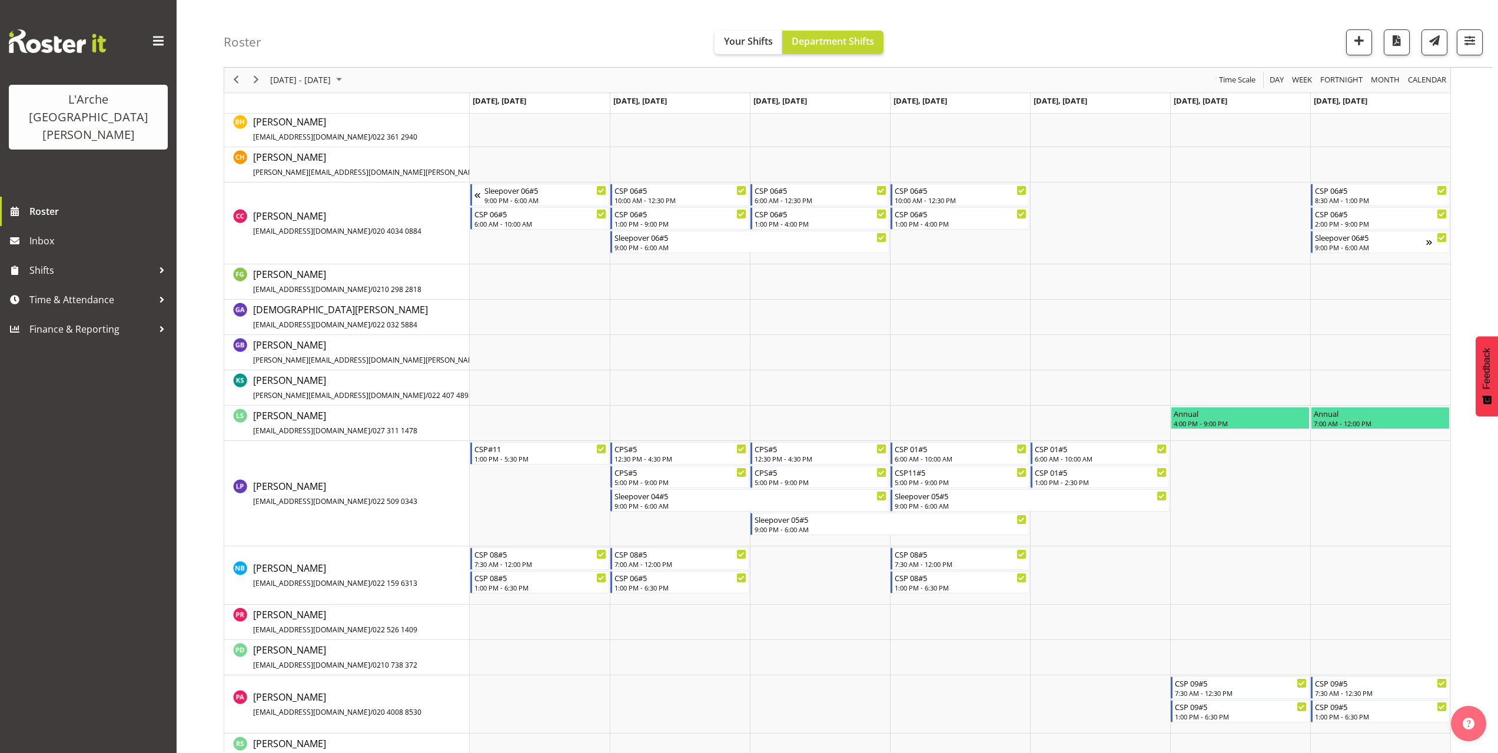
scroll to position [478, 0]
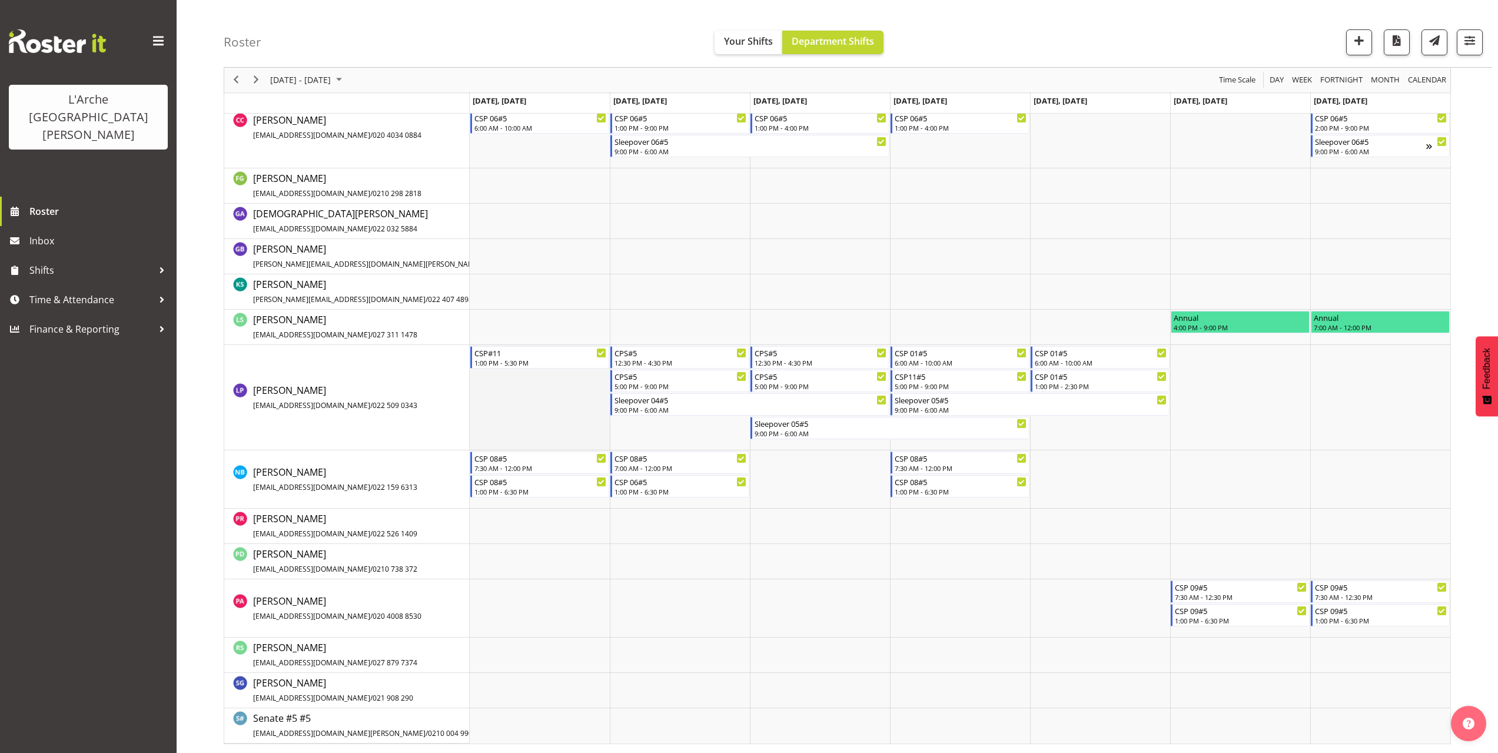
click at [488, 384] on td "Timeline Week of October 5, 2025" at bounding box center [540, 397] width 140 height 105
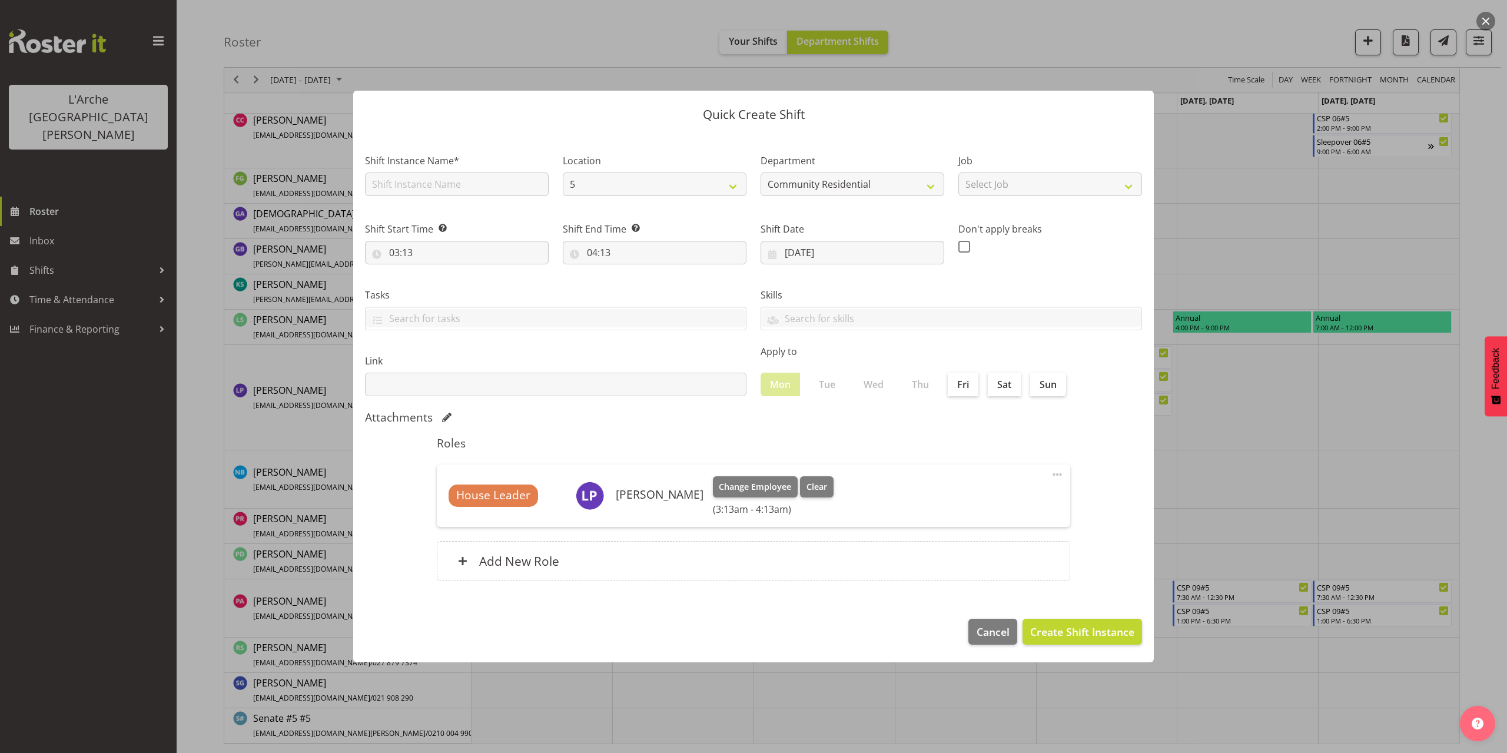
click at [1481, 22] on button "button" at bounding box center [1485, 21] width 19 height 19
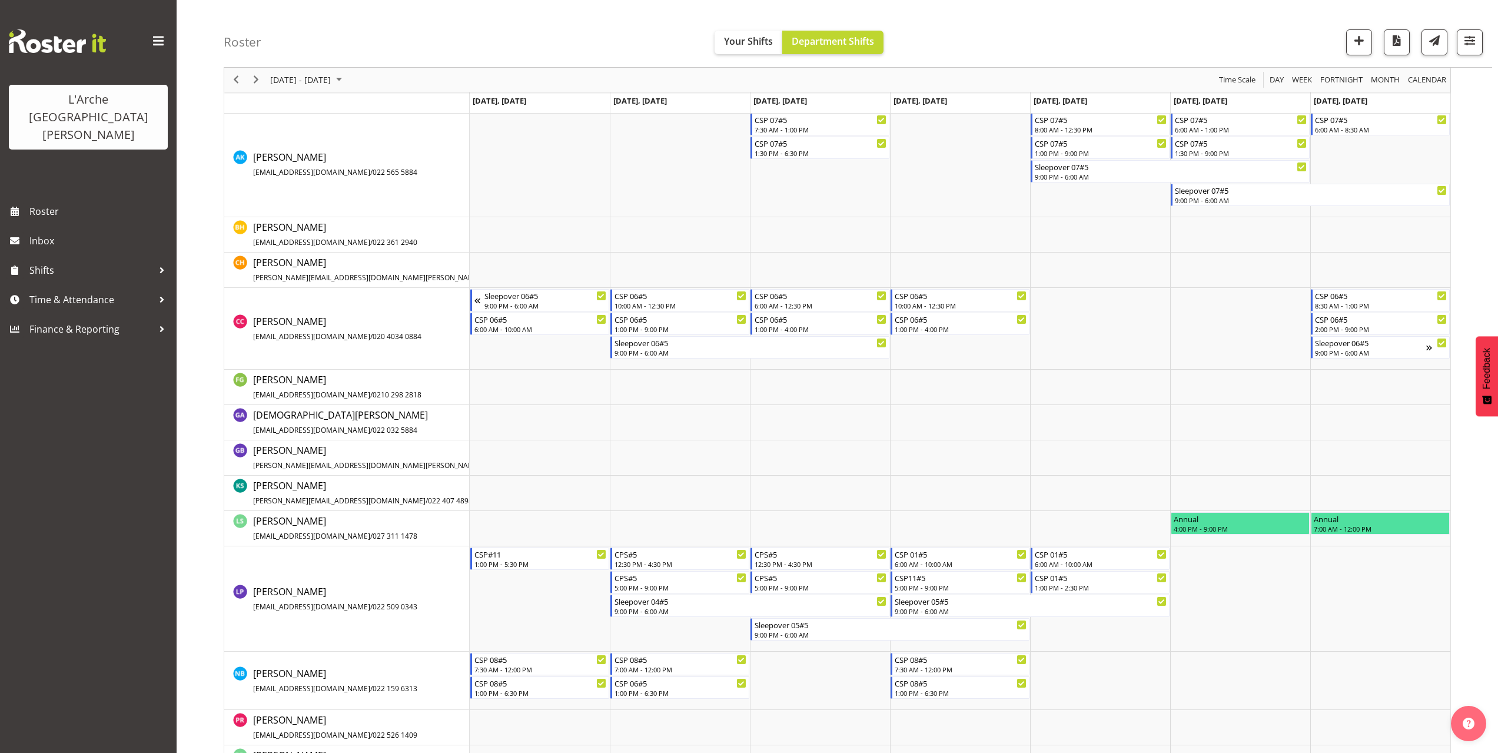
scroll to position [353, 0]
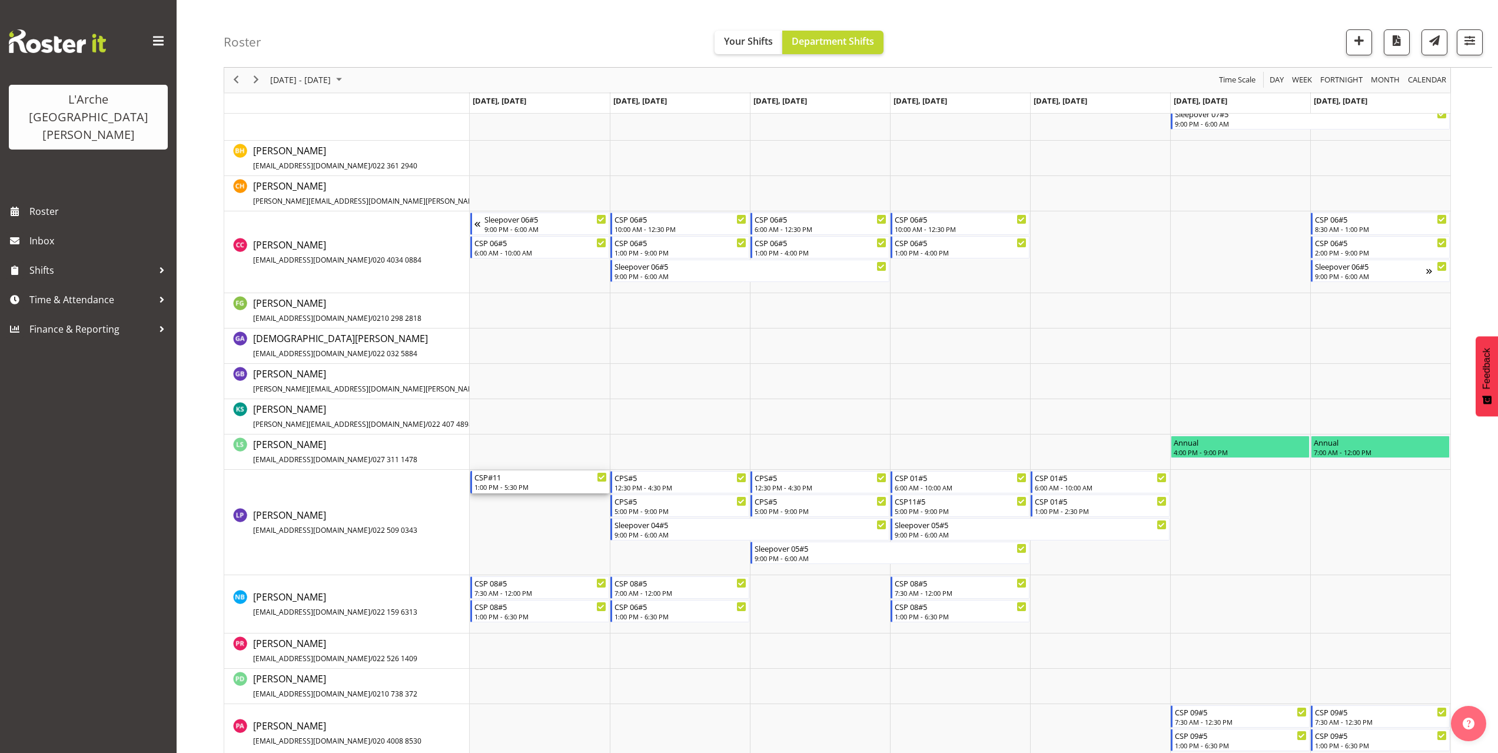
click at [484, 477] on div "CSP#11" at bounding box center [540, 477] width 132 height 12
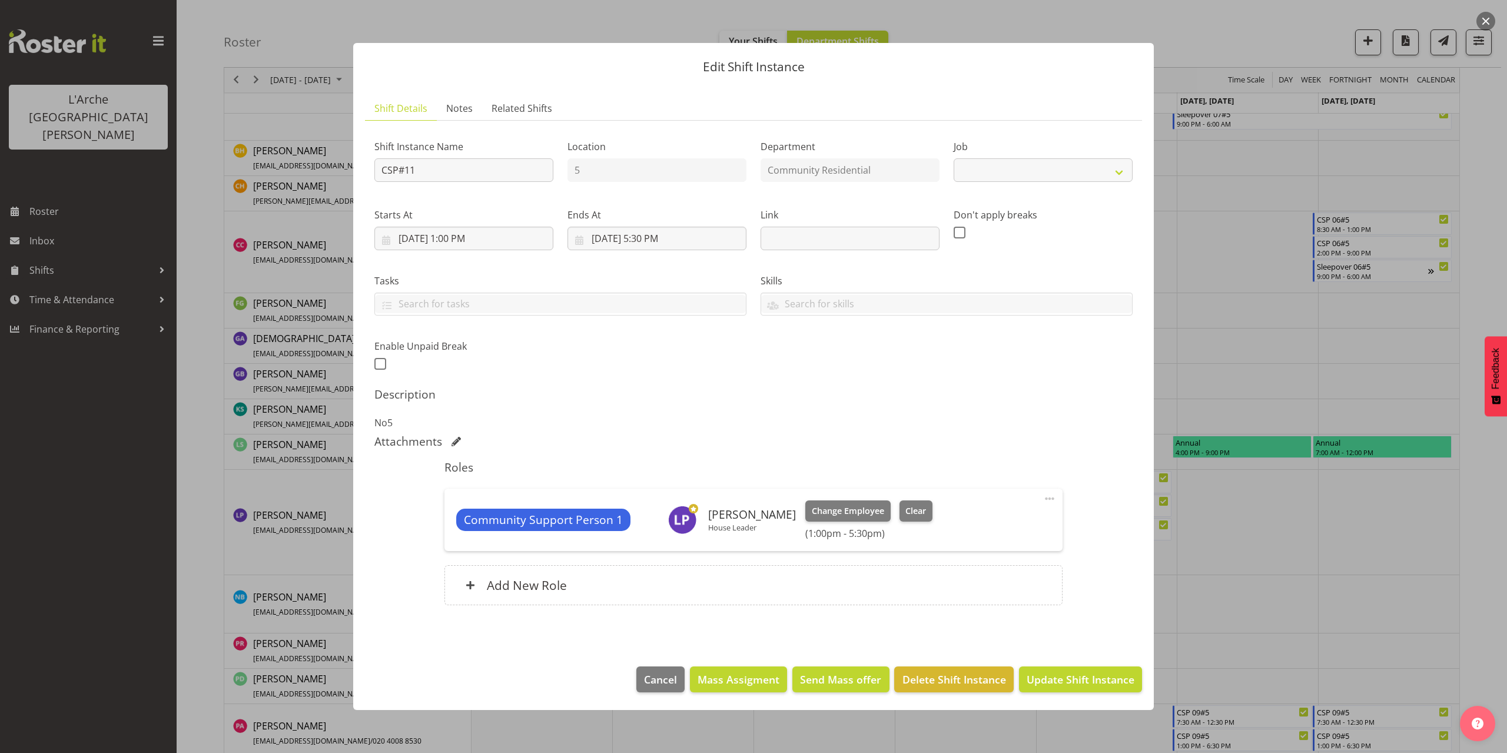
select select "2"
drag, startPoint x: 427, startPoint y: 172, endPoint x: 373, endPoint y: 171, distance: 54.2
click at [373, 171] on div "Shift Instance Name CSP#11" at bounding box center [463, 157] width 193 height 68
type input "House Leader 01#5"
click at [982, 174] on select "Create new job Accounts Admin Art Coordinator Community Leader Community Suppor…" at bounding box center [1042, 170] width 179 height 24
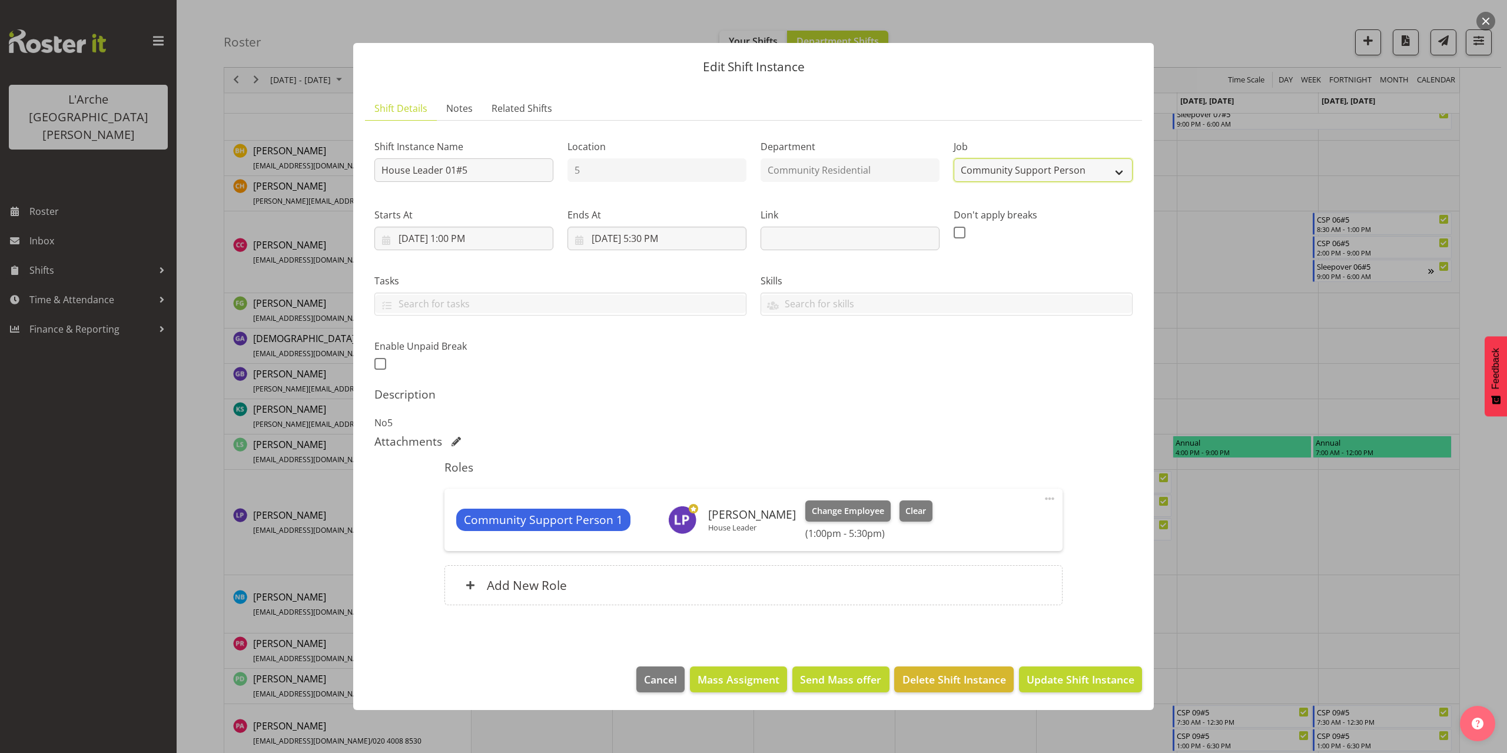
select select "1"
click at [953, 158] on select "Create new job Accounts Admin Art Coordinator Community Leader Community Suppor…" at bounding box center [1042, 170] width 179 height 24
click at [471, 240] on input "9/29/2025, 1:00 PM" at bounding box center [463, 239] width 179 height 24
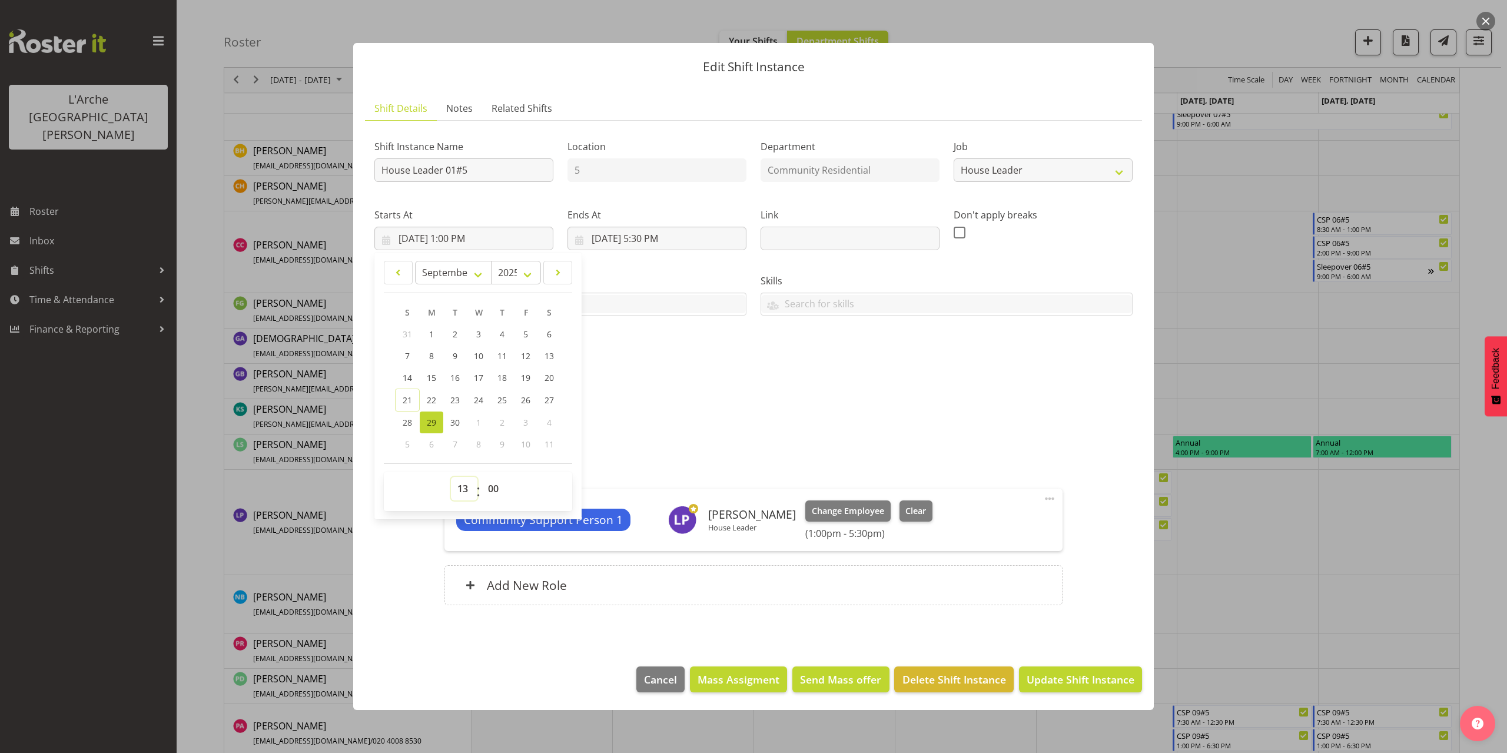
click at [466, 487] on select "00 01 02 03 04 05 06 07 08 09 10 11 12 13 14 15 16 17 18 19 20 21 22 23" at bounding box center [464, 489] width 26 height 24
select select "10"
click at [451, 477] on select "00 01 02 03 04 05 06 07 08 09 10 11 12 13 14 15 16 17 18 19 20 21 22 23" at bounding box center [464, 489] width 26 height 24
type input "[DATE] 10:00 AM"
click at [669, 237] on input "9/29/2025, 5:30 PM" at bounding box center [656, 239] width 179 height 24
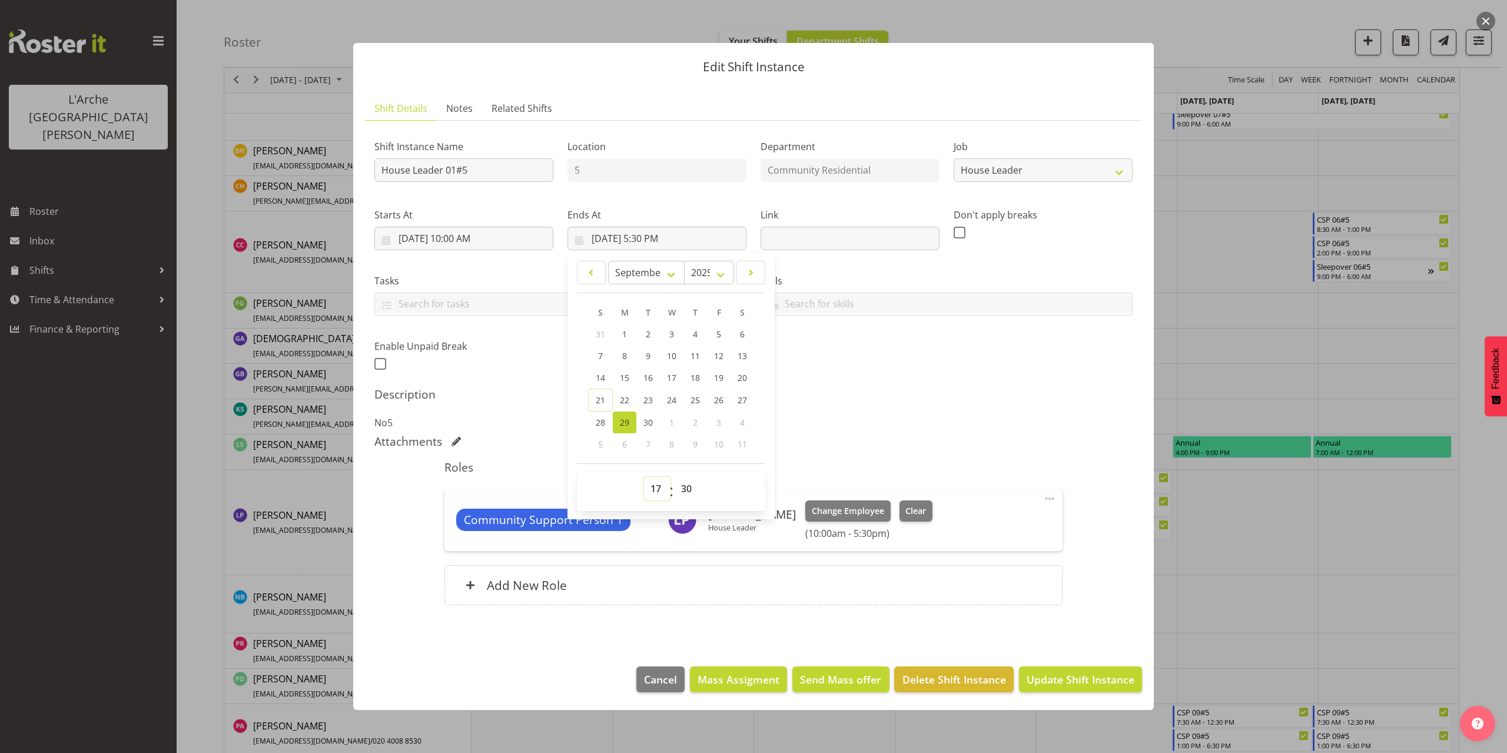
click at [654, 487] on select "00 01 02 03 04 05 06 07 08 09 10 11 12 13 14 15 16 17 18 19 20 21 22 23" at bounding box center [657, 489] width 26 height 24
select select "14"
click at [644, 477] on select "00 01 02 03 04 05 06 07 08 09 10 11 12 13 14 15 16 17 18 19 20 21 22 23" at bounding box center [657, 489] width 26 height 24
type input "[DATE] 2:30 PM"
click at [687, 486] on select "00 01 02 03 04 05 06 07 08 09 10 11 12 13 14 15 16 17 18 19 20 21 22 23 24 25 2…" at bounding box center [687, 489] width 26 height 24
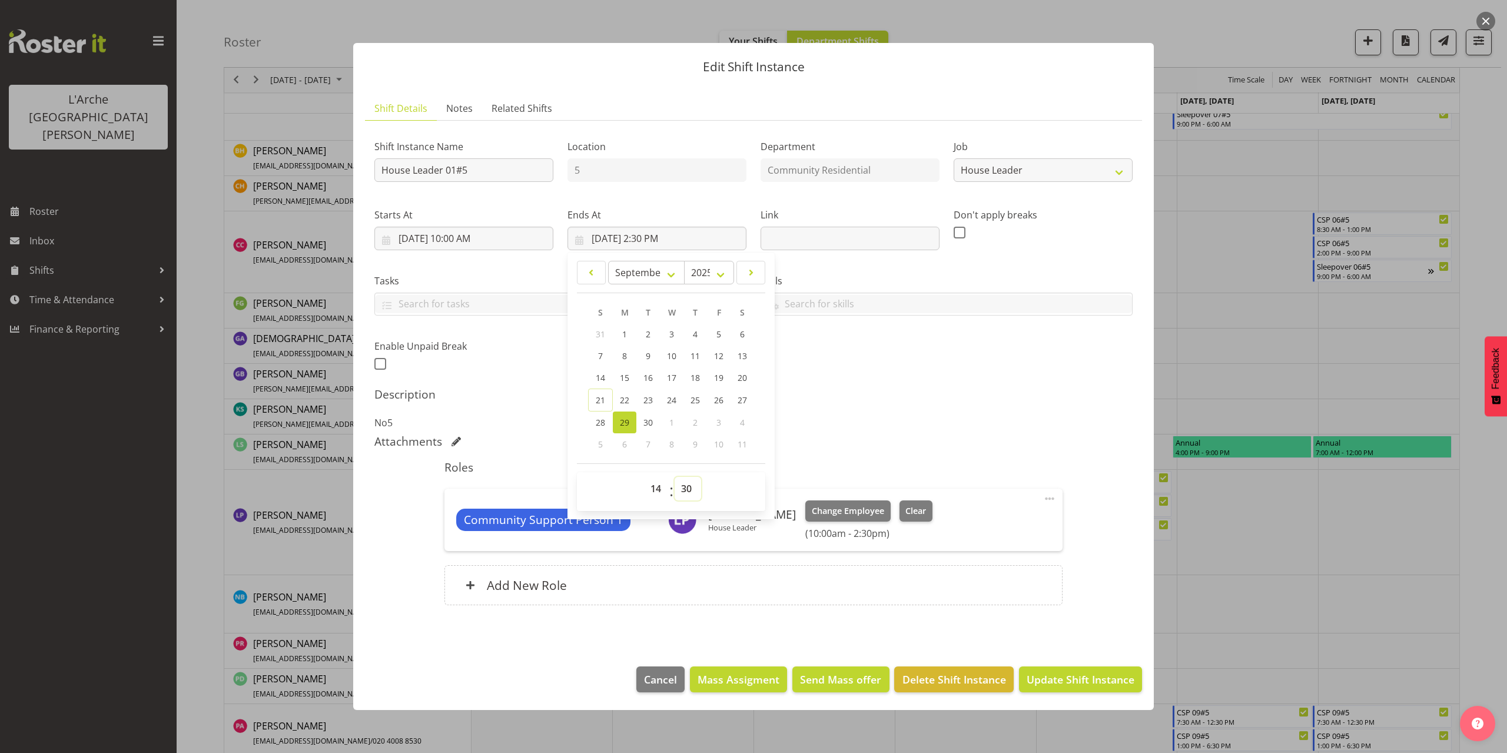
select select "0"
click at [674, 477] on select "00 01 02 03 04 05 06 07 08 09 10 11 12 13 14 15 16 17 18 19 20 21 22 23 24 25 2…" at bounding box center [687, 489] width 26 height 24
type input "[DATE] 2:00 PM"
click at [1049, 496] on span at bounding box center [1049, 498] width 14 height 14
click at [990, 520] on link "Edit" at bounding box center [999, 524] width 113 height 21
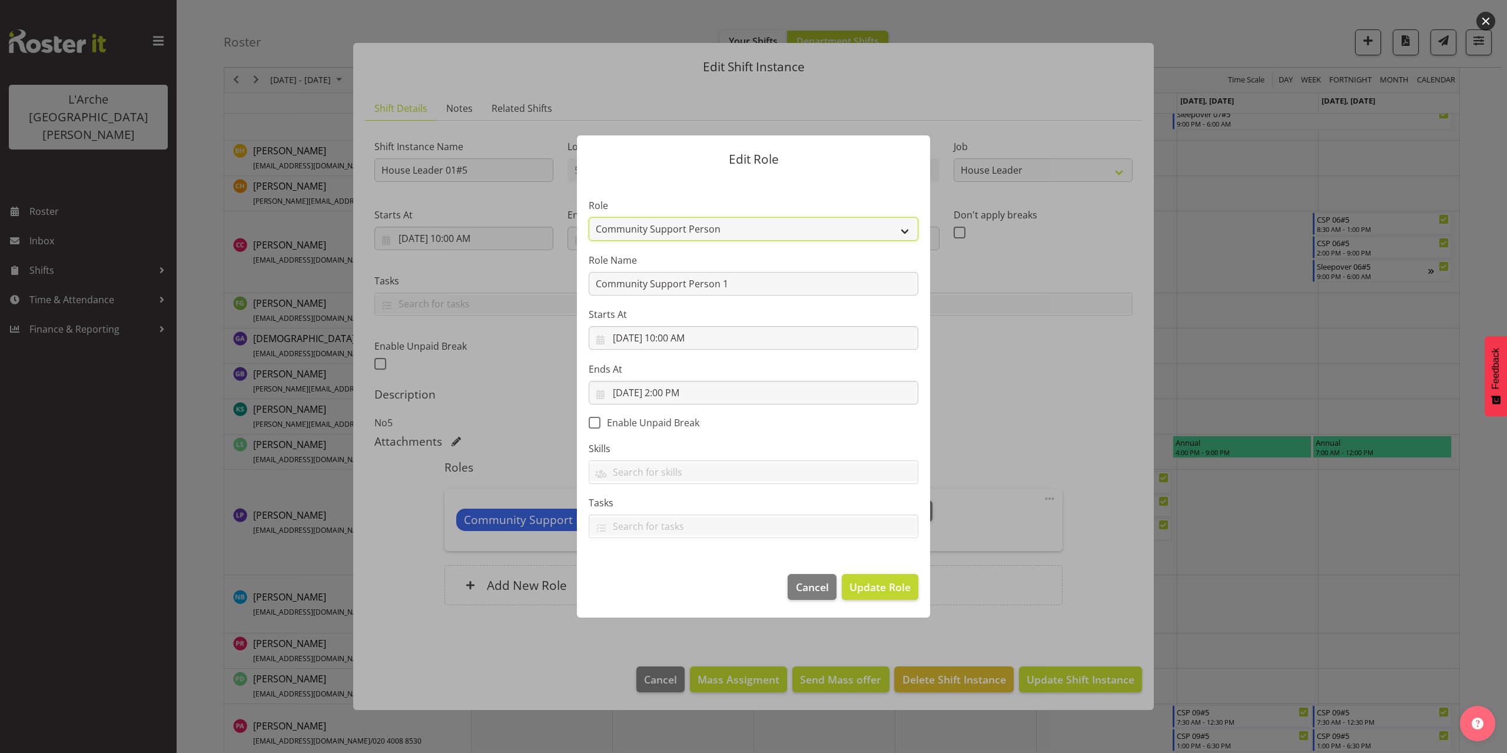
click at [647, 226] on select "Area Manager Art Coordination Community - SIL Community Leader Community Suppor…" at bounding box center [754, 229] width 330 height 24
select select "12"
click at [589, 217] on select "Area Manager Art Coordination Community - SIL Community Leader Community Suppor…" at bounding box center [754, 229] width 330 height 24
drag, startPoint x: 730, startPoint y: 284, endPoint x: 527, endPoint y: 293, distance: 203.8
click at [527, 293] on form "Edit Role Role Area Manager Art Coordination Community - SIL Community Leader C…" at bounding box center [753, 376] width 565 height 541
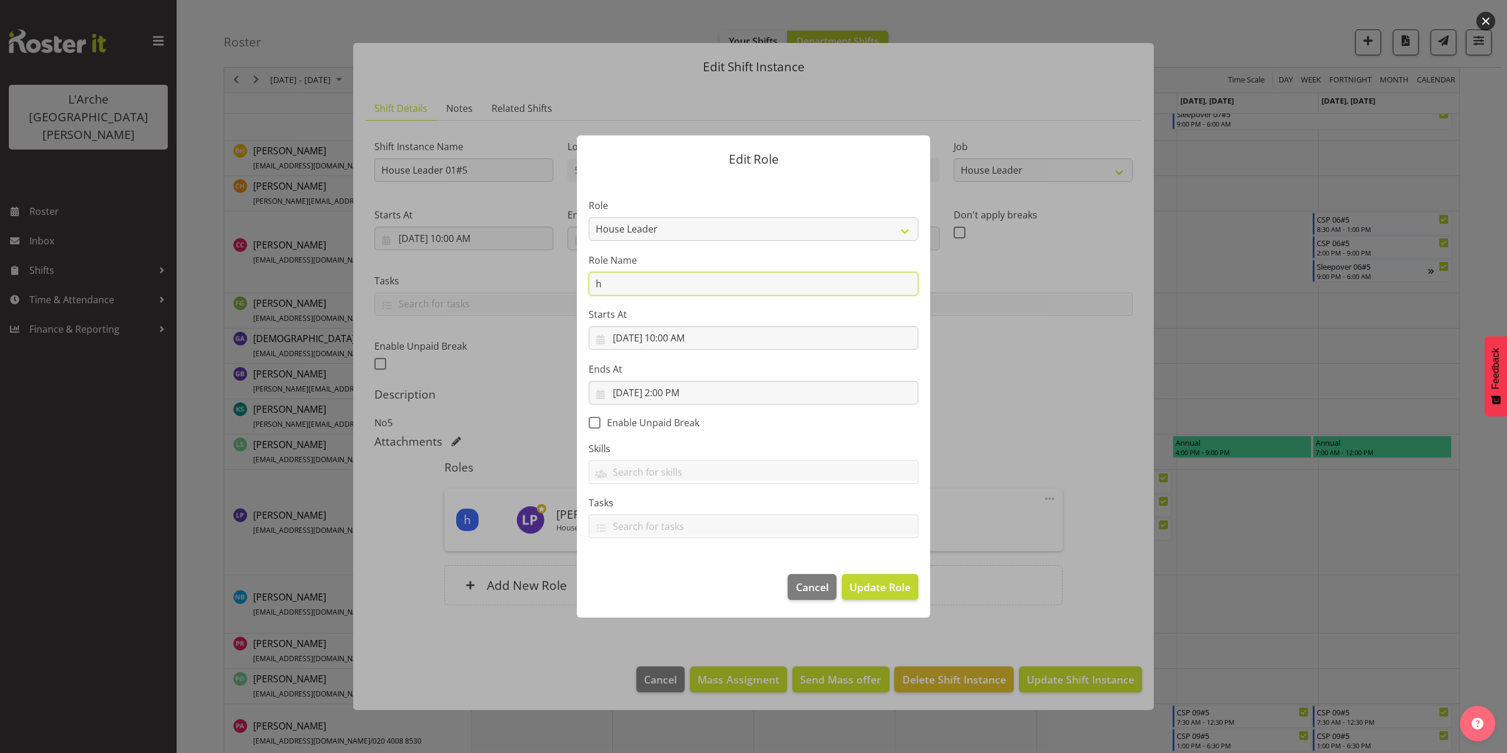
type input "House Leader"
drag, startPoint x: 888, startPoint y: 581, endPoint x: 946, endPoint y: 613, distance: 67.2
click at [888, 581] on span "Update Role" at bounding box center [879, 586] width 61 height 15
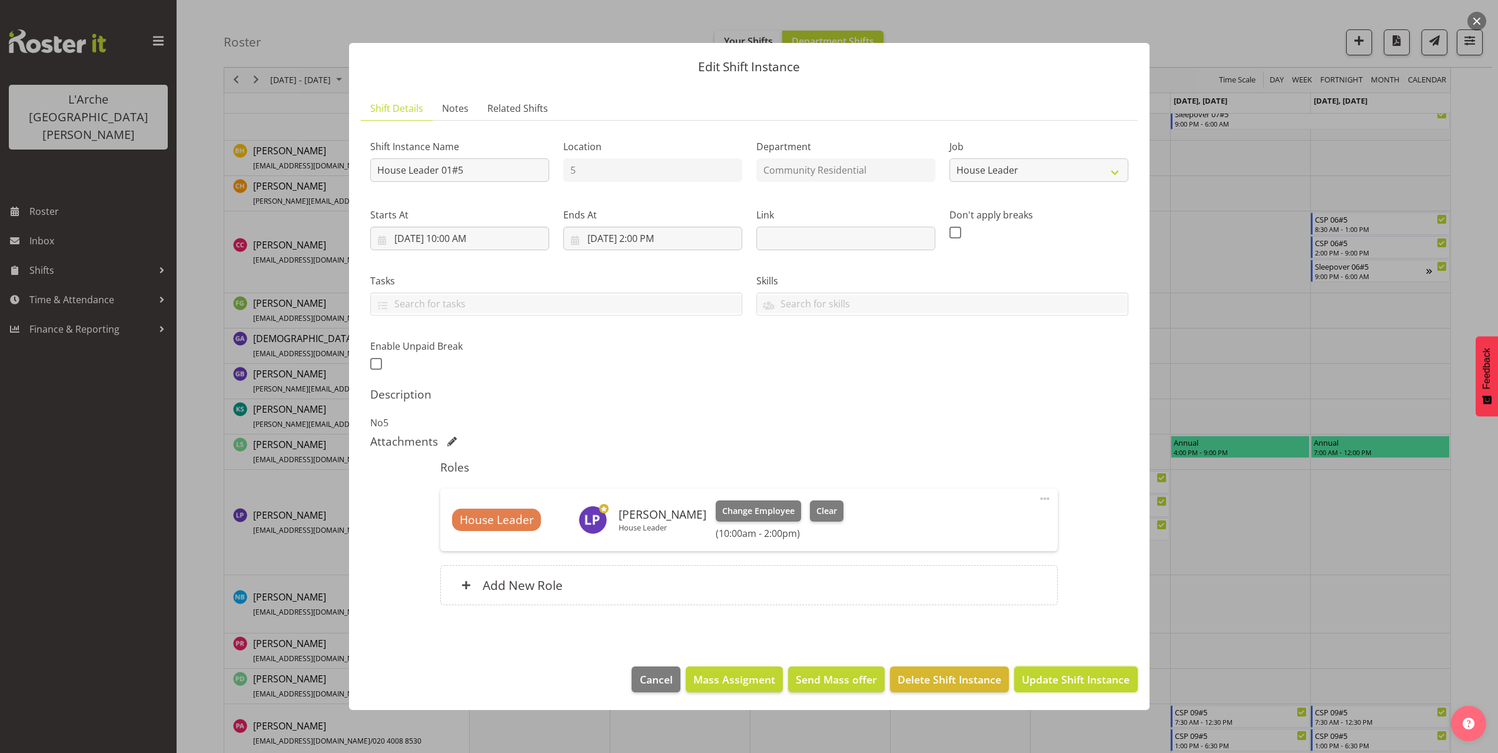
click at [1099, 679] on span "Update Shift Instance" at bounding box center [1076, 679] width 108 height 15
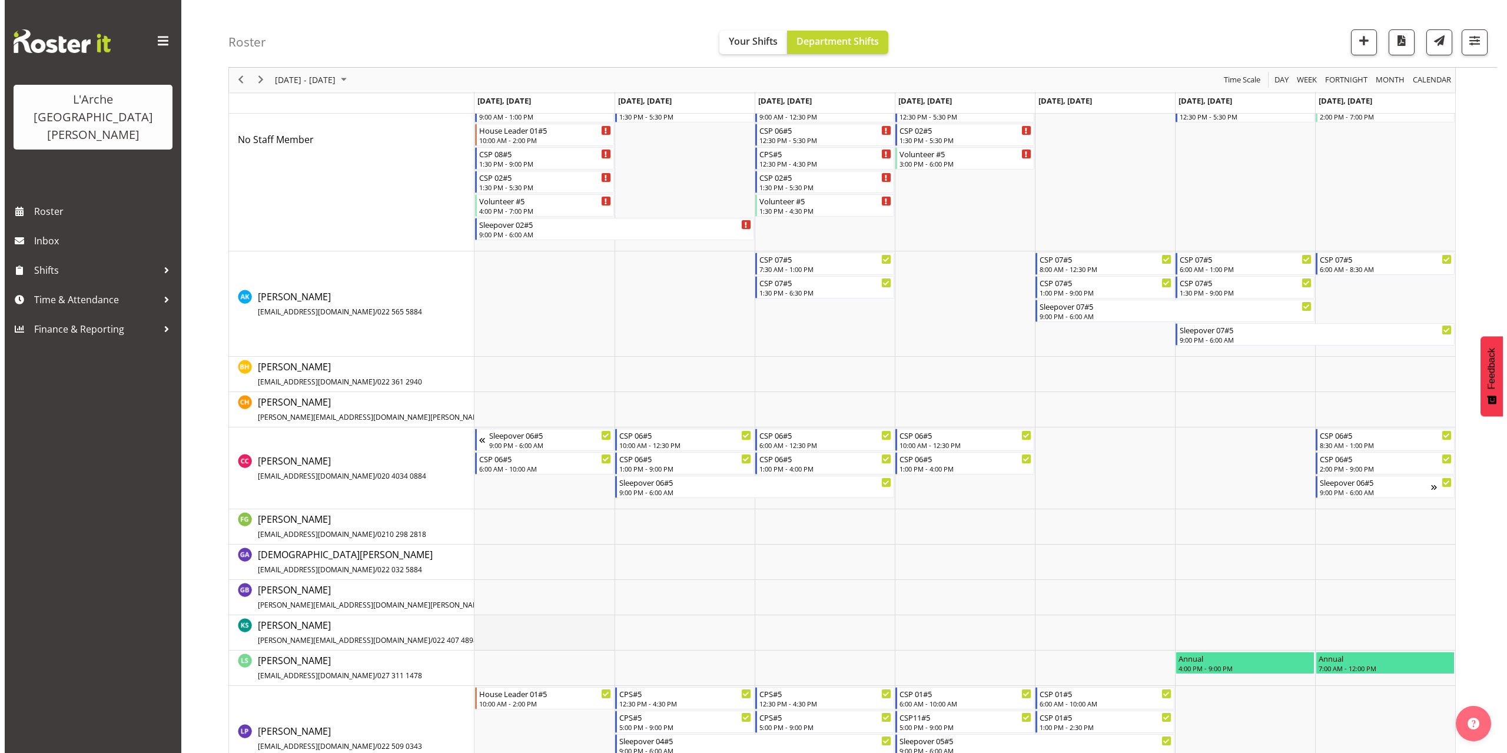
scroll to position [470, 0]
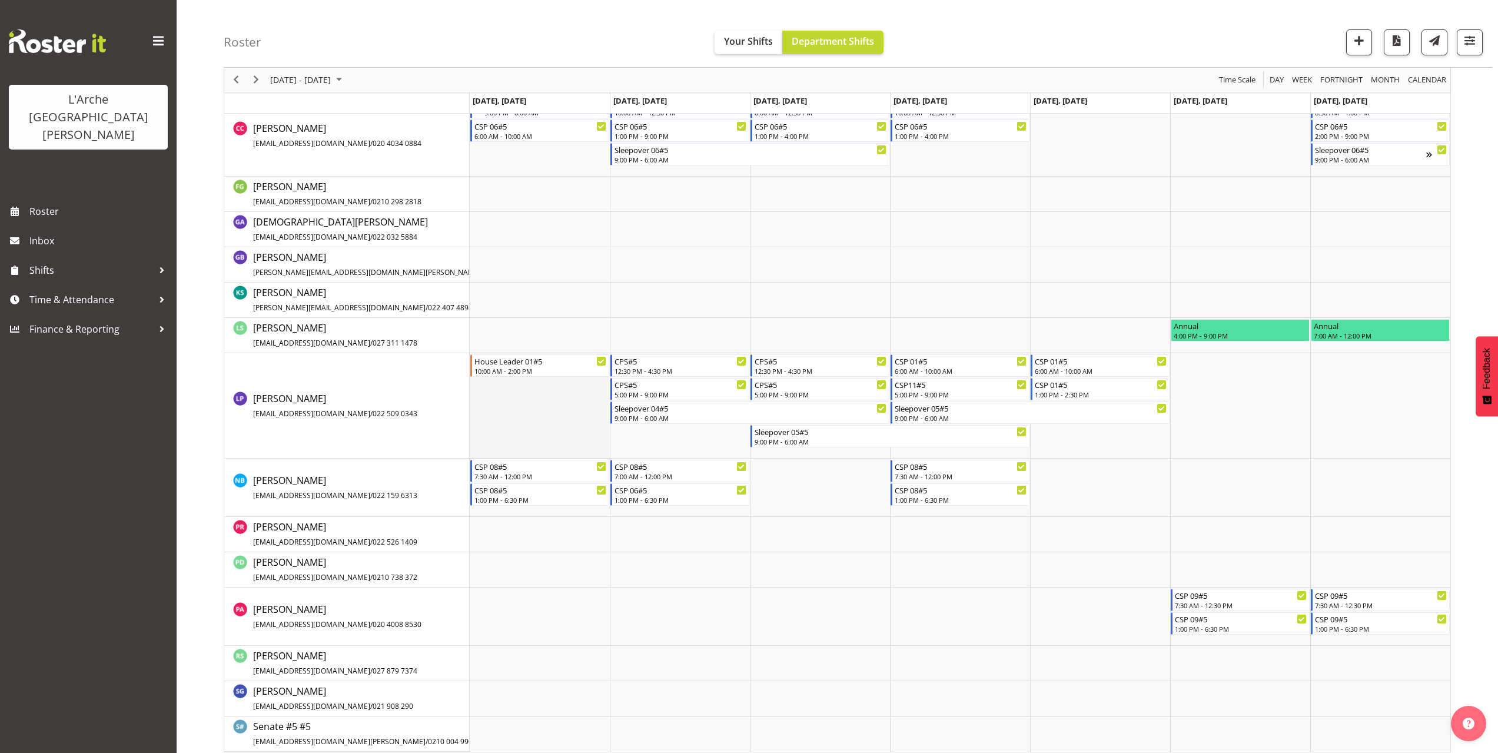
click at [496, 388] on td "Timeline Week of September 29, 2025" at bounding box center [540, 405] width 140 height 105
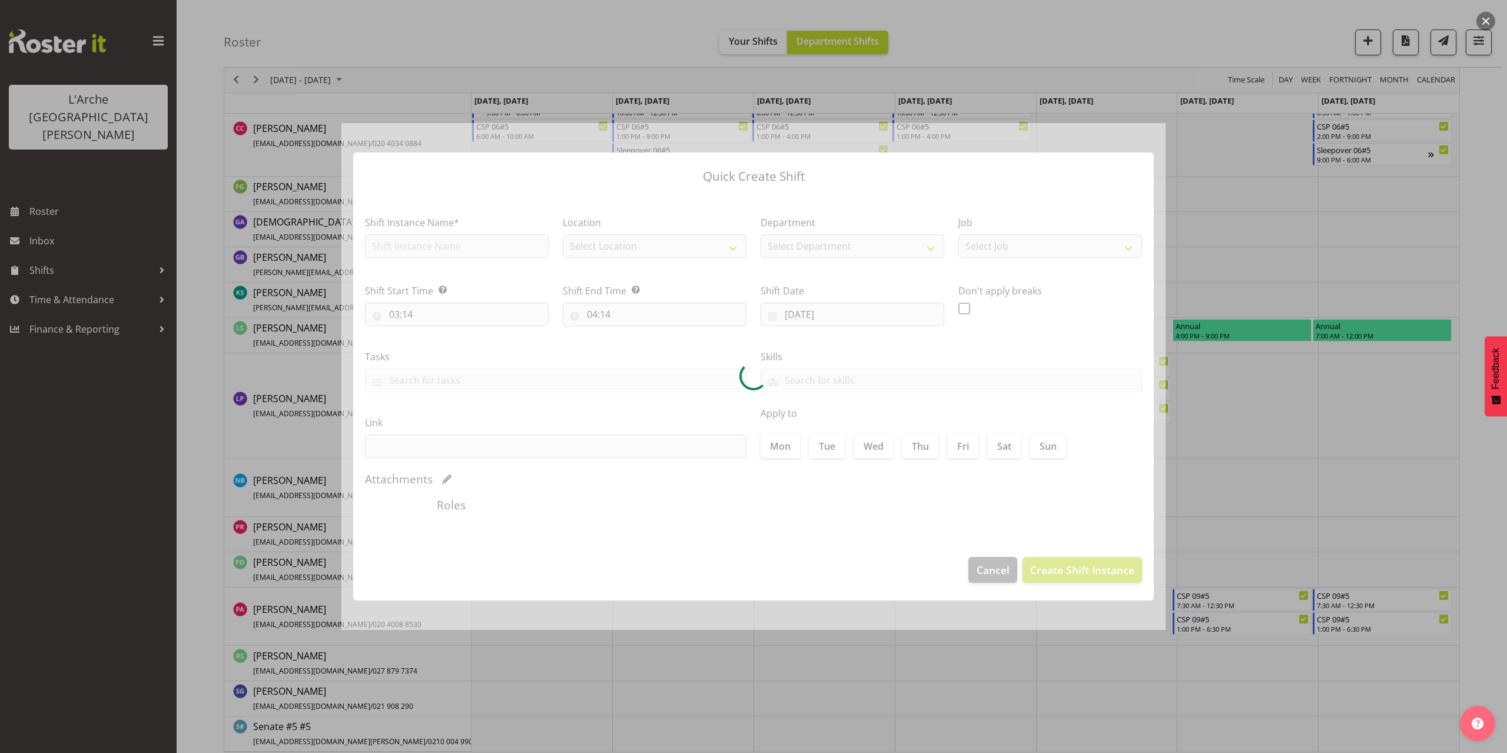
type input "[DATE]"
checkbox input "true"
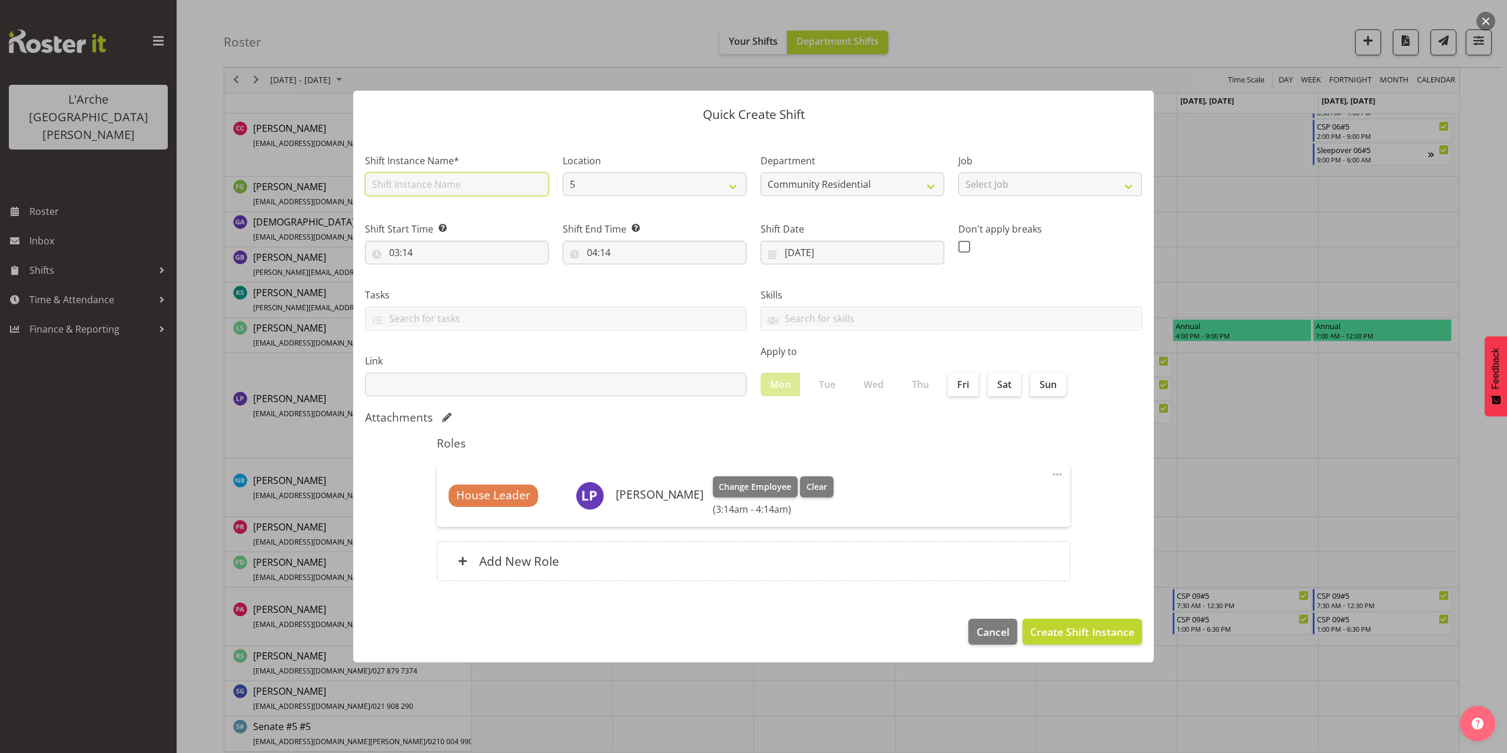
click at [411, 184] on input "text" at bounding box center [457, 184] width 184 height 24
type input "House Leader 01#5"
click at [975, 188] on select "Select Job Accounts Admin Art Coordinator Community Leader Community Support Pe…" at bounding box center [1050, 184] width 184 height 24
select select "1"
click at [958, 172] on select "Select Job Accounts Admin Art Coordinator Community Leader Community Support Pe…" at bounding box center [1050, 184] width 184 height 24
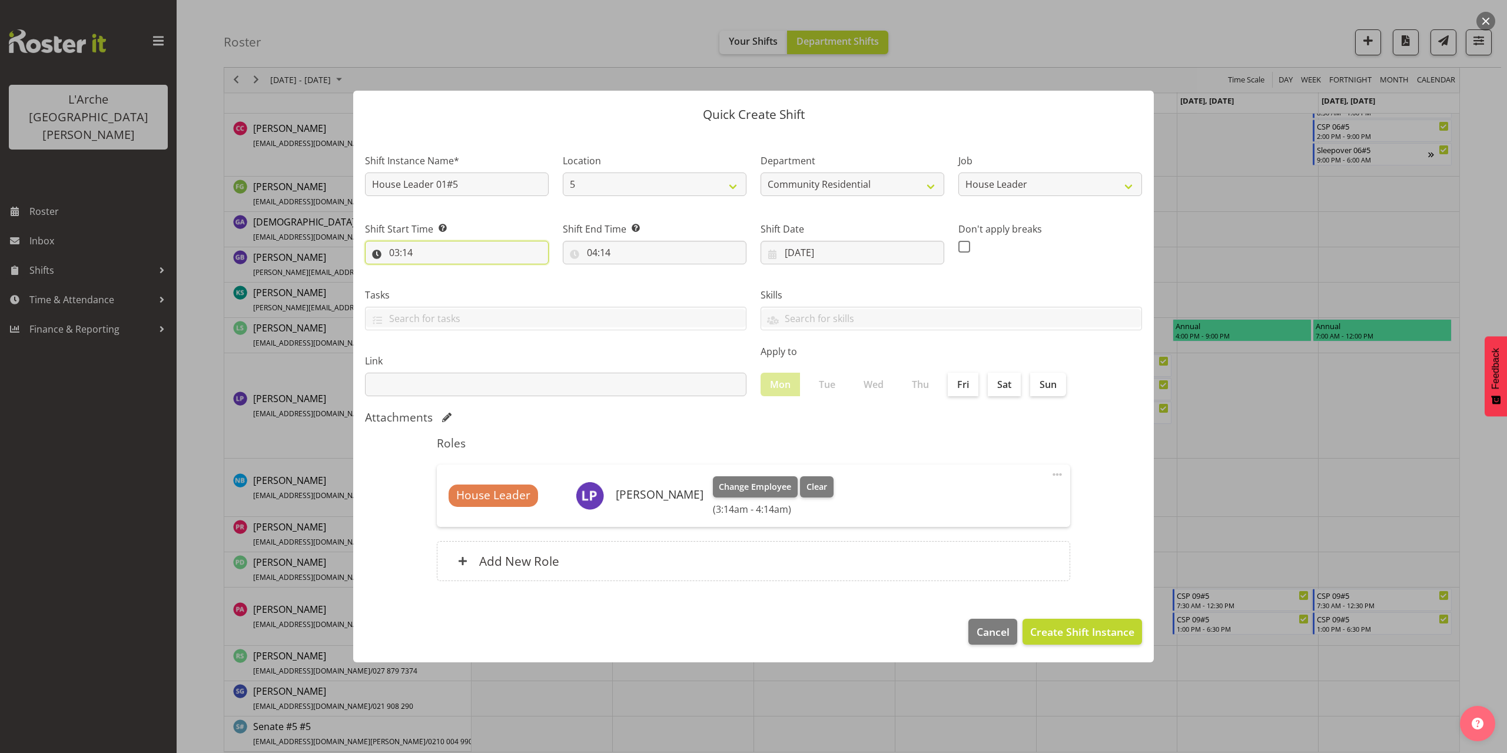
click at [409, 254] on input "03:14" at bounding box center [457, 253] width 184 height 24
click at [441, 282] on select "00 01 02 03 04 05 06 07 08 09 10 11 12 13 14 15 16 17 18 19 20 21 22 23" at bounding box center [445, 283] width 26 height 24
select select "14"
click at [432, 271] on select "00 01 02 03 04 05 06 07 08 09 10 11 12 13 14 15 16 17 18 19 20 21 22 23" at bounding box center [445, 283] width 26 height 24
type input "14:14"
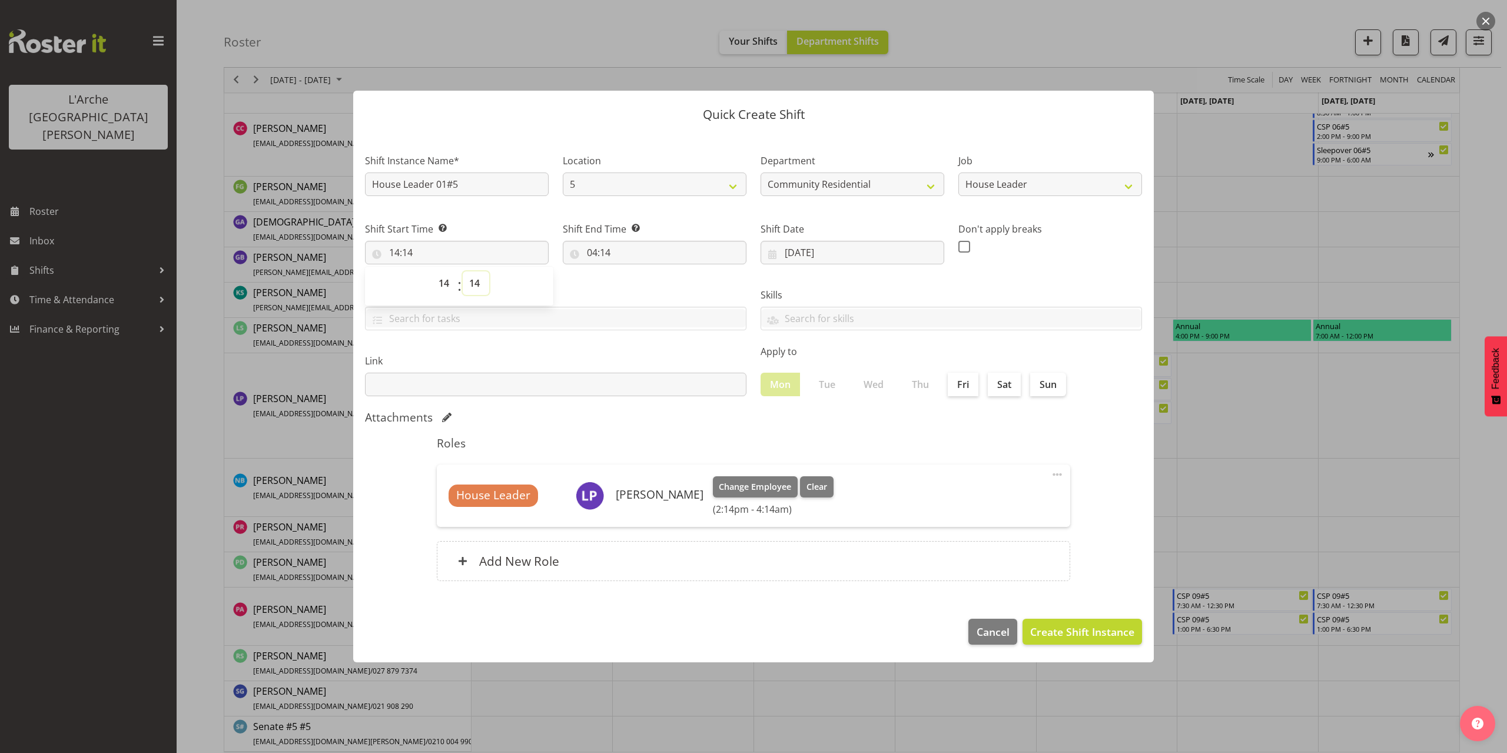
click at [476, 284] on select "00 01 02 03 04 05 06 07 08 09 10 11 12 13 14 15 16 17 18 19 20 21 22 23 24 25 2…" at bounding box center [476, 283] width 26 height 24
select select "30"
click at [463, 271] on select "00 01 02 03 04 05 06 07 08 09 10 11 12 13 14 15 16 17 18 19 20 21 22 23 24 25 2…" at bounding box center [476, 283] width 26 height 24
type input "14:30"
click at [604, 253] on input "04:14" at bounding box center [655, 253] width 184 height 24
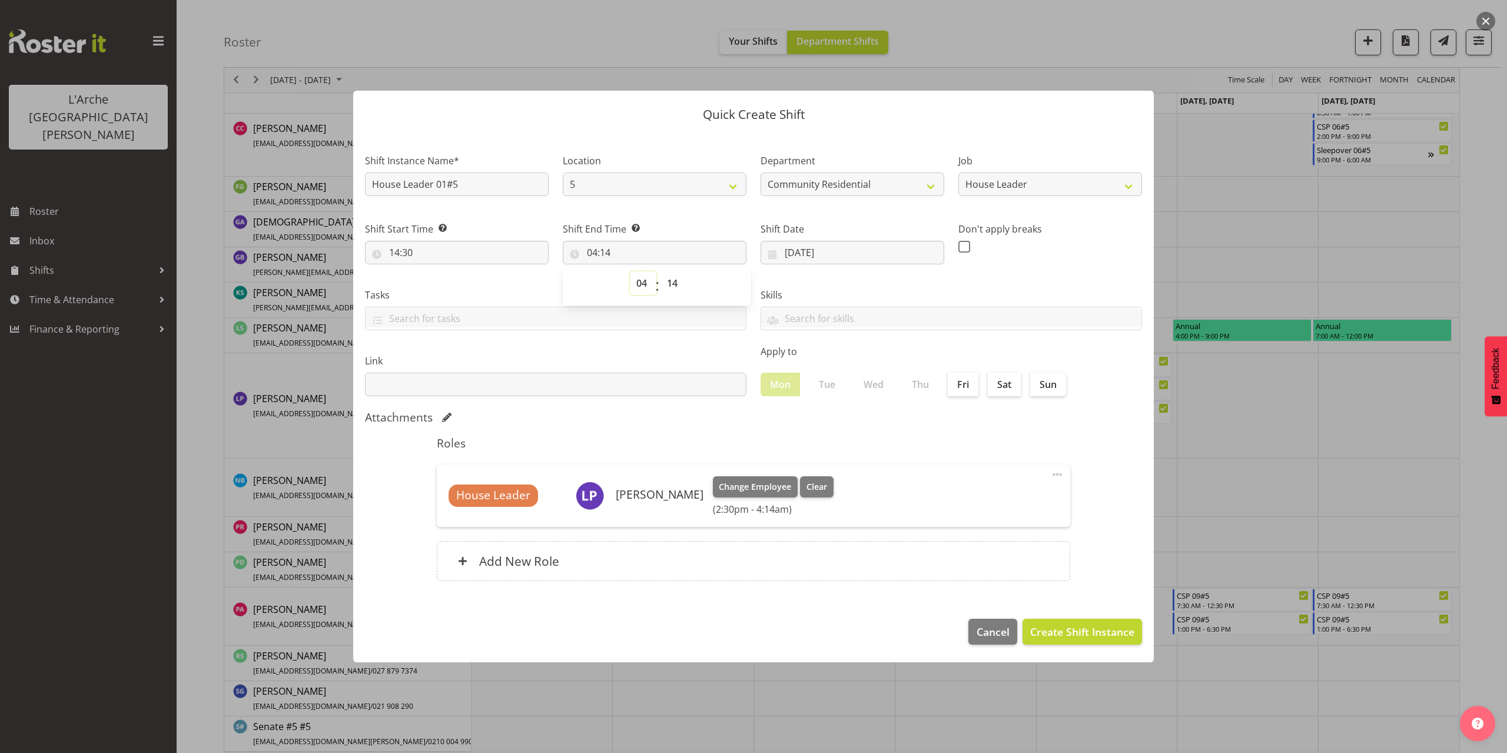
click at [637, 285] on select "00 01 02 03 04 05 06 07 08 09 10 11 12 13 14 15 16 17 18 19 20 21 22 23" at bounding box center [643, 283] width 26 height 24
select select "21"
click at [630, 271] on select "00 01 02 03 04 05 06 07 08 09 10 11 12 13 14 15 16 17 18 19 20 21 22 23" at bounding box center [643, 283] width 26 height 24
type input "21:14"
click at [676, 283] on select "00 01 02 03 04 05 06 07 08 09 10 11 12 13 14 15 16 17 18 19 20 21 22 23 24 25 2…" at bounding box center [673, 283] width 26 height 24
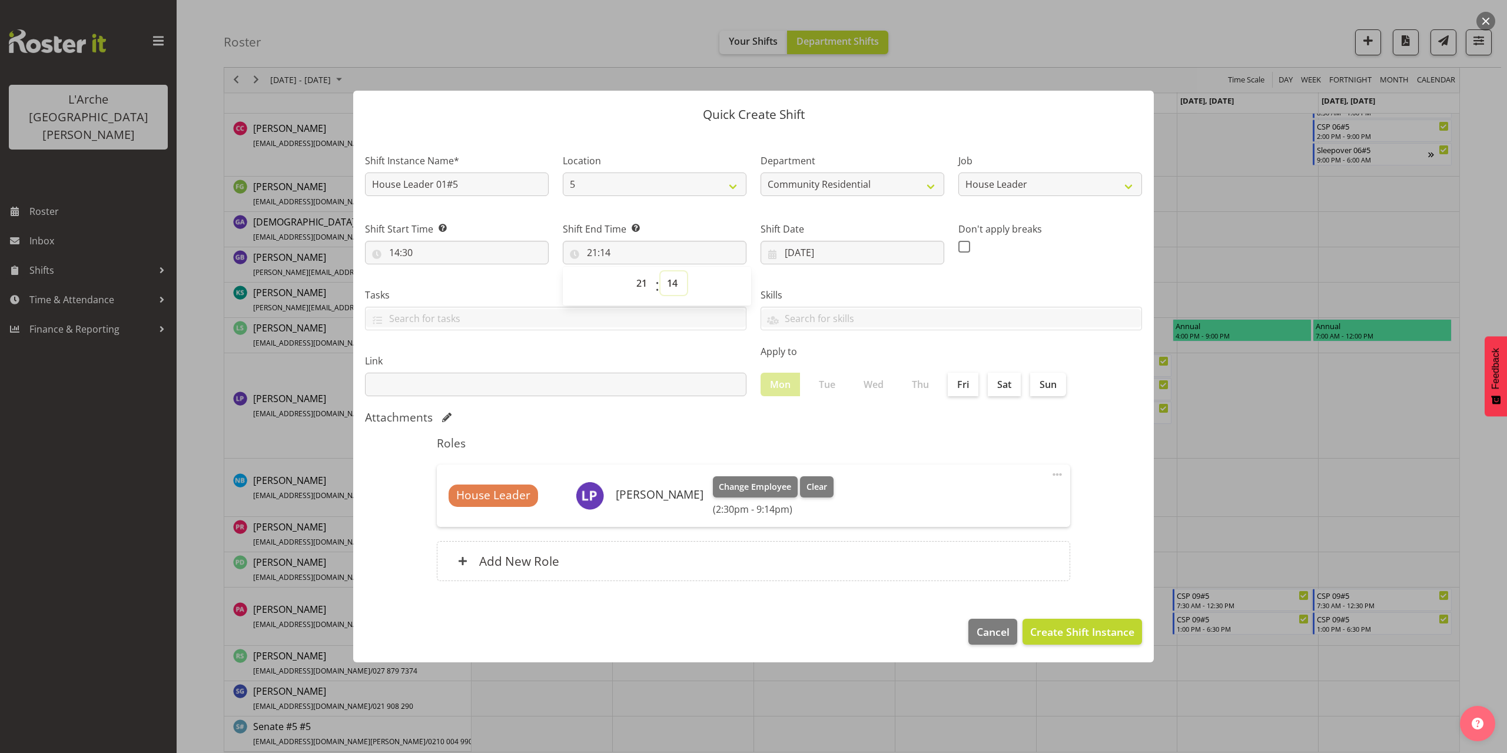
select select "0"
click at [660, 271] on select "00 01 02 03 04 05 06 07 08 09 10 11 12 13 14 15 16 17 18 19 20 21 22 23 24 25 2…" at bounding box center [673, 283] width 26 height 24
type input "21:00"
click at [1115, 624] on span "Create Shift Instance" at bounding box center [1082, 631] width 104 height 15
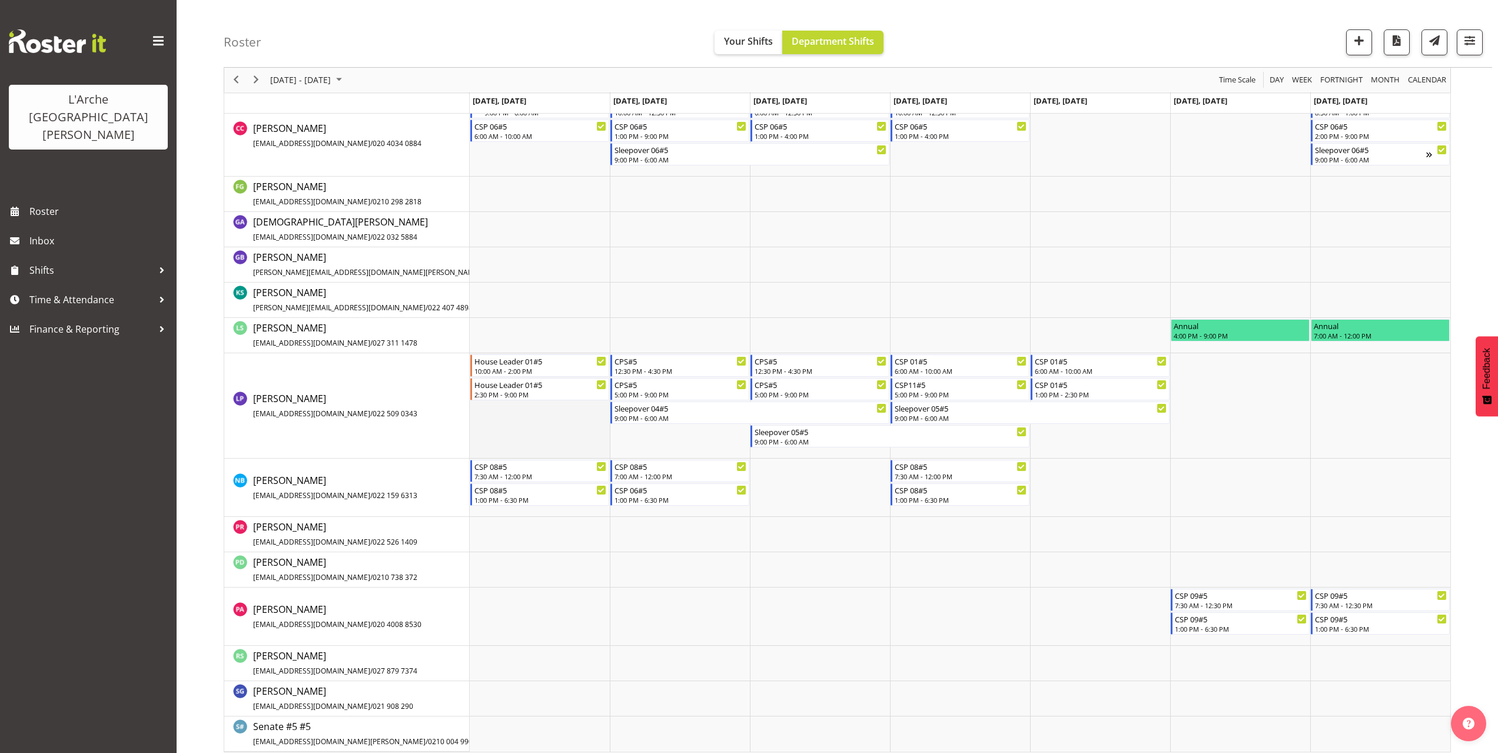
click at [521, 410] on td "Timeline Week of September 29, 2025" at bounding box center [540, 405] width 140 height 105
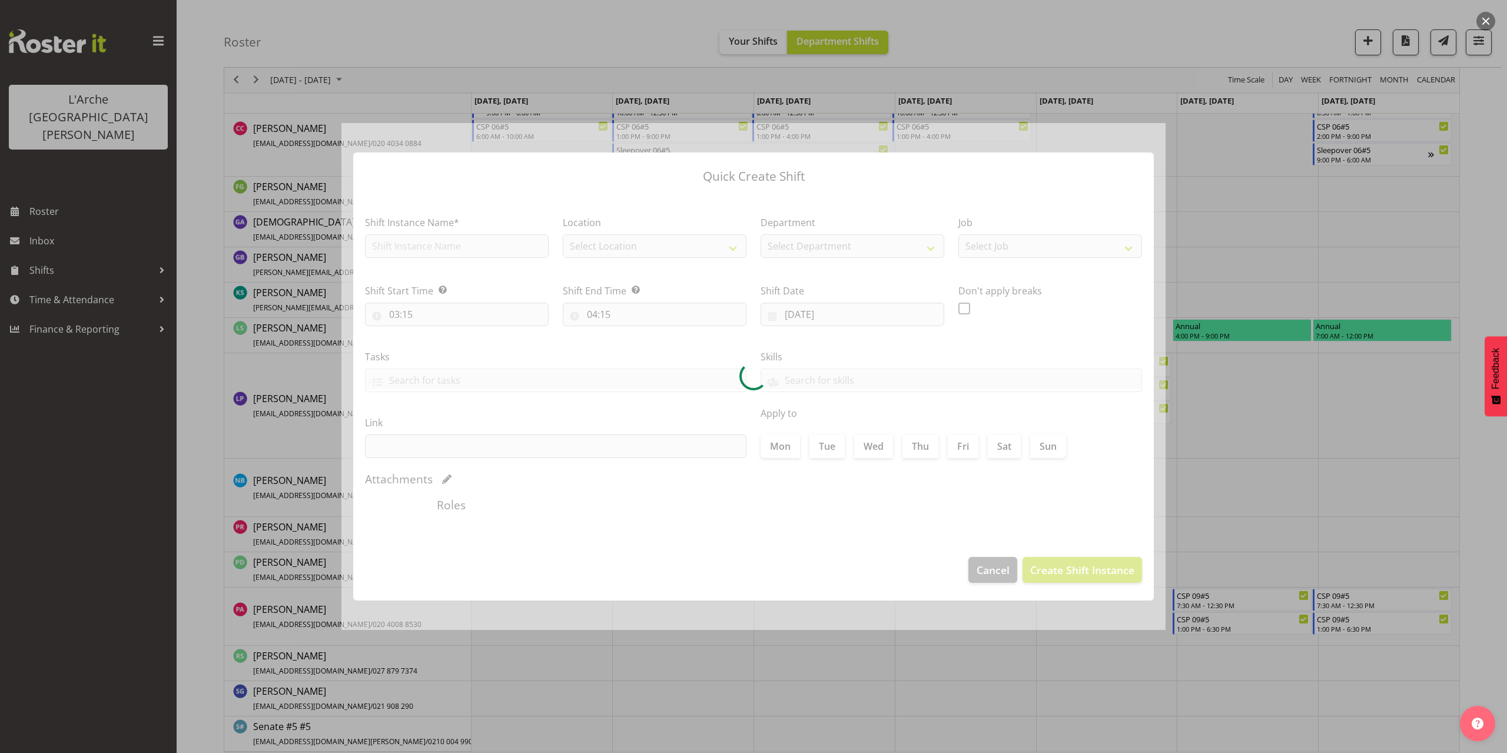
type input "[DATE]"
checkbox input "true"
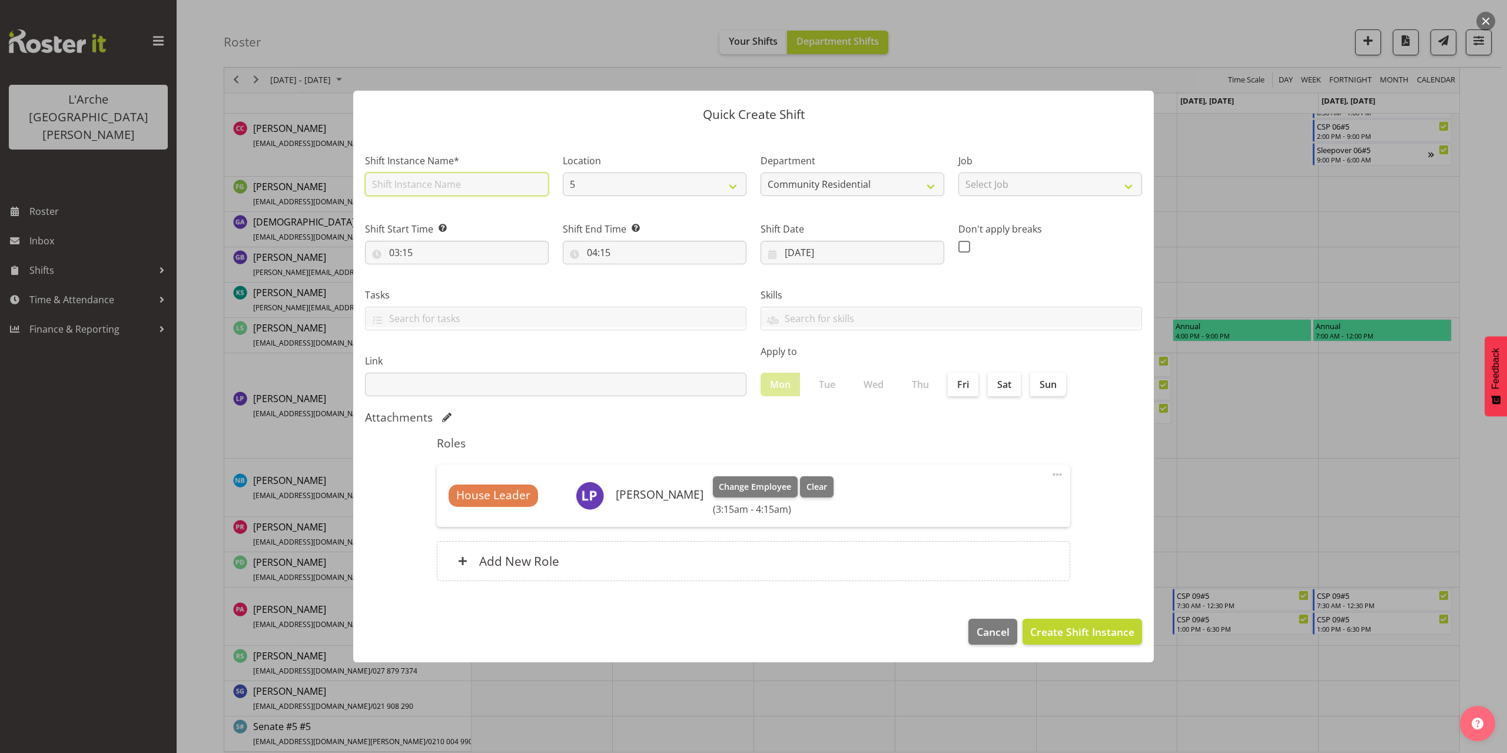
click at [420, 184] on input "text" at bounding box center [457, 184] width 184 height 24
click at [373, 183] on input "House Leader 01#5" at bounding box center [457, 184] width 184 height 24
type input "S/O House Leader 01#5"
click at [1035, 188] on select "Select Job Accounts Admin Art Coordinator Community Leader Community Support Pe…" at bounding box center [1050, 184] width 184 height 24
select select "1"
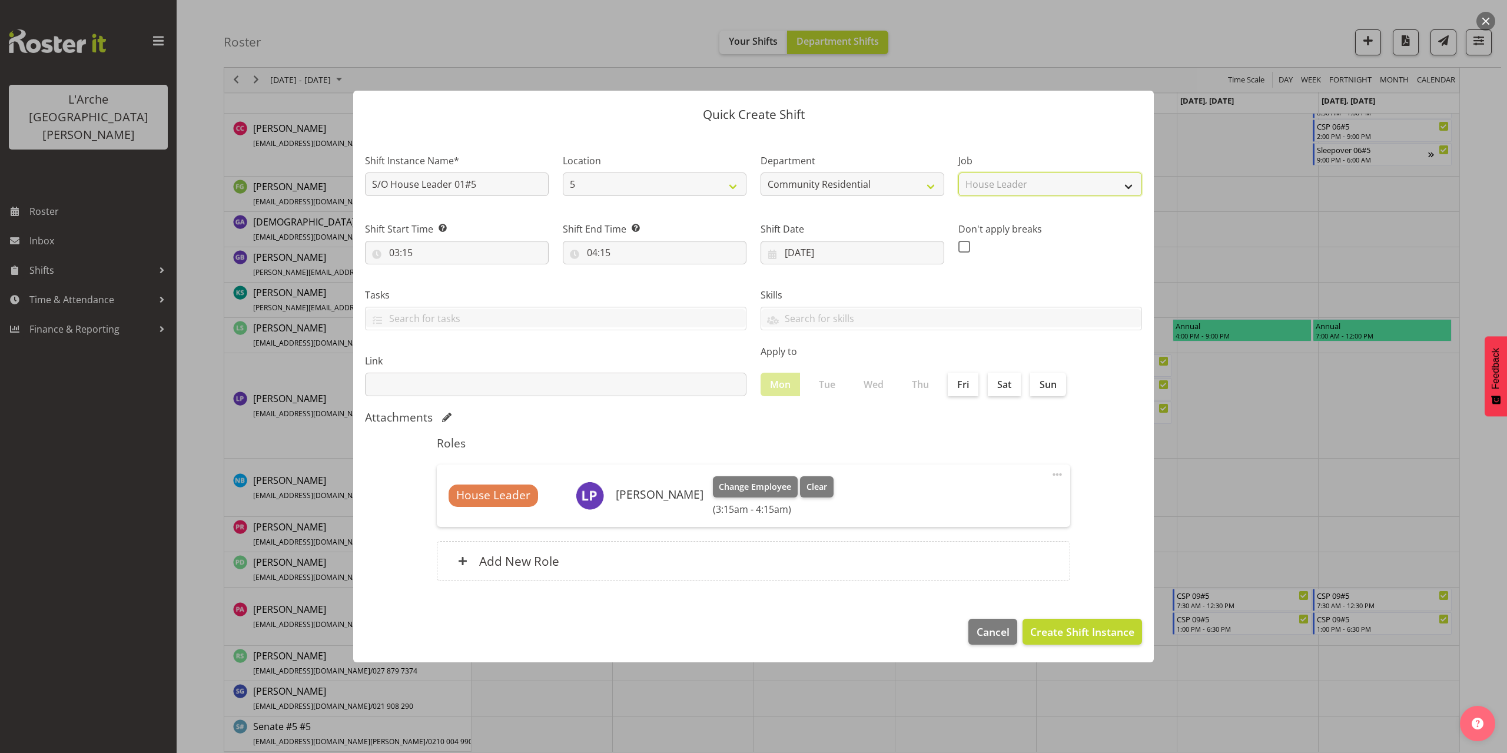
click at [958, 172] on select "Select Job Accounts Admin Art Coordinator Community Leader Community Support Pe…" at bounding box center [1050, 184] width 184 height 24
click at [410, 251] on input "03:15" at bounding box center [457, 253] width 184 height 24
click at [444, 282] on select "00 01 02 03 04 05 06 07 08 09 10 11 12 13 14 15 16 17 18 19 20 21 22 23" at bounding box center [445, 283] width 26 height 24
select select "21"
click at [432, 271] on select "00 01 02 03 04 05 06 07 08 09 10 11 12 13 14 15 16 17 18 19 20 21 22 23" at bounding box center [445, 283] width 26 height 24
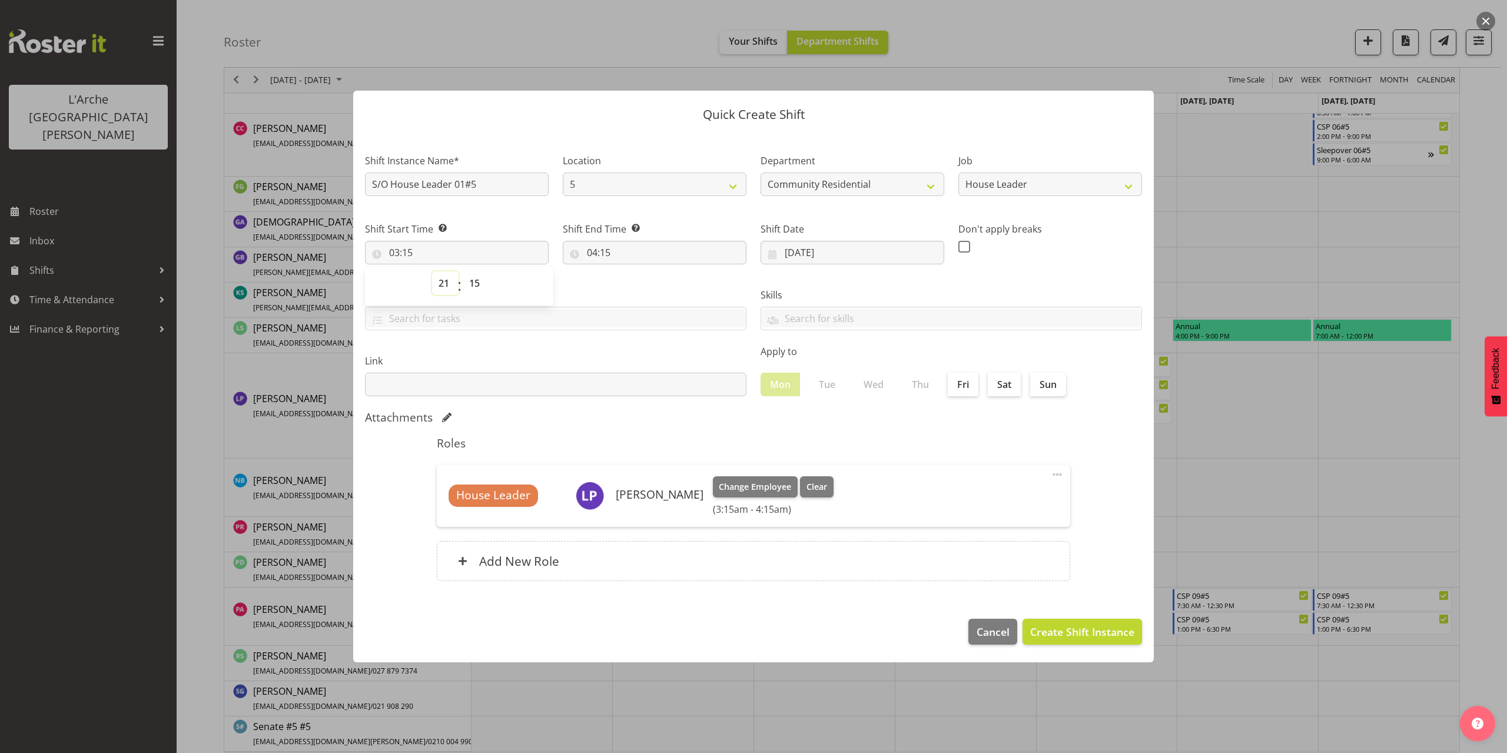
type input "21:15"
click at [473, 284] on select "00 01 02 03 04 05 06 07 08 09 10 11 12 13 14 15 16 17 18 19 20 21 22 23 24 25 2…" at bounding box center [476, 283] width 26 height 24
select select "0"
click at [463, 271] on select "00 01 02 03 04 05 06 07 08 09 10 11 12 13 14 15 16 17 18 19 20 21 22 23 24 25 2…" at bounding box center [476, 283] width 26 height 24
type input "21:00"
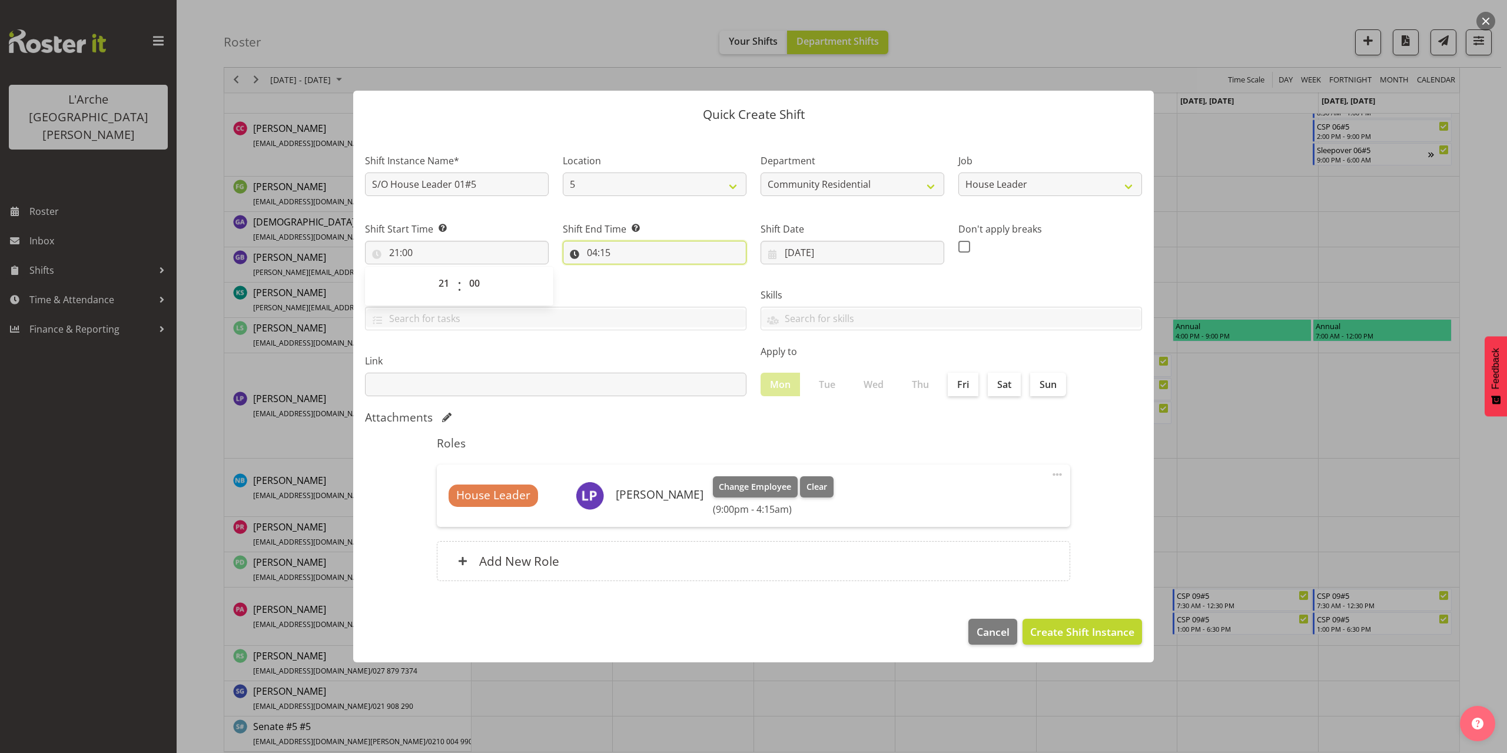
click at [597, 250] on input "04:15" at bounding box center [655, 253] width 184 height 24
click at [642, 278] on select "00 01 02 03 04 05 06 07 08 09 10 11 12 13 14 15 16 17 18 19 20 21 22 23" at bounding box center [643, 283] width 26 height 24
select select "6"
click at [630, 271] on select "00 01 02 03 04 05 06 07 08 09 10 11 12 13 14 15 16 17 18 19 20 21 22 23" at bounding box center [643, 283] width 26 height 24
type input "06:15"
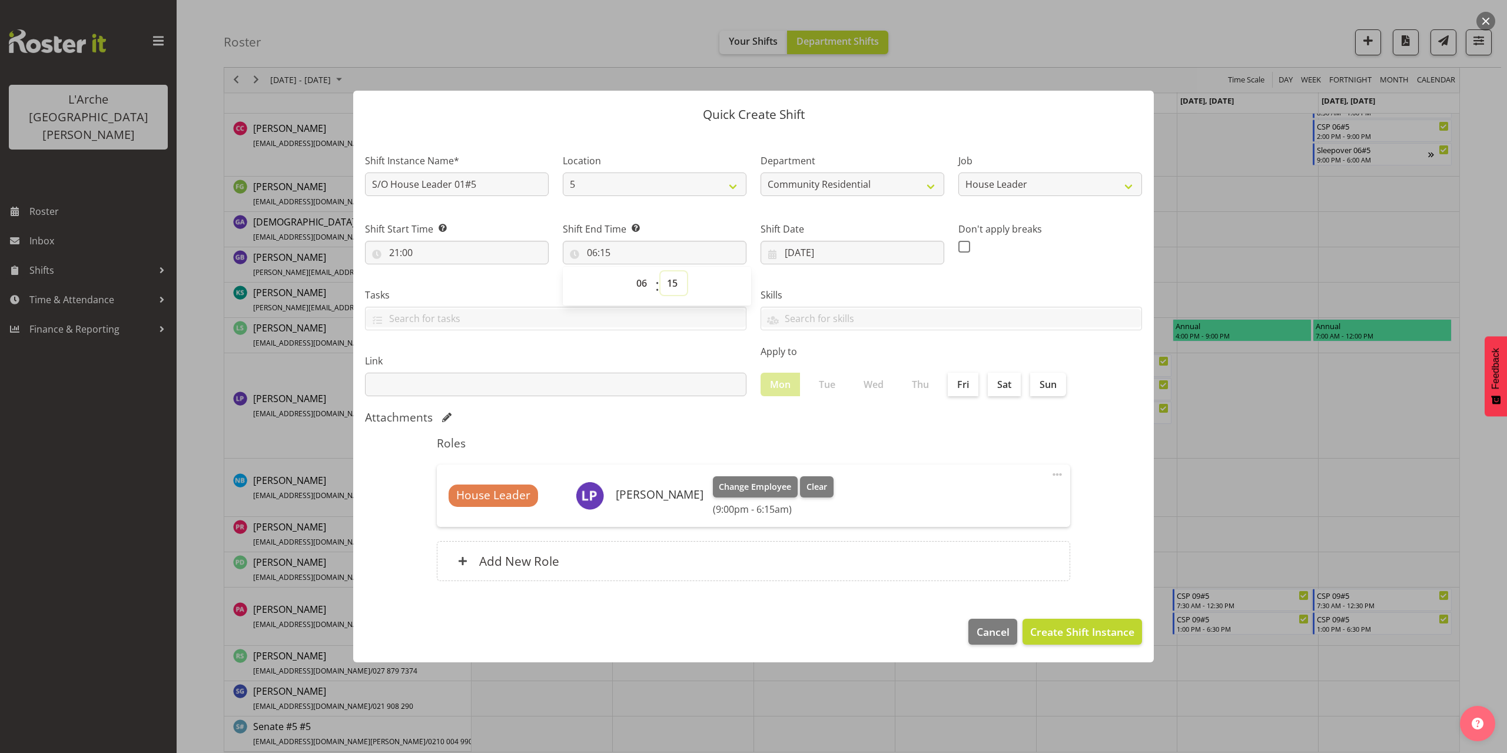
click at [672, 281] on select "00 01 02 03 04 05 06 07 08 09 10 11 12 13 14 15 16 17 18 19 20 21 22 23 24 25 2…" at bounding box center [673, 283] width 26 height 24
select select "0"
click at [660, 271] on select "00 01 02 03 04 05 06 07 08 09 10 11 12 13 14 15 16 17 18 19 20 21 22 23 24 25 2…" at bounding box center [673, 283] width 26 height 24
type input "06:00"
click at [1067, 631] on span "Create Shift Instance" at bounding box center [1082, 631] width 104 height 15
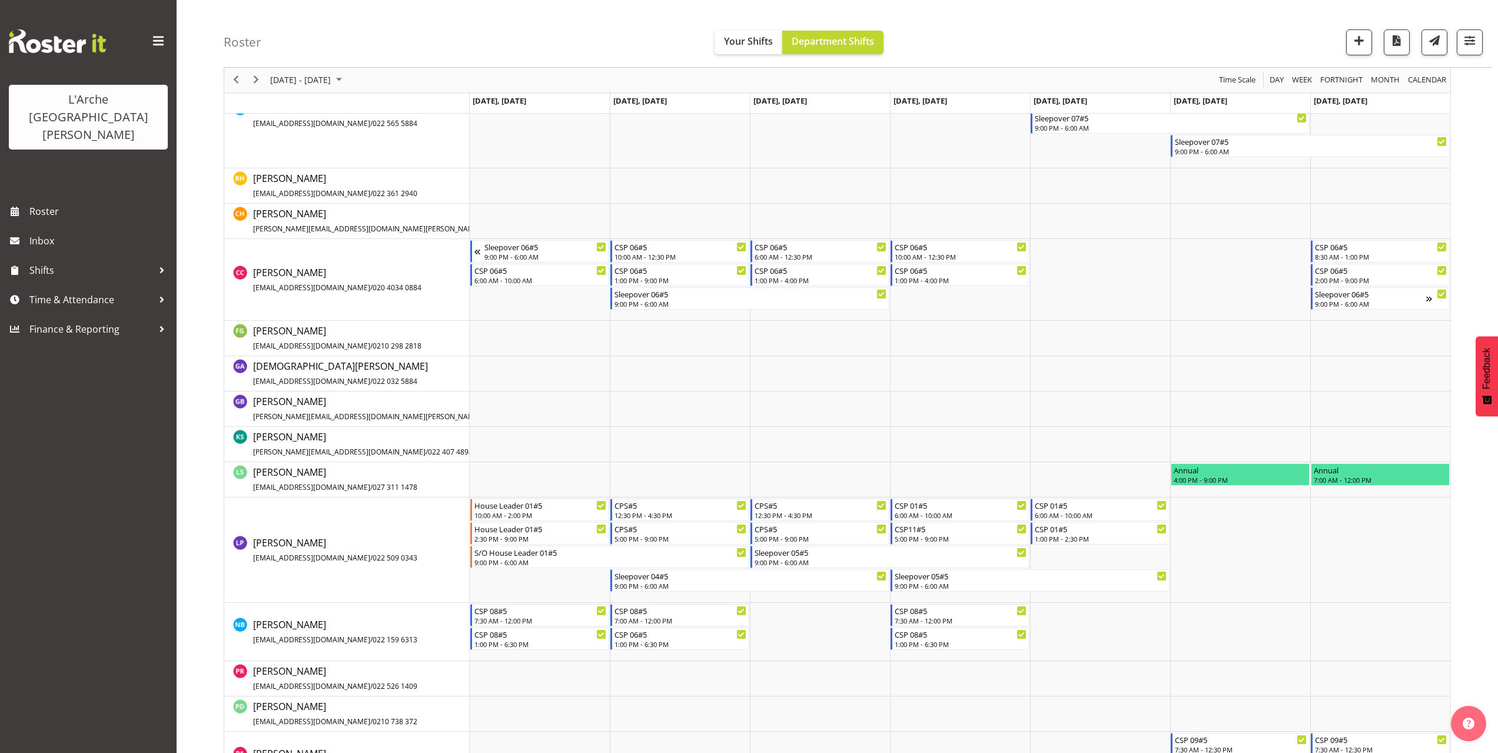
scroll to position [352, 0]
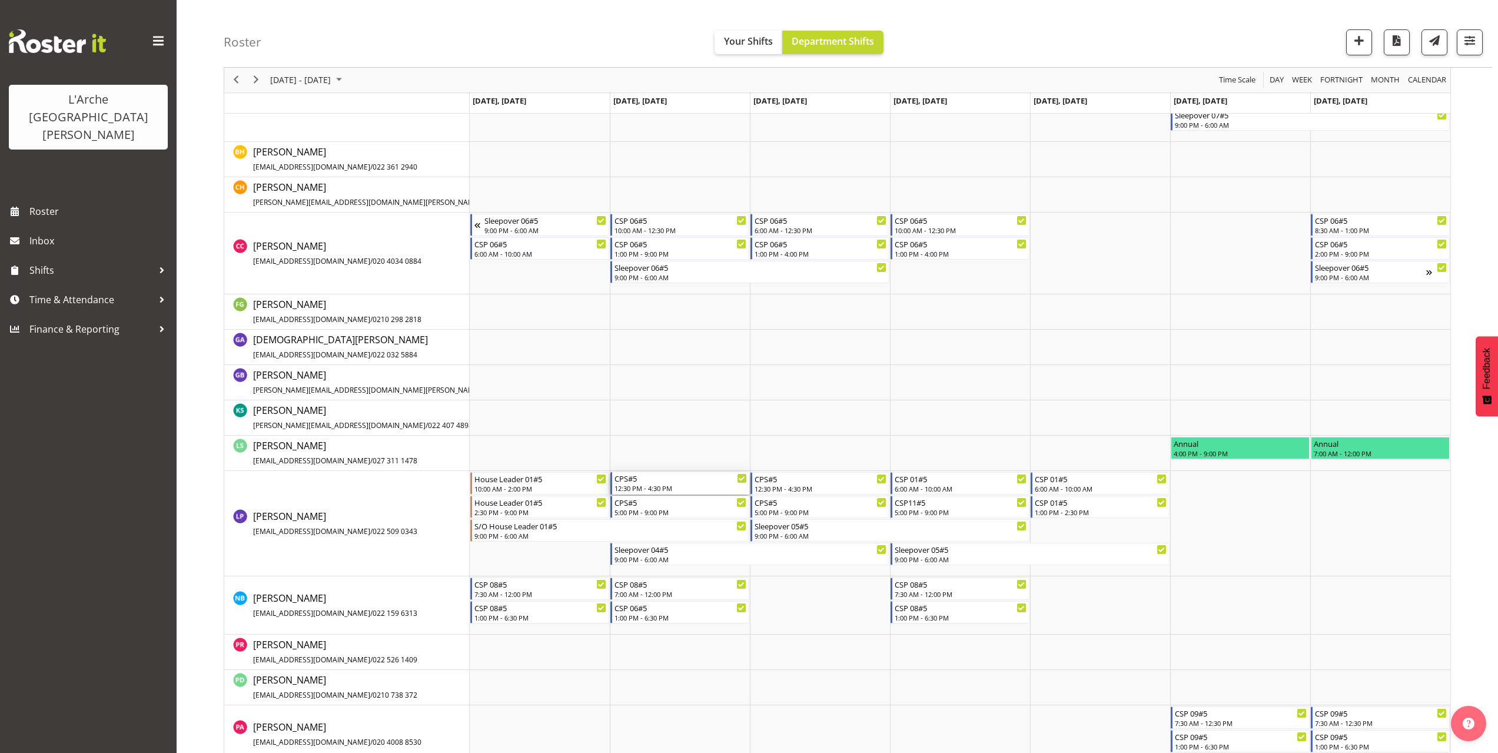
click at [636, 490] on div "12:30 PM - 4:30 PM" at bounding box center [680, 487] width 132 height 9
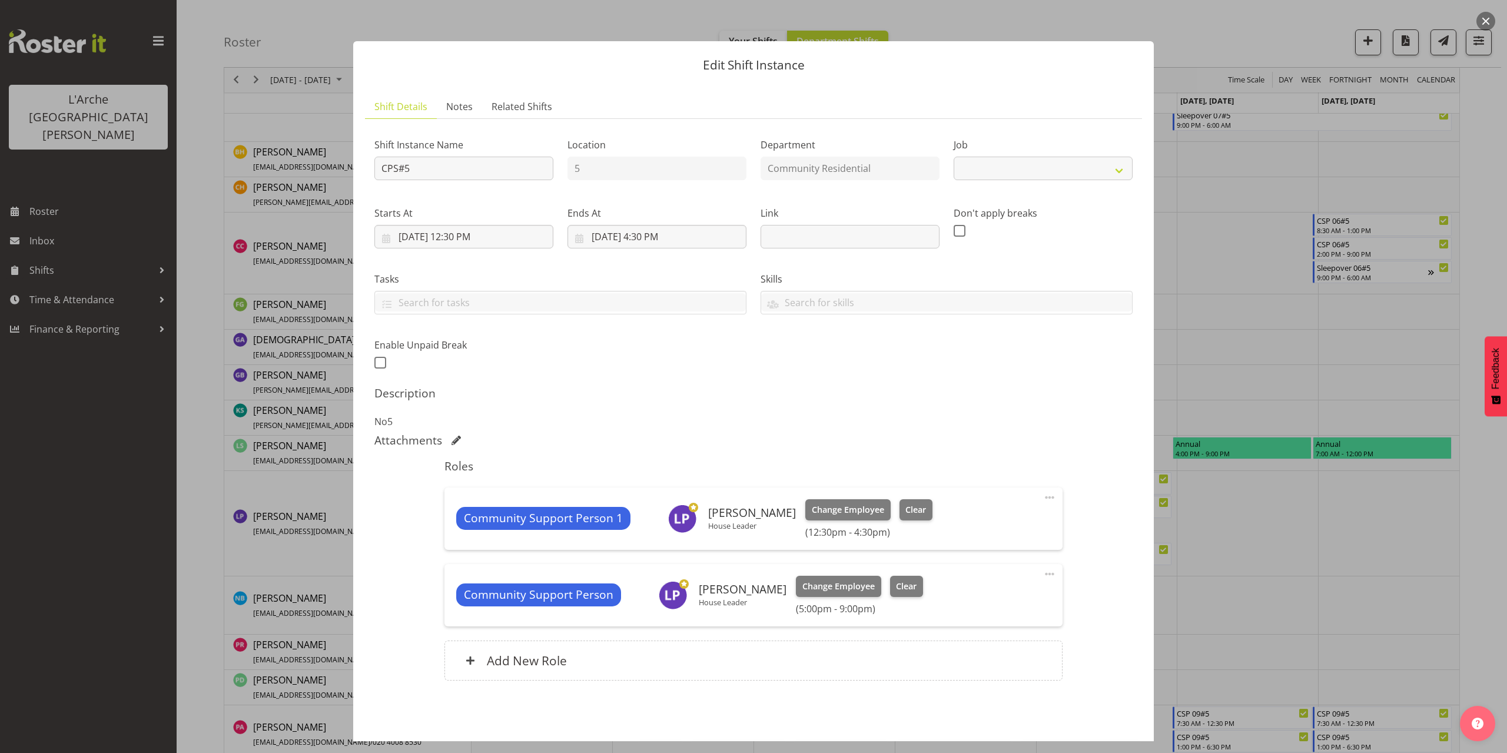
select select "2"
drag, startPoint x: 413, startPoint y: 164, endPoint x: 347, endPoint y: 179, distance: 67.5
click at [347, 179] on div "Edit Shift Instance Shift Details Notes Related Shifts Shift Instance Name CPS#…" at bounding box center [753, 376] width 824 height 729
type input "House Leader 01#5"
click at [982, 175] on select "Create new job Accounts Admin Art Coordinator Community Leader Community Suppor…" at bounding box center [1042, 169] width 179 height 24
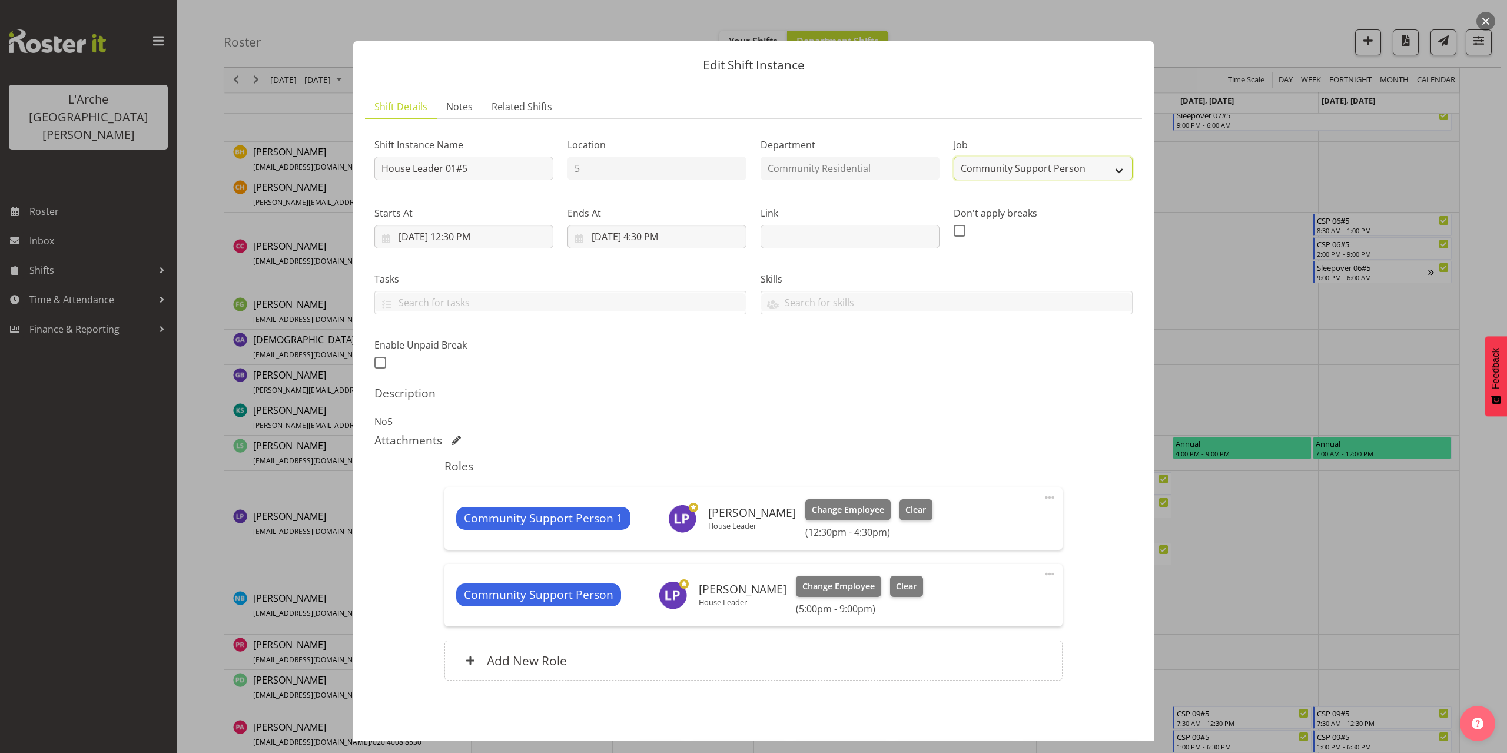
select select "1"
click at [953, 157] on select "Create new job Accounts Admin Art Coordinator Community Leader Community Suppor…" at bounding box center [1042, 169] width 179 height 24
click at [479, 239] on input "9/30/2025, 12:30 PM" at bounding box center [463, 237] width 179 height 24
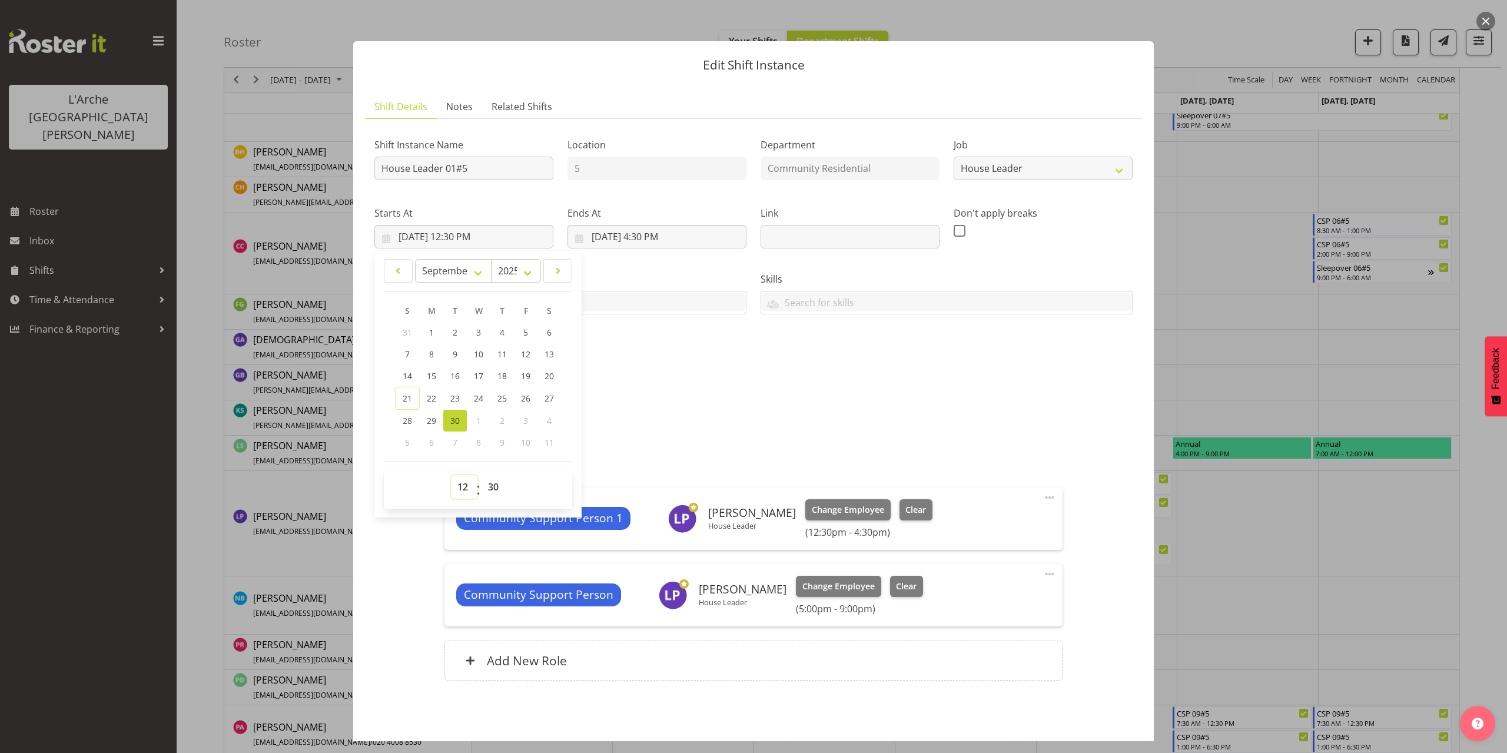
click at [460, 486] on select "00 01 02 03 04 05 06 07 08 09 10 11 12 13 14 15 16 17 18 19 20 21 22 23" at bounding box center [464, 487] width 26 height 24
select select "6"
click at [451, 475] on select "00 01 02 03 04 05 06 07 08 09 10 11 12 13 14 15 16 17 18 19 20 21 22 23" at bounding box center [464, 487] width 26 height 24
type input "9/30/2025, 6:30 AM"
click at [496, 485] on select "00 01 02 03 04 05 06 07 08 09 10 11 12 13 14 15 16 17 18 19 20 21 22 23 24 25 2…" at bounding box center [494, 487] width 26 height 24
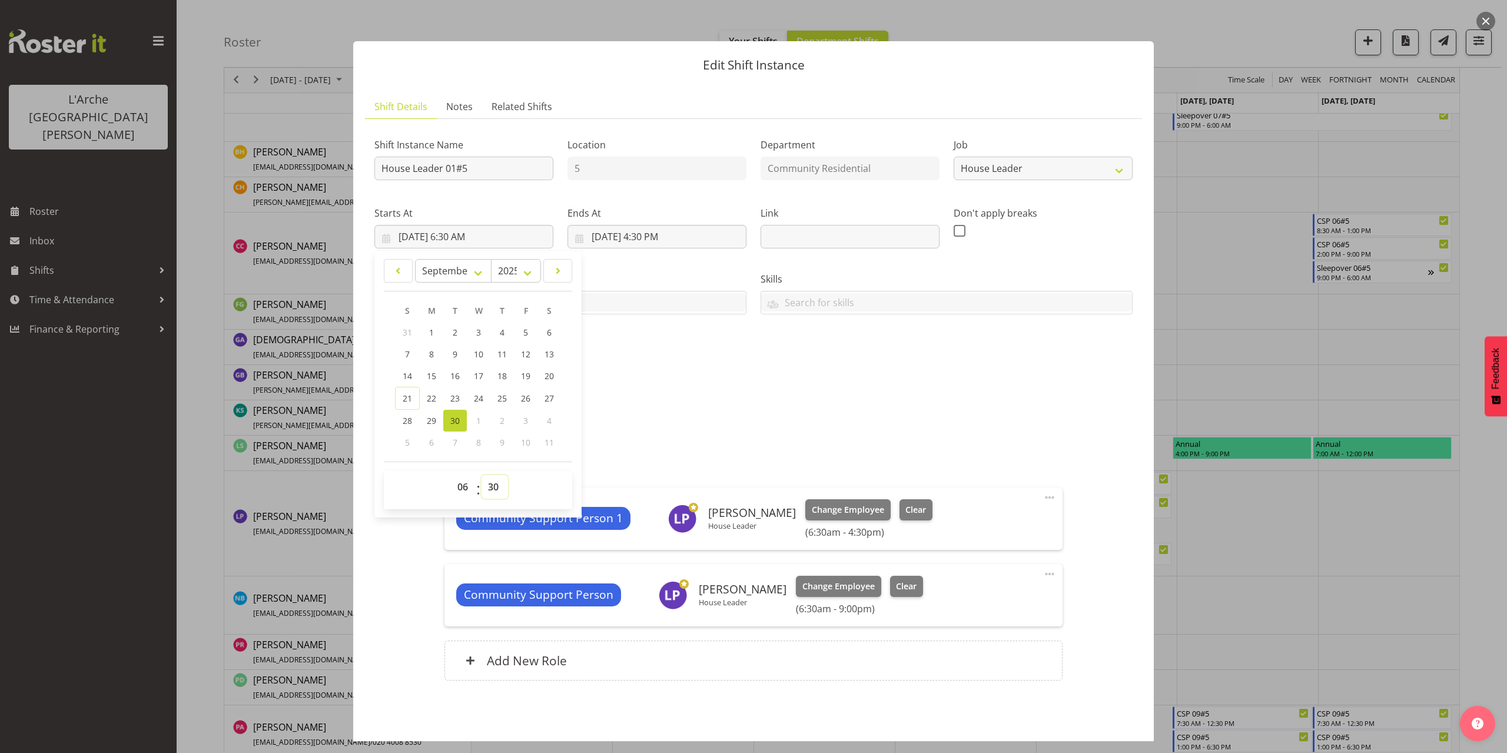
select select "0"
click at [481, 475] on select "00 01 02 03 04 05 06 07 08 09 10 11 12 13 14 15 16 17 18 19 20 21 22 23 24 25 2…" at bounding box center [494, 487] width 26 height 24
type input "9/30/2025, 6:00 AM"
click at [643, 237] on input "9/30/2025, 4:30 PM" at bounding box center [656, 237] width 179 height 24
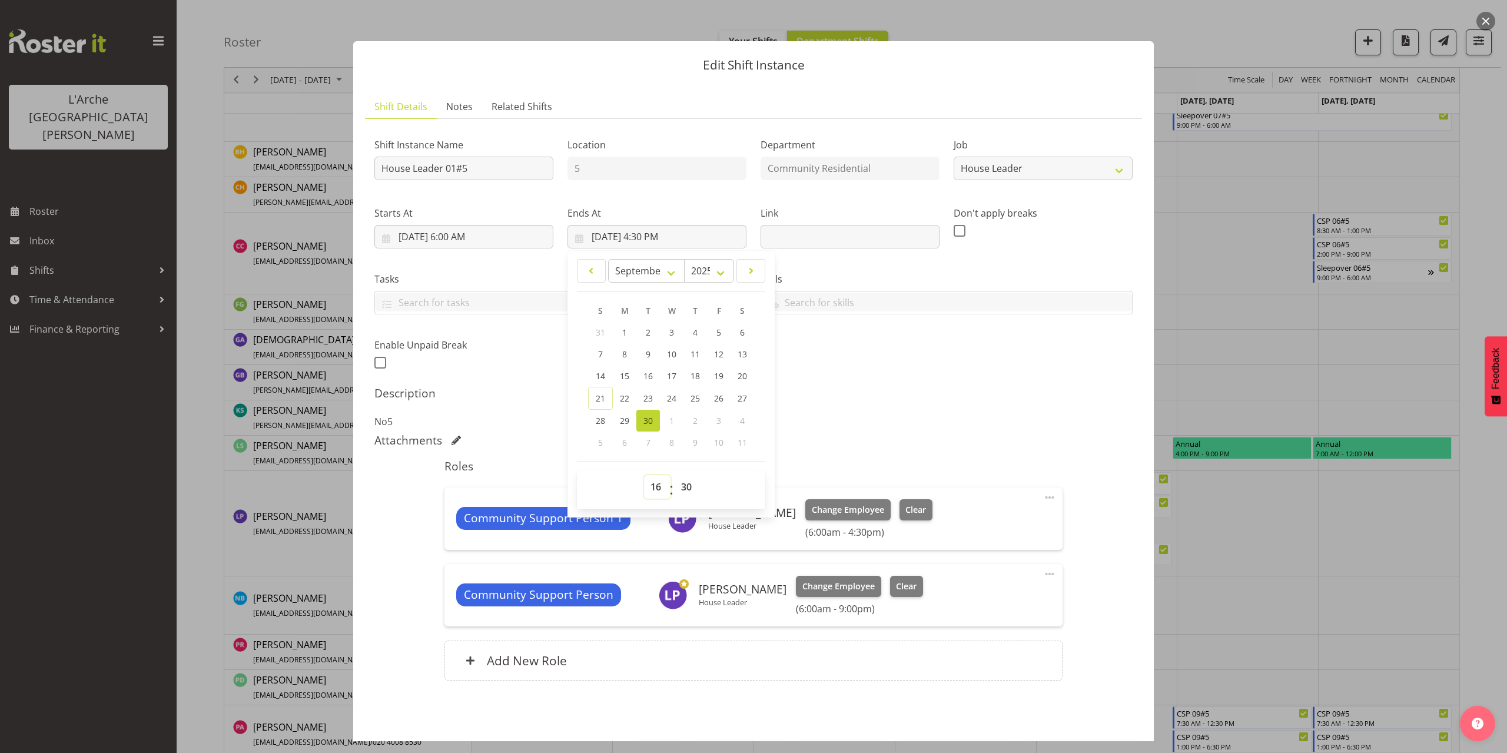
click at [653, 494] on select "00 01 02 03 04 05 06 07 08 09 10 11 12 13 14 15 16 17 18 19 20 21 22 23" at bounding box center [657, 487] width 26 height 24
select select "11"
click at [644, 475] on select "00 01 02 03 04 05 06 07 08 09 10 11 12 13 14 15 16 17 18 19 20 21 22 23" at bounding box center [657, 487] width 26 height 24
type input "9/30/2025, 11:30 AM"
click at [682, 486] on select "00 01 02 03 04 05 06 07 08 09 10 11 12 13 14 15 16 17 18 19 20 21 22 23 24 25 2…" at bounding box center [687, 487] width 26 height 24
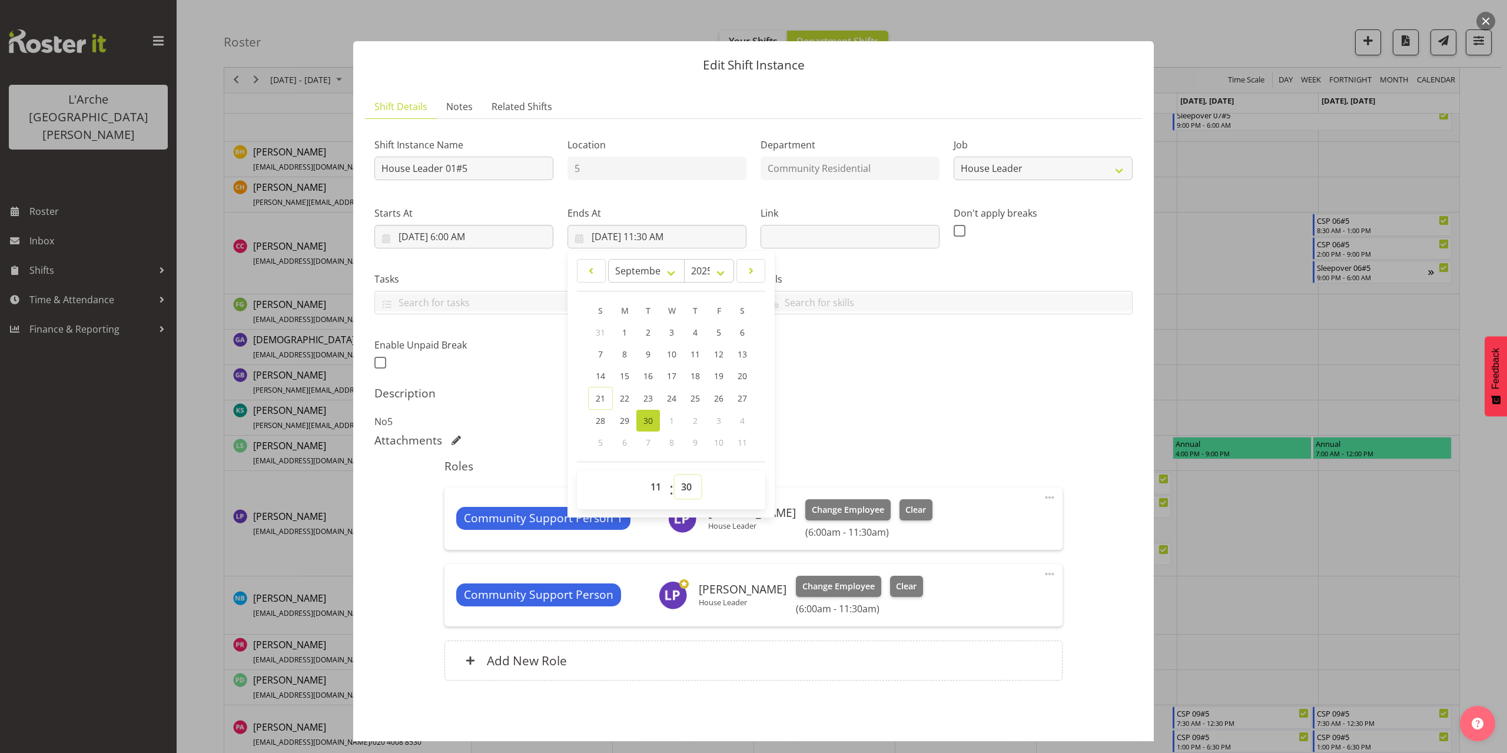
select select "0"
click at [674, 475] on select "00 01 02 03 04 05 06 07 08 09 10 11 12 13 14 15 16 17 18 19 20 21 22 23 24 25 2…" at bounding box center [687, 487] width 26 height 24
type input "9/30/2025, 11:00 AM"
click at [1016, 424] on p "No5" at bounding box center [753, 421] width 758 height 14
click at [1042, 497] on span at bounding box center [1049, 497] width 14 height 14
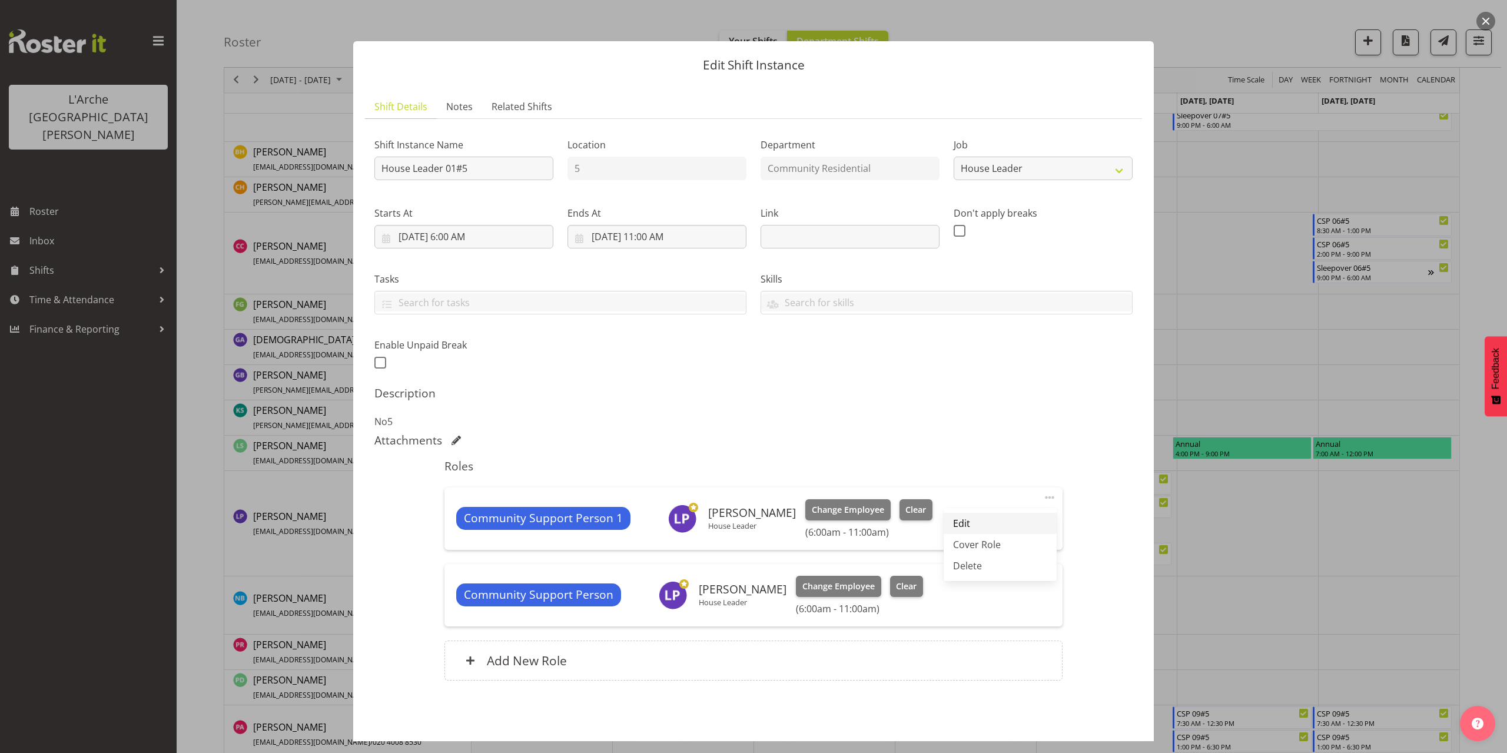
click at [956, 520] on link "Edit" at bounding box center [999, 523] width 113 height 21
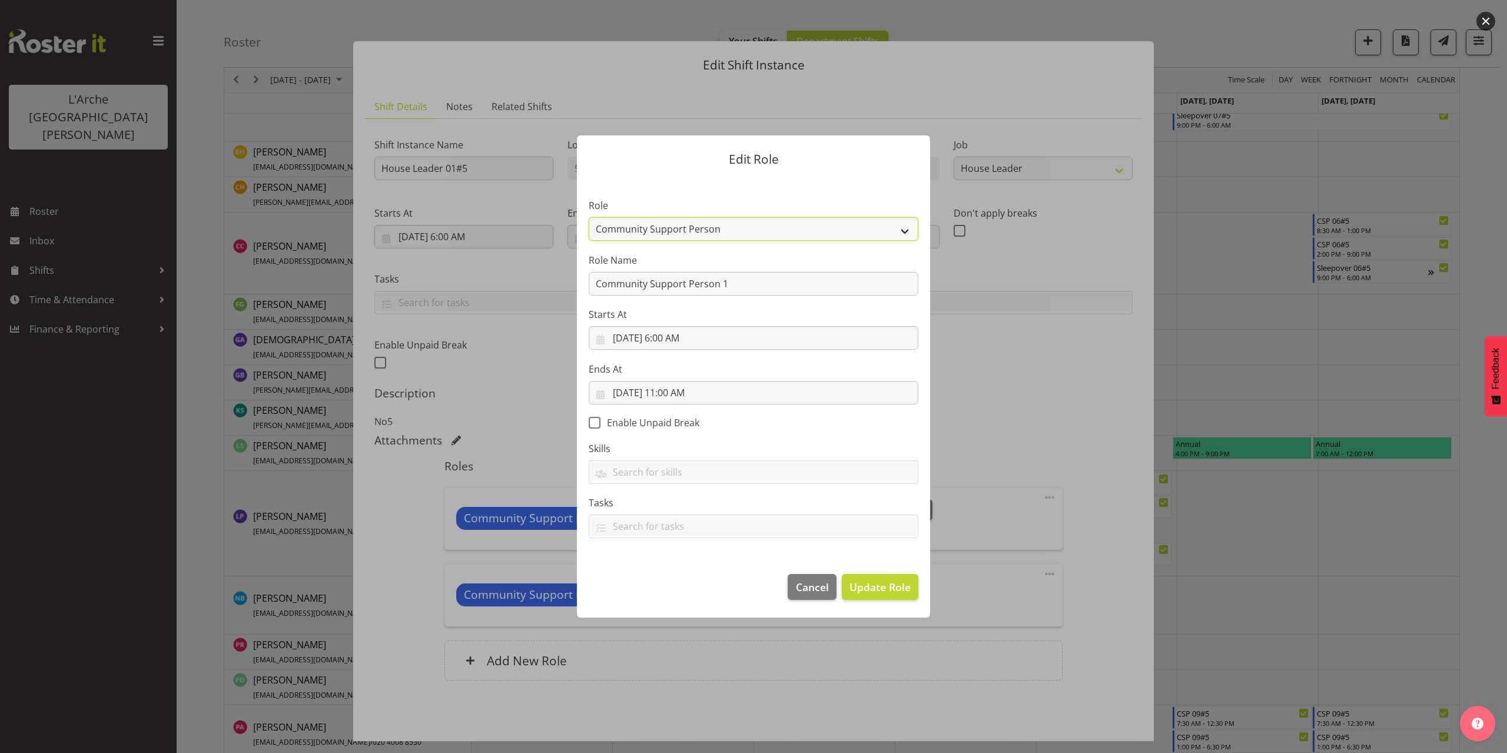
click at [642, 229] on select "Area Manager Art Coordination Community - SIL Community Leader Community Suppor…" at bounding box center [754, 229] width 330 height 24
select select "12"
click at [589, 217] on select "Area Manager Art Coordination Community - SIL Community Leader Community Suppor…" at bounding box center [754, 229] width 330 height 24
drag, startPoint x: 733, startPoint y: 282, endPoint x: 561, endPoint y: 293, distance: 172.8
click at [560, 293] on form "Edit Role Role Area Manager Art Coordination Community - SIL Community Leader C…" at bounding box center [753, 376] width 565 height 541
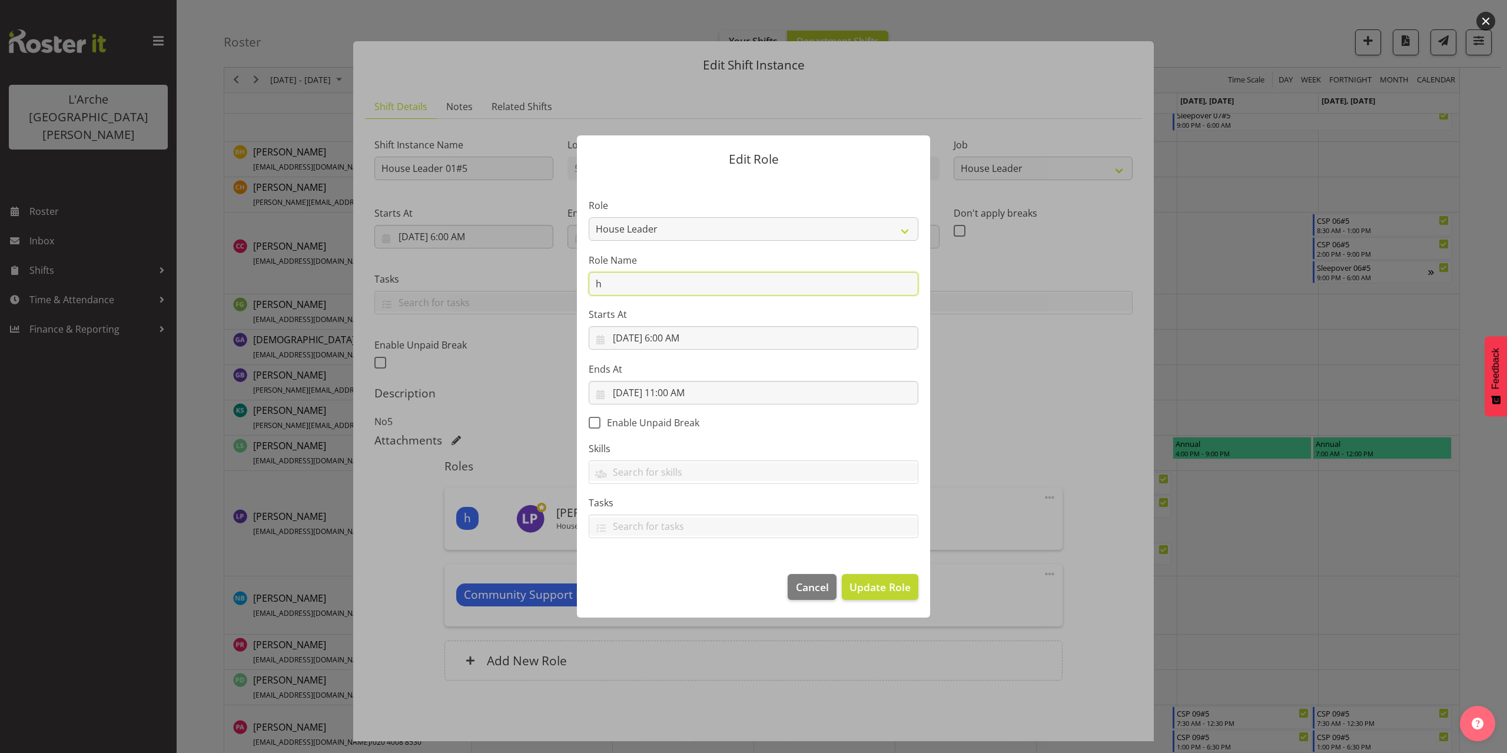
type input "House Leader"
click at [898, 577] on button "Update Role" at bounding box center [880, 587] width 77 height 26
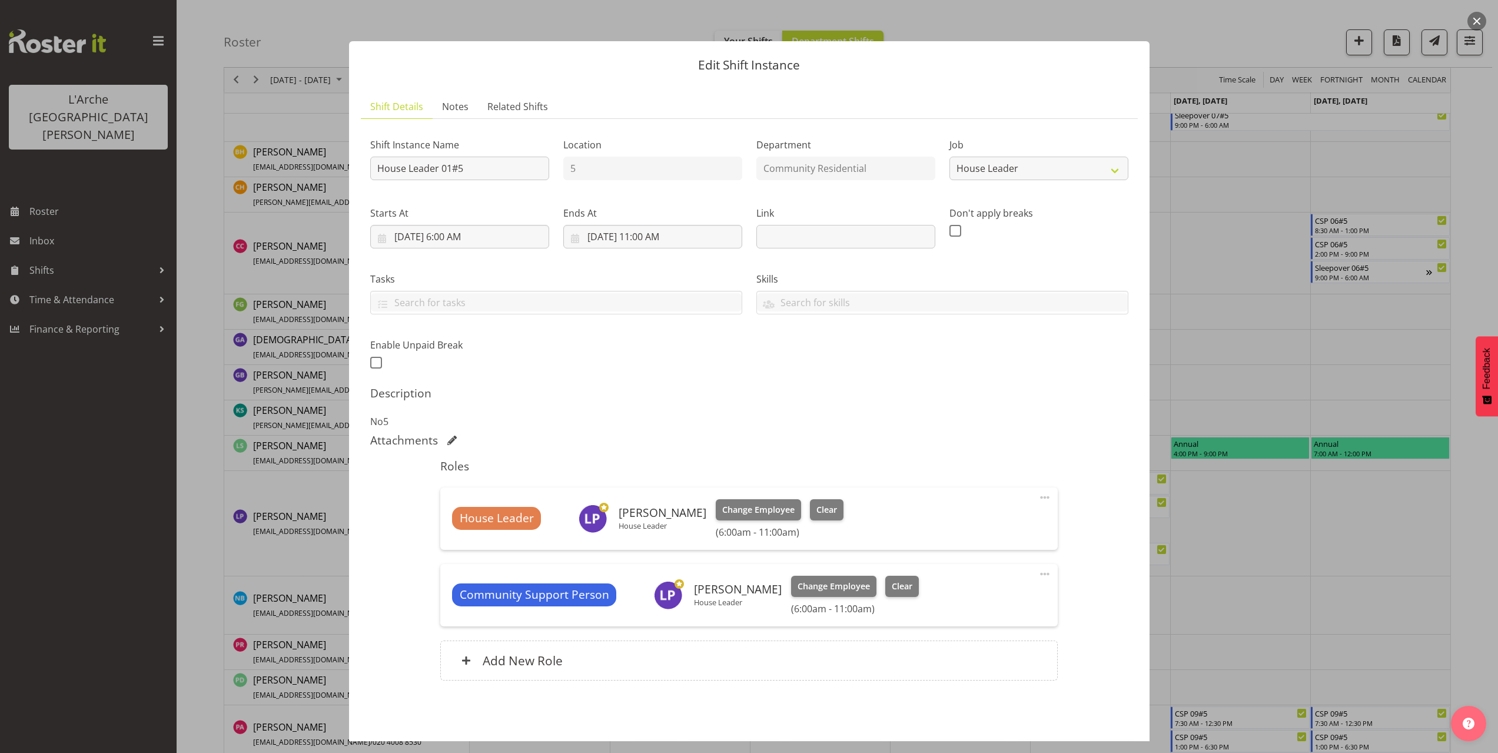
click at [1039, 574] on span at bounding box center [1045, 574] width 14 height 14
click at [963, 639] on link "Delete" at bounding box center [995, 642] width 113 height 21
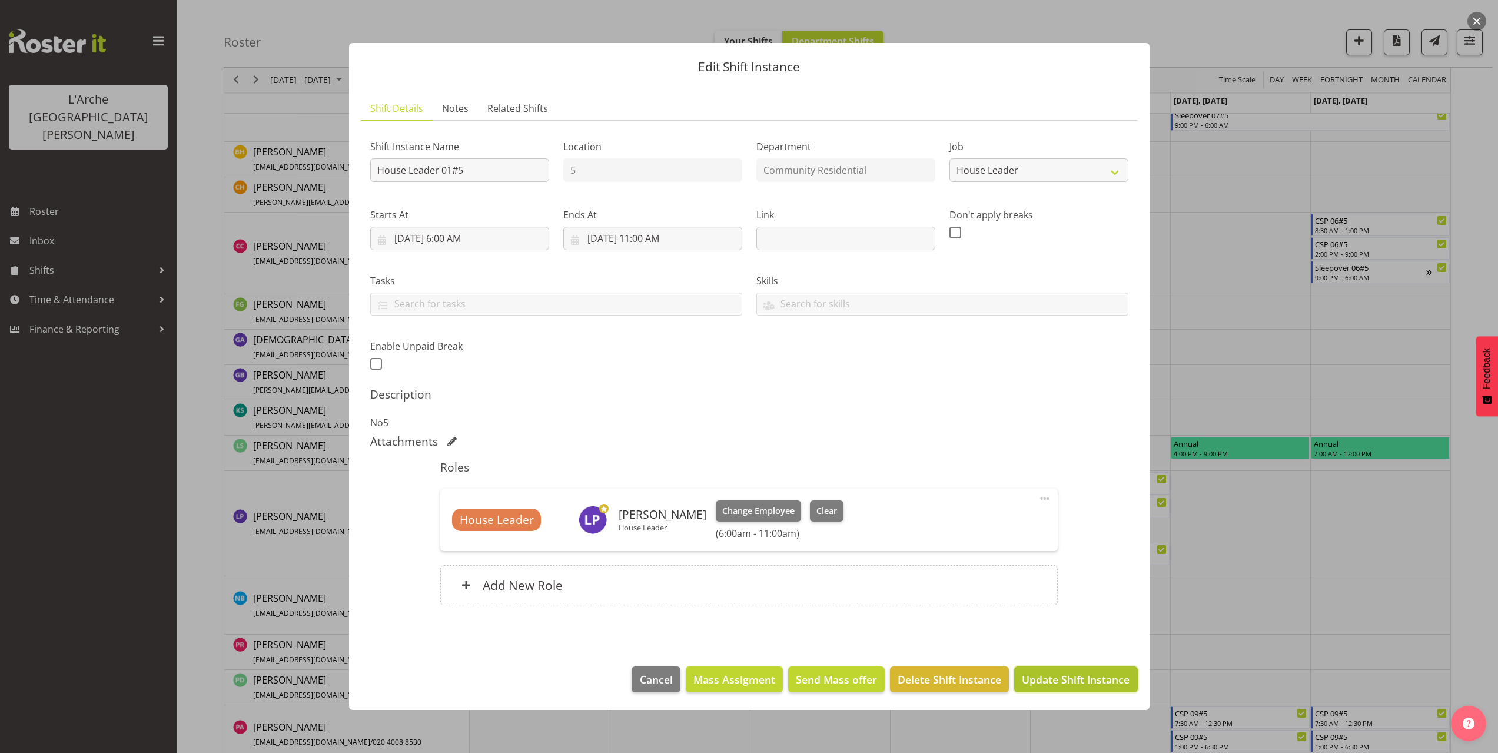
click at [1059, 680] on span "Update Shift Instance" at bounding box center [1076, 679] width 108 height 15
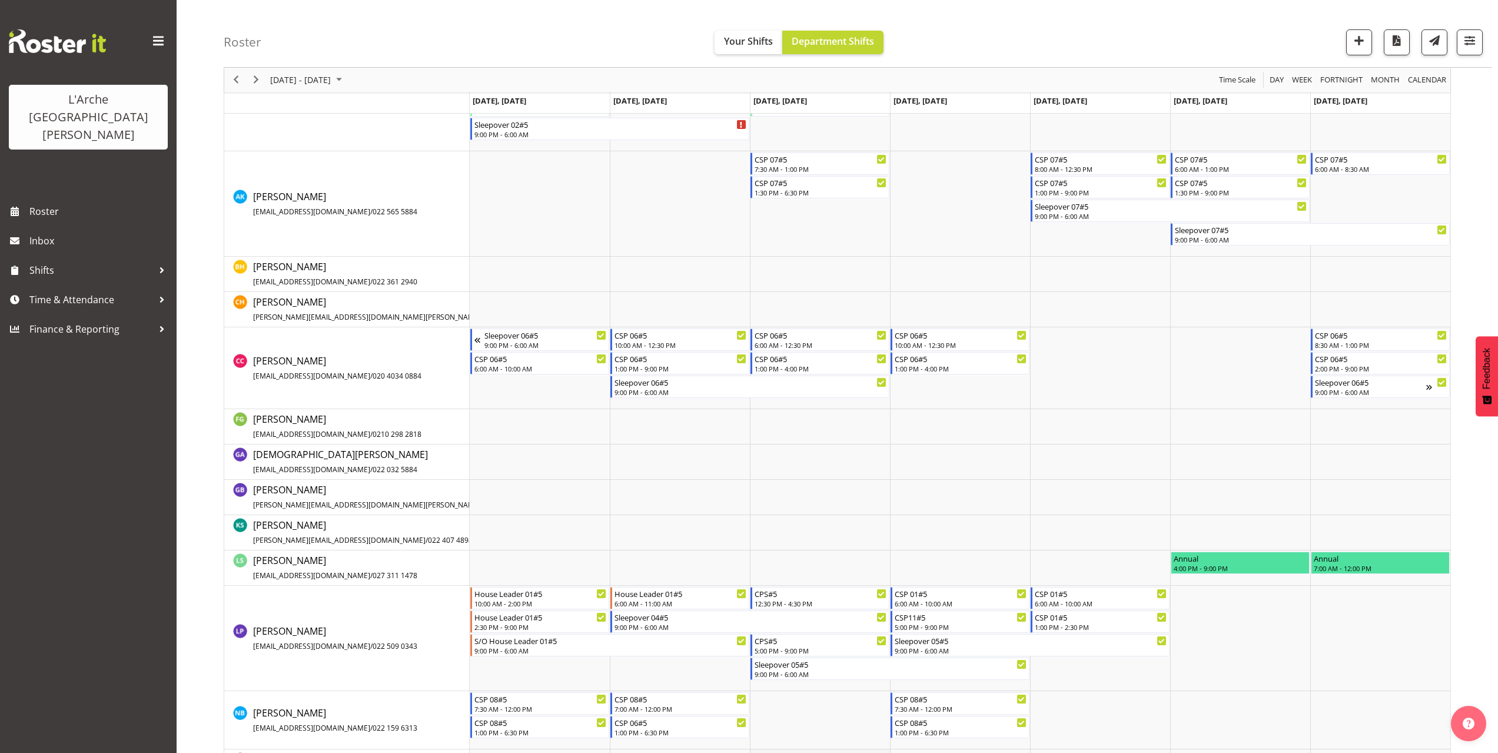
scroll to position [470, 0]
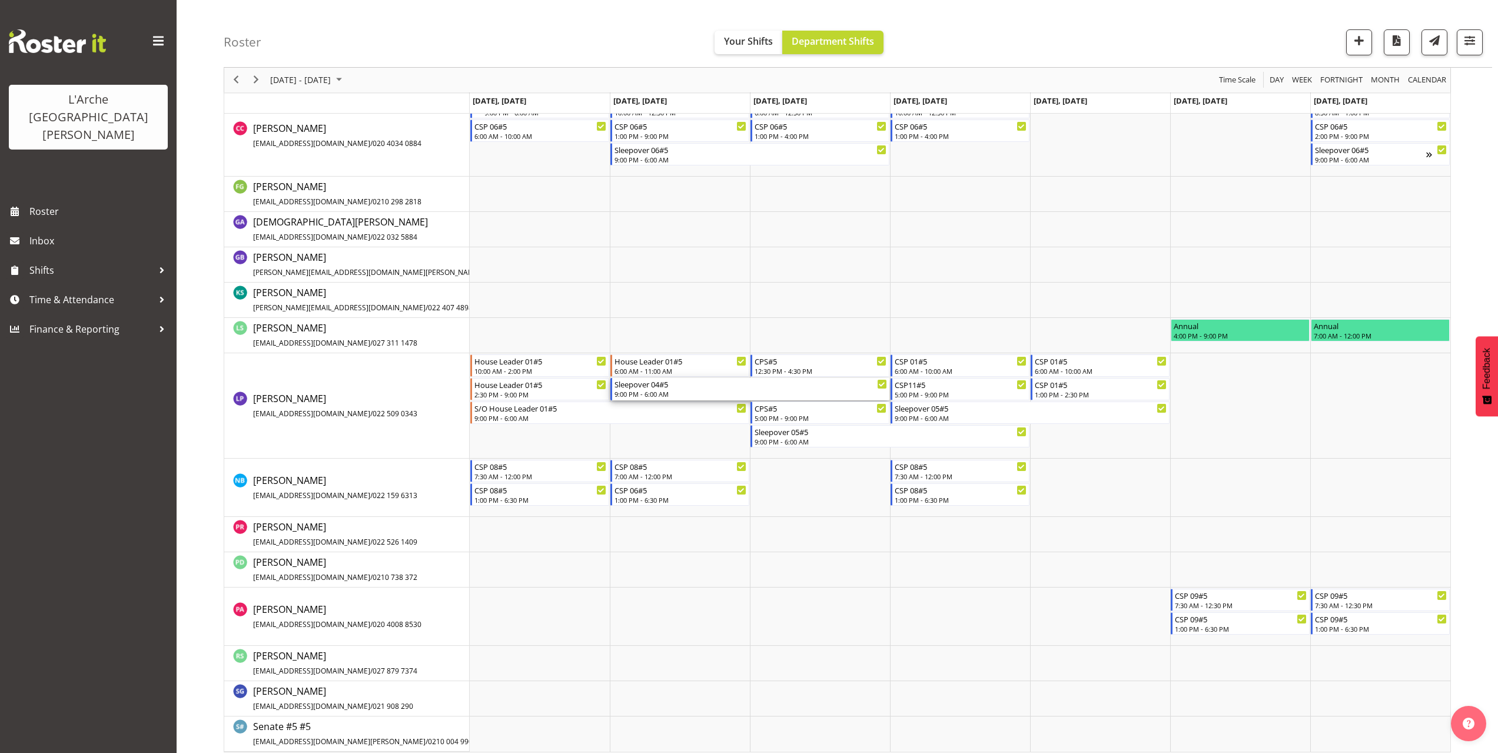
click at [662, 394] on div "9:00 PM - 6:00 AM" at bounding box center [750, 393] width 273 height 9
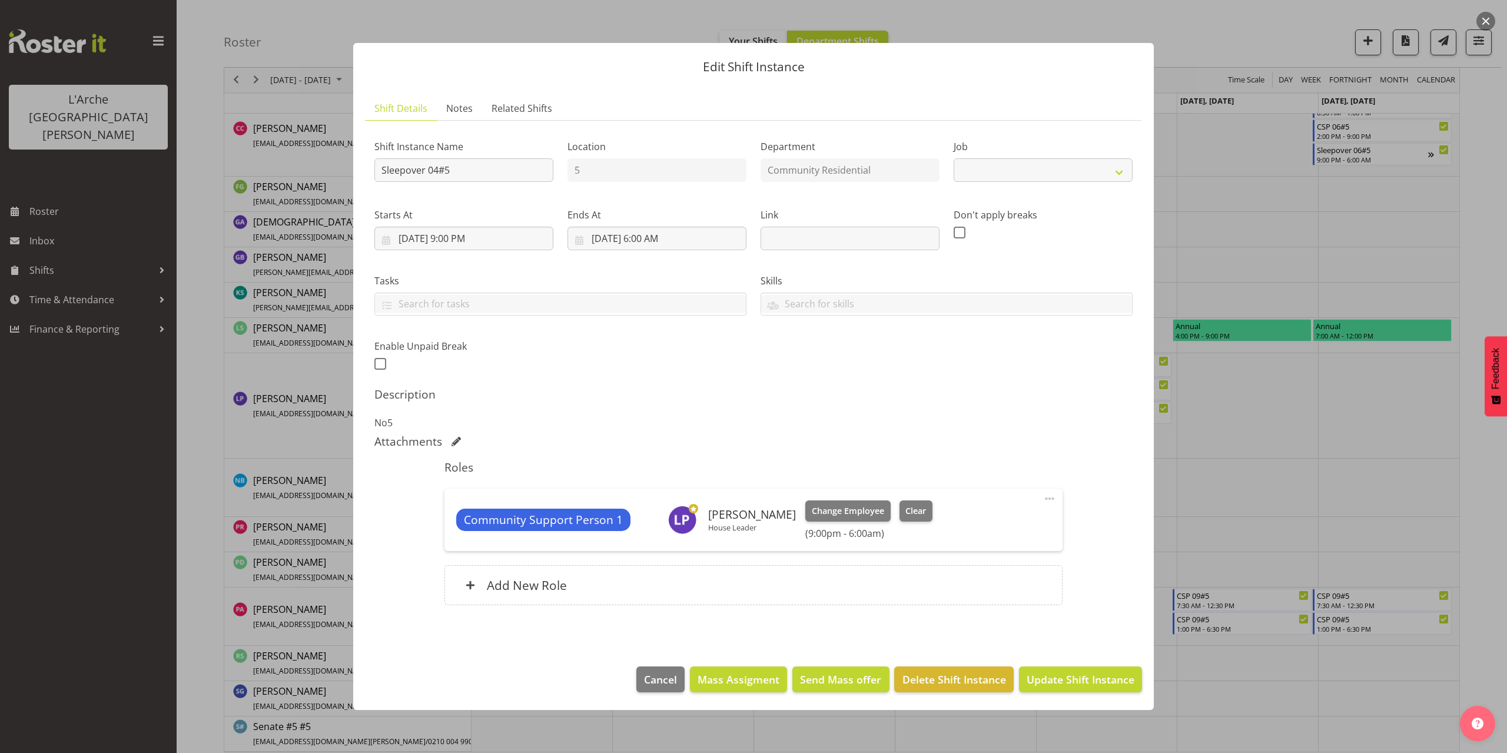
select select "1"
click at [966, 677] on span "Delete Shift Instance" at bounding box center [954, 679] width 104 height 15
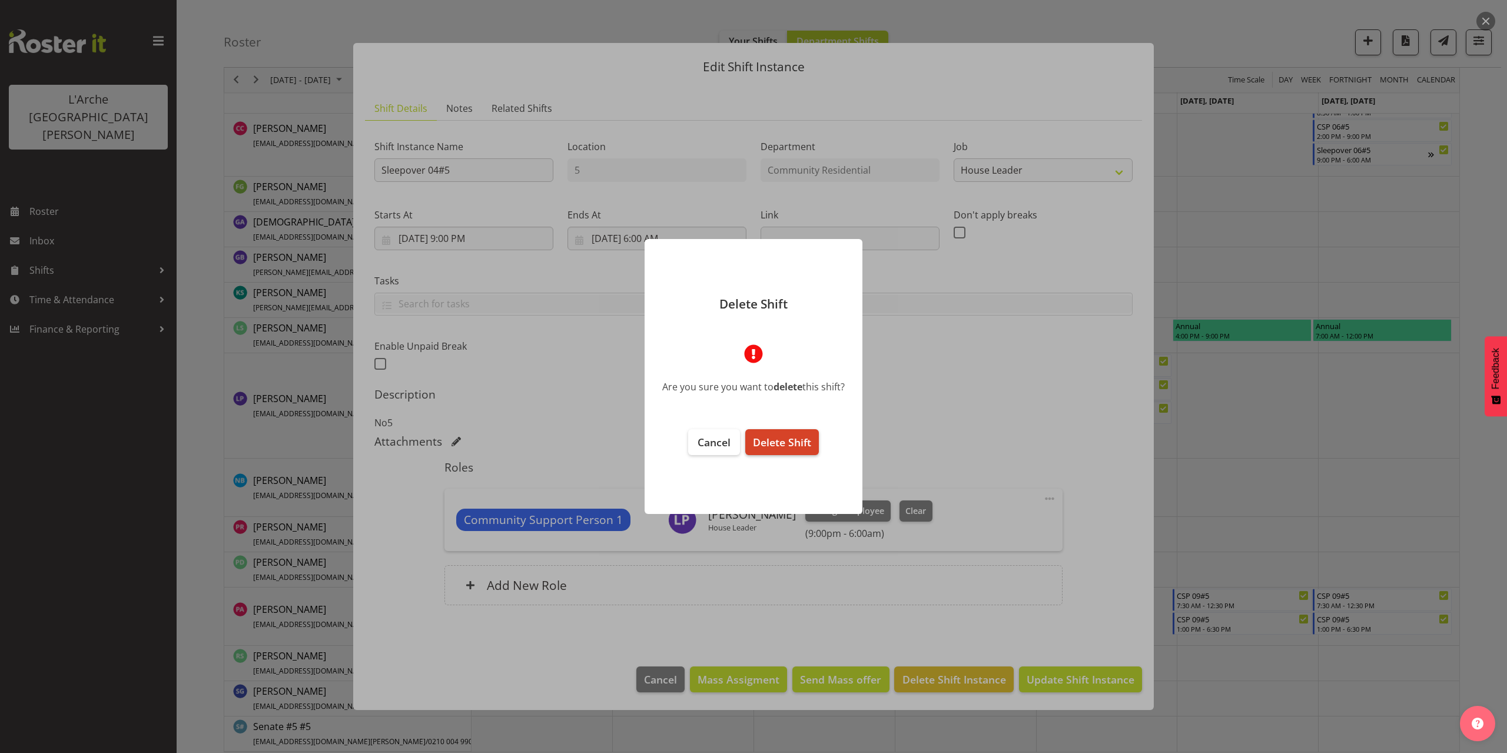
click at [799, 440] on span "Delete Shift" at bounding box center [782, 442] width 58 height 14
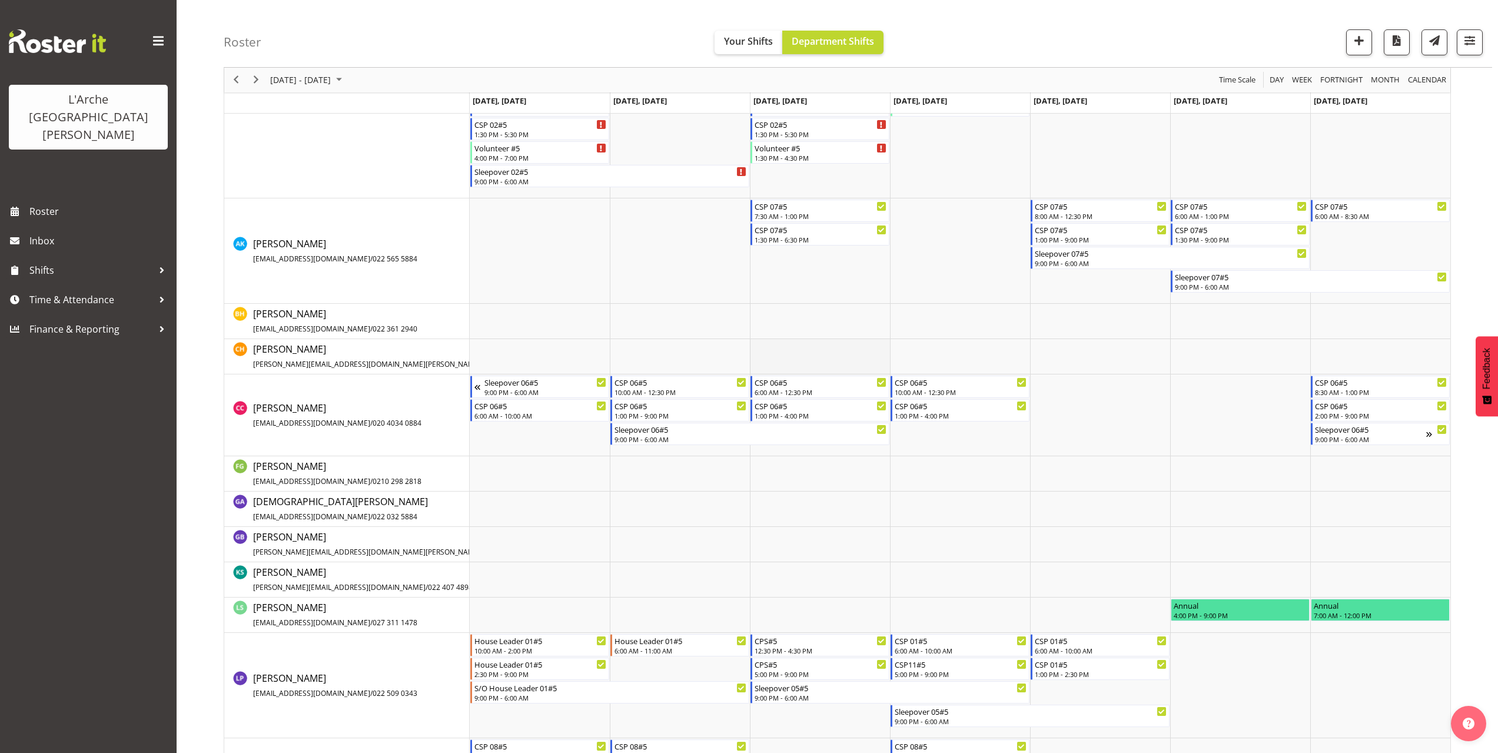
scroll to position [478, 0]
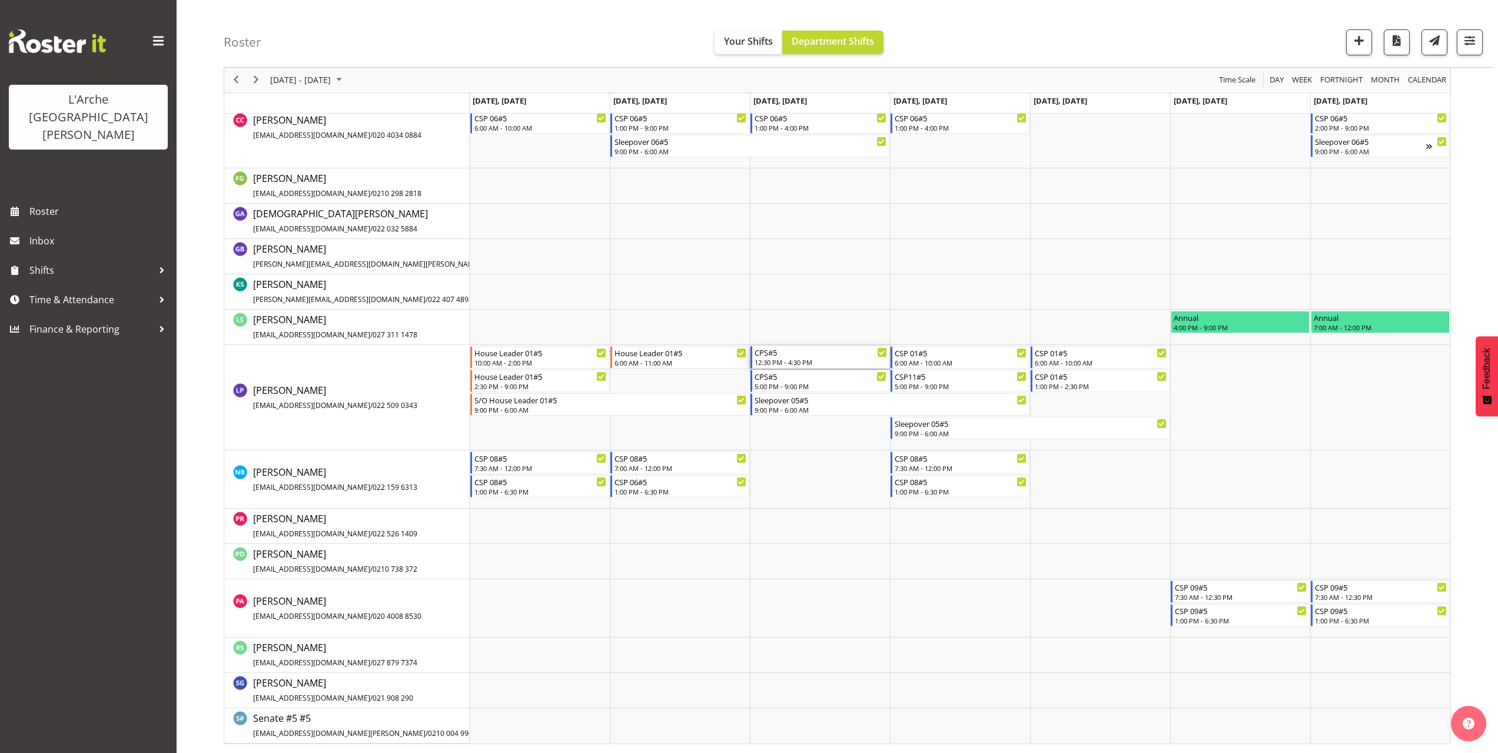
click at [797, 363] on div "12:30 PM - 4:30 PM" at bounding box center [821, 361] width 132 height 9
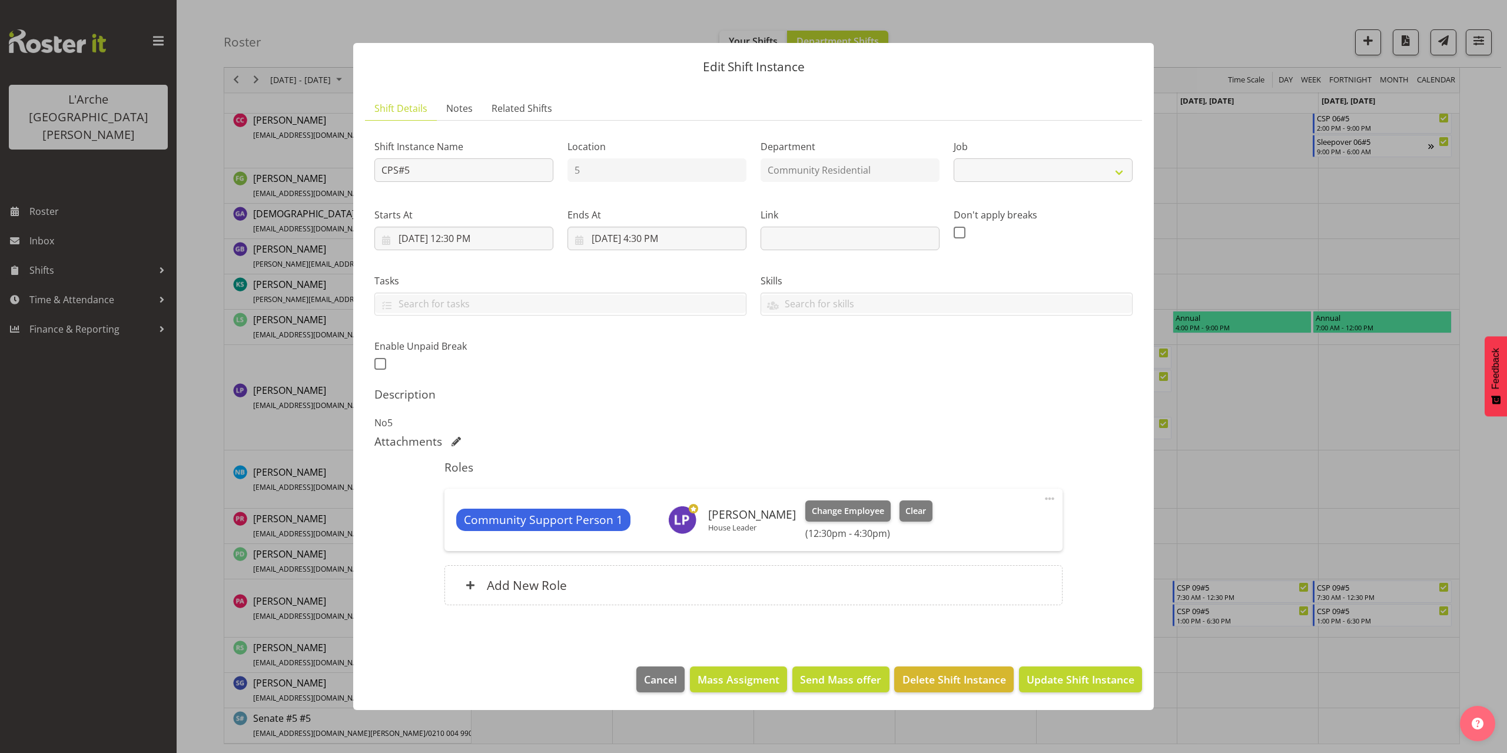
select select "2"
drag, startPoint x: 429, startPoint y: 173, endPoint x: 332, endPoint y: 189, distance: 98.4
click at [332, 189] on div "Edit Shift Instance Shift Details Notes Related Shifts Shift Instance Name CPS#…" at bounding box center [753, 376] width 1507 height 753
type input "House Leader 01#5"
click at [971, 174] on select "Create new job Accounts Admin Art Coordinator Community Leader Community Suppor…" at bounding box center [1042, 170] width 179 height 24
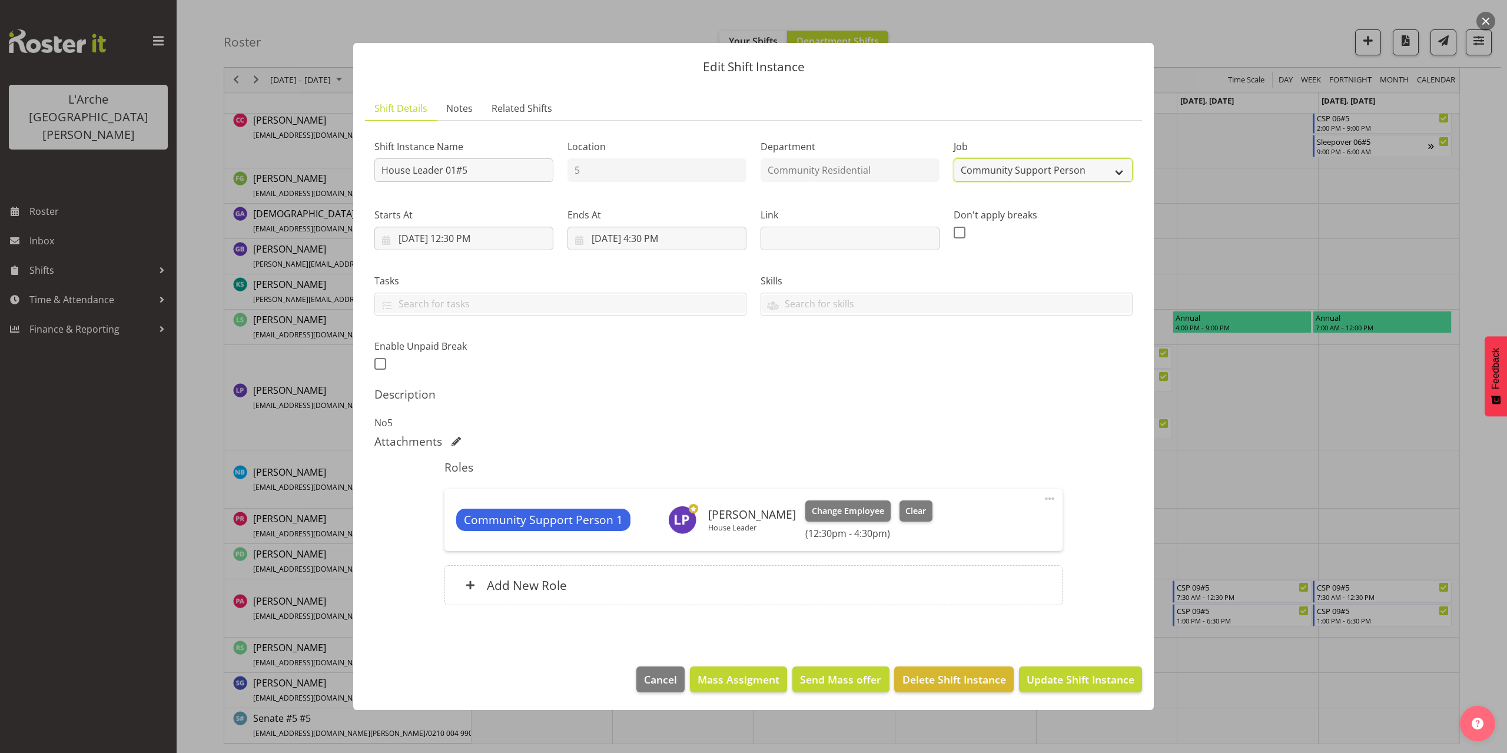
select select "1"
click at [953, 158] on select "Create new job Accounts Admin Art Coordinator Community Leader Community Suppor…" at bounding box center [1042, 170] width 179 height 24
click at [474, 237] on input "10/1/2025, 12:30 PM" at bounding box center [463, 239] width 179 height 24
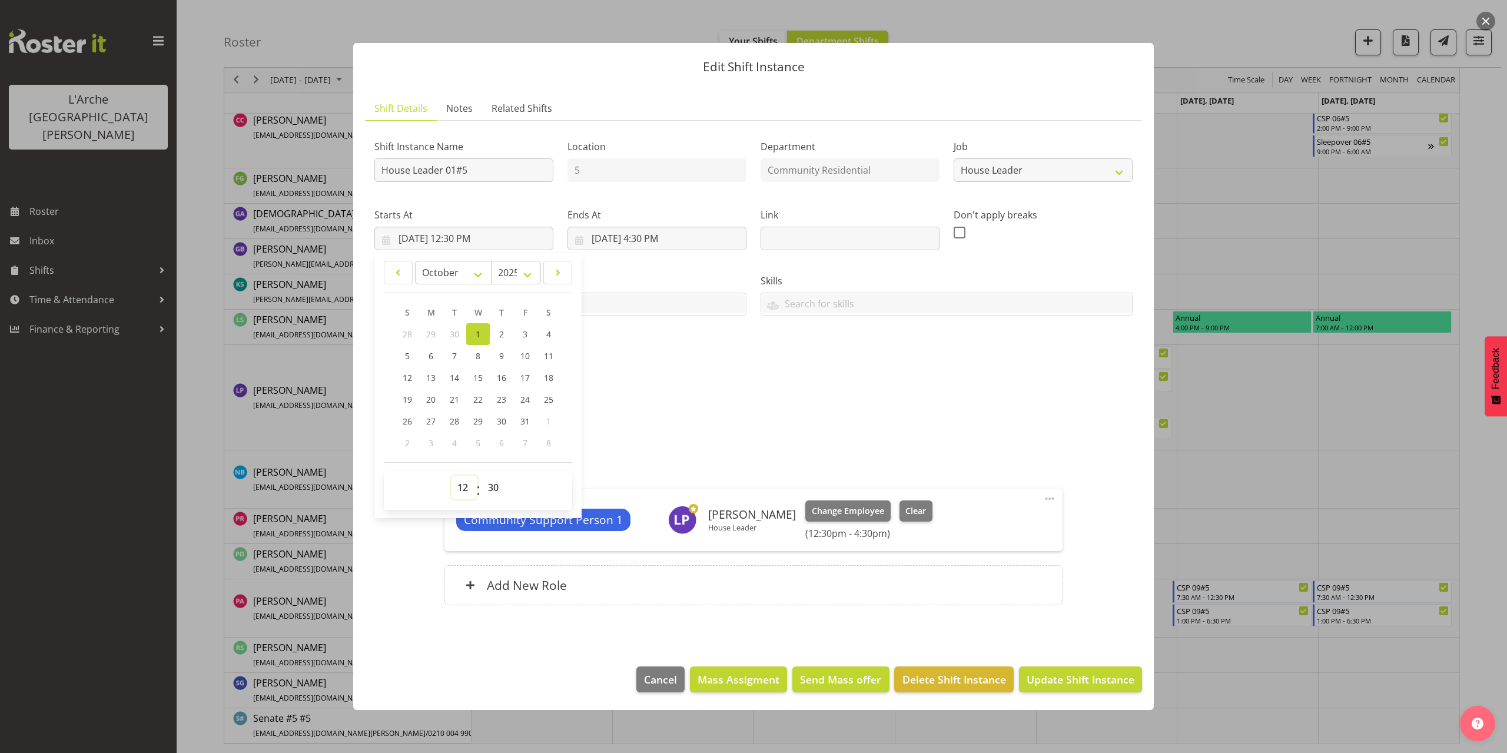
click at [462, 489] on select "00 01 02 03 04 05 06 07 08 09 10 11 12 13 14 15 16 17 18 19 20 21 22 23" at bounding box center [464, 488] width 26 height 24
select select "16"
click at [451, 476] on select "00 01 02 03 04 05 06 07 08 09 10 11 12 13 14 15 16 17 18 19 20 21 22 23" at bounding box center [464, 488] width 26 height 24
type input "10/1/2025, 4:30 PM"
click at [494, 487] on select "00 01 02 03 04 05 06 07 08 09 10 11 12 13 14 15 16 17 18 19 20 21 22 23 24 25 2…" at bounding box center [494, 488] width 26 height 24
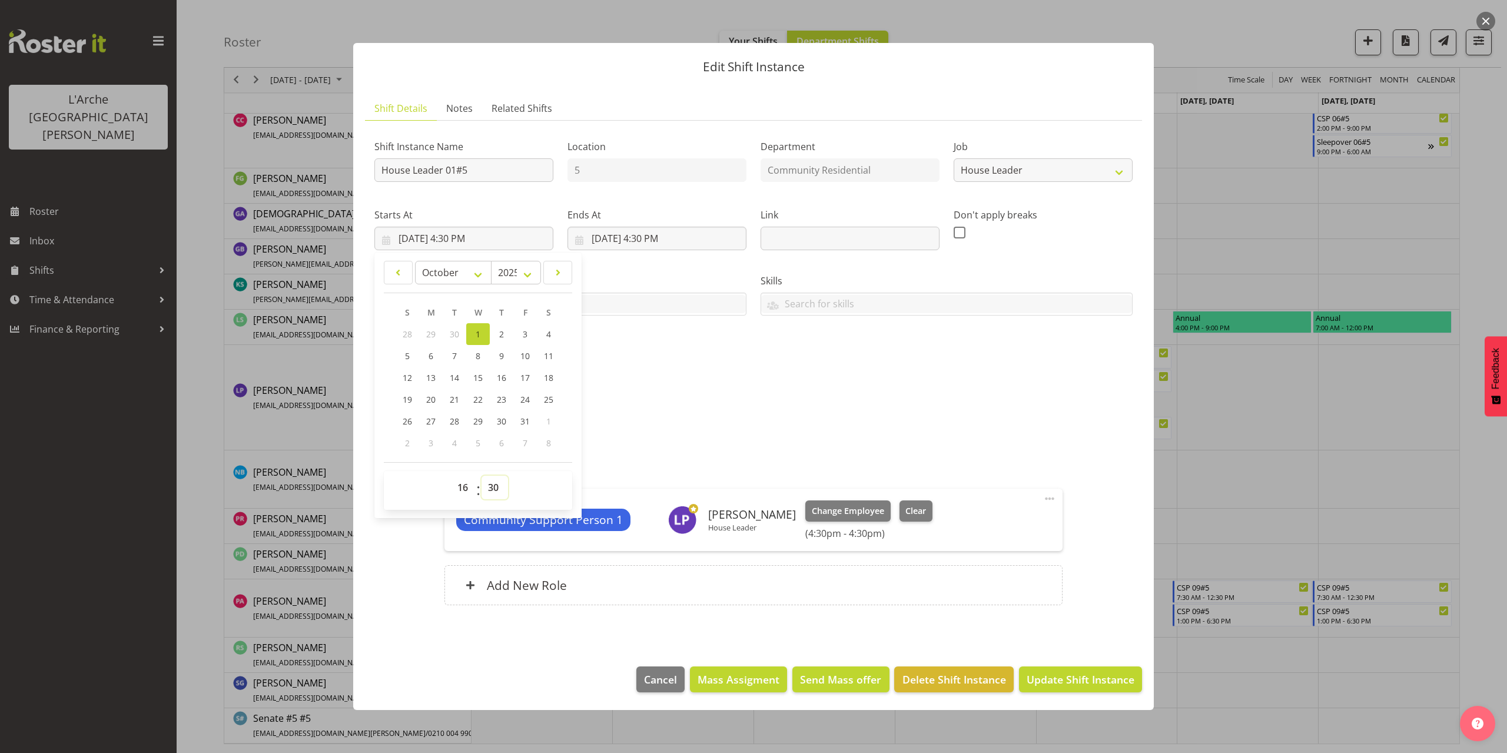
select select "0"
click at [481, 476] on select "00 01 02 03 04 05 06 07 08 09 10 11 12 13 14 15 16 17 18 19 20 21 22 23 24 25 2…" at bounding box center [494, 488] width 26 height 24
type input "10/1/2025, 4:00 PM"
click at [663, 239] on input "10/1/2025, 4:30 PM" at bounding box center [656, 239] width 179 height 24
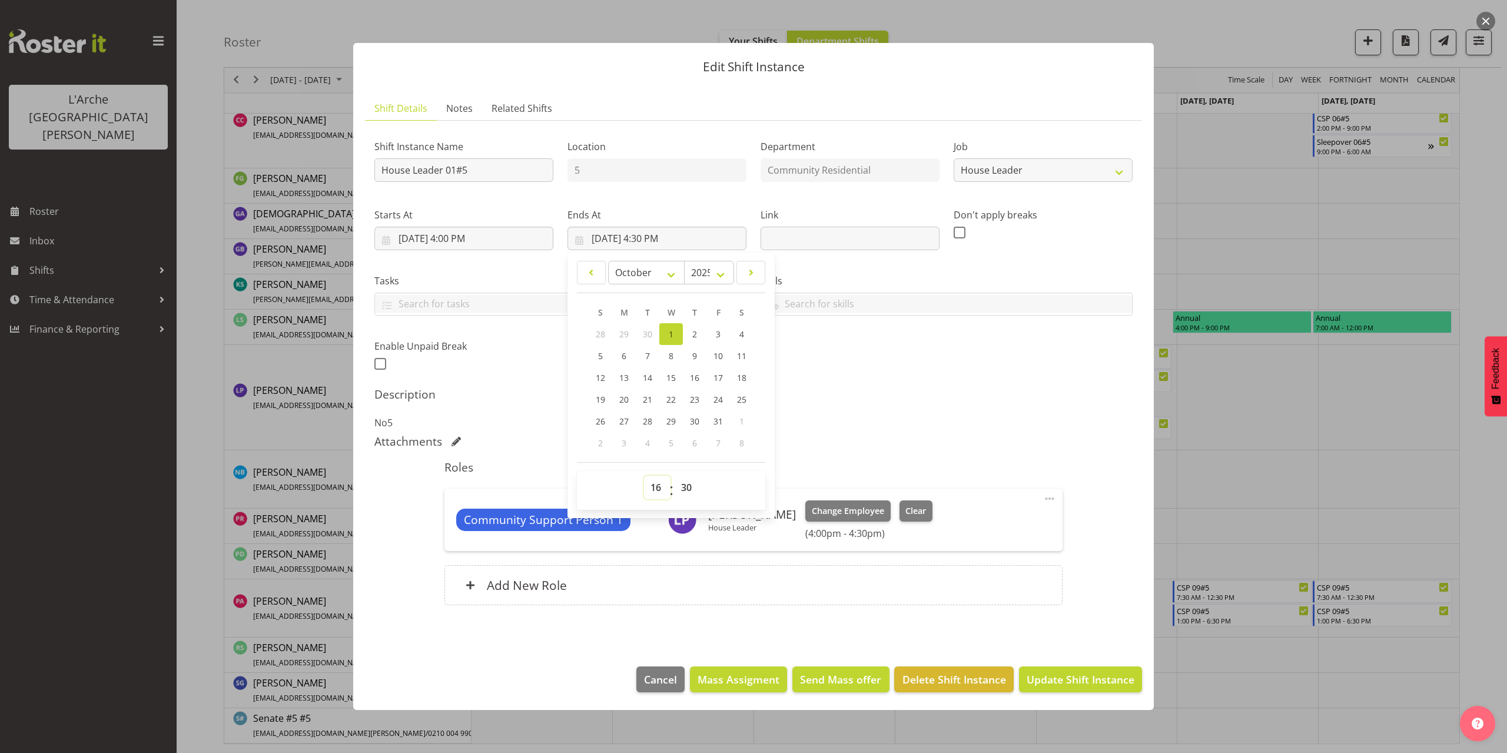
click at [657, 483] on select "00 01 02 03 04 05 06 07 08 09 10 11 12 13 14 15 16 17 18 19 20 21 22 23" at bounding box center [657, 488] width 26 height 24
select select "21"
click at [644, 476] on select "00 01 02 03 04 05 06 07 08 09 10 11 12 13 14 15 16 17 18 19 20 21 22 23" at bounding box center [657, 488] width 26 height 24
type input "10/1/2025, 9:30 PM"
click at [684, 487] on select "00 01 02 03 04 05 06 07 08 09 10 11 12 13 14 15 16 17 18 19 20 21 22 23 24 25 2…" at bounding box center [687, 488] width 26 height 24
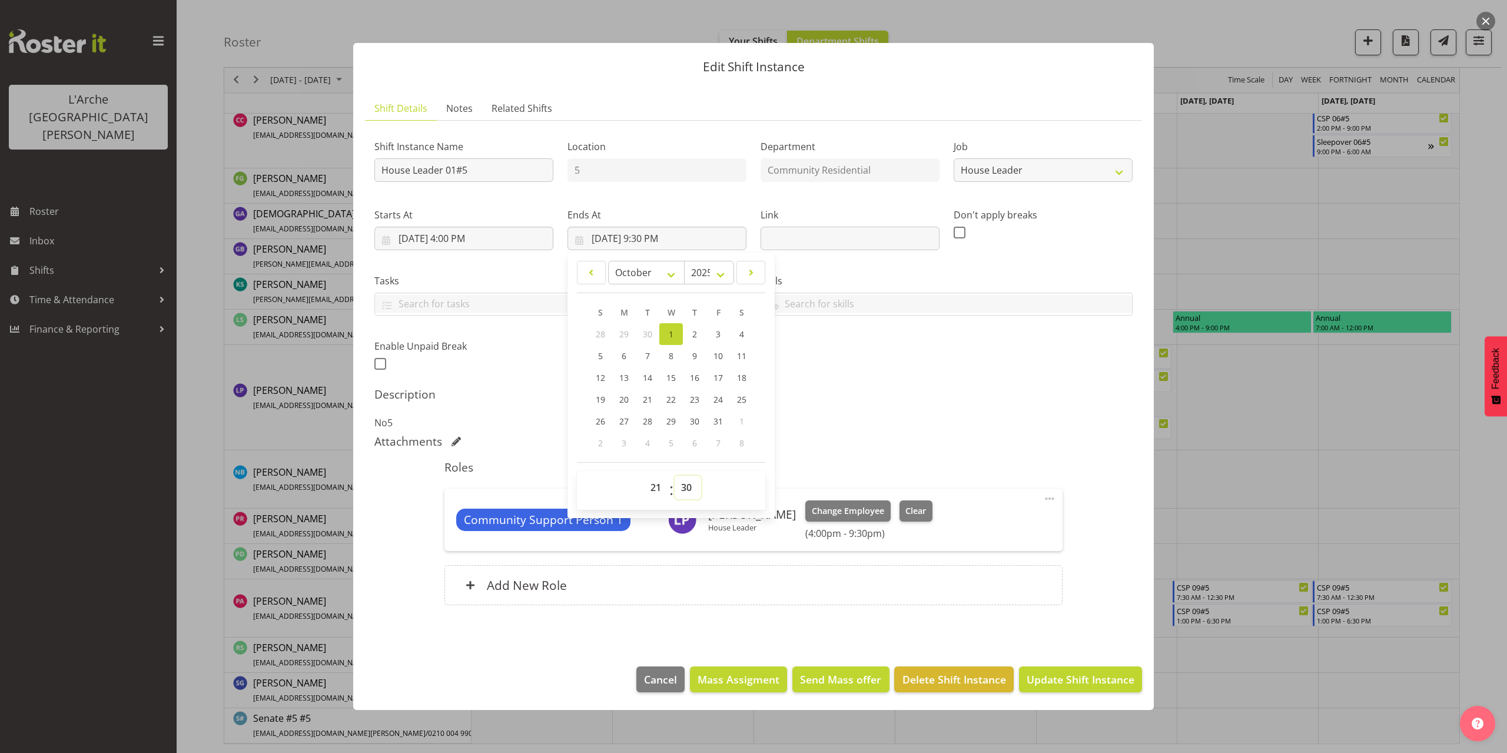
select select "0"
click at [674, 476] on select "00 01 02 03 04 05 06 07 08 09 10 11 12 13 14 15 16 17 18 19 20 21 22 23 24 25 2…" at bounding box center [687, 488] width 26 height 24
type input "10/1/2025, 9:00 PM"
click at [1051, 500] on span at bounding box center [1049, 498] width 14 height 14
click at [997, 519] on link "Edit" at bounding box center [999, 524] width 113 height 21
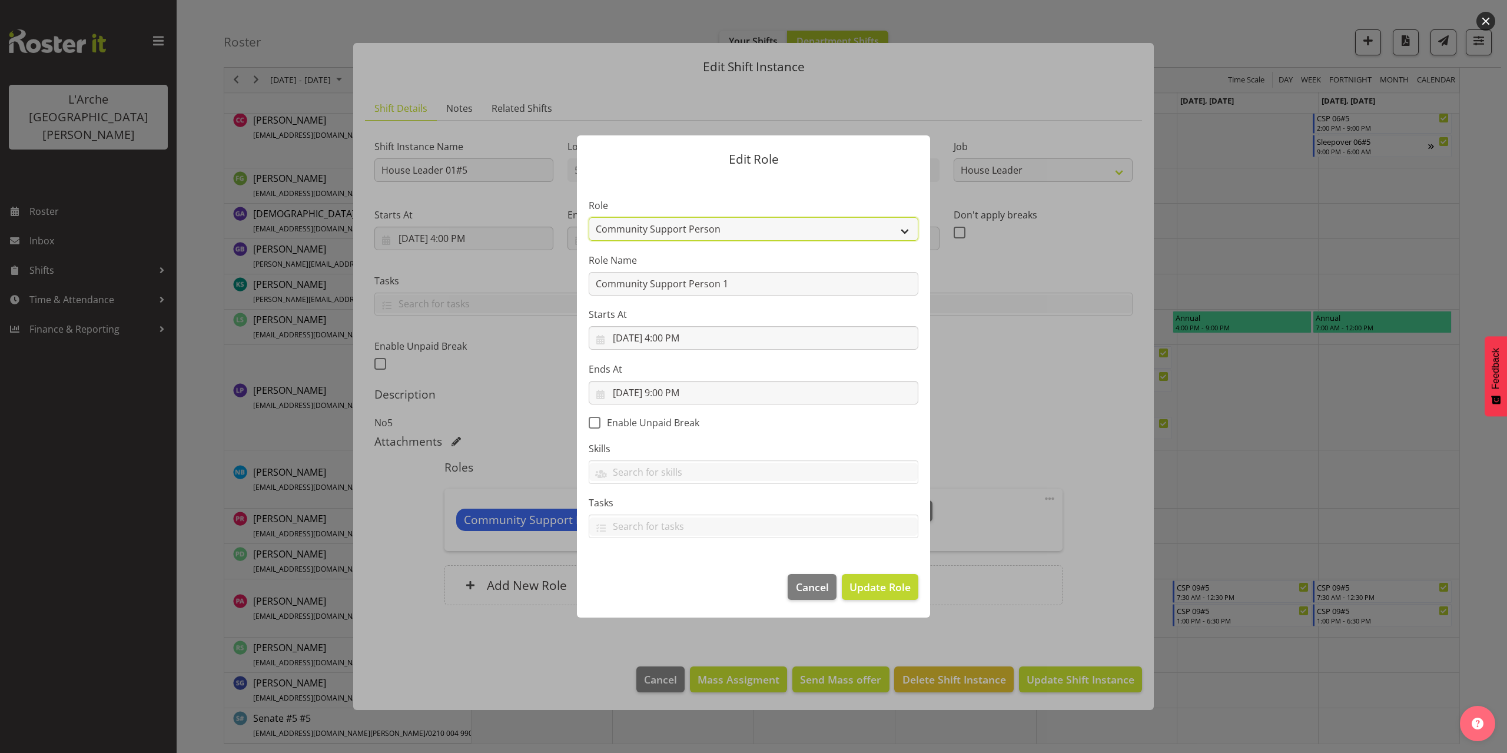
click at [657, 225] on select "Area Manager Art Coordination Community - SIL Community Leader Community Suppor…" at bounding box center [754, 229] width 330 height 24
select select "12"
click at [589, 217] on select "Area Manager Art Coordination Community - SIL Community Leader Community Suppor…" at bounding box center [754, 229] width 330 height 24
drag, startPoint x: 736, startPoint y: 289, endPoint x: 429, endPoint y: 318, distance: 308.0
click at [428, 318] on div "Edit Role Role Area Manager Art Coordination Community - SIL Community Leader C…" at bounding box center [753, 376] width 1507 height 753
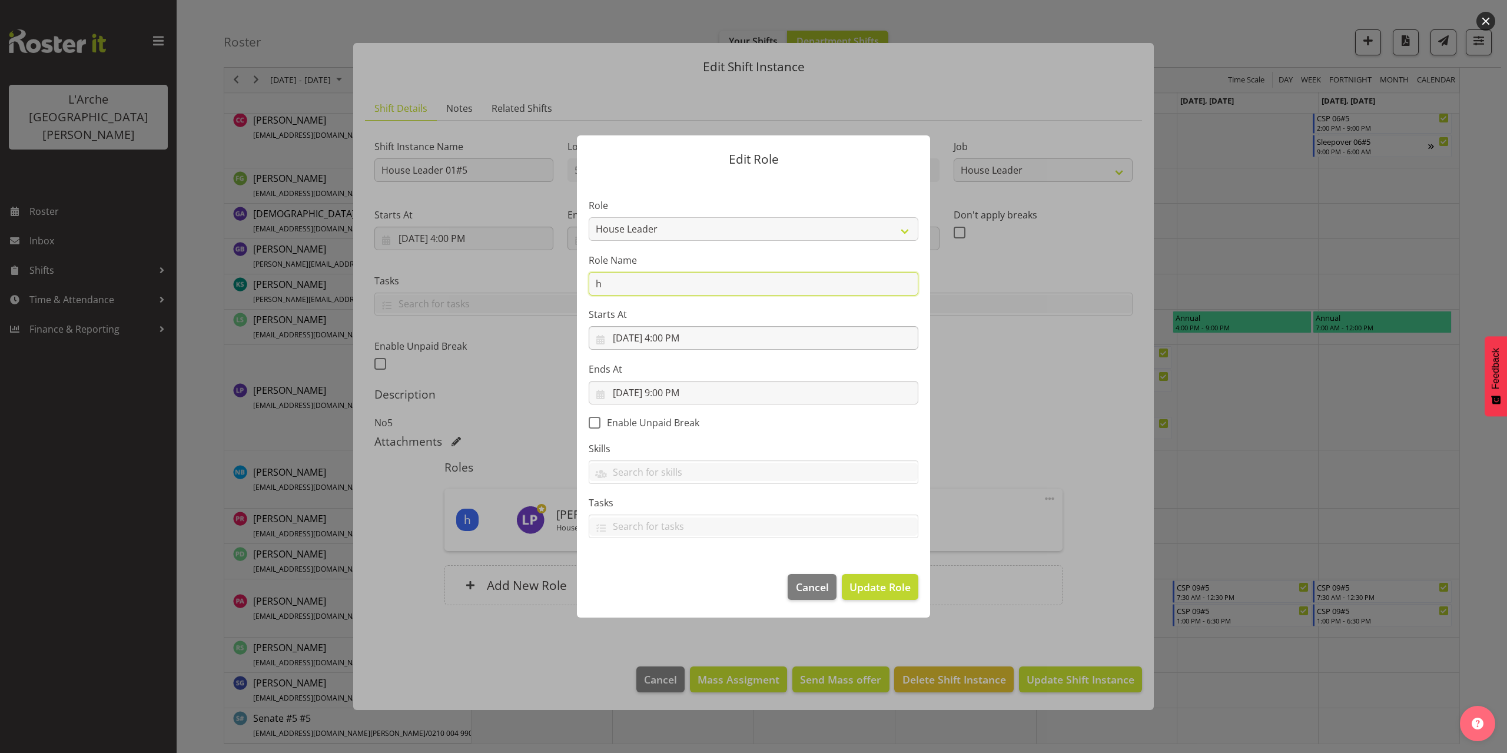
type input "House Leader"
click at [860, 589] on span "Update Role" at bounding box center [879, 586] width 61 height 15
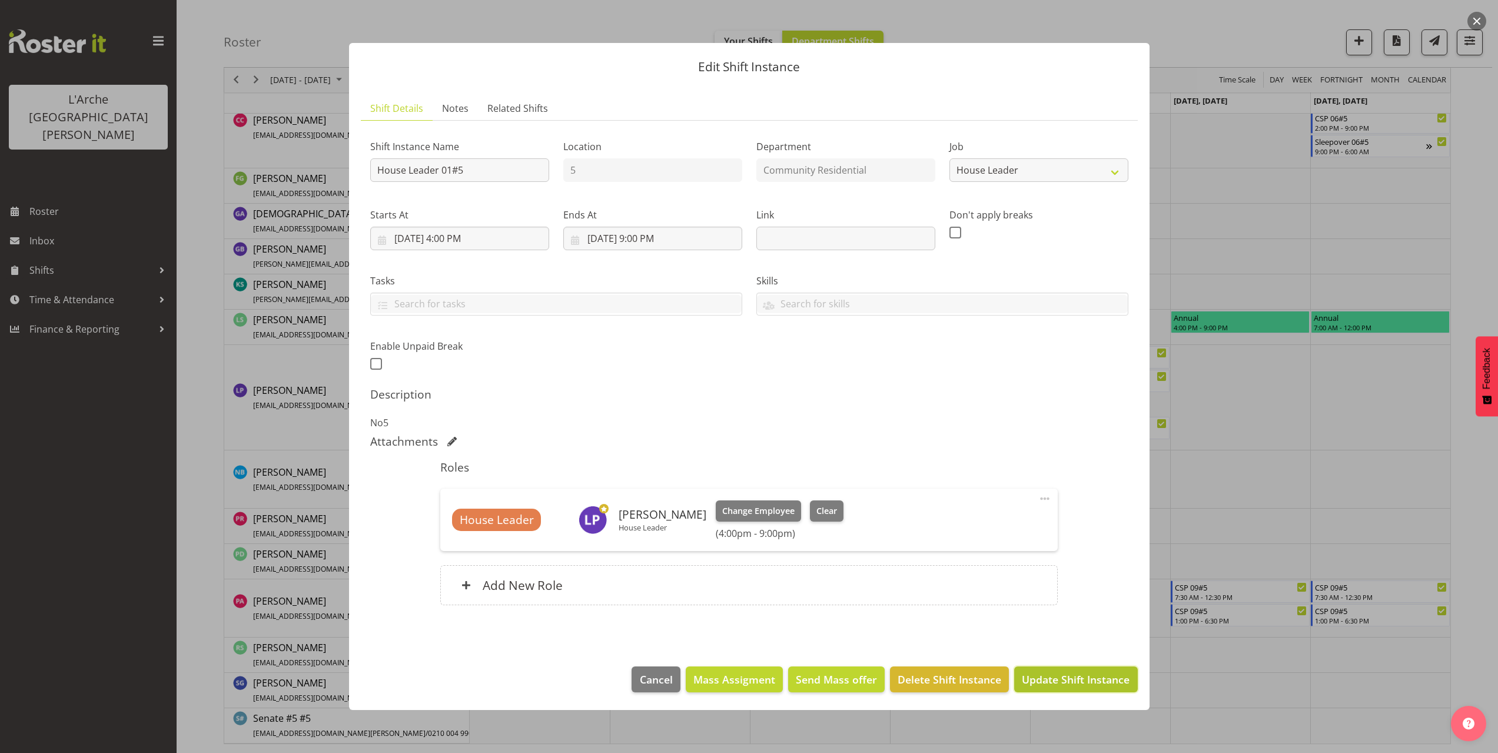
click at [1093, 673] on span "Update Shift Instance" at bounding box center [1076, 679] width 108 height 15
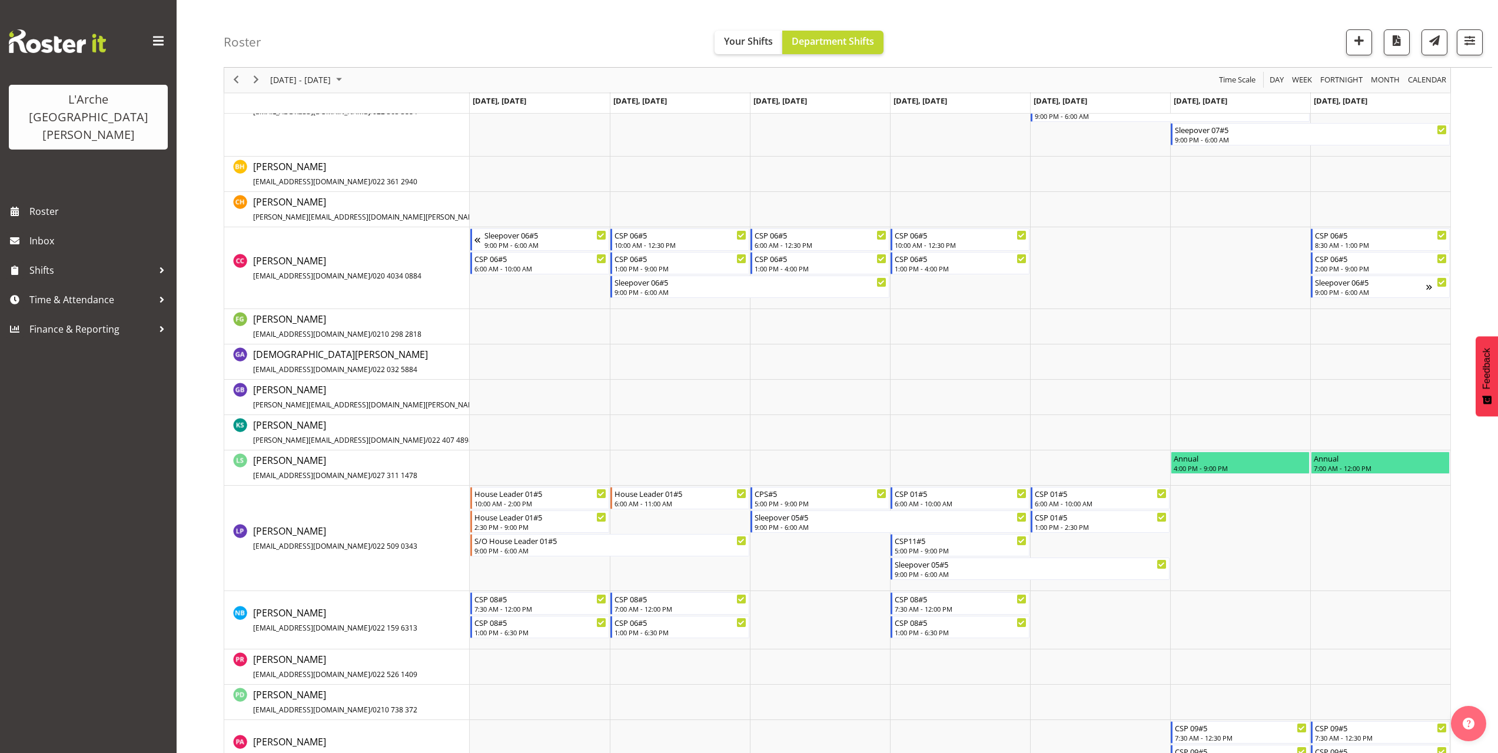
scroll to position [470, 0]
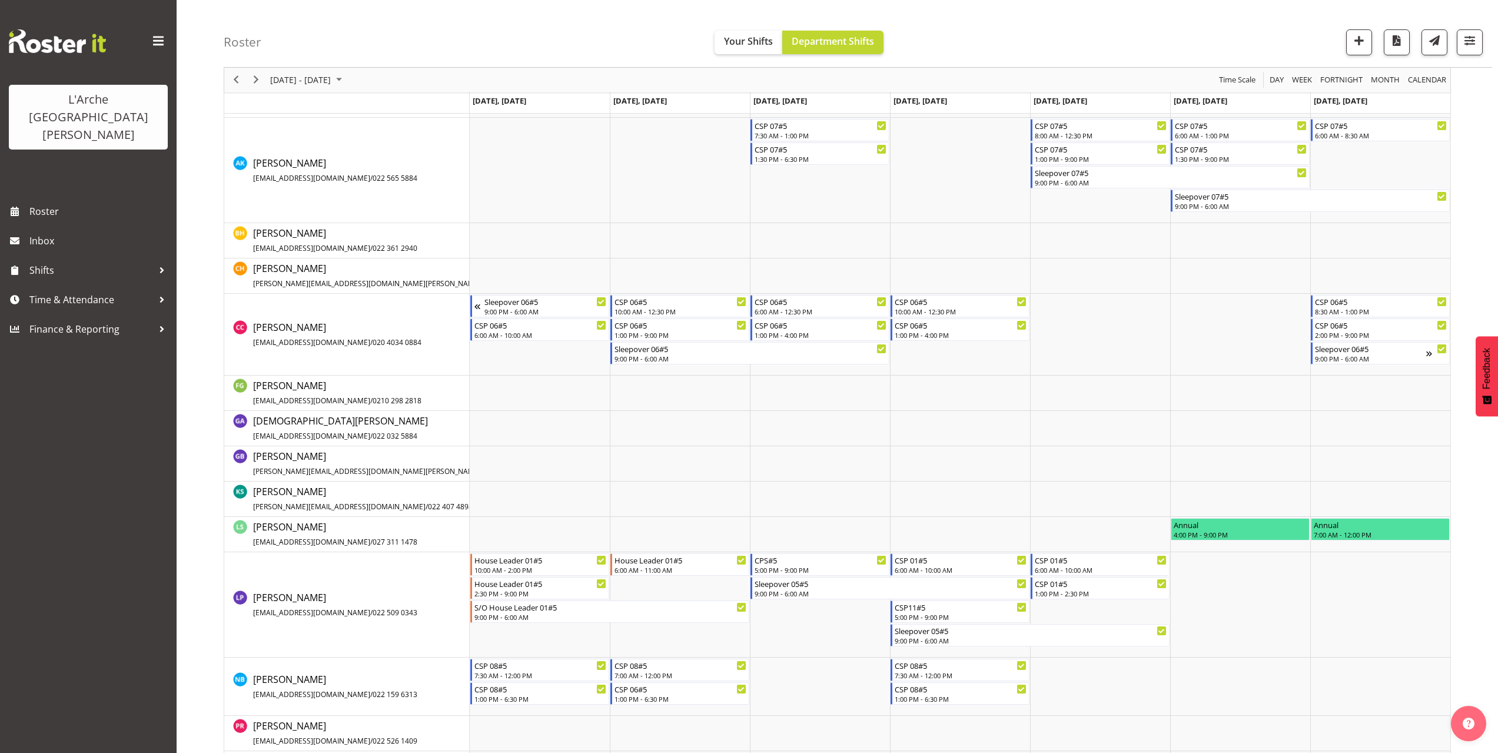
scroll to position [353, 0]
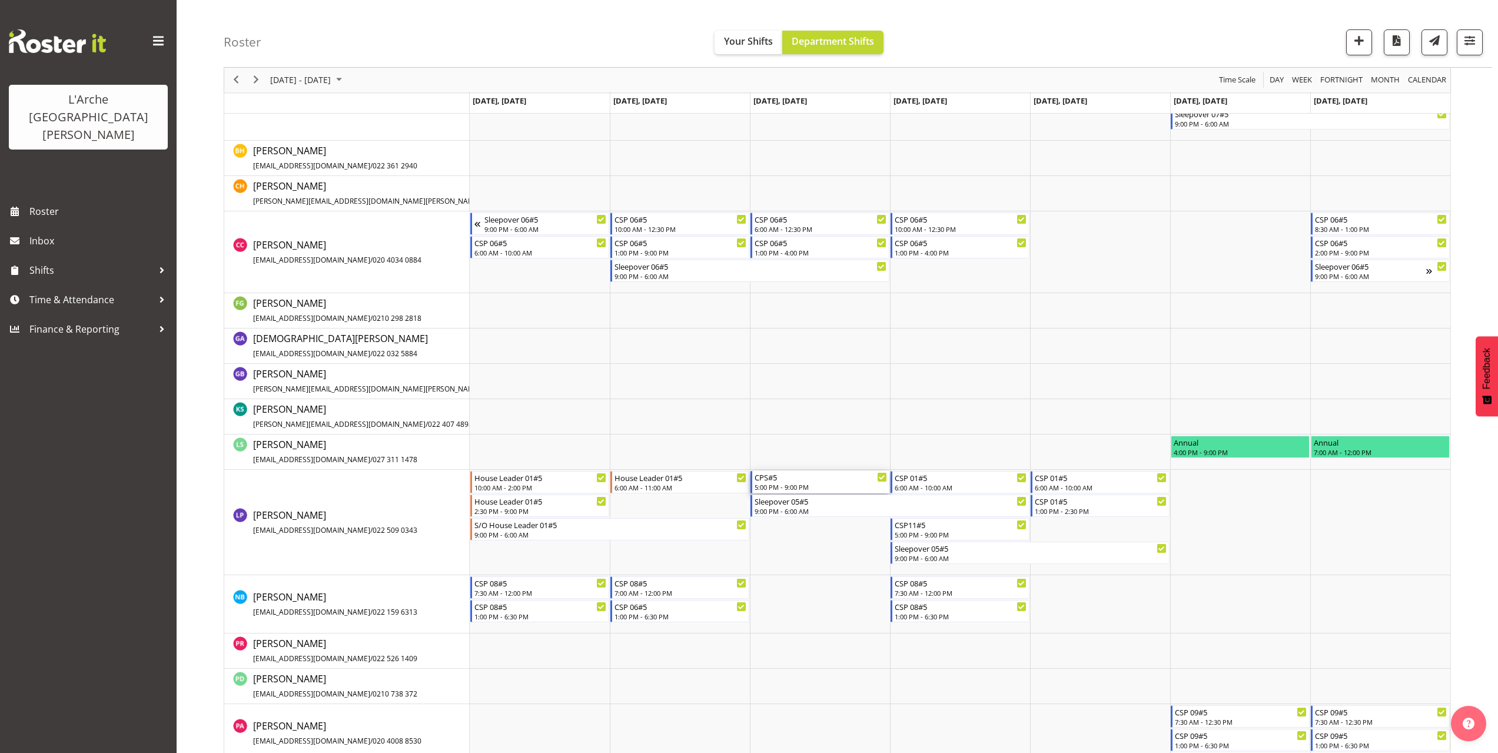
click at [789, 481] on div "CPS#5" at bounding box center [821, 477] width 132 height 12
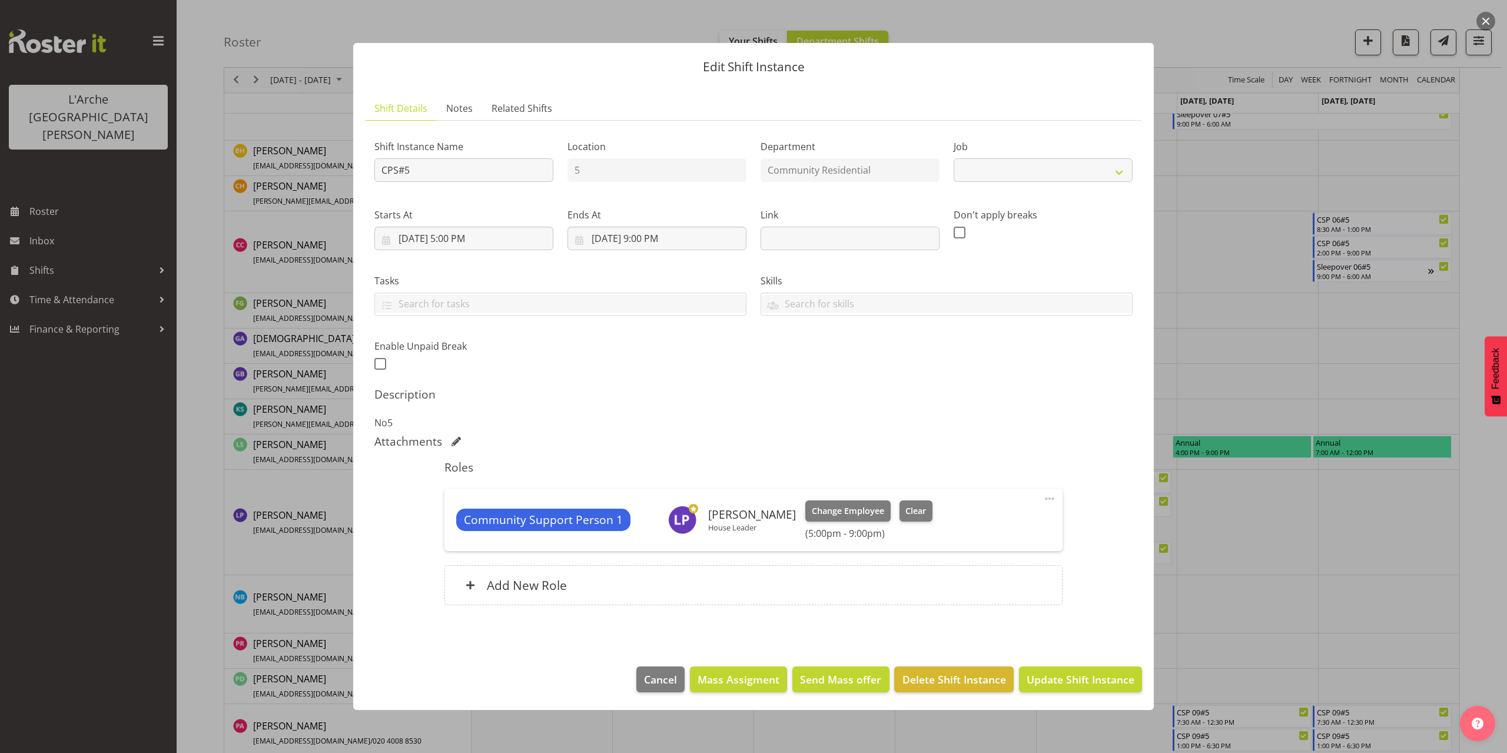
select select "2"
drag, startPoint x: 424, startPoint y: 177, endPoint x: 184, endPoint y: 201, distance: 241.9
click at [185, 200] on div "Edit Shift Instance Shift Details Notes Related Shifts Shift Instance Name CPS#…" at bounding box center [753, 376] width 1507 height 753
type input "House Leader 01#5"
click at [1006, 175] on select "Create new job Accounts Admin Art Coordinator Community Leader Community Suppor…" at bounding box center [1042, 170] width 179 height 24
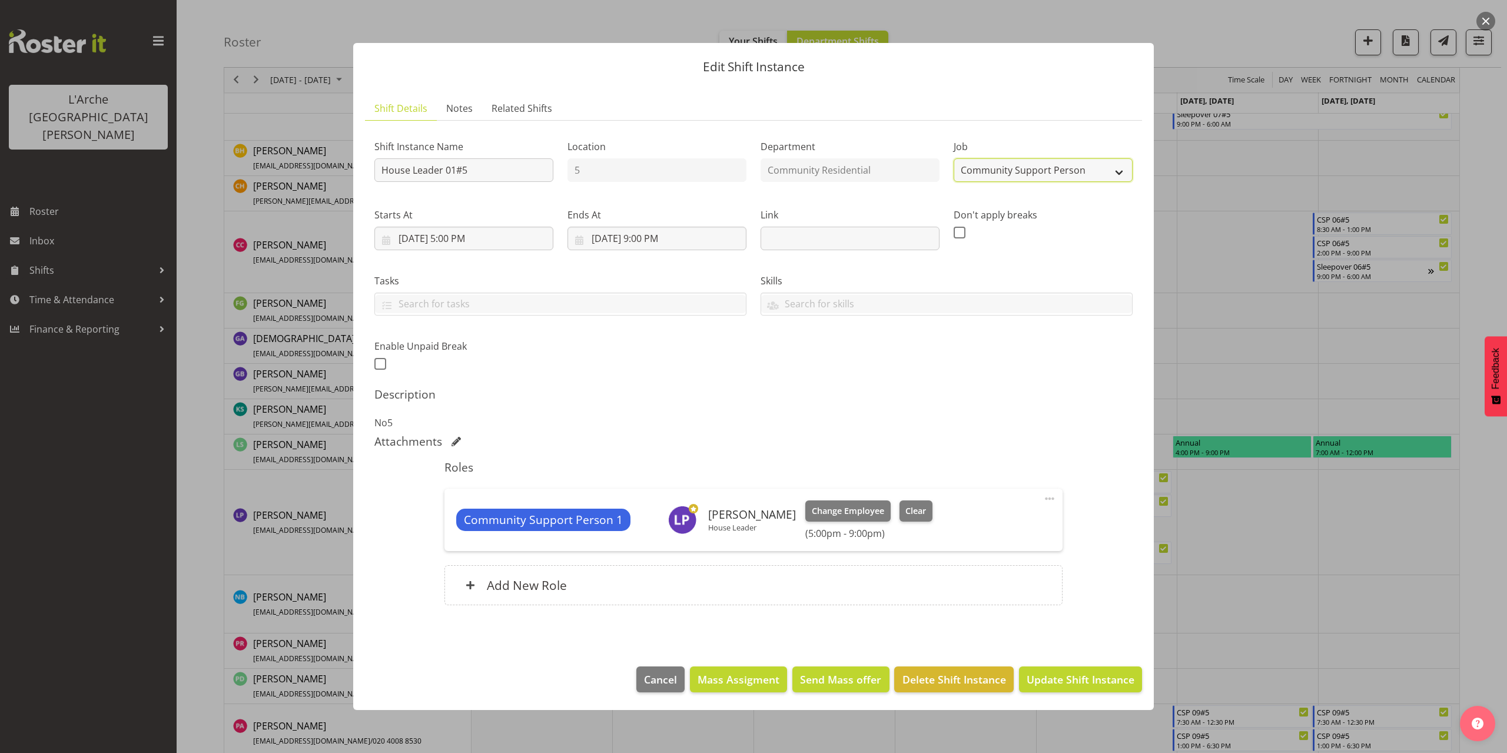
select select "1"
click at [953, 158] on select "Create new job Accounts Admin Art Coordinator Community Leader Community Suppor…" at bounding box center [1042, 170] width 179 height 24
click at [468, 236] on input "10/1/2025, 5:00 PM" at bounding box center [463, 239] width 179 height 24
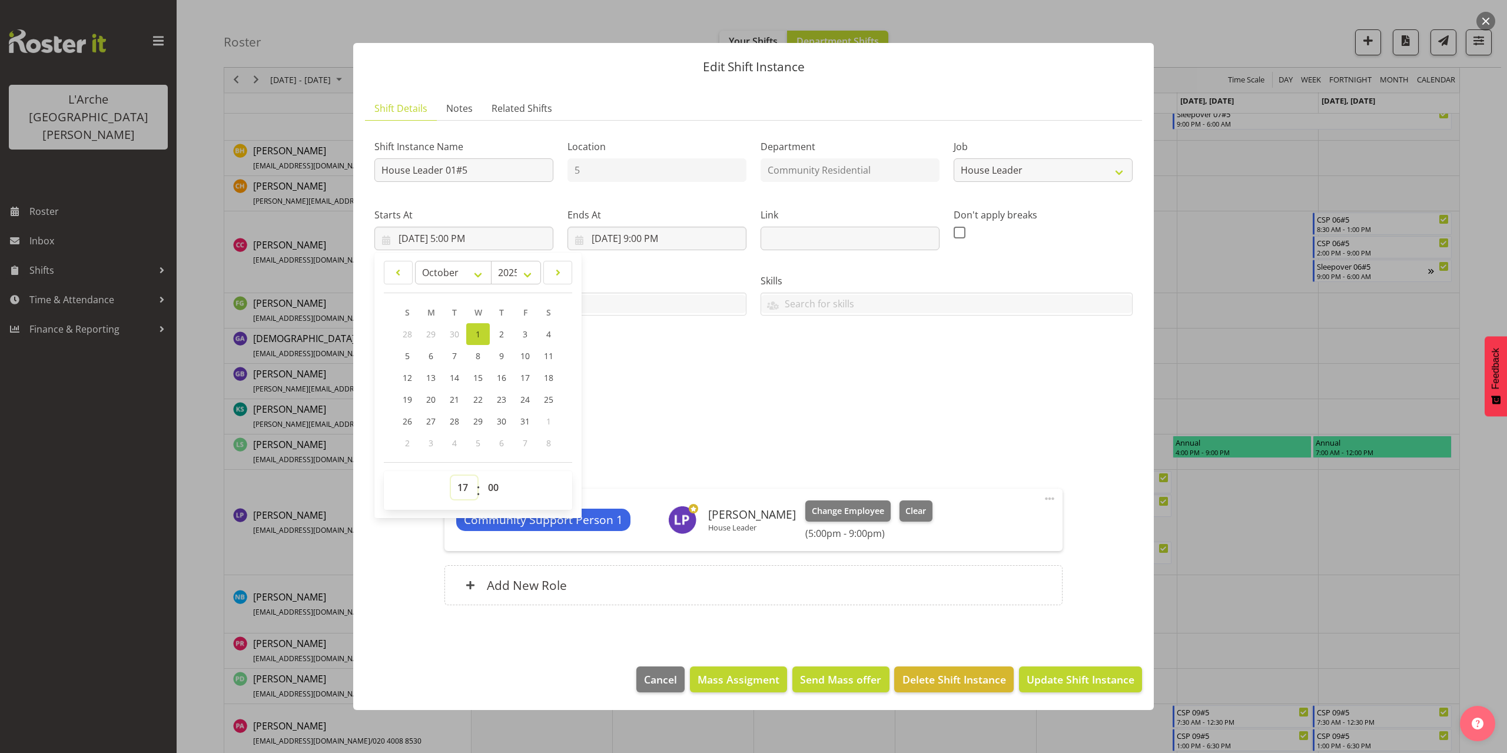
click at [461, 480] on select "00 01 02 03 04 05 06 07 08 09 10 11 12 13 14 15 16 17 18 19 20 21 22 23" at bounding box center [464, 488] width 26 height 24
select select "16"
click at [451, 476] on select "00 01 02 03 04 05 06 07 08 09 10 11 12 13 14 15 16 17 18 19 20 21 22 23" at bounding box center [464, 488] width 26 height 24
type input "10/1/2025, 4:00 PM"
click at [1048, 501] on span at bounding box center [1049, 498] width 14 height 14
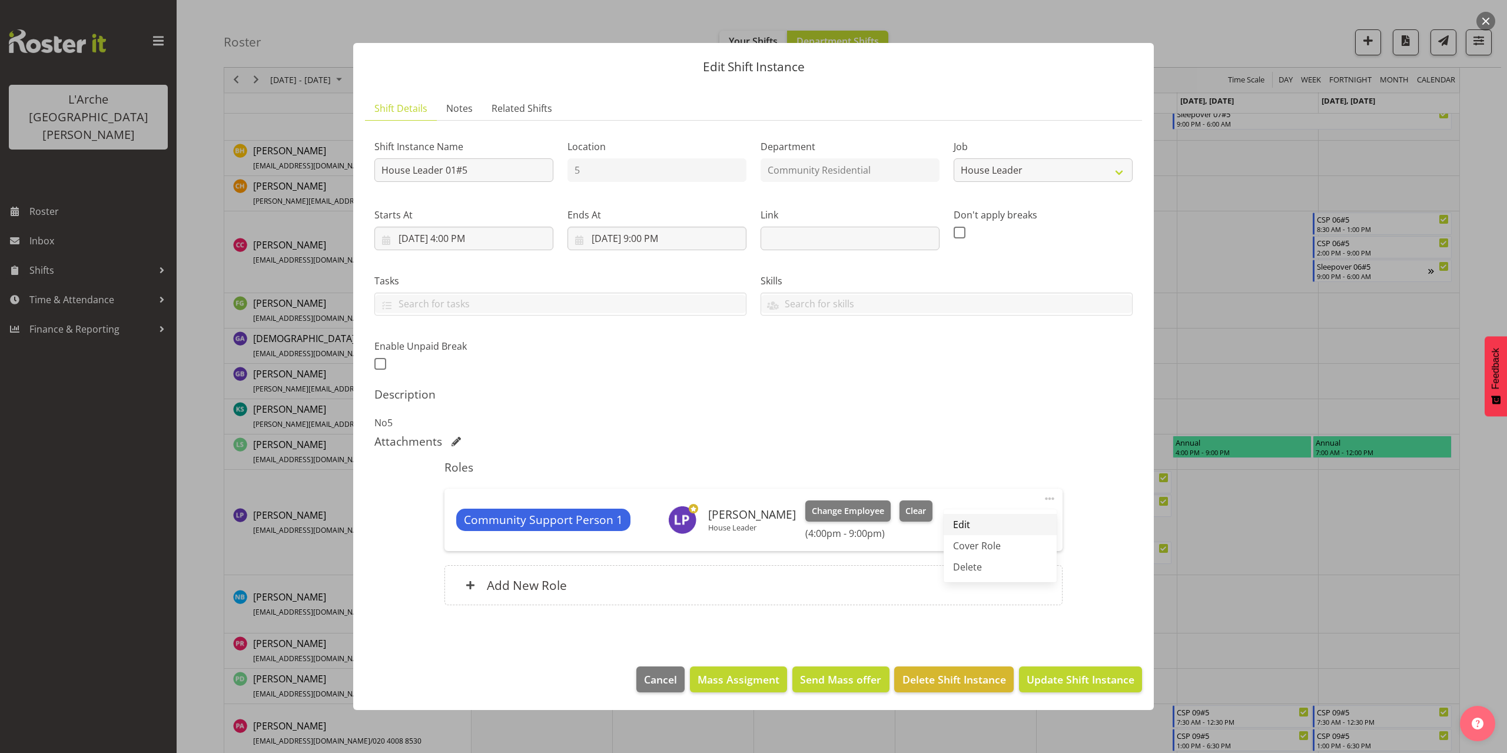
click at [989, 519] on link "Edit" at bounding box center [999, 524] width 113 height 21
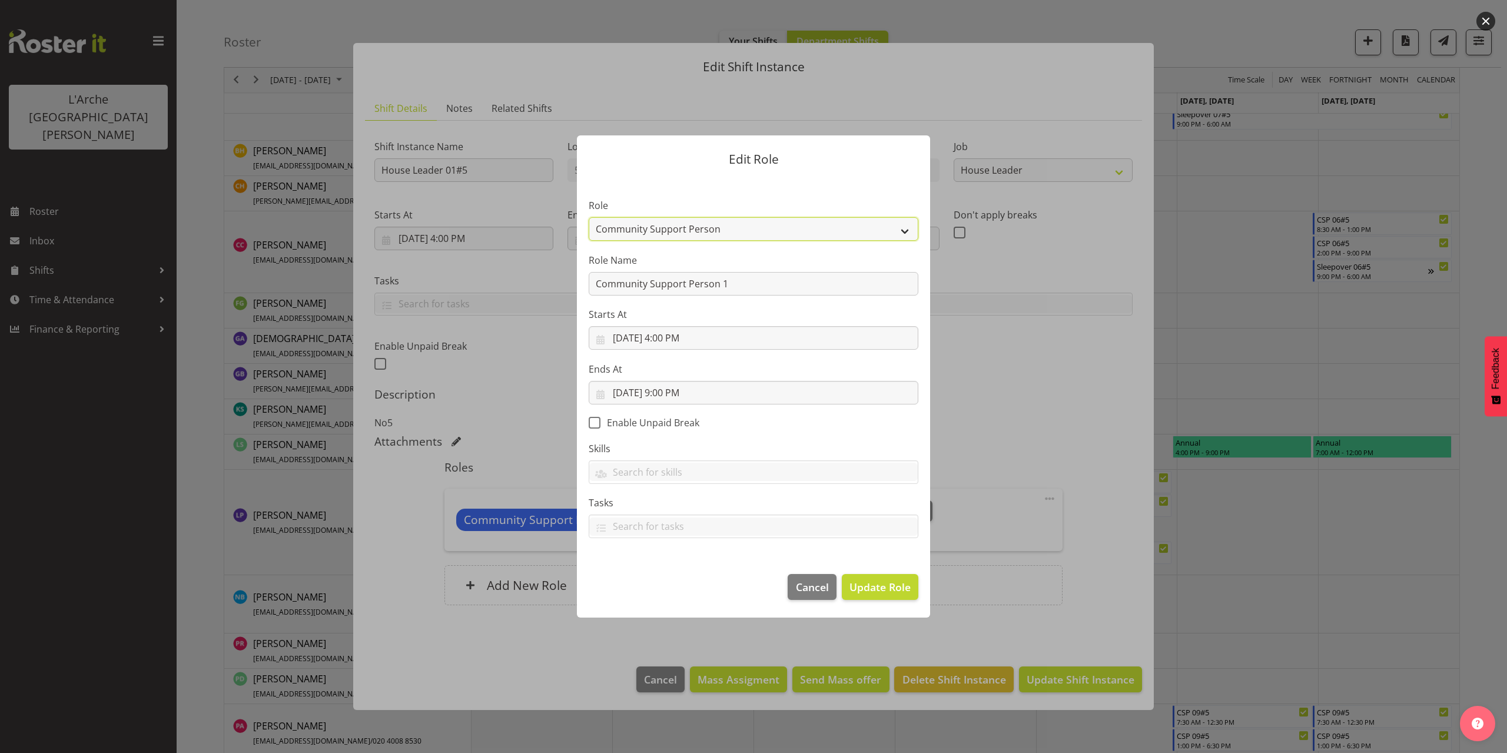
click at [657, 225] on select "Area Manager Art Coordination Community - SIL Community Leader Community Suppor…" at bounding box center [754, 229] width 330 height 24
select select "12"
click at [589, 217] on select "Area Manager Art Coordination Community - SIL Community Leader Community Suppor…" at bounding box center [754, 229] width 330 height 24
drag, startPoint x: 737, startPoint y: 285, endPoint x: 437, endPoint y: 309, distance: 301.1
click at [437, 309] on div "Edit Role Role Area Manager Art Coordination Community - SIL Community Leader C…" at bounding box center [753, 376] width 1507 height 753
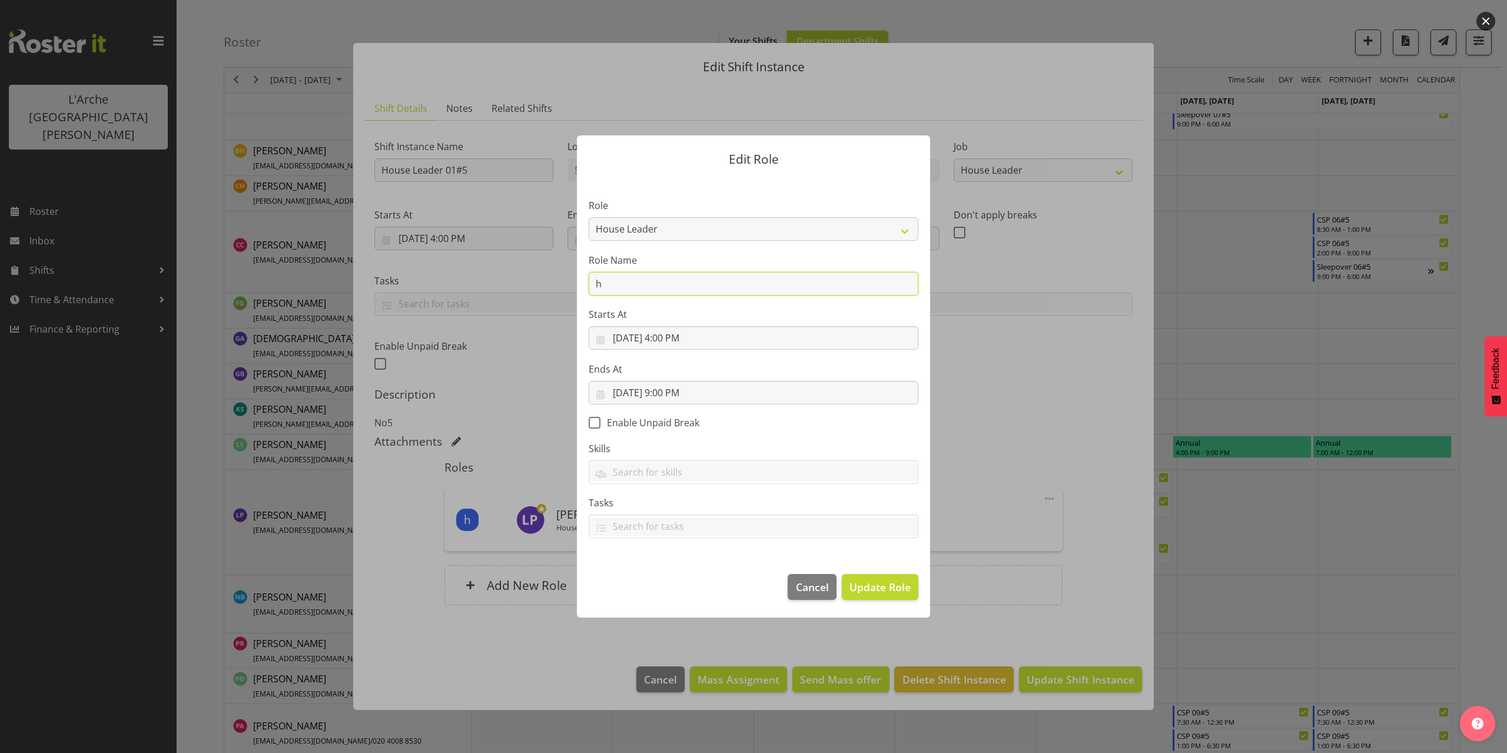
type input "House Leader"
click at [869, 588] on span "Update Role" at bounding box center [879, 586] width 61 height 15
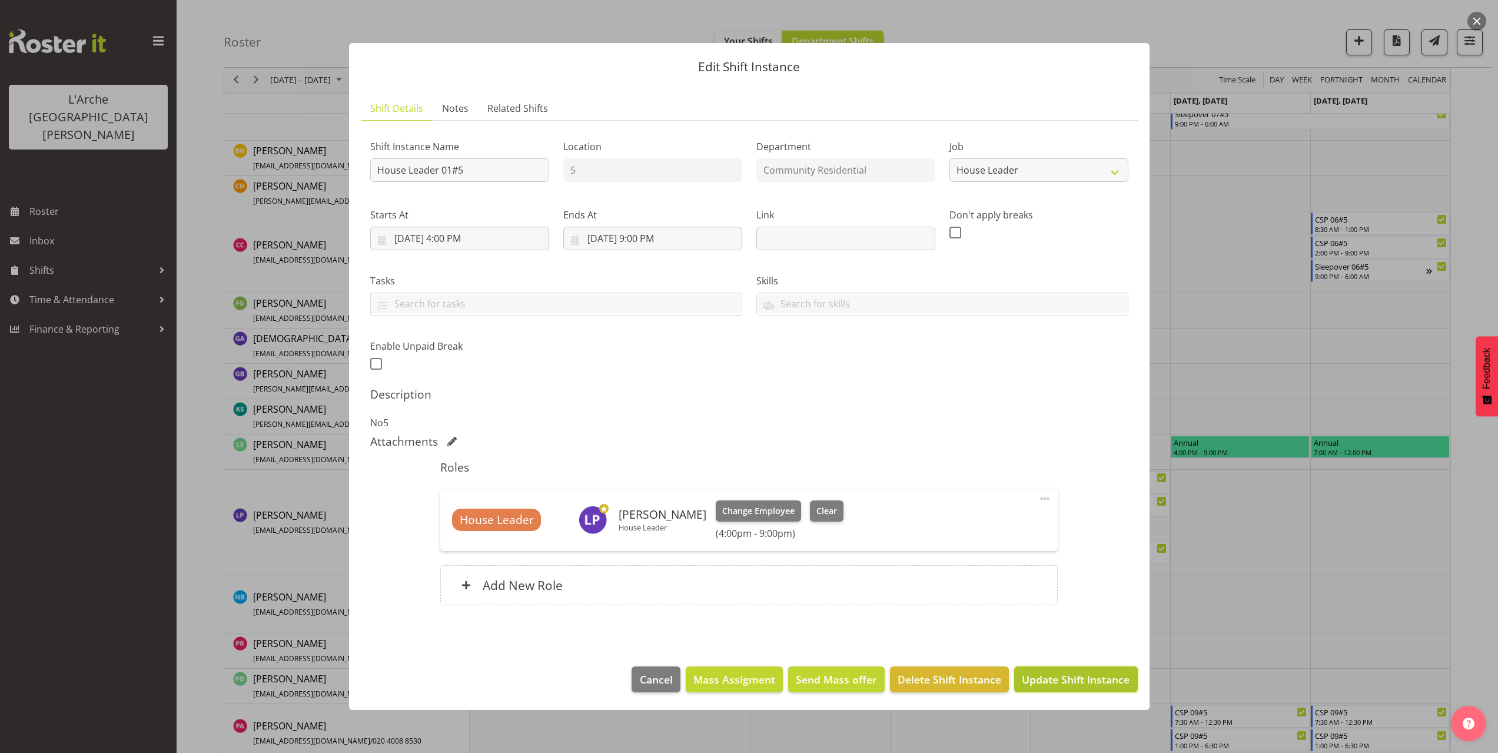
click at [1048, 680] on span "Update Shift Instance" at bounding box center [1076, 679] width 108 height 15
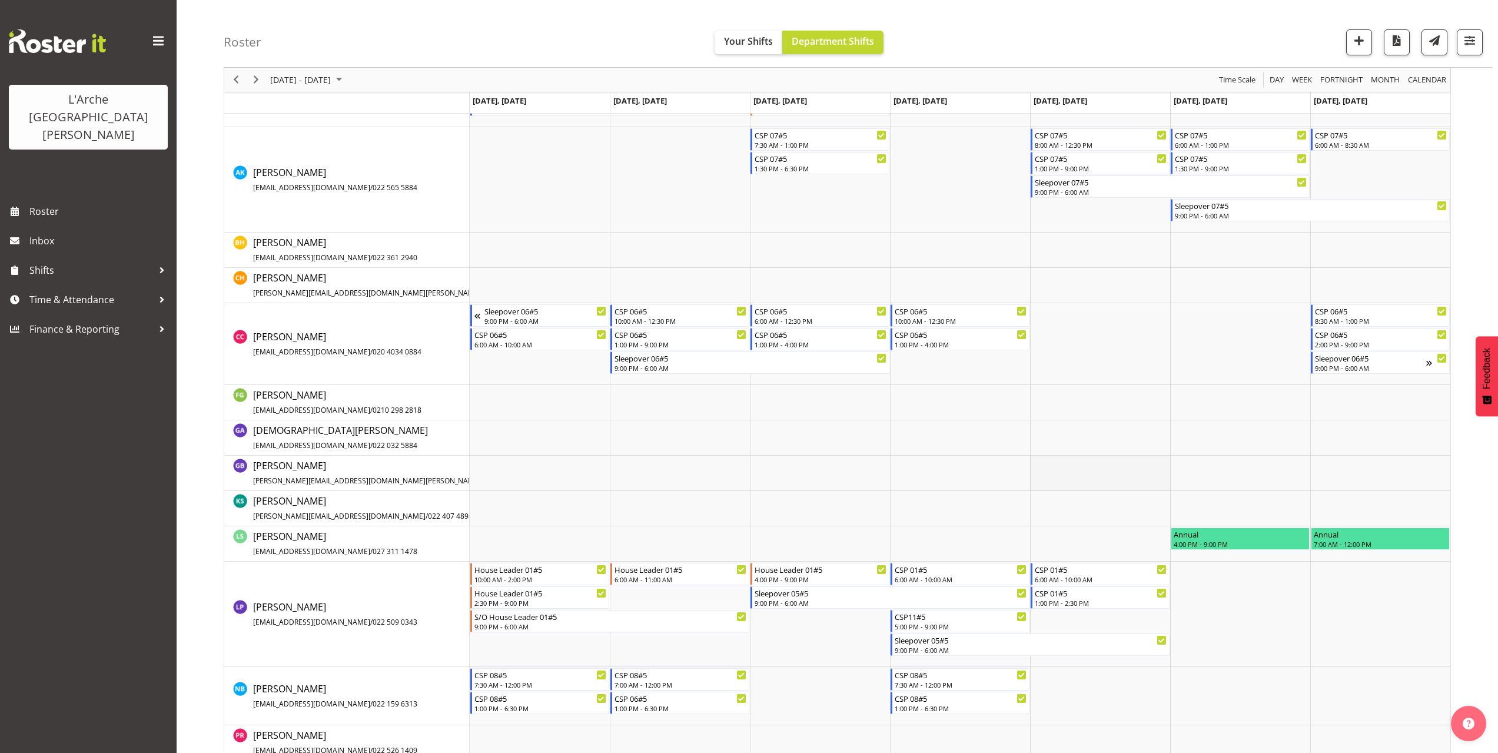
scroll to position [293, 0]
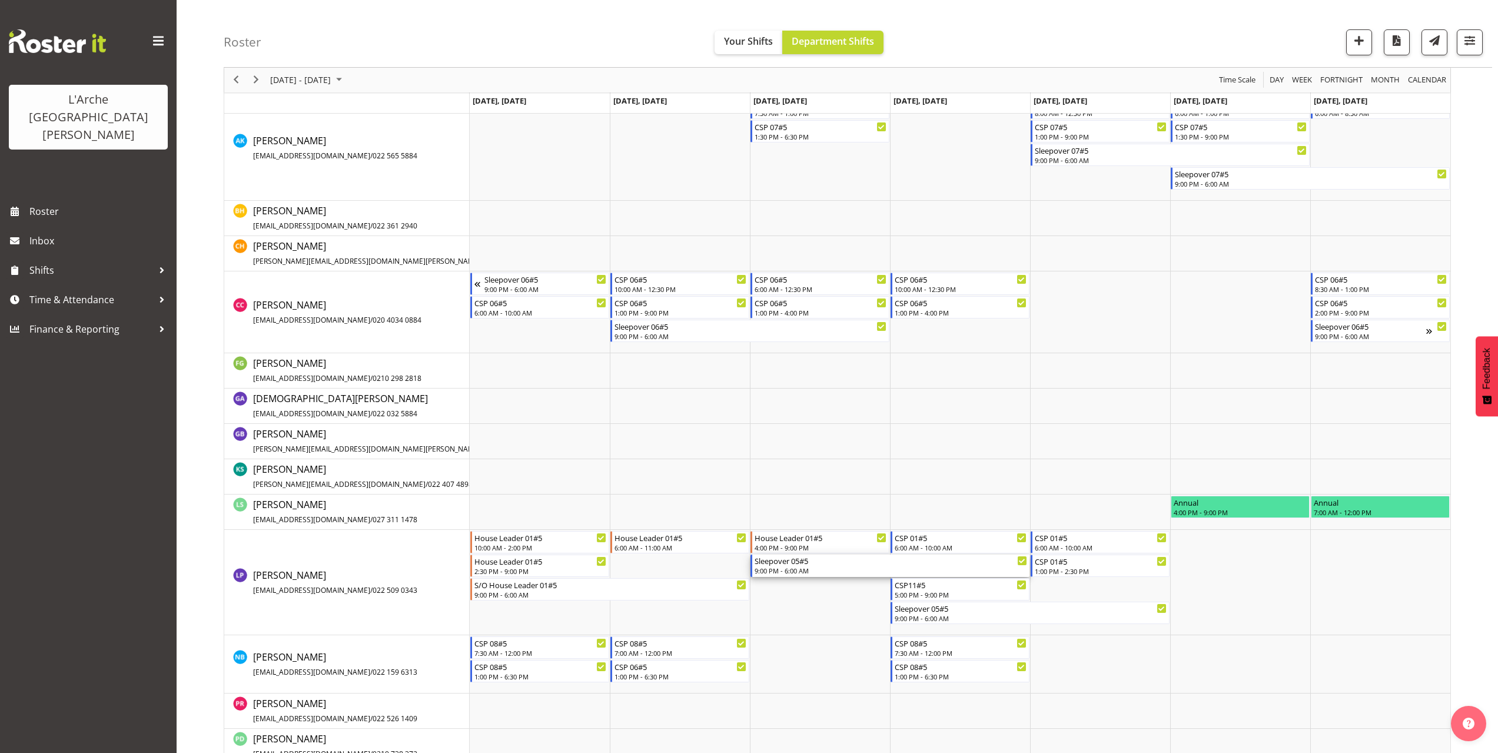
click at [773, 567] on div "9:00 PM - 6:00 AM" at bounding box center [891, 570] width 273 height 9
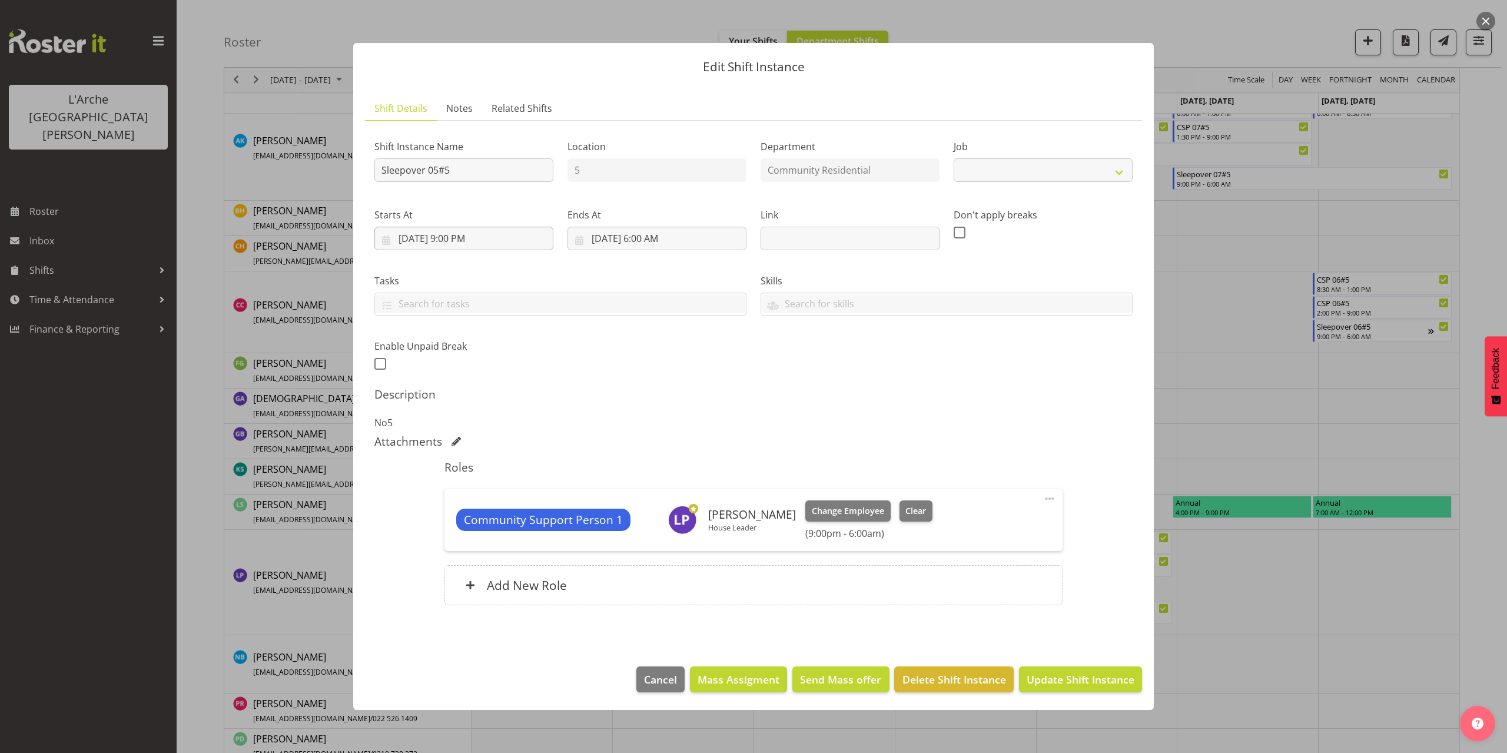
select select "2"
drag, startPoint x: 464, startPoint y: 168, endPoint x: 295, endPoint y: 190, distance: 170.9
click at [295, 190] on div "Edit Shift Instance Shift Details Notes Related Shifts Shift Instance Name Slee…" at bounding box center [753, 376] width 1507 height 753
type input "s"
click at [382, 168] on input "House Leader 01#5" at bounding box center [463, 170] width 179 height 24
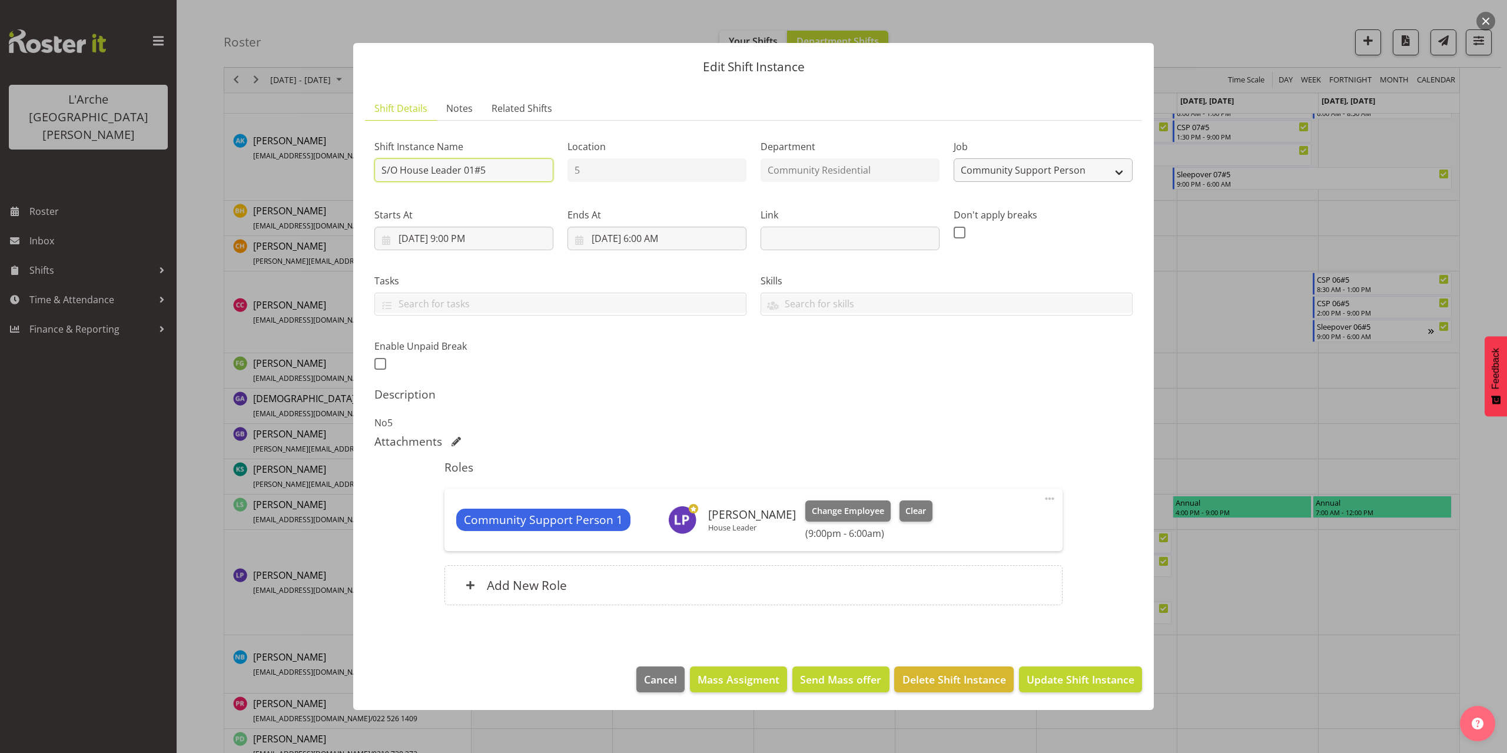
type input "S/O House Leader 01#5"
click at [1041, 171] on select "Create new job Accounts Admin Art Coordinator Community Leader Community Suppor…" at bounding box center [1042, 170] width 179 height 24
select select "1"
click at [953, 158] on select "Create new job Accounts Admin Art Coordinator Community Leader Community Suppor…" at bounding box center [1042, 170] width 179 height 24
click at [1049, 499] on span at bounding box center [1049, 498] width 14 height 14
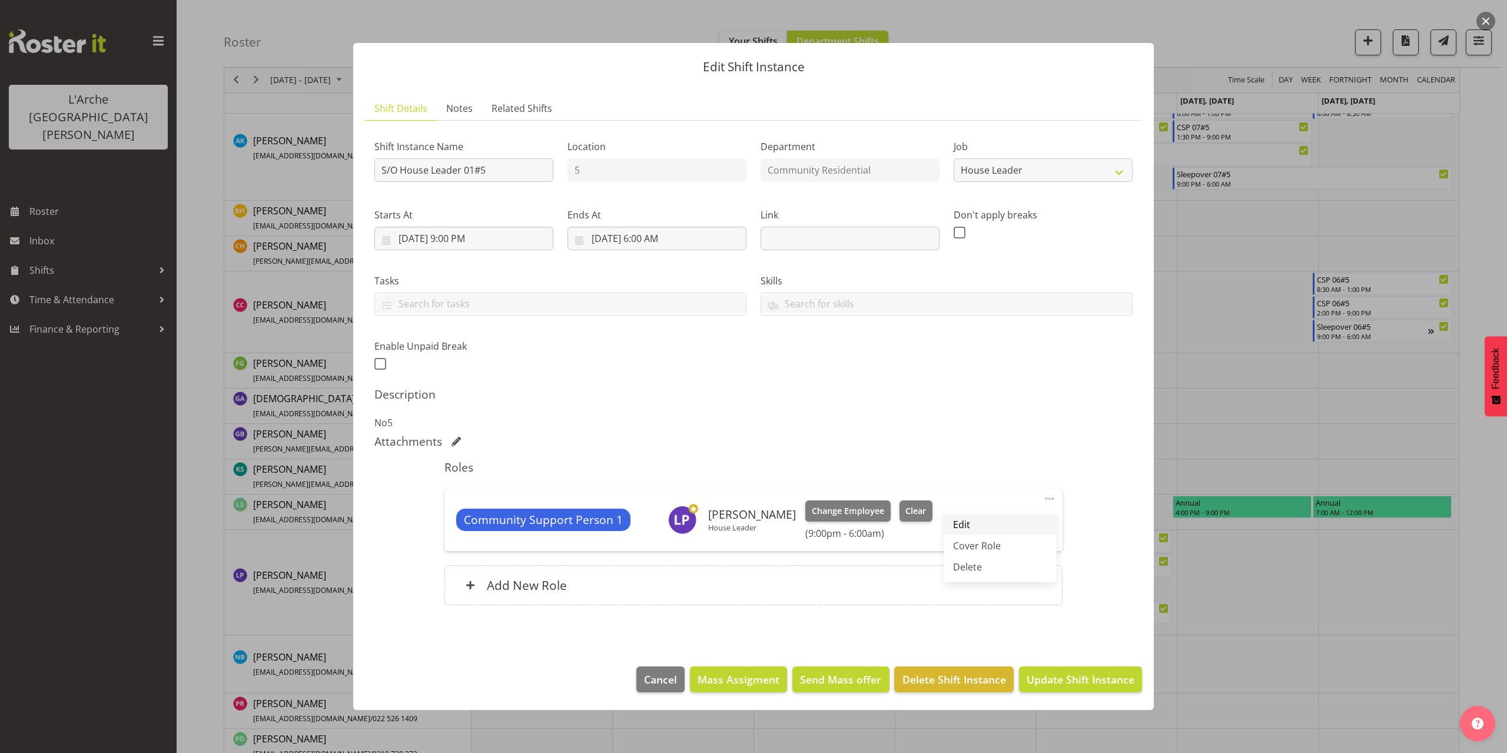
click at [996, 517] on link "Edit" at bounding box center [999, 524] width 113 height 21
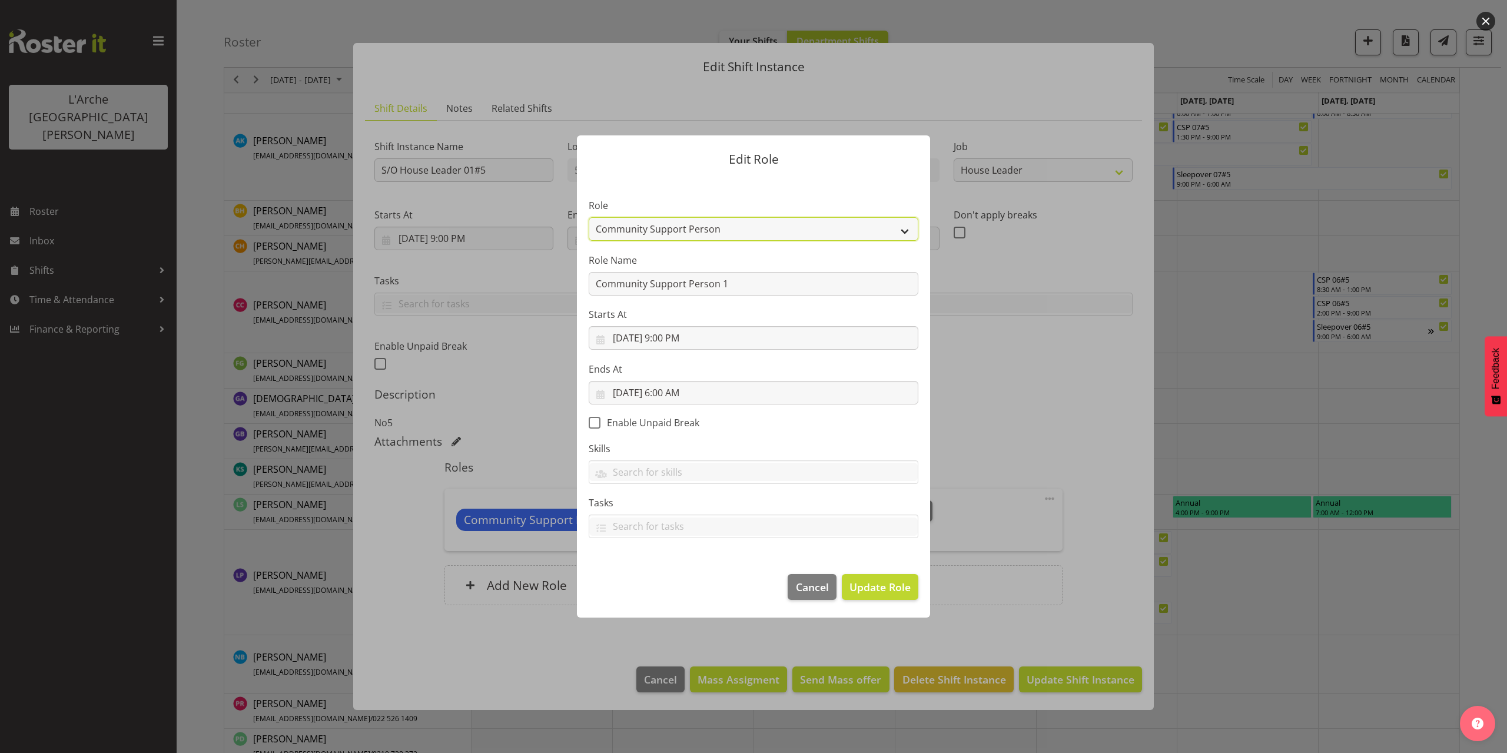
click at [646, 227] on select "Area Manager Art Coordination Community - SIL Community Leader Community Suppor…" at bounding box center [754, 229] width 330 height 24
select select "12"
click at [589, 217] on select "Area Manager Art Coordination Community - SIL Community Leader Community Suppor…" at bounding box center [754, 229] width 330 height 24
drag, startPoint x: 737, startPoint y: 283, endPoint x: 471, endPoint y: 291, distance: 266.2
click at [471, 291] on form "Edit Role Role Area Manager Art Coordination Community - SIL Community Leader C…" at bounding box center [753, 376] width 565 height 541
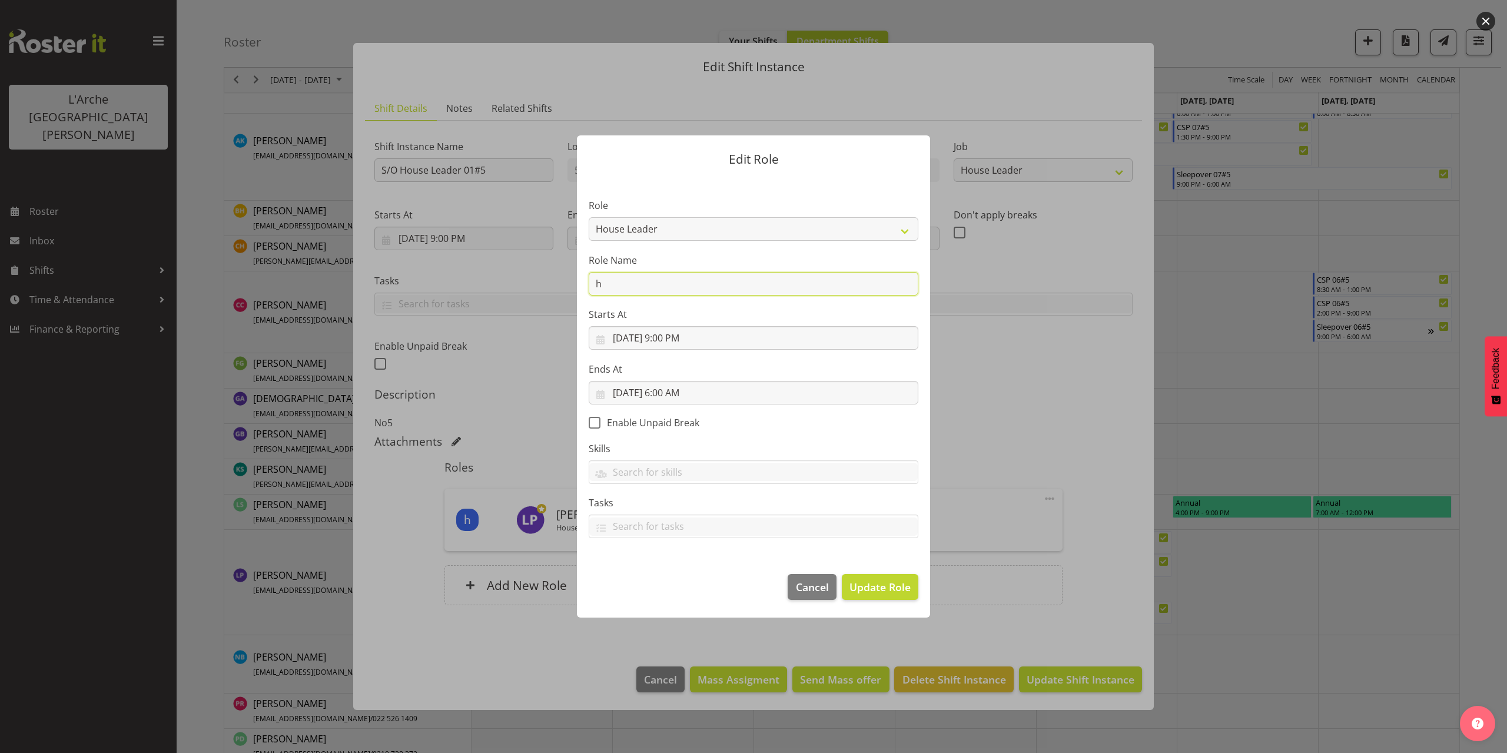
type input "House Leader"
click at [862, 593] on span "Update Role" at bounding box center [879, 586] width 61 height 15
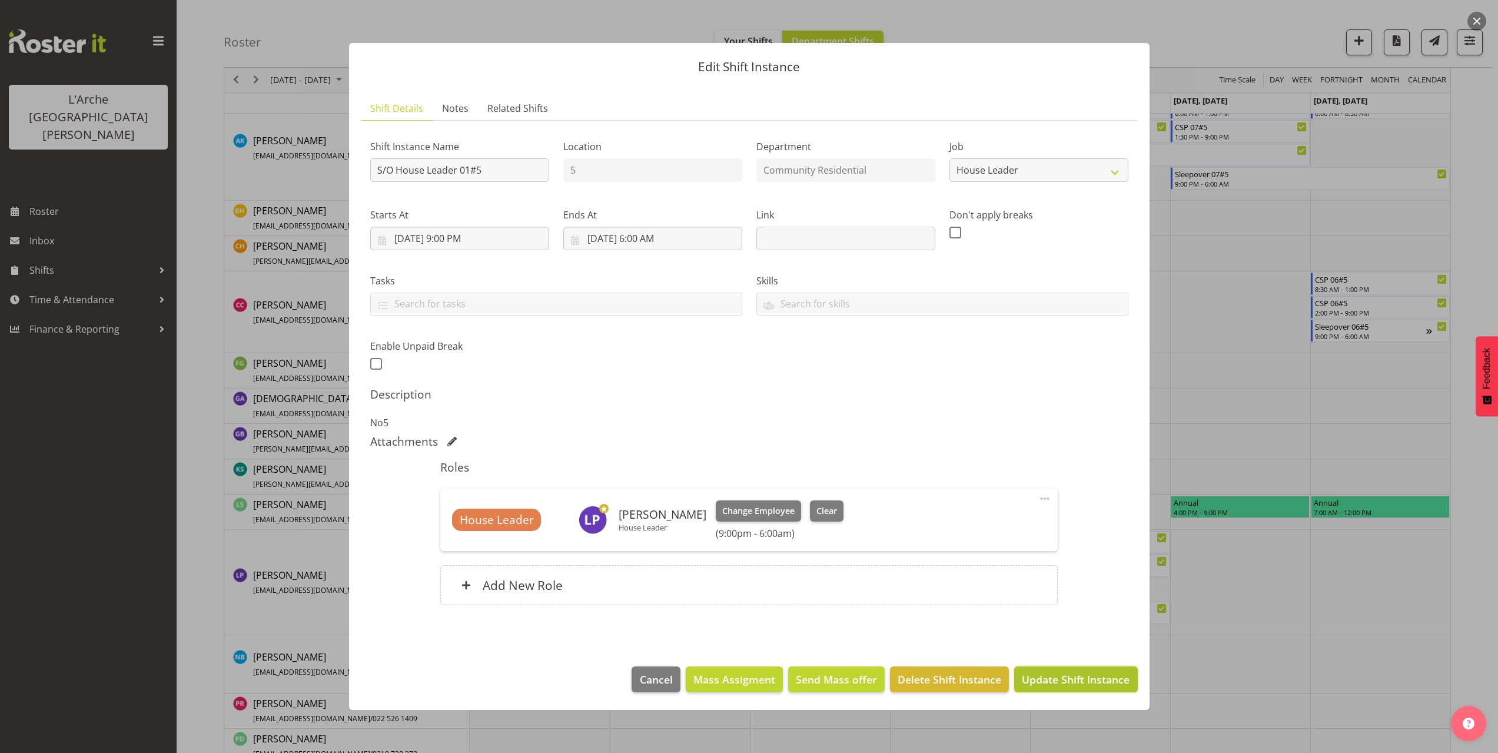
click at [1055, 676] on span "Update Shift Instance" at bounding box center [1076, 679] width 108 height 15
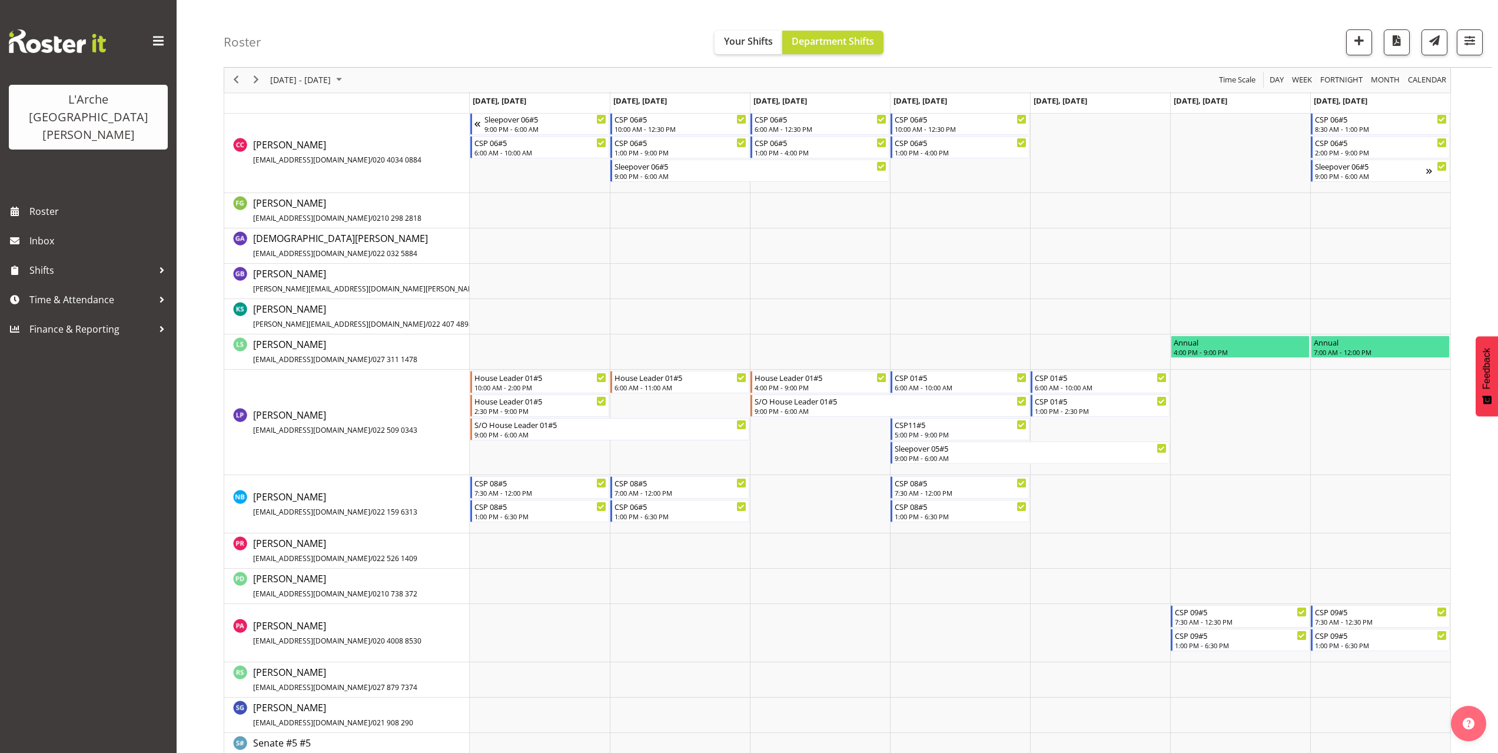
scroll to position [478, 0]
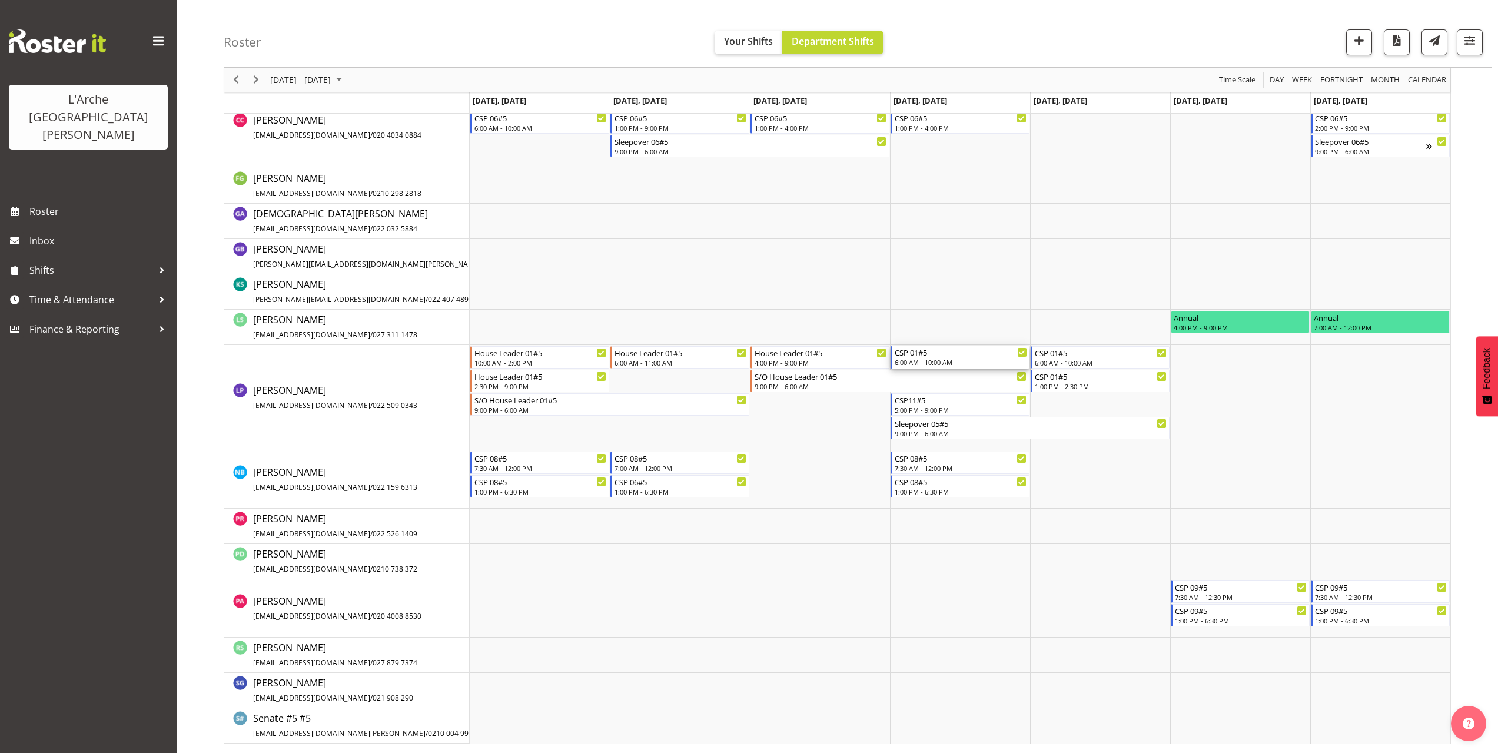
click at [930, 358] on div "6:00 AM - 10:00 AM" at bounding box center [961, 361] width 132 height 9
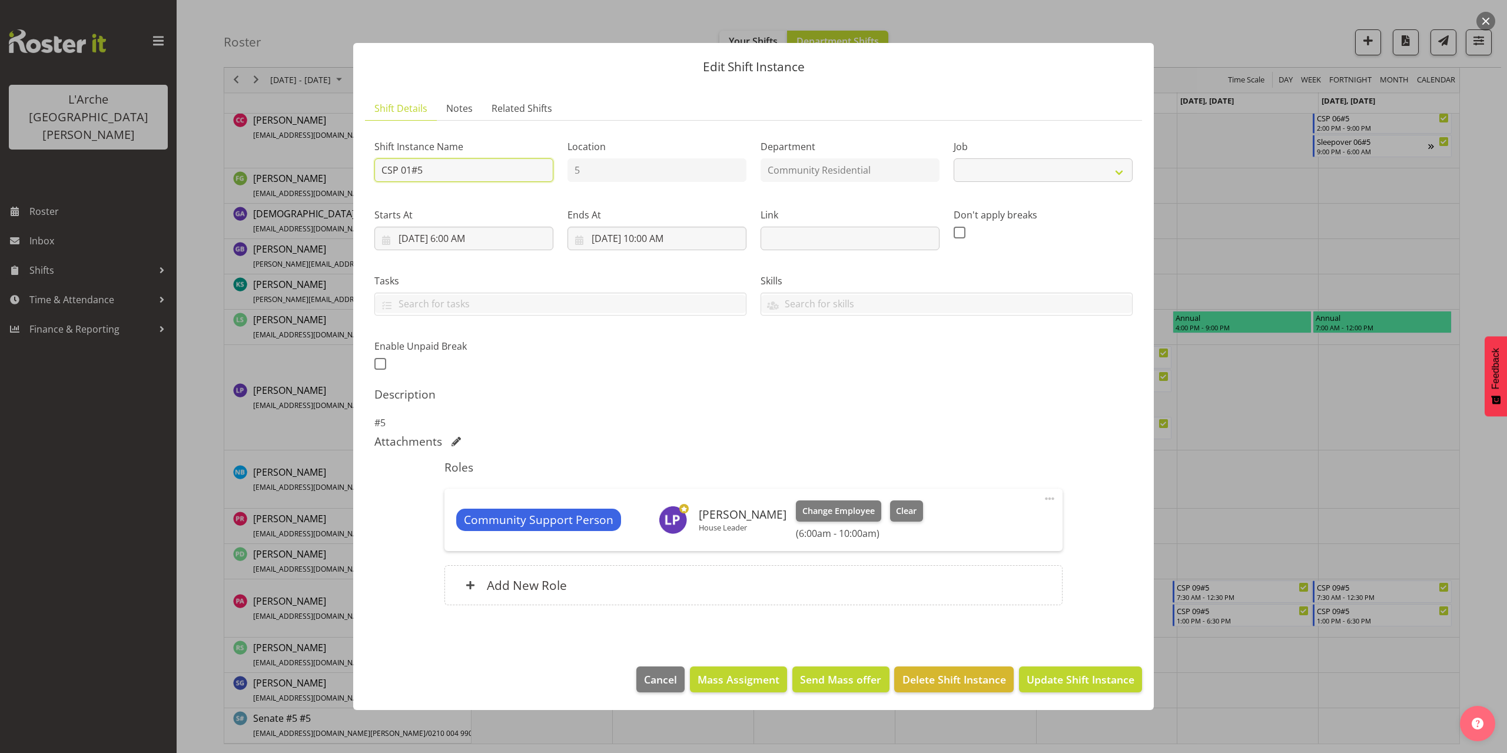
select select "2"
drag, startPoint x: 433, startPoint y: 170, endPoint x: 283, endPoint y: 170, distance: 150.7
click at [283, 170] on div "Edit Shift Instance Shift Details Notes Related Shifts Shift Instance Name CSP …" at bounding box center [753, 376] width 1507 height 753
type input "House Leader 01#5"
click at [996, 170] on select "Create new job Accounts Admin Art Coordinator Community Leader Community Suppor…" at bounding box center [1042, 170] width 179 height 24
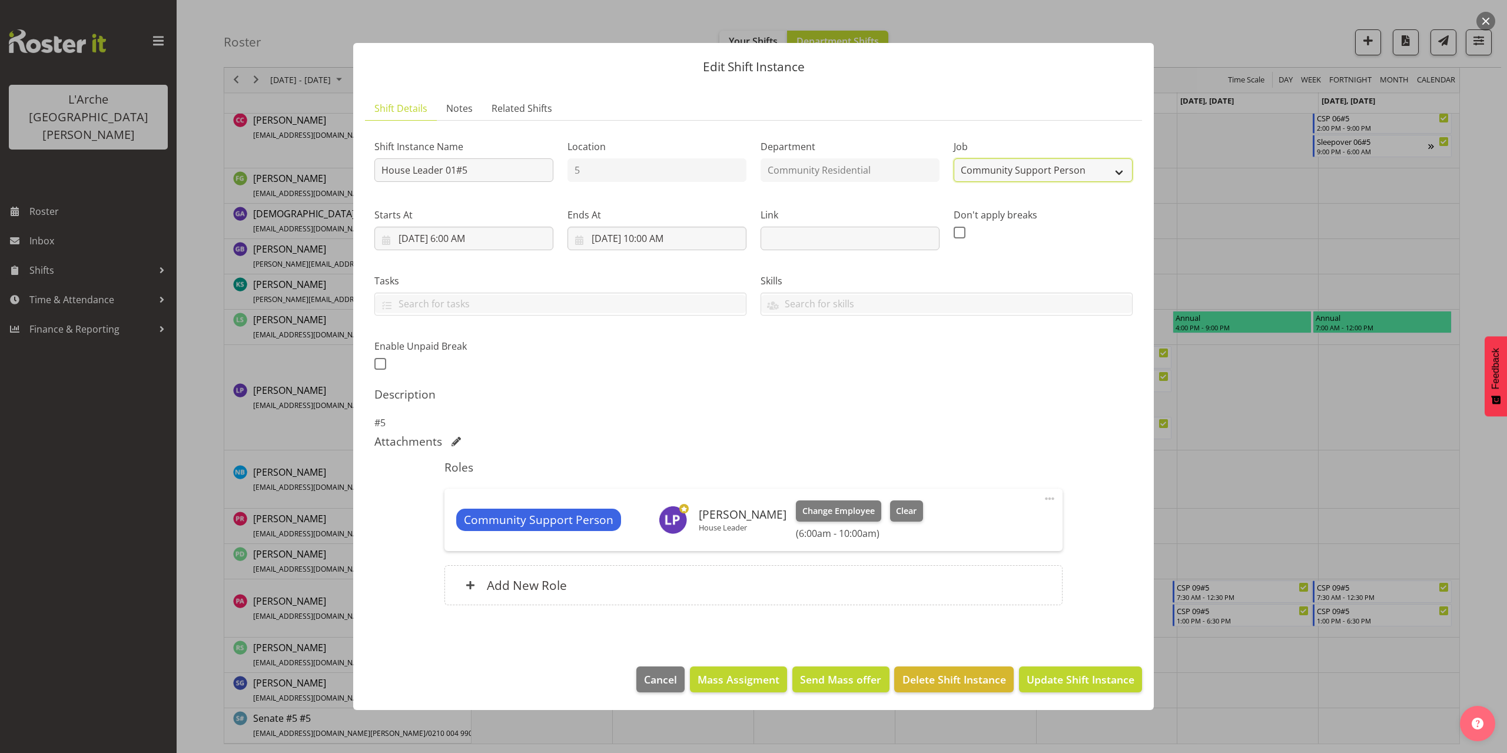
select select "1"
click at [953, 158] on select "Create new job Accounts Admin Art Coordinator Community Leader Community Suppor…" at bounding box center [1042, 170] width 179 height 24
click at [659, 241] on input "10/2/2025, 10:00 AM" at bounding box center [656, 239] width 179 height 24
click at [652, 490] on select "00 01 02 03 04 05 06 07 08 09 10 11 12 13 14 15 16 17 18 19 20 21 22 23" at bounding box center [657, 488] width 26 height 24
select select "11"
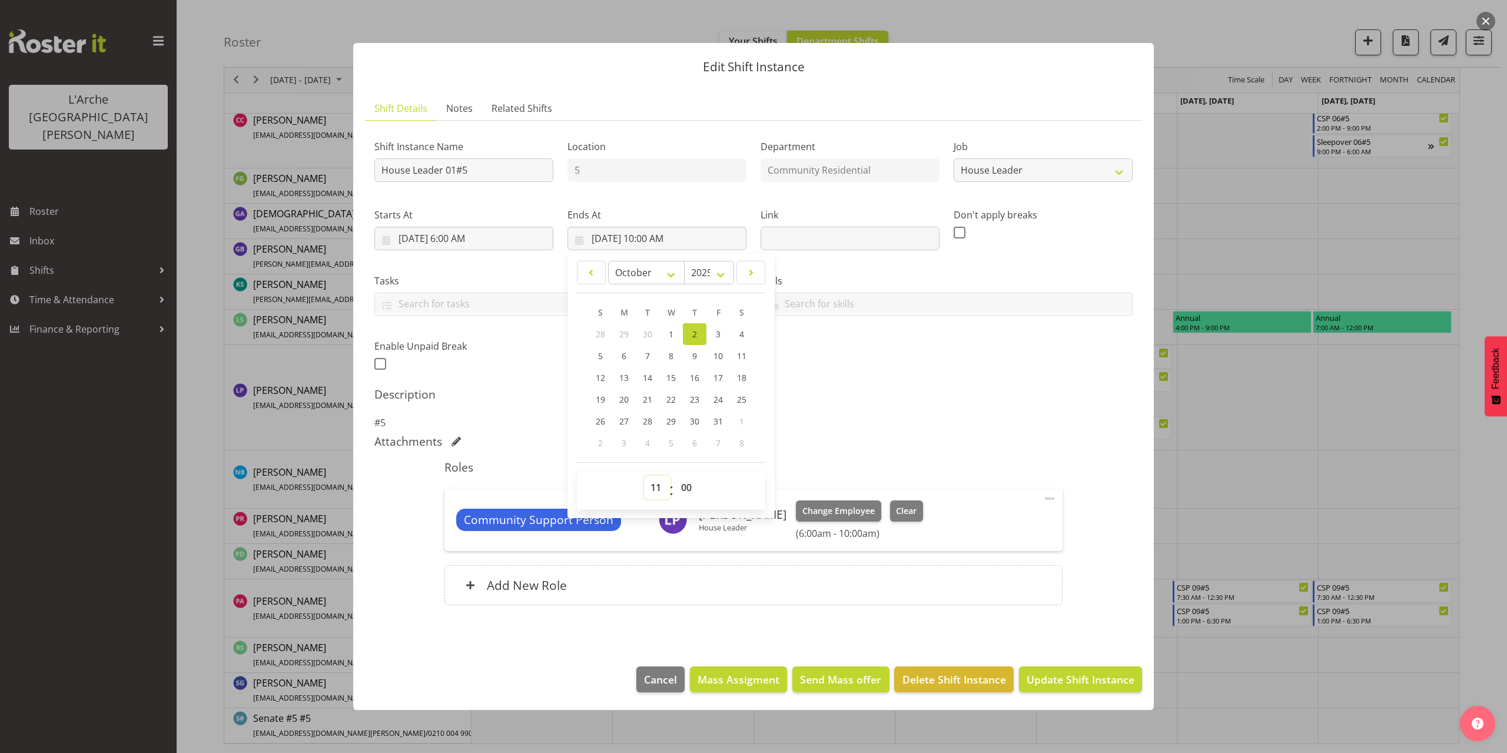
click at [644, 476] on select "00 01 02 03 04 05 06 07 08 09 10 11 12 13 14 15 16 17 18 19 20 21 22 23" at bounding box center [657, 488] width 26 height 24
type input "10/2/2025, 11:00 AM"
click at [1049, 503] on span at bounding box center [1049, 498] width 14 height 14
click at [1019, 523] on link "Edit" at bounding box center [999, 524] width 113 height 21
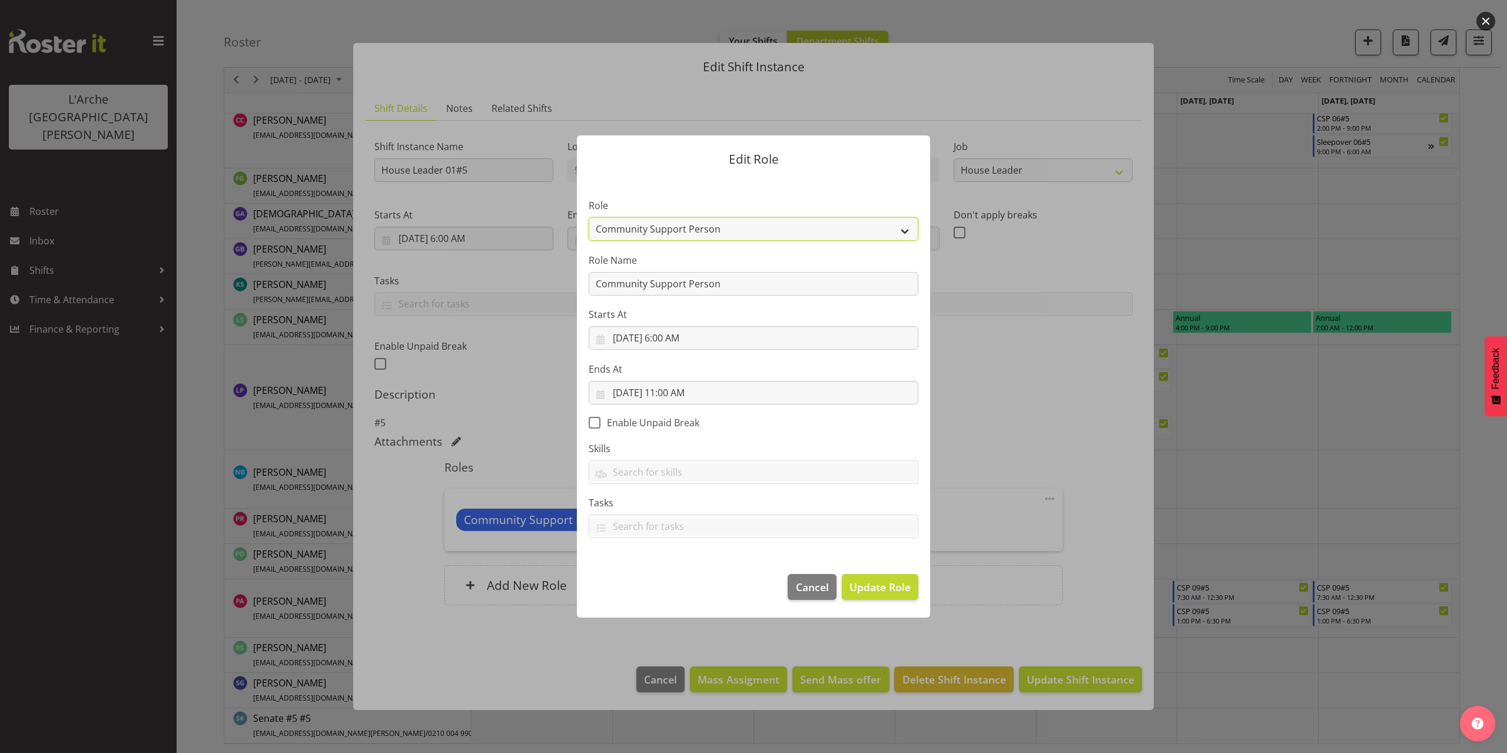
click at [657, 231] on select "Area Manager Art Coordination Community - SIL Community Leader Community Suppor…" at bounding box center [754, 229] width 330 height 24
select select "12"
click at [589, 217] on select "Area Manager Art Coordination Community - SIL Community Leader Community Suppor…" at bounding box center [754, 229] width 330 height 24
drag, startPoint x: 724, startPoint y: 287, endPoint x: 530, endPoint y: 289, distance: 194.2
click at [530, 289] on form "Edit Role Role Area Manager Art Coordination Community - SIL Community Leader C…" at bounding box center [753, 376] width 565 height 541
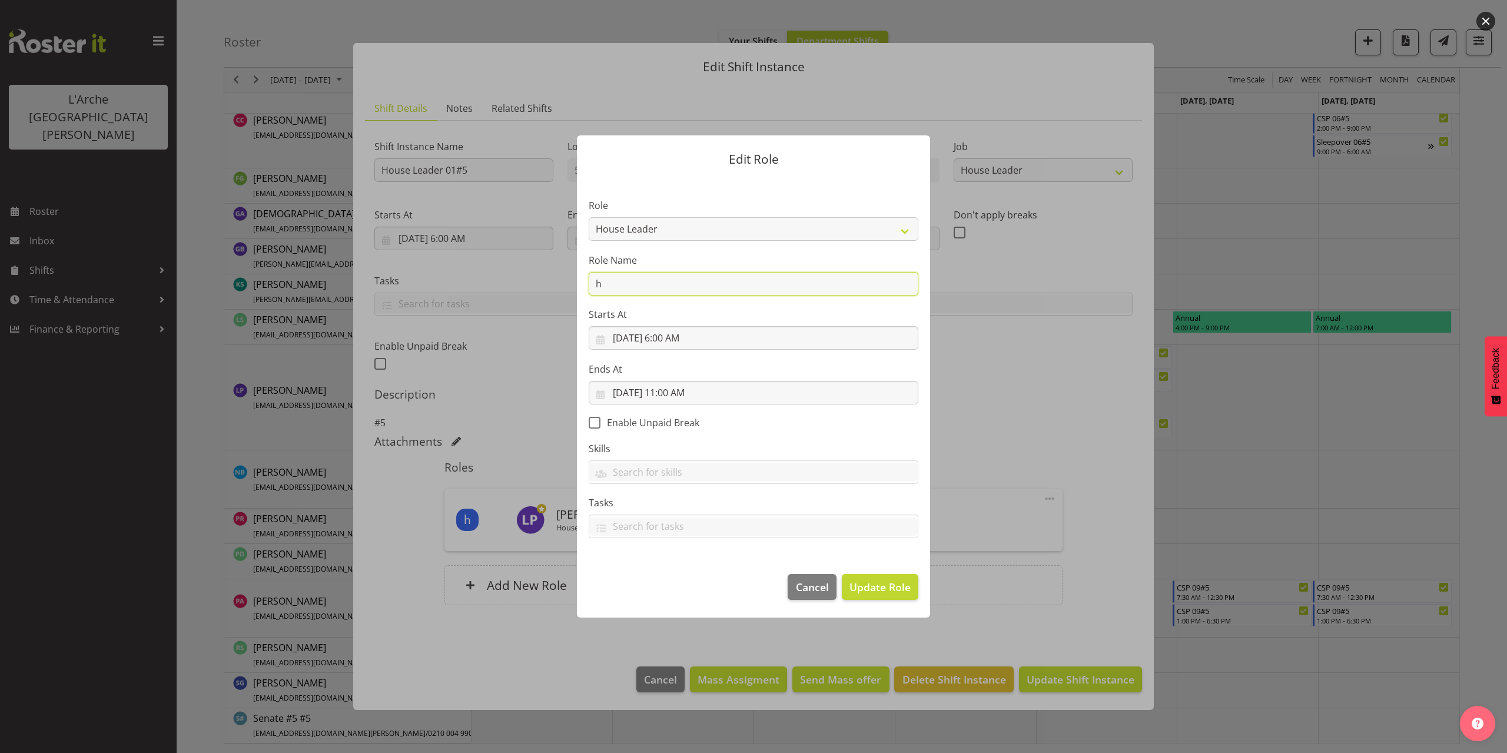
type input "House Leader"
click at [865, 588] on span "Update Role" at bounding box center [879, 586] width 61 height 15
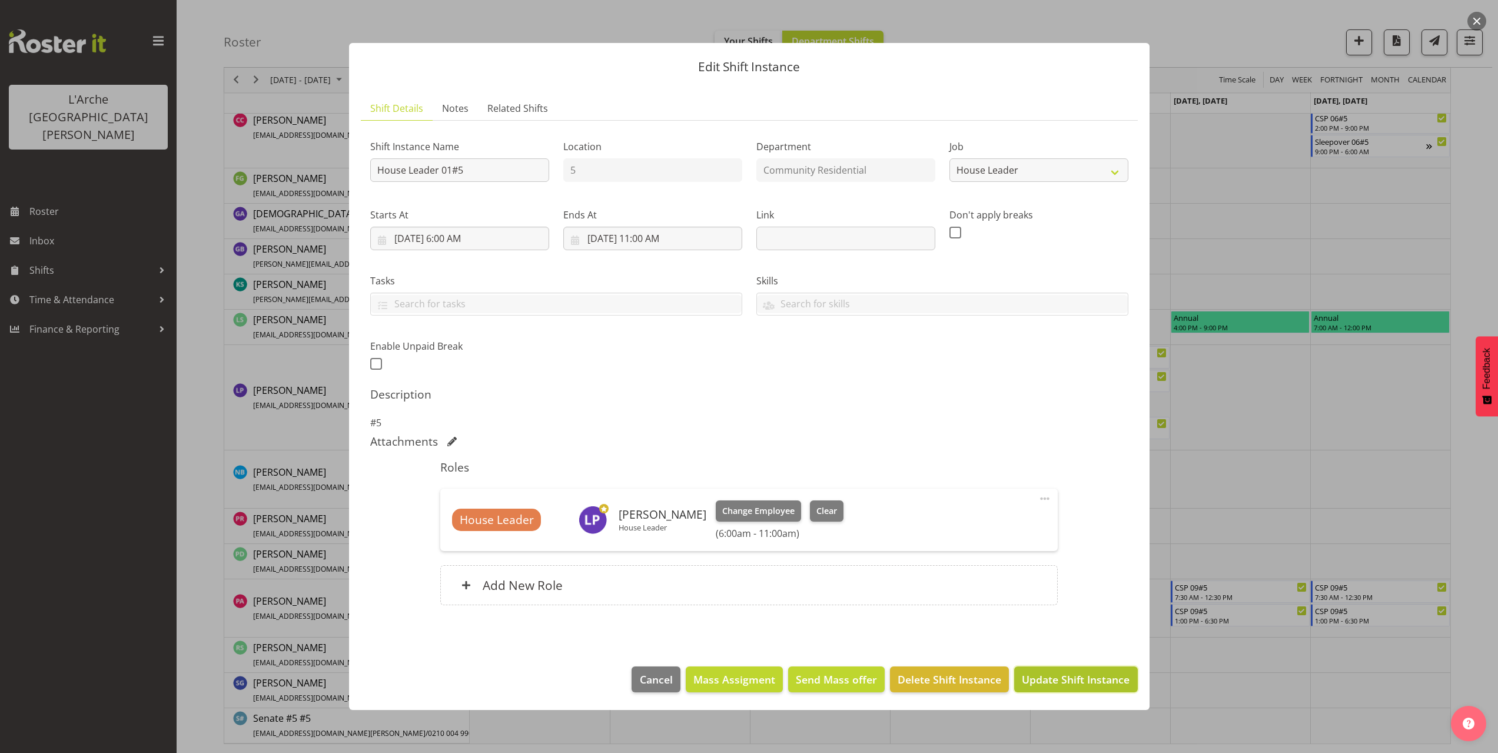
click at [1052, 680] on span "Update Shift Instance" at bounding box center [1076, 679] width 108 height 15
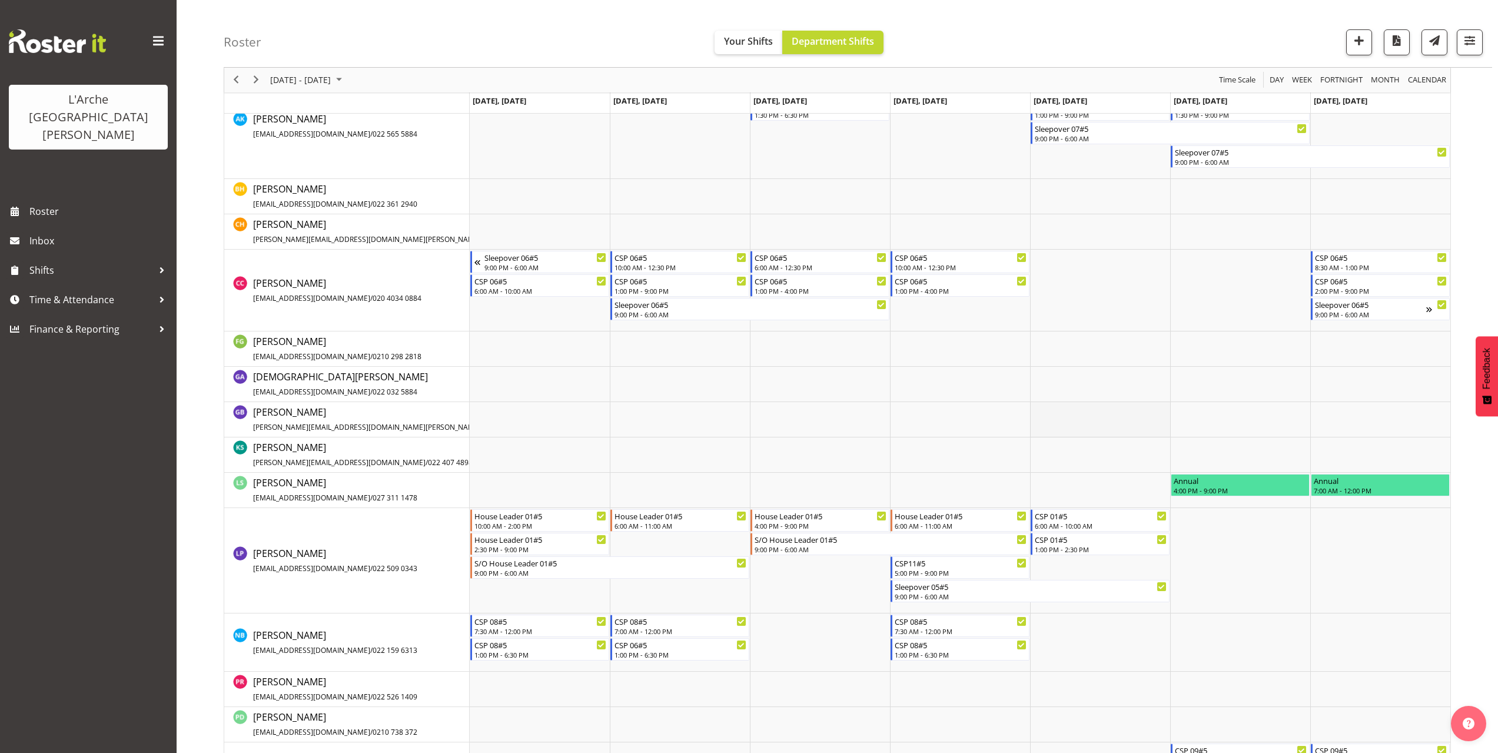
scroll to position [411, 0]
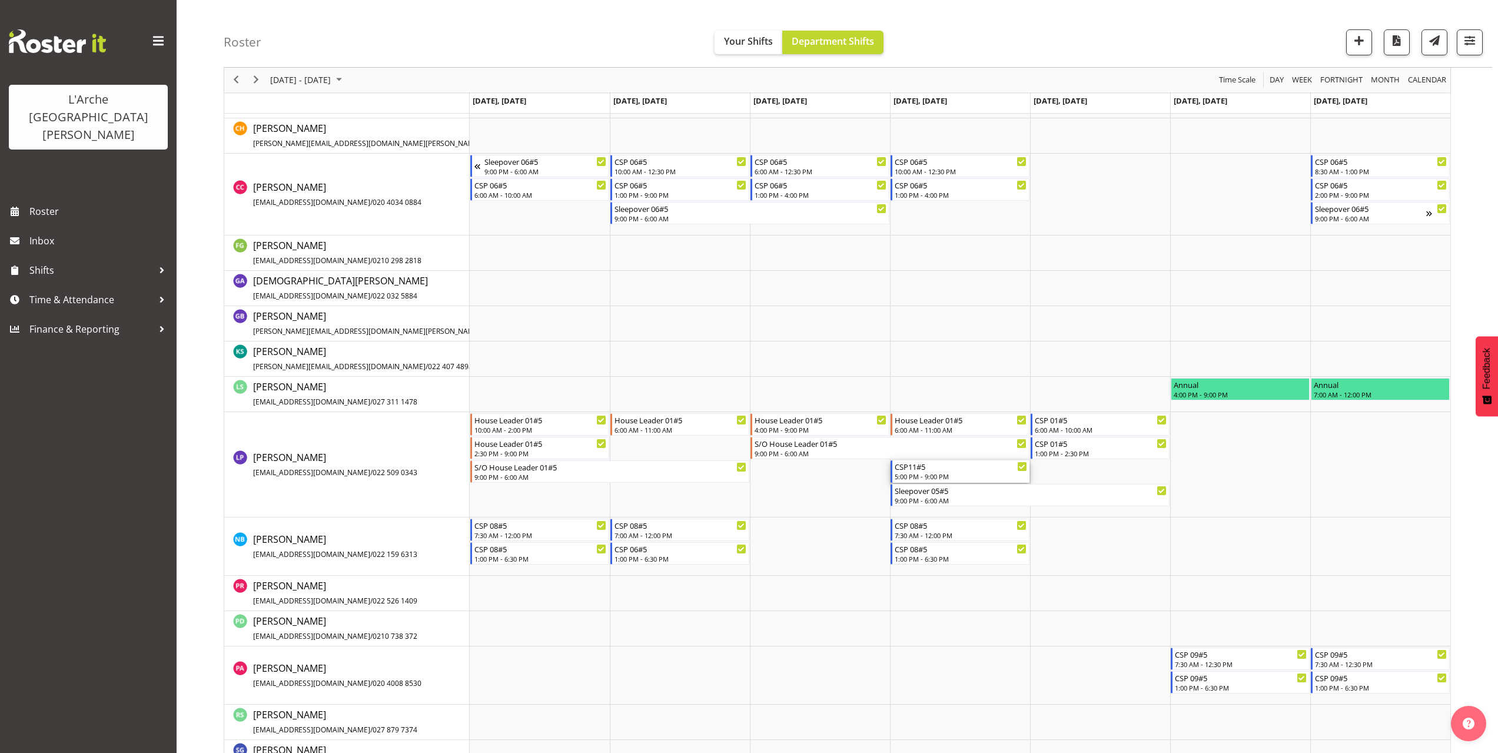
click at [919, 471] on div "CSP11#5" at bounding box center [961, 466] width 132 height 12
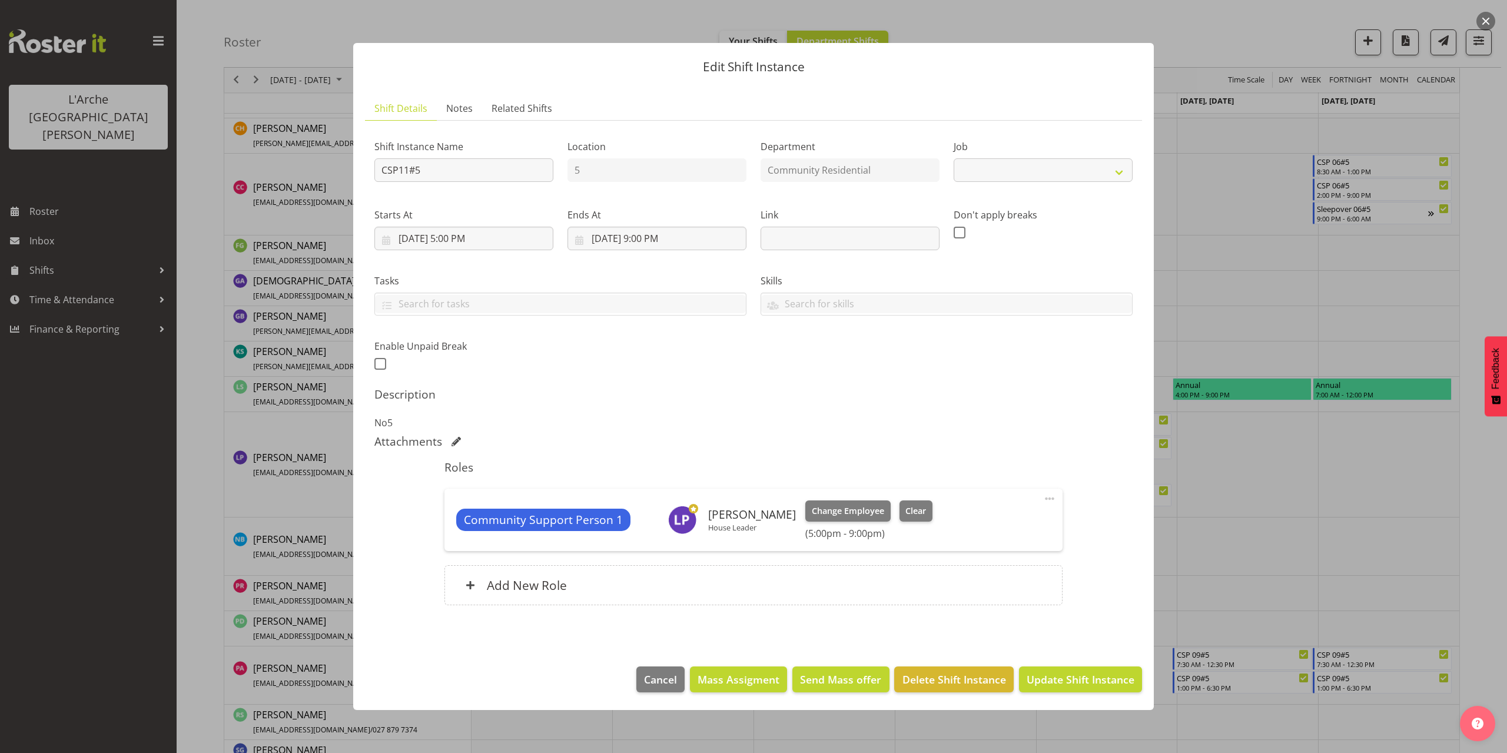
select select "2"
type input "h"
drag, startPoint x: 433, startPoint y: 172, endPoint x: 299, endPoint y: 178, distance: 134.3
click at [299, 178] on div "Edit Shift Instance Shift Details Notes Related Shifts Shift Instance Name h Lo…" at bounding box center [753, 376] width 1507 height 753
type input "House Leader 01#5"
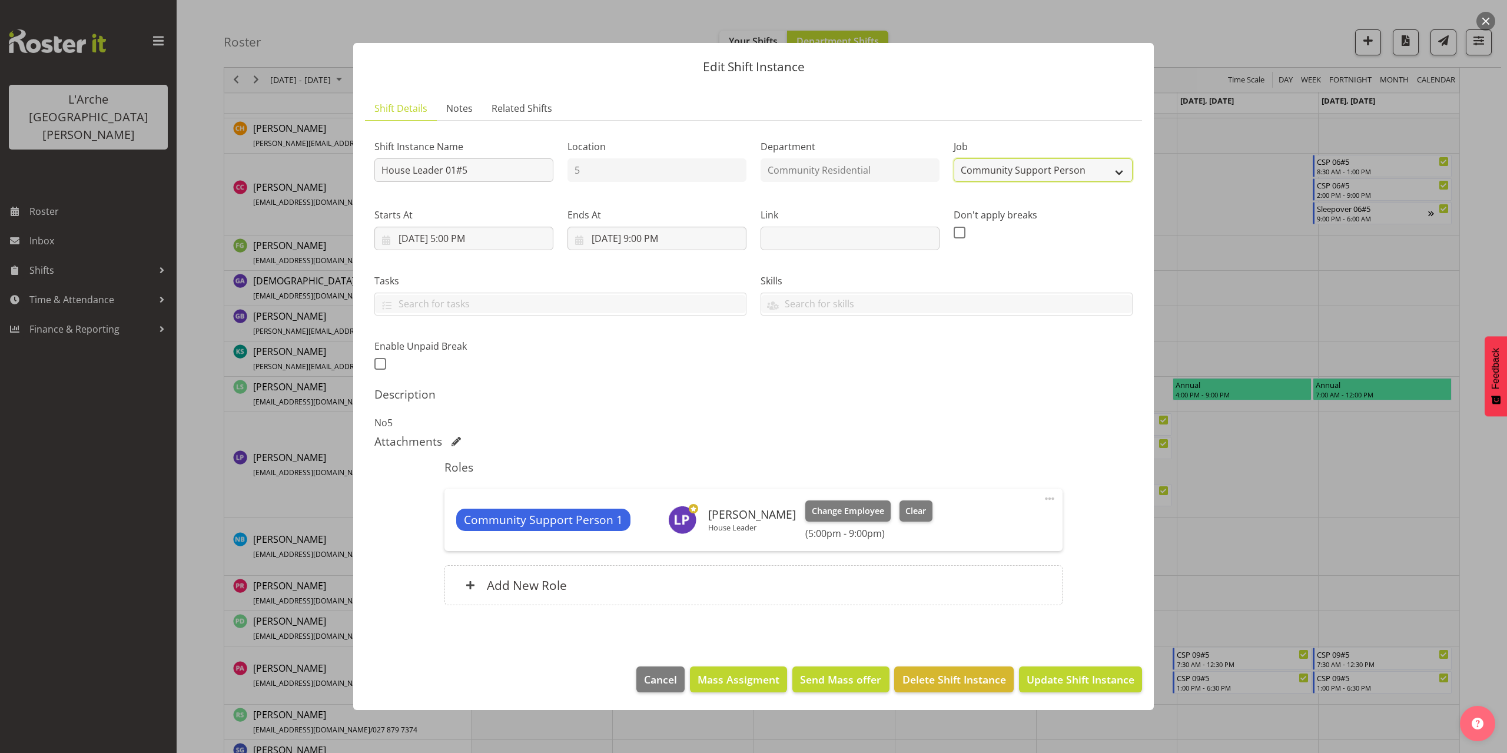
click at [989, 176] on select "Create new job Accounts Admin Art Coordinator Community Leader Community Suppor…" at bounding box center [1042, 170] width 179 height 24
select select "1"
click at [953, 158] on select "Create new job Accounts Admin Art Coordinator Community Leader Community Suppor…" at bounding box center [1042, 170] width 179 height 24
click at [466, 237] on input "10/2/2025, 5:00 PM" at bounding box center [463, 239] width 179 height 24
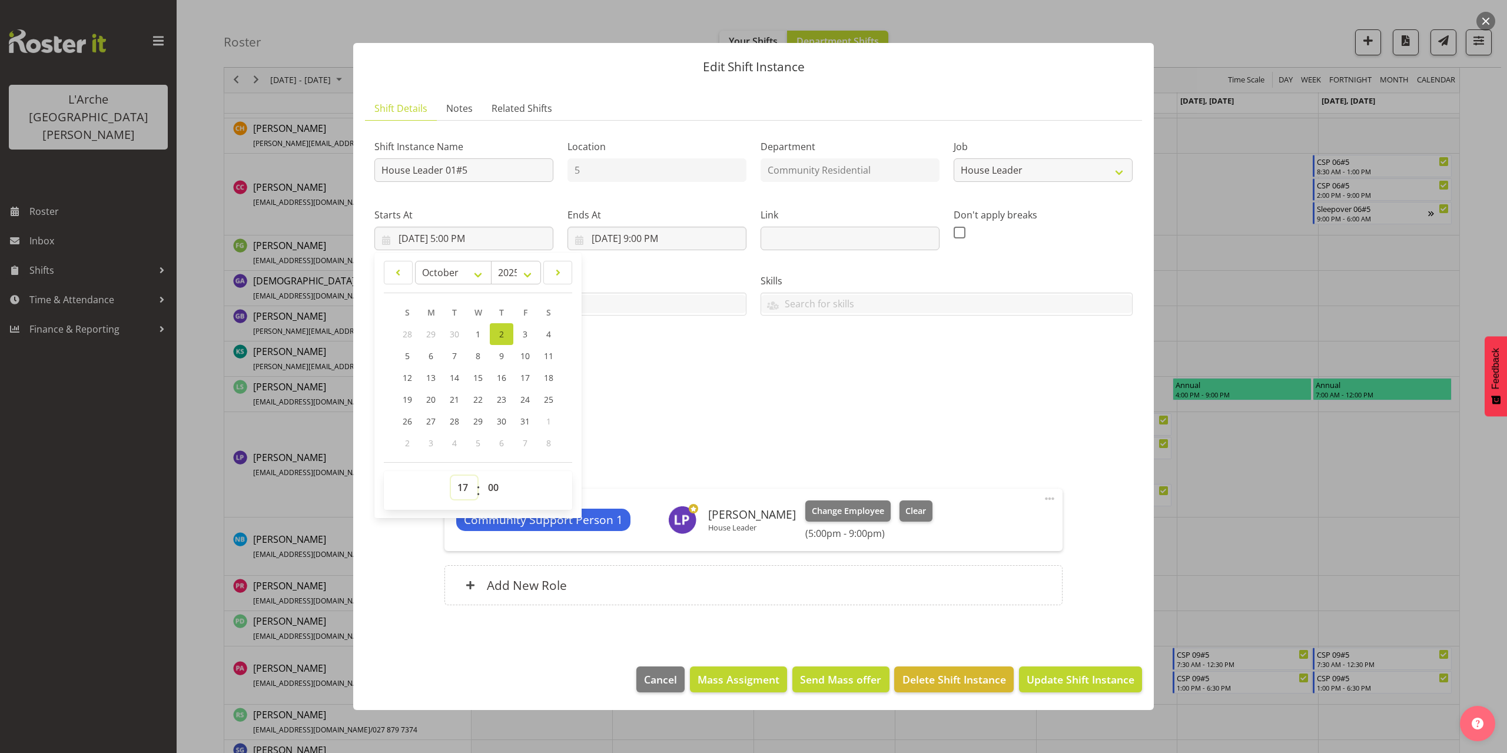
click at [458, 486] on select "00 01 02 03 04 05 06 07 08 09 10 11 12 13 14 15 16 17 18 19 20 21 22 23" at bounding box center [464, 488] width 26 height 24
select select "16"
click at [451, 476] on select "00 01 02 03 04 05 06 07 08 09 10 11 12 13 14 15 16 17 18 19 20 21 22 23" at bounding box center [464, 488] width 26 height 24
type input "10/2/2025, 4:00 PM"
click at [1049, 500] on span at bounding box center [1049, 498] width 14 height 14
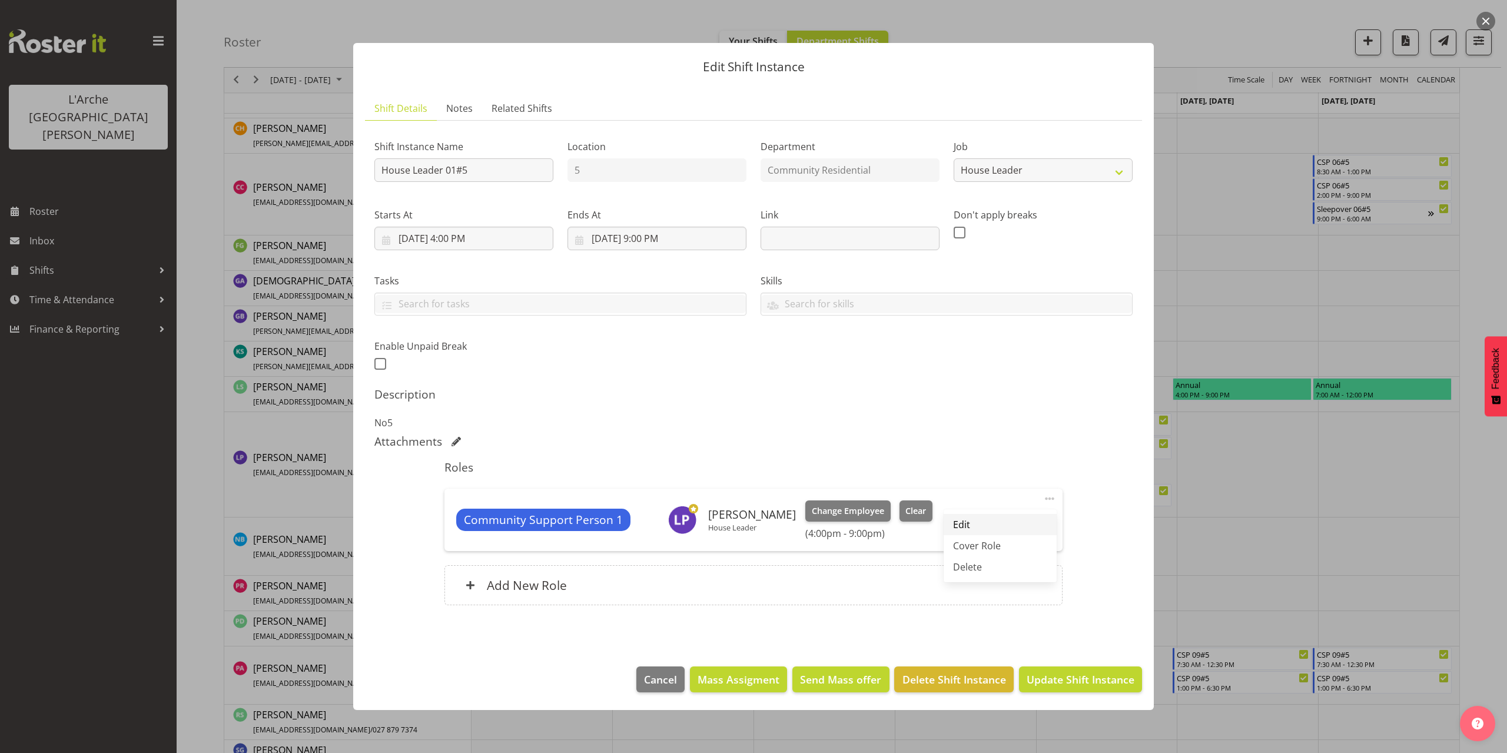
click at [981, 517] on link "Edit" at bounding box center [999, 524] width 113 height 21
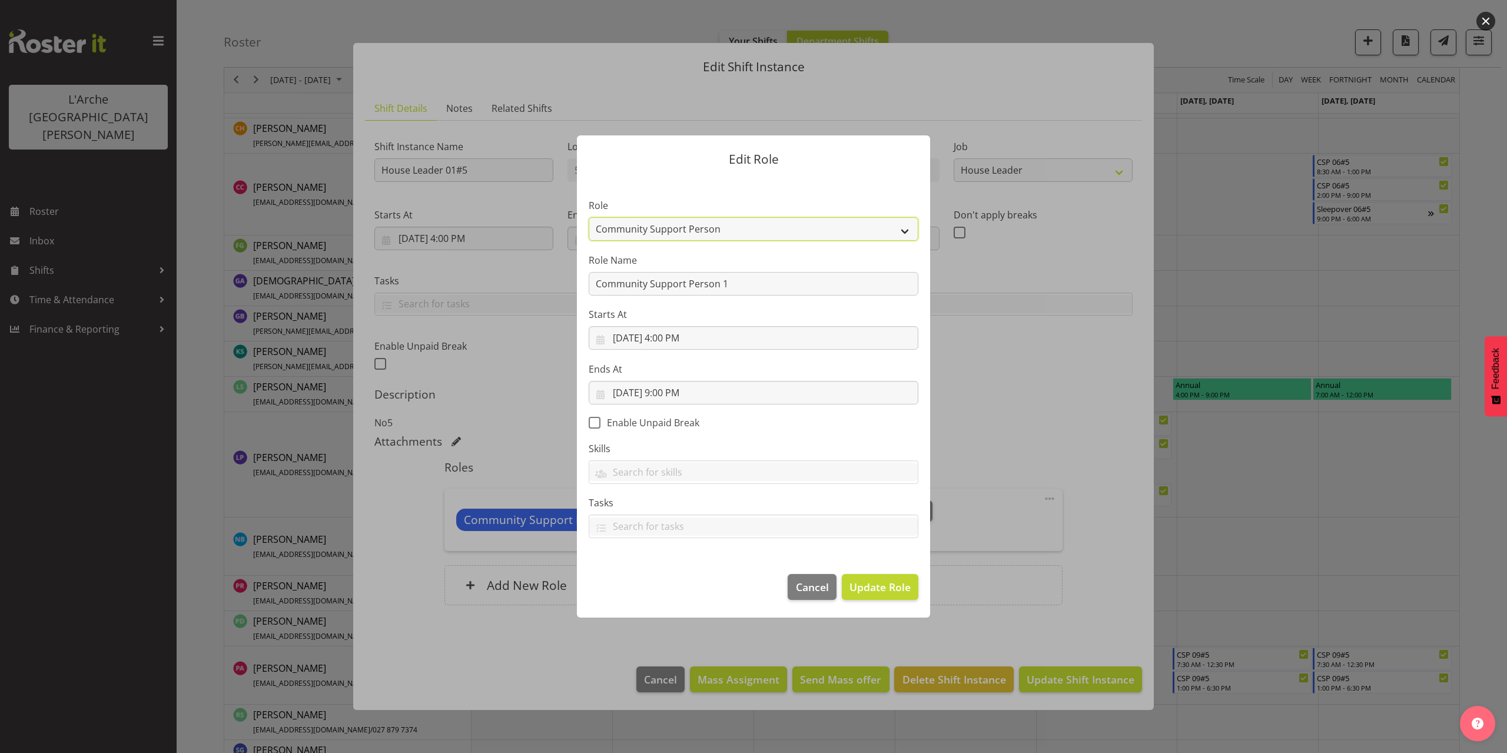
click at [625, 230] on select "Area Manager Art Coordination Community - SIL Community Leader Community Suppor…" at bounding box center [754, 229] width 330 height 24
select select "12"
click at [589, 217] on select "Area Manager Art Coordination Community - SIL Community Leader Community Suppor…" at bounding box center [754, 229] width 330 height 24
drag, startPoint x: 730, startPoint y: 283, endPoint x: 477, endPoint y: 300, distance: 253.1
click at [477, 300] on form "Edit Role Role Area Manager Art Coordination Community - SIL Community Leader C…" at bounding box center [753, 376] width 565 height 541
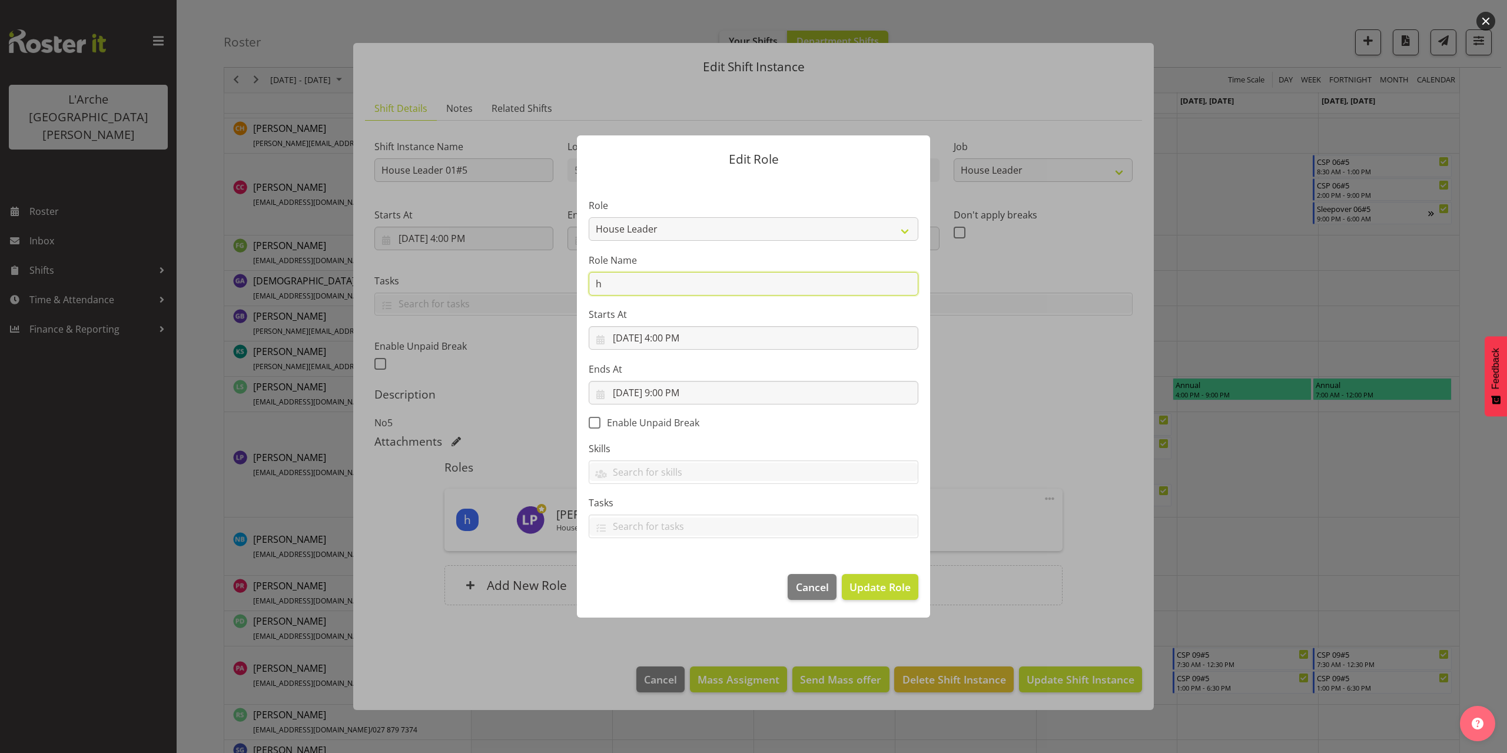
type input "House Leader"
click at [900, 602] on footer "Cancel Update Role" at bounding box center [753, 589] width 353 height 55
drag, startPoint x: 863, startPoint y: 591, endPoint x: 953, endPoint y: 597, distance: 89.7
click at [867, 590] on span "Update Role" at bounding box center [879, 586] width 61 height 15
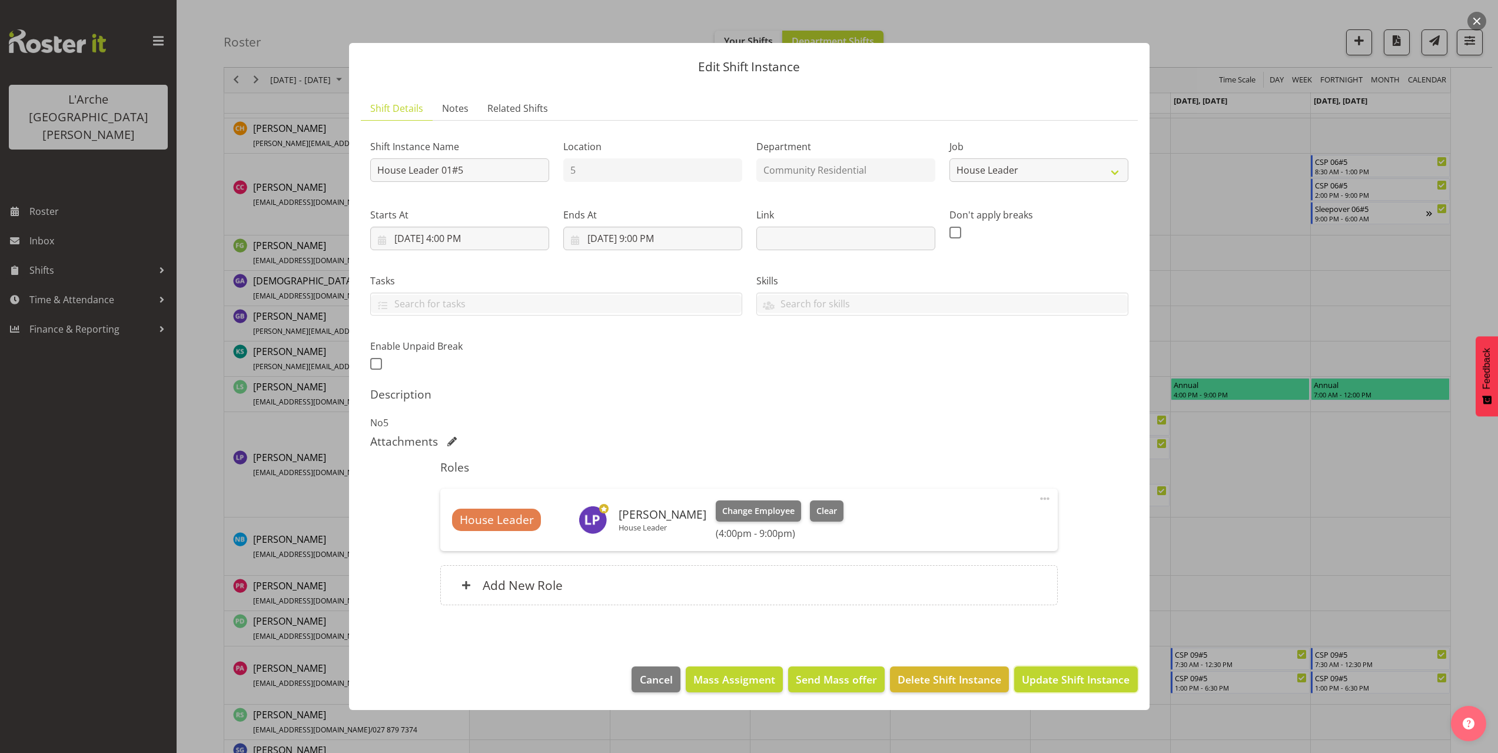
click at [1067, 677] on span "Update Shift Instance" at bounding box center [1076, 679] width 108 height 15
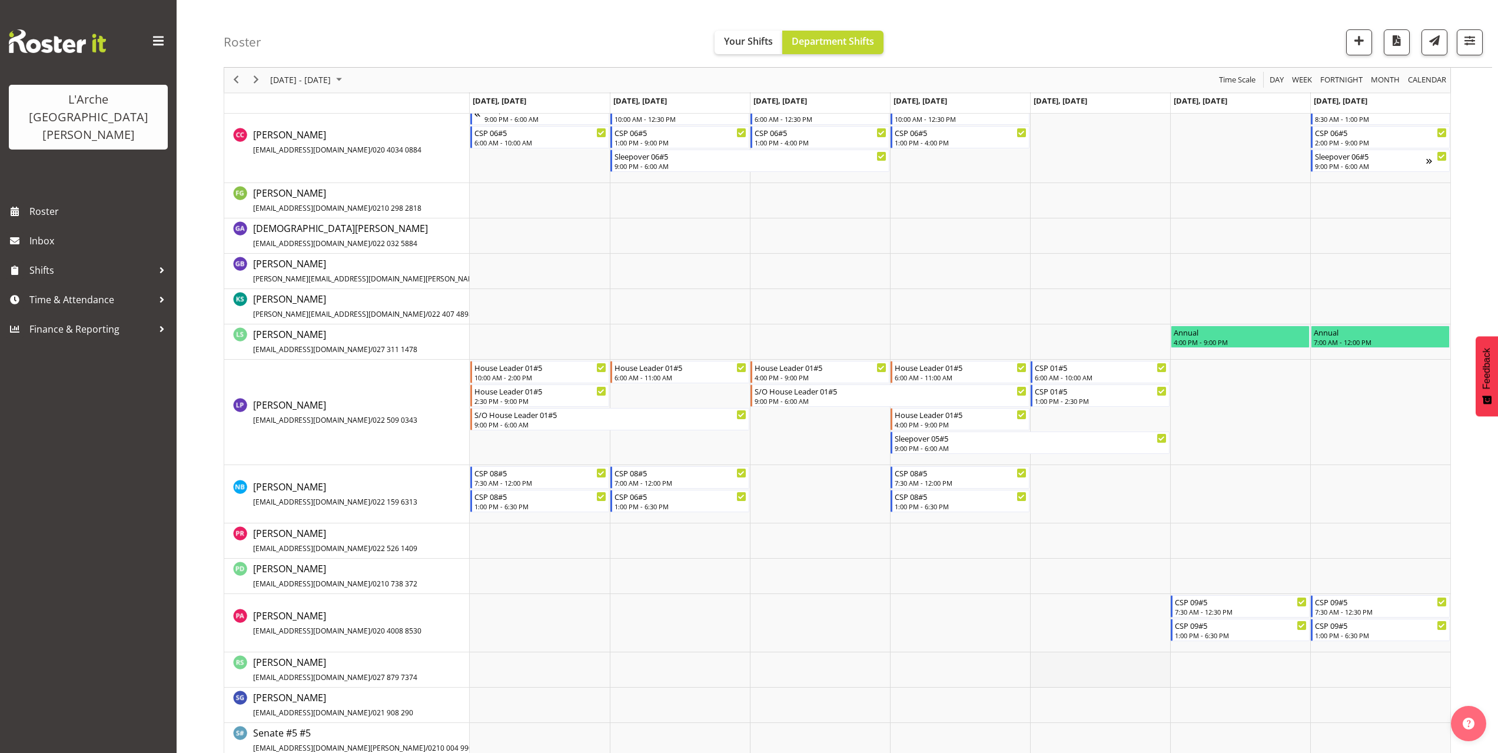
scroll to position [470, 0]
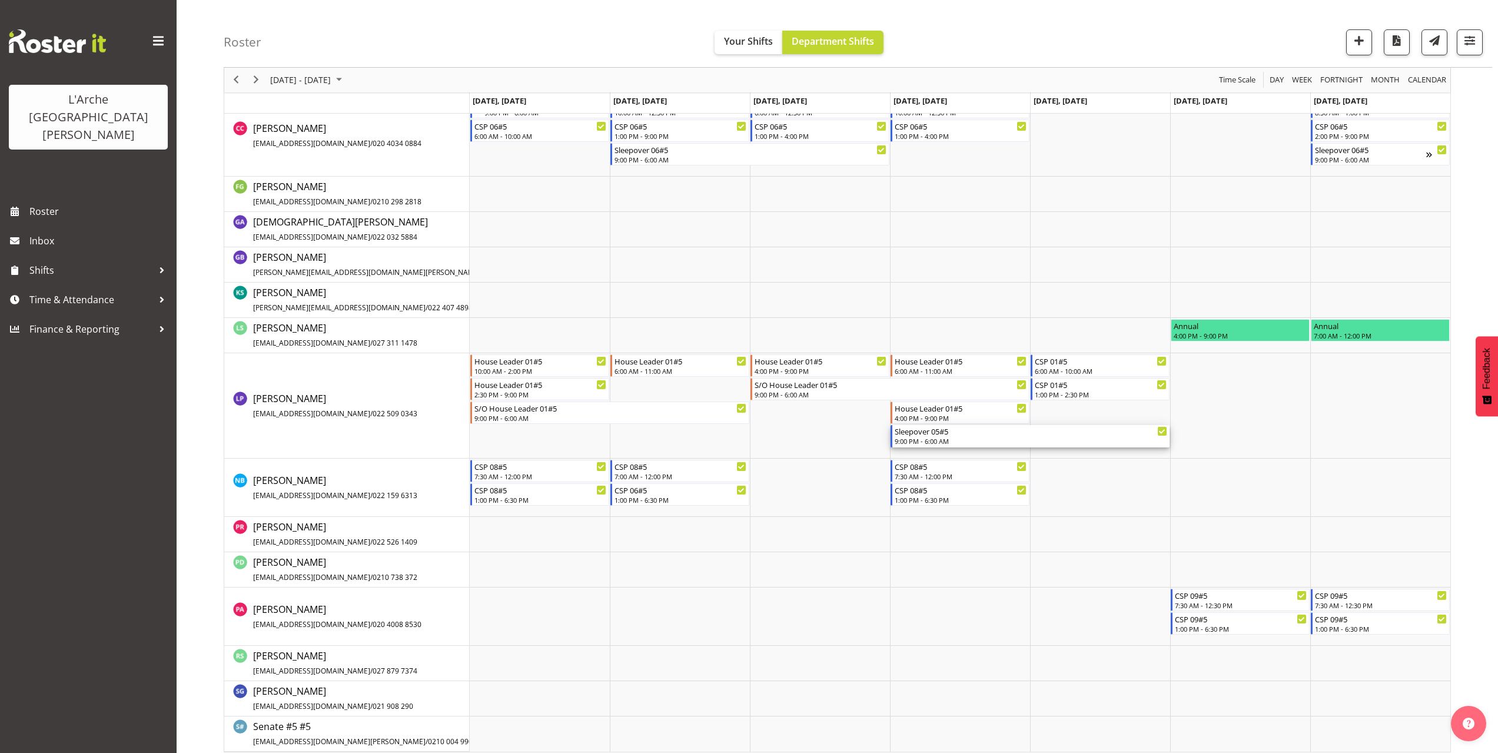
click at [921, 437] on div "9:00 PM - 6:00 AM" at bounding box center [1031, 440] width 273 height 9
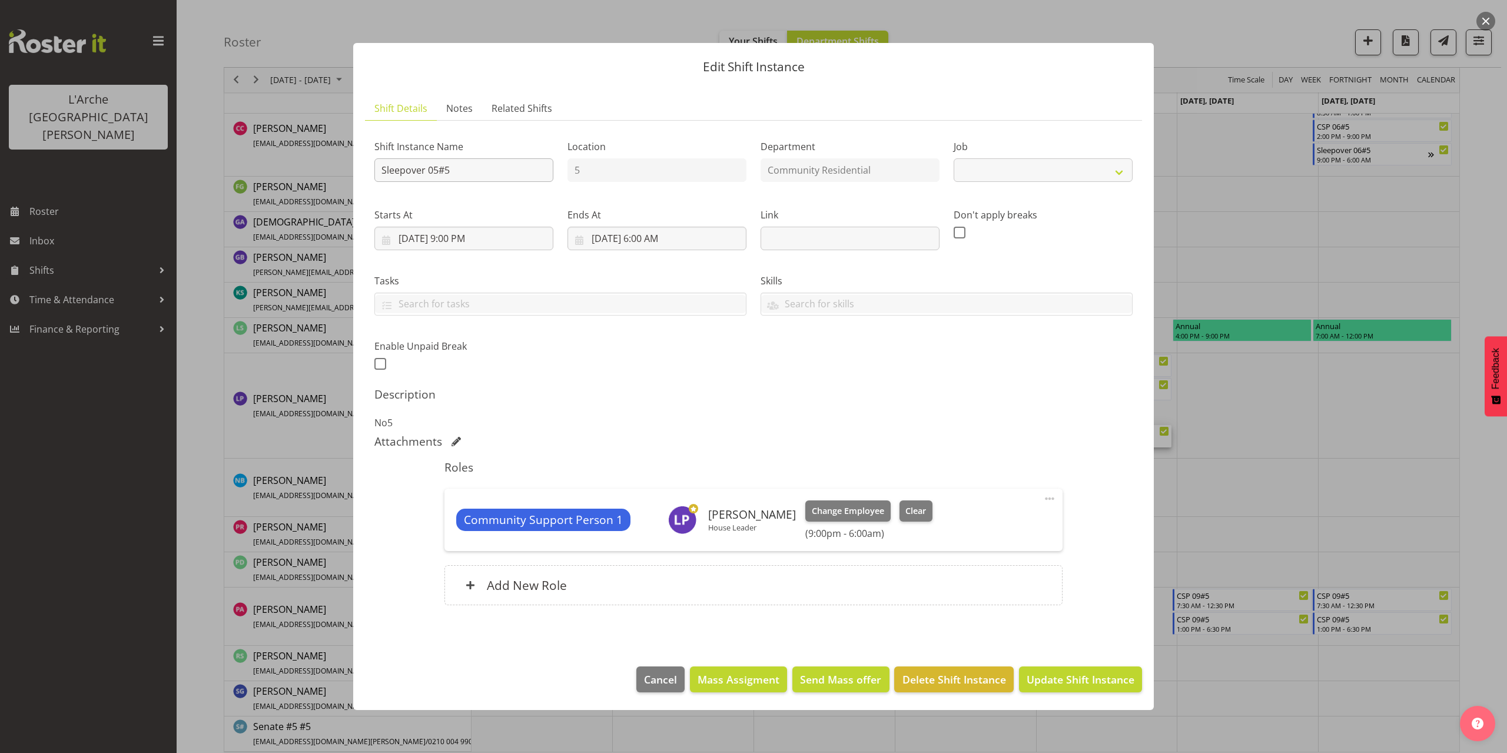
select select "2"
drag, startPoint x: 463, startPoint y: 171, endPoint x: 220, endPoint y: 183, distance: 243.4
click at [220, 183] on div "Edit Shift Instance Shift Details Notes Related Shifts Shift Instance Name Slee…" at bounding box center [753, 376] width 1507 height 753
click at [381, 172] on input "House Leader 01#5" at bounding box center [463, 170] width 179 height 24
type input "S/O House Leader 01#5"
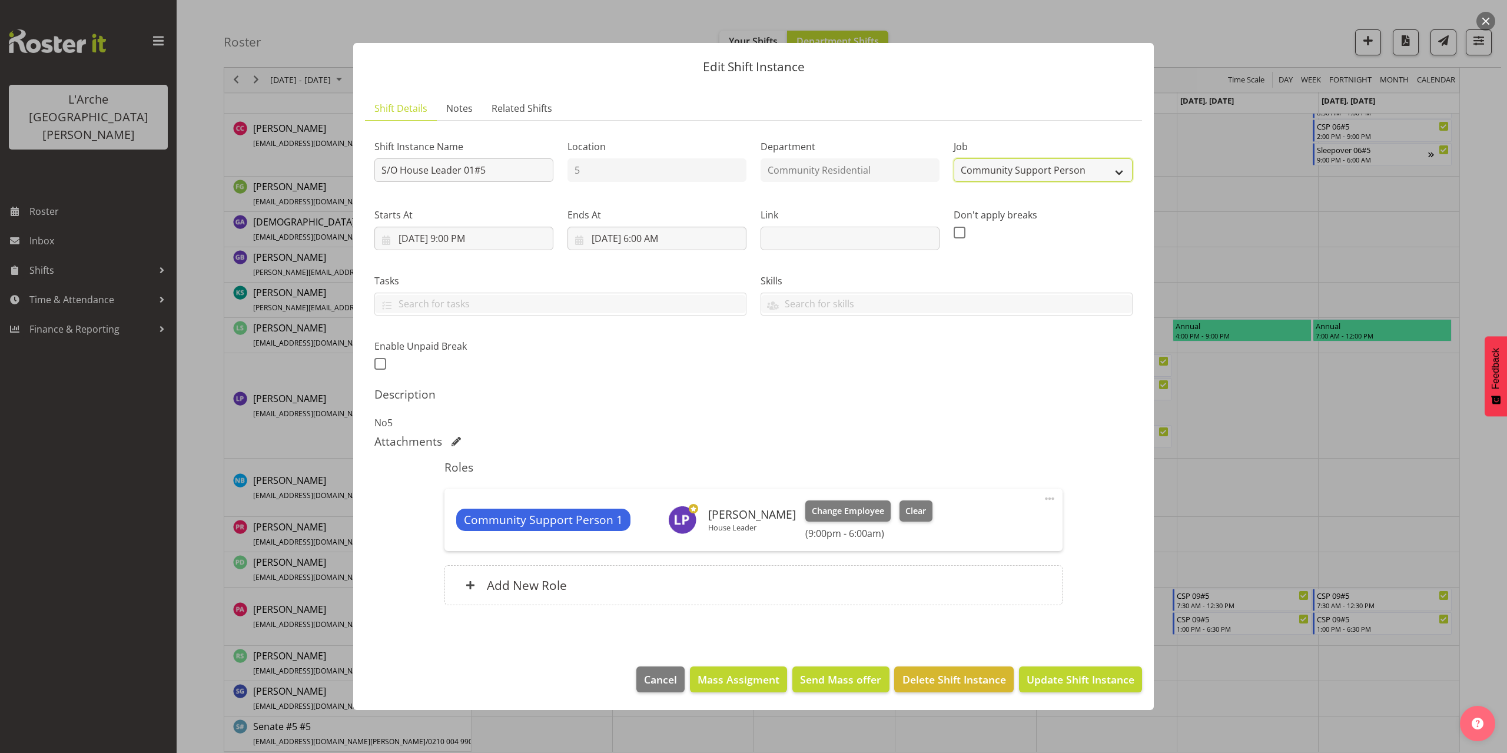
click at [984, 179] on select "Create new job Accounts Admin Art Coordinator Community Leader Community Suppor…" at bounding box center [1042, 170] width 179 height 24
select select "1"
click at [953, 158] on select "Create new job Accounts Admin Art Coordinator Community Leader Community Suppor…" at bounding box center [1042, 170] width 179 height 24
click at [1050, 496] on span at bounding box center [1049, 498] width 14 height 14
click at [966, 519] on link "Edit" at bounding box center [999, 524] width 113 height 21
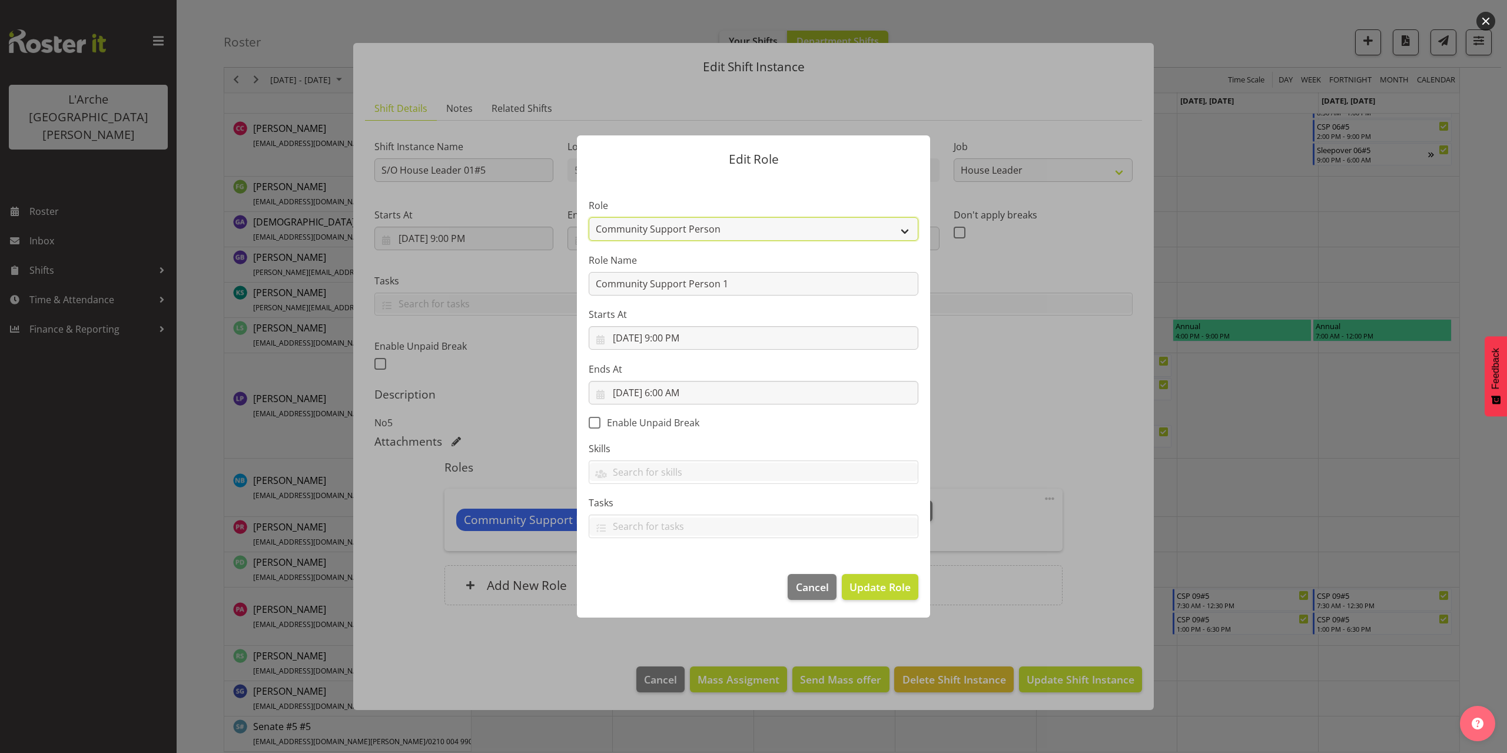
click at [616, 231] on select "Area Manager Art Coordination Community - SIL Community Leader Community Suppor…" at bounding box center [754, 229] width 330 height 24
select select "12"
click at [589, 217] on select "Area Manager Art Coordination Community - SIL Community Leader Community Suppor…" at bounding box center [754, 229] width 330 height 24
drag, startPoint x: 734, startPoint y: 283, endPoint x: 425, endPoint y: 307, distance: 309.9
click at [425, 307] on div "Edit Role Role Area Manager Art Coordination Community - SIL Community Leader C…" at bounding box center [753, 376] width 1507 height 753
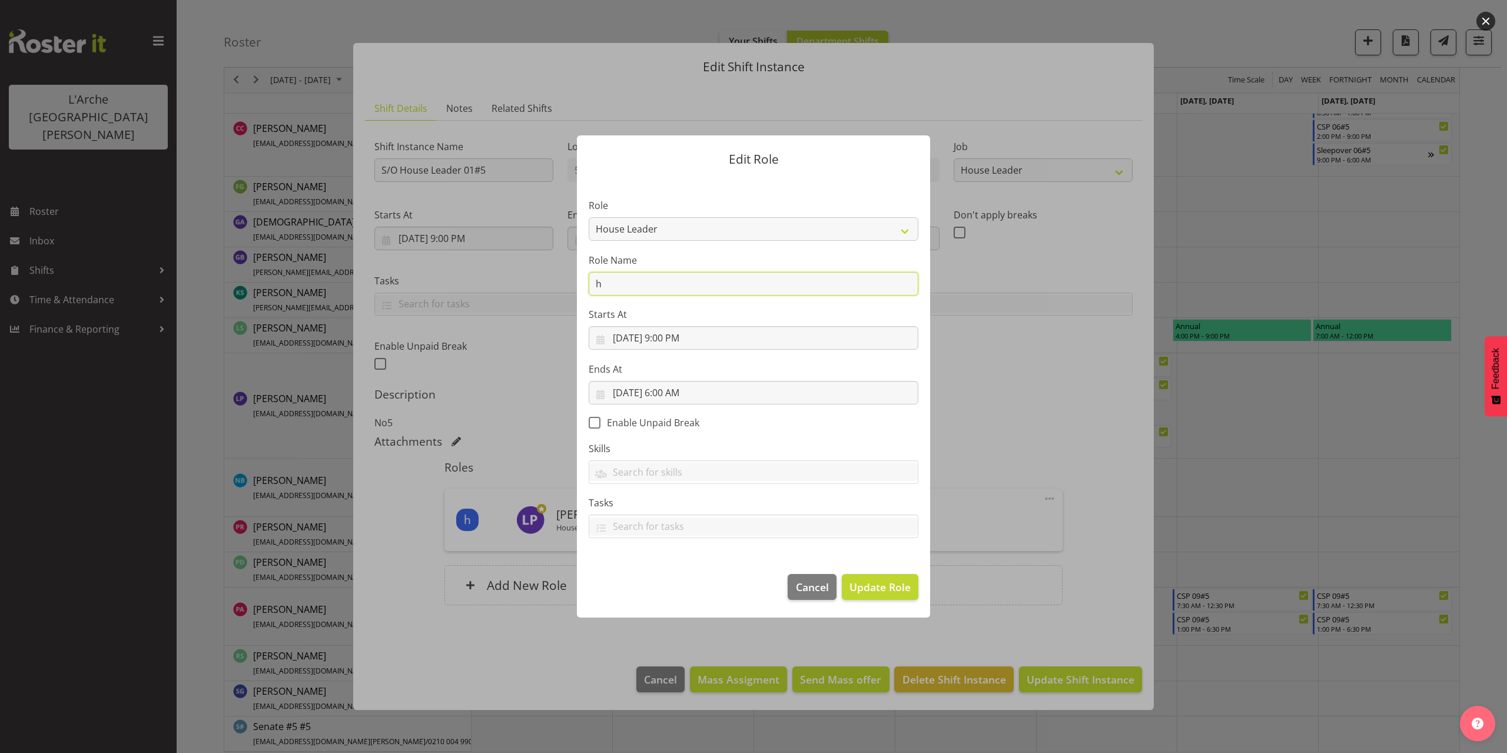
type input "House Leader"
click at [868, 583] on span "Update Role" at bounding box center [879, 586] width 61 height 15
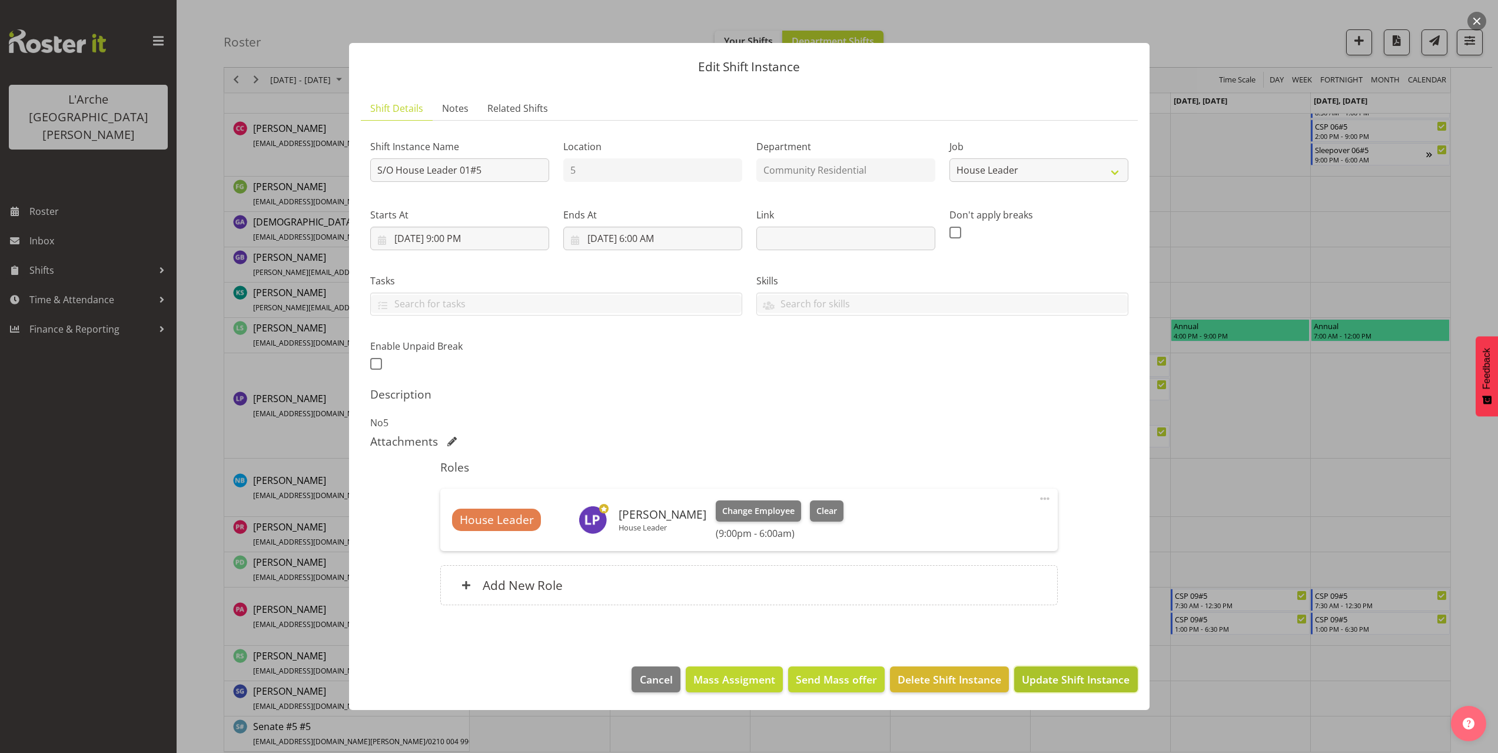
click at [1065, 674] on span "Update Shift Instance" at bounding box center [1076, 679] width 108 height 15
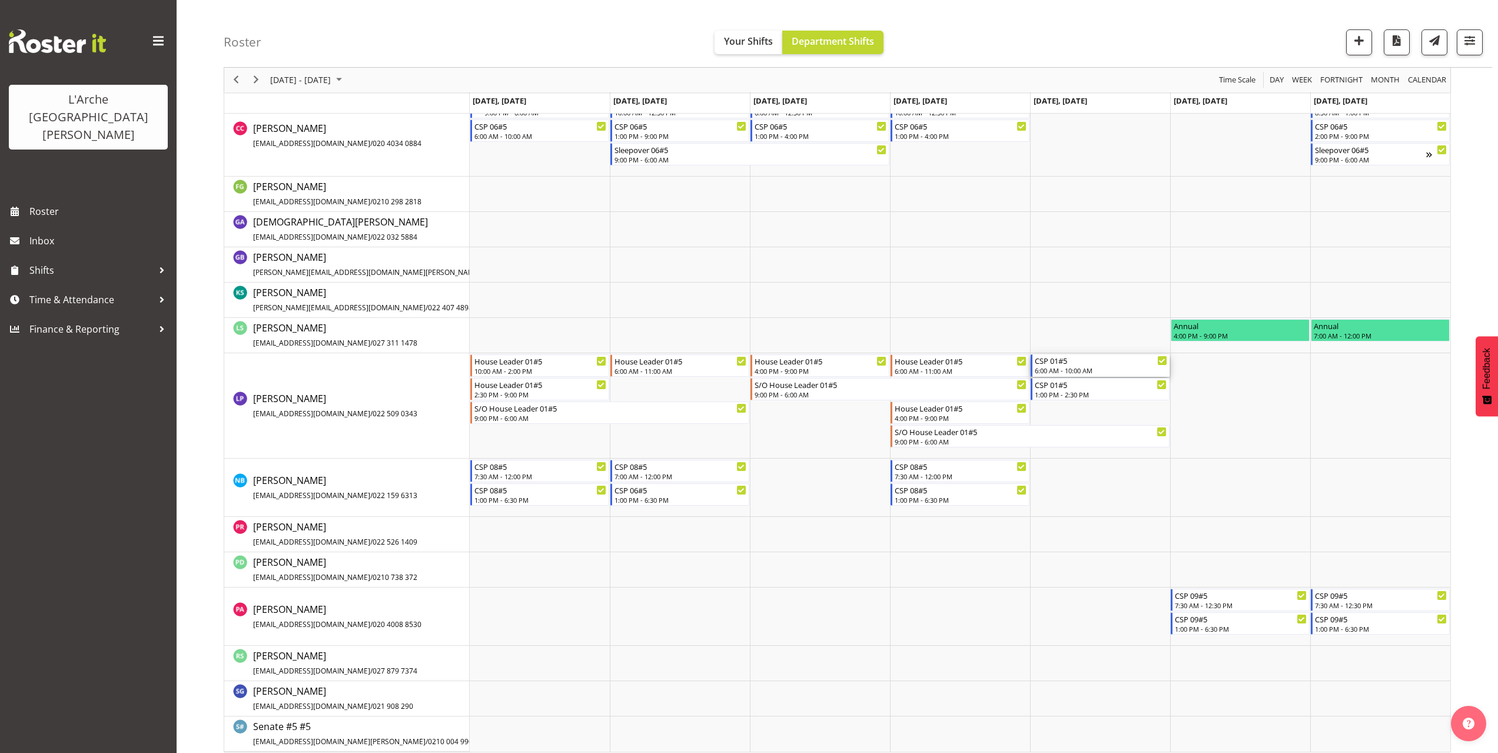
click at [1072, 370] on div "6:00 AM - 10:00 AM" at bounding box center [1101, 369] width 132 height 9
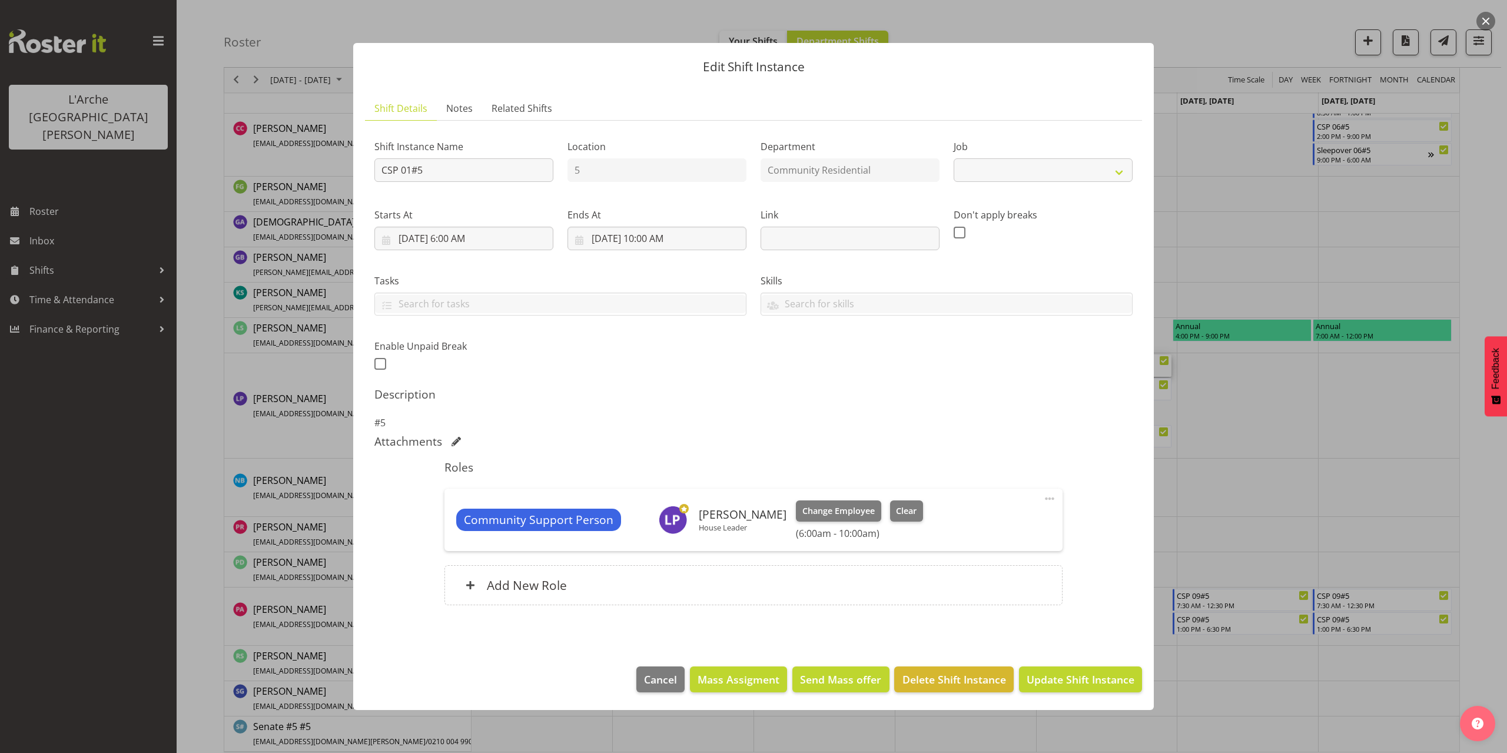
select select "2"
drag, startPoint x: 426, startPoint y: 164, endPoint x: 322, endPoint y: 182, distance: 105.8
click at [322, 182] on div "Edit Shift Instance Shift Details Notes Related Shifts Shift Instance Name CSP …" at bounding box center [753, 376] width 1507 height 753
type input "House Leader 01#5"
click at [975, 177] on select "Create new job Accounts Admin Art Coordinator Community Leader Community Suppor…" at bounding box center [1042, 170] width 179 height 24
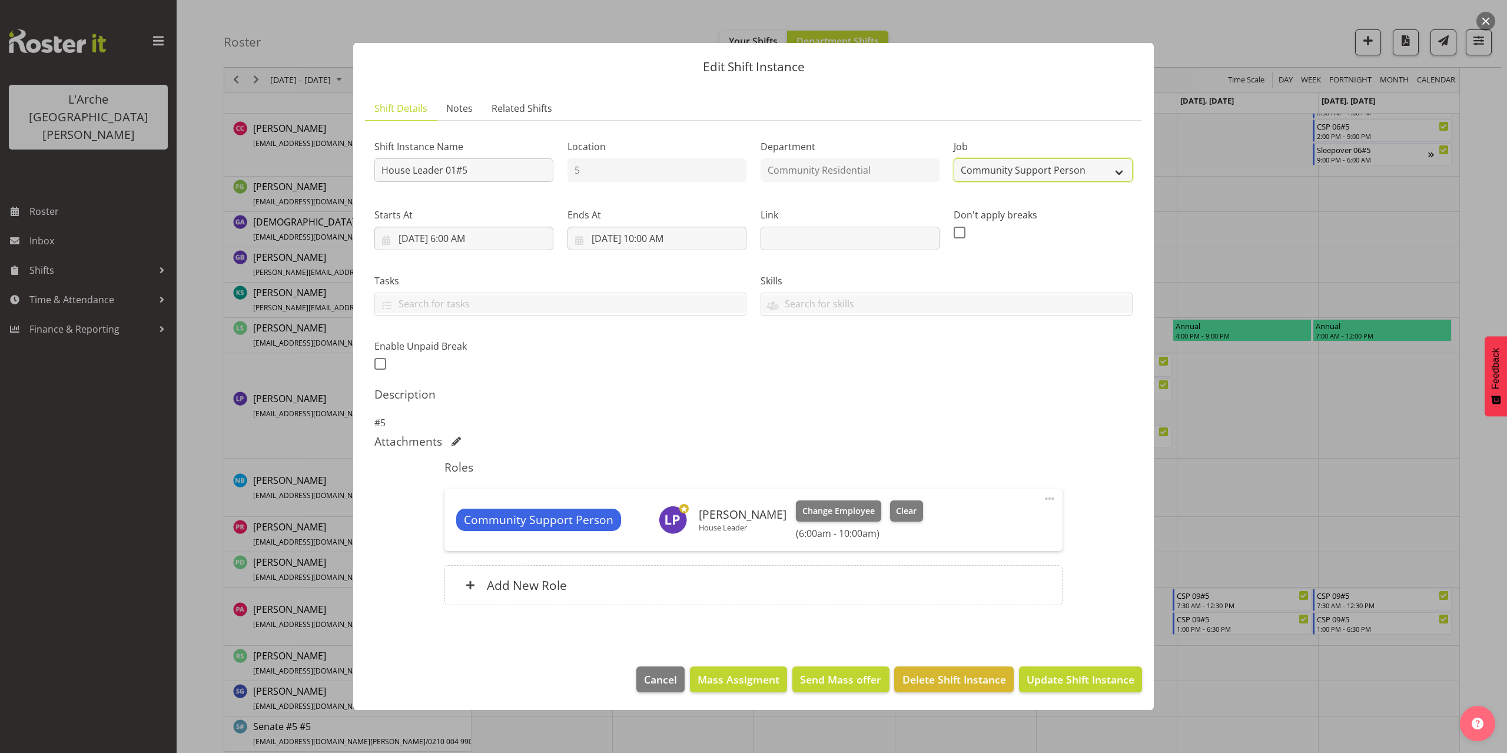
select select "1"
click at [953, 158] on select "Create new job Accounts Admin Art Coordinator Community Leader Community Suppor…" at bounding box center [1042, 170] width 179 height 24
click at [666, 237] on input "10/3/2025, 10:00 AM" at bounding box center [656, 239] width 179 height 24
click at [656, 483] on select "00 01 02 03 04 05 06 07 08 09 10 11 12 13 14 15 16 17 18 19 20 21 22 23" at bounding box center [657, 488] width 26 height 24
select select "13"
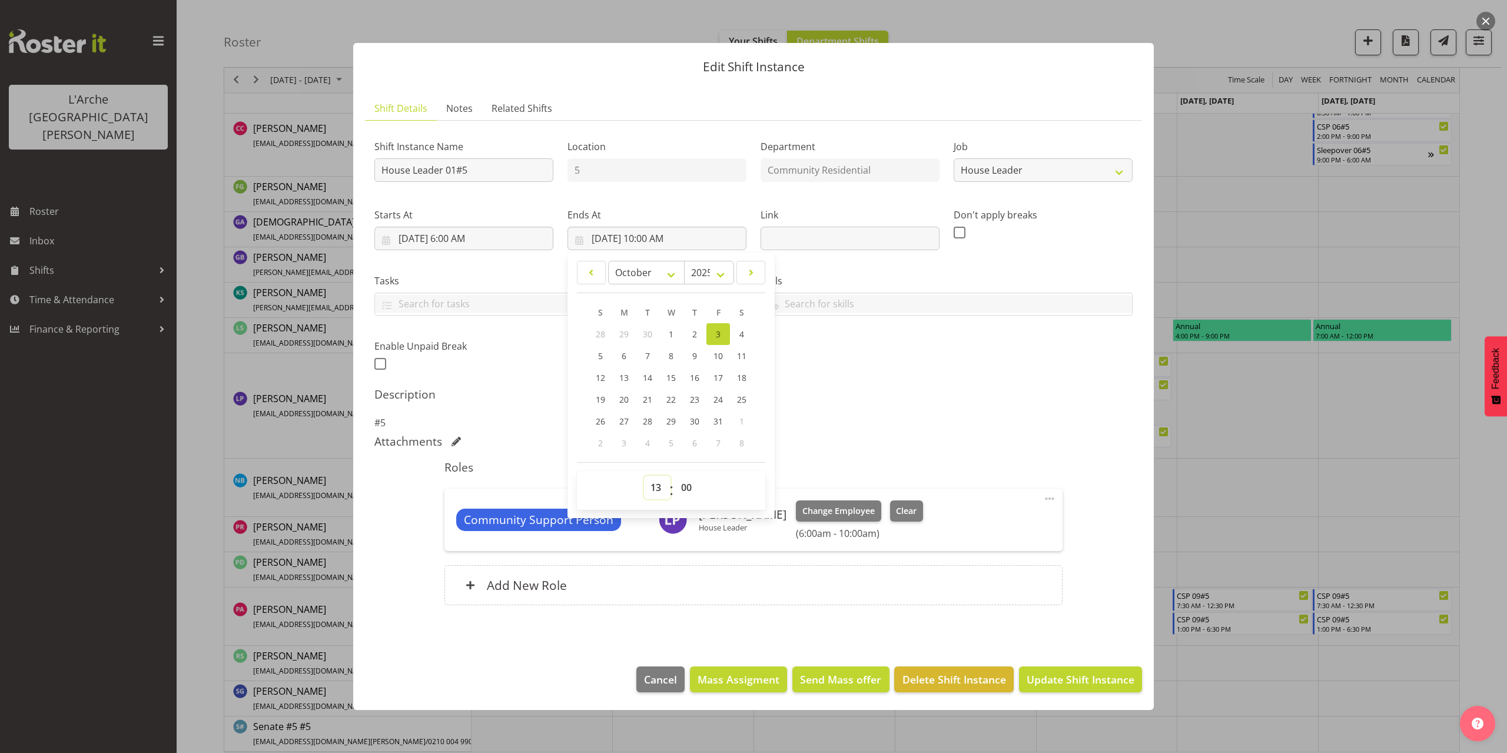
click at [644, 476] on select "00 01 02 03 04 05 06 07 08 09 10 11 12 13 14 15 16 17 18 19 20 21 22 23" at bounding box center [657, 488] width 26 height 24
type input "10/3/2025, 1:00 PM"
click at [1048, 497] on span at bounding box center [1049, 498] width 14 height 14
click at [998, 519] on link "Edit" at bounding box center [999, 524] width 113 height 21
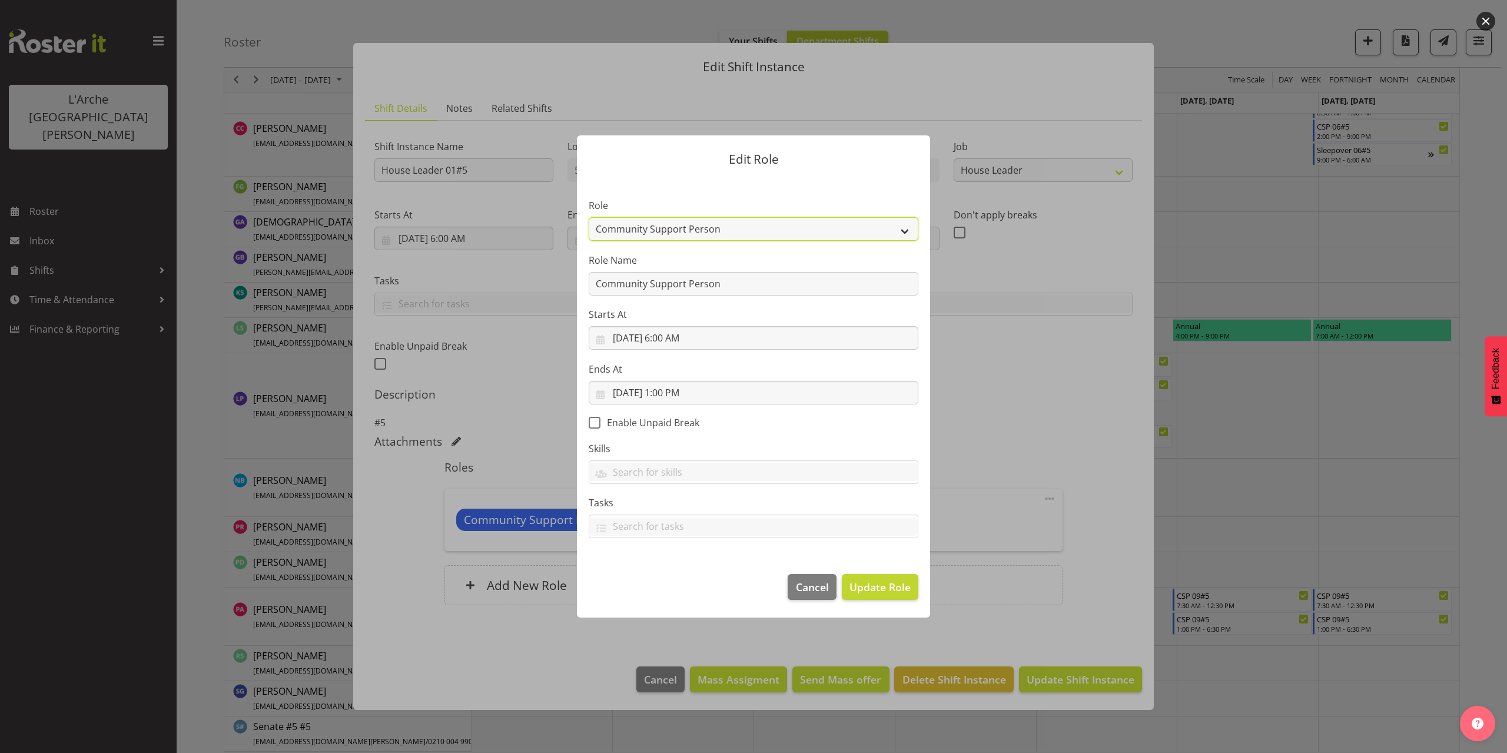
click at [615, 230] on select "Area Manager Art Coordination Community - SIL Community Leader Community Suppor…" at bounding box center [754, 229] width 330 height 24
select select "12"
click at [589, 217] on select "Area Manager Art Coordination Community - SIL Community Leader Community Suppor…" at bounding box center [754, 229] width 330 height 24
drag, startPoint x: 737, startPoint y: 287, endPoint x: 504, endPoint y: 284, distance: 233.1
click at [504, 284] on form "Edit Role Role Area Manager Art Coordination Community - SIL Community Leader C…" at bounding box center [753, 376] width 565 height 541
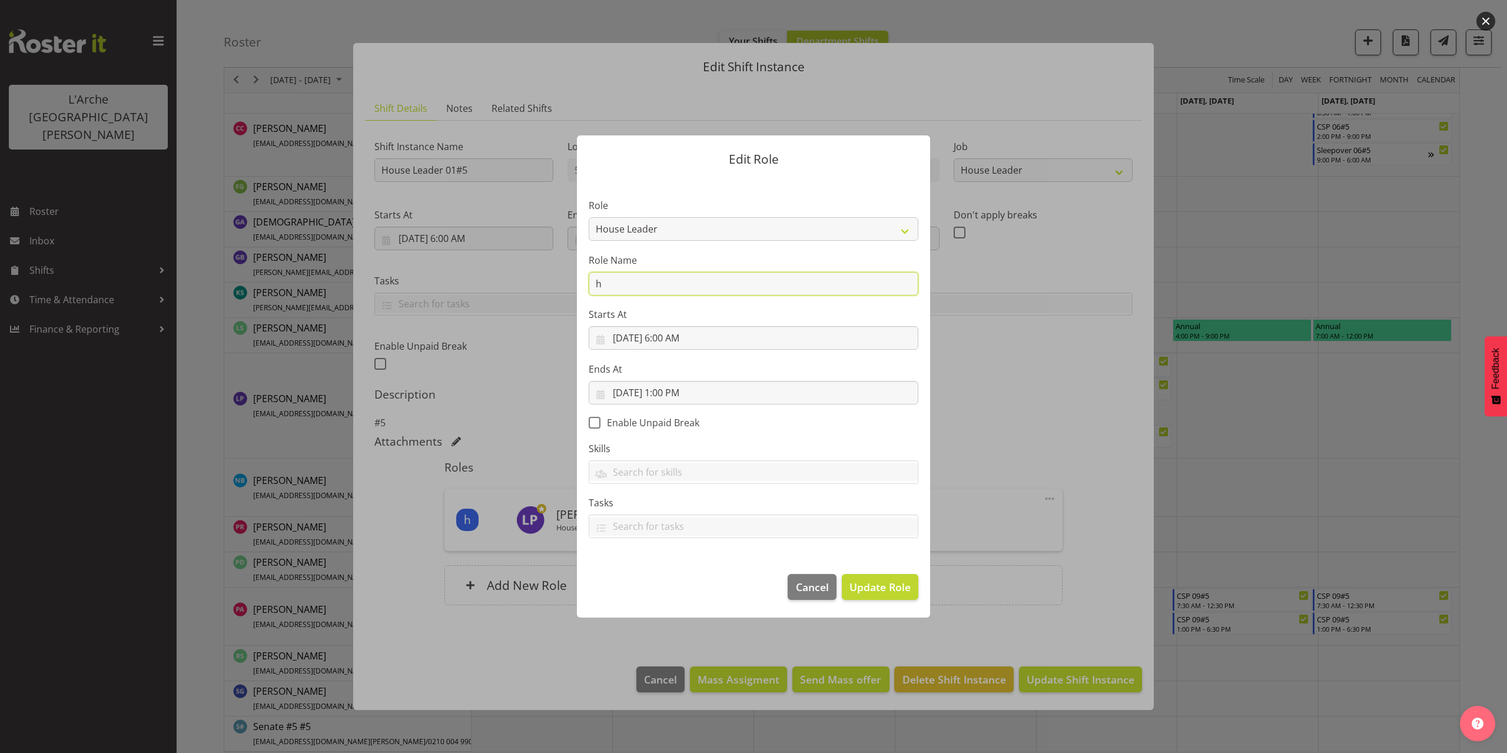
type input "House Leader"
click at [895, 584] on span "Update Role" at bounding box center [879, 586] width 61 height 15
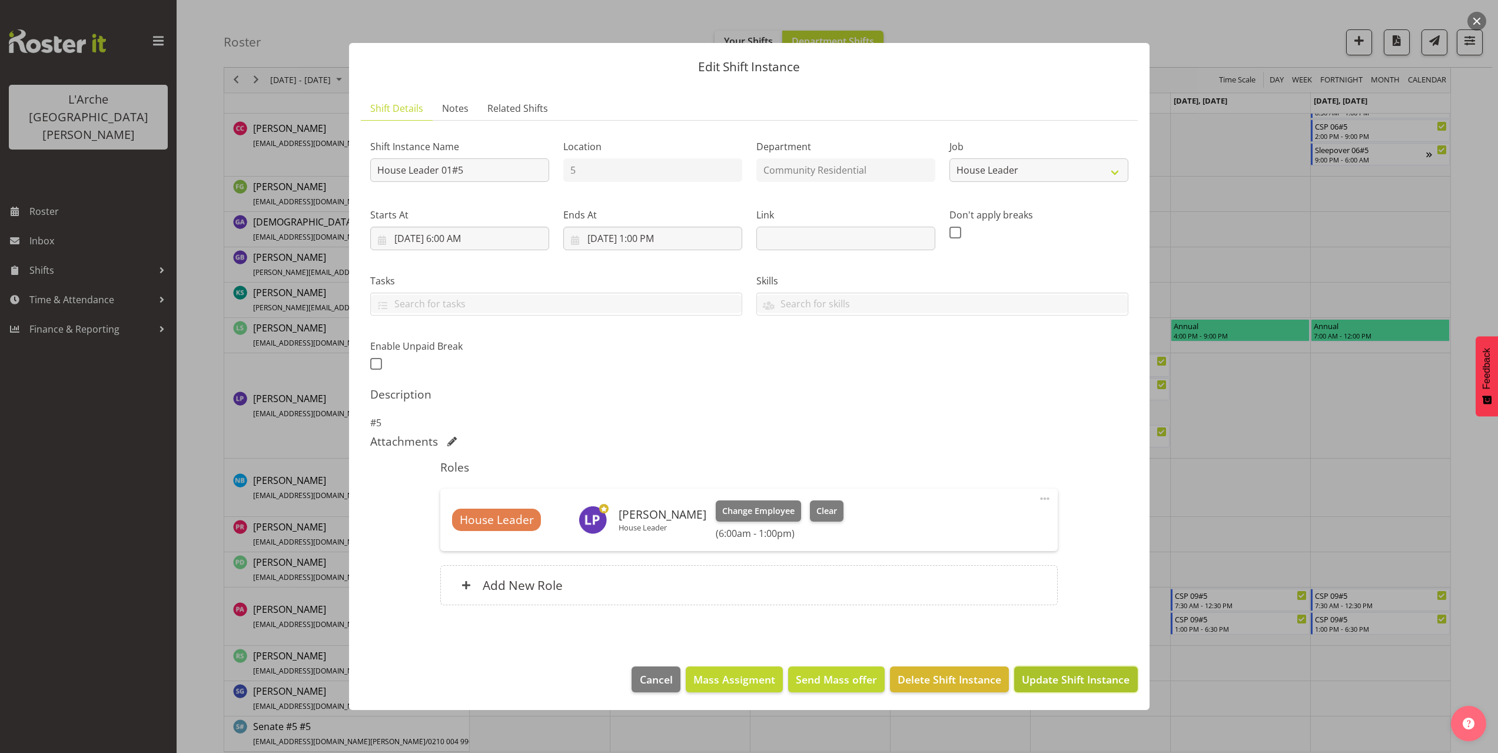
click at [1049, 674] on span "Update Shift Instance" at bounding box center [1076, 679] width 108 height 15
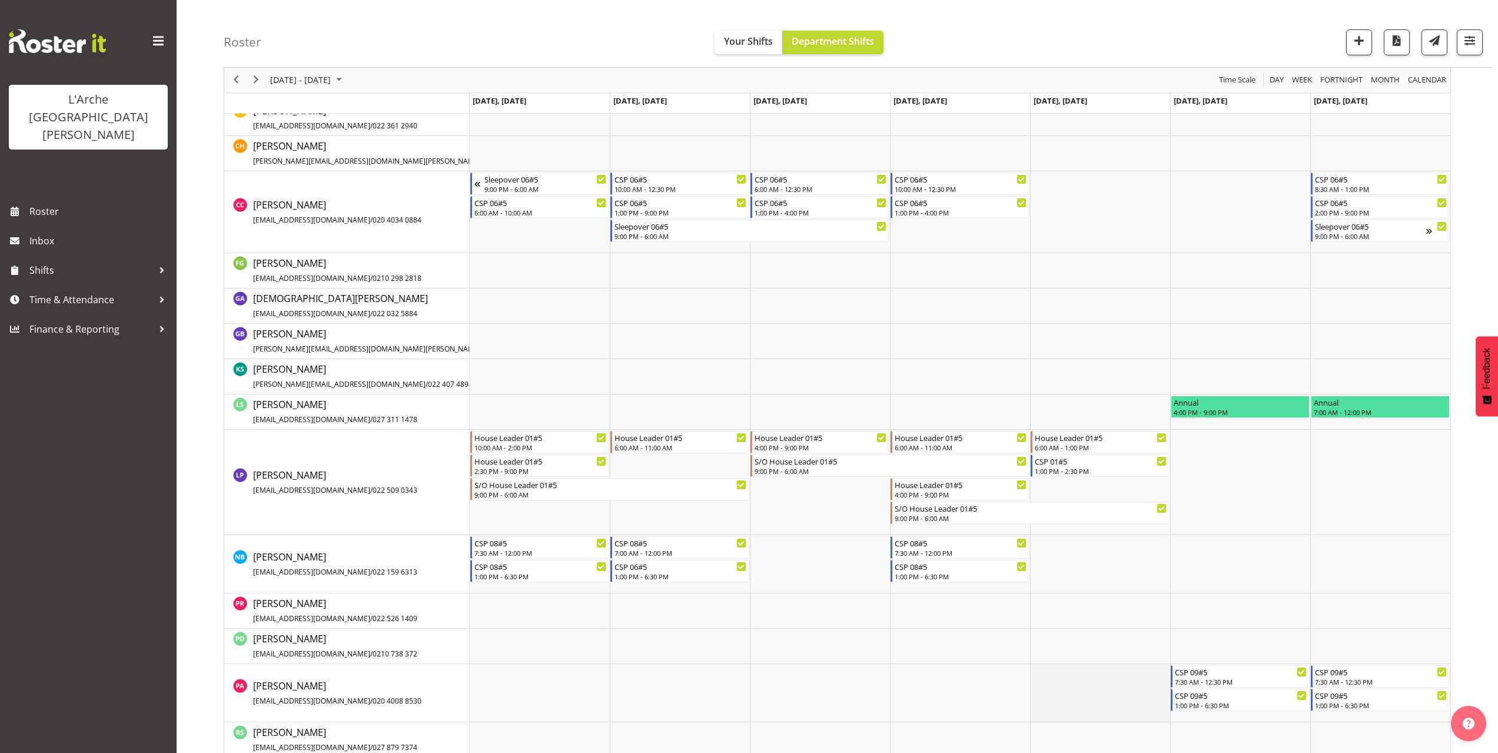
scroll to position [411, 0]
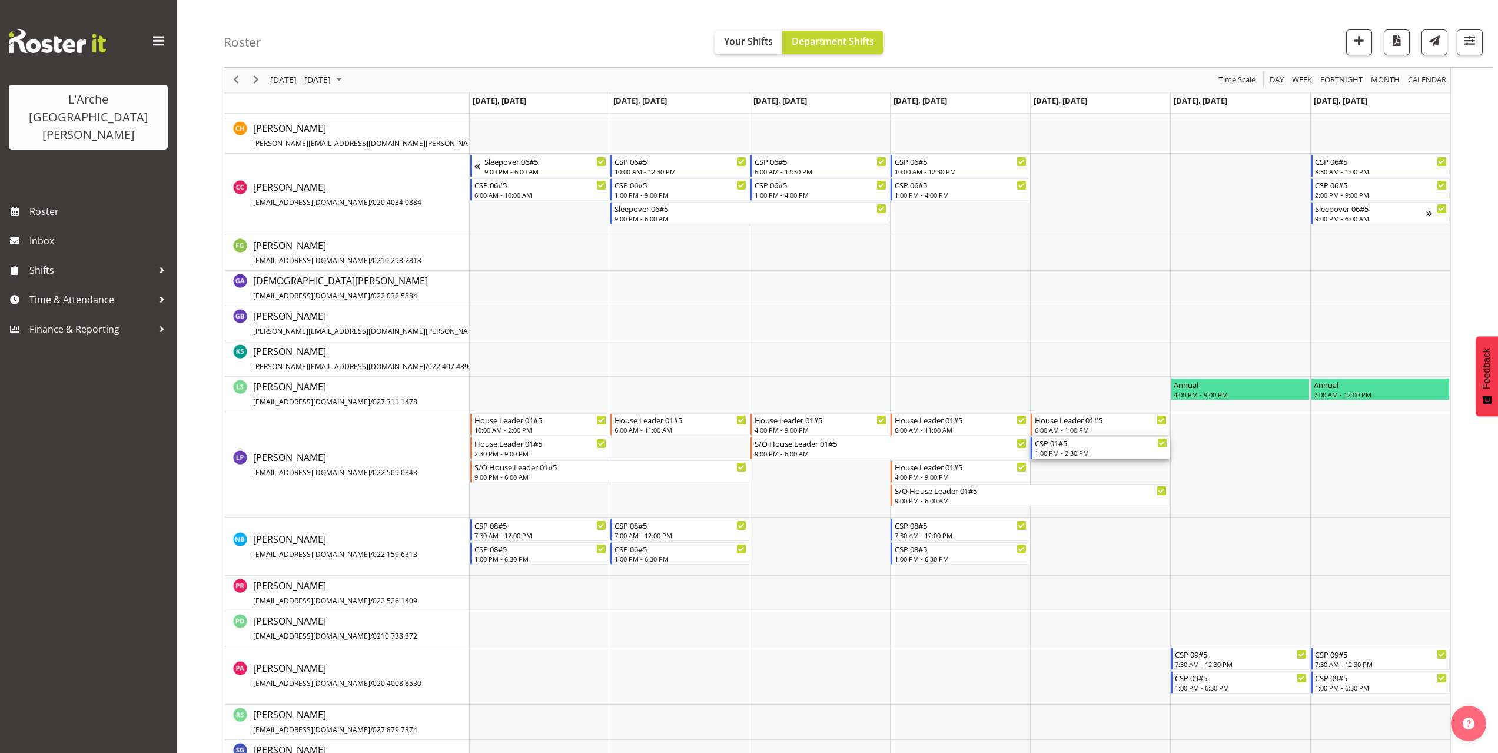
click at [1046, 451] on div "1:00 PM - 2:30 PM" at bounding box center [1101, 452] width 132 height 9
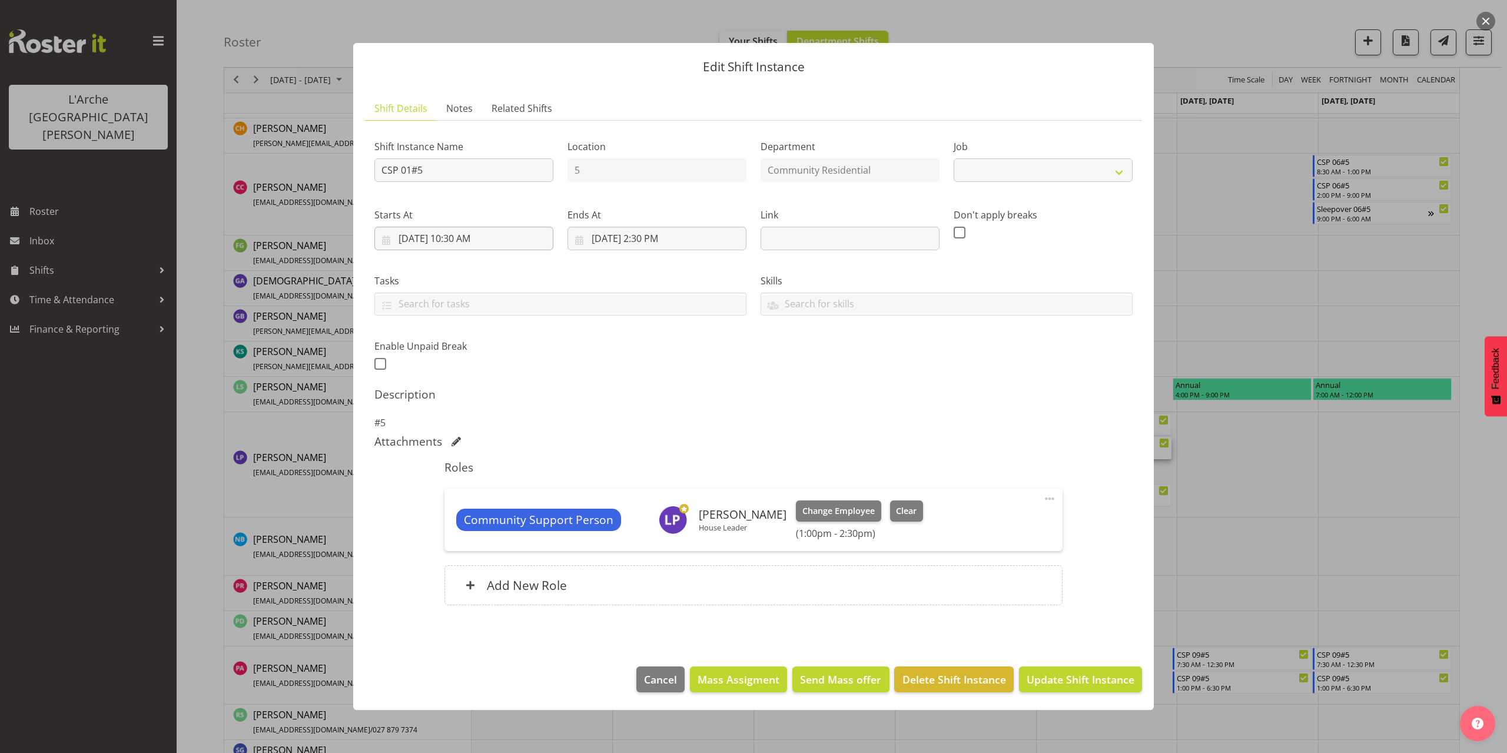
select select "2"
drag, startPoint x: 437, startPoint y: 168, endPoint x: 298, endPoint y: 181, distance: 139.5
click at [298, 181] on div "Edit Shift Instance Shift Details Notes Related Shifts Shift Instance Name CSP …" at bounding box center [753, 376] width 1507 height 753
type input "House Leader 01#5"
click at [978, 174] on select "Create new job Accounts Admin Art Coordinator Community Leader Community Suppor…" at bounding box center [1042, 170] width 179 height 24
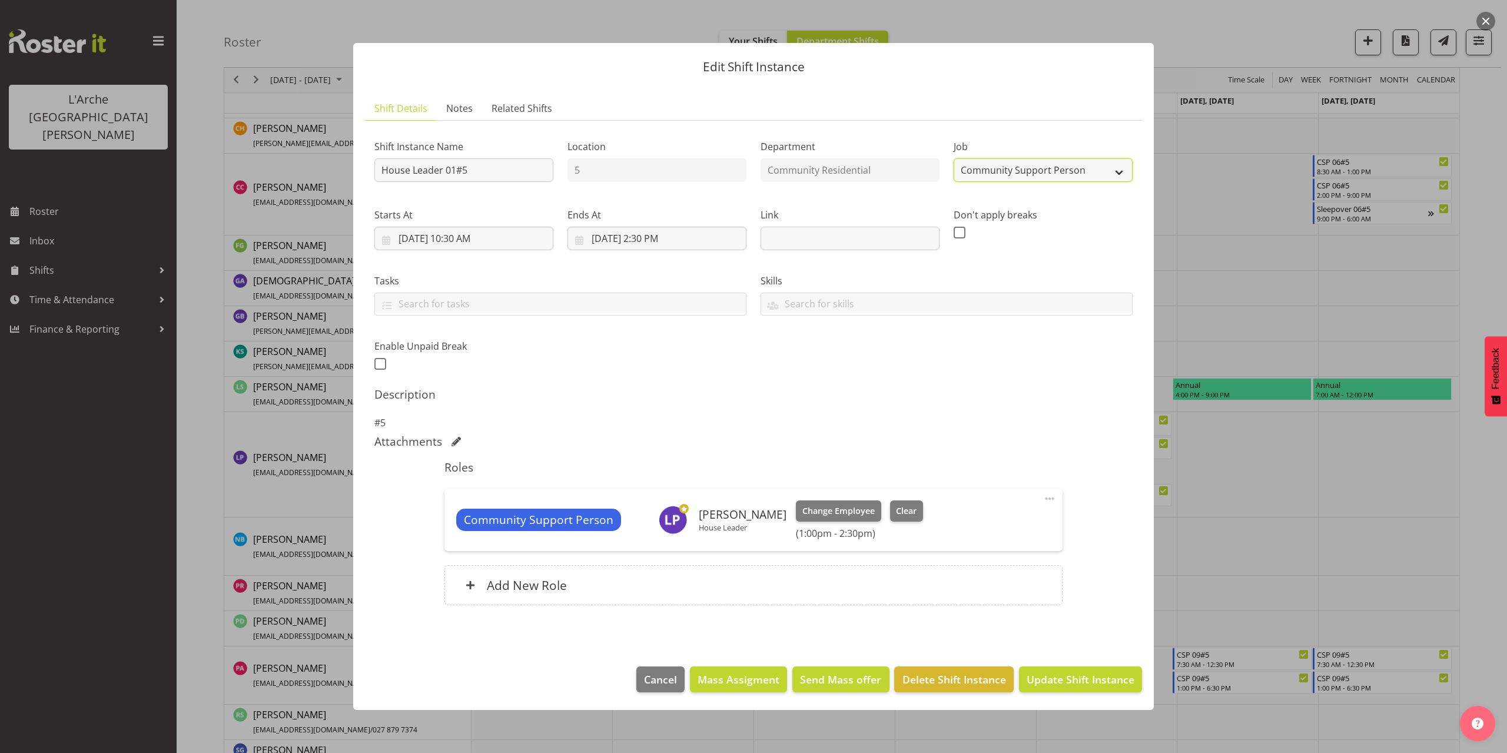
select select "1"
click at [953, 158] on select "Create new job Accounts Admin Art Coordinator Community Leader Community Suppor…" at bounding box center [1042, 170] width 179 height 24
click at [480, 240] on input "10/3/2025, 10:30 AM" at bounding box center [463, 239] width 179 height 24
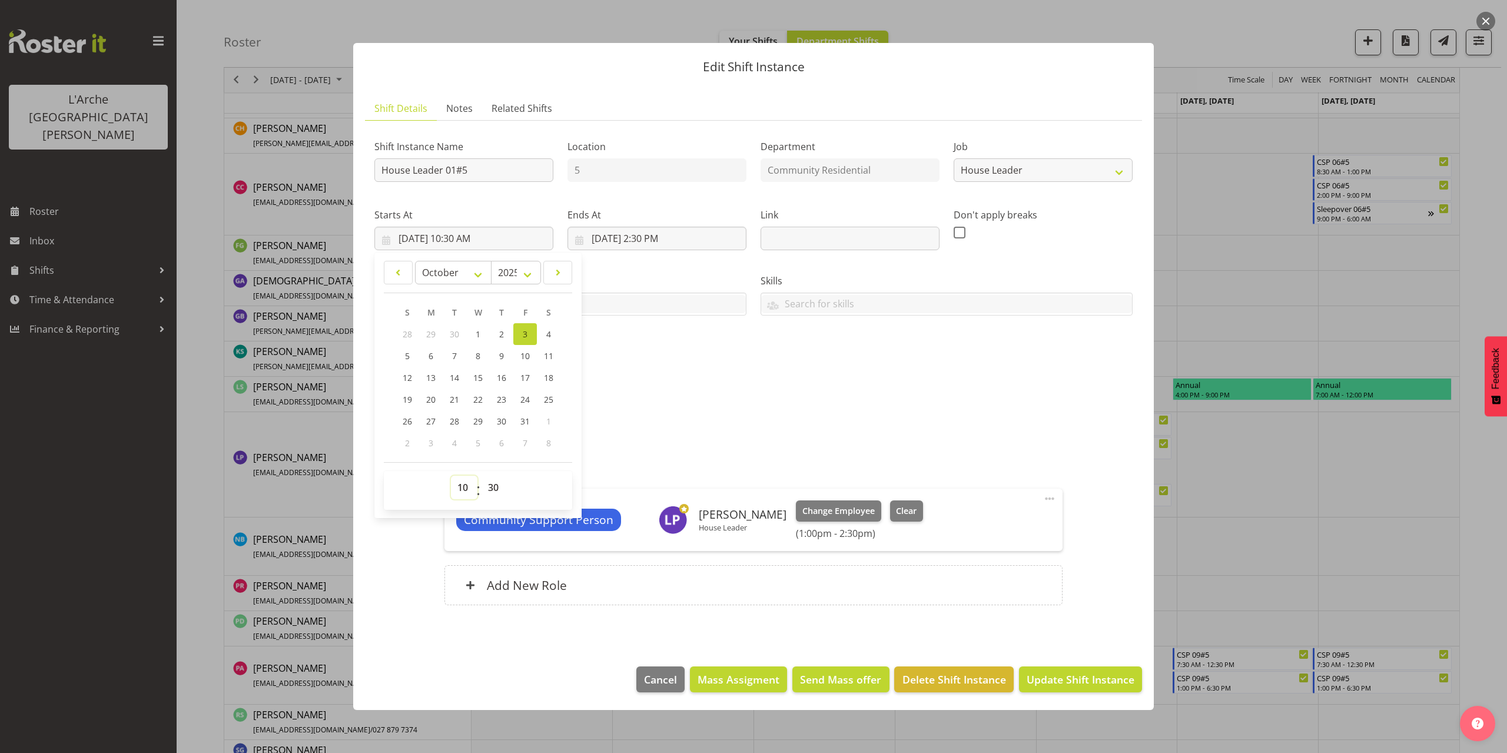
click at [464, 489] on select "00 01 02 03 04 05 06 07 08 09 10 11 12 13 14 15 16 17 18 19 20 21 22 23" at bounding box center [464, 488] width 26 height 24
select select "13"
click at [451, 476] on select "00 01 02 03 04 05 06 07 08 09 10 11 12 13 14 15 16 17 18 19 20 21 22 23" at bounding box center [464, 488] width 26 height 24
type input "10/3/2025, 1:30 PM"
click at [657, 236] on input "10/3/2025, 2:30 PM" at bounding box center [656, 239] width 179 height 24
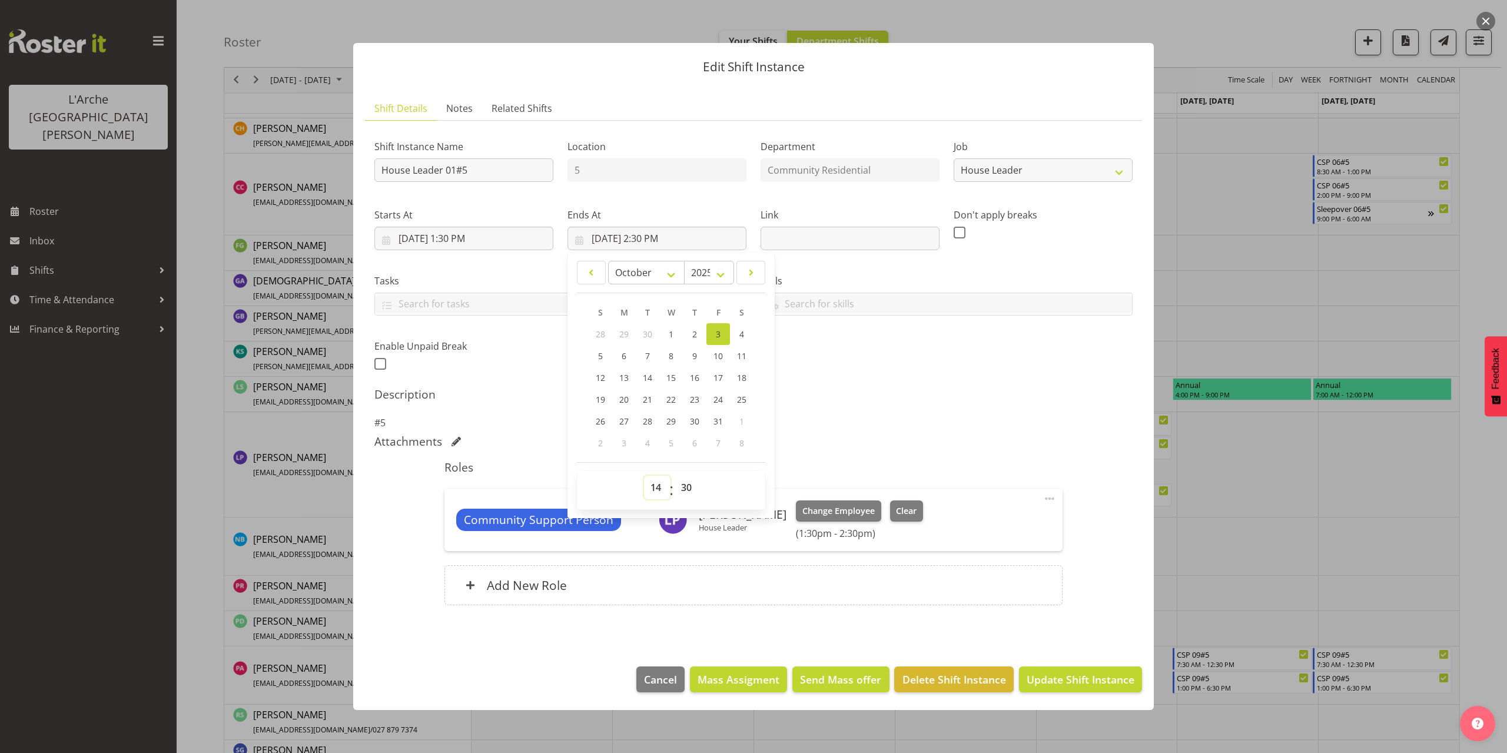
click at [657, 489] on select "00 01 02 03 04 05 06 07 08 09 10 11 12 13 14 15 16 17 18 19 20 21 22 23" at bounding box center [657, 488] width 26 height 24
select select "16"
click at [644, 476] on select "00 01 02 03 04 05 06 07 08 09 10 11 12 13 14 15 16 17 18 19 20 21 22 23" at bounding box center [657, 488] width 26 height 24
type input "10/3/2025, 4:30 PM"
click at [687, 483] on select "00 01 02 03 04 05 06 07 08 09 10 11 12 13 14 15 16 17 18 19 20 21 22 23 24 25 2…" at bounding box center [687, 488] width 26 height 24
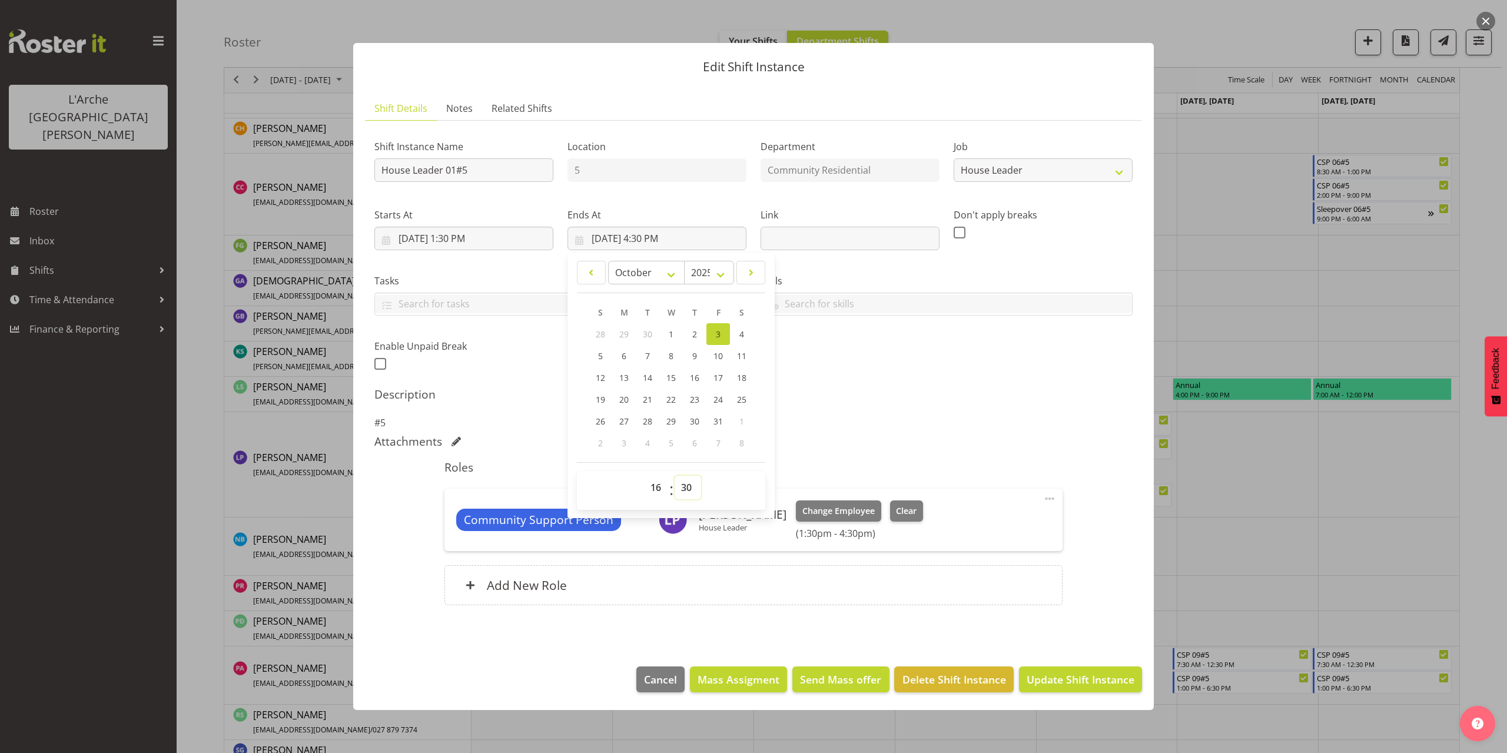
select select "0"
click at [674, 476] on select "00 01 02 03 04 05 06 07 08 09 10 11 12 13 14 15 16 17 18 19 20 21 22 23 24 25 2…" at bounding box center [687, 488] width 26 height 24
type input "10/3/2025, 4:00 PM"
click at [1052, 499] on span at bounding box center [1049, 498] width 14 height 14
click at [976, 523] on link "Edit" at bounding box center [999, 524] width 113 height 21
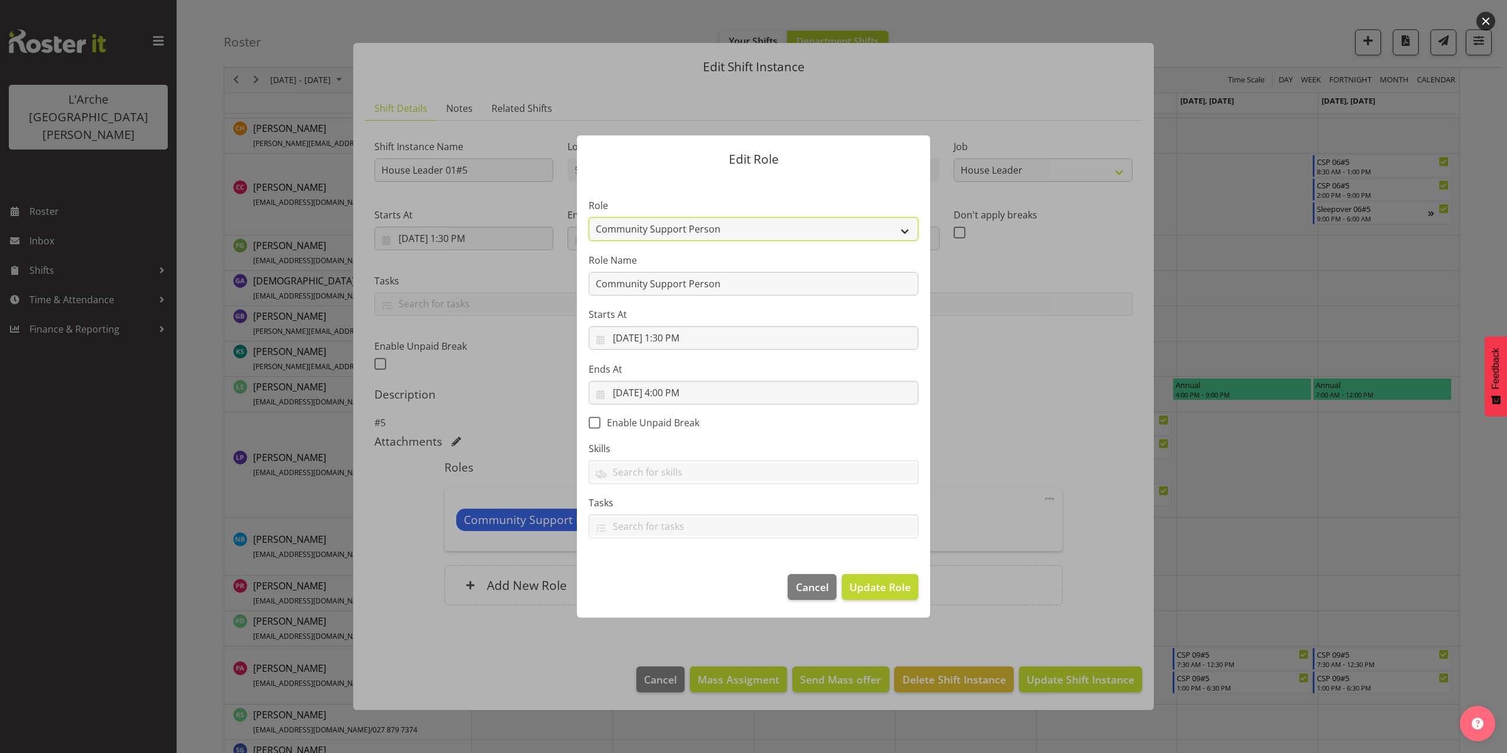
click at [606, 227] on select "Area Manager Art Coordination Community - SIL Community Leader Community Suppor…" at bounding box center [754, 229] width 330 height 24
select select "12"
click at [589, 217] on select "Area Manager Art Coordination Community - SIL Community Leader Community Suppor…" at bounding box center [754, 229] width 330 height 24
drag, startPoint x: 703, startPoint y: 288, endPoint x: 524, endPoint y: 298, distance: 179.2
click at [519, 298] on form "Edit Role Role Area Manager Art Coordination Community - SIL Community Leader C…" at bounding box center [753, 376] width 565 height 541
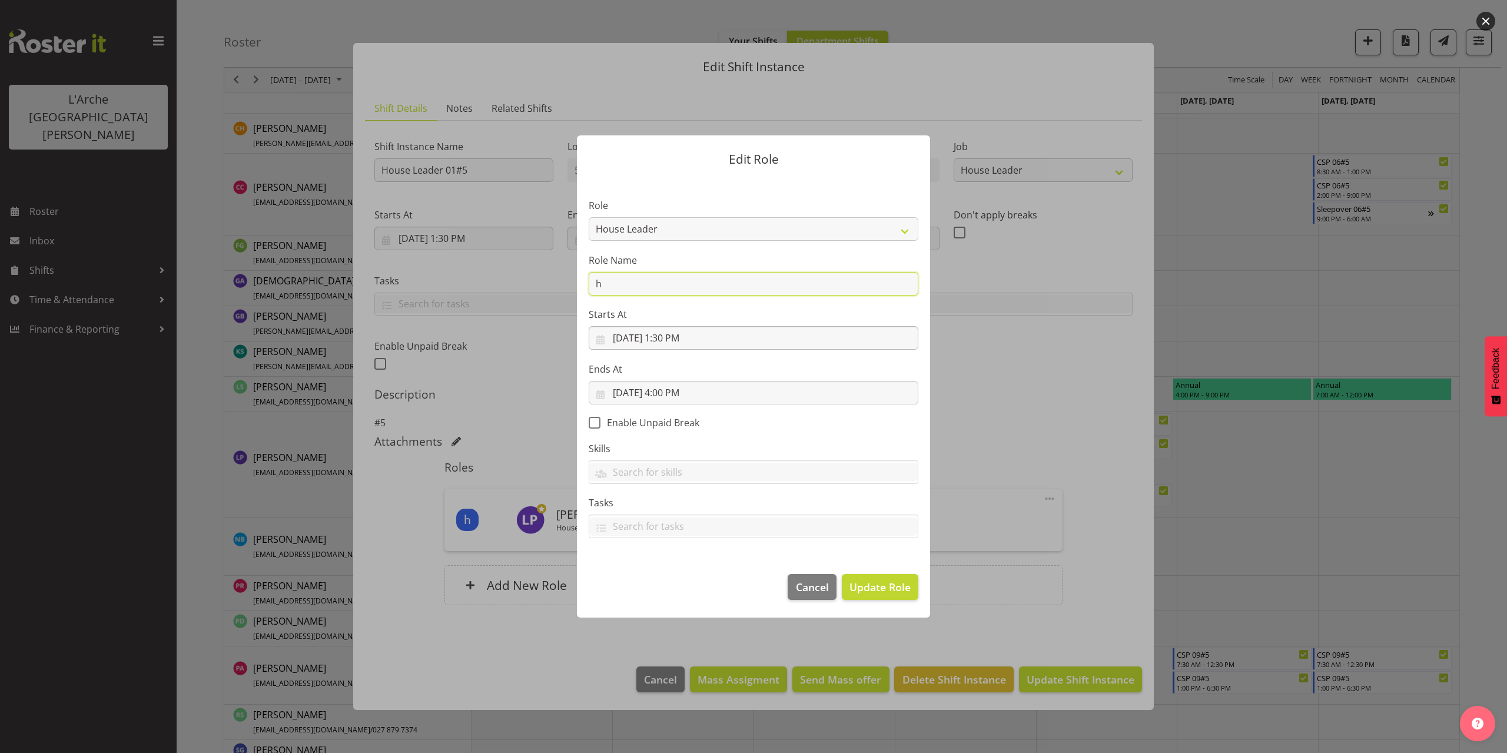
type input "House Leader"
click at [902, 582] on span "Update Role" at bounding box center [879, 586] width 61 height 15
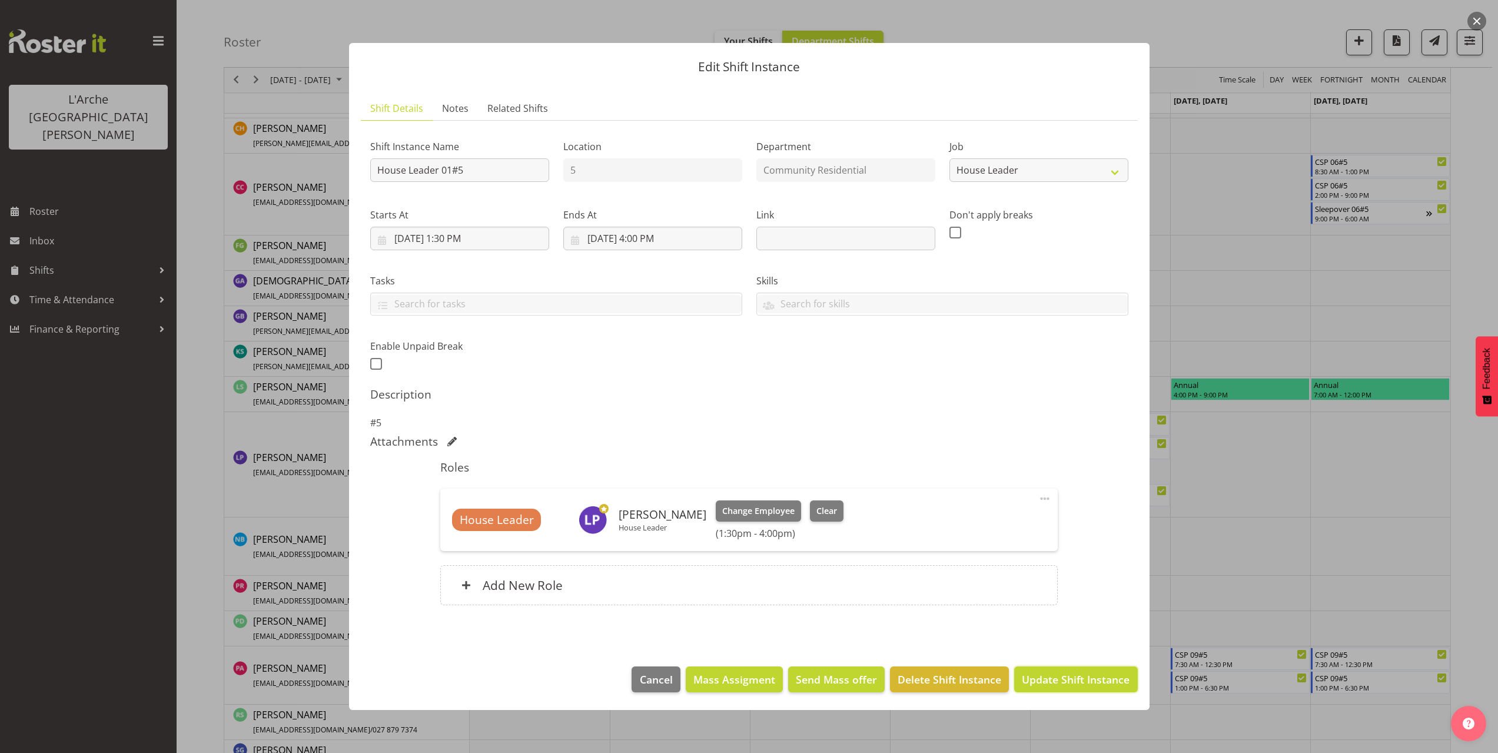
click at [1066, 678] on span "Update Shift Instance" at bounding box center [1076, 679] width 108 height 15
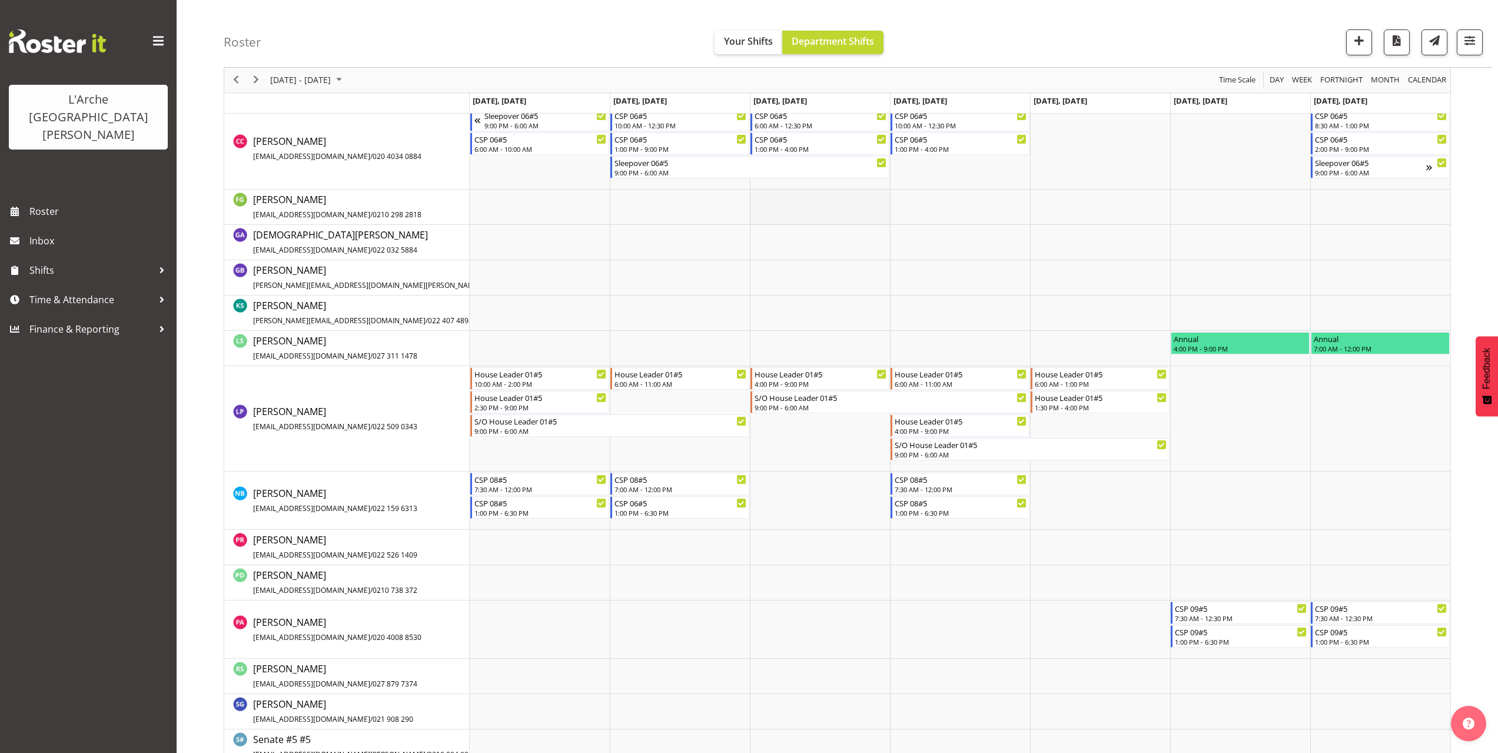
scroll to position [470, 0]
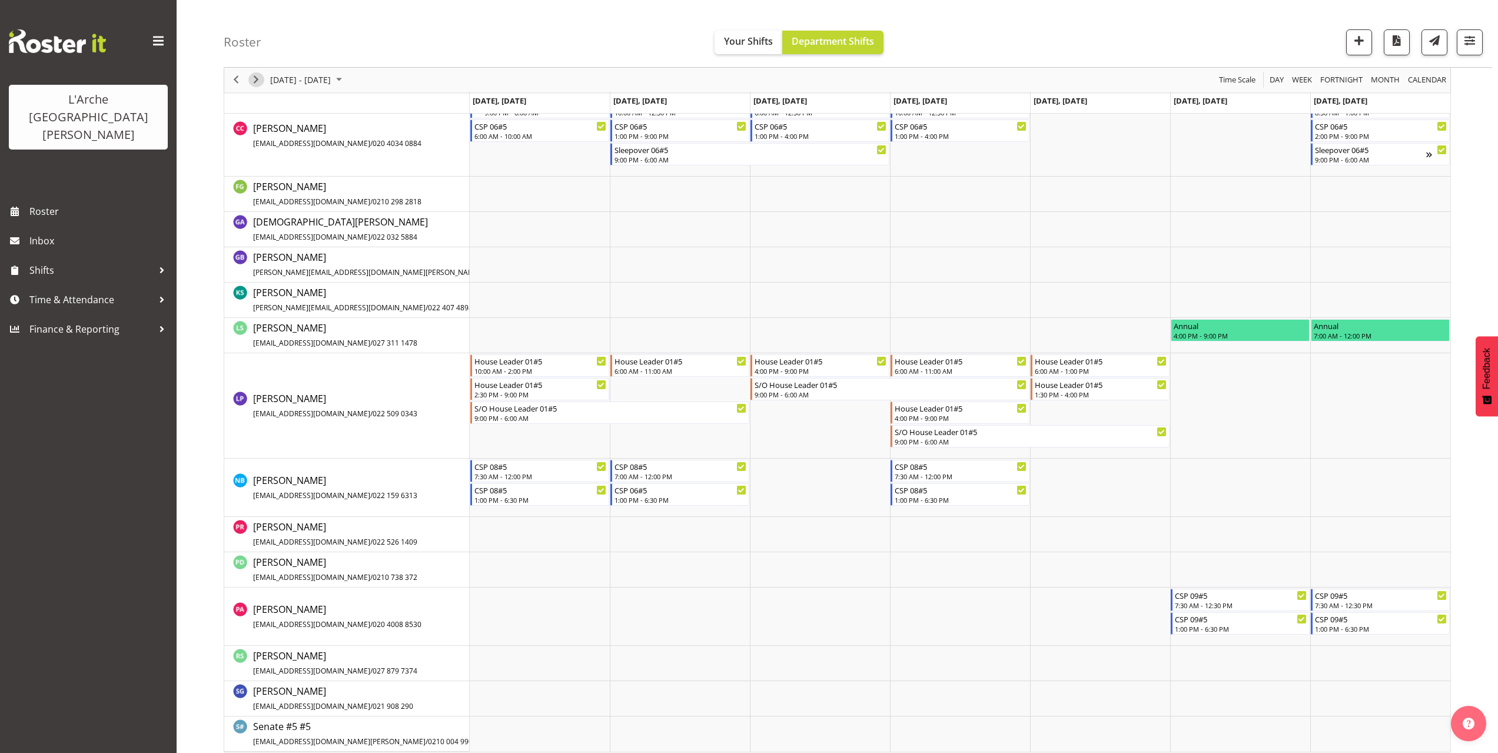
click at [254, 81] on span "Next" at bounding box center [256, 80] width 14 height 15
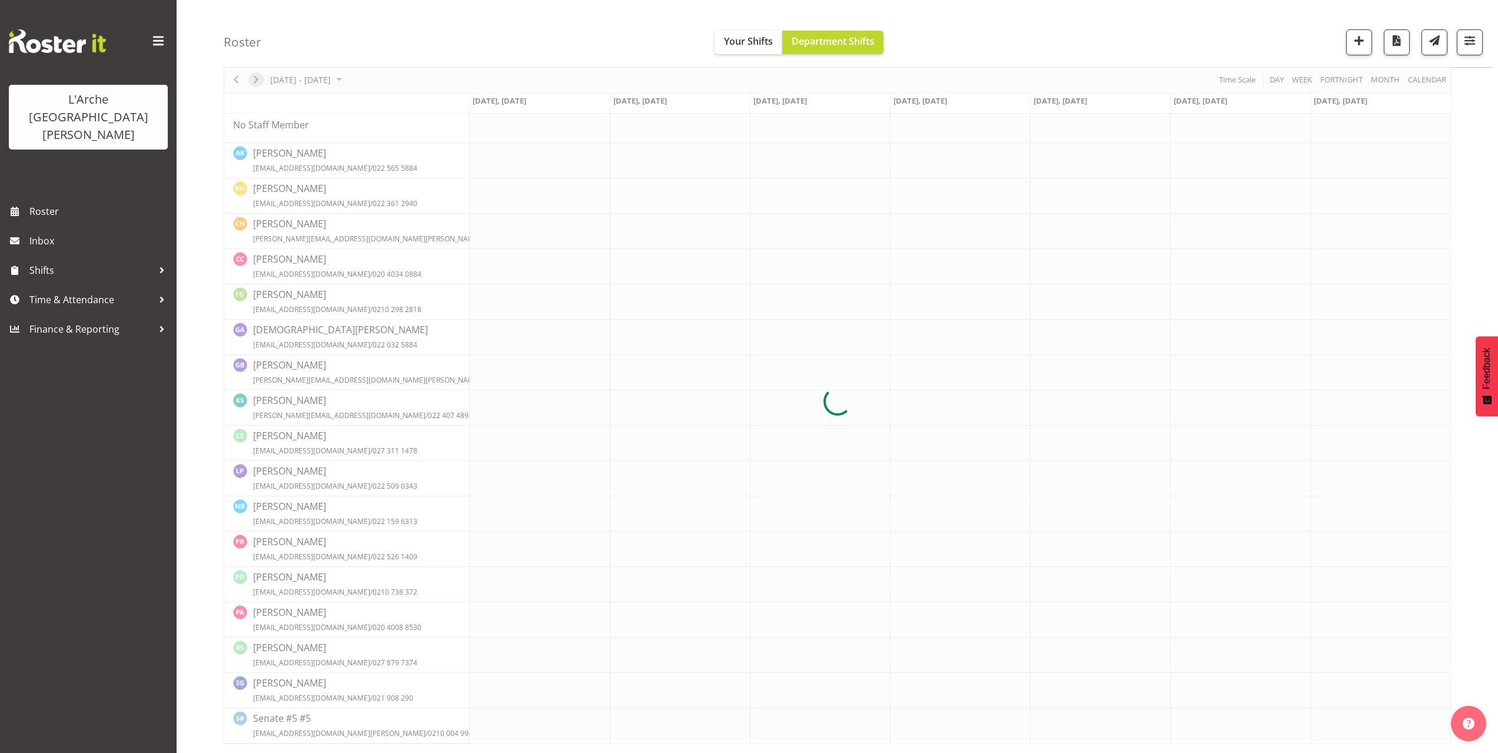
scroll to position [0, 0]
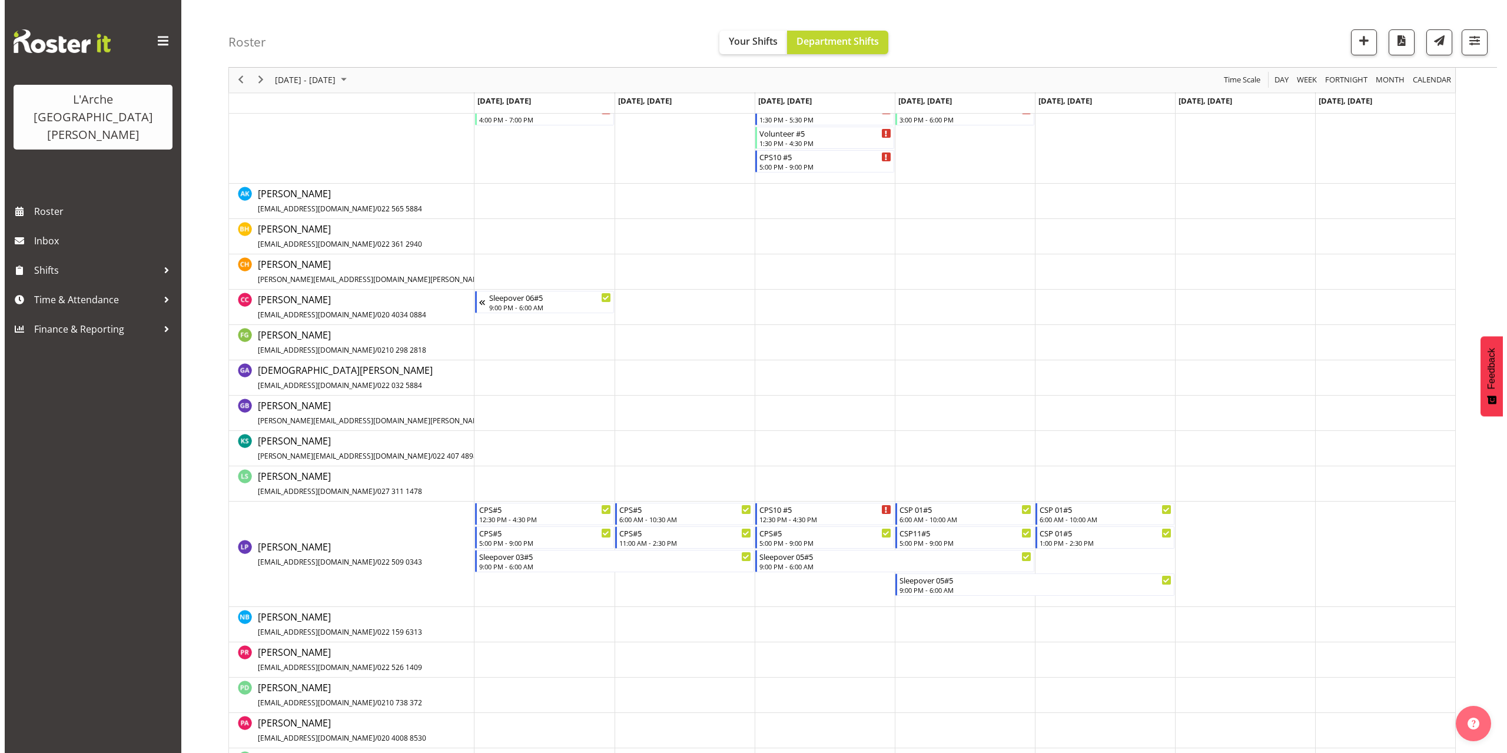
scroll to position [292, 0]
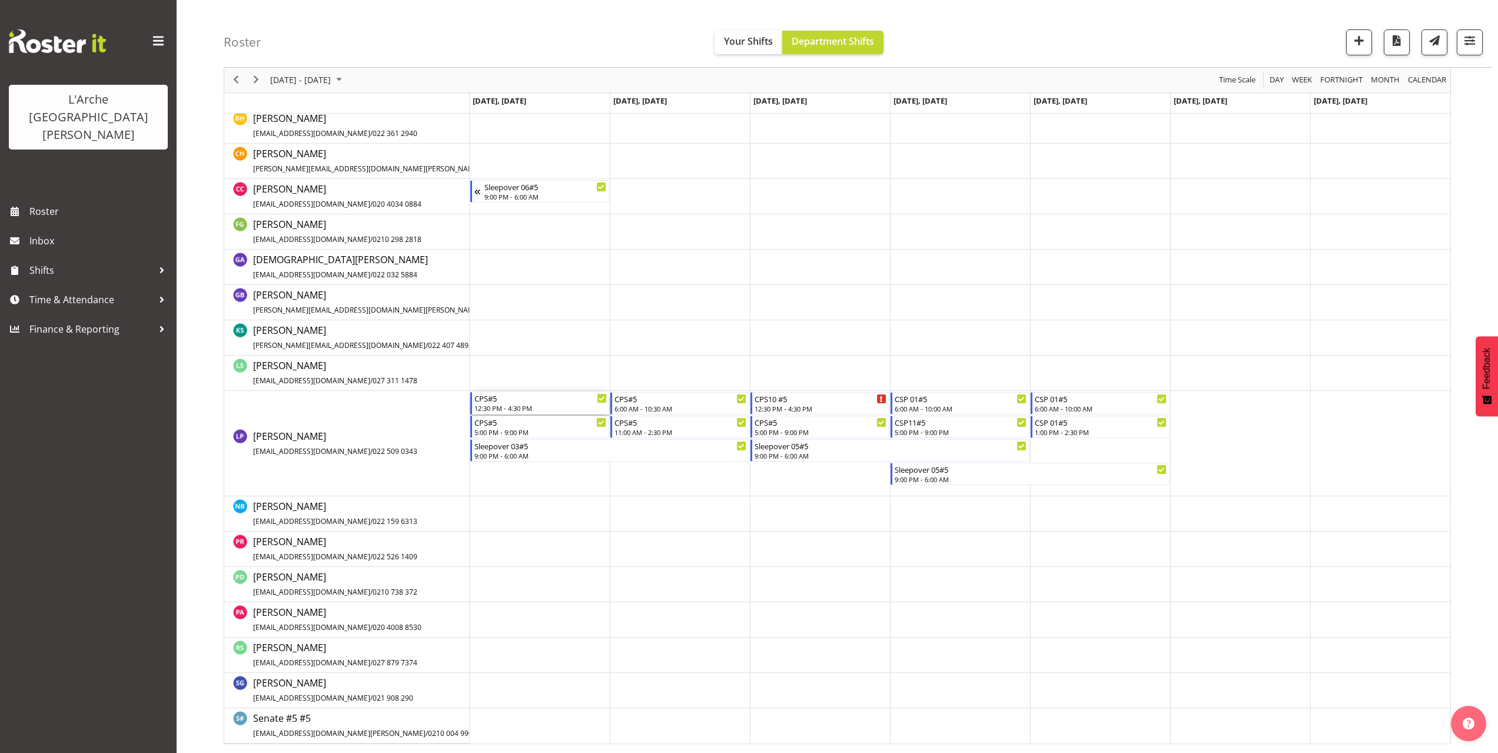
click at [502, 405] on div "12:30 PM - 4:30 PM" at bounding box center [540, 407] width 132 height 9
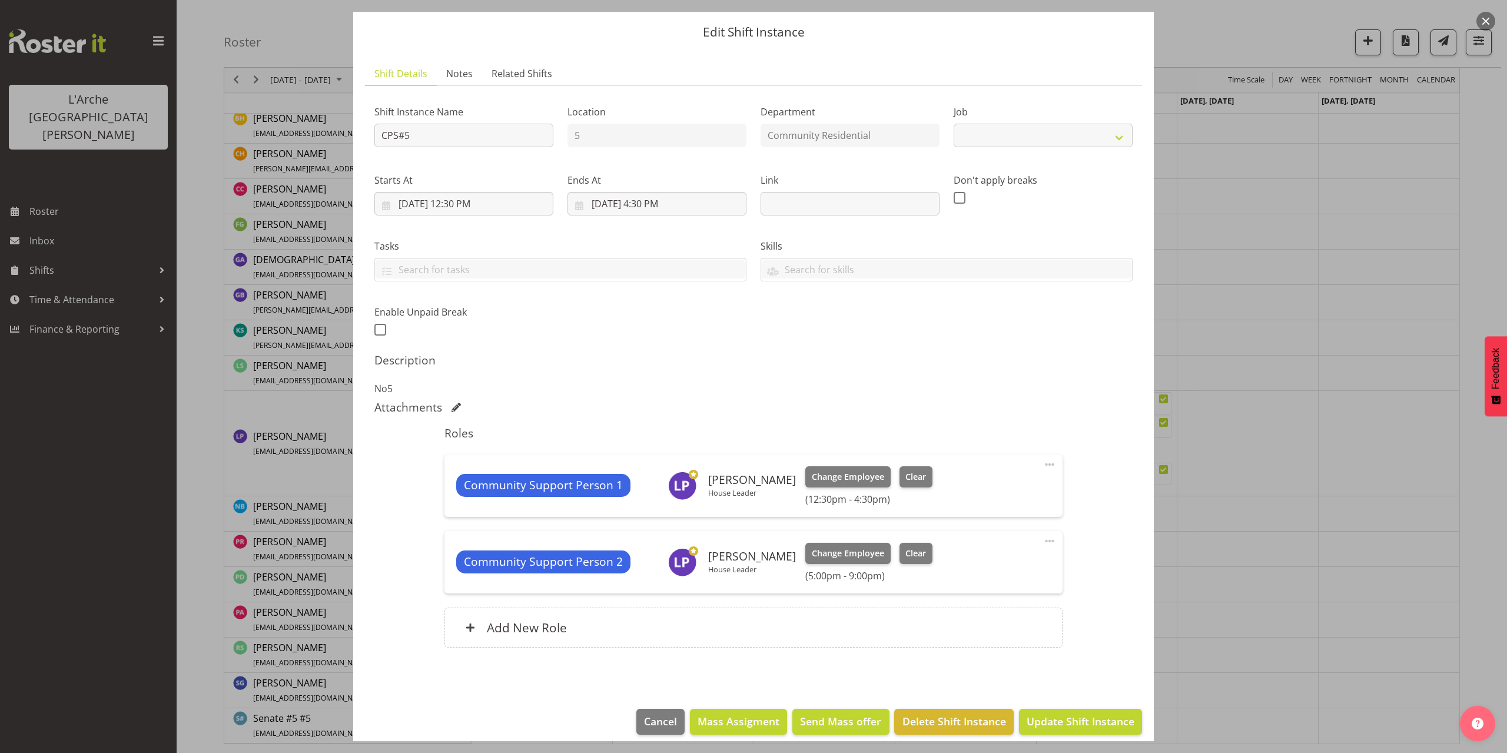
select select "2"
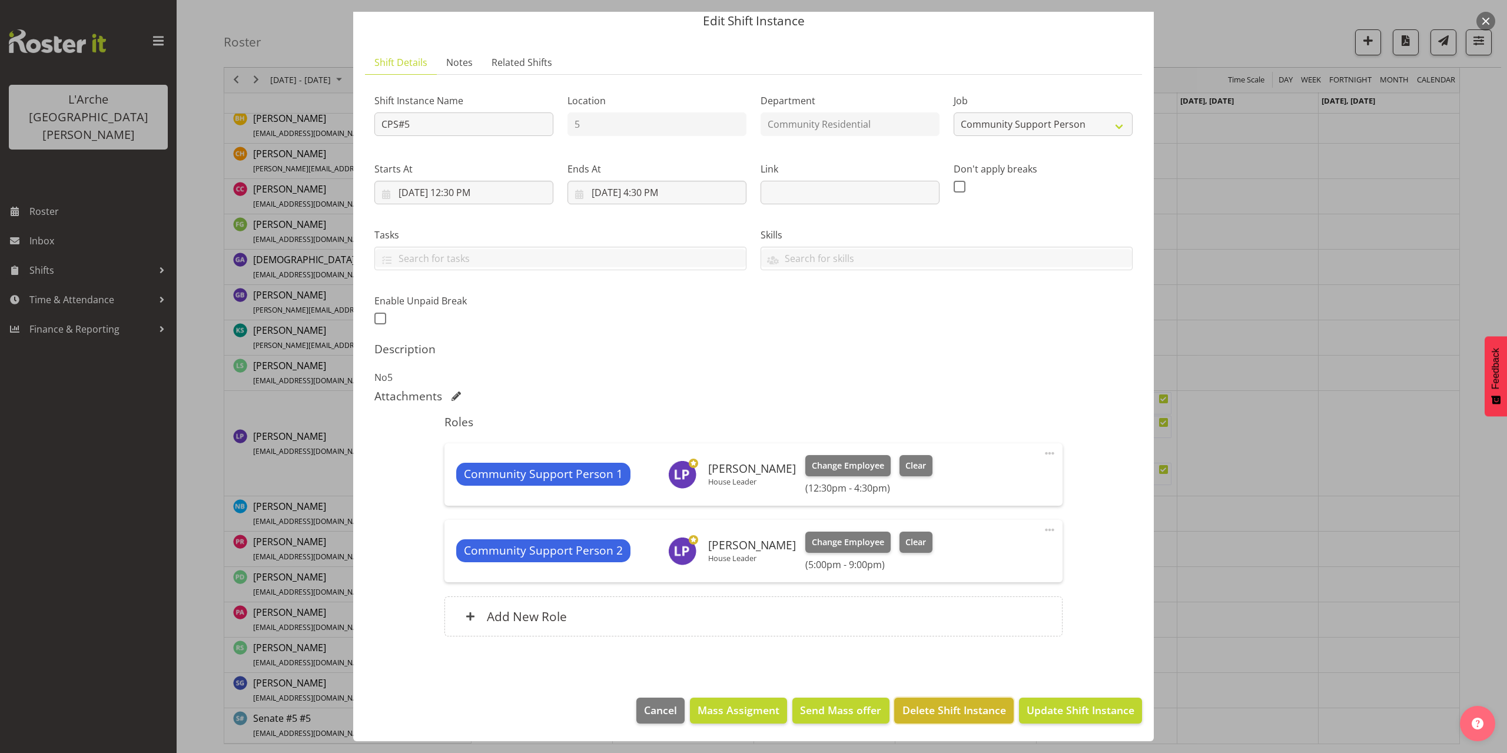
click at [978, 709] on span "Delete Shift Instance" at bounding box center [954, 709] width 104 height 15
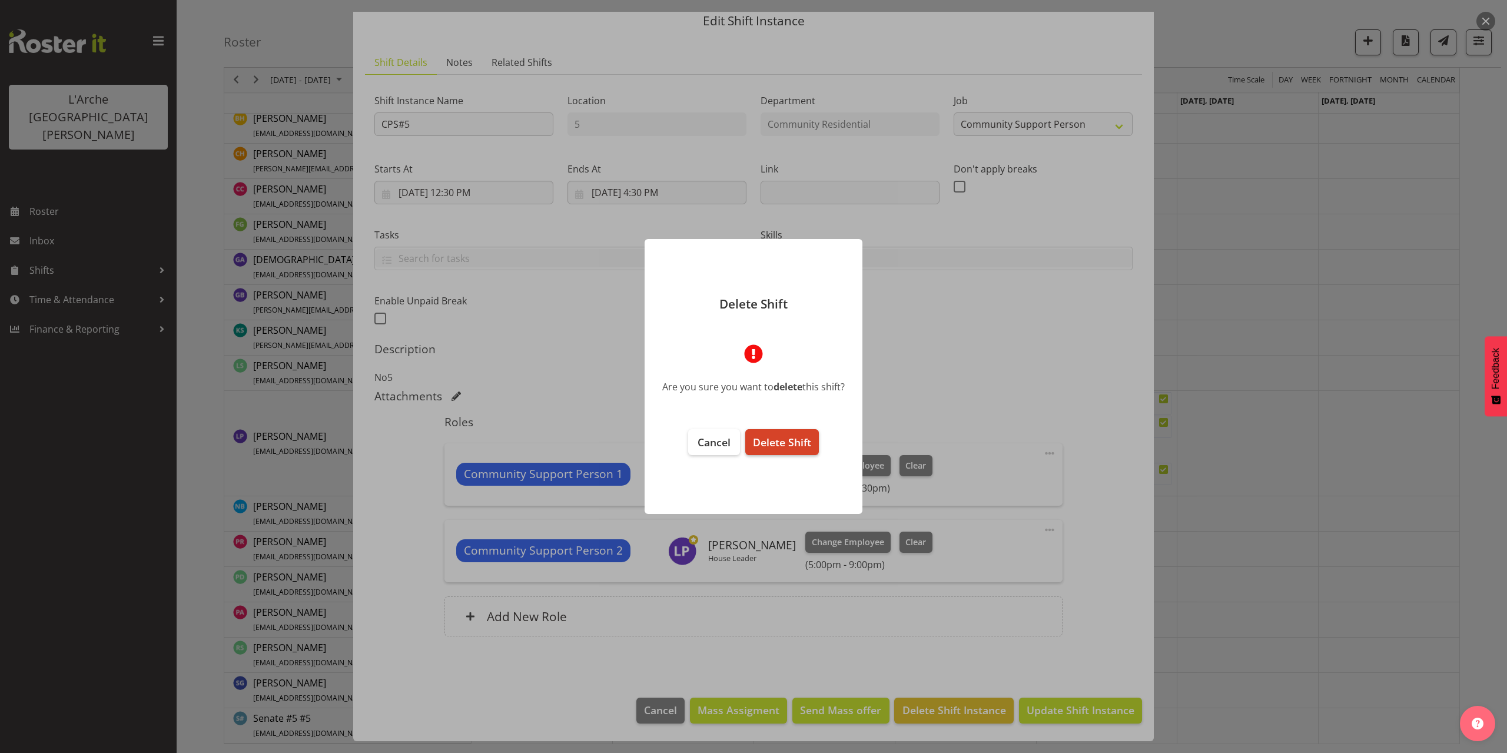
click at [788, 443] on span "Delete Shift" at bounding box center [782, 442] width 58 height 14
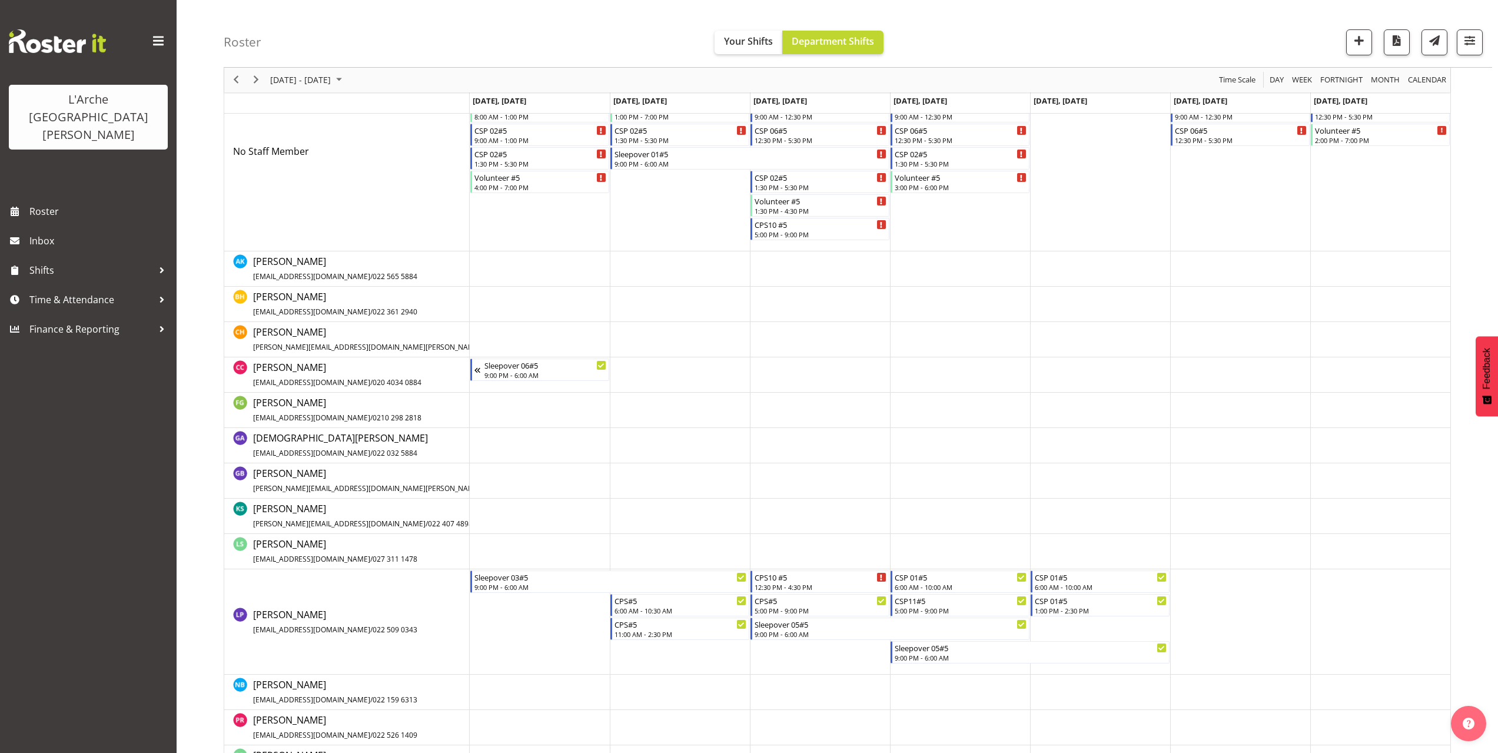
scroll to position [292, 0]
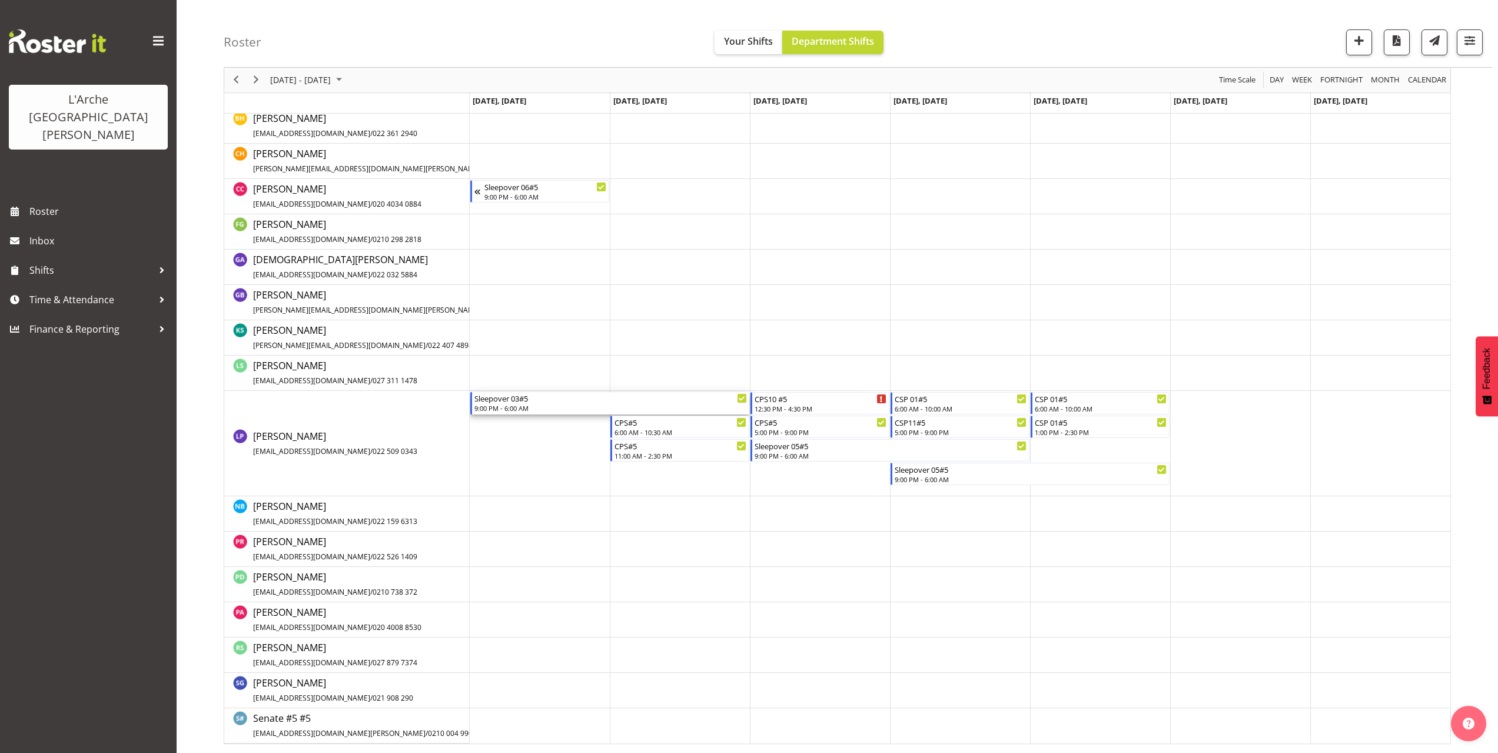
click at [498, 409] on div "9:00 PM - 6:00 AM" at bounding box center [610, 407] width 273 height 9
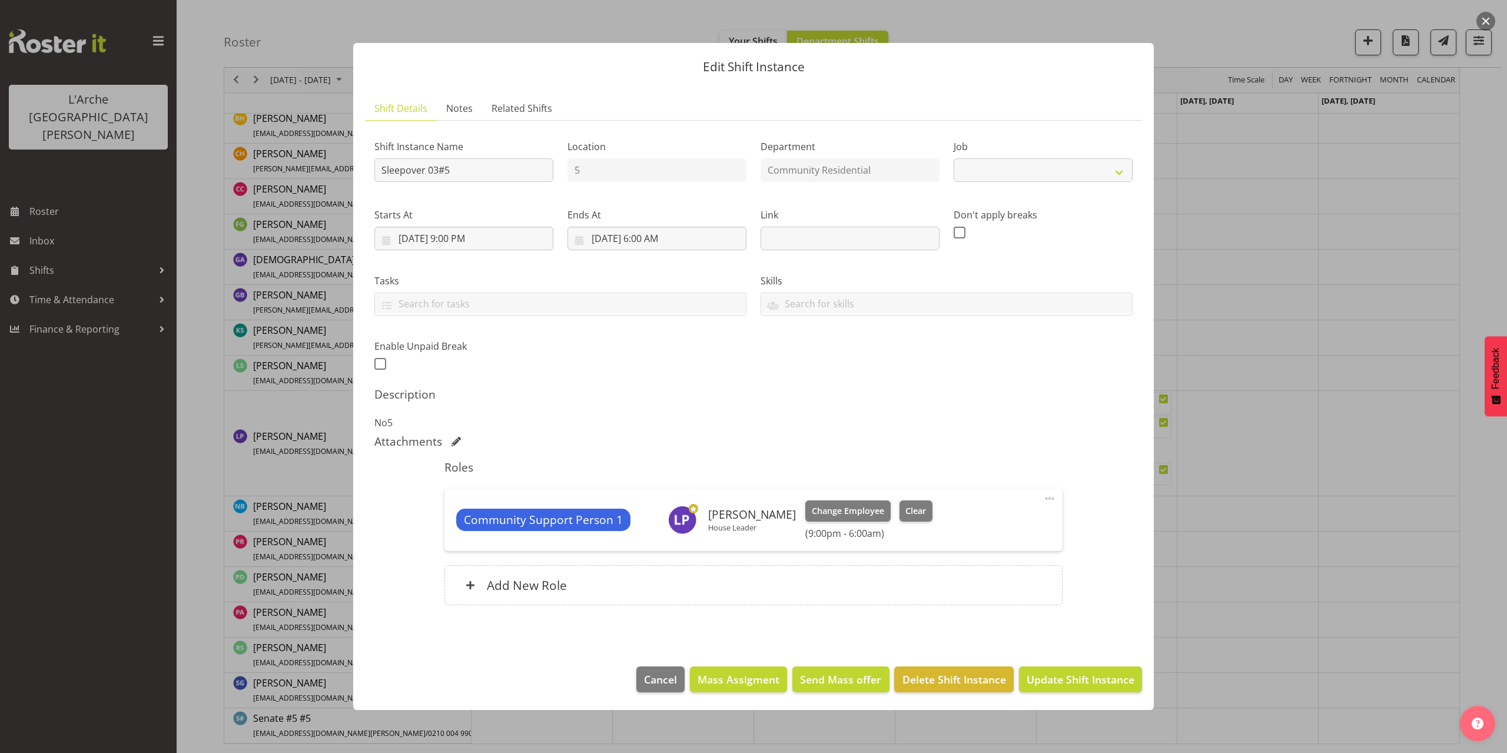
select select "2"
click at [975, 686] on span "Delete Shift Instance" at bounding box center [954, 679] width 104 height 15
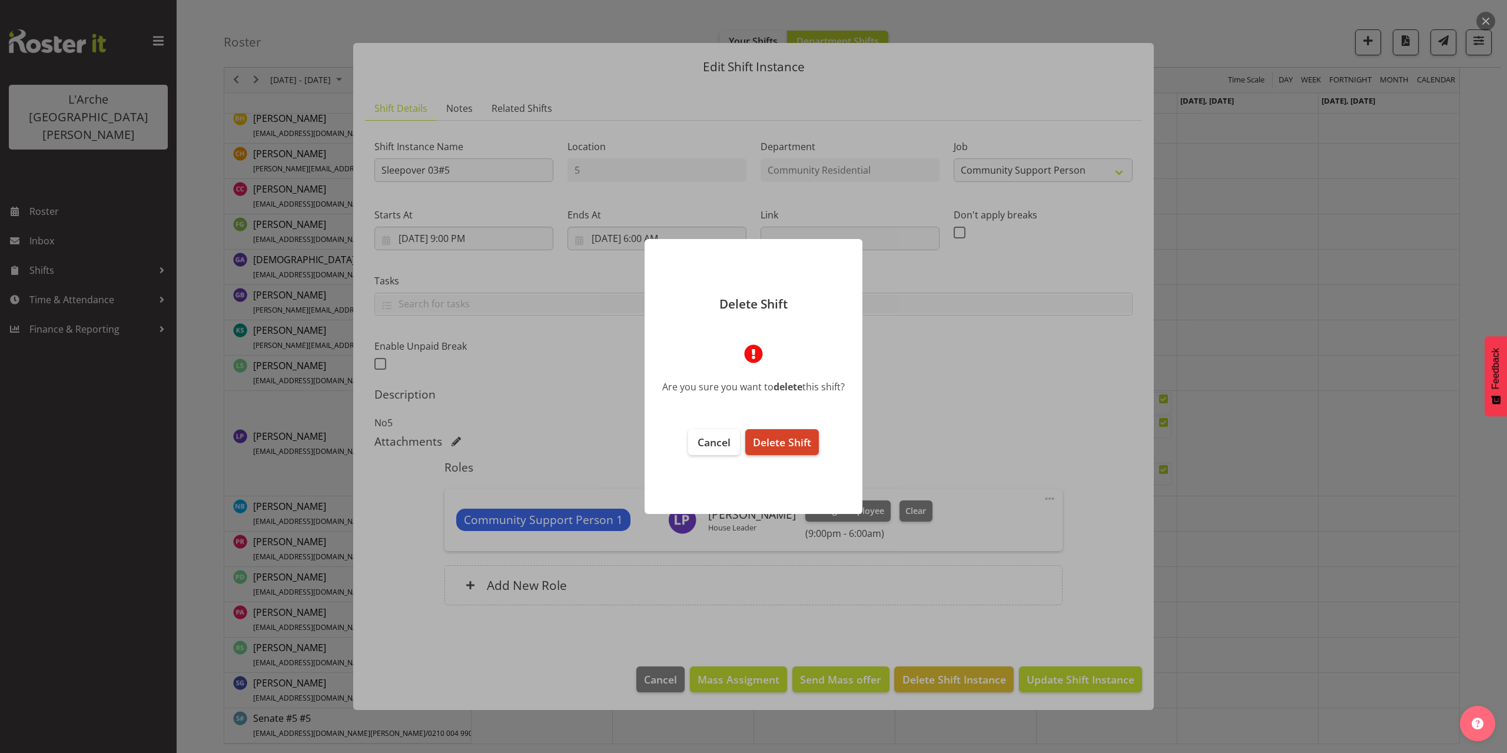
click at [790, 449] on button "Delete Shift" at bounding box center [782, 442] width 74 height 26
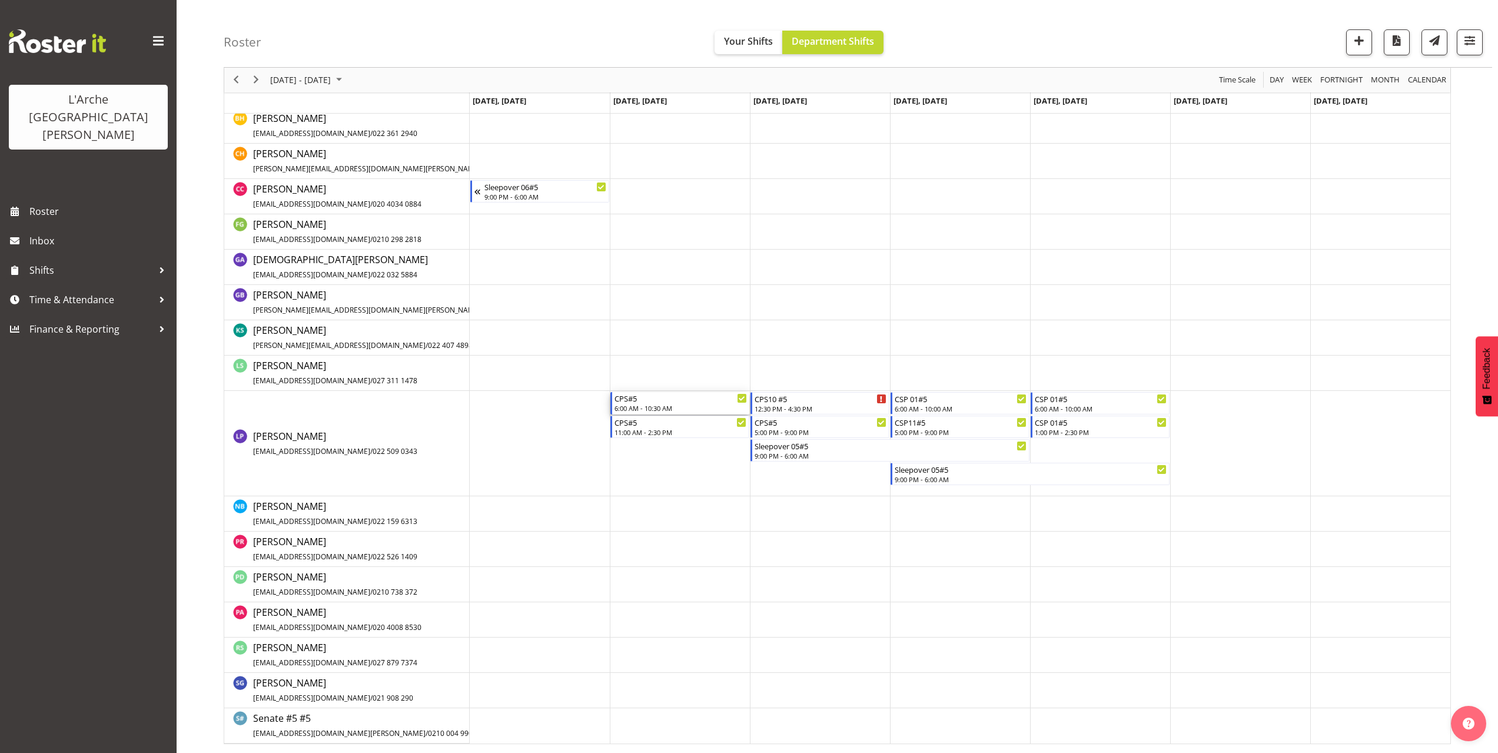
click at [646, 412] on div "6:00 AM - 10:30 AM" at bounding box center [680, 407] width 132 height 9
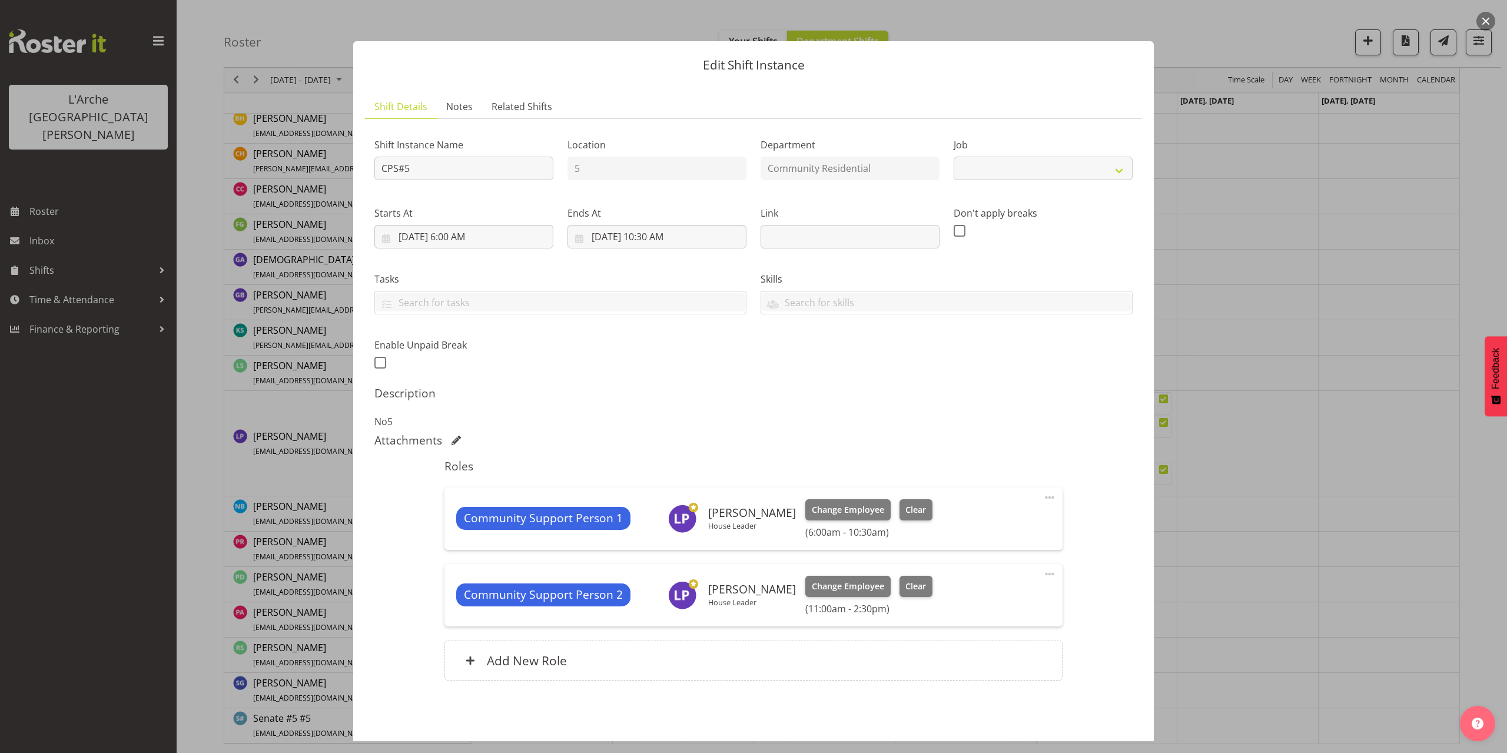
select select "2"
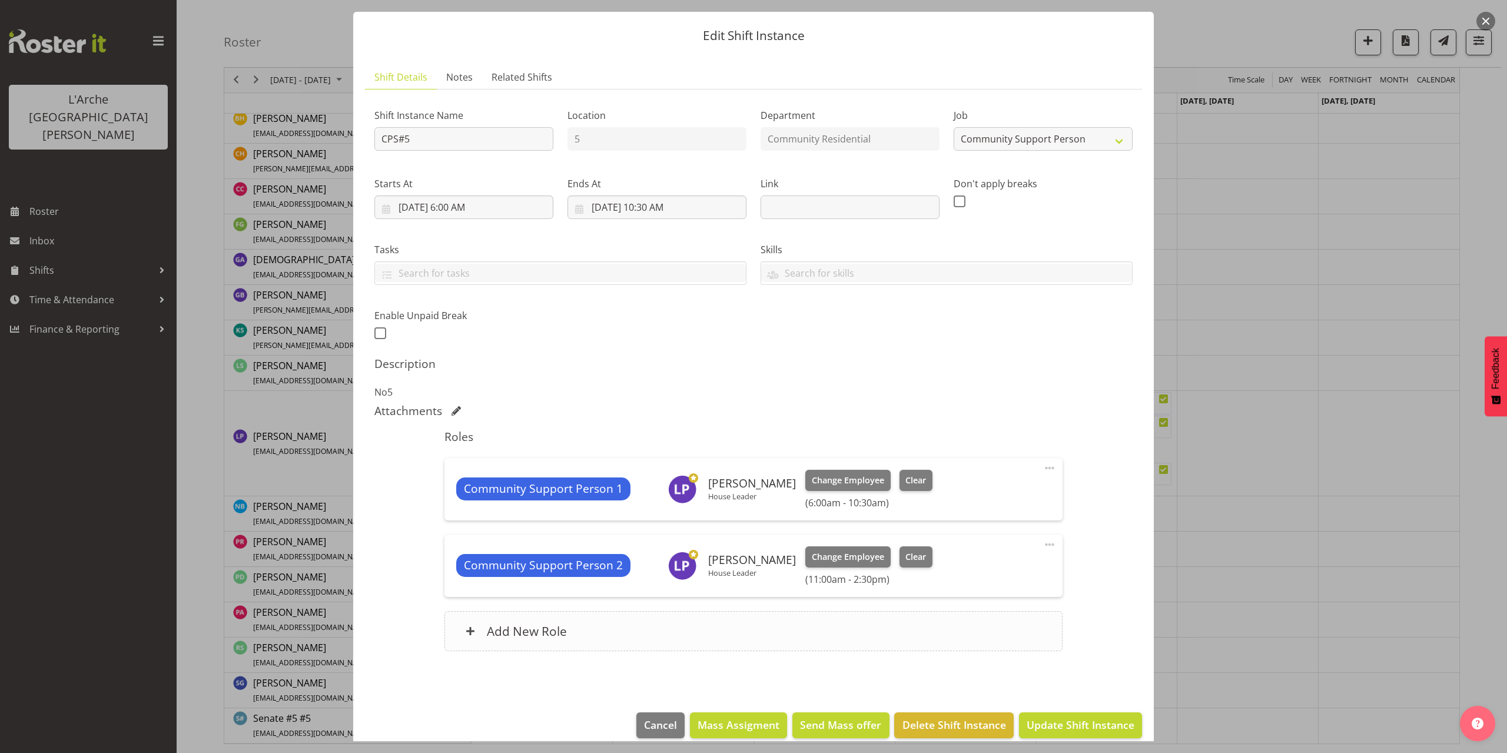
scroll to position [44, 0]
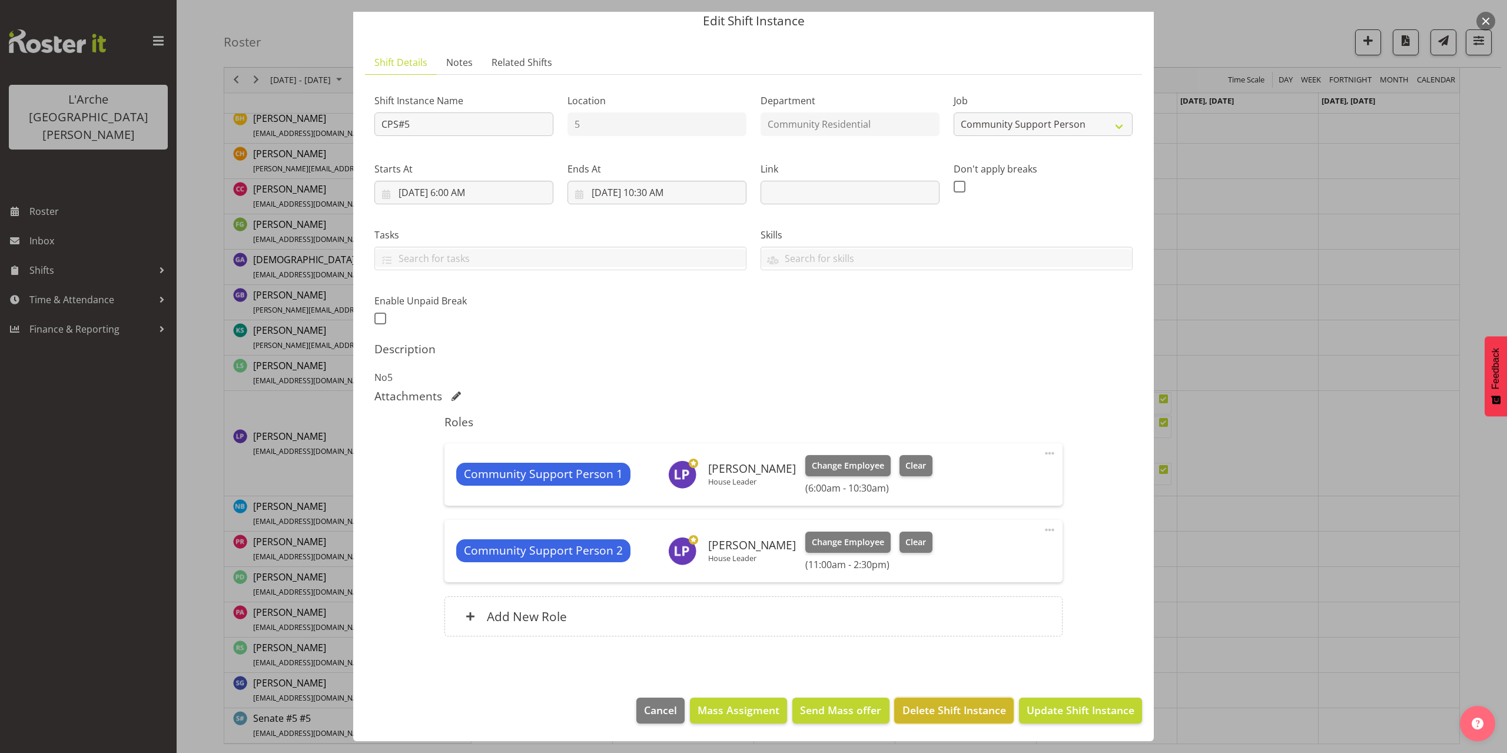
click at [948, 709] on span "Delete Shift Instance" at bounding box center [954, 709] width 104 height 15
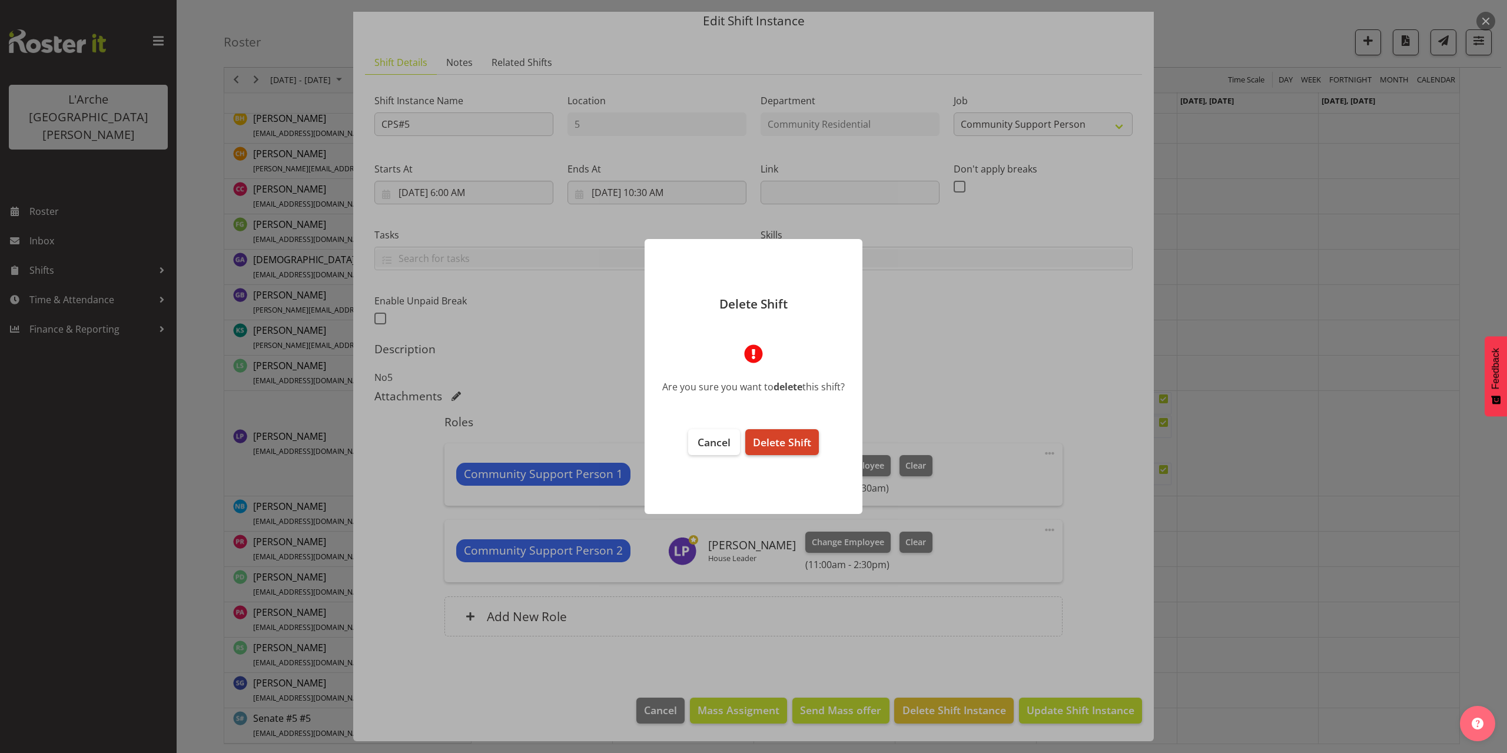
click at [779, 444] on span "Delete Shift" at bounding box center [782, 442] width 58 height 14
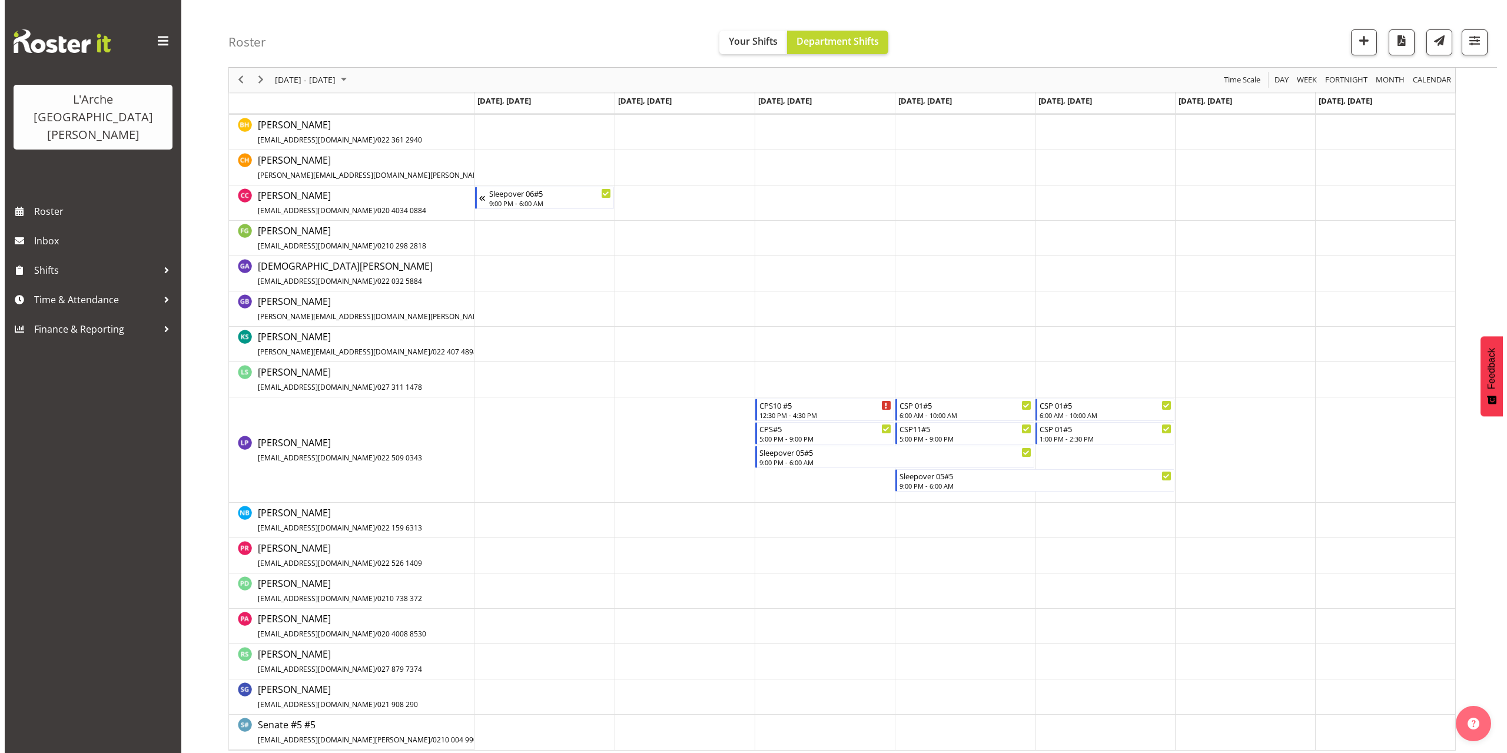
scroll to position [292, 0]
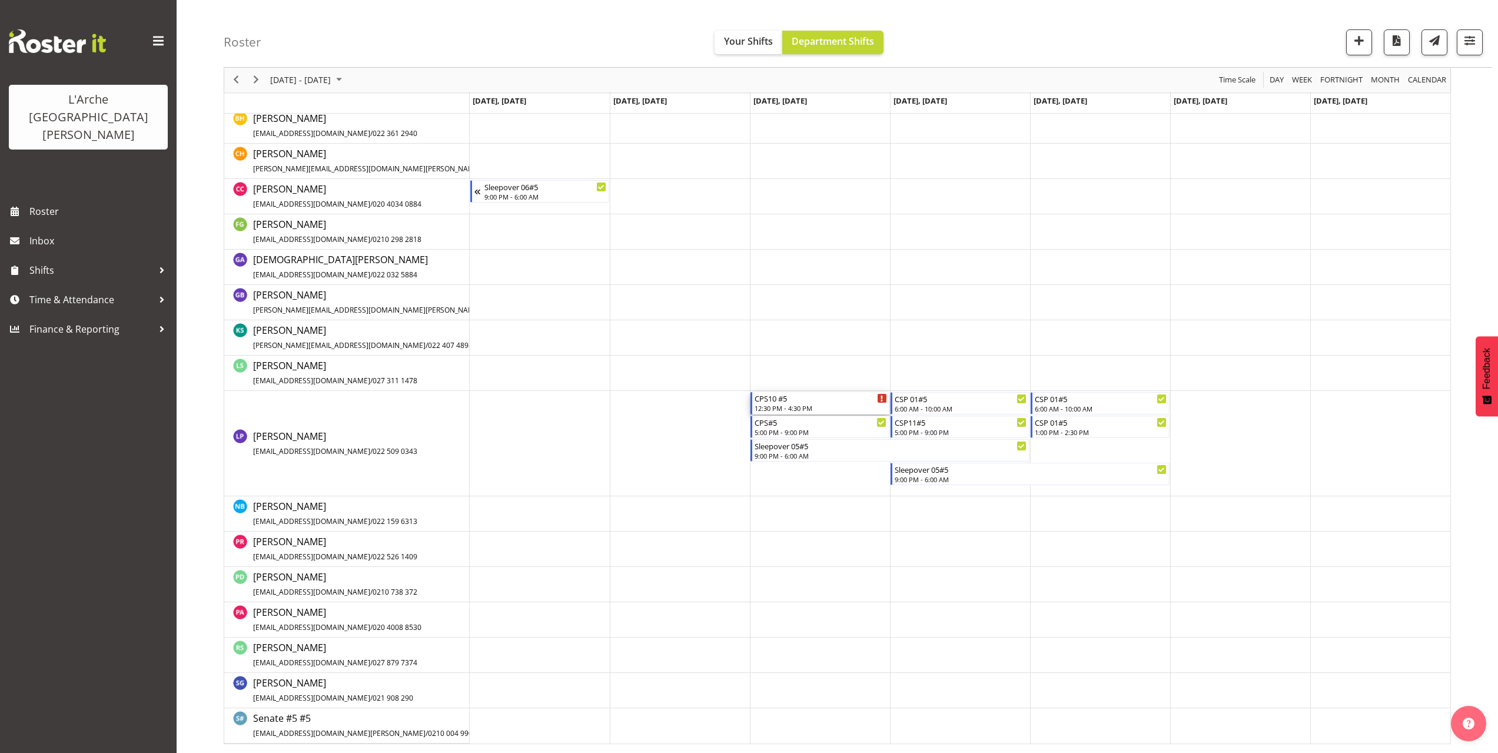
click at [786, 410] on div "12:30 PM - 4:30 PM" at bounding box center [821, 407] width 132 height 9
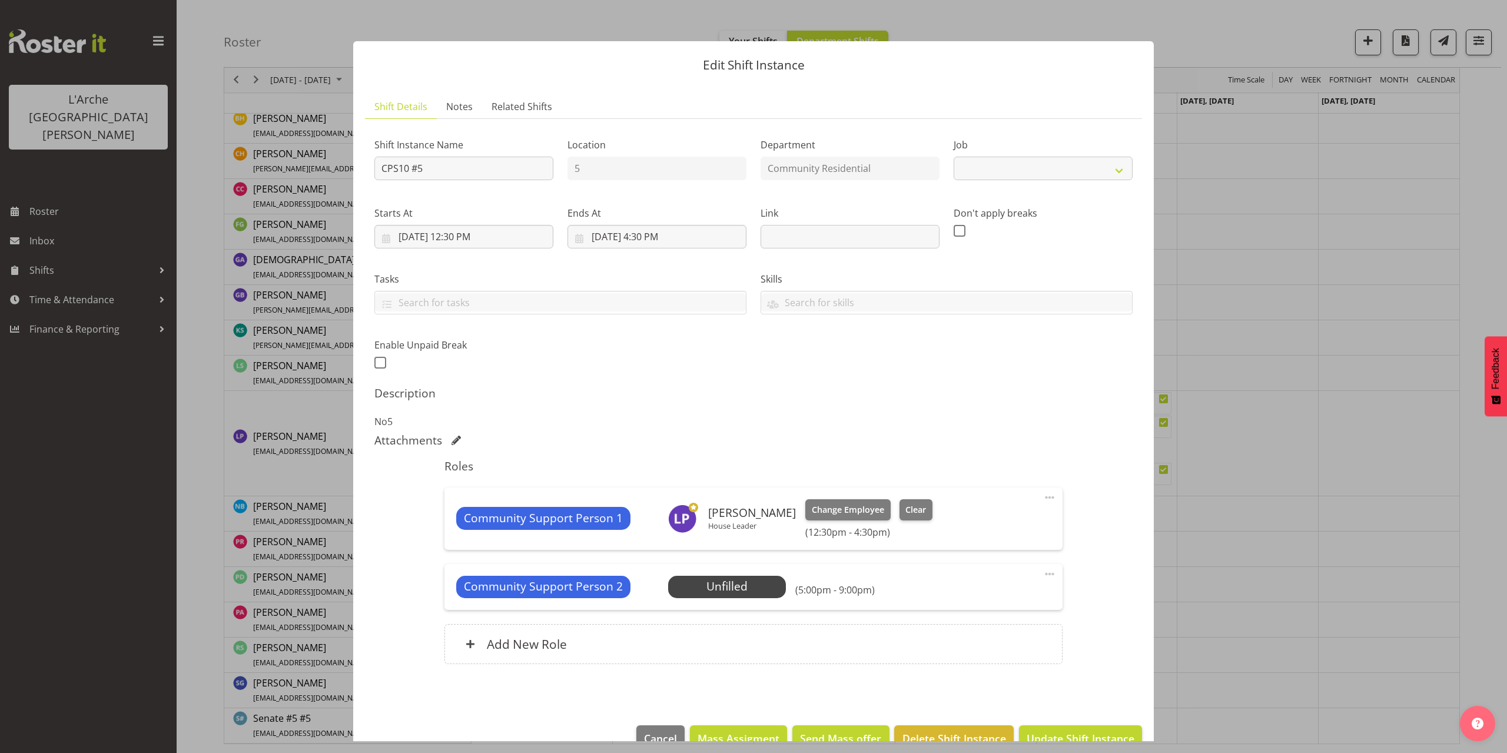
select select "2"
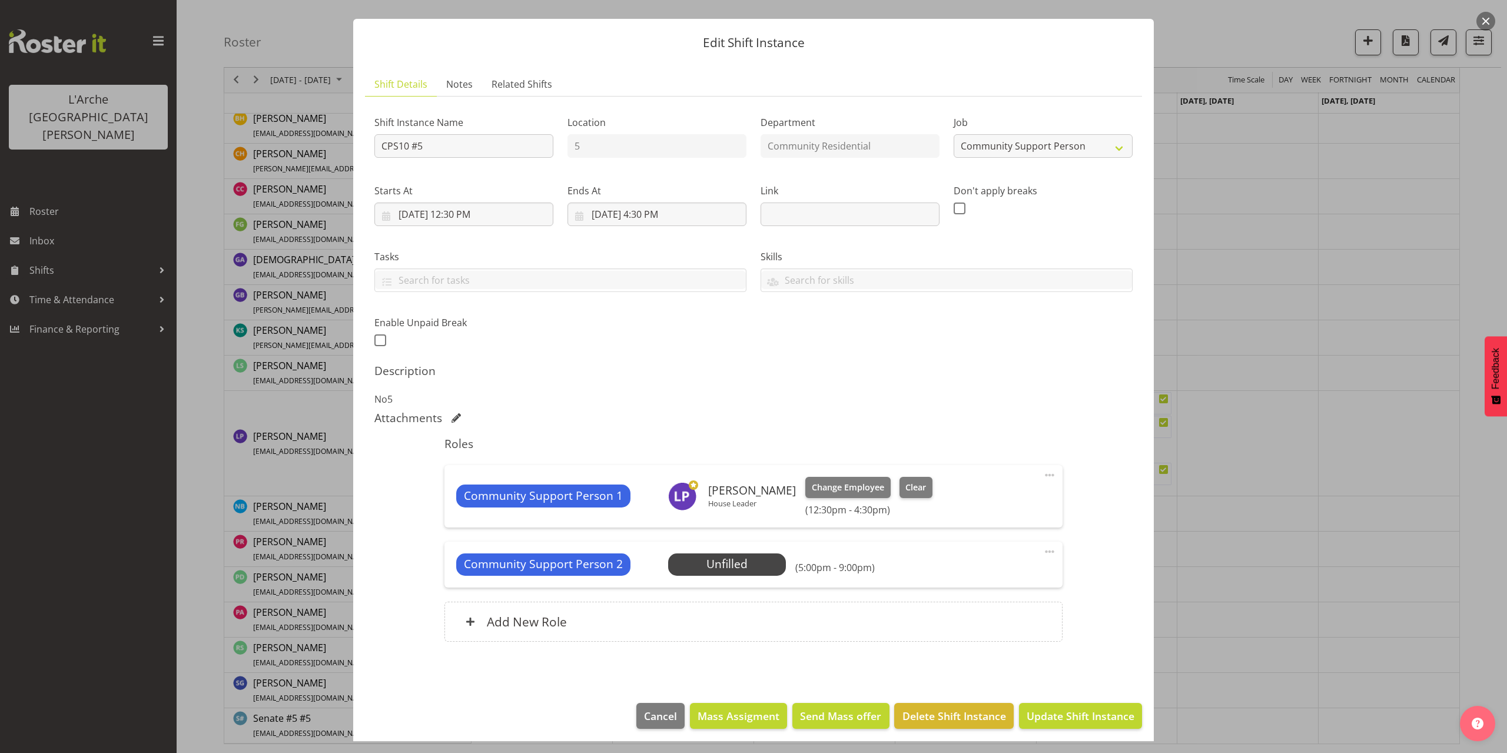
scroll to position [28, 0]
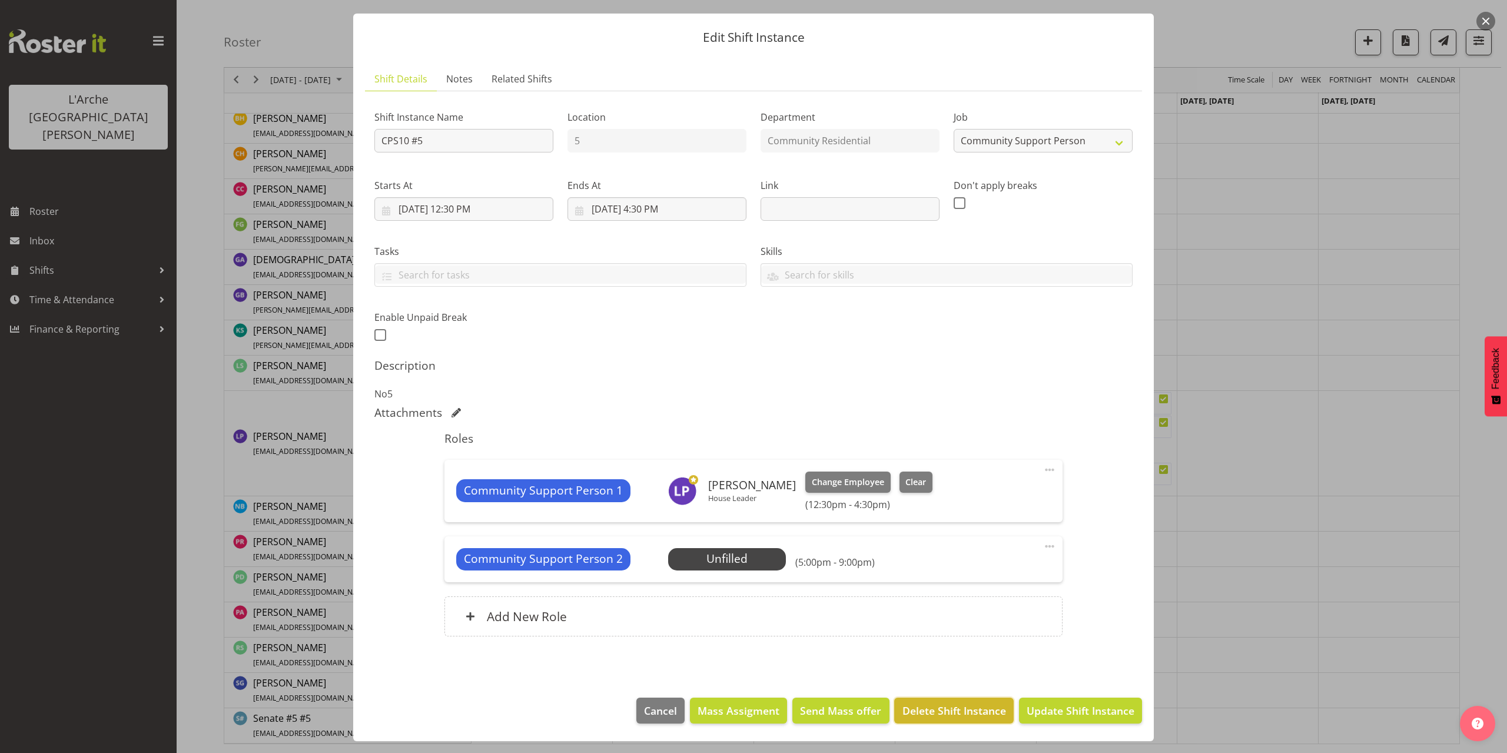
click at [949, 716] on span "Delete Shift Instance" at bounding box center [954, 710] width 104 height 15
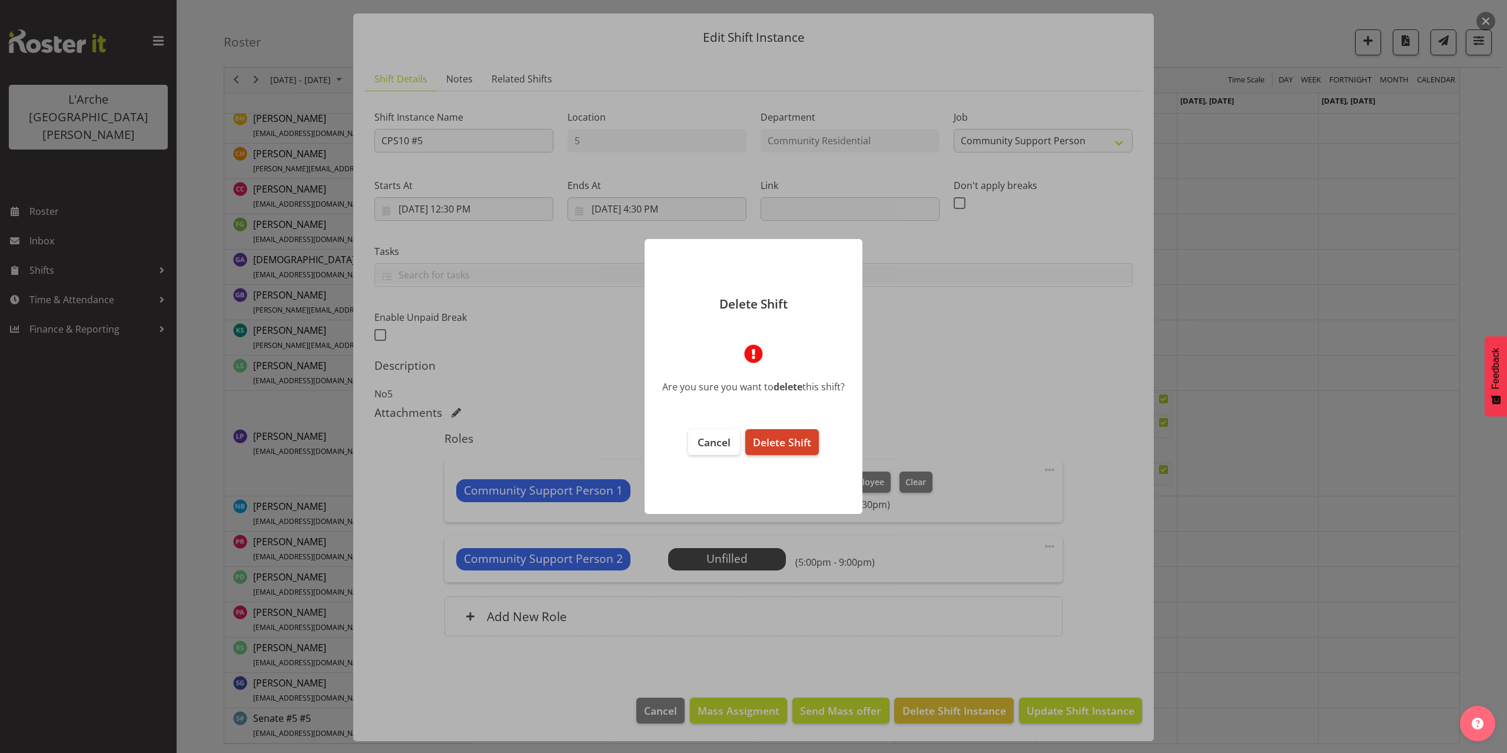
click at [773, 435] on span "Delete Shift" at bounding box center [782, 442] width 58 height 14
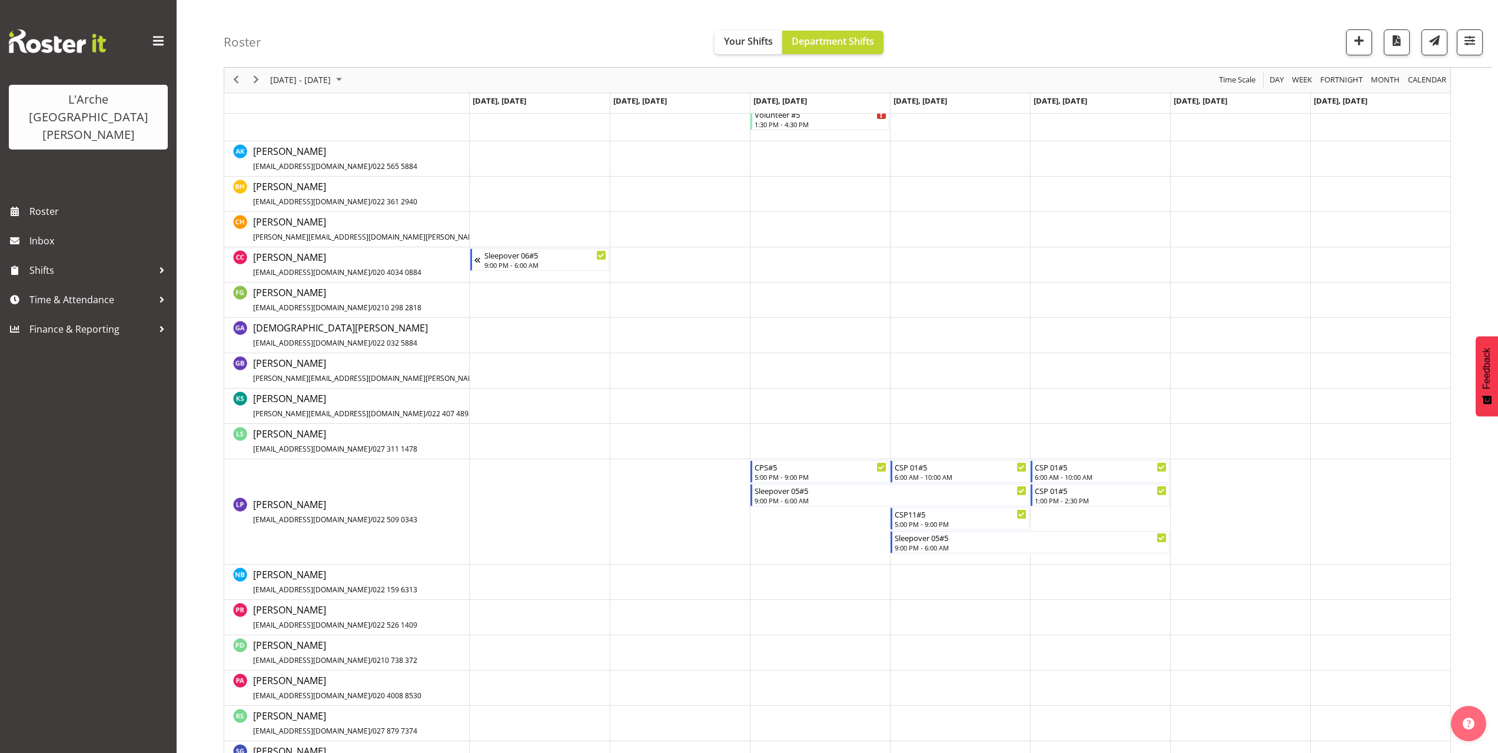
scroll to position [268, 0]
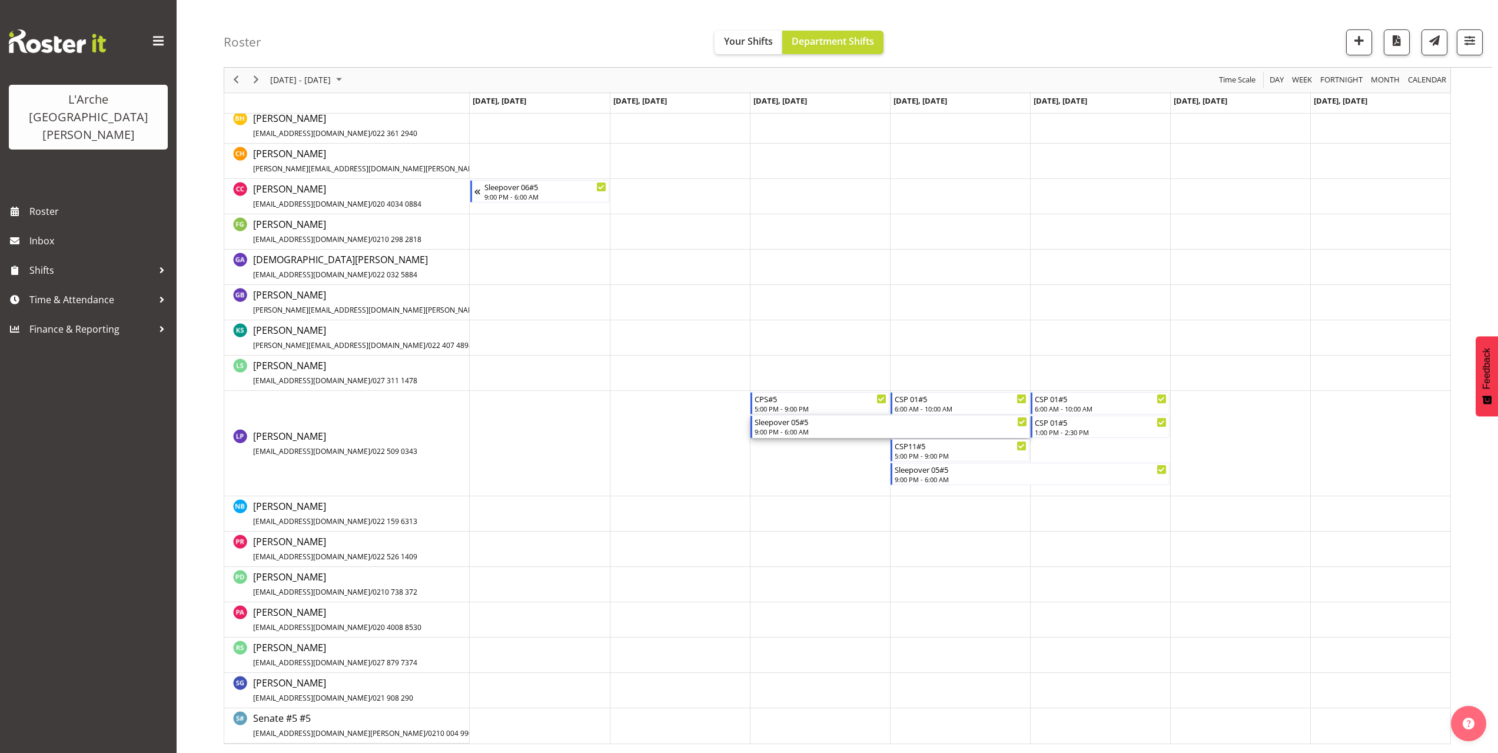
click at [777, 431] on div "9:00 PM - 6:00 AM" at bounding box center [891, 431] width 273 height 9
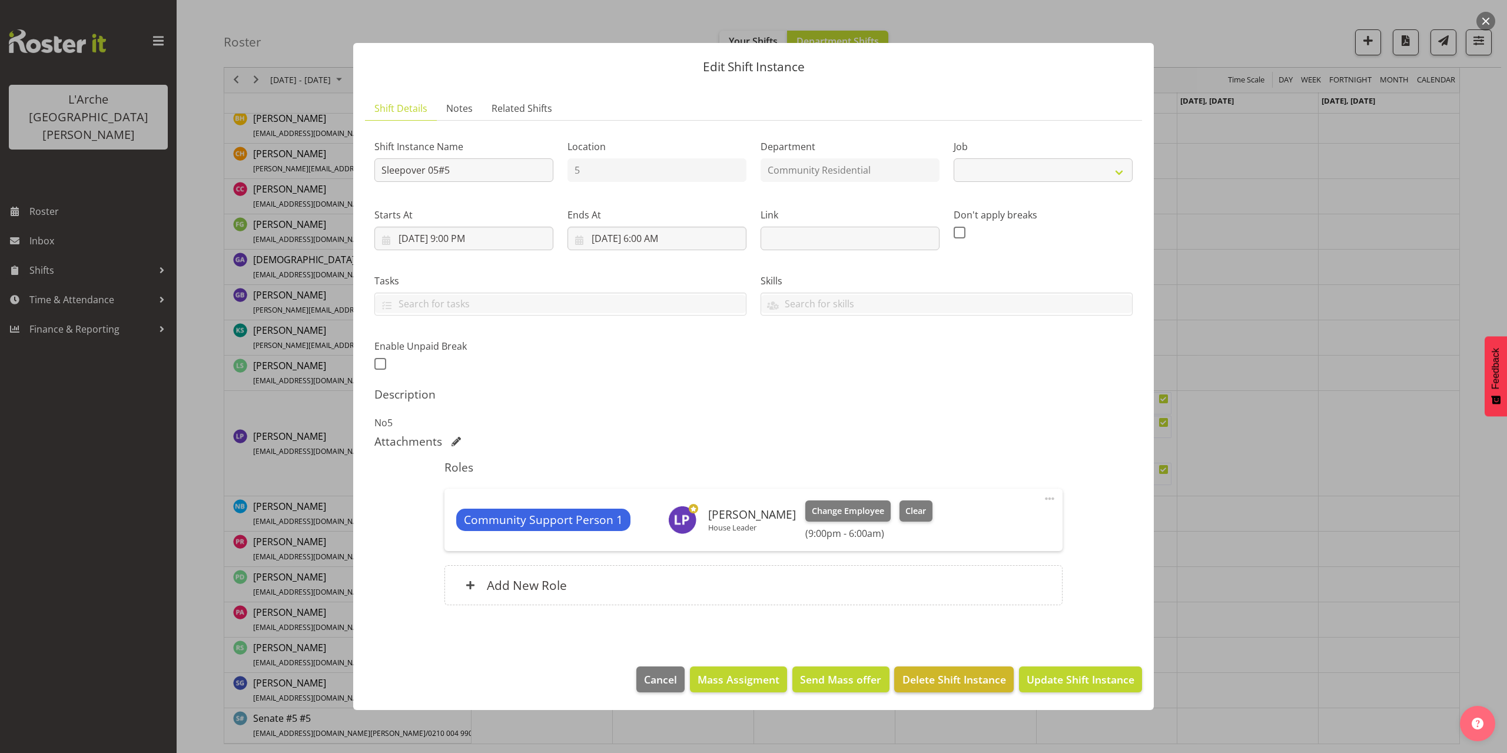
select select "2"
click at [934, 676] on span "Delete Shift Instance" at bounding box center [954, 679] width 104 height 15
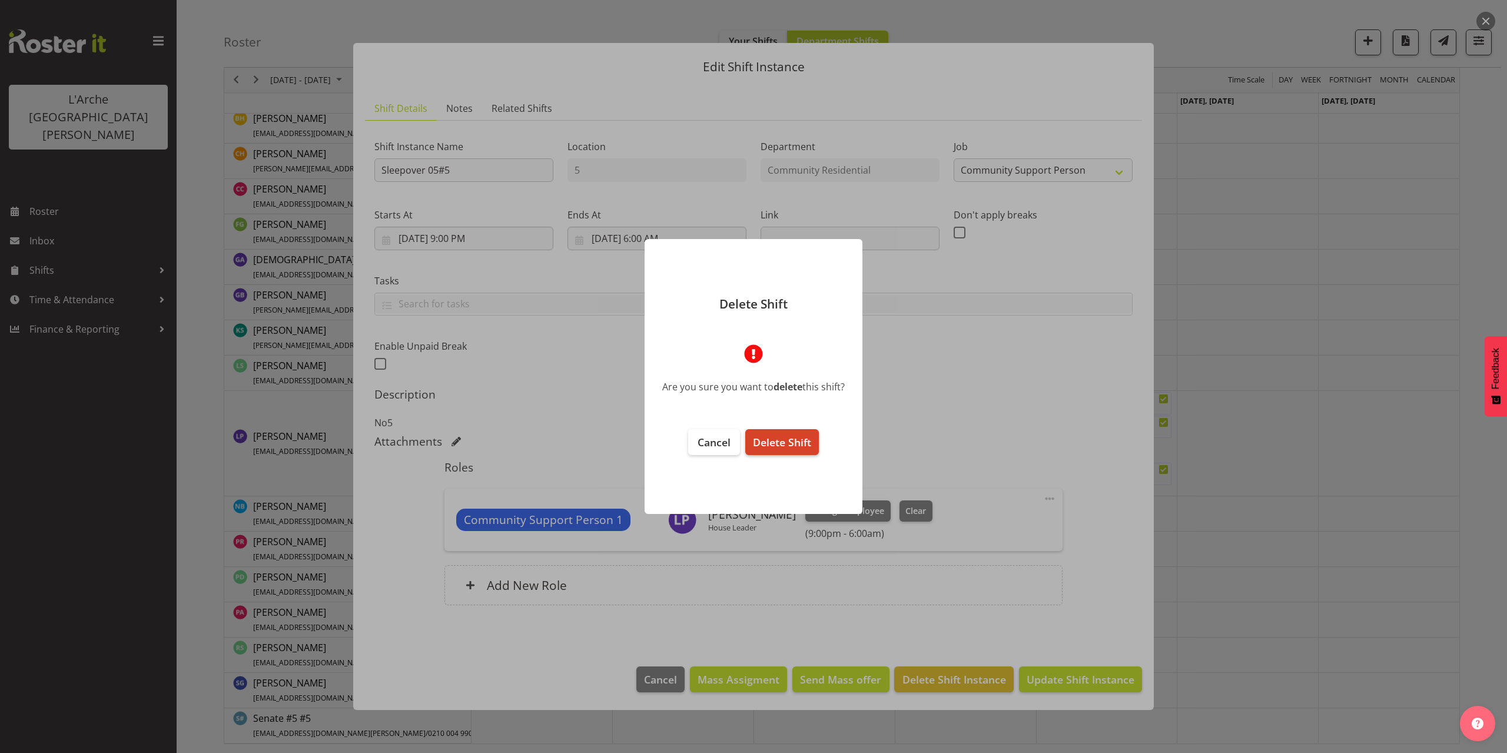
click at [789, 447] on span "Delete Shift" at bounding box center [782, 442] width 58 height 14
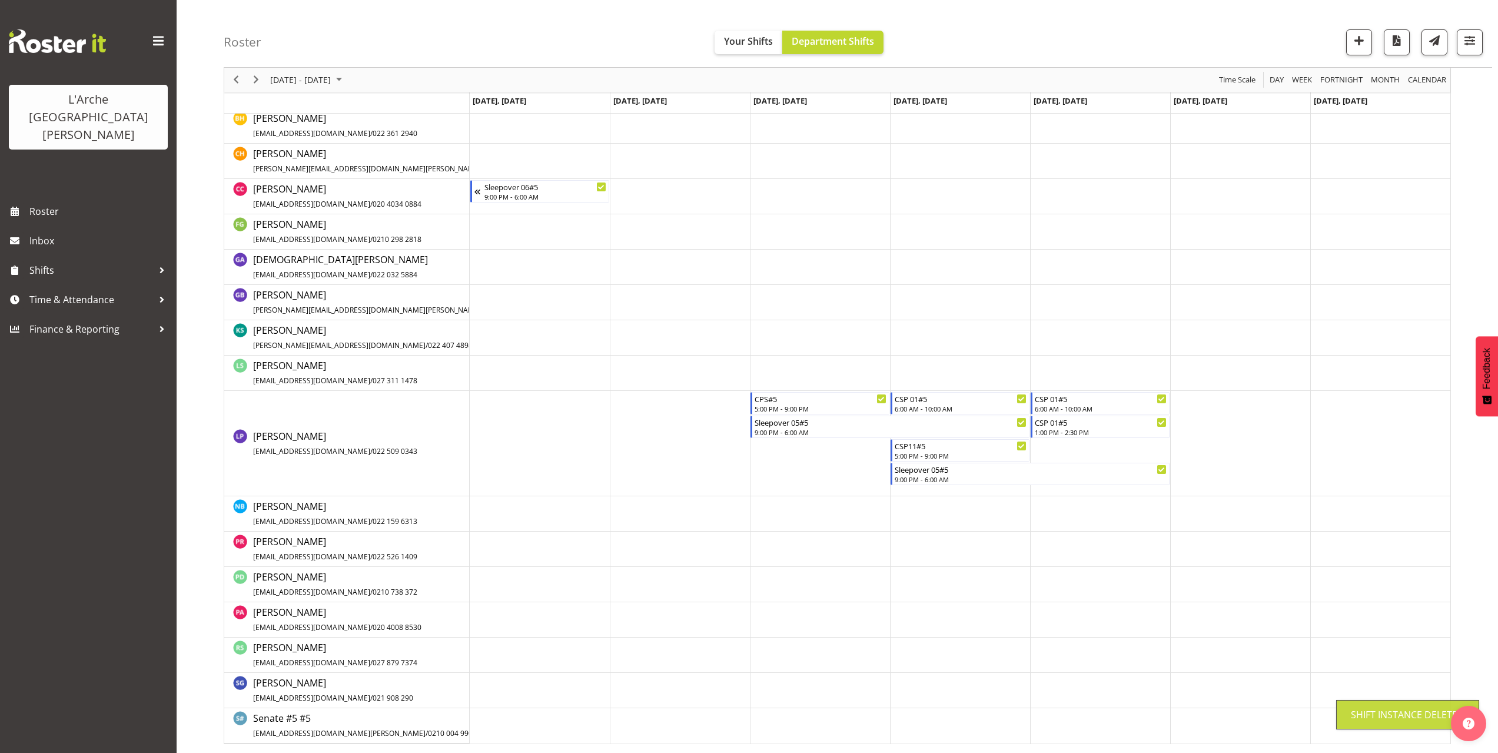
scroll to position [58, 0]
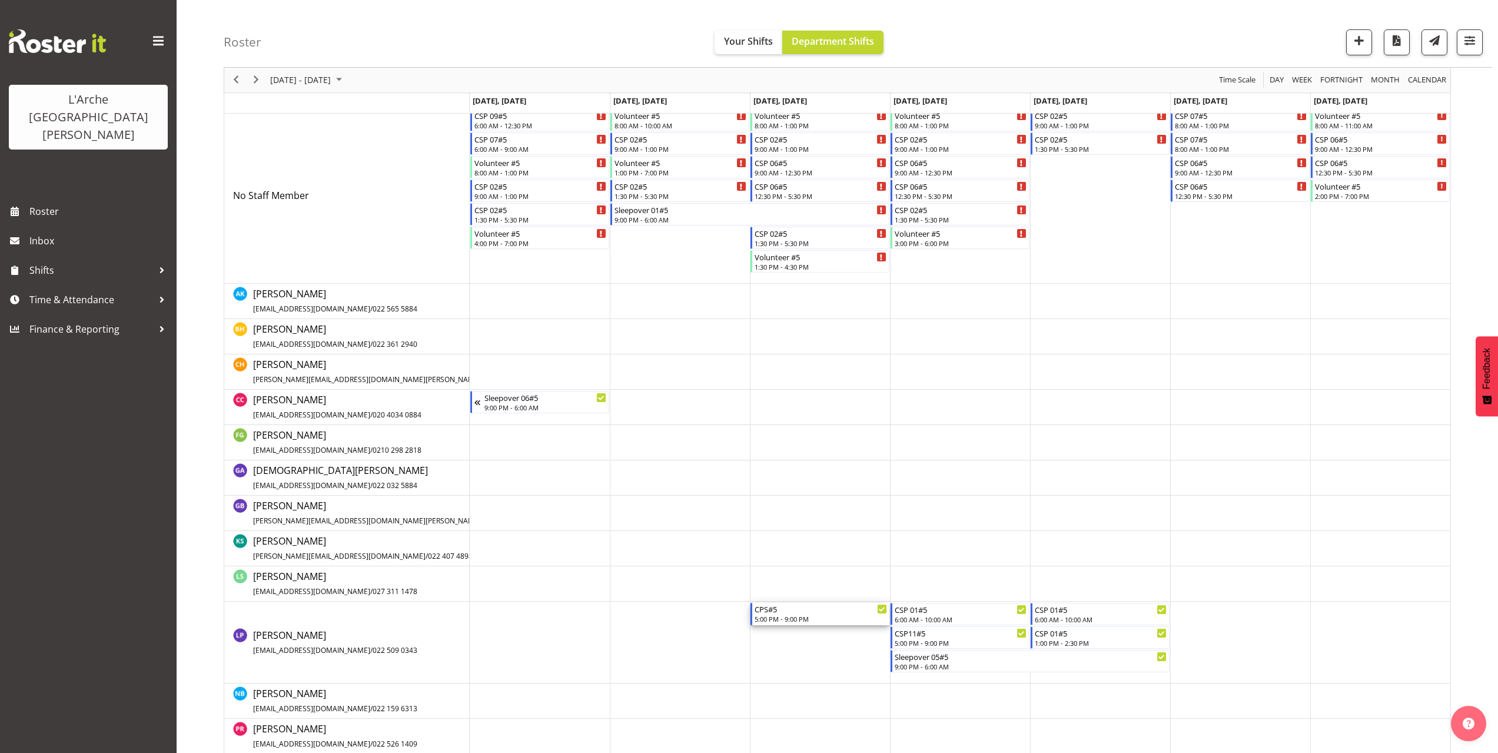
click at [823, 609] on div "CPS#5" at bounding box center [821, 609] width 132 height 12
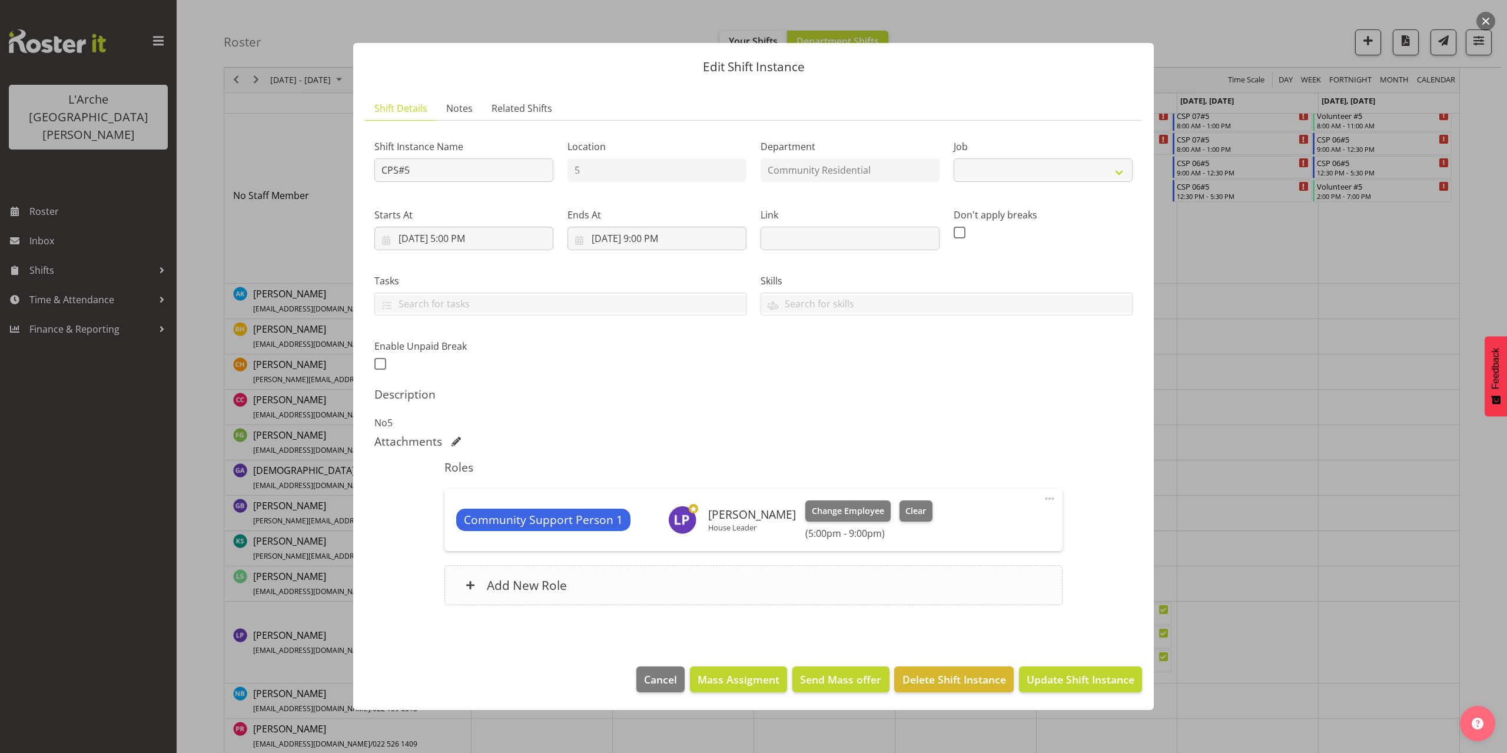
select select "2"
click at [952, 683] on span "Delete Shift Instance" at bounding box center [954, 679] width 104 height 15
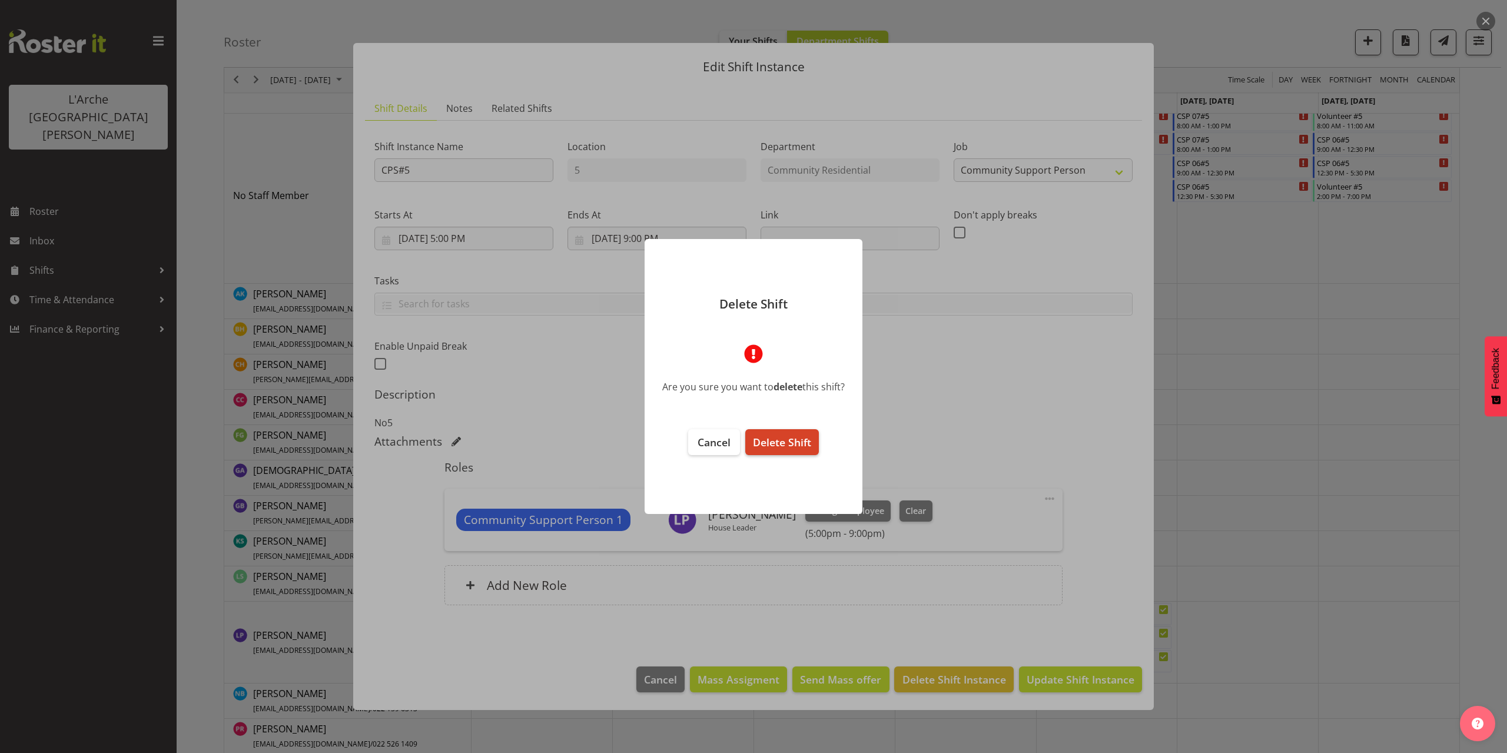
click at [790, 445] on span "Delete Shift" at bounding box center [782, 442] width 58 height 14
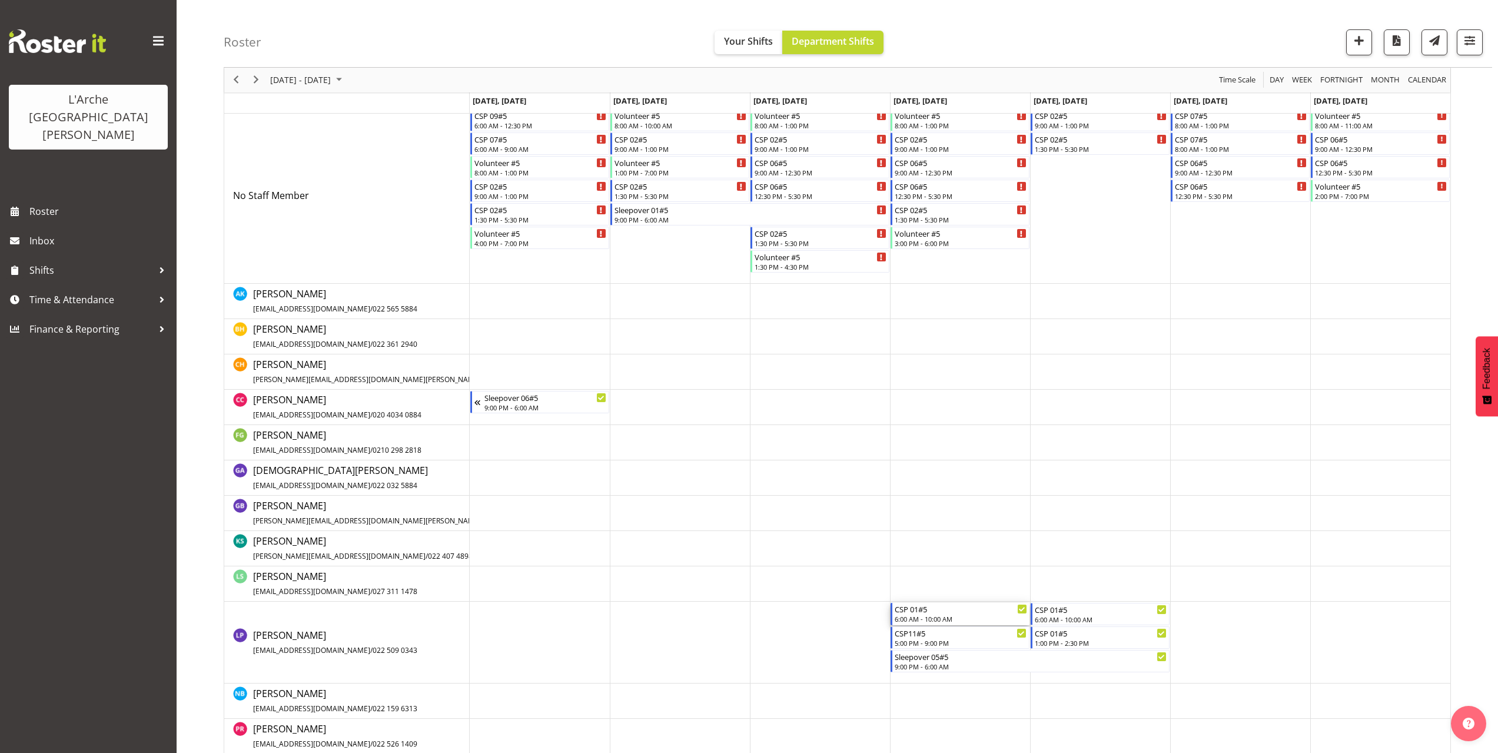
click at [926, 615] on div "6:00 AM - 10:00 AM" at bounding box center [961, 618] width 132 height 9
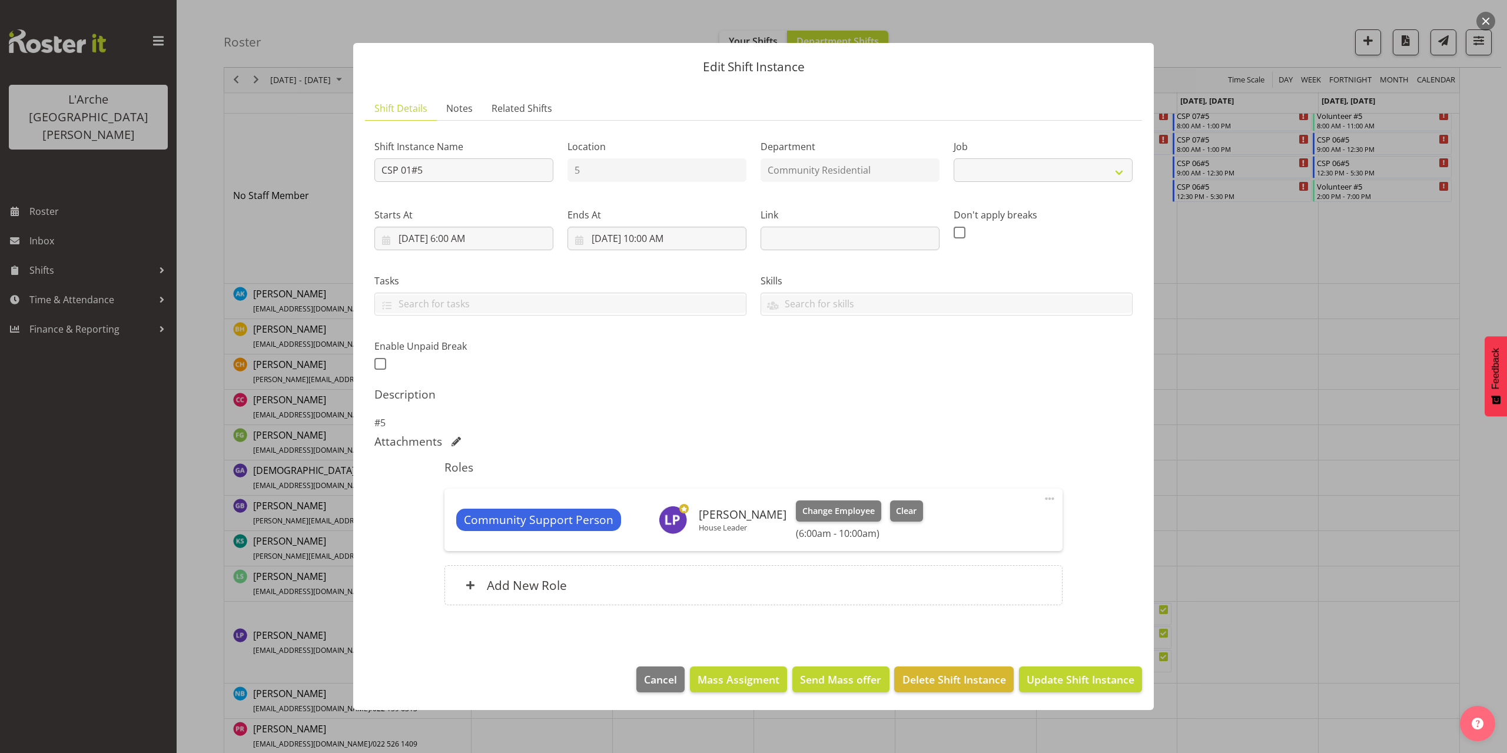
select select "2"
click at [954, 676] on span "Delete Shift Instance" at bounding box center [954, 679] width 104 height 15
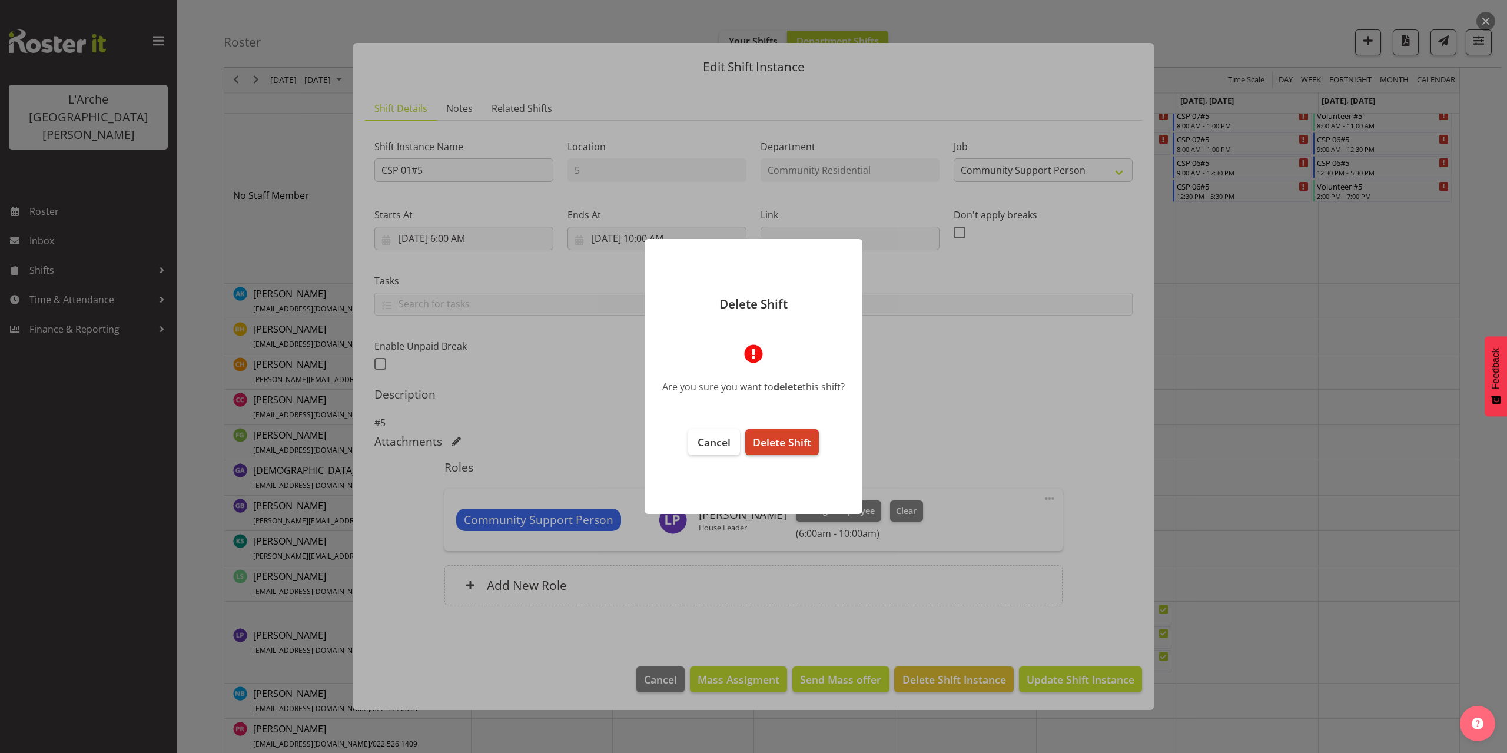
click at [802, 450] on button "Delete Shift" at bounding box center [782, 442] width 74 height 26
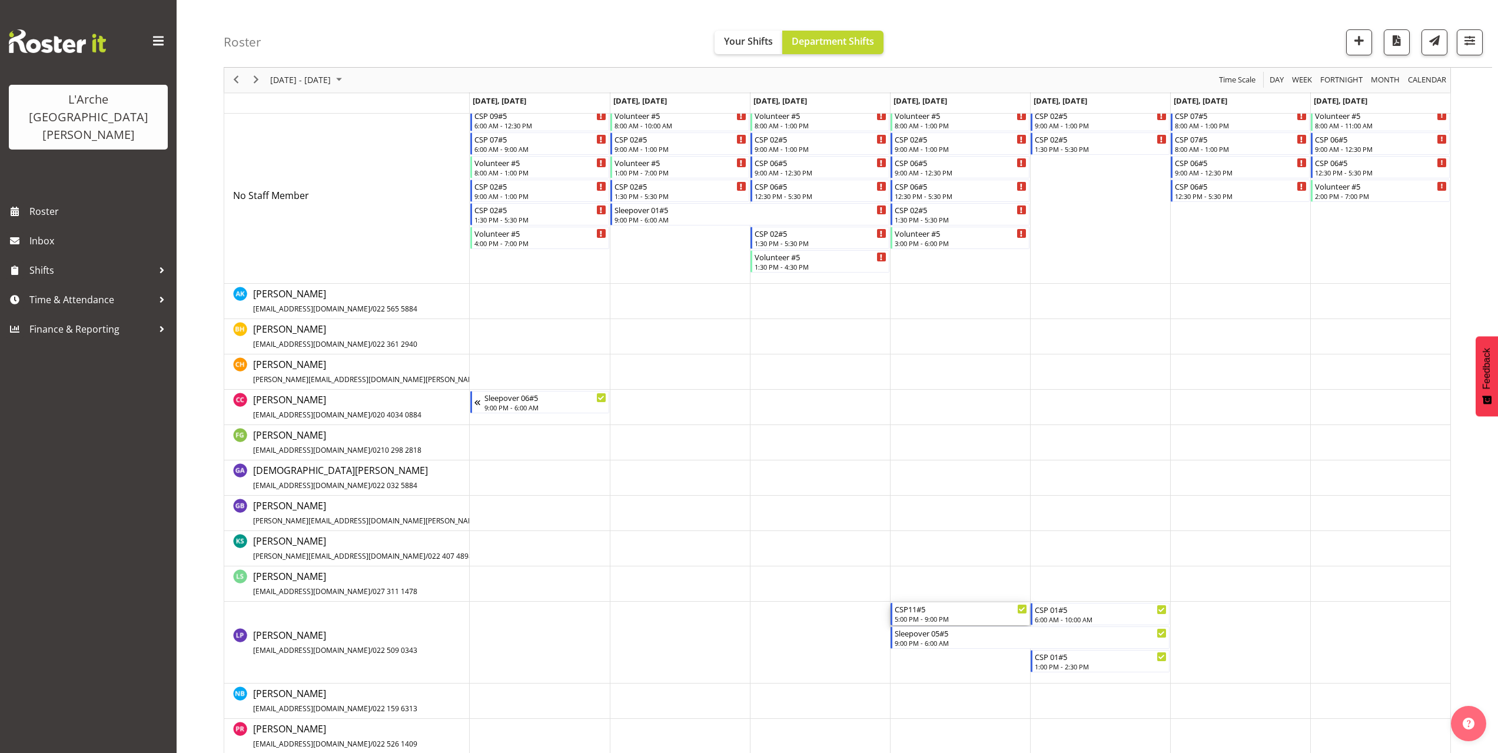
click at [954, 616] on div "5:00 PM - 9:00 PM" at bounding box center [961, 618] width 132 height 9
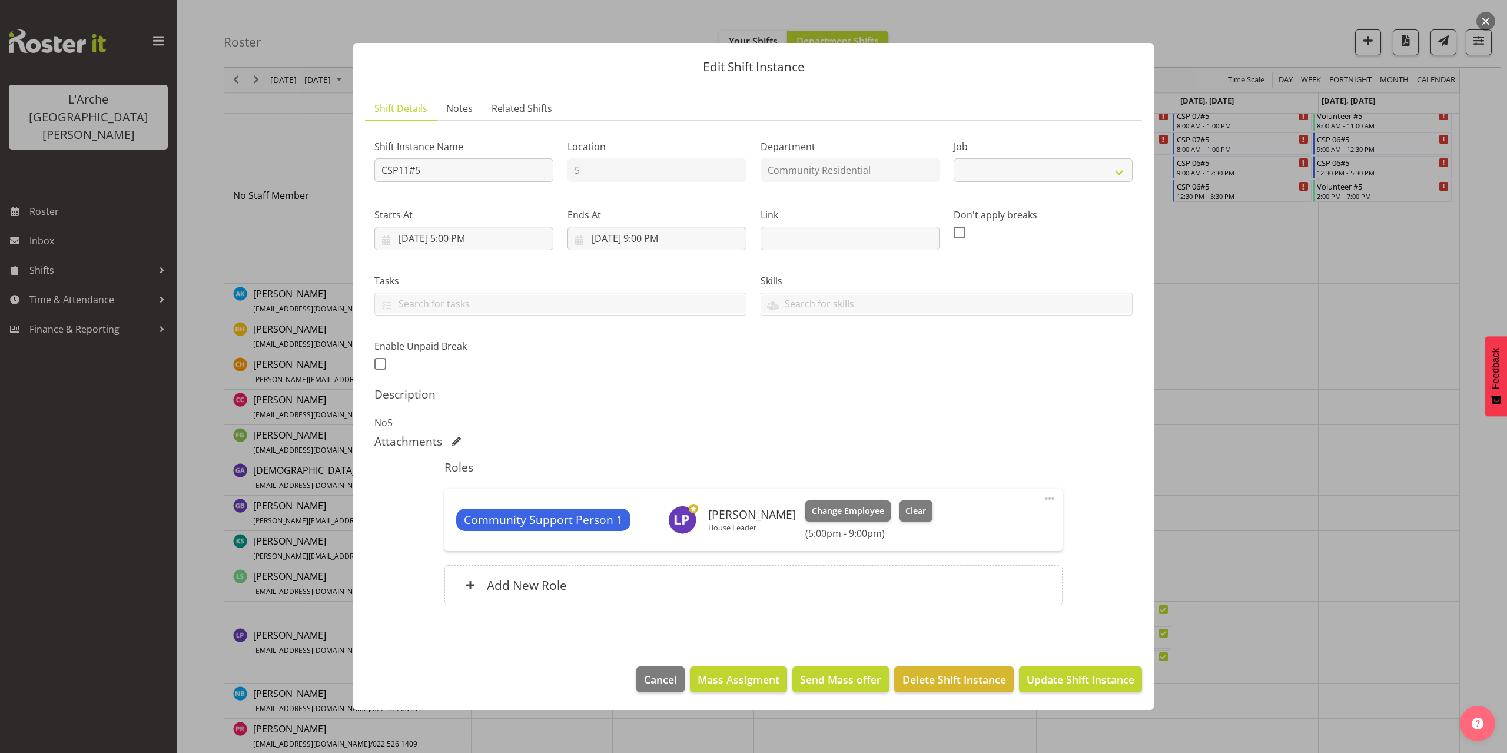
select select "2"
click at [976, 677] on span "Delete Shift Instance" at bounding box center [954, 679] width 104 height 15
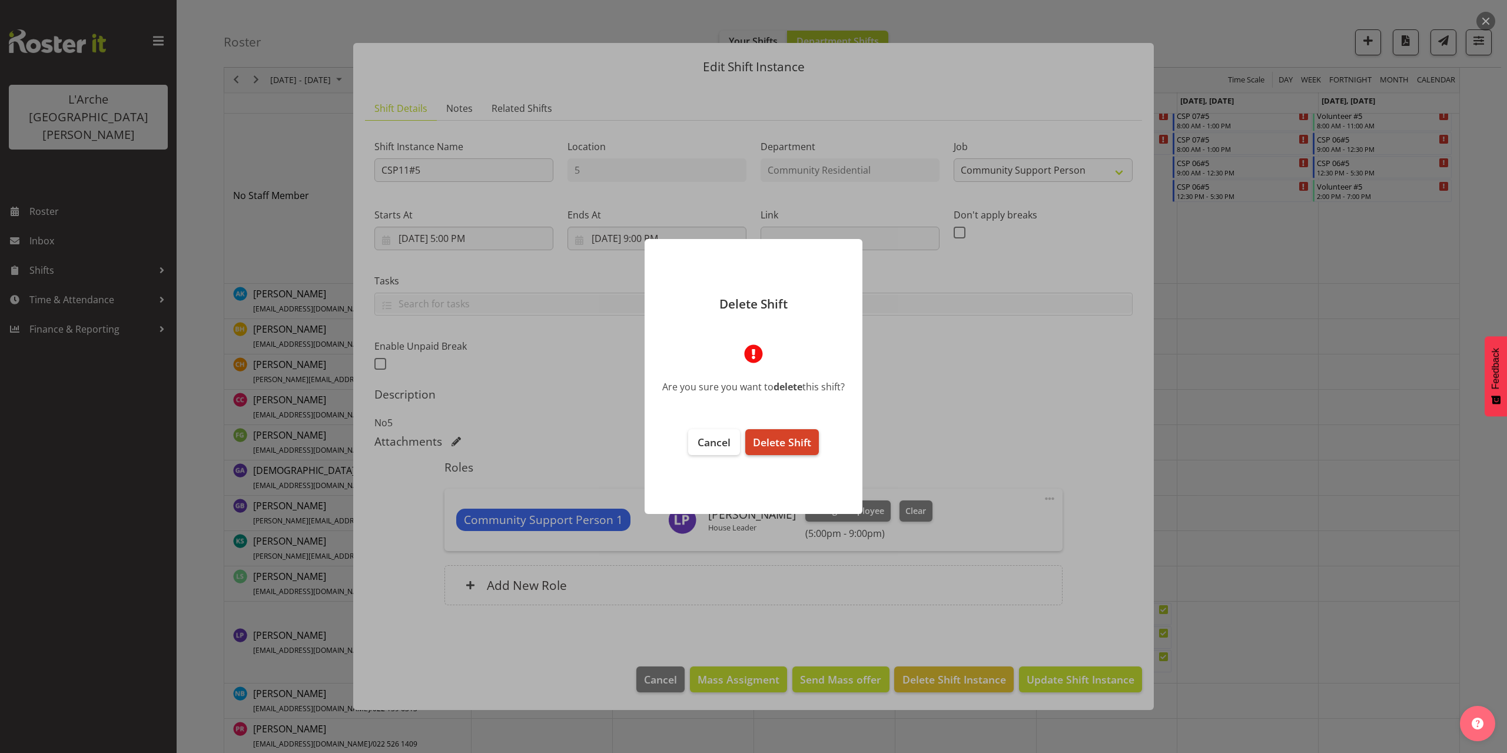
click at [782, 444] on span "Delete Shift" at bounding box center [782, 442] width 58 height 14
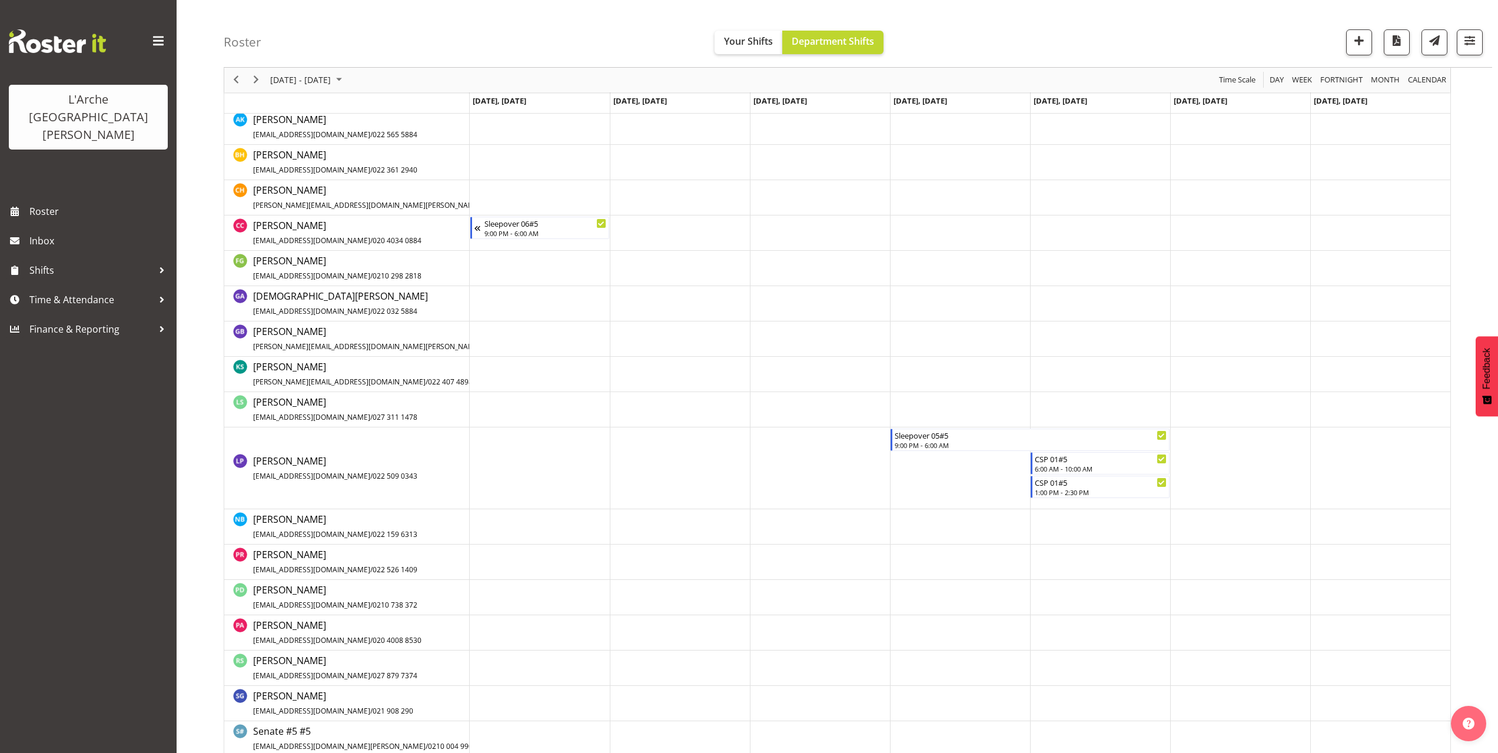
scroll to position [234, 0]
click at [918, 442] on div "9:00 PM - 6:00 AM" at bounding box center [1031, 441] width 273 height 9
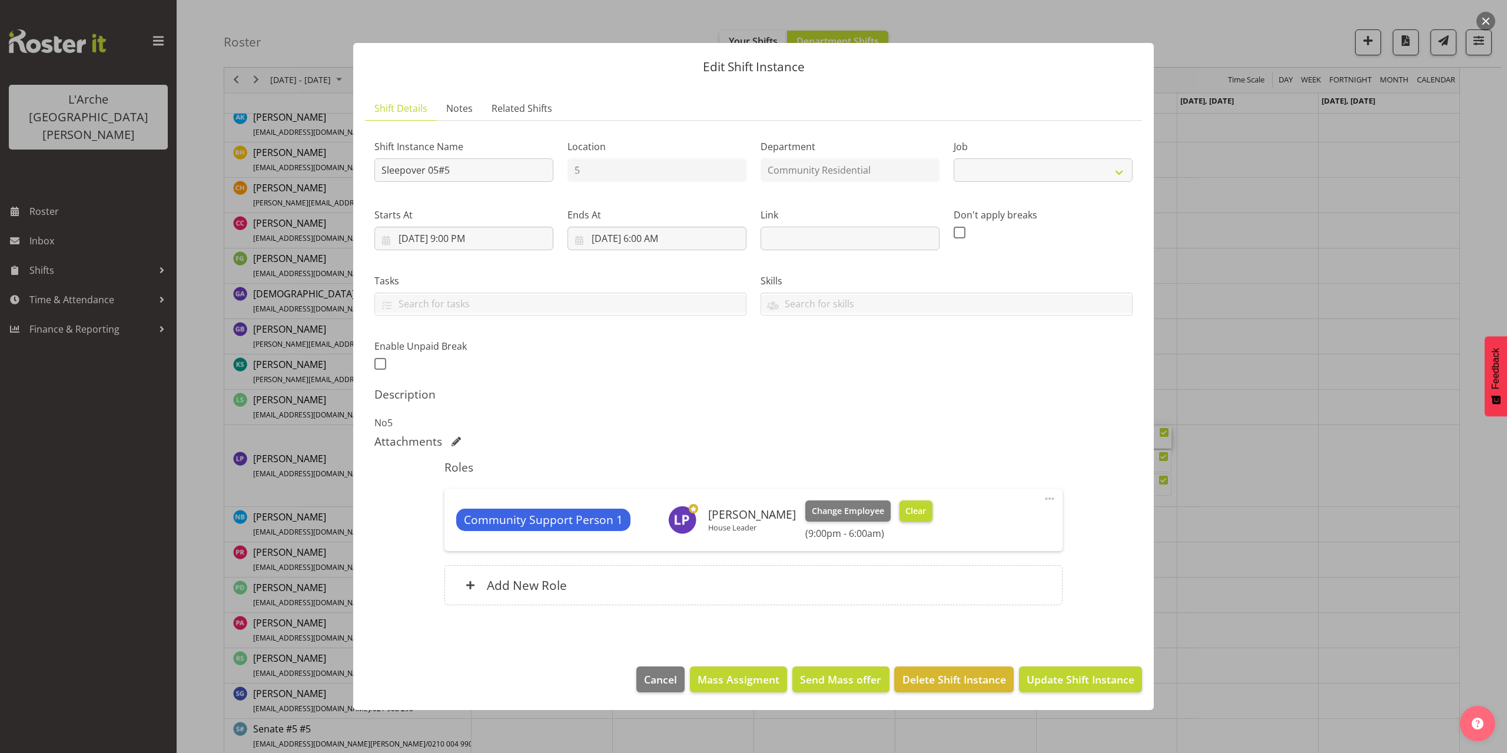
select select "2"
click at [977, 682] on span "Delete Shift Instance" at bounding box center [954, 679] width 104 height 15
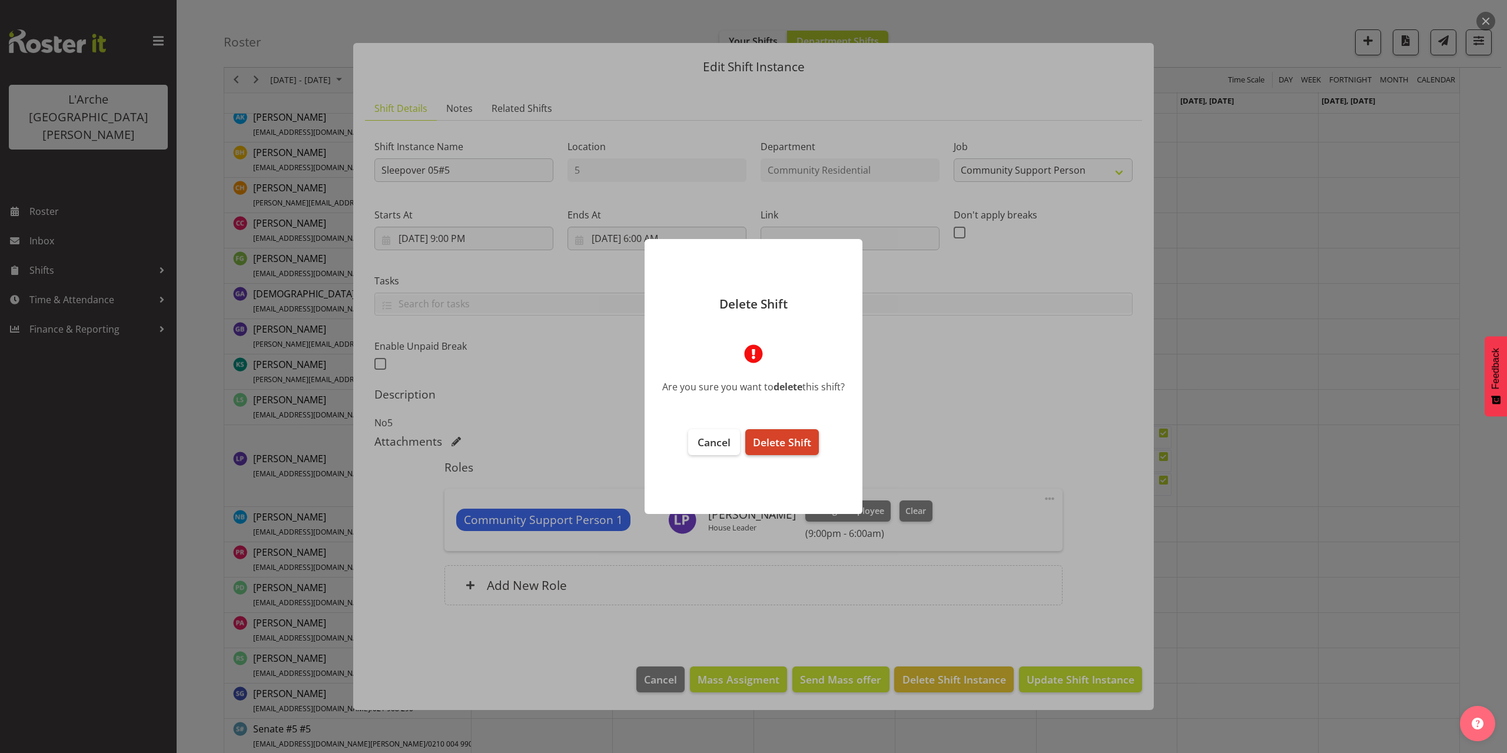
click at [769, 445] on span "Delete Shift" at bounding box center [782, 442] width 58 height 14
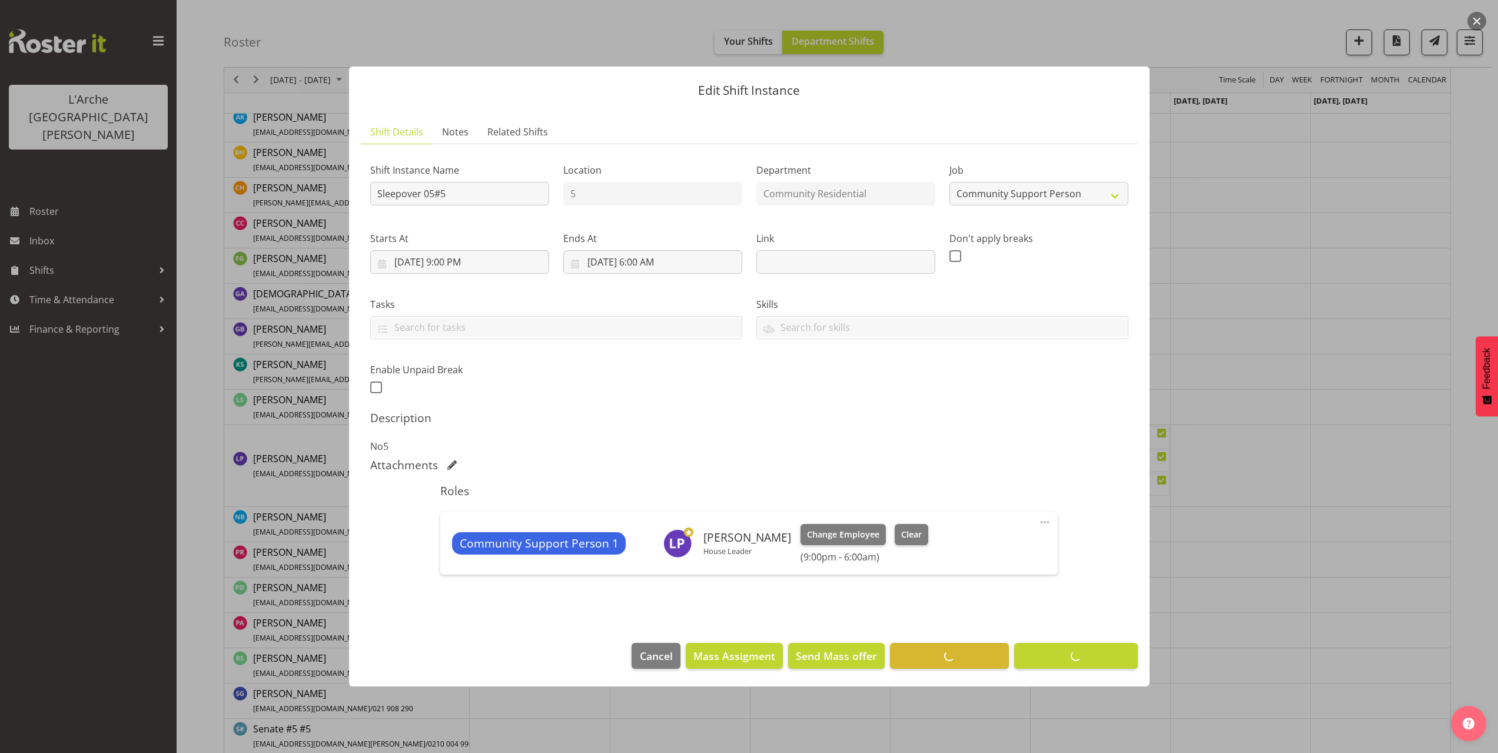
scroll to position [58, 0]
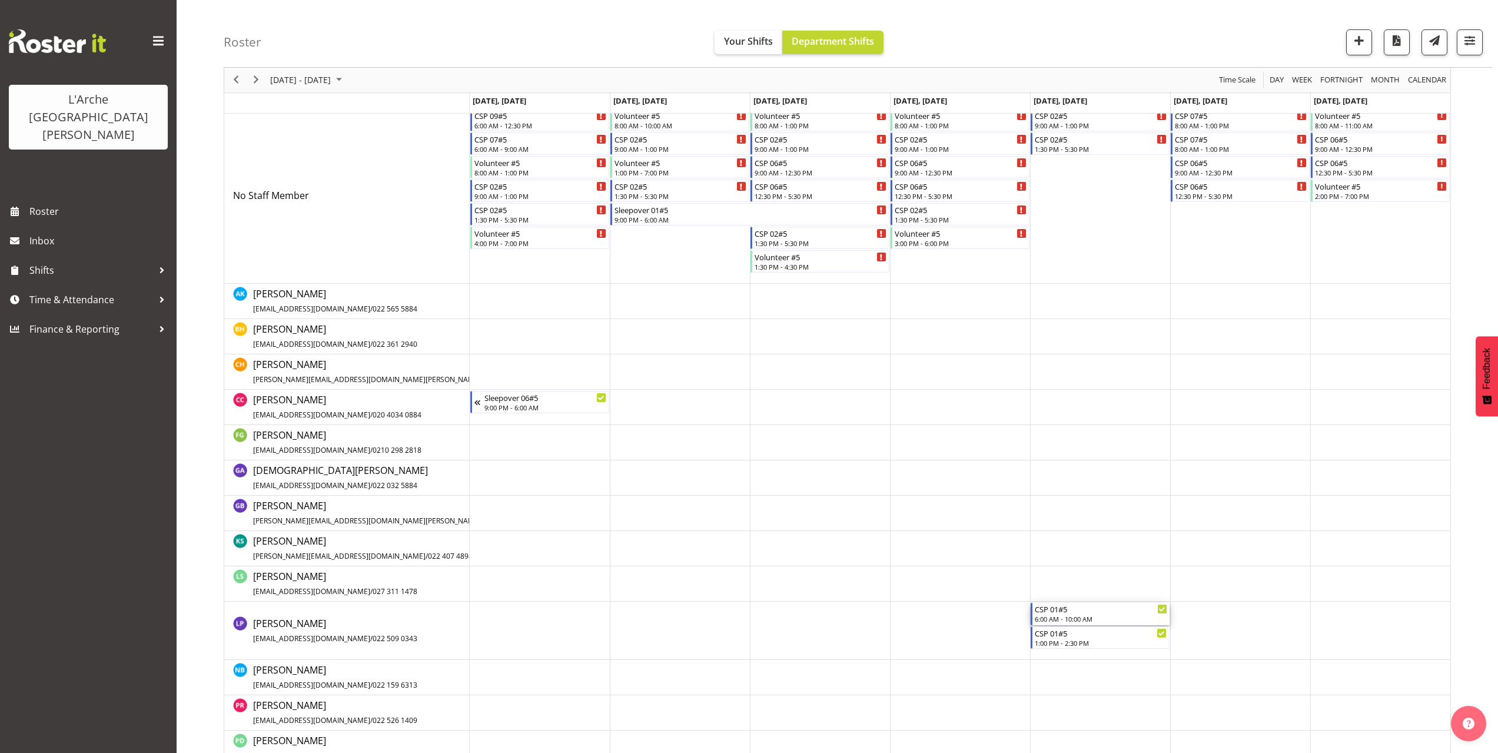
click at [1059, 612] on div "CSP 01#5" at bounding box center [1101, 609] width 132 height 12
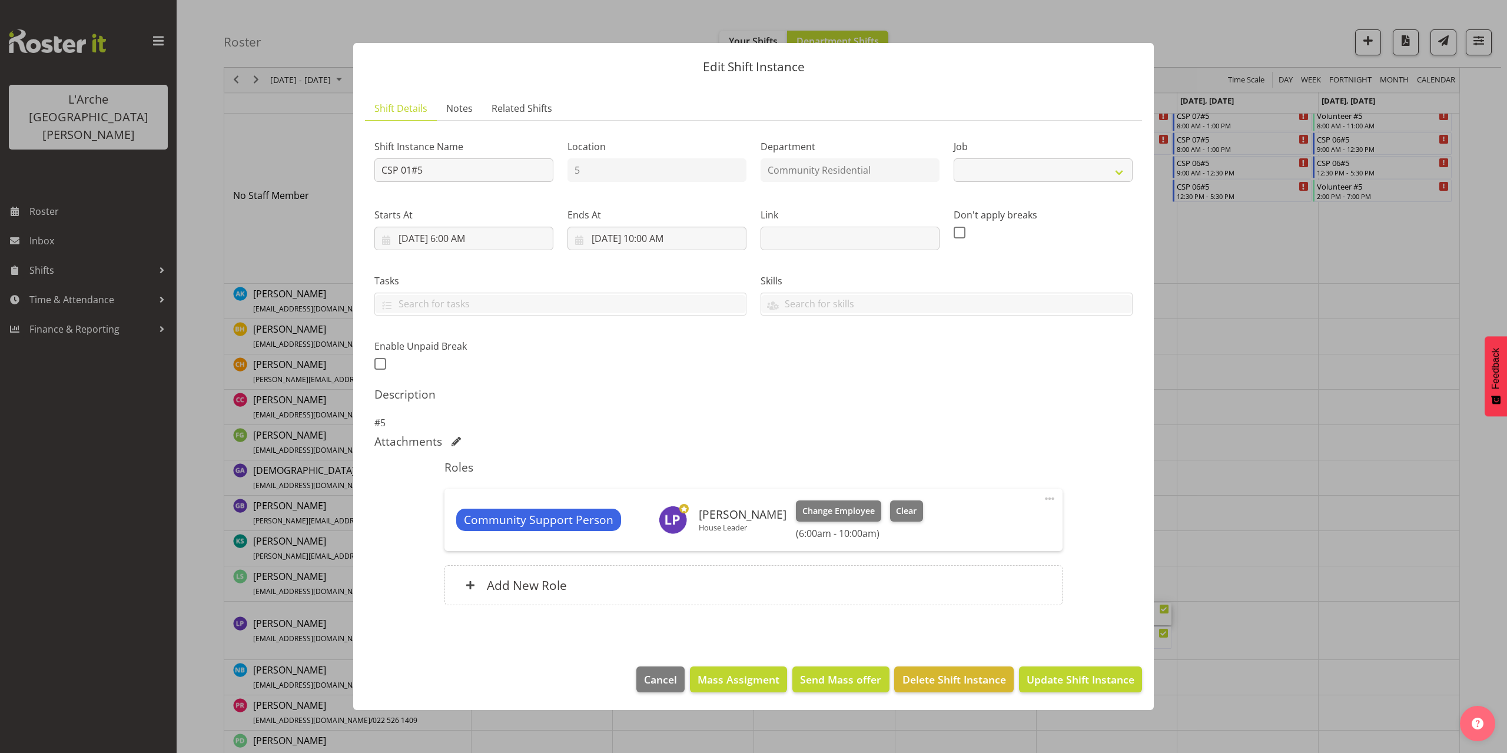
select select "2"
click at [955, 679] on span "Delete Shift Instance" at bounding box center [954, 679] width 104 height 15
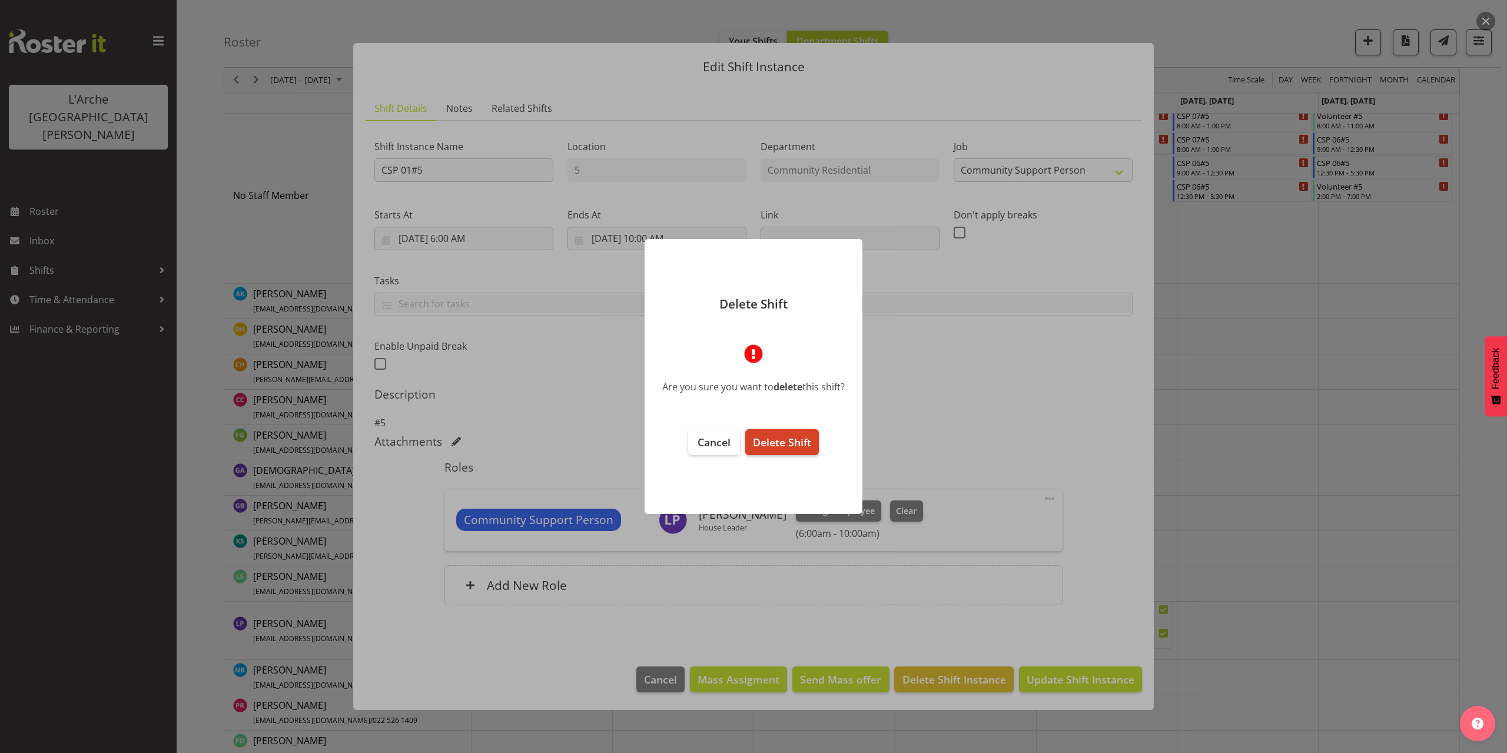
click at [775, 450] on button "Delete Shift" at bounding box center [782, 442] width 74 height 26
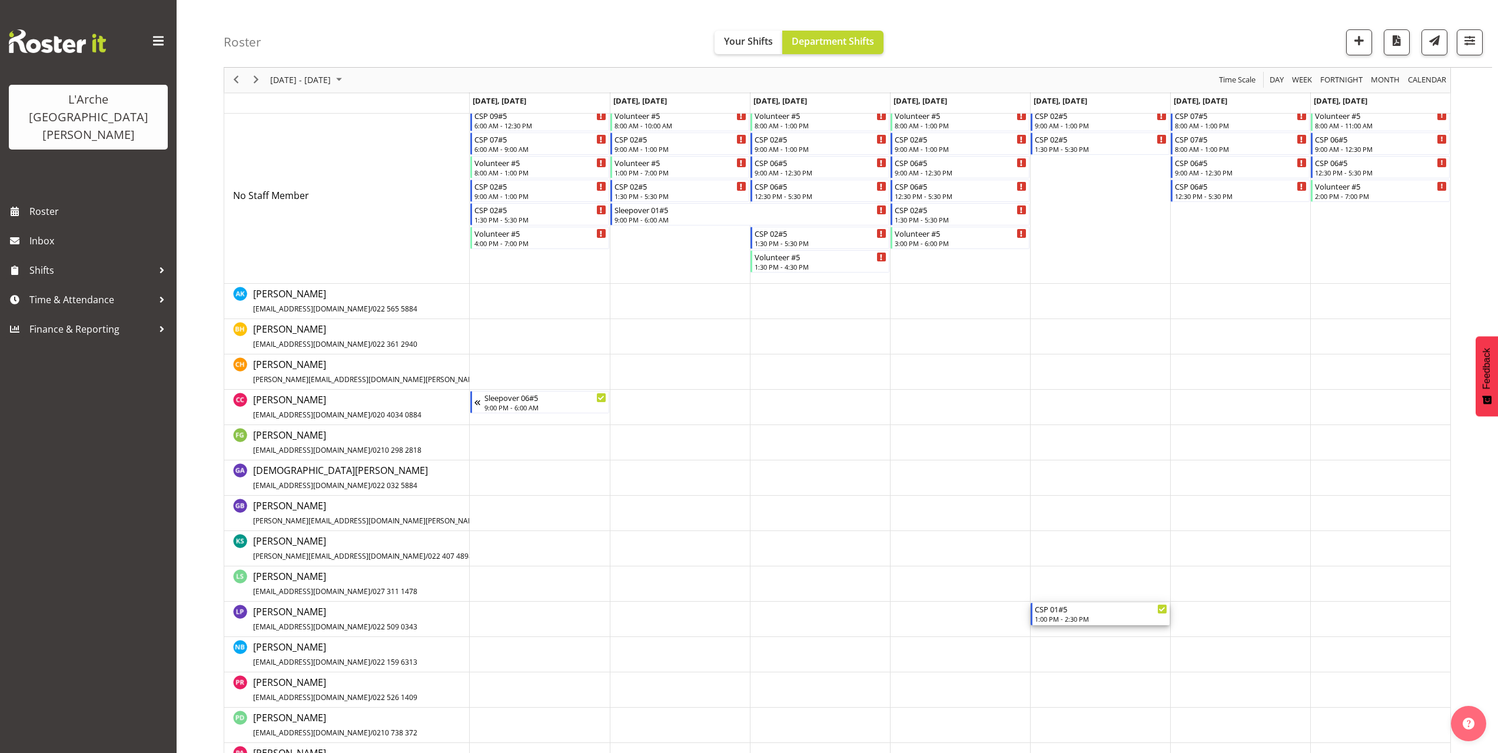
click at [1066, 613] on div "CSP 01#5" at bounding box center [1101, 609] width 132 height 12
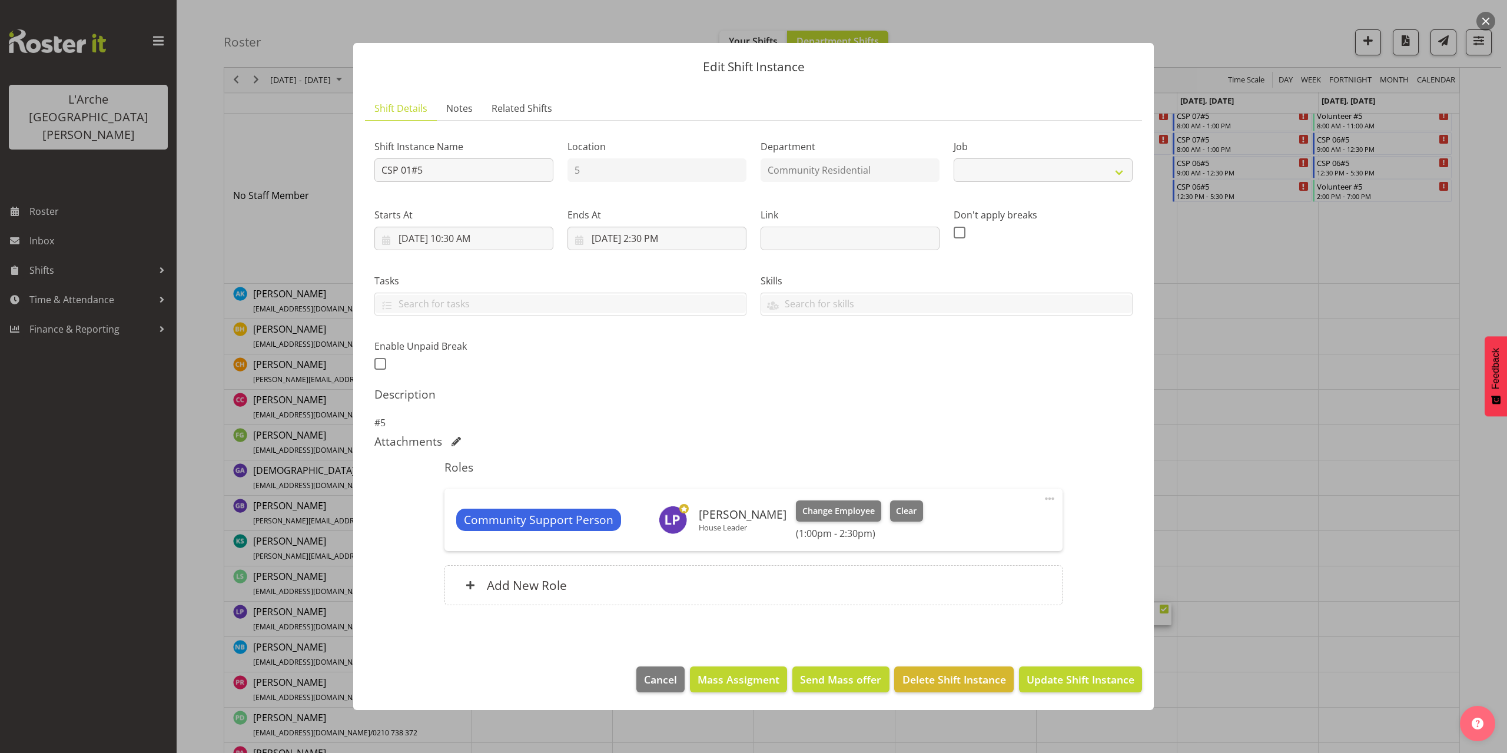
select select "2"
click at [474, 586] on span at bounding box center [470, 584] width 9 height 9
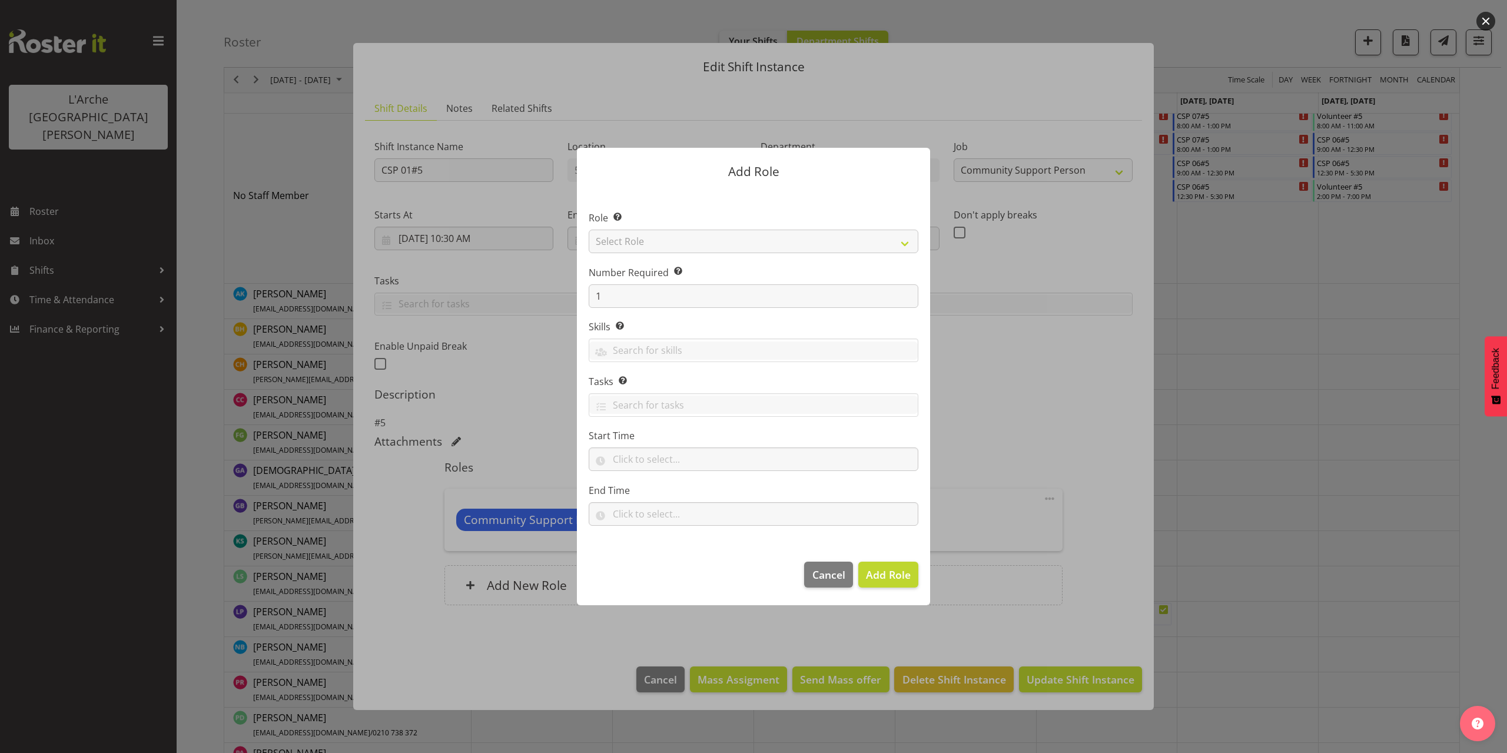
click at [1307, 501] on div at bounding box center [753, 376] width 1507 height 753
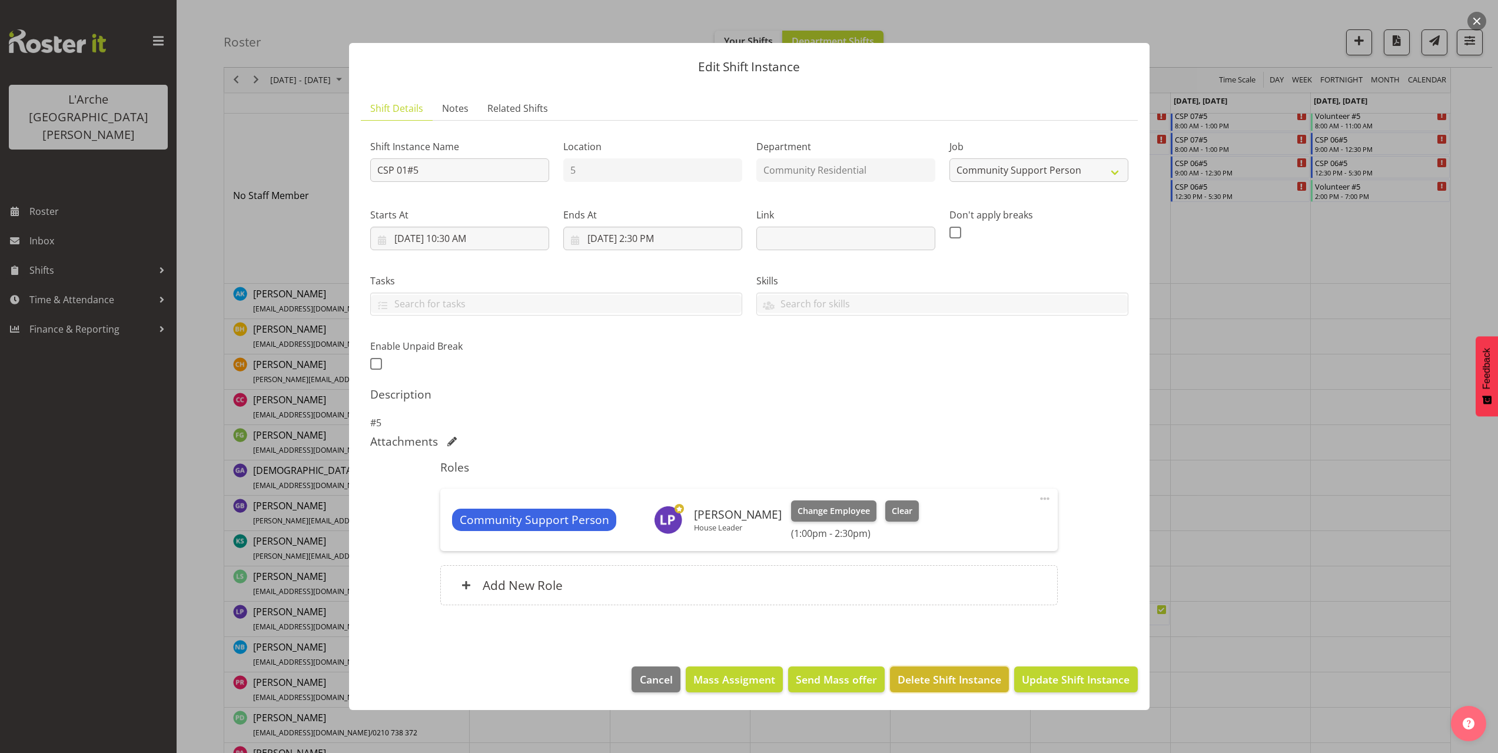
click at [946, 683] on span "Delete Shift Instance" at bounding box center [950, 679] width 104 height 15
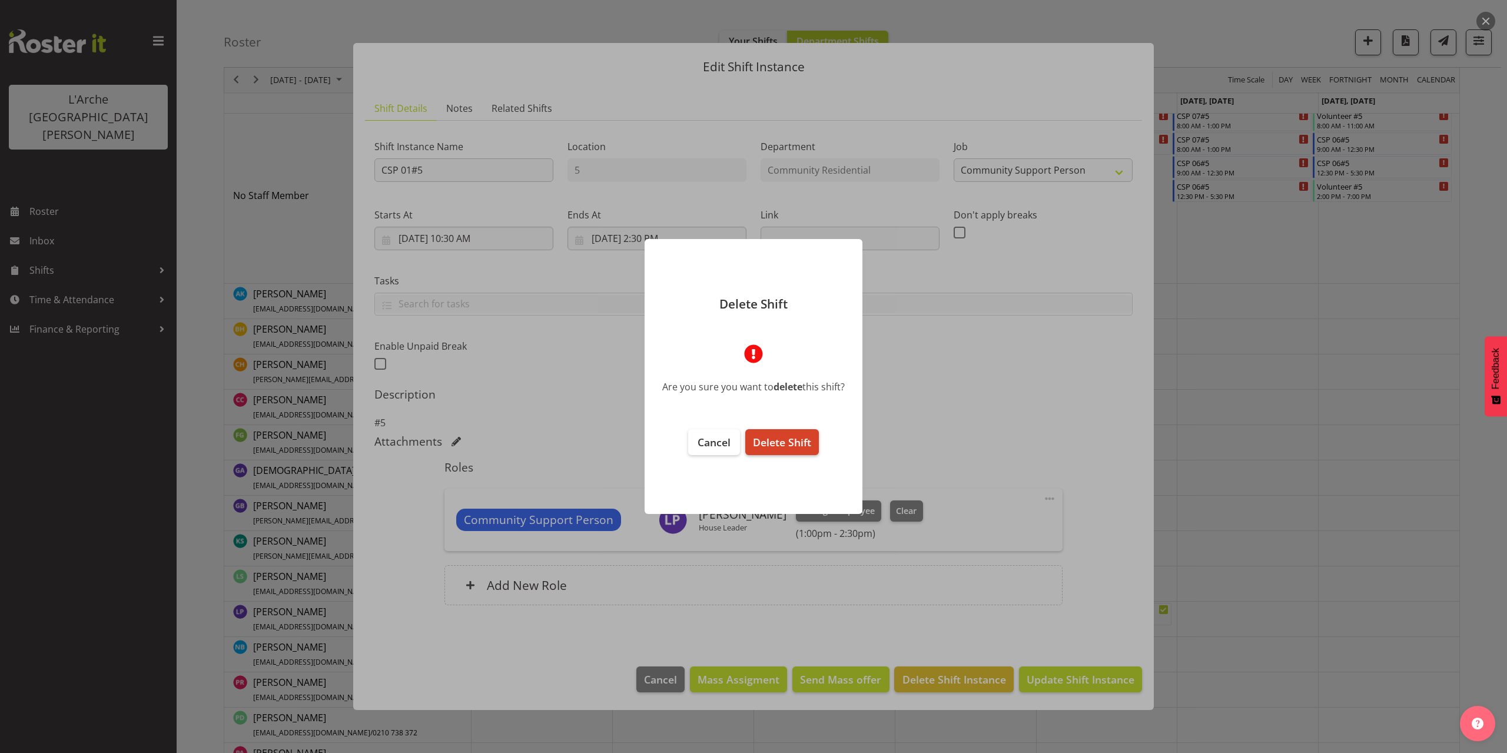
click at [780, 444] on span "Delete Shift" at bounding box center [782, 442] width 58 height 14
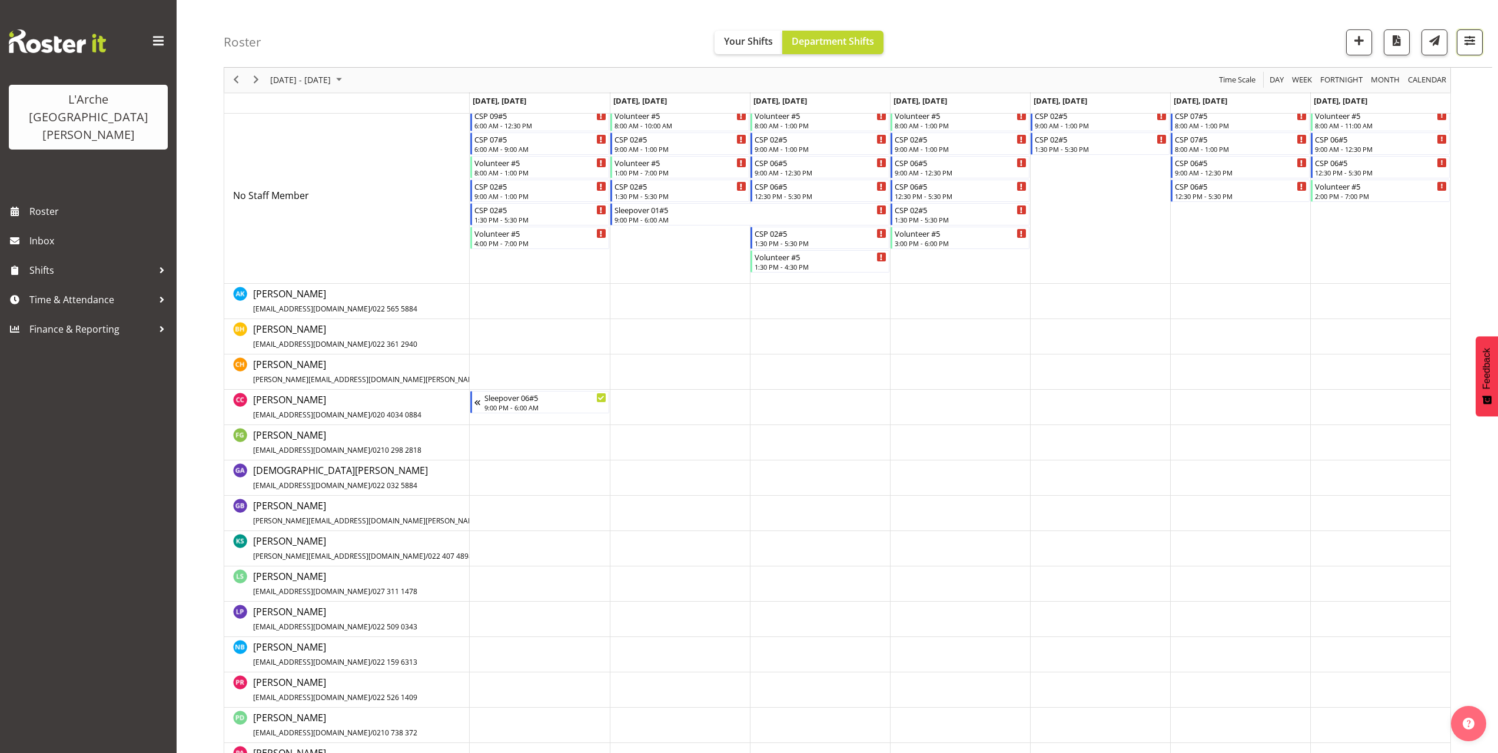
click at [1470, 45] on span "button" at bounding box center [1469, 40] width 15 height 15
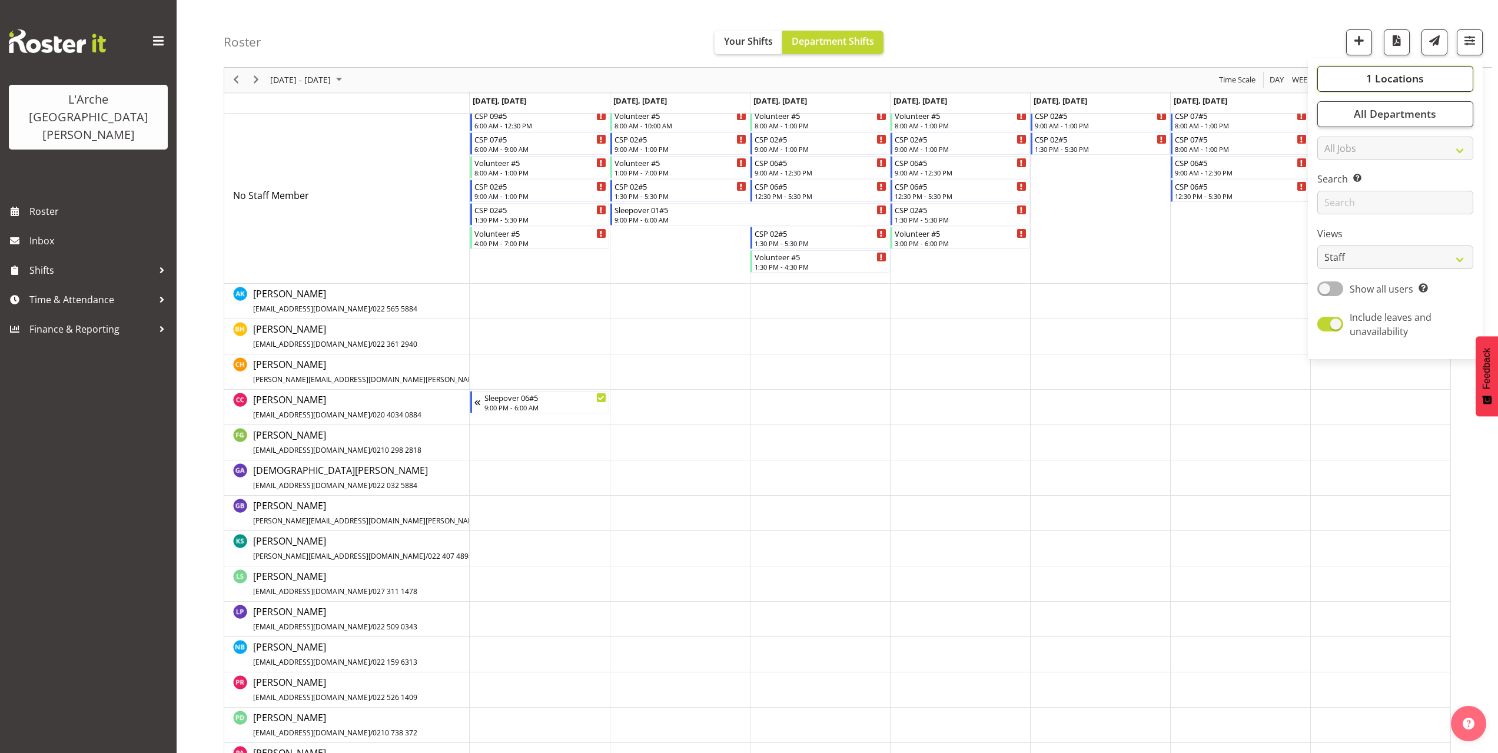
click at [1374, 81] on span "1 Locations" at bounding box center [1395, 79] width 58 height 14
click at [1330, 178] on span at bounding box center [1331, 178] width 9 height 9
click at [1330, 178] on input "5" at bounding box center [1331, 179] width 8 height 8
checkbox input "false"
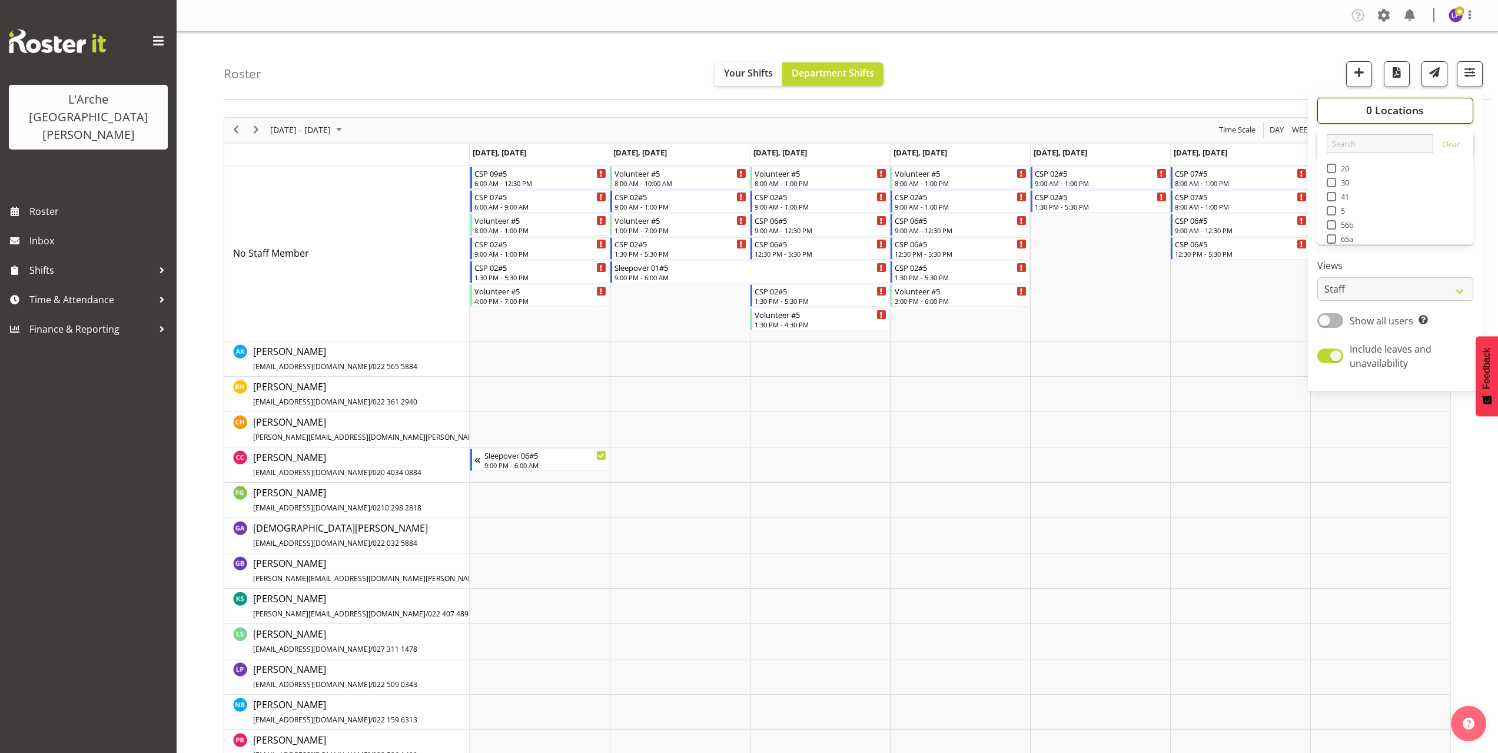
click at [1375, 110] on span "0 Locations" at bounding box center [1395, 110] width 58 height 14
click at [1361, 111] on button "0 Locations" at bounding box center [1395, 111] width 156 height 26
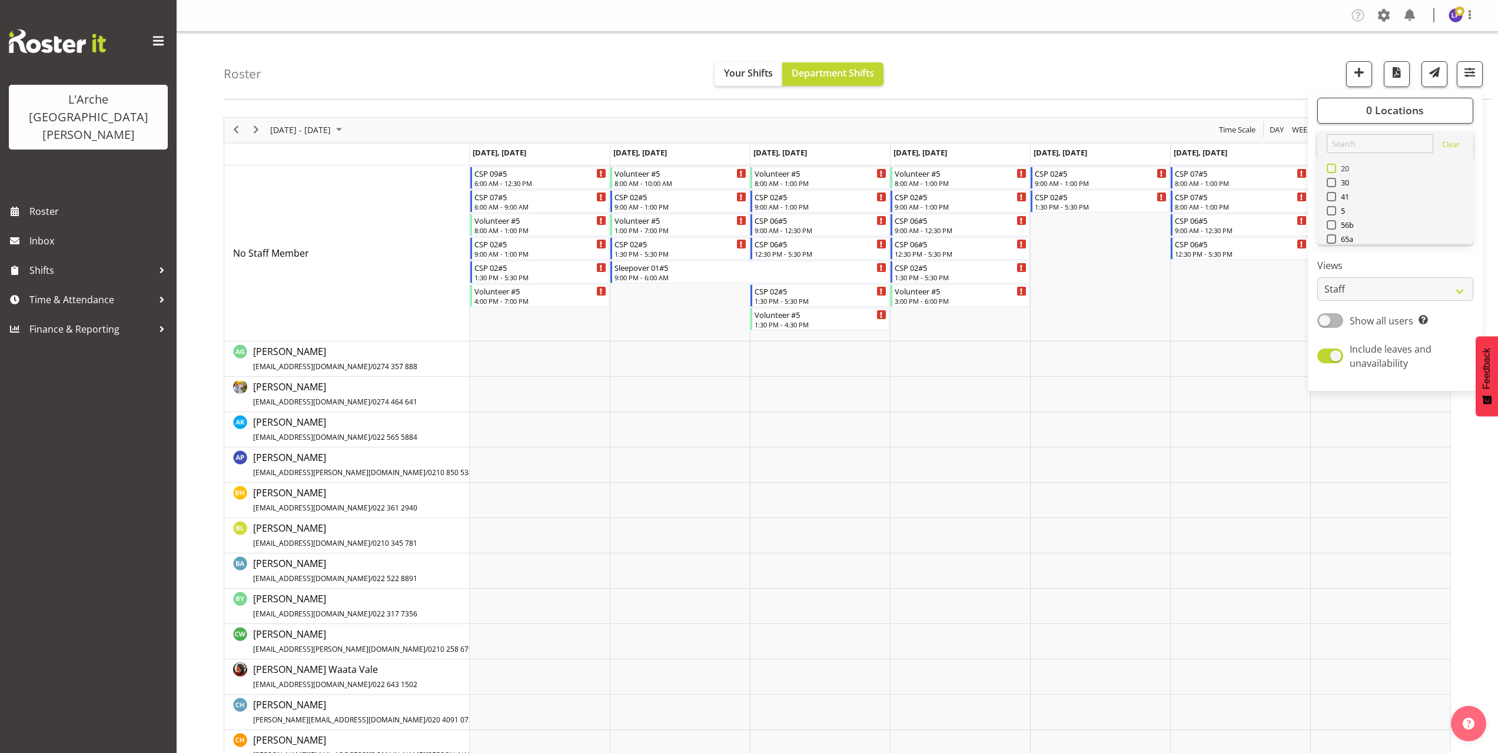
click at [1330, 166] on span at bounding box center [1331, 168] width 9 height 9
click at [1330, 166] on input "20" at bounding box center [1331, 168] width 8 height 8
checkbox input "true"
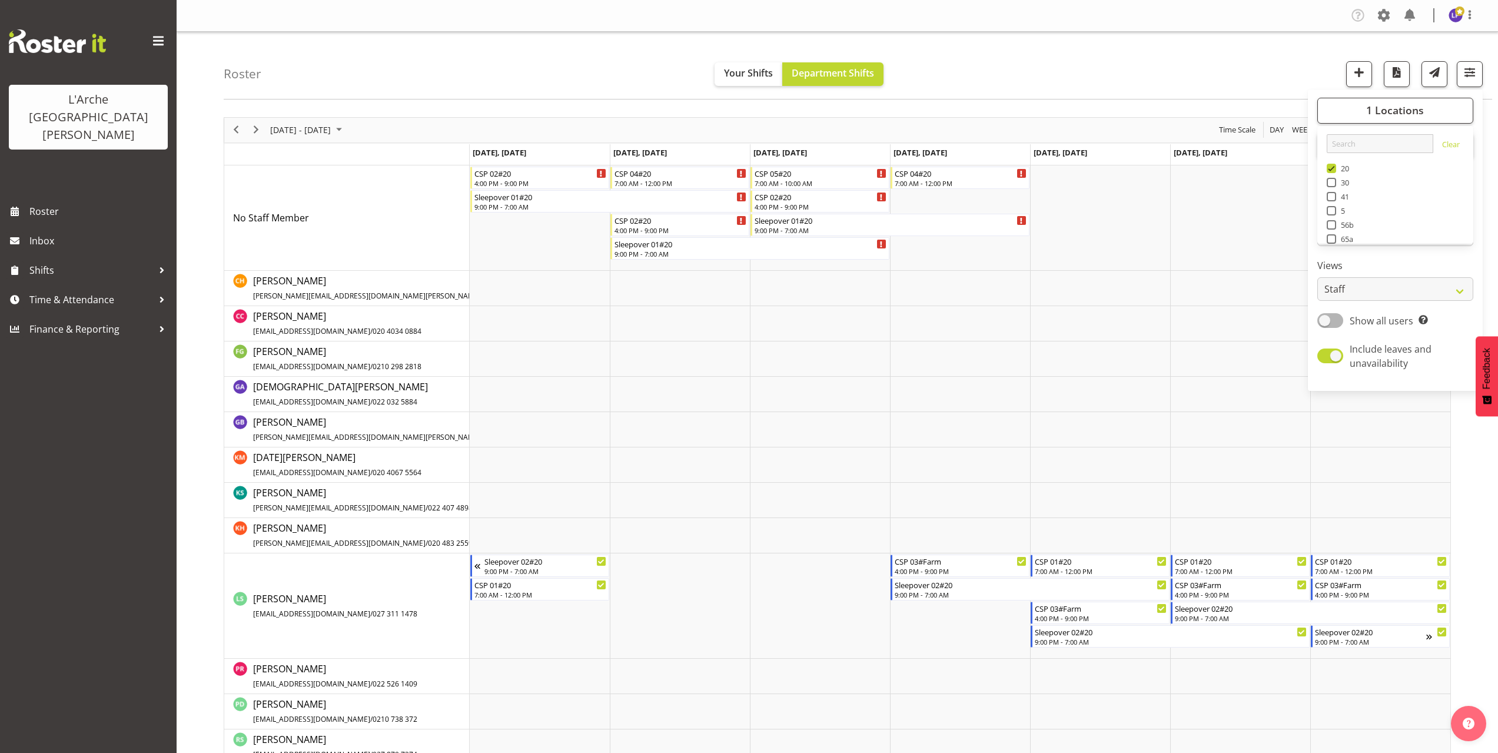
click at [1057, 67] on div "Roster Your Shifts Department Shifts 1 Locations Clear 20 30 41 5 56b 65a 73 Ar…" at bounding box center [858, 66] width 1268 height 68
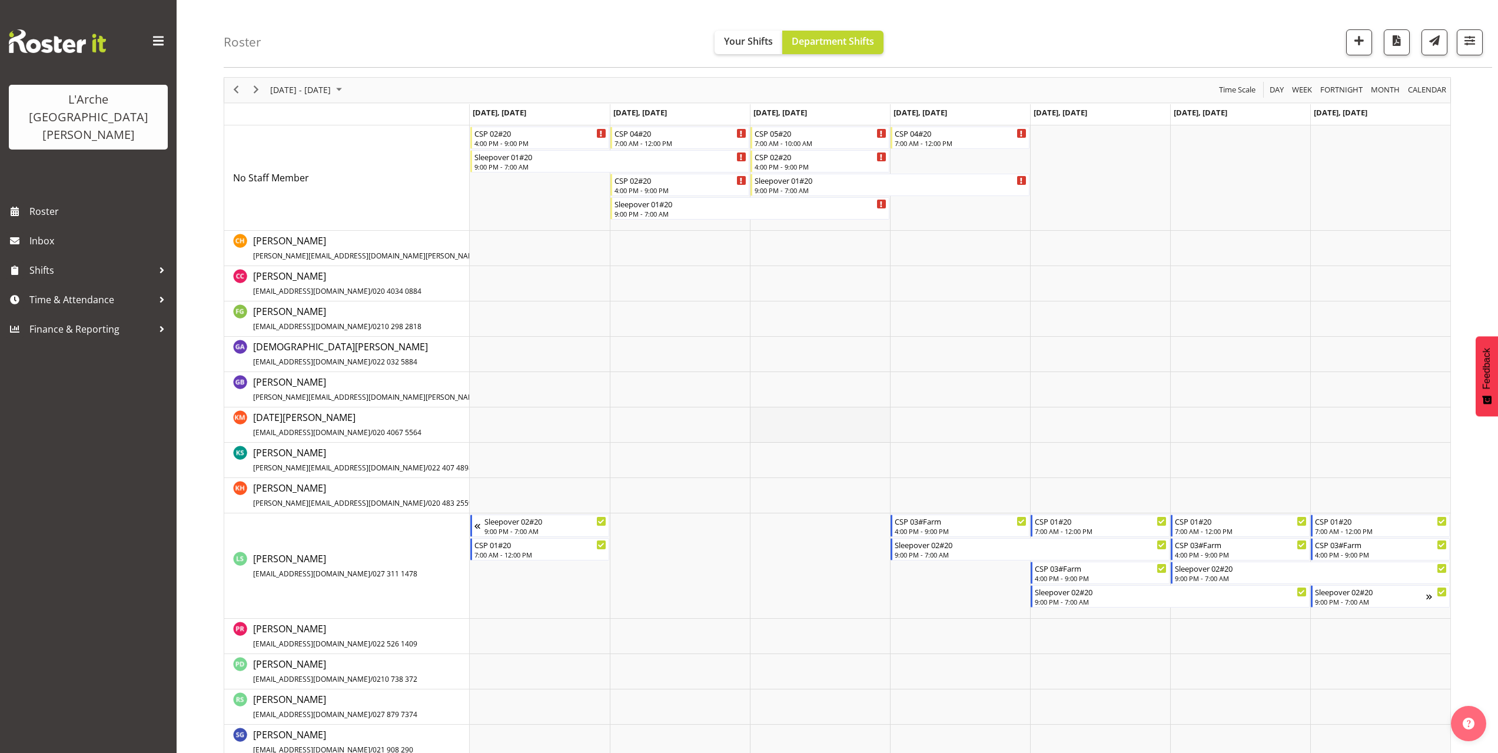
scroll to position [57, 0]
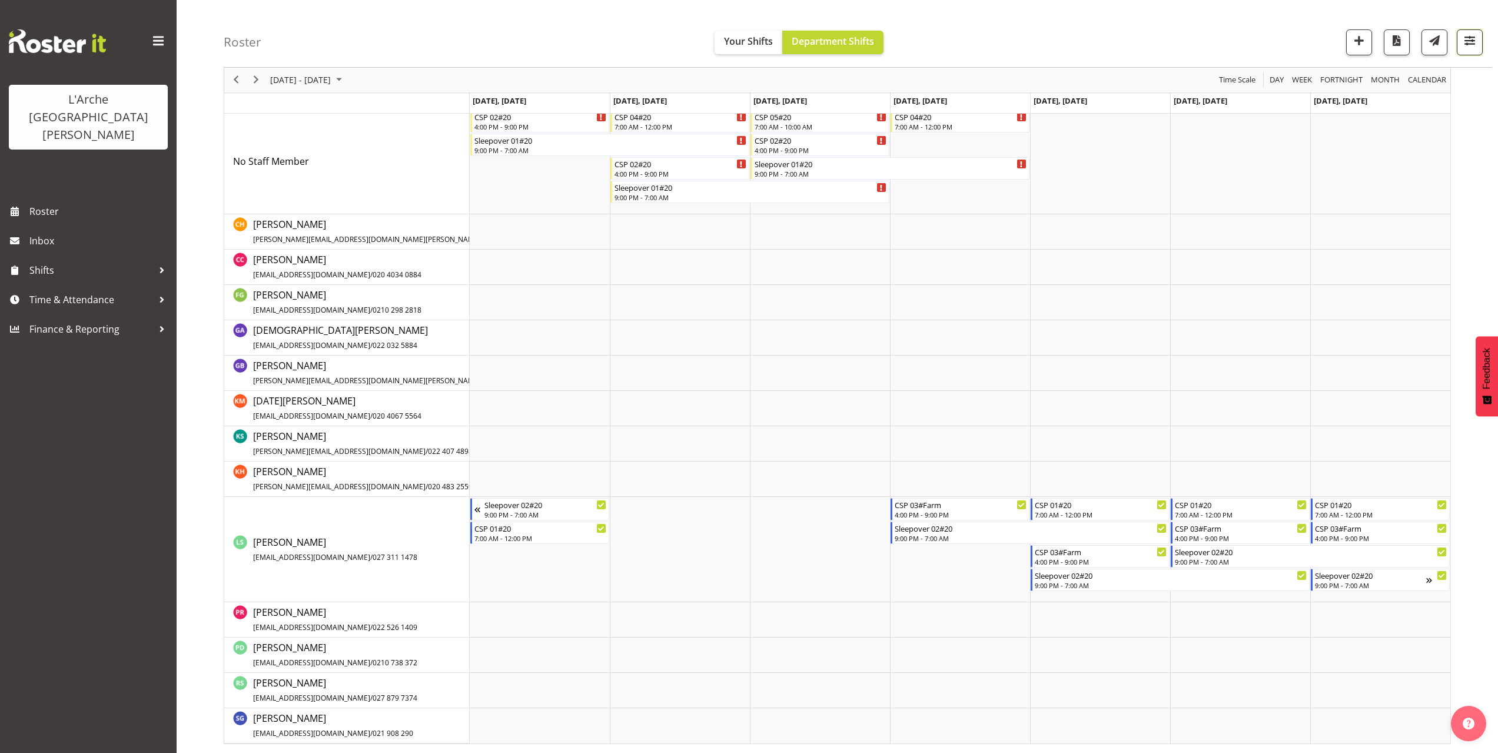
click at [1475, 44] on span "button" at bounding box center [1469, 40] width 15 height 15
click at [1381, 79] on span "1 Locations" at bounding box center [1395, 79] width 58 height 14
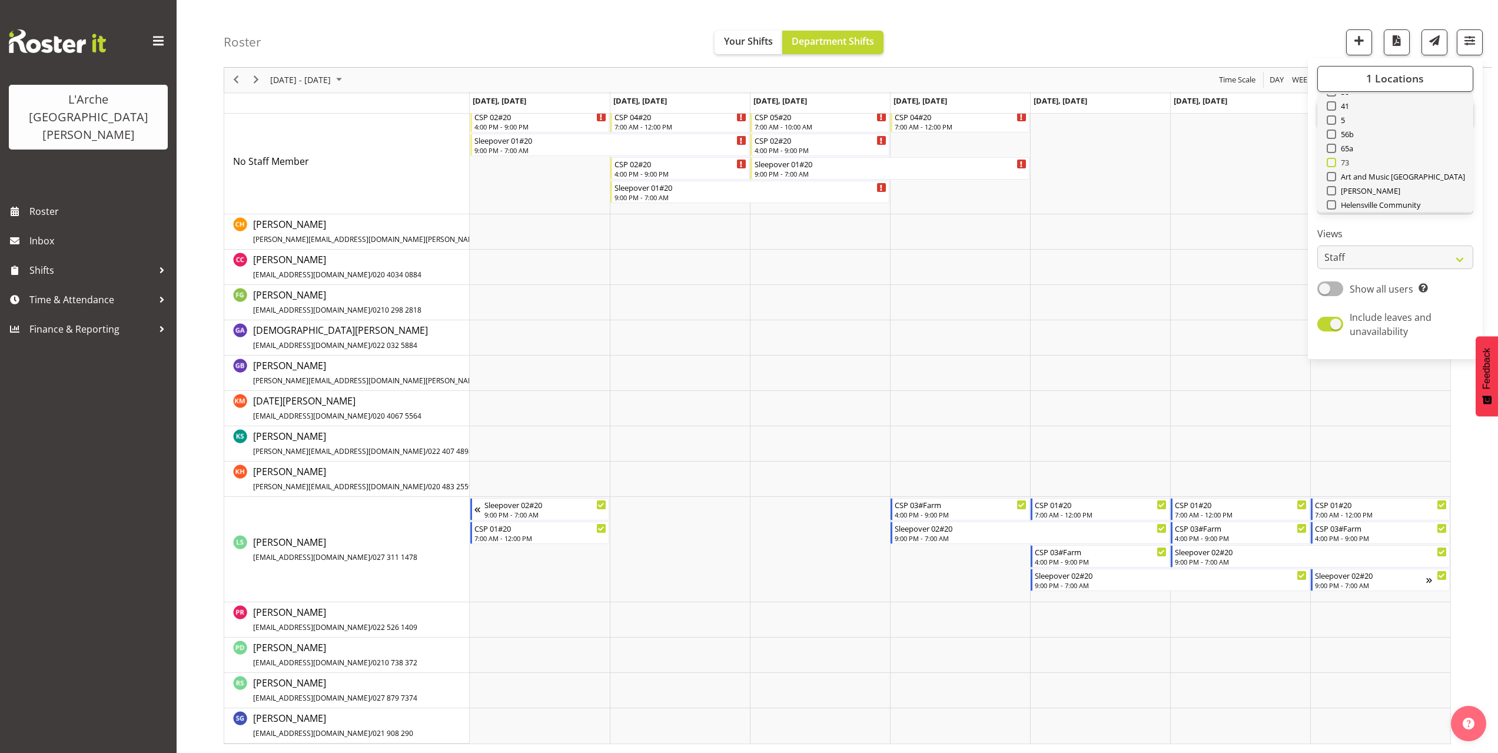
click at [1331, 162] on span at bounding box center [1331, 162] width 9 height 9
click at [1331, 162] on input "73" at bounding box center [1331, 163] width 8 height 8
checkbox input "true"
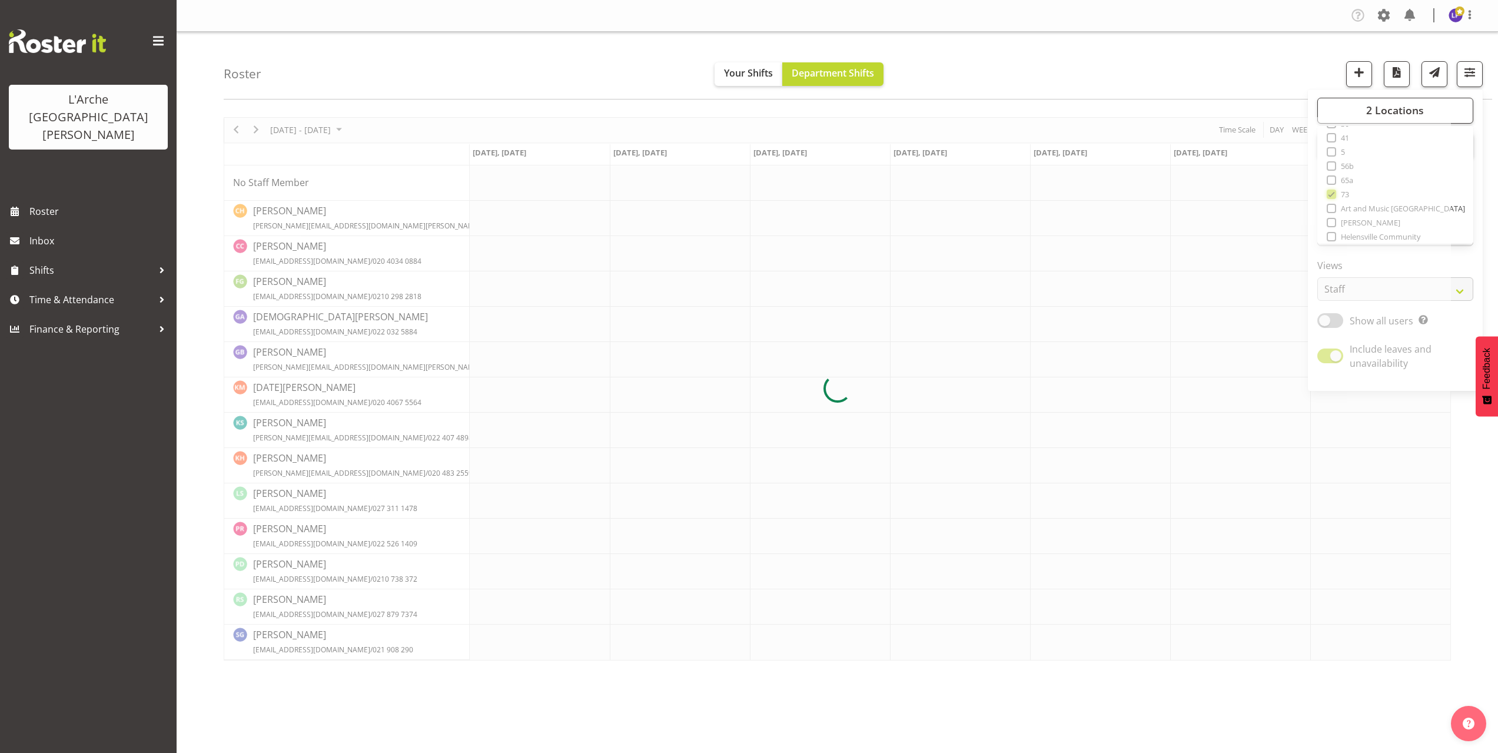
scroll to position [0, 0]
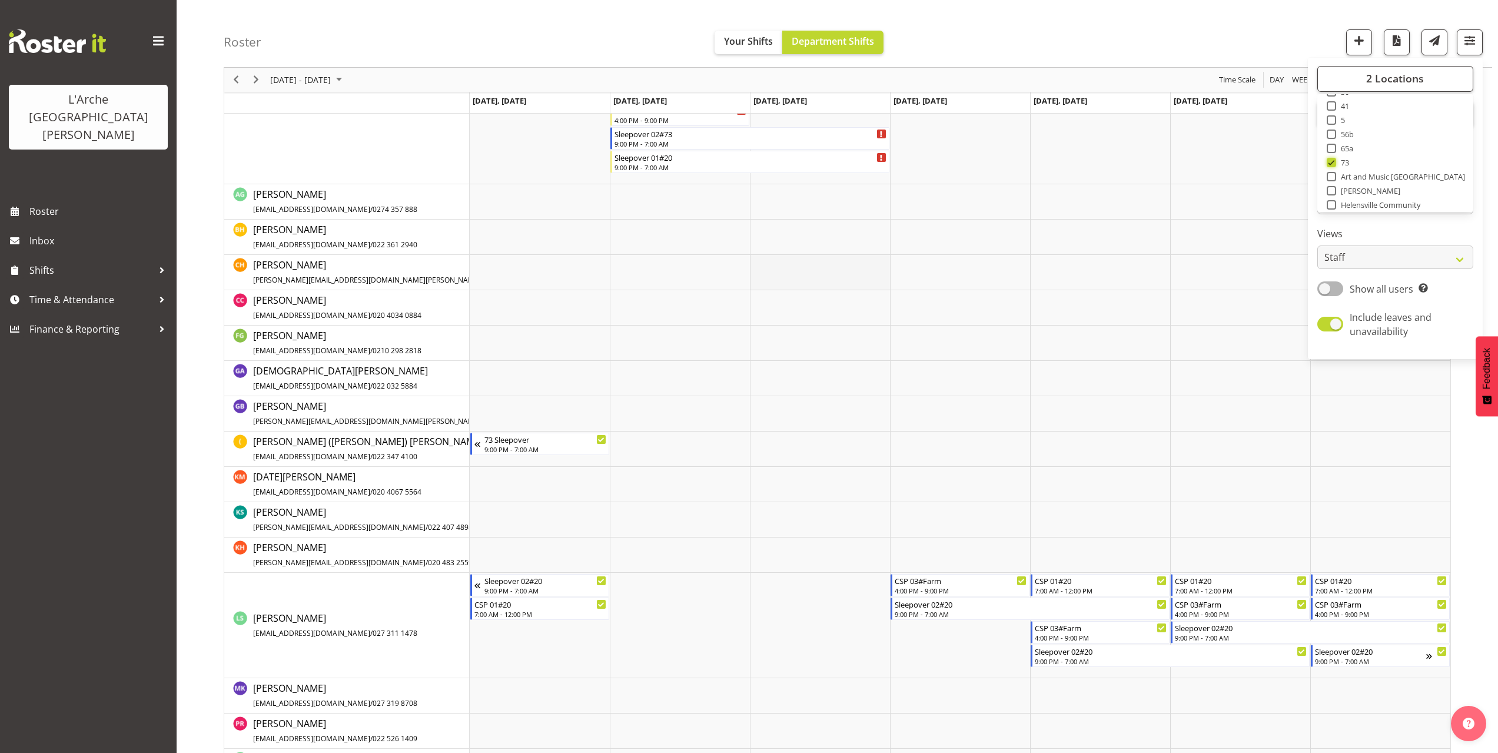
scroll to position [177, 0]
click at [978, 54] on div "Roster Your Shifts Department Shifts 2 Locations Clear 20 30 41 5 56b 65a 73 Ar…" at bounding box center [858, 34] width 1268 height 68
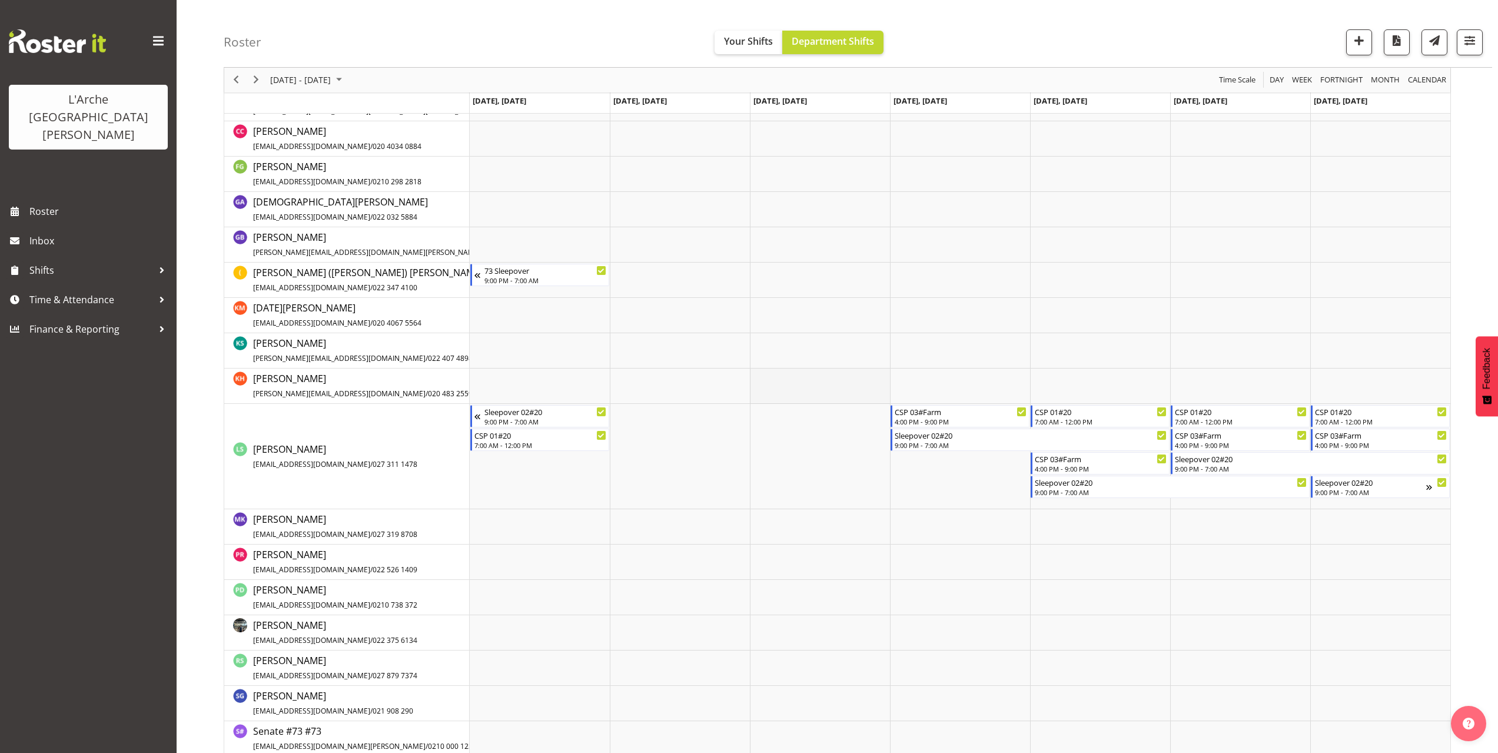
scroll to position [363, 0]
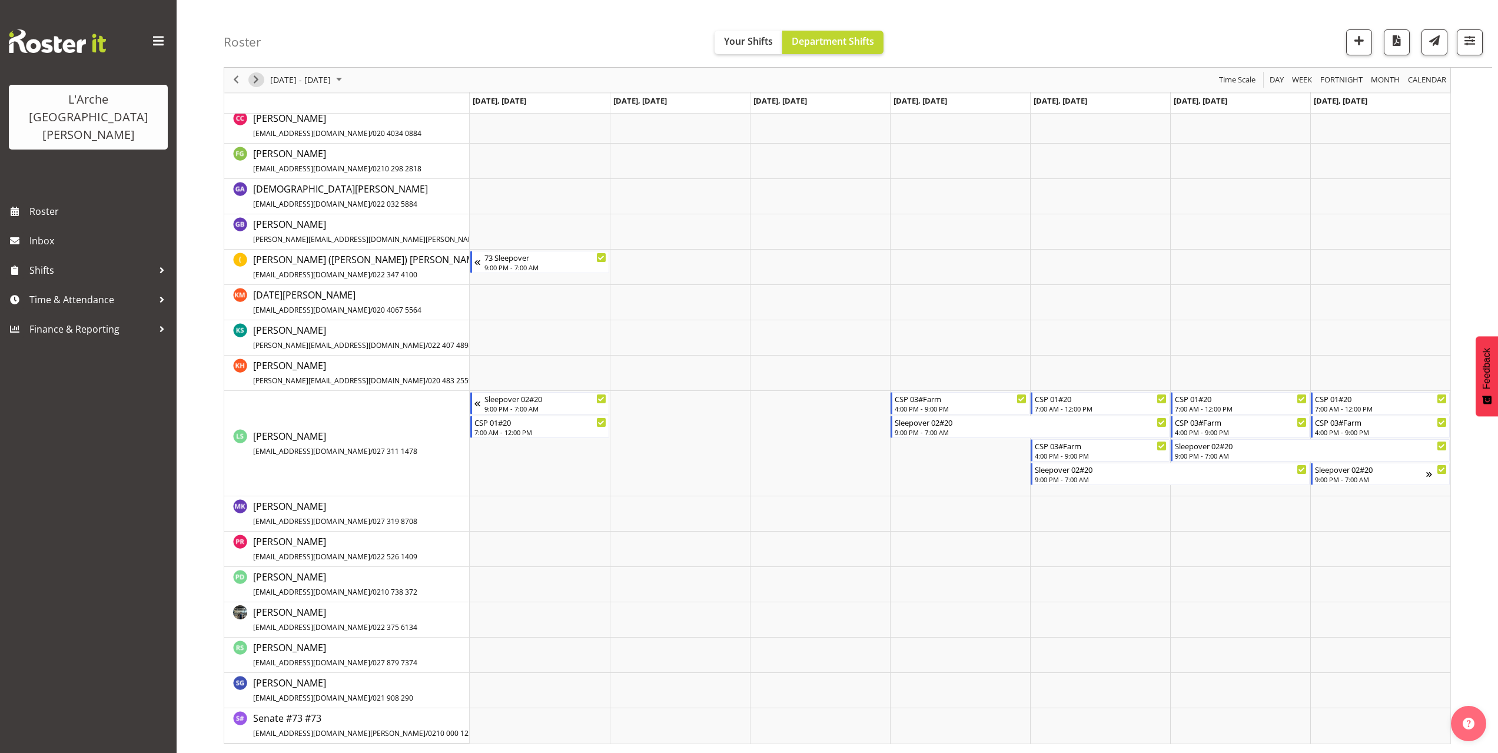
click at [259, 84] on span "Next" at bounding box center [256, 80] width 14 height 15
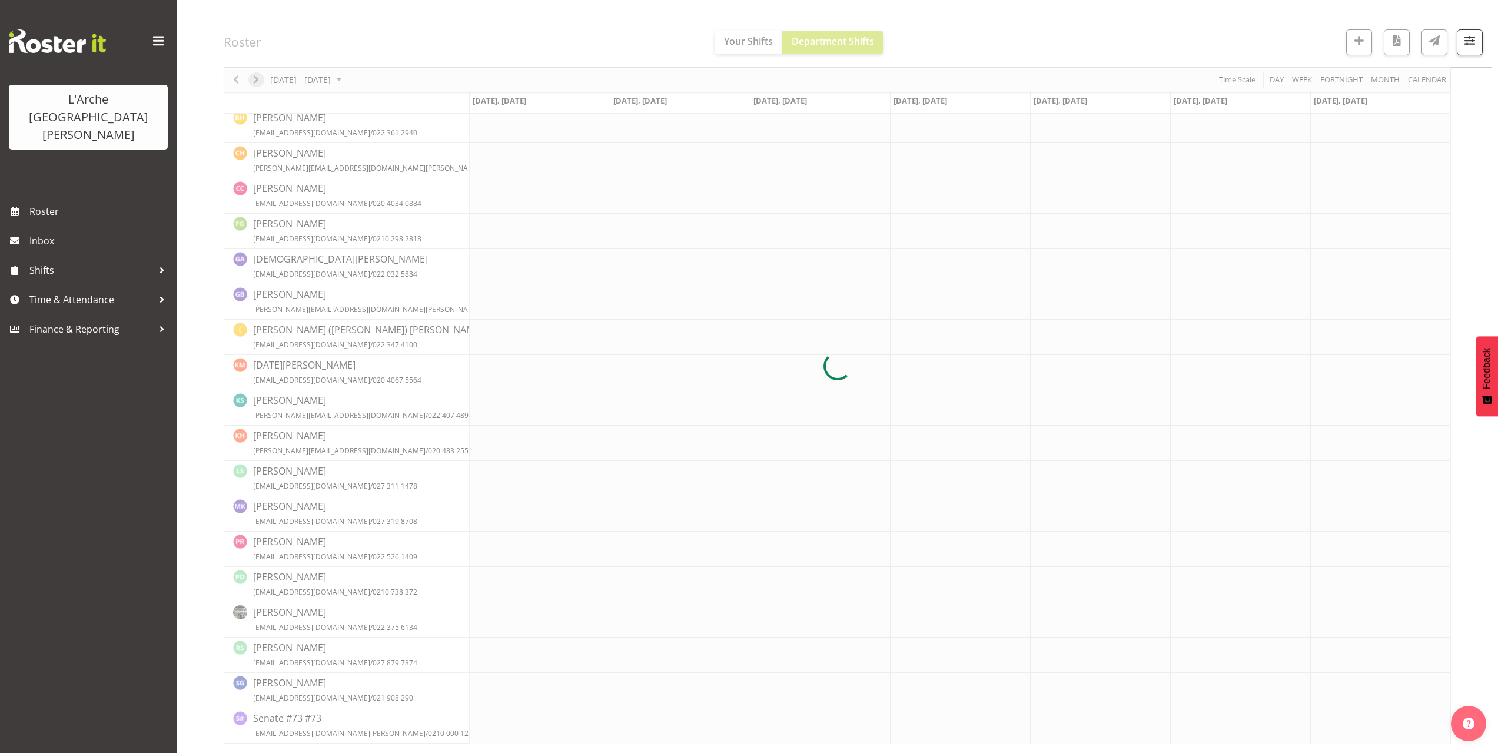
scroll to position [0, 0]
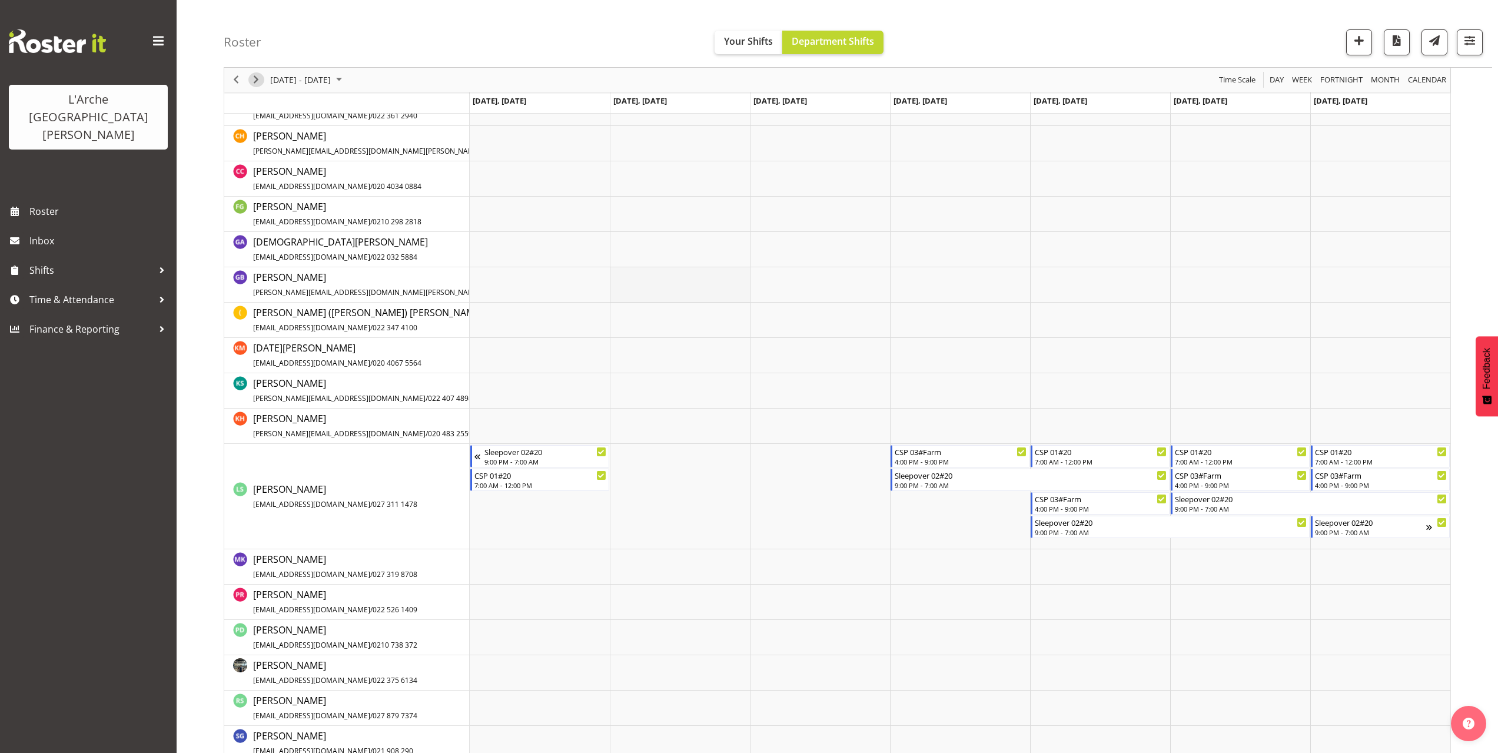
scroll to position [363, 0]
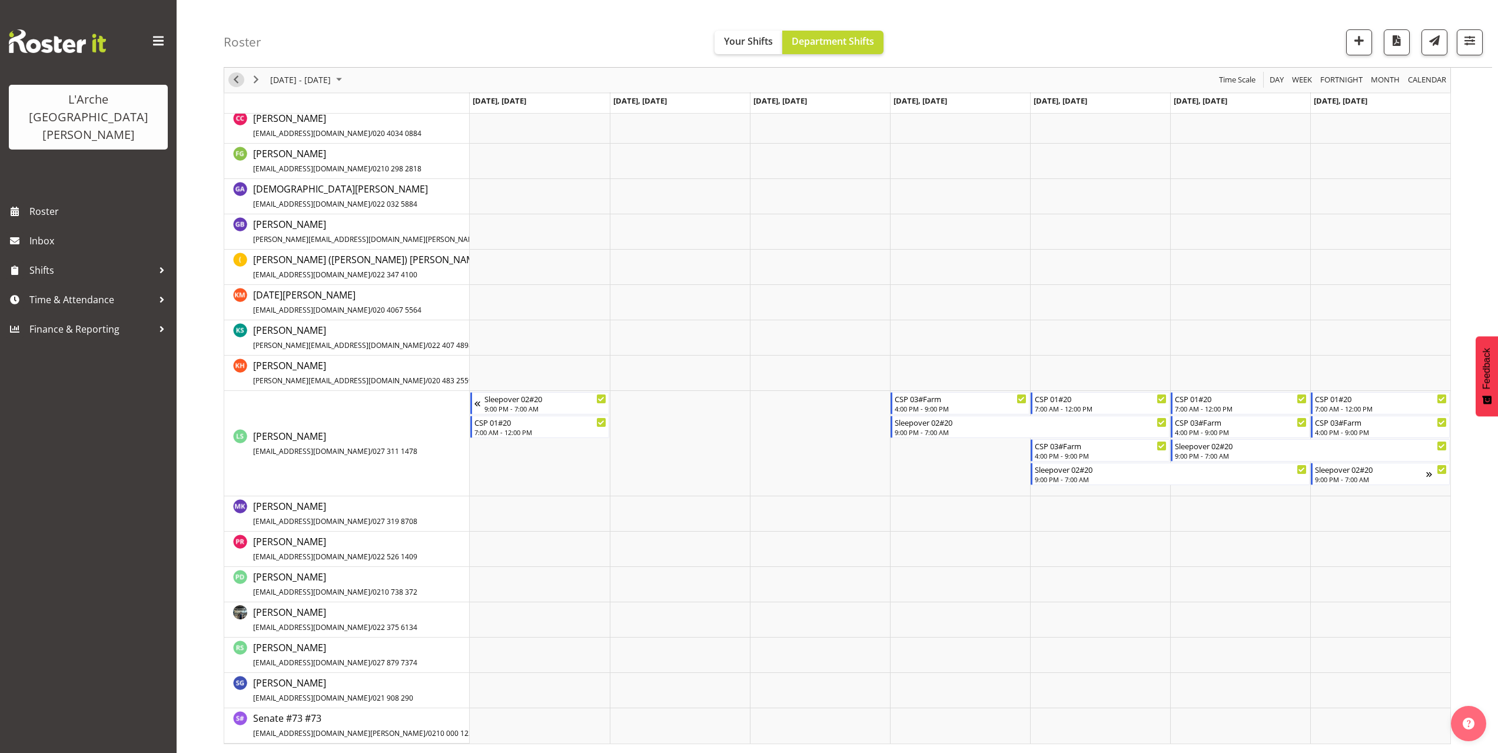
click at [237, 84] on span "Previous" at bounding box center [236, 80] width 14 height 15
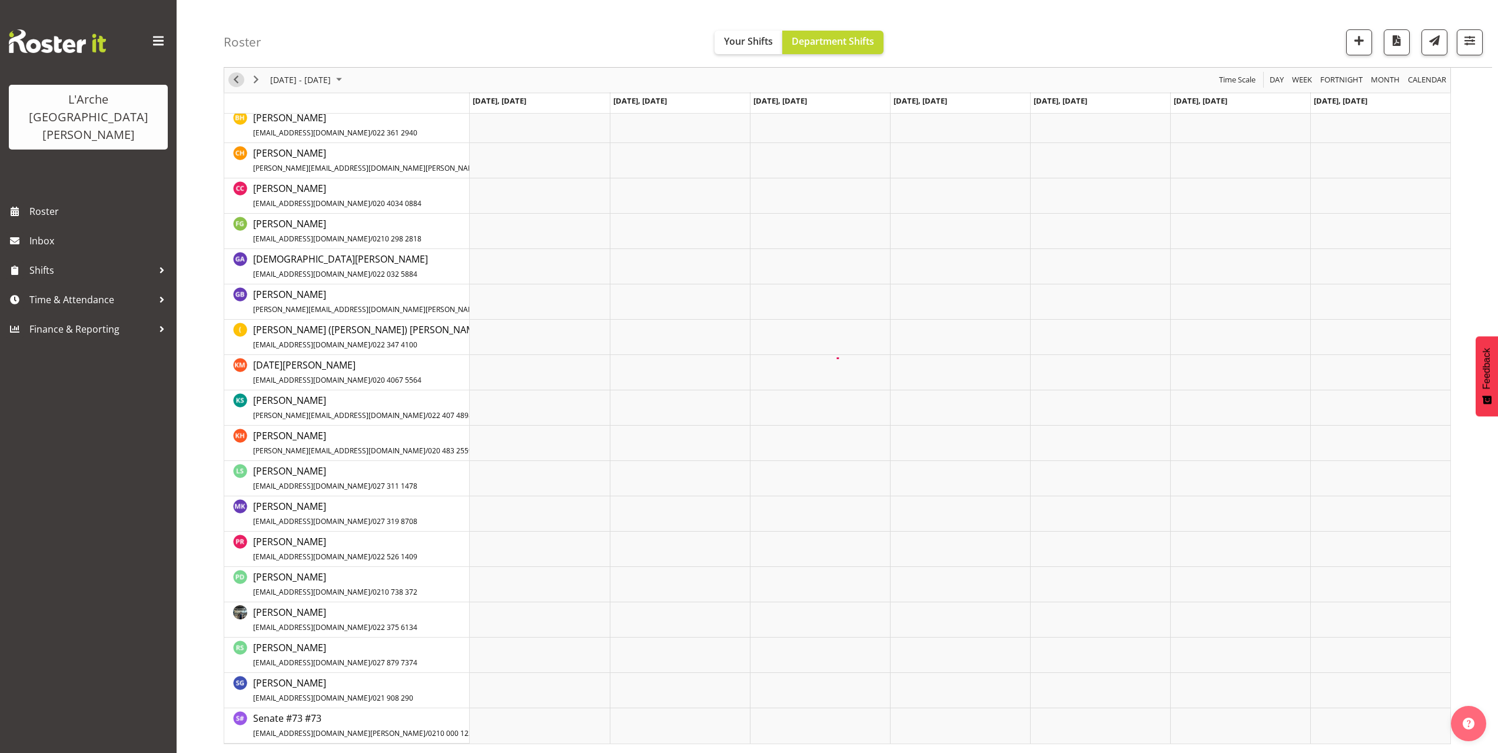
scroll to position [0, 0]
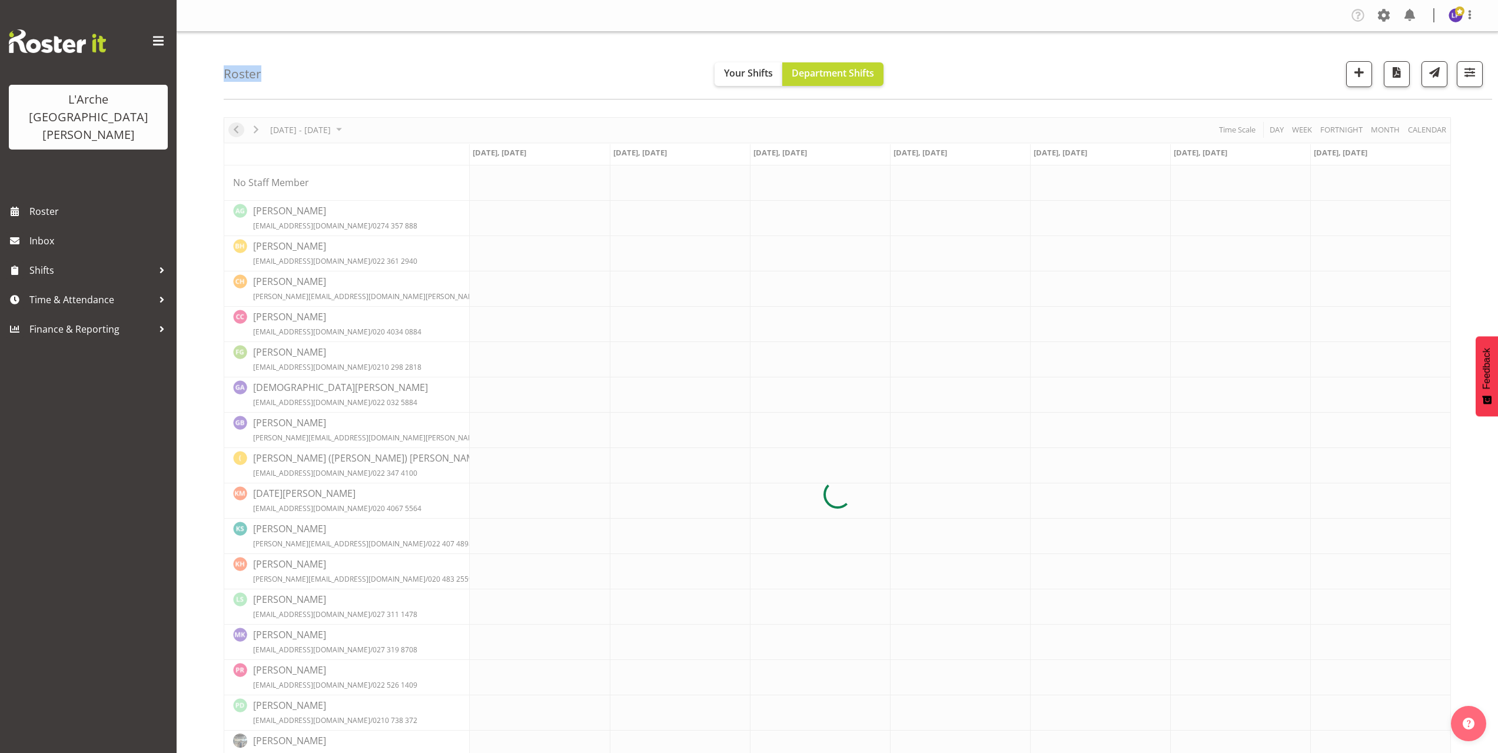
click at [237, 84] on div "Roster Your Shifts Department Shifts 2 Locations Clear 20 30 41 5 56b 65a 73 Ar…" at bounding box center [858, 66] width 1268 height 68
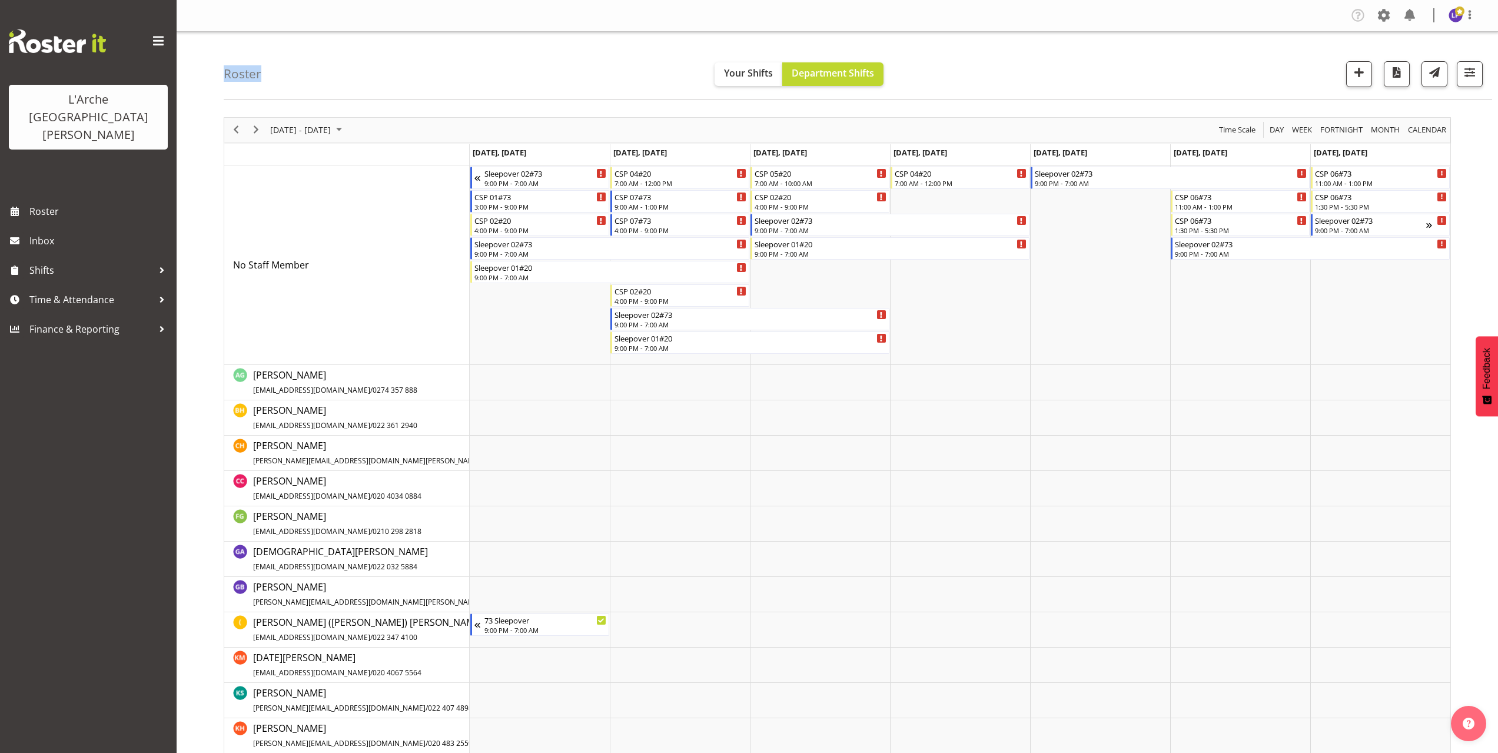
click at [234, 138] on div "previous period" at bounding box center [236, 130] width 20 height 25
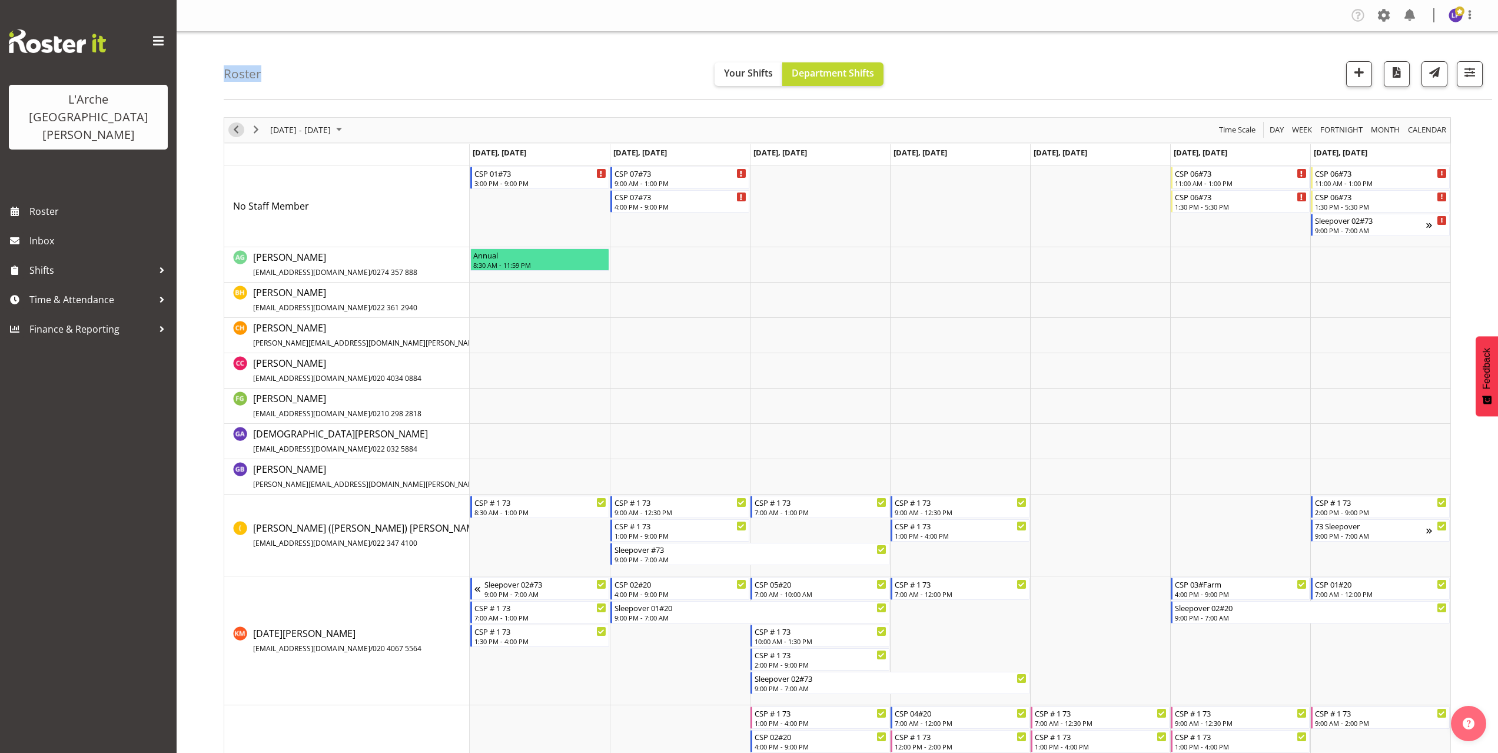
click at [237, 131] on span "Previous" at bounding box center [236, 129] width 14 height 15
